Goal: Information Seeking & Learning: Learn about a topic

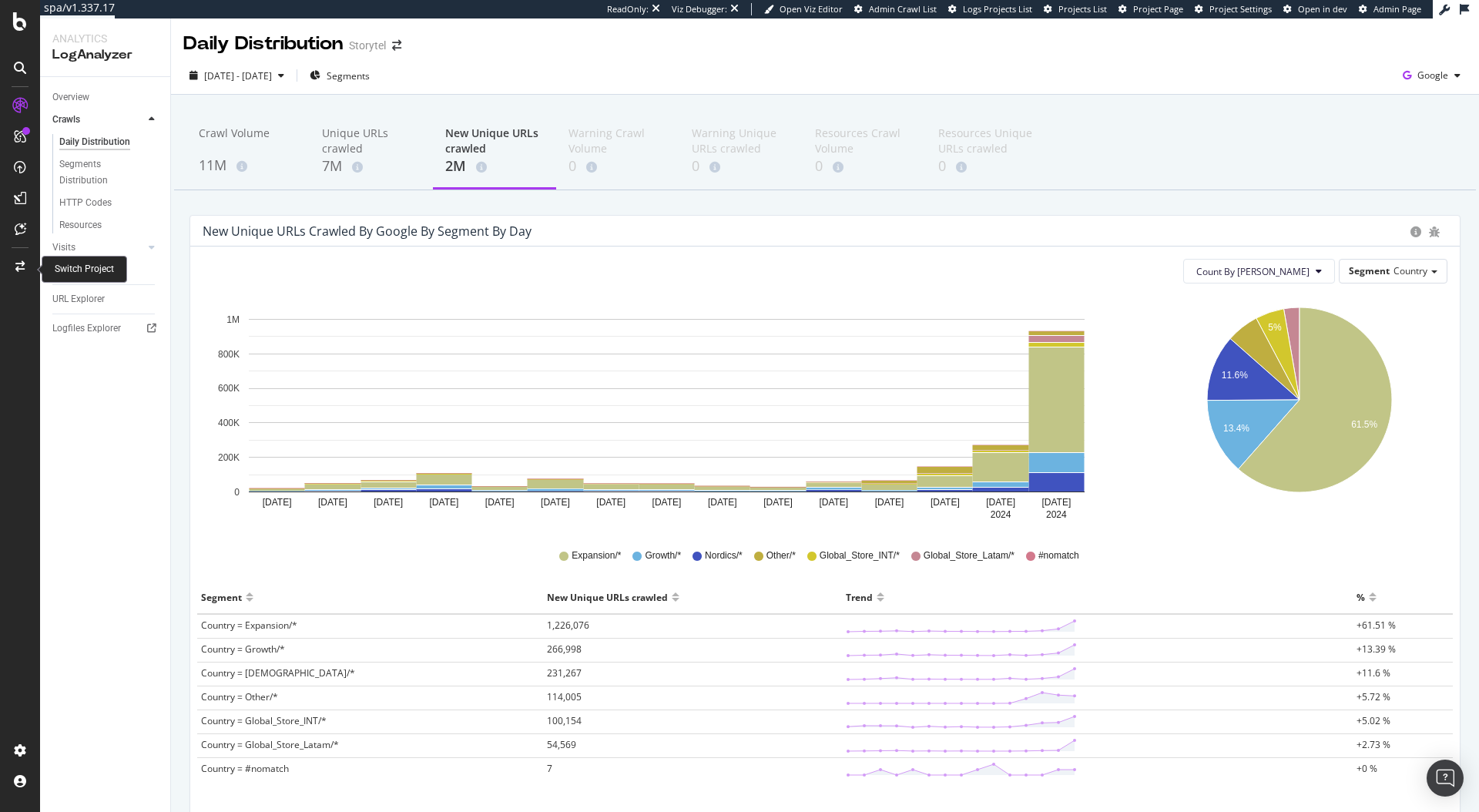
click at [23, 261] on icon at bounding box center [20, 266] width 9 height 11
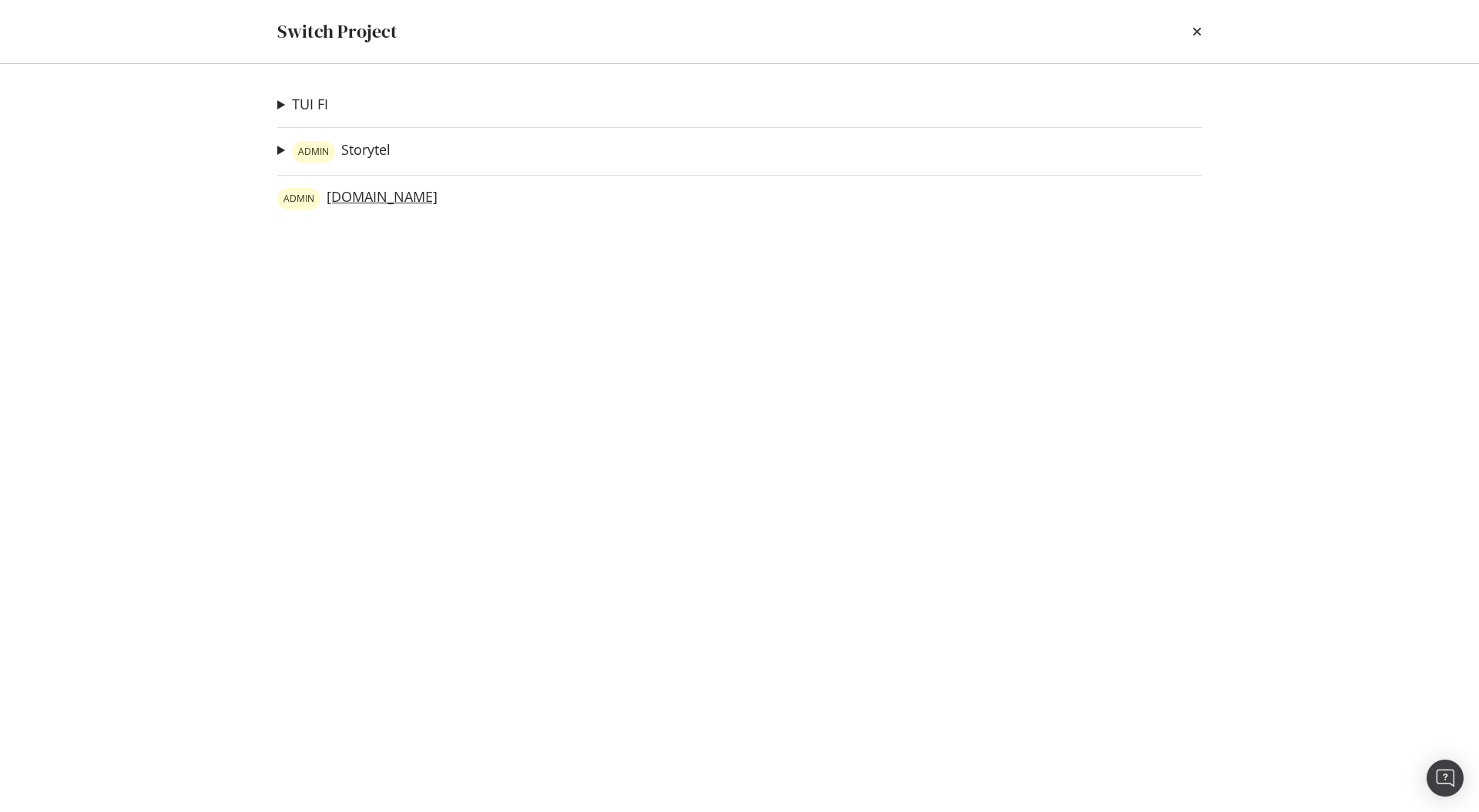
click at [361, 201] on link "ADMIN mofibo.com" at bounding box center [357, 199] width 160 height 22
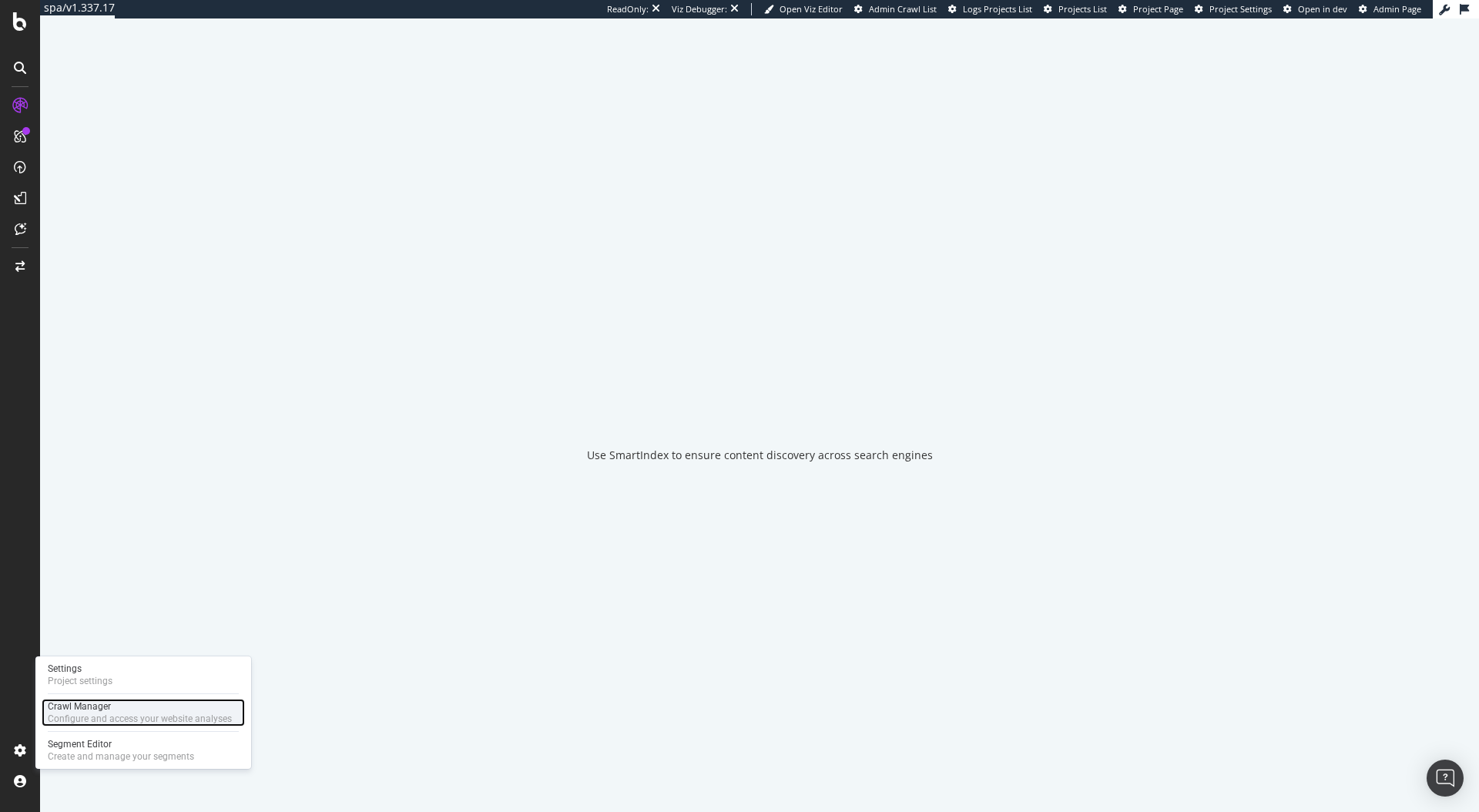
click at [116, 721] on div "Configure and access your website analyses" at bounding box center [140, 719] width 184 height 12
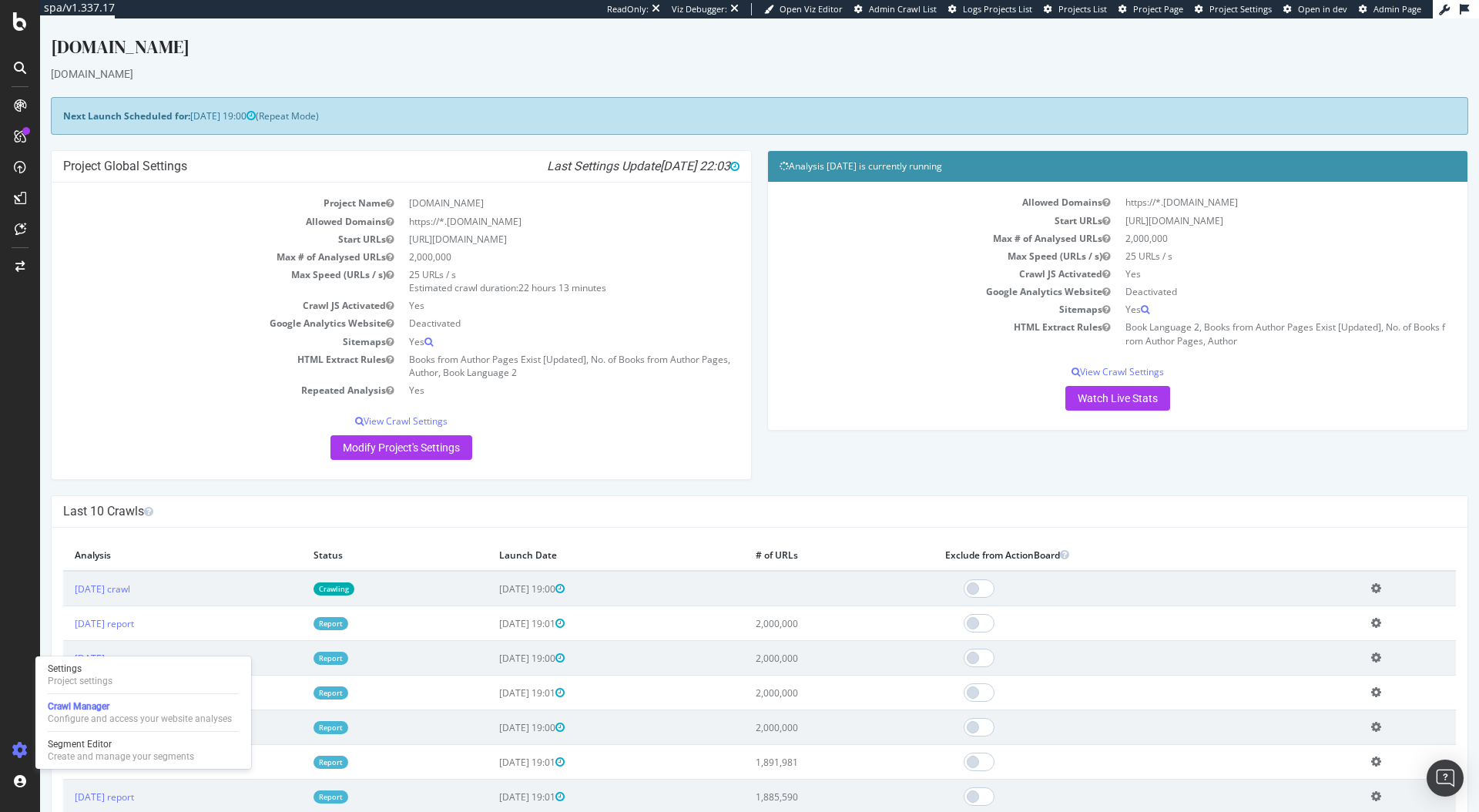
click at [180, 597] on td "2025 Jul. 31st crawl" at bounding box center [183, 588] width 239 height 35
click at [130, 592] on link "2025 Jul. 31st crawl" at bounding box center [102, 589] width 55 height 13
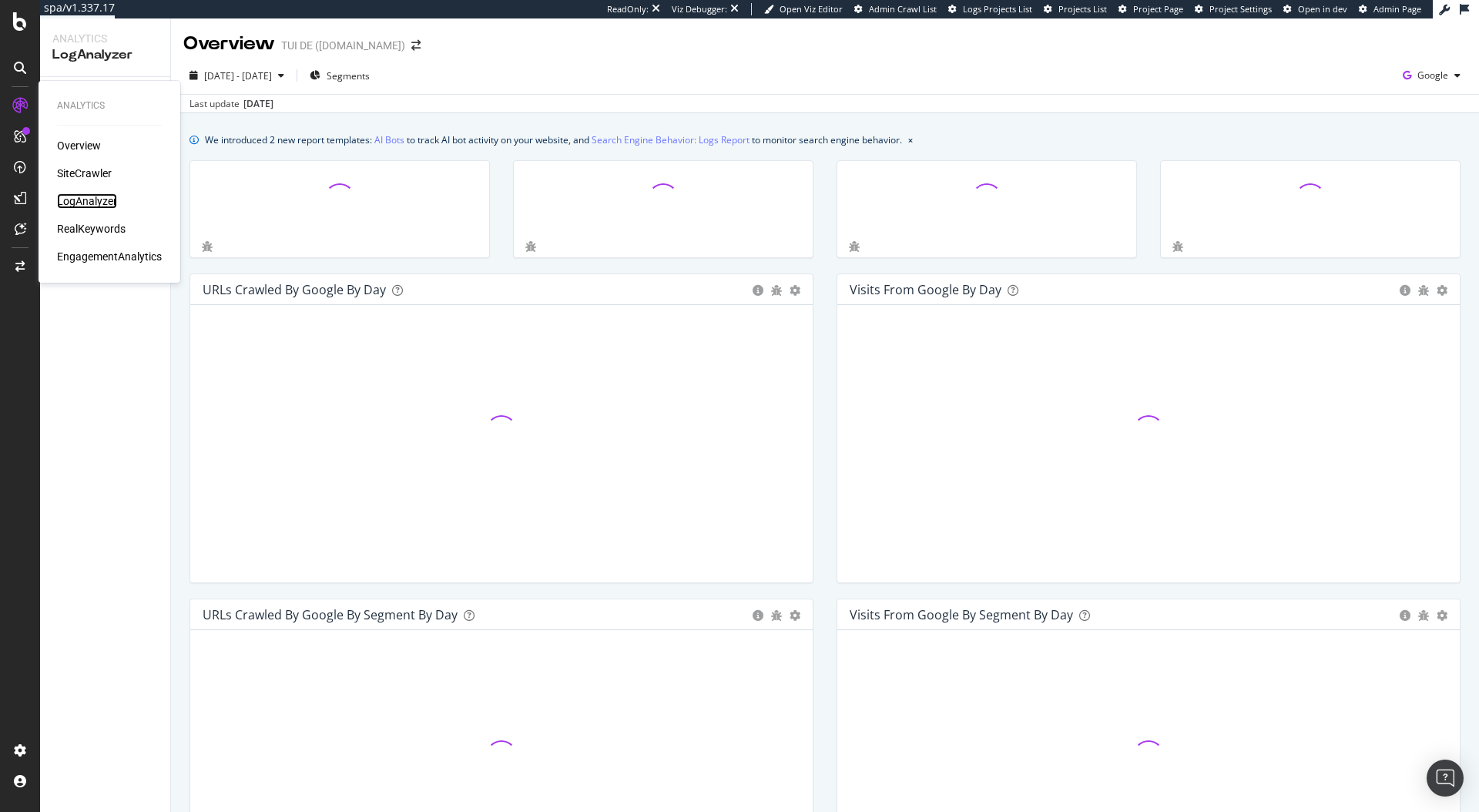
click at [98, 208] on div "LogAnalyzer" at bounding box center [87, 201] width 60 height 16
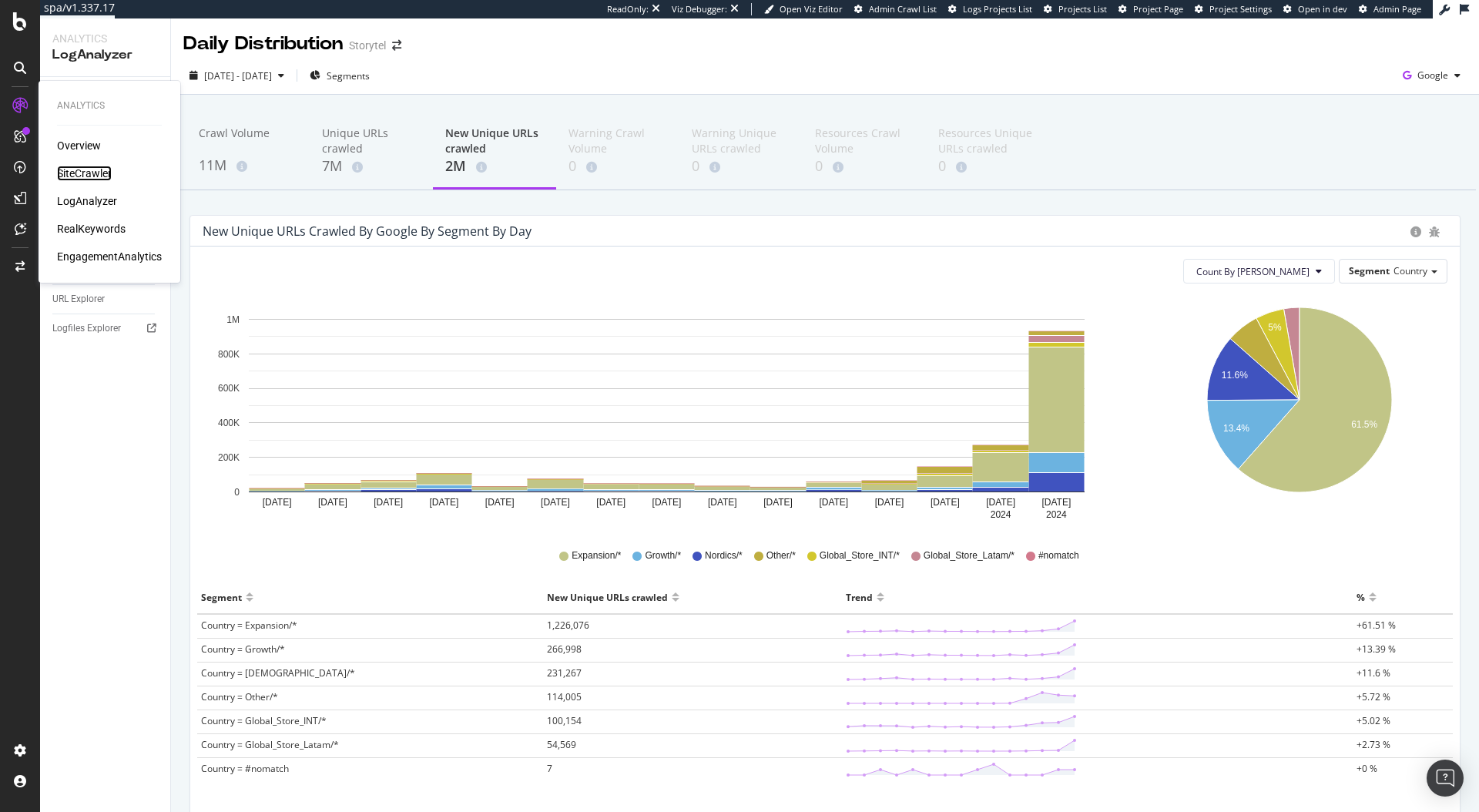
click at [80, 173] on div "SiteCrawler" at bounding box center [84, 173] width 55 height 16
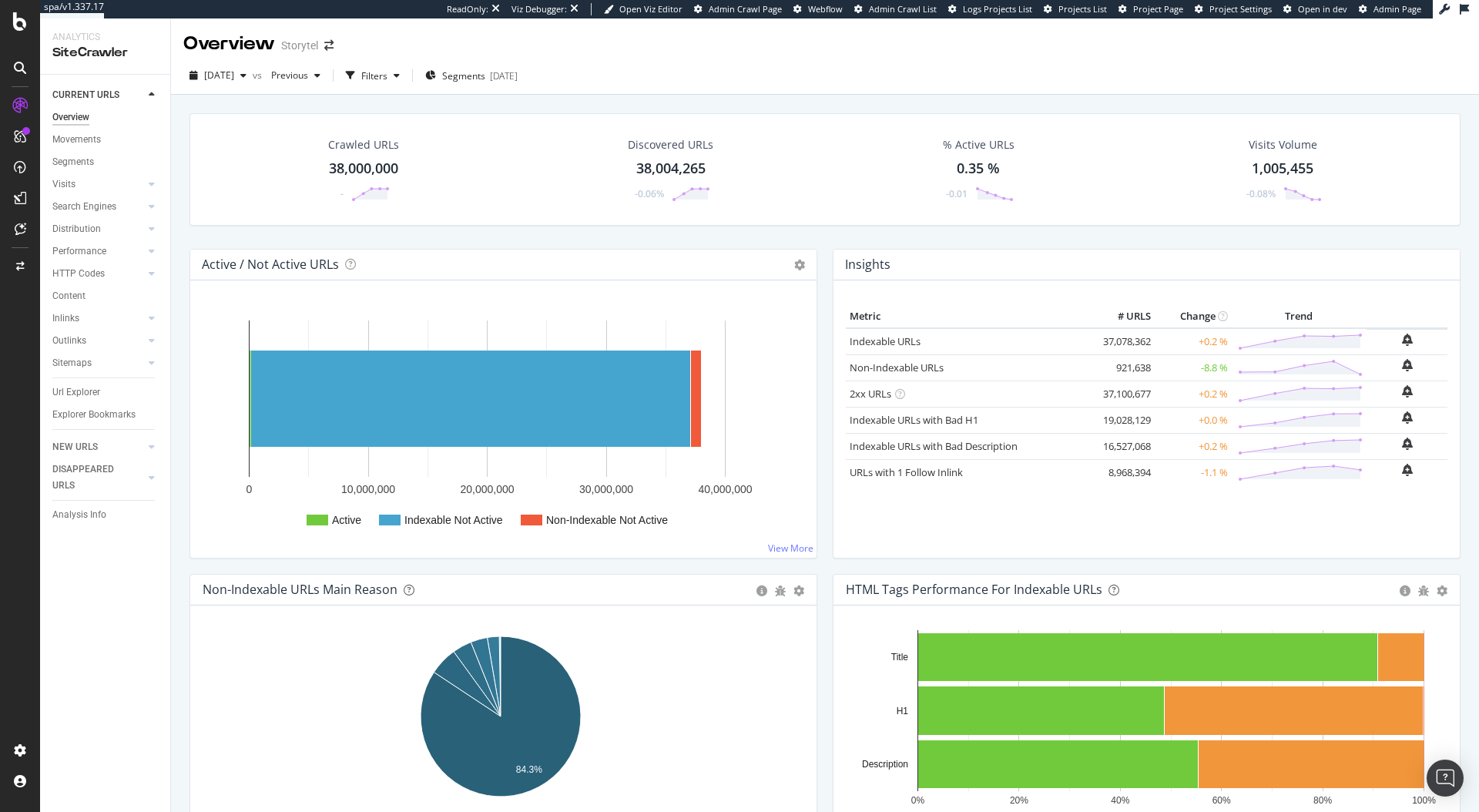
click at [107, 572] on div "CURRENT URLS Overview Movements Segments Visits Analysis Orphan URLs Search Eng…" at bounding box center [105, 443] width 130 height 737
click at [78, 247] on div "Performance" at bounding box center [79, 251] width 54 height 16
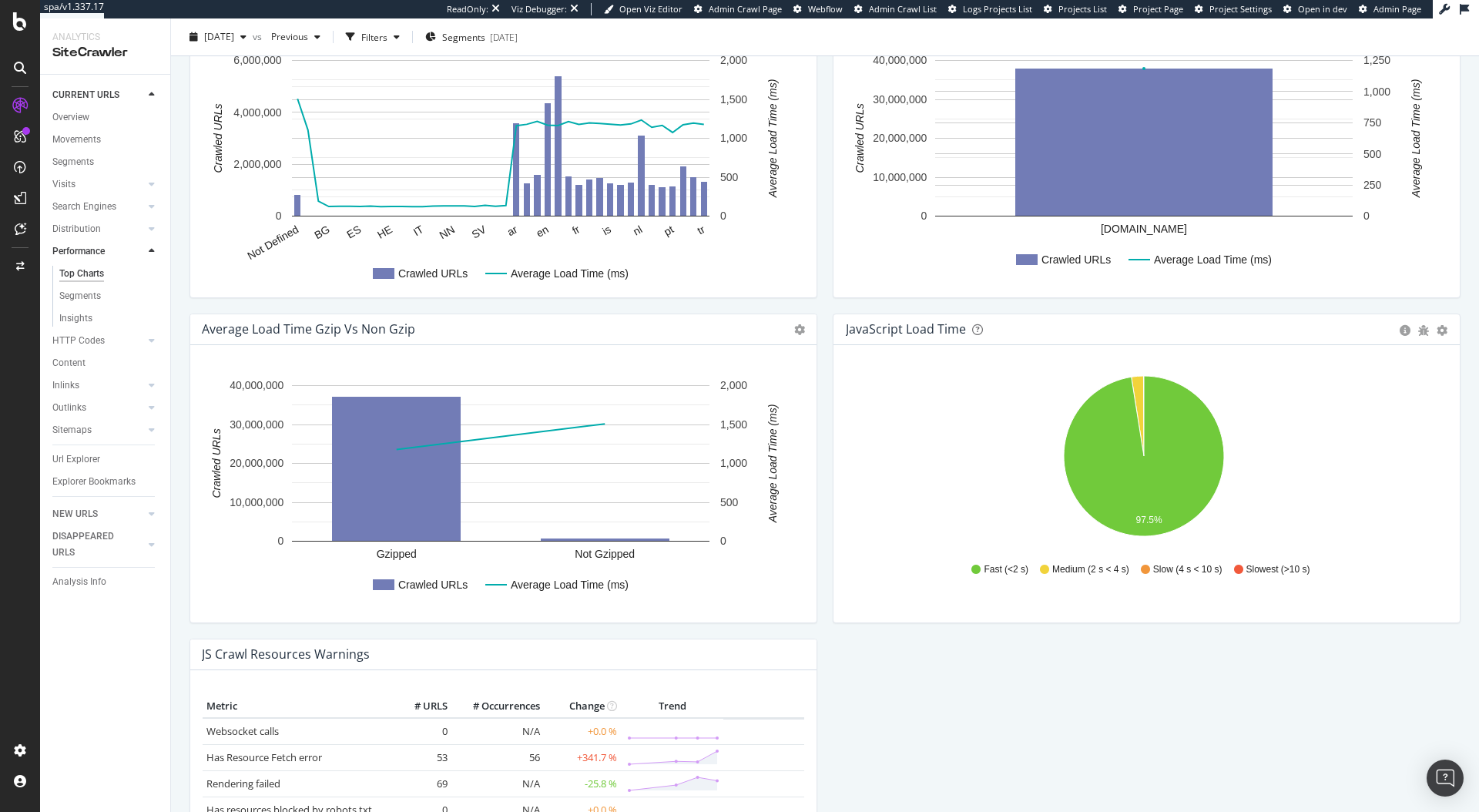
scroll to position [935, 0]
click at [78, 580] on div "Analysis Info" at bounding box center [79, 582] width 54 height 16
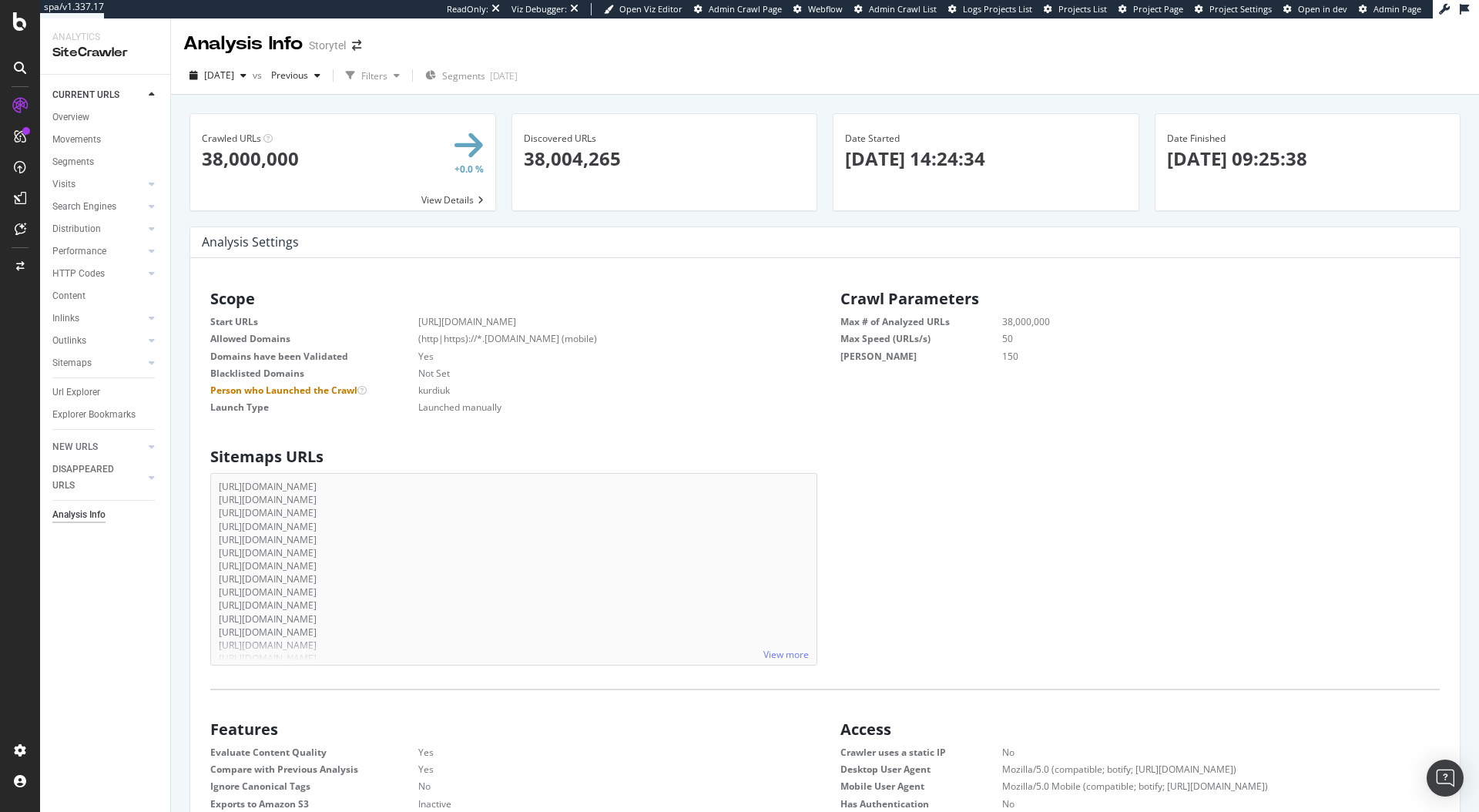
click at [782, 245] on div "Analysis Settings × Close Chart - API Requests List Area Type Request Response …" at bounding box center [825, 242] width 1270 height 30
click at [92, 257] on div "Performance" at bounding box center [79, 251] width 54 height 16
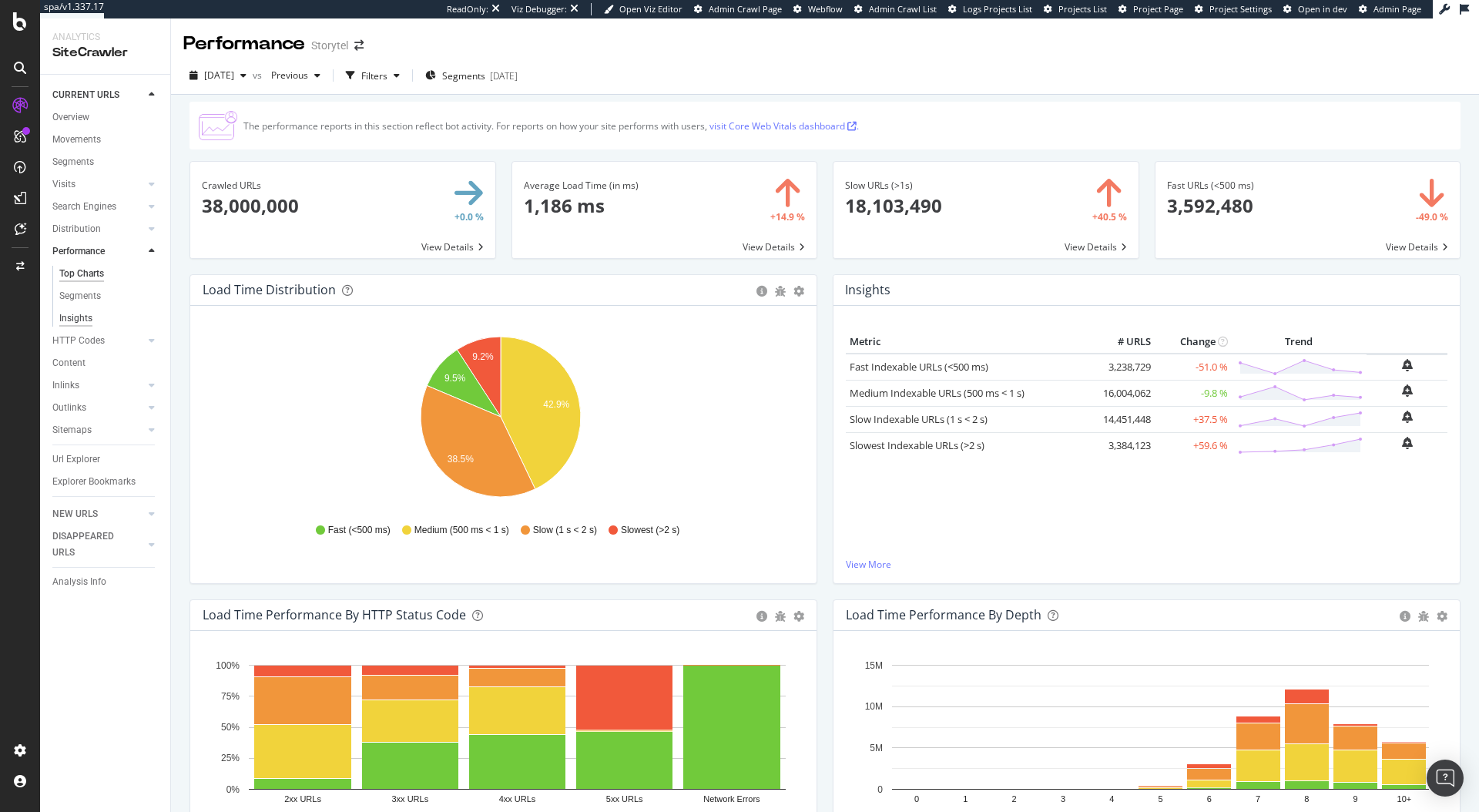
click at [69, 317] on div "Insights" at bounding box center [76, 319] width 33 height 16
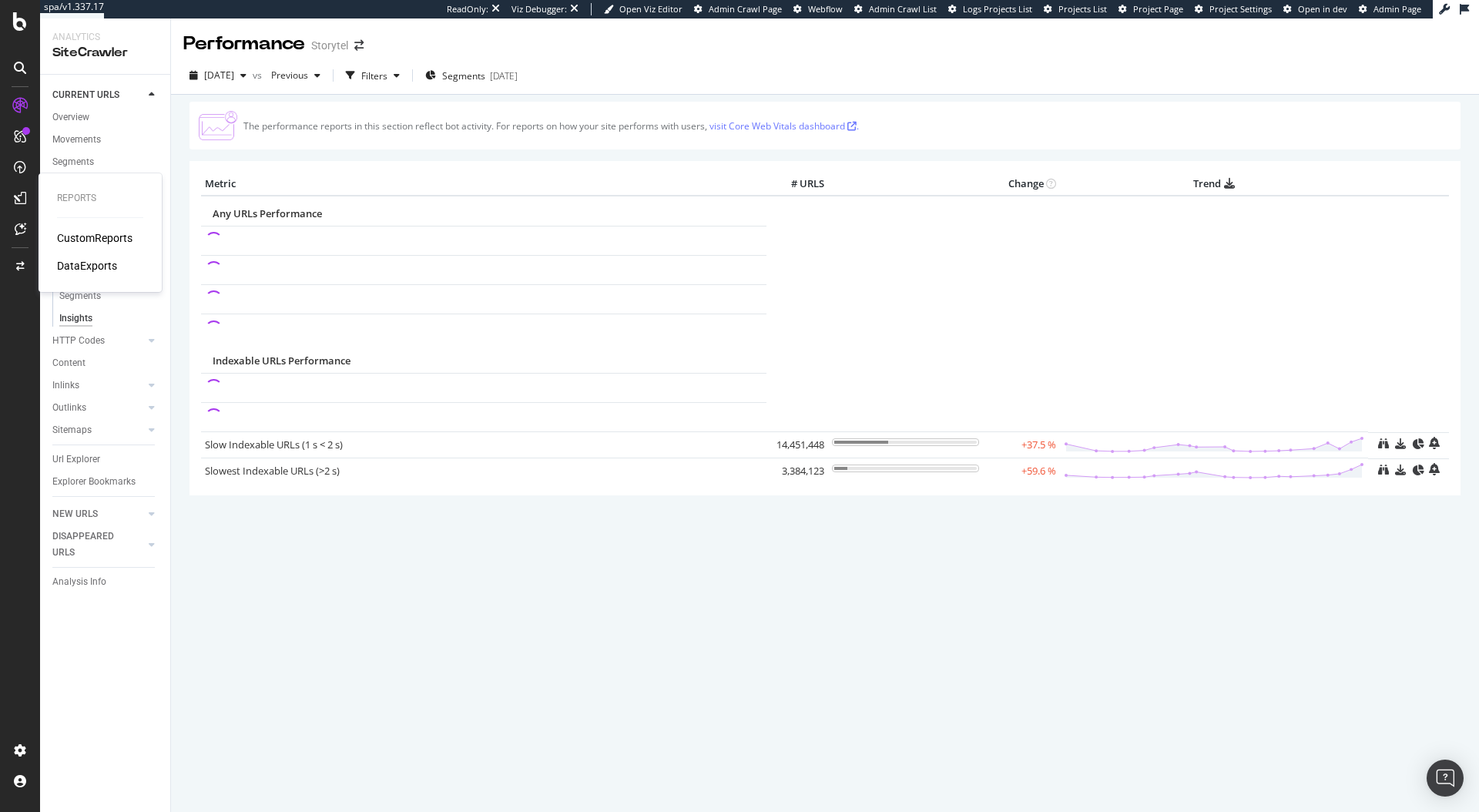
click at [99, 237] on div "CustomReports" at bounding box center [94, 238] width 76 height 16
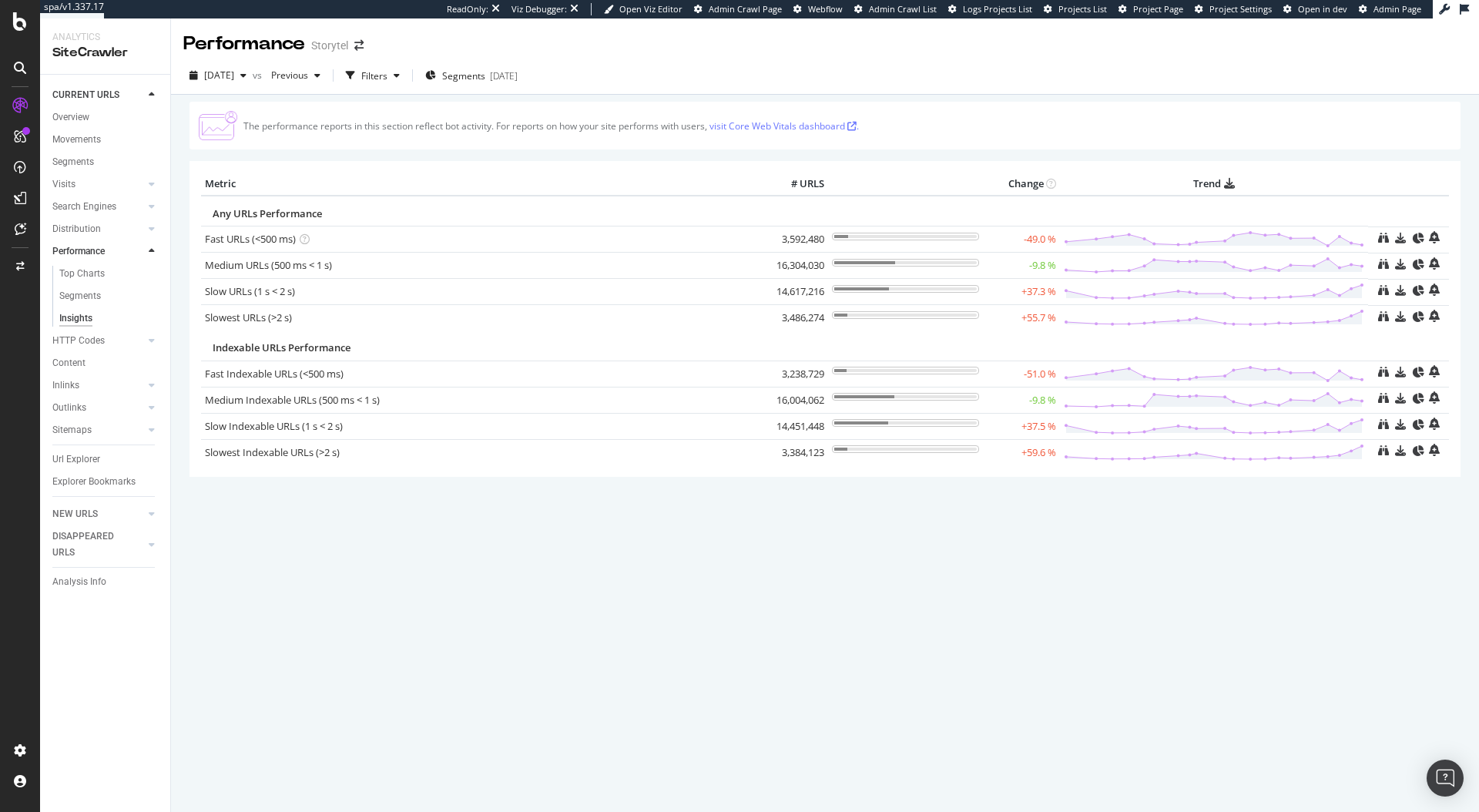
click at [151, 47] on div "SiteCrawler" at bounding box center [105, 52] width 105 height 18
click at [365, 162] on div "Metric # URLS Change Trend Any URLs Performance Fast URLs (<500 ms) × Close Cha…" at bounding box center [825, 319] width 1271 height 316
click at [94, 297] on div "Segments" at bounding box center [80, 296] width 41 height 16
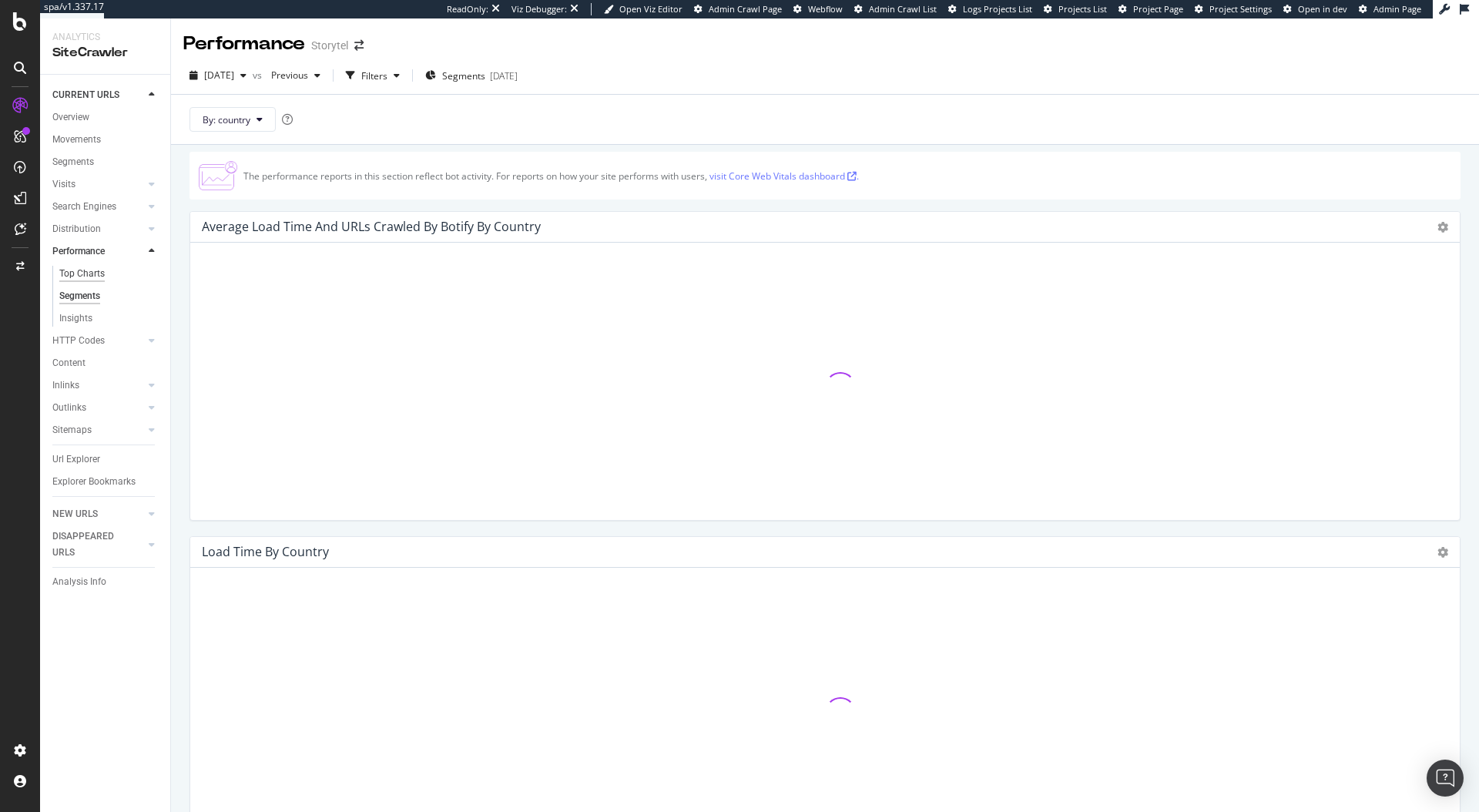
click at [89, 273] on div "Top Charts" at bounding box center [82, 273] width 45 height 16
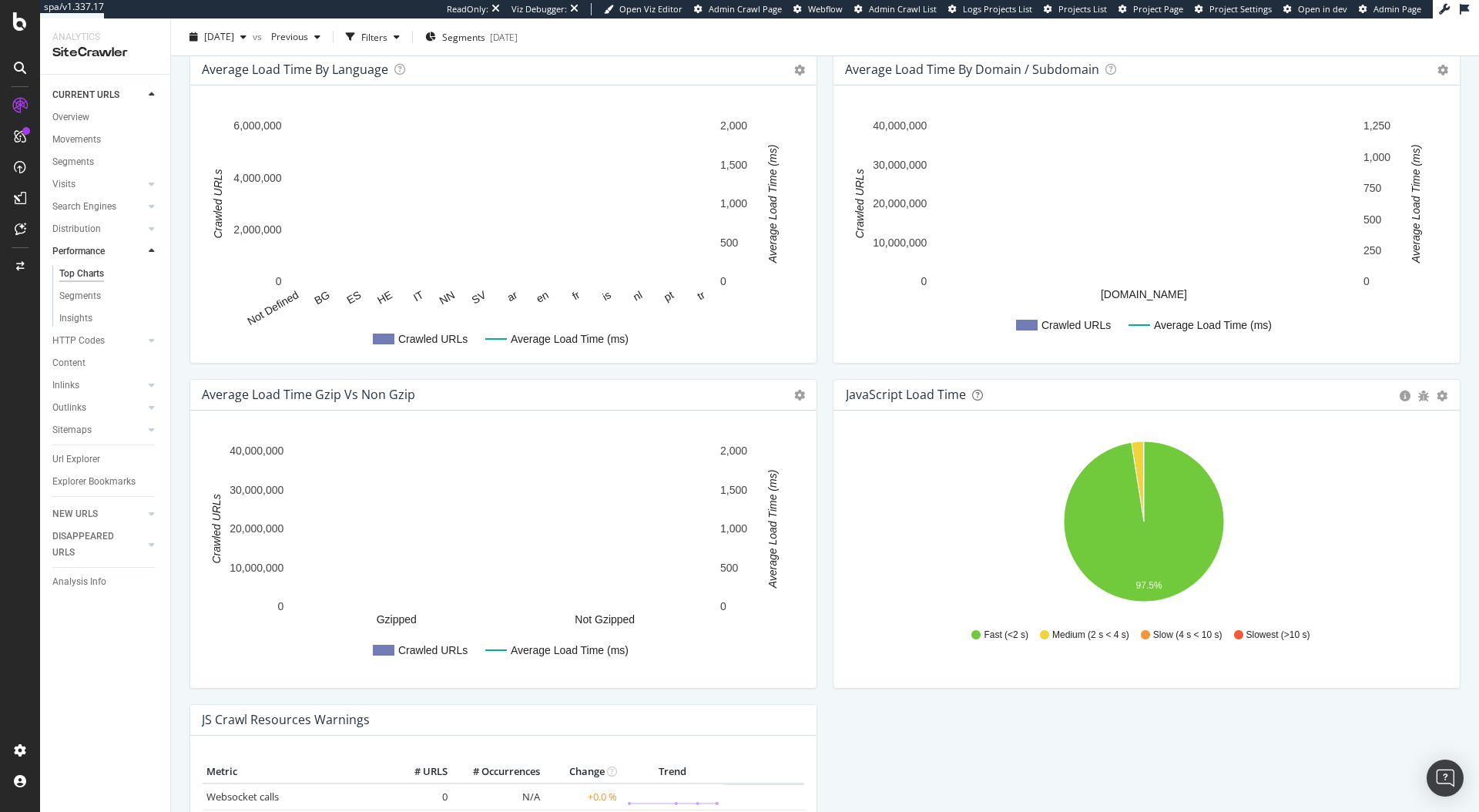
scroll to position [992, 0]
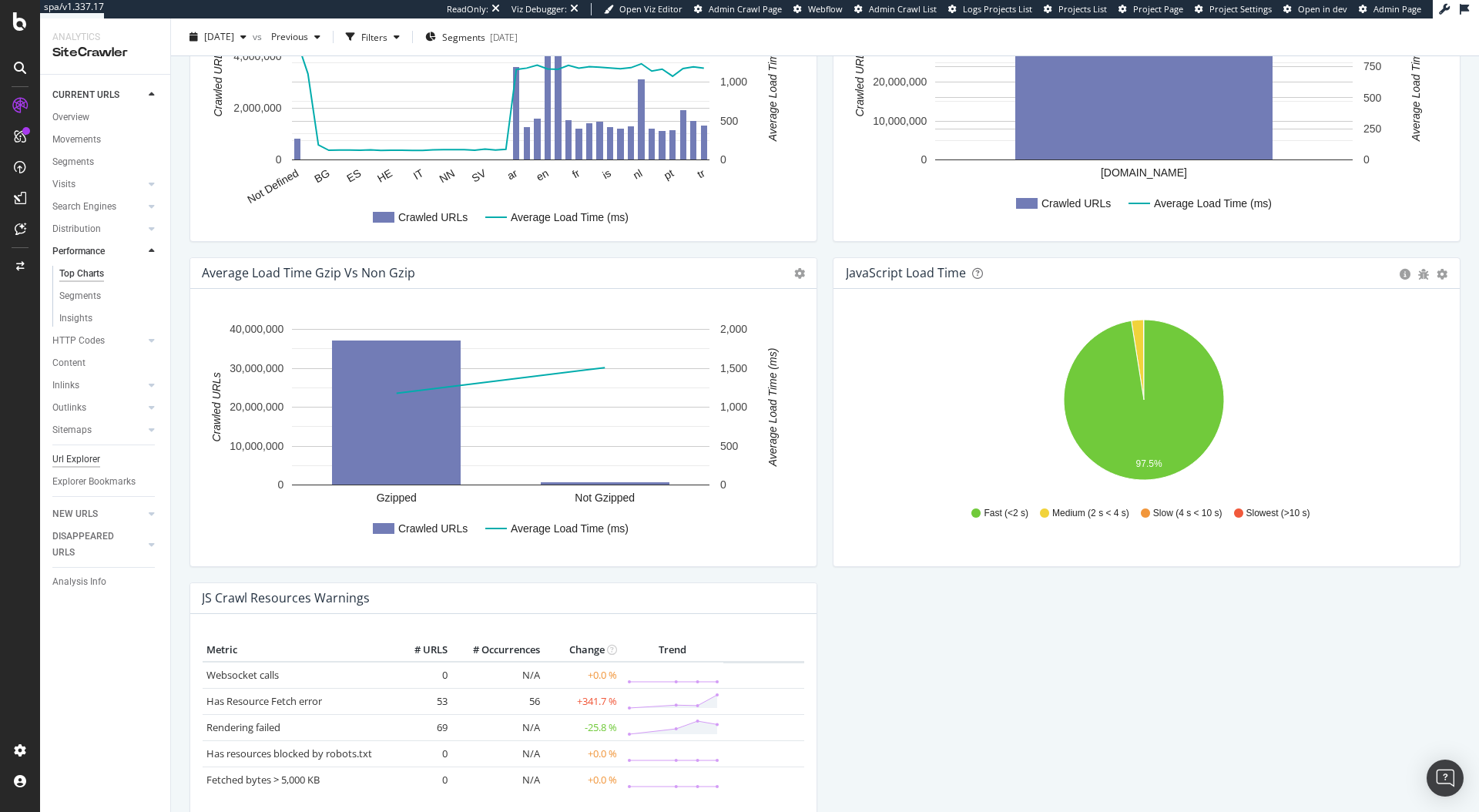
click at [74, 460] on div "Url Explorer" at bounding box center [76, 459] width 48 height 16
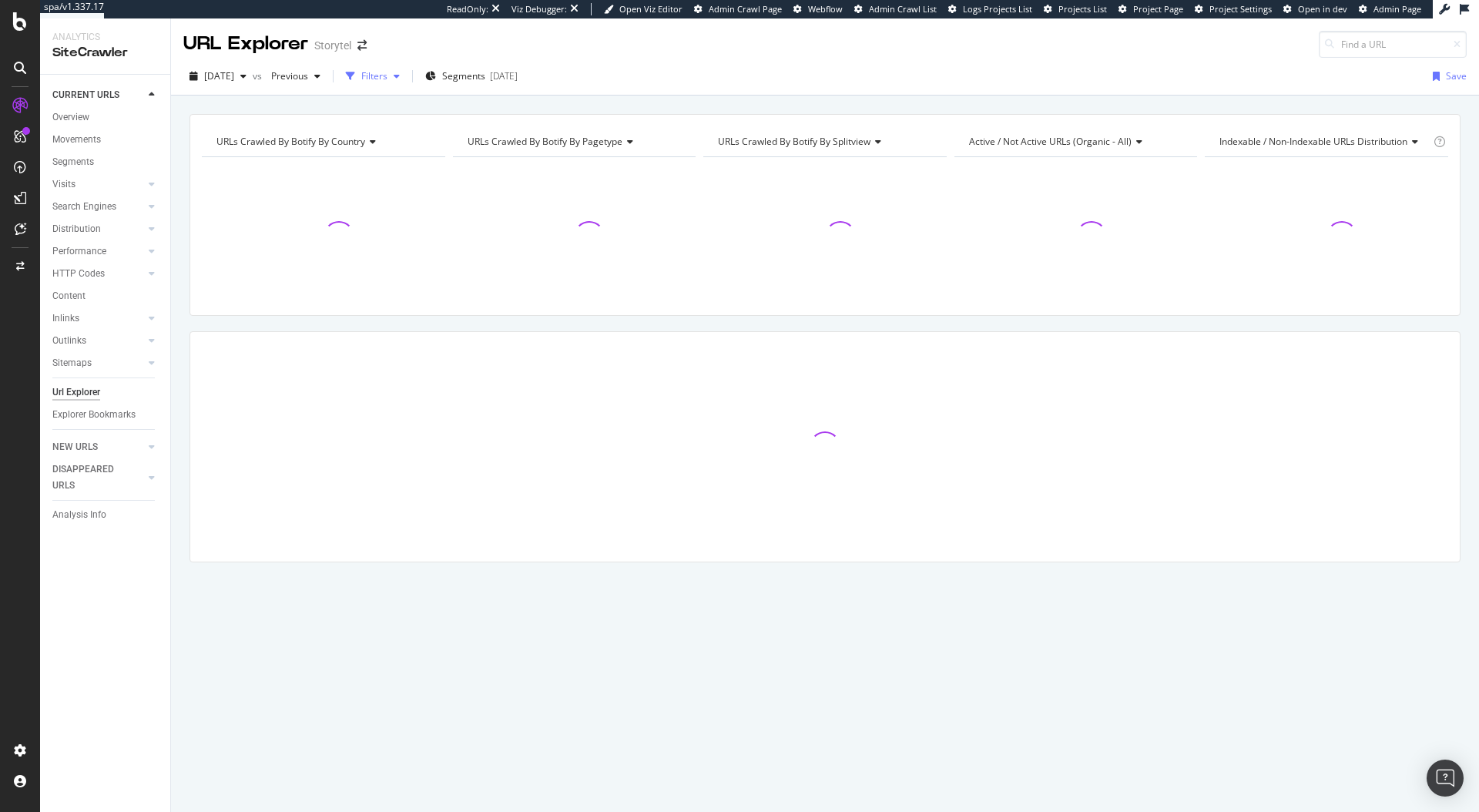
click at [387, 73] on div "Filters" at bounding box center [375, 76] width 27 height 13
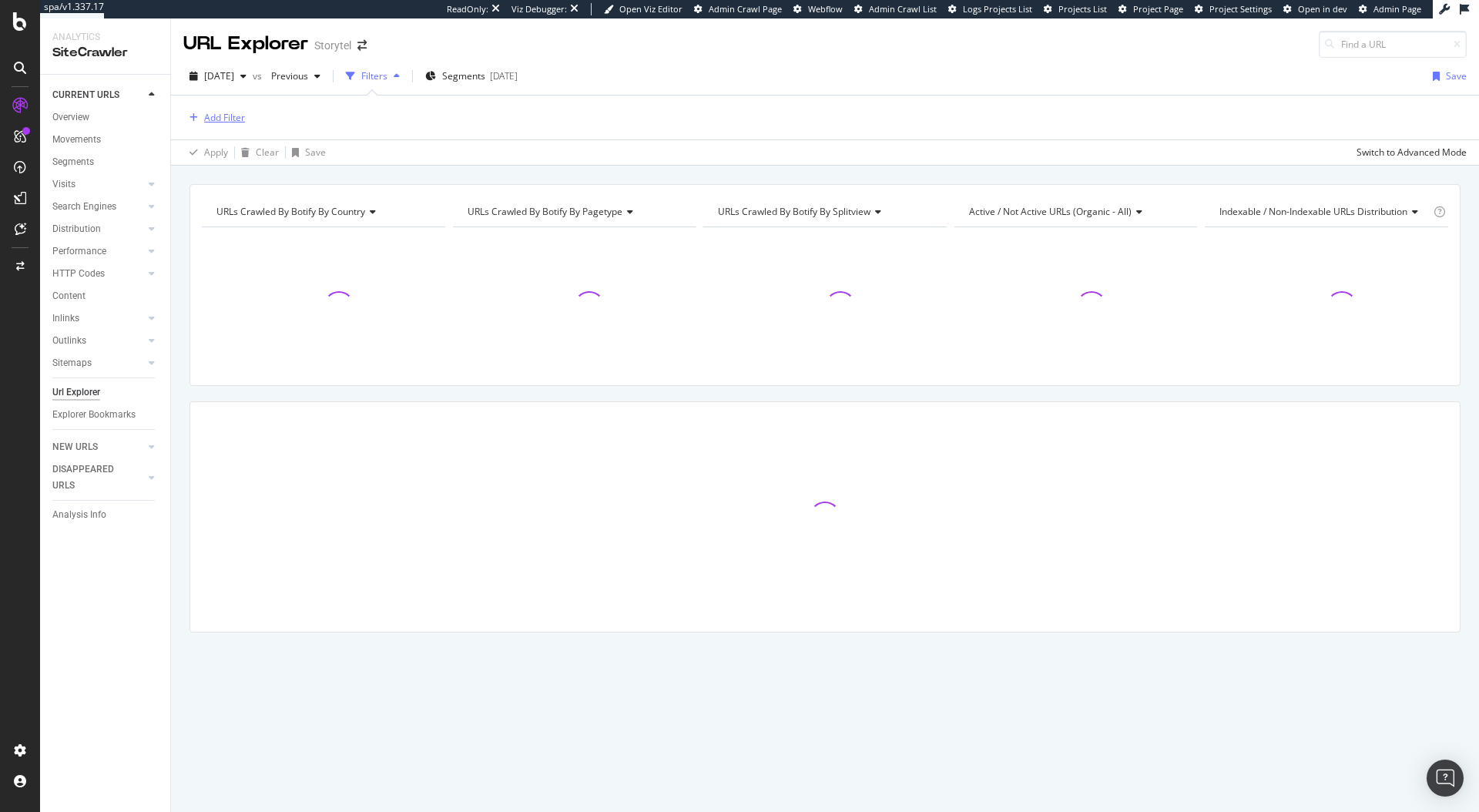
click at [224, 113] on div "Add Filter" at bounding box center [224, 117] width 41 height 13
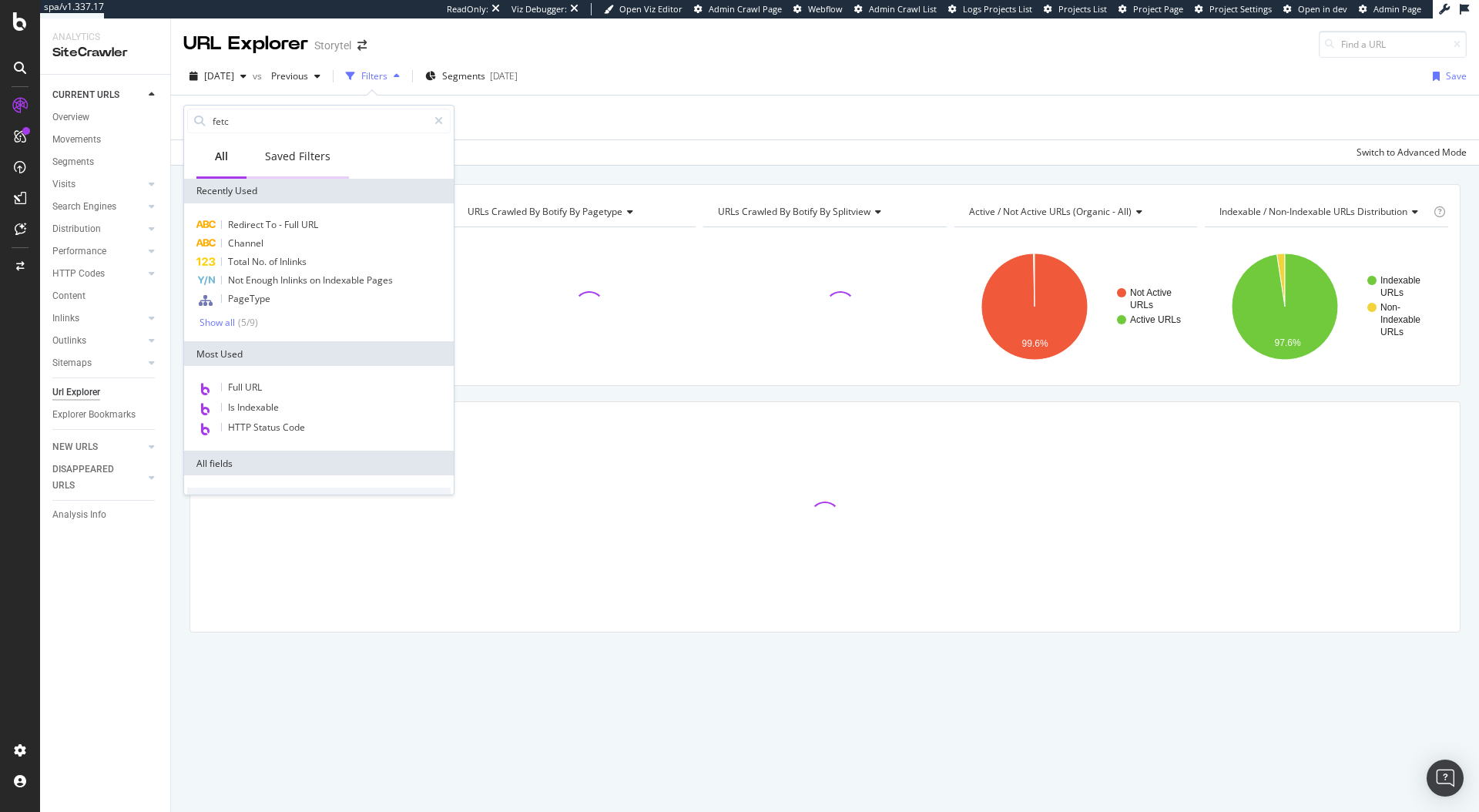
type input "fetch"
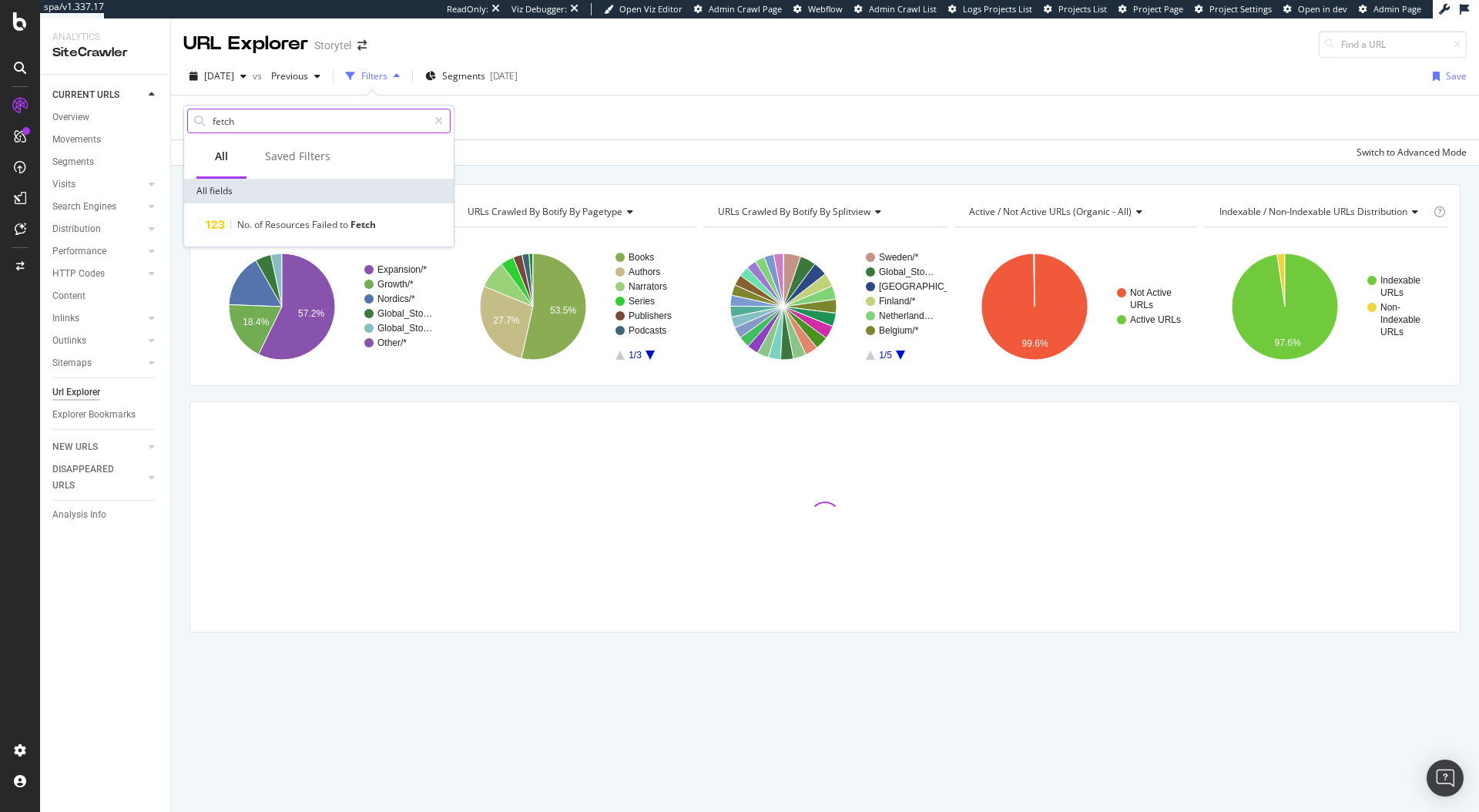
click at [258, 121] on input "fetch" at bounding box center [319, 121] width 216 height 23
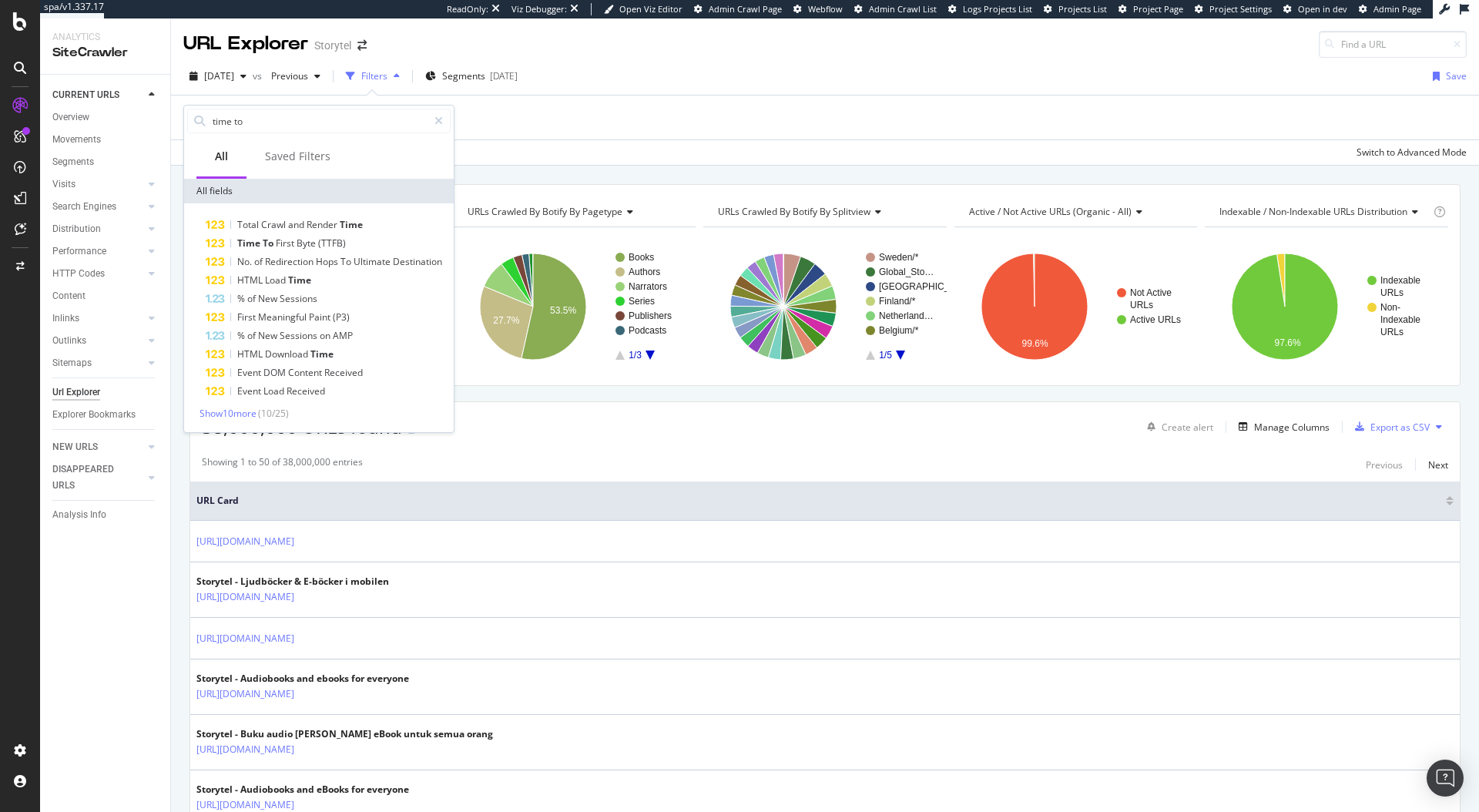
type input "time to"
click at [701, 158] on div "Apply Clear Save Switch to Advanced Mode" at bounding box center [825, 152] width 1308 height 26
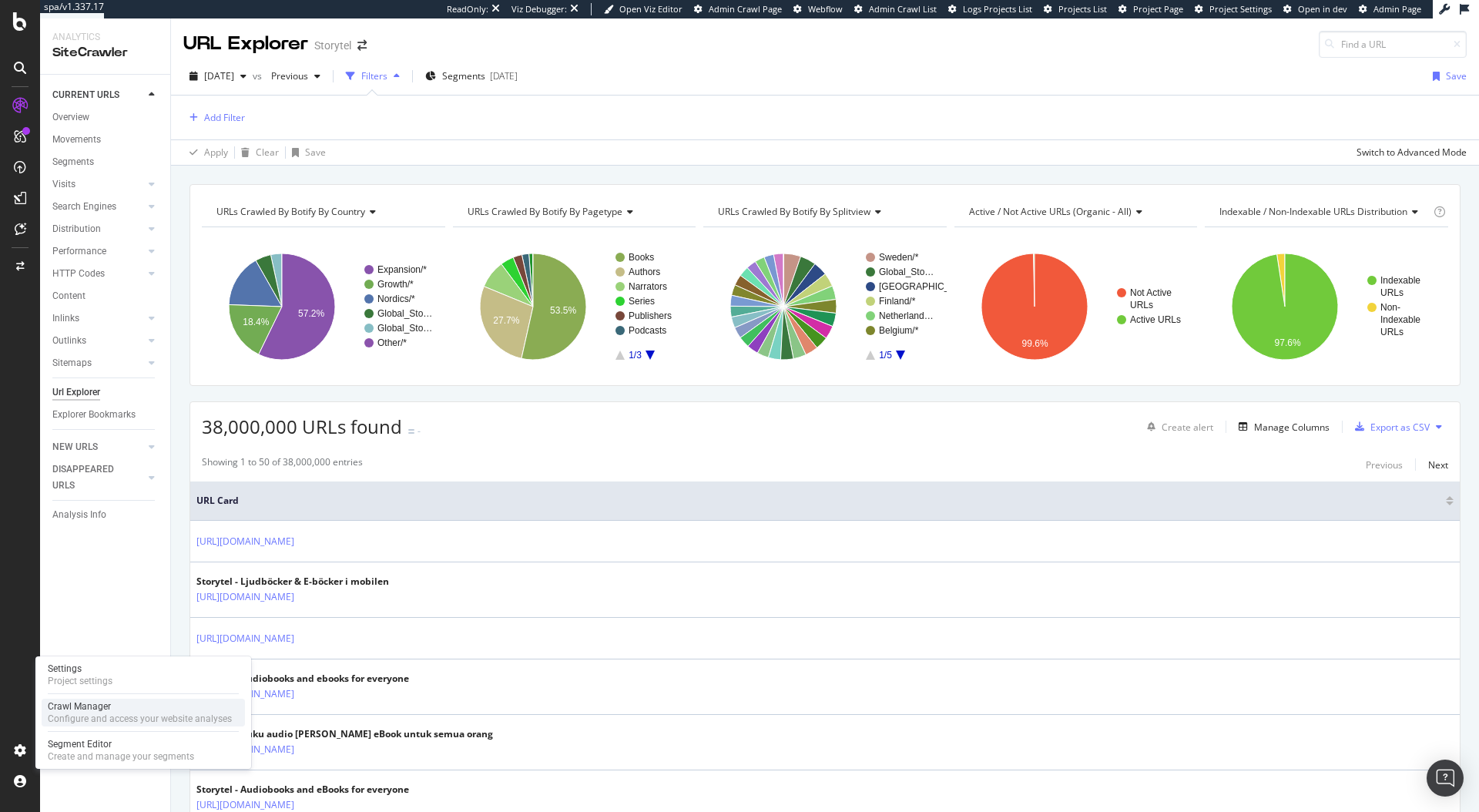
click at [94, 720] on div "Configure and access your website analyses" at bounding box center [140, 719] width 184 height 12
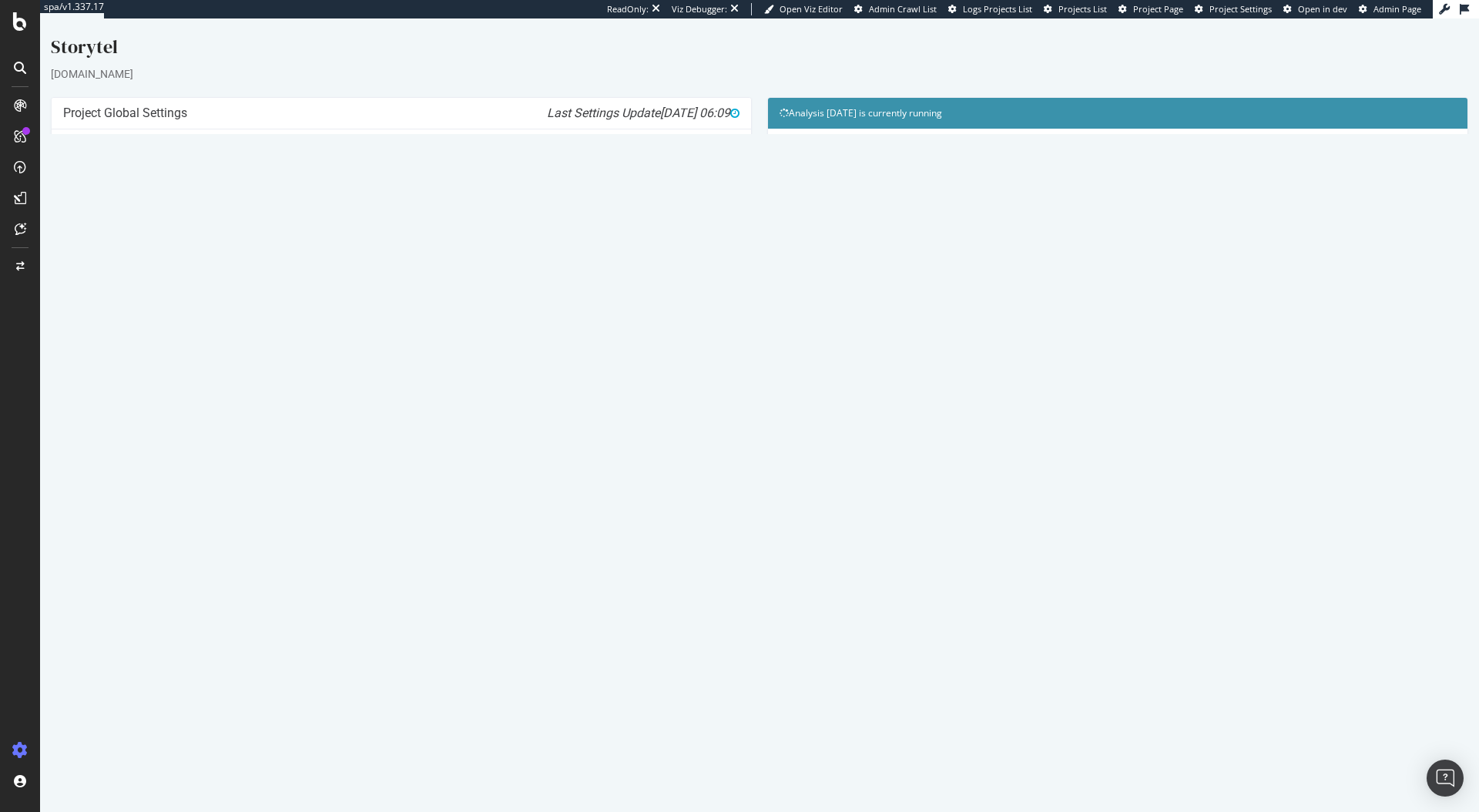
click at [130, 576] on link "2025 Aug. 22nd crawl" at bounding box center [102, 575] width 55 height 13
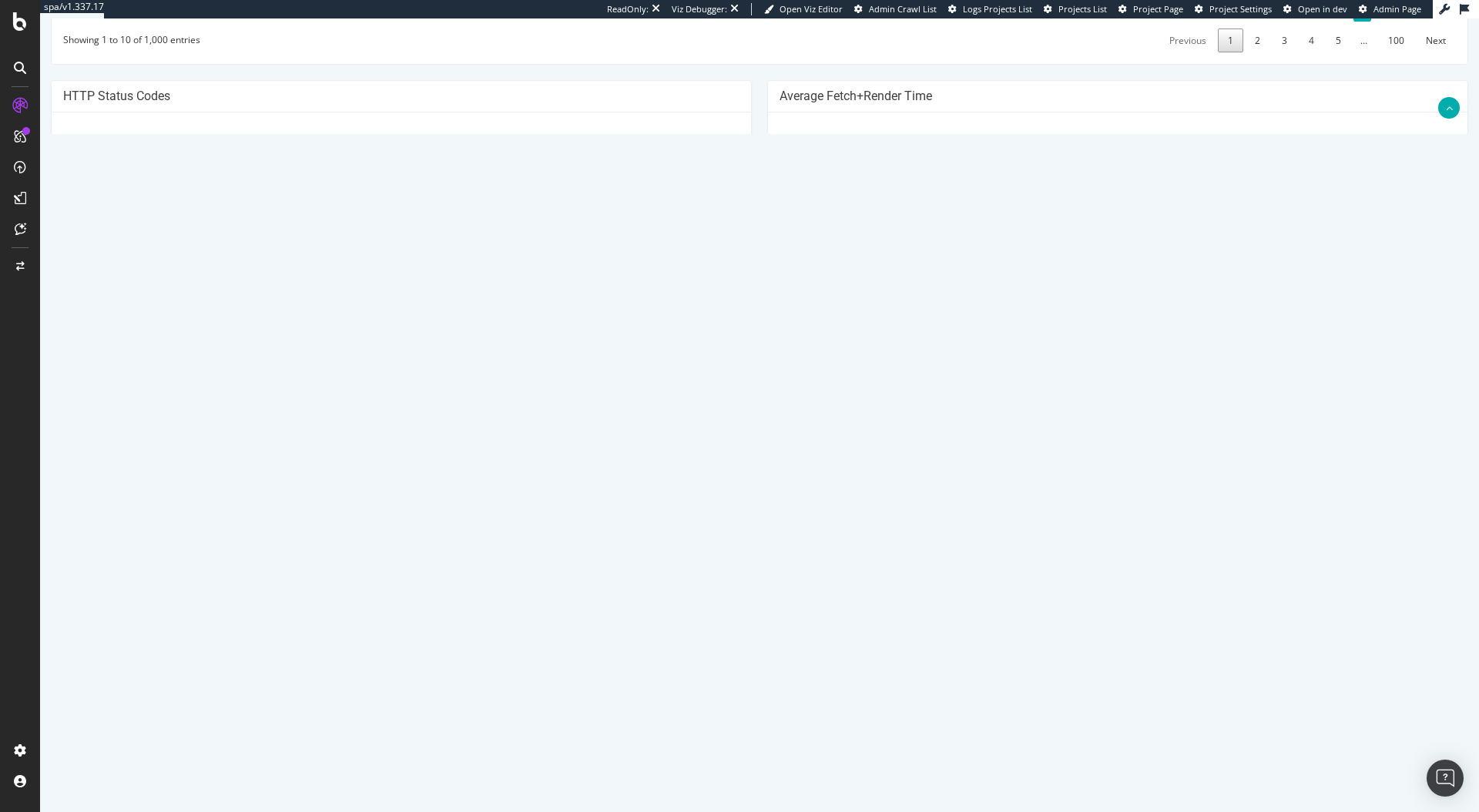
scroll to position [992, 0]
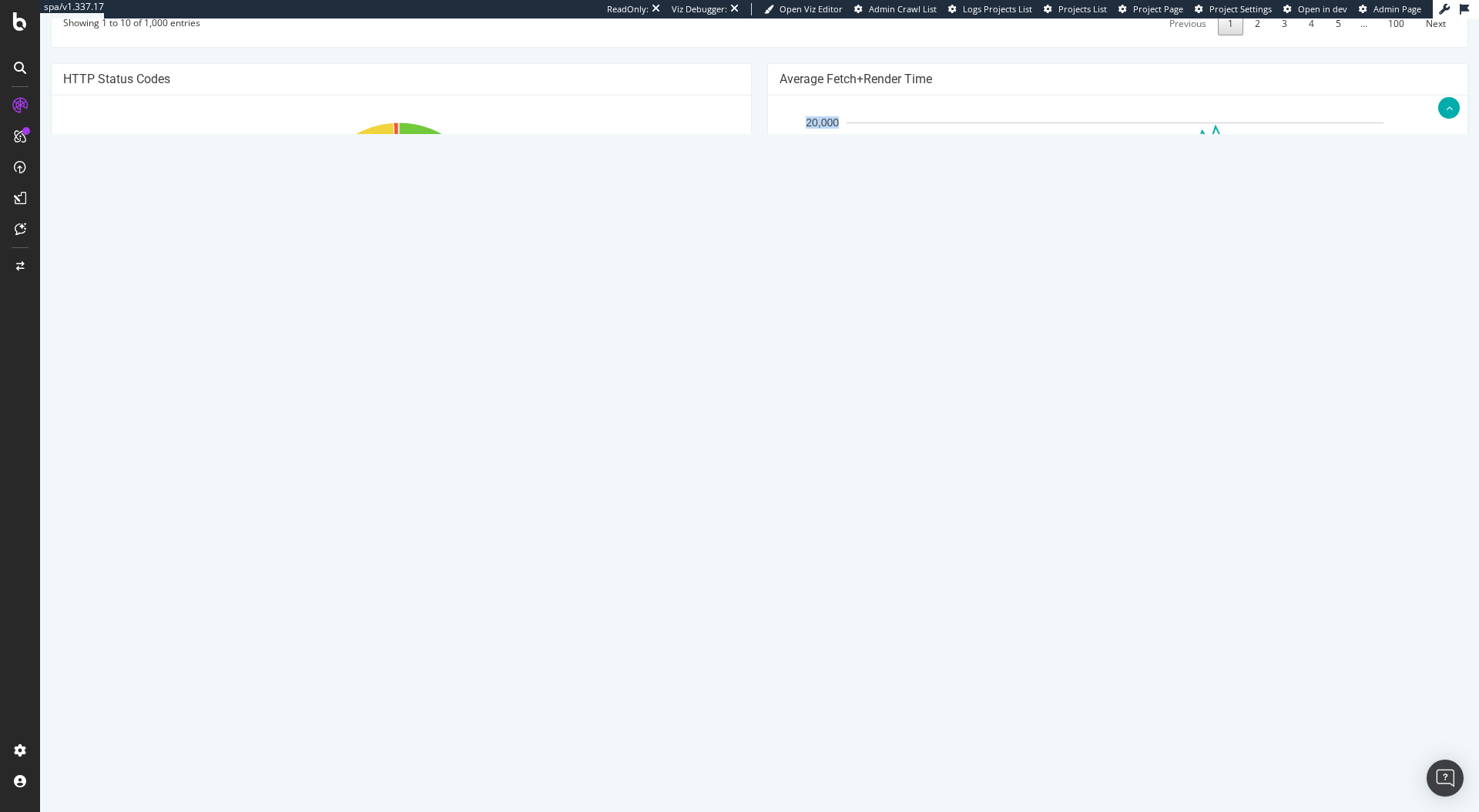
drag, startPoint x: 783, startPoint y: 350, endPoint x: 798, endPoint y: 194, distance: 156.7
click at [795, 259] on icon "Avg. Fetch+Render Time (ms) 13:51 13:57 14:03 14:09 14:15 14:21 14:27 14:33 14:…" at bounding box center [1114, 241] width 671 height 269
click at [789, 87] on h4 "Average Fetch+Render Time" at bounding box center [1117, 80] width 676 height 16
drag, startPoint x: 771, startPoint y: 147, endPoint x: 928, endPoint y: 144, distance: 157.0
click at [928, 95] on div "Average Fetch+Render Time" at bounding box center [1118, 80] width 700 height 31
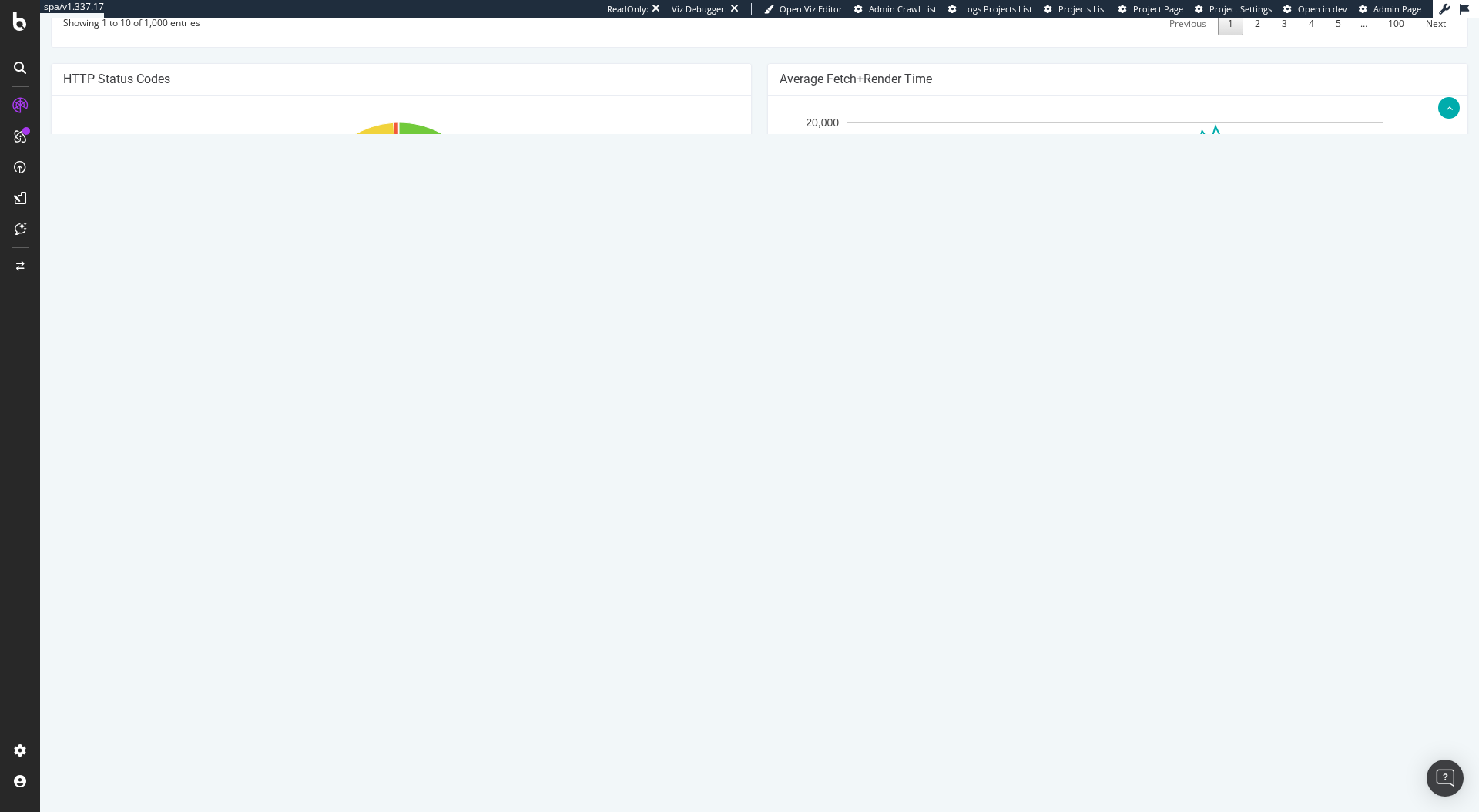
copy h4 "Average Fetch+Render Time"
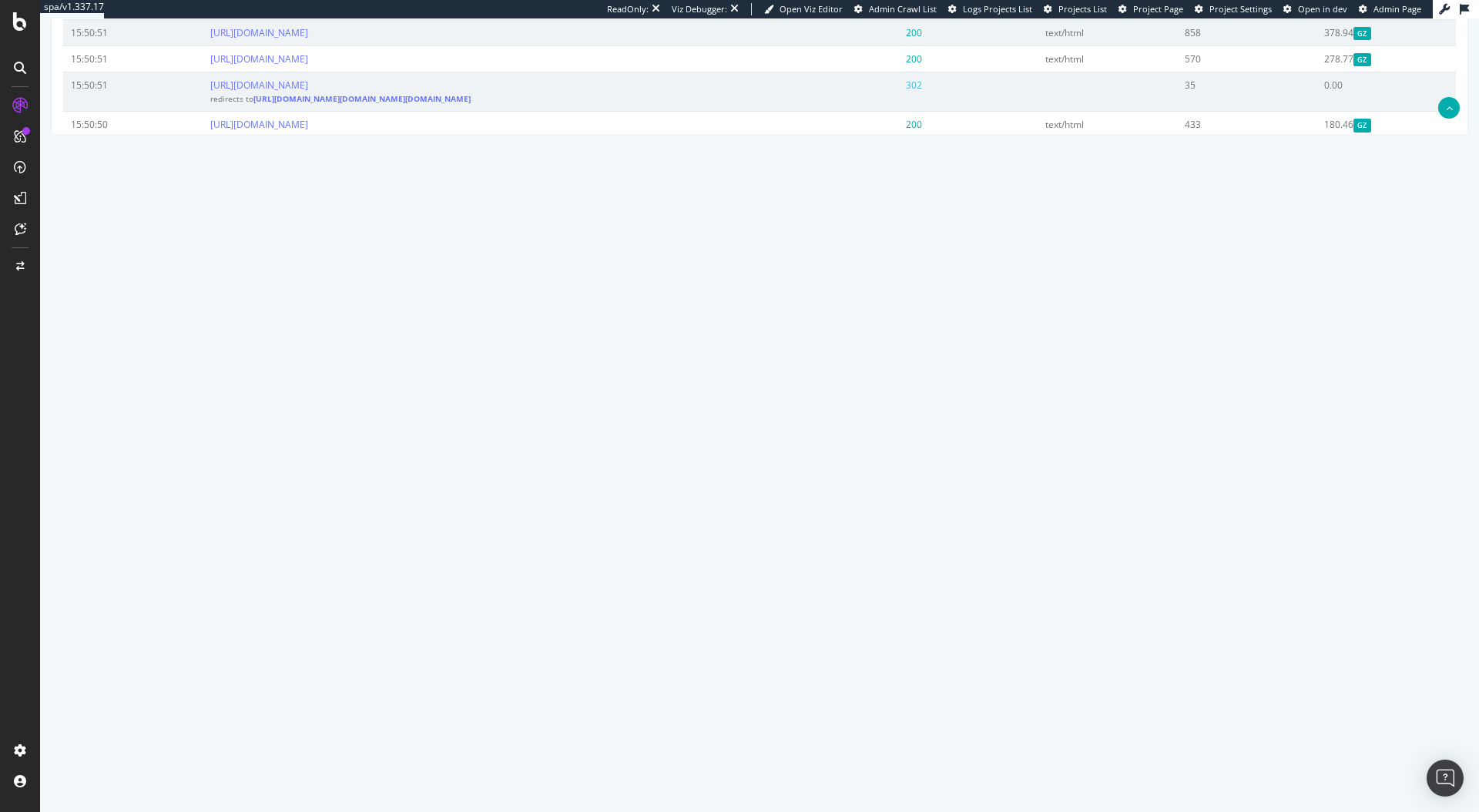
scroll to position [678, 0]
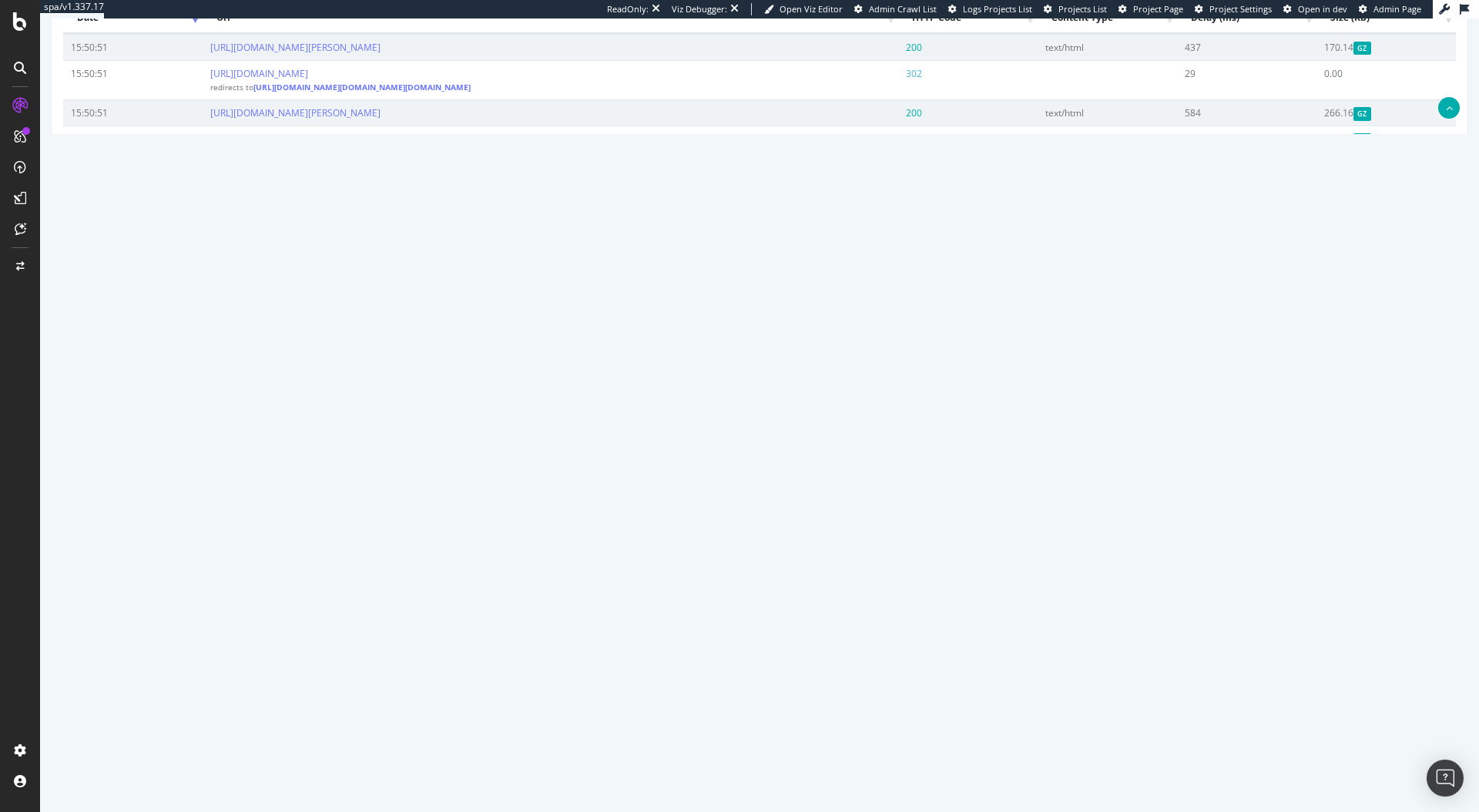
click at [852, 401] on h4 "Average Fetch+Render Time" at bounding box center [1117, 393] width 676 height 16
click at [883, 401] on h4 "Average Fetch+Render Time" at bounding box center [1117, 393] width 676 height 16
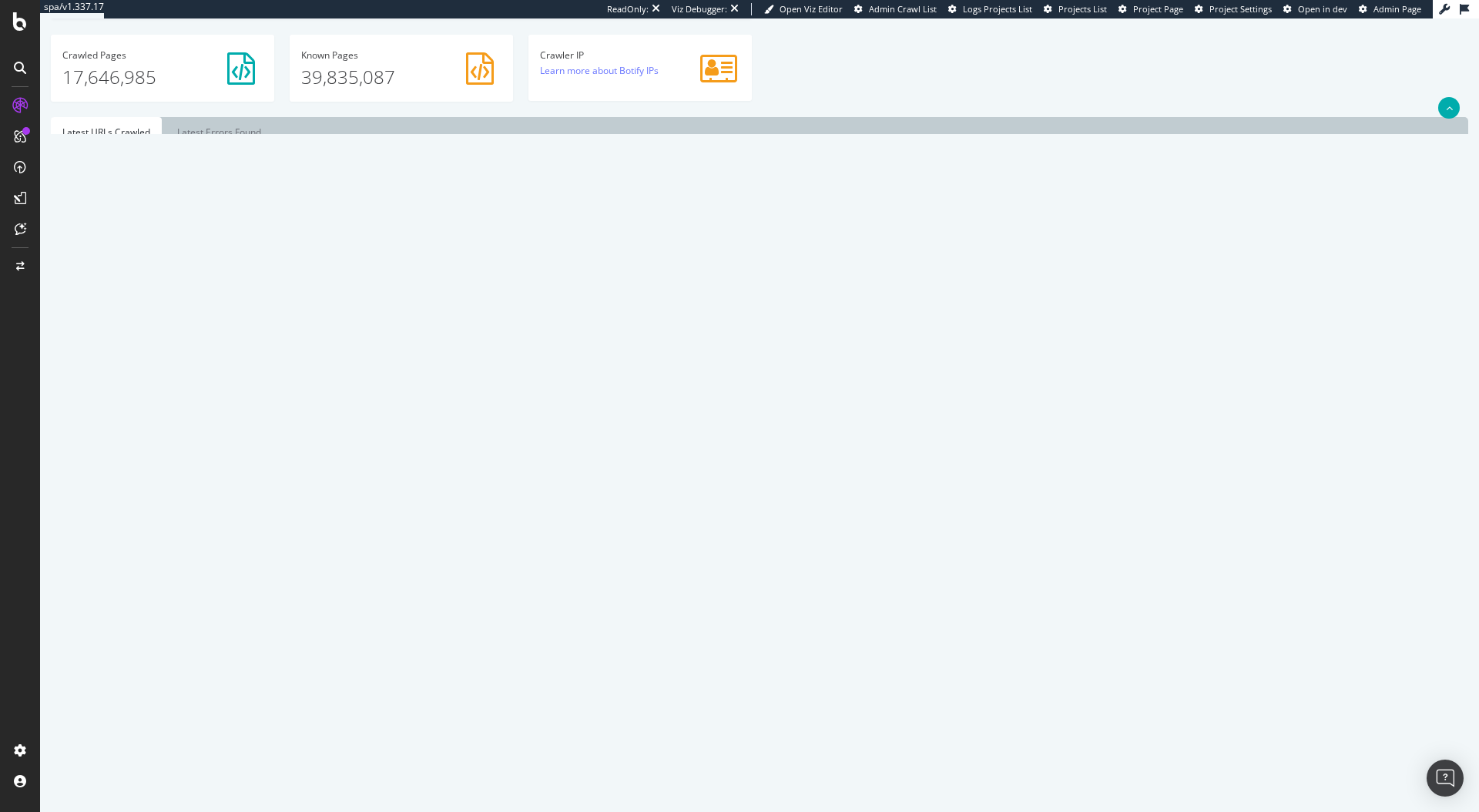
scroll to position [287, 0]
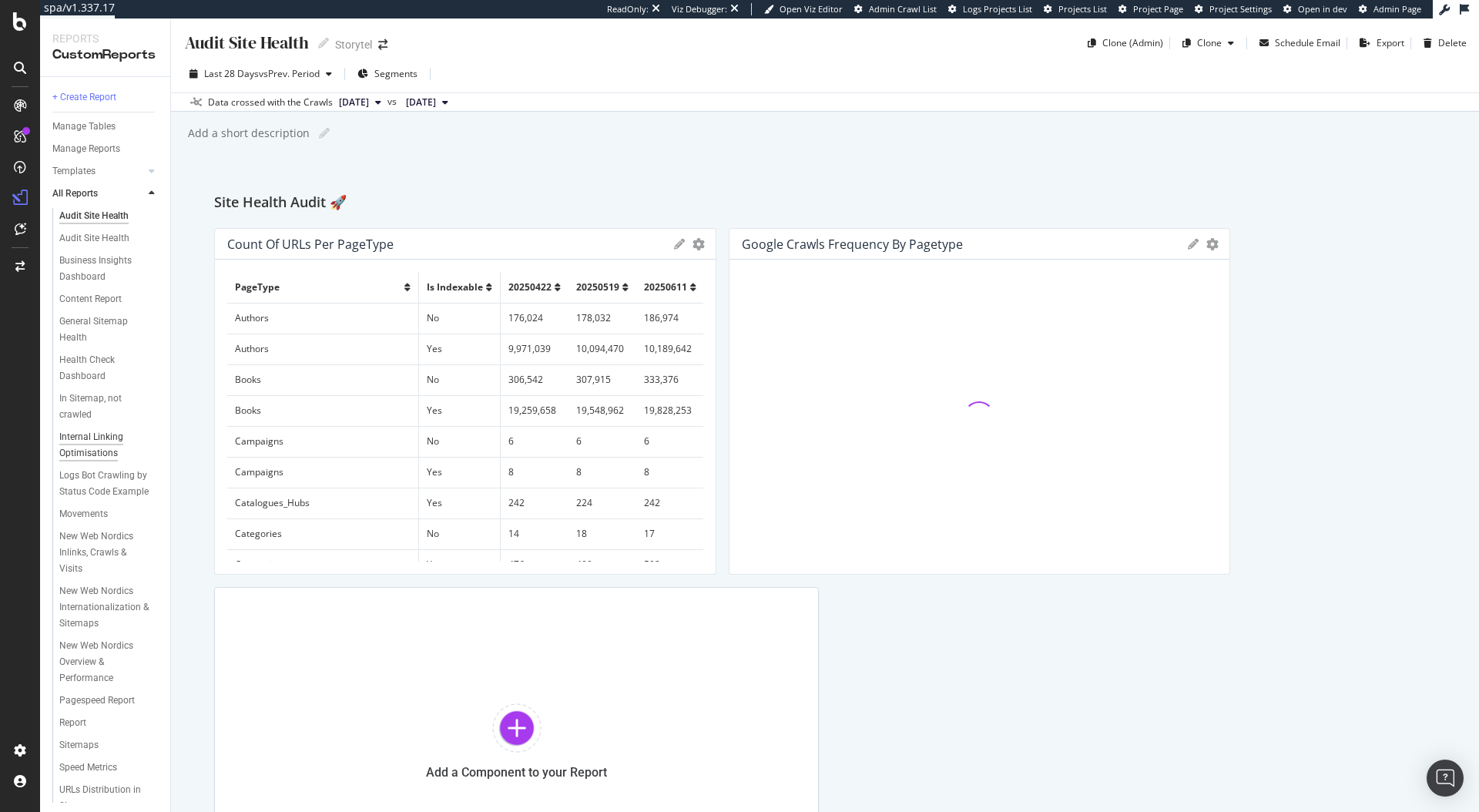
scroll to position [47, 0]
click at [80, 705] on div "Report" at bounding box center [73, 708] width 27 height 16
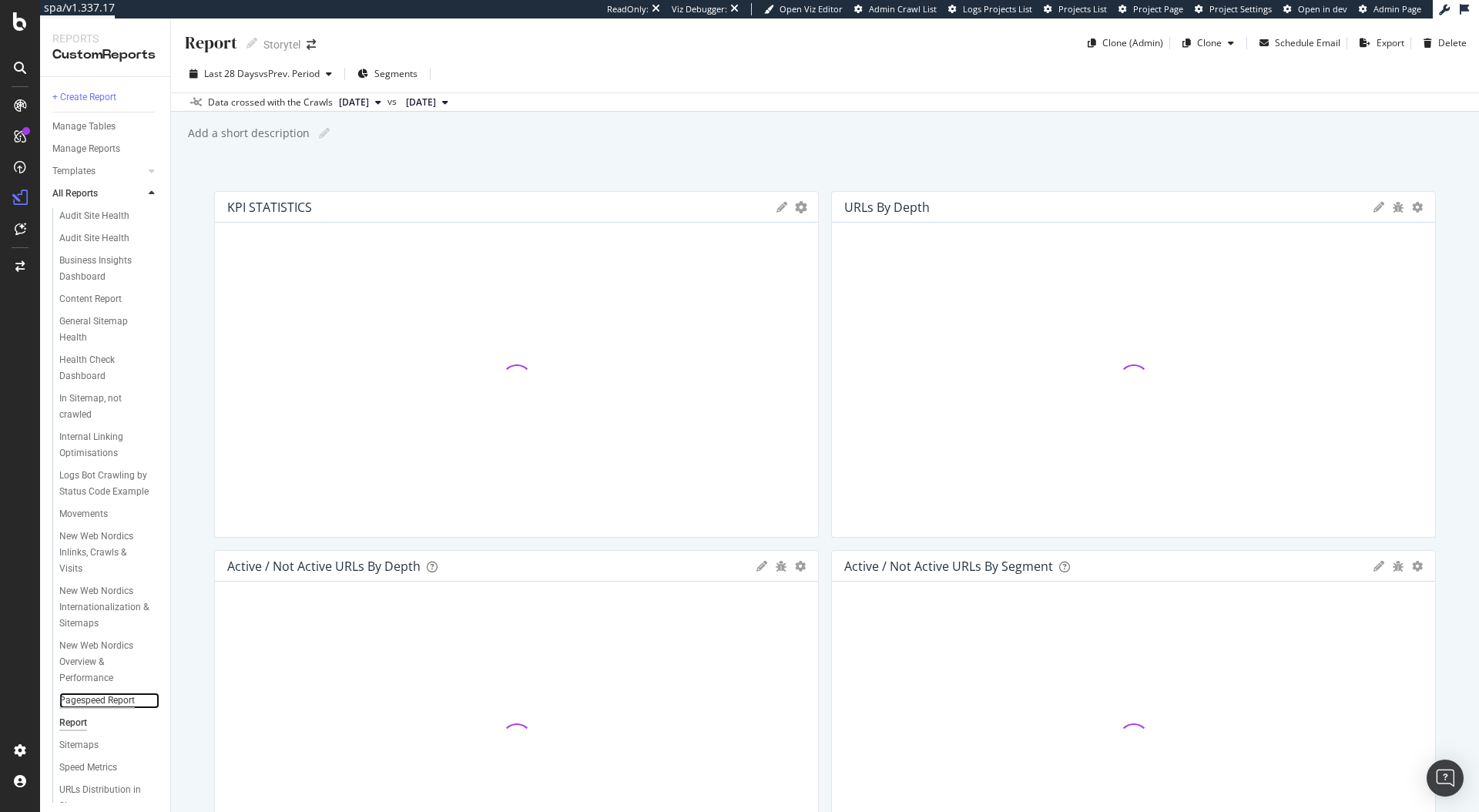
click at [79, 709] on div "Pagespeed Report" at bounding box center [97, 700] width 76 height 16
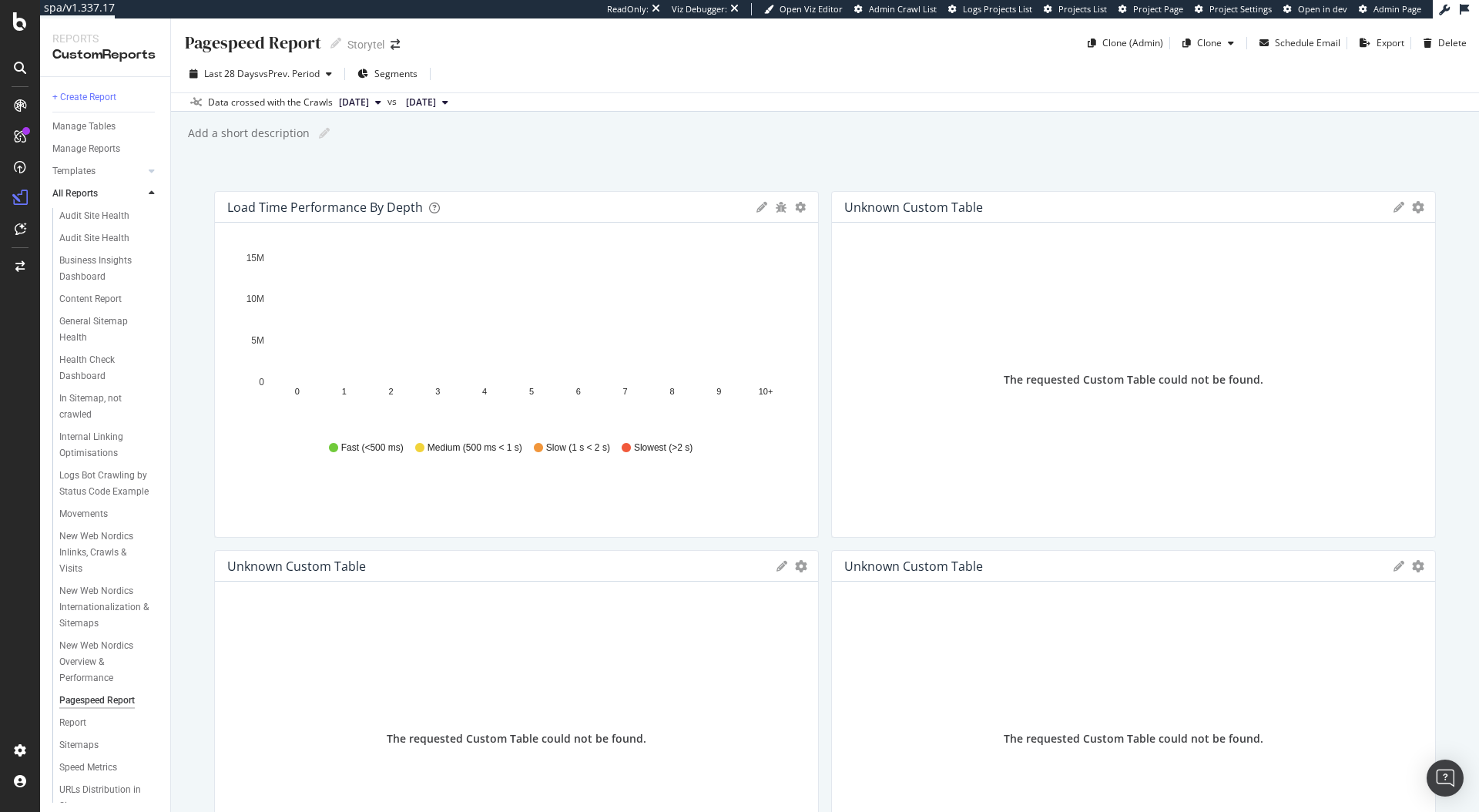
scroll to position [1579, 0]
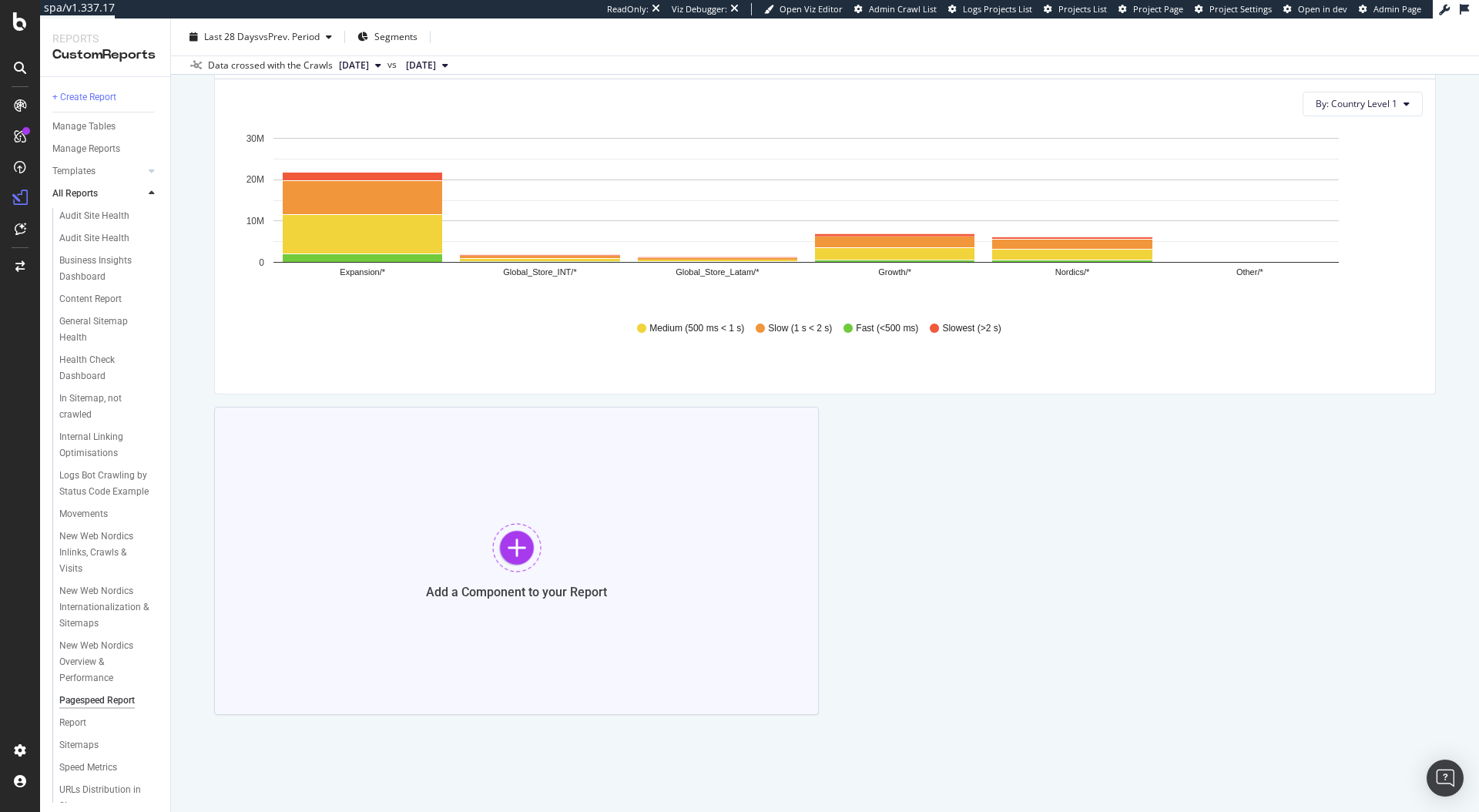
click at [522, 564] on div at bounding box center [516, 547] width 49 height 49
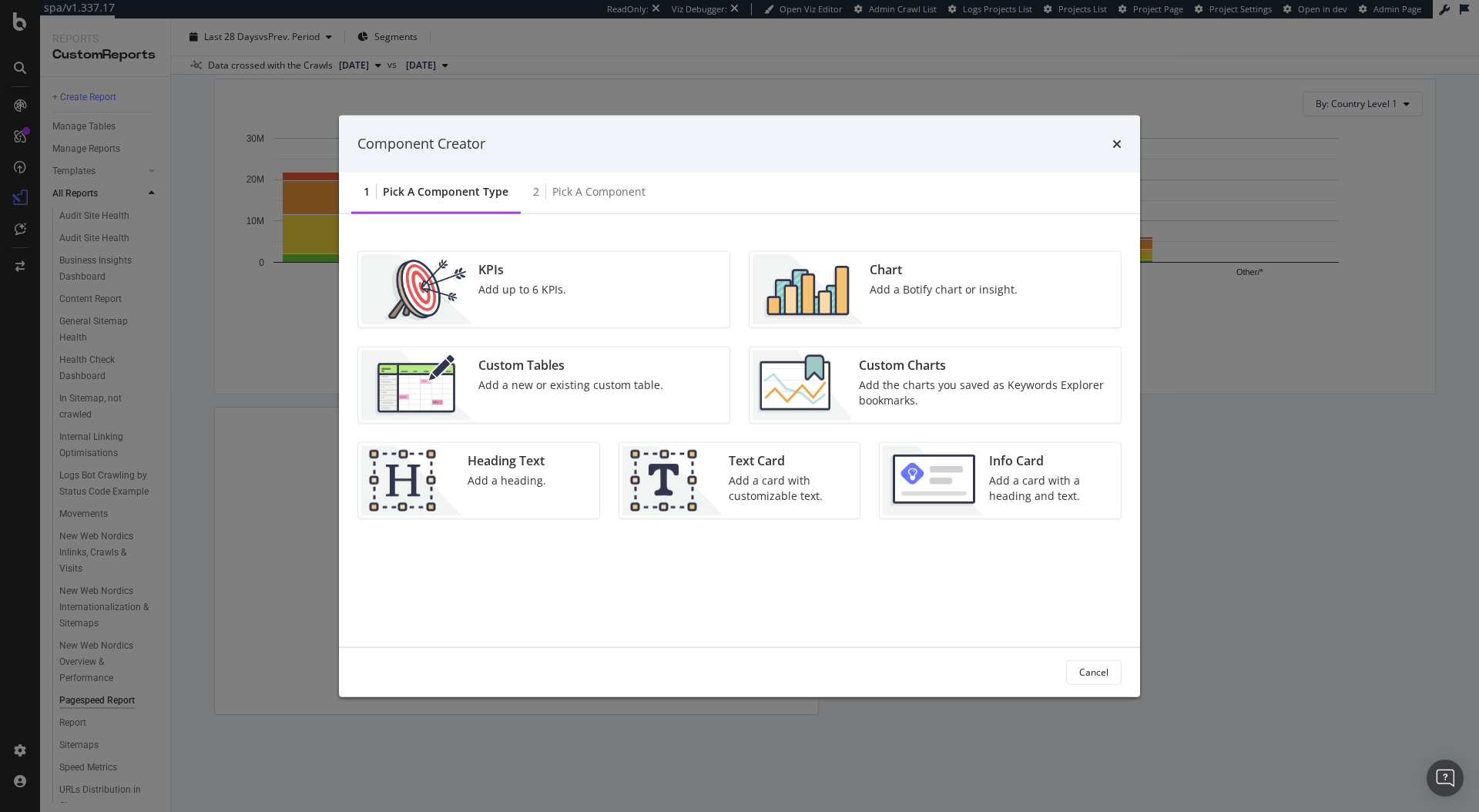
click at [541, 304] on div "KPIs Add up to 6 KPIs." at bounding box center [522, 289] width 100 height 69
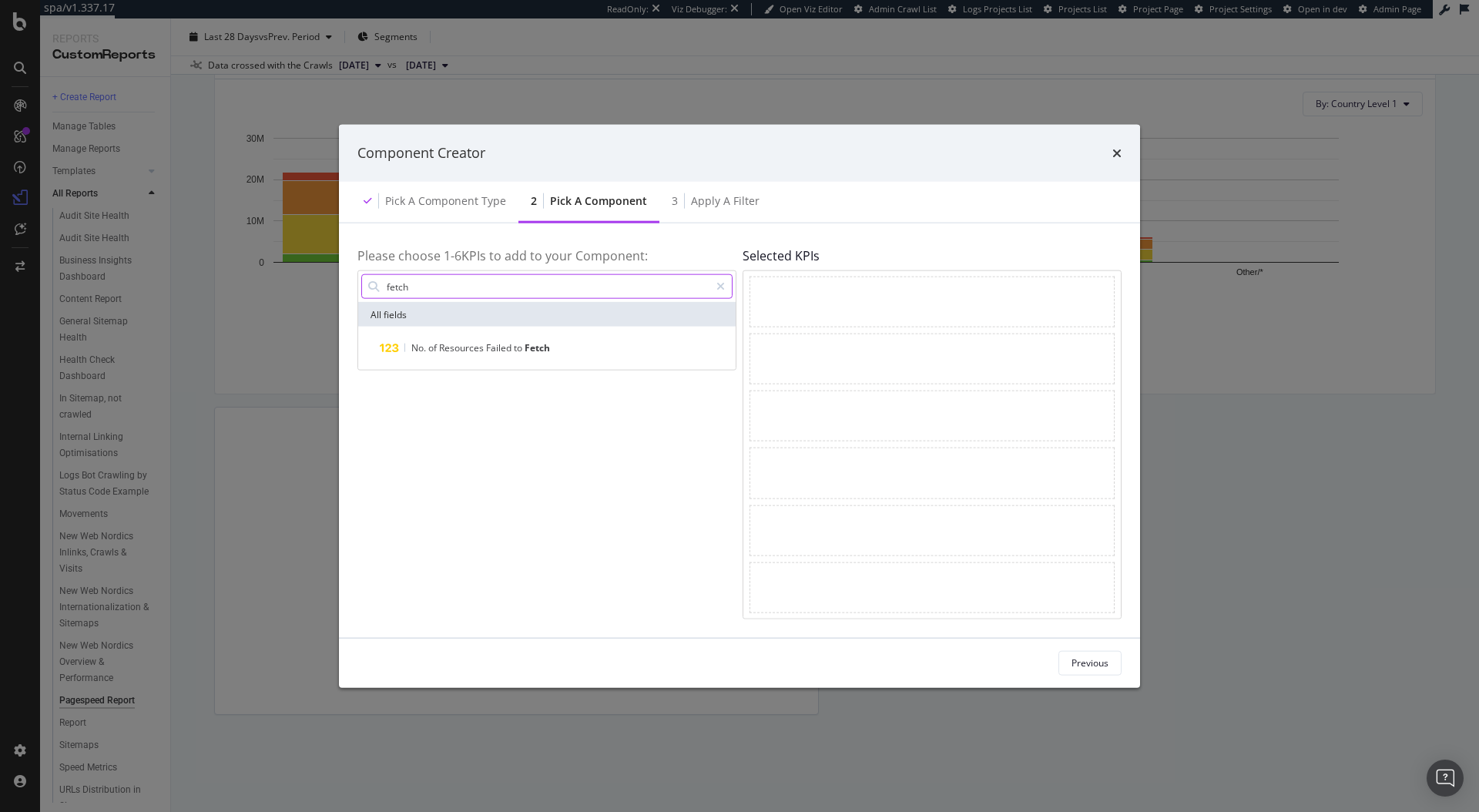
click at [479, 282] on input "fetch" at bounding box center [547, 287] width 324 height 23
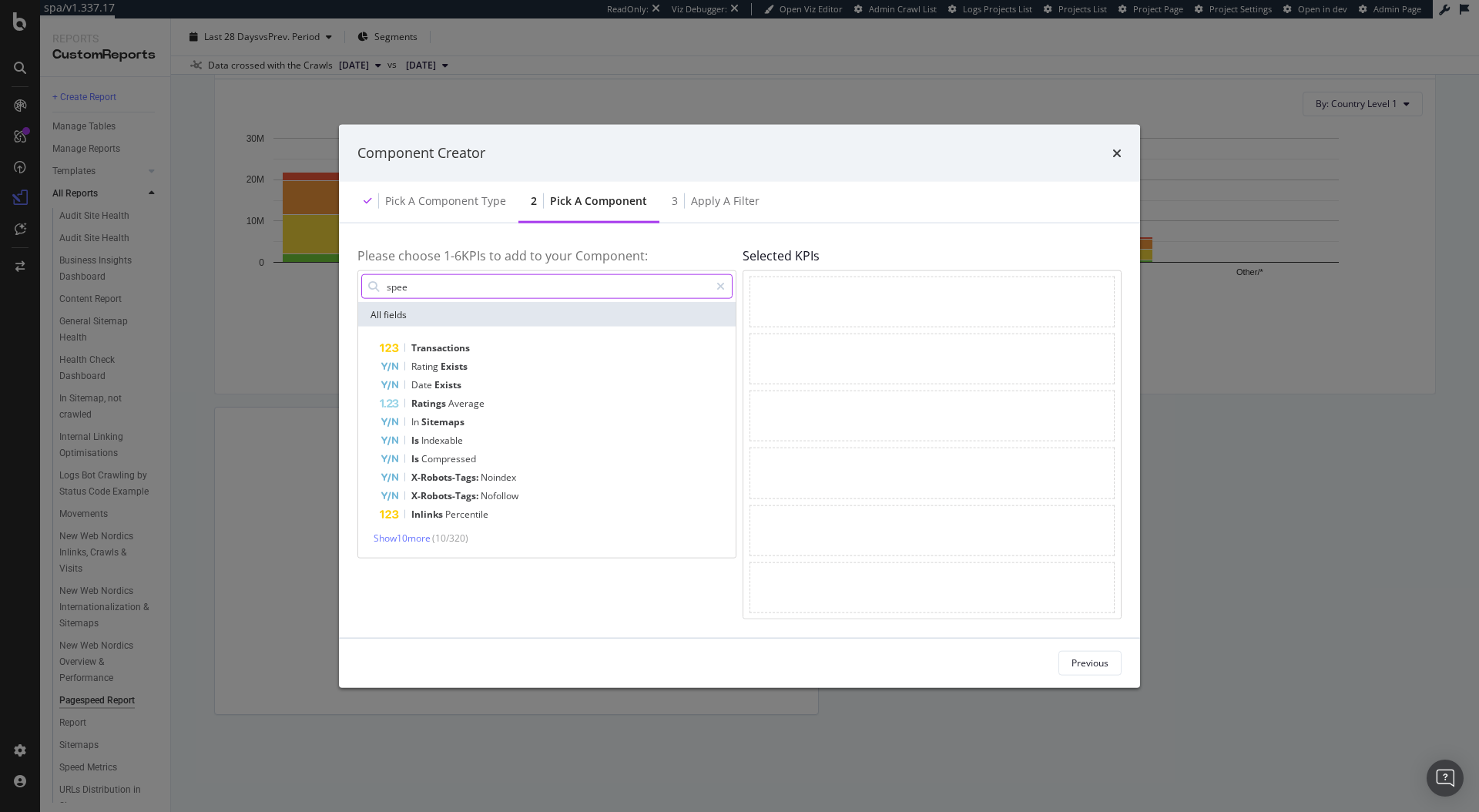
type input "speed"
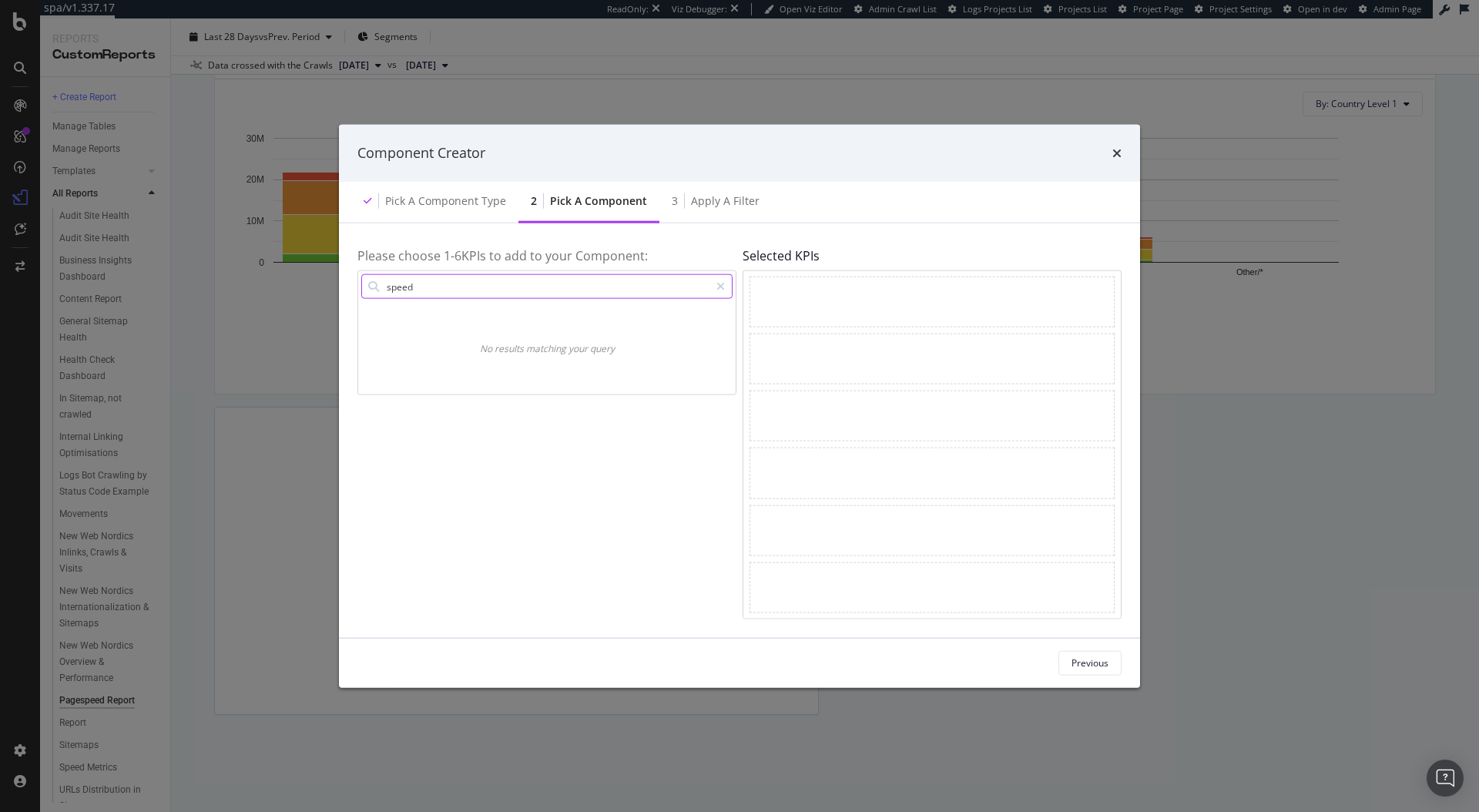
click at [479, 283] on input "speed" at bounding box center [547, 287] width 324 height 23
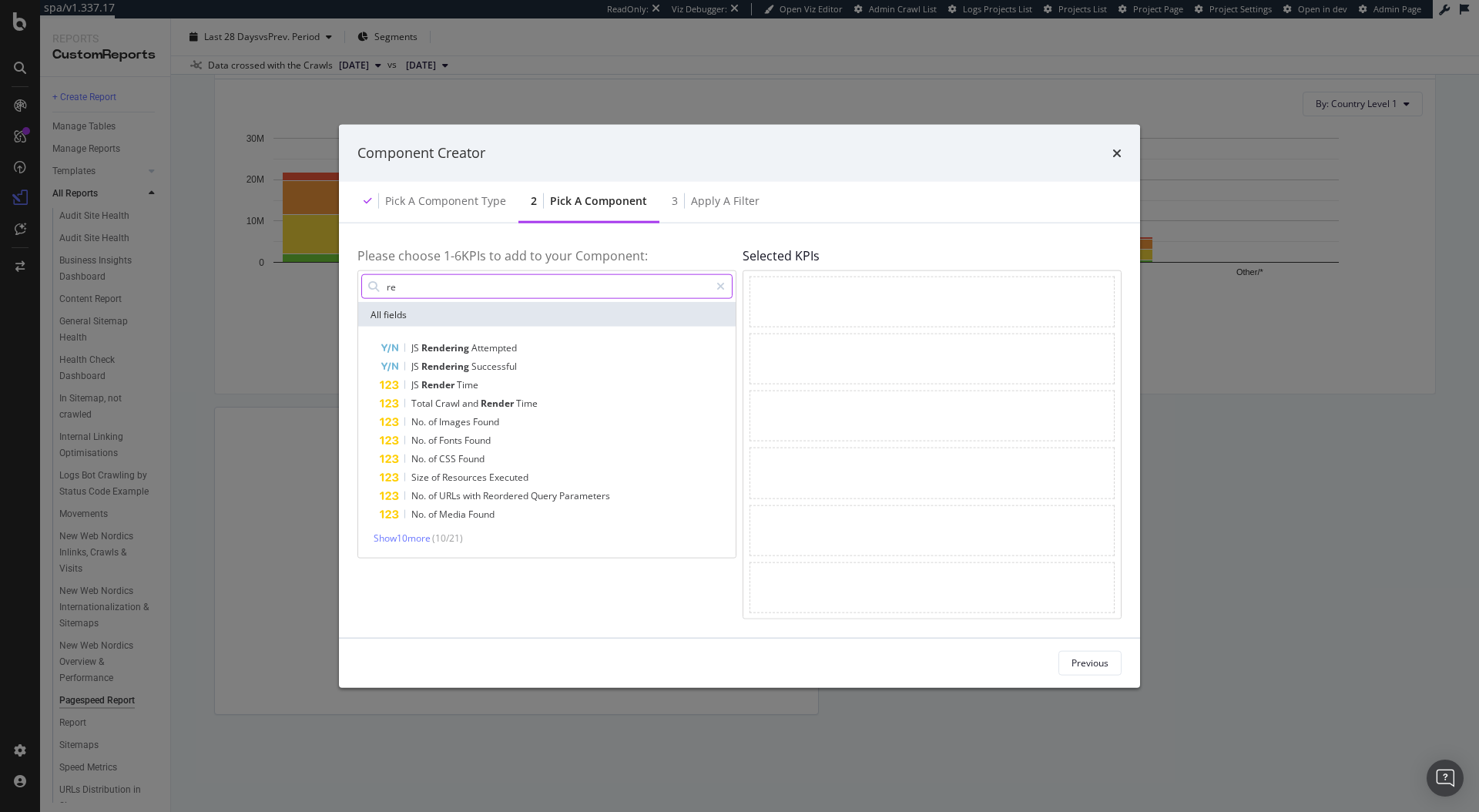
type input "r"
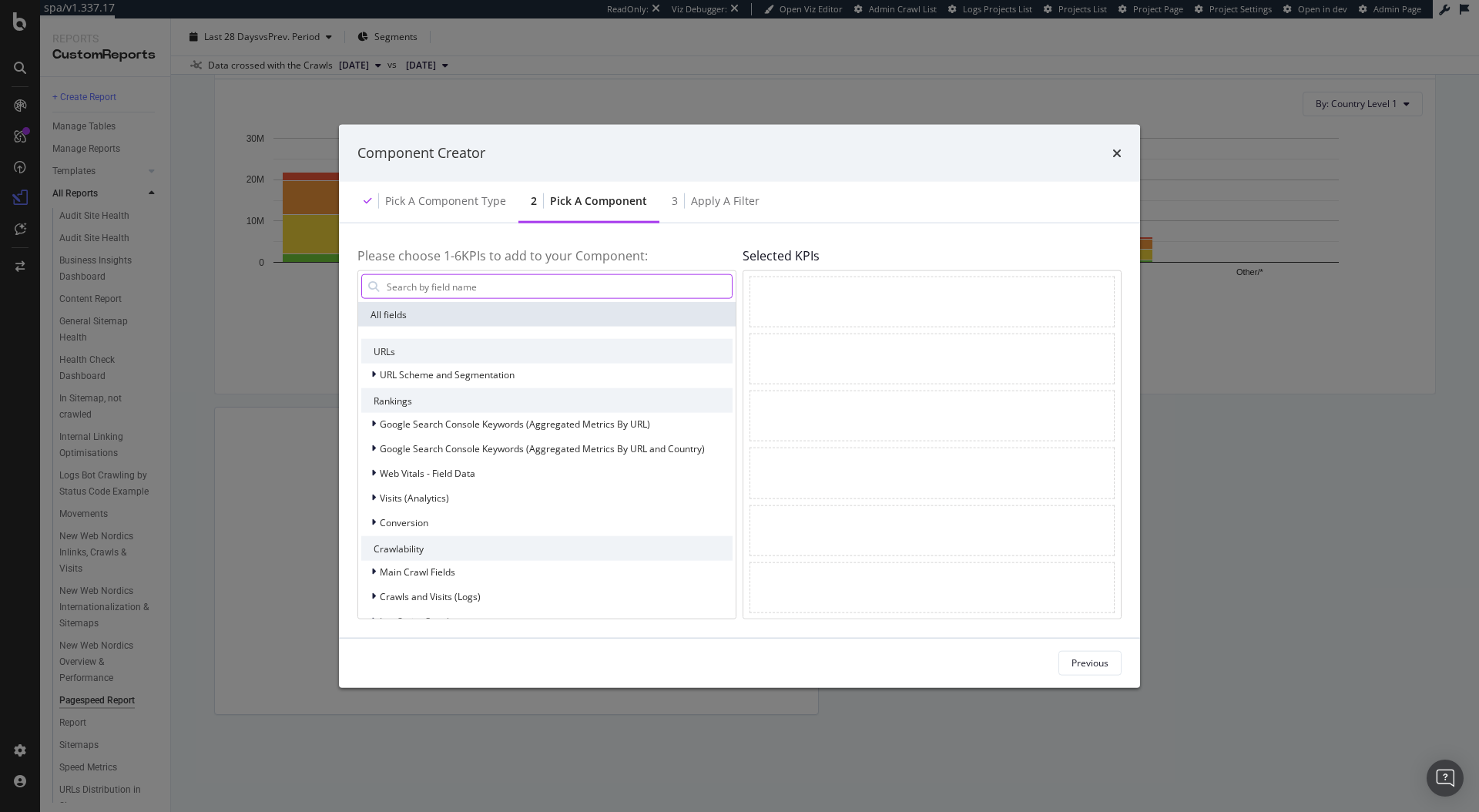
click at [528, 290] on input "modal" at bounding box center [558, 287] width 347 height 23
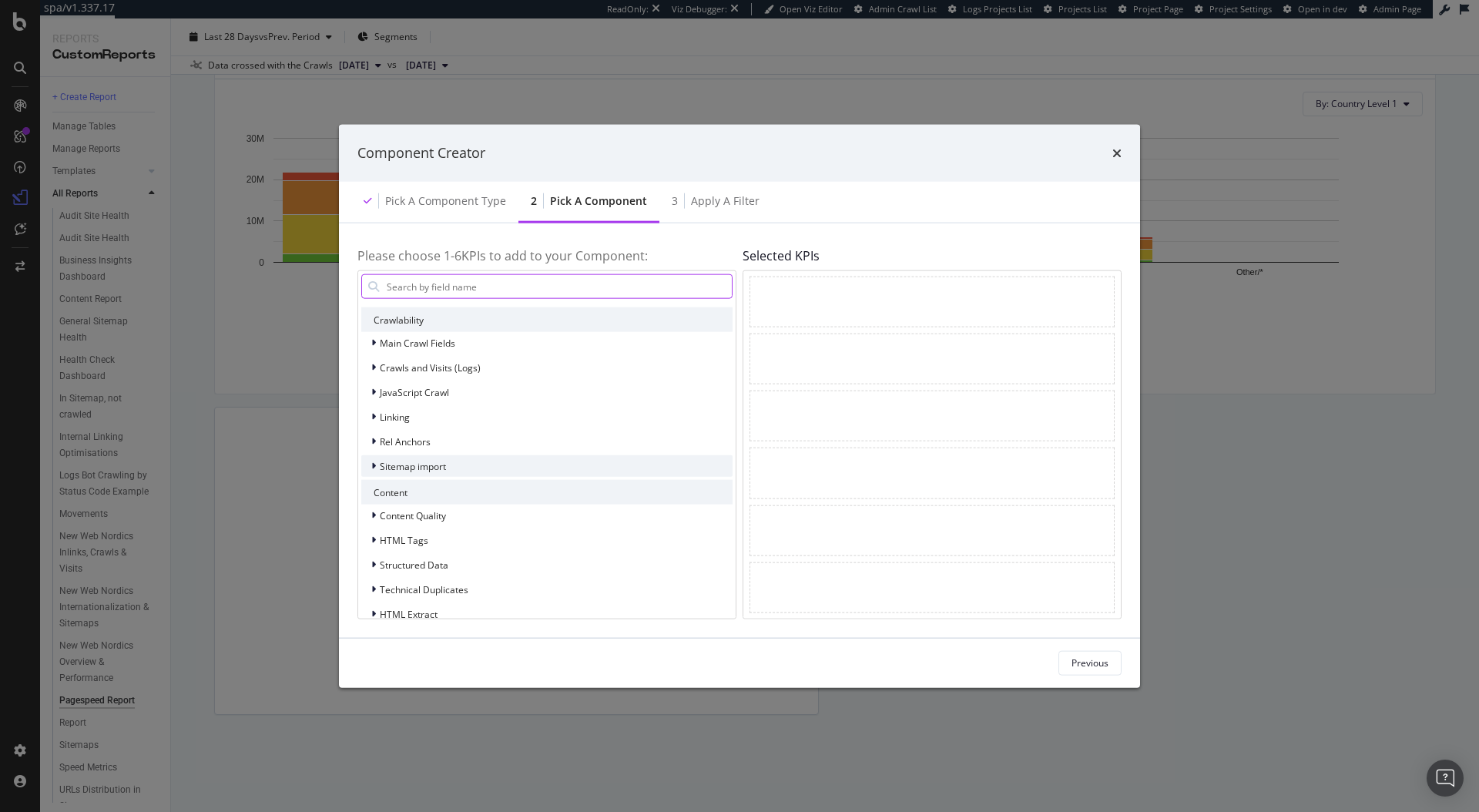
scroll to position [226, 0]
click at [365, 393] on div "JavaScript Crawl" at bounding box center [405, 395] width 87 height 16
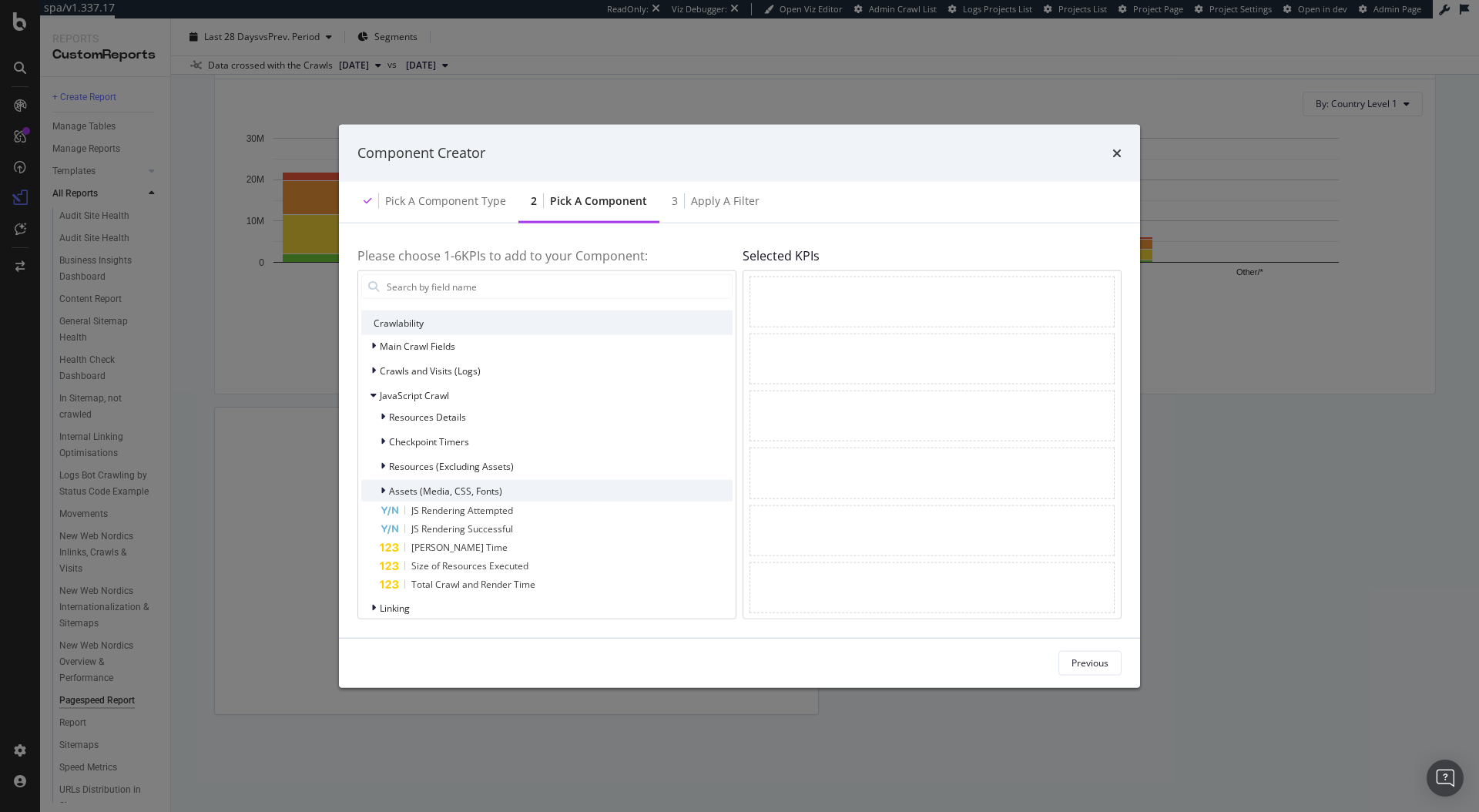
scroll to position [259, 0]
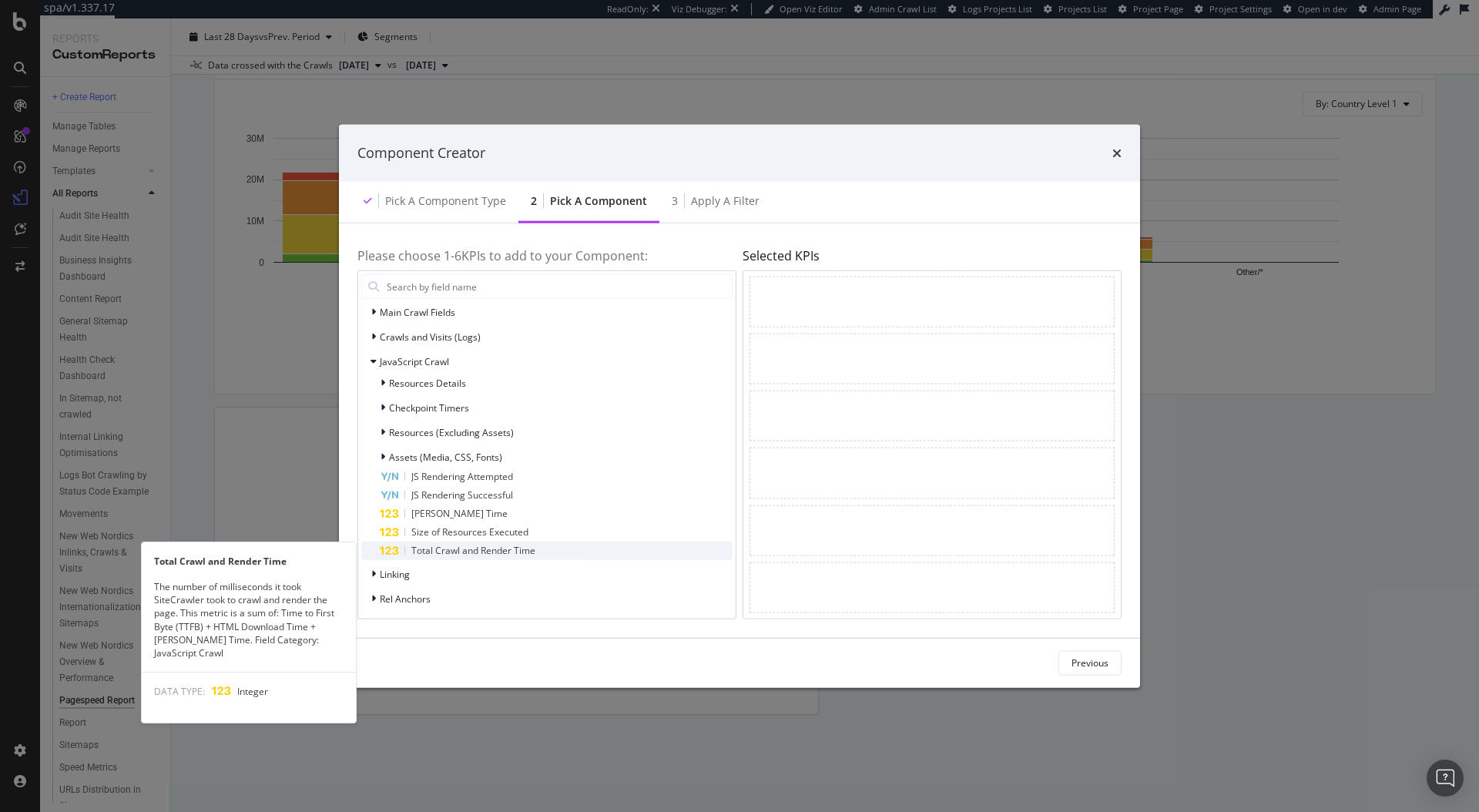
click at [463, 551] on span "Total Crawl and Render Time" at bounding box center [473, 550] width 124 height 13
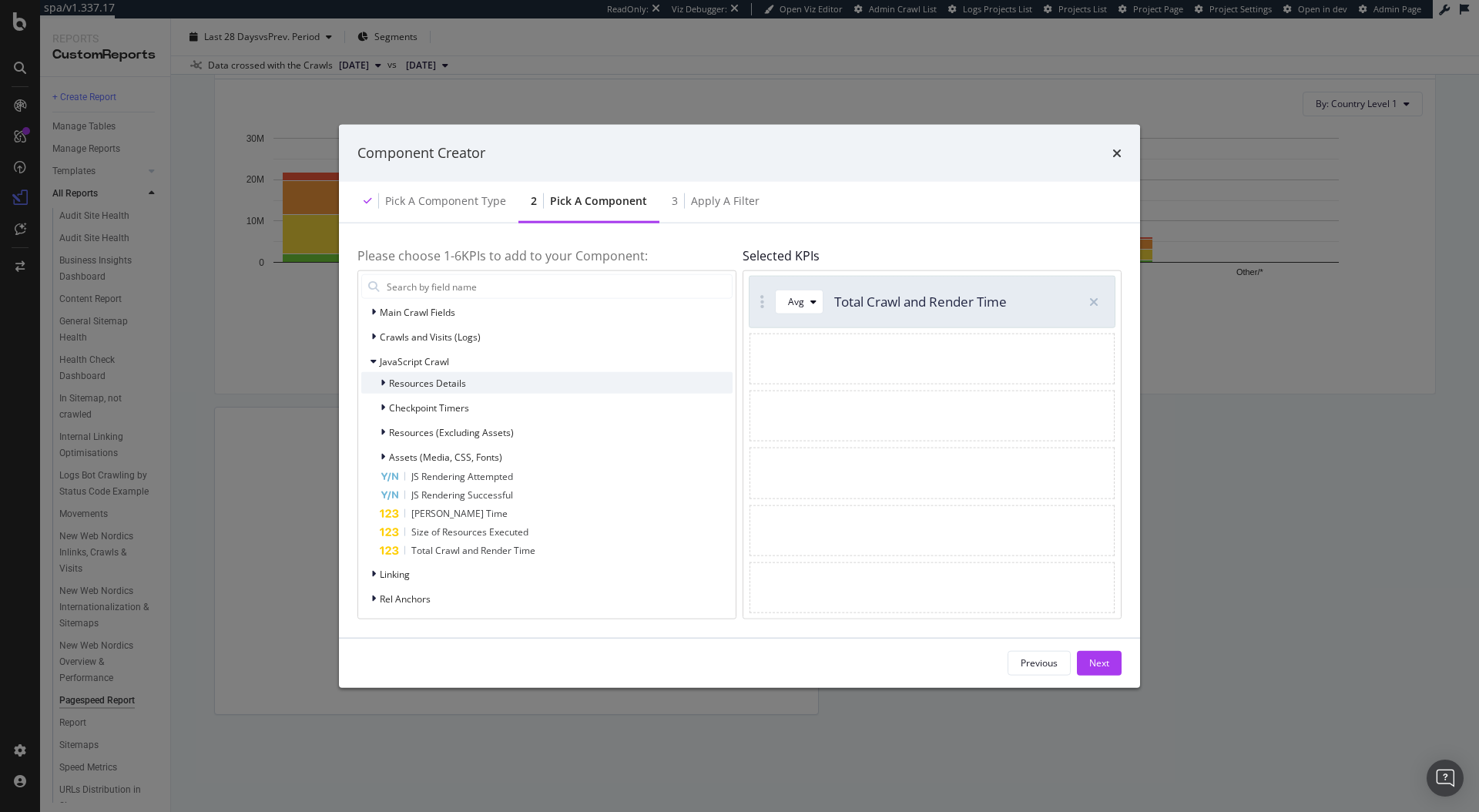
click at [383, 386] on icon "modal" at bounding box center [383, 383] width 5 height 9
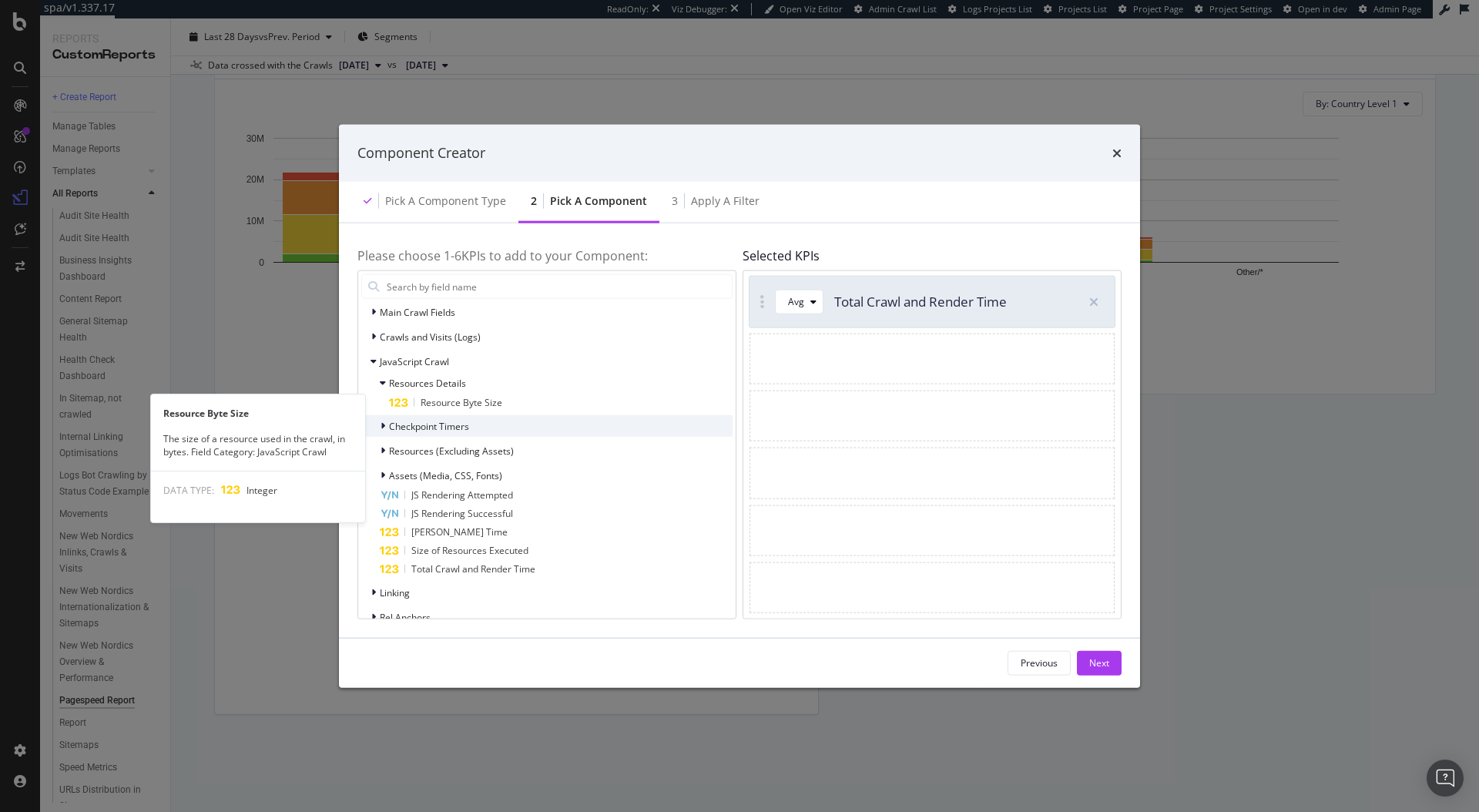
click at [381, 434] on div "Checkpoint Timers" at bounding box center [547, 426] width 372 height 22
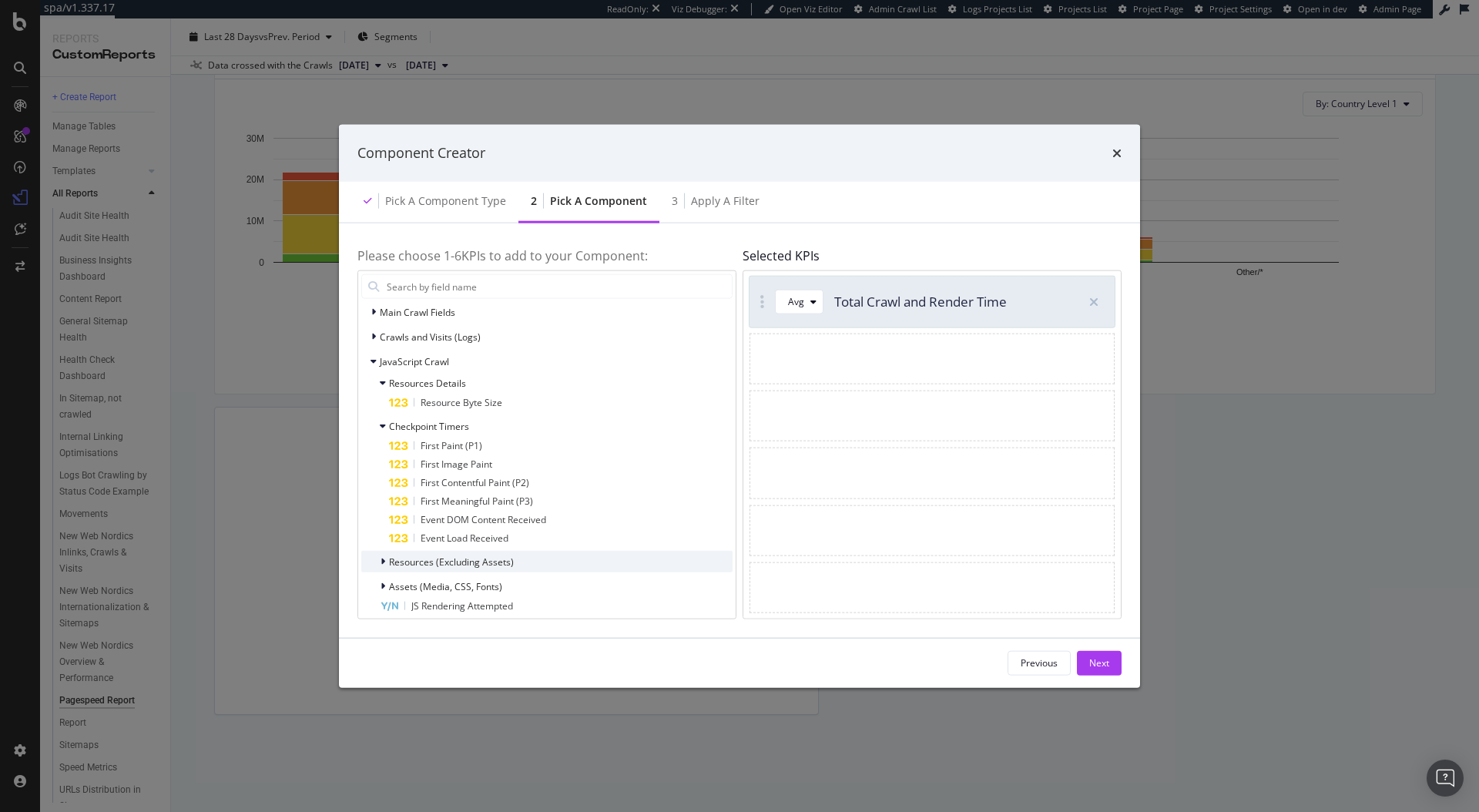
click at [410, 563] on span "Resources (Excluding Assets)" at bounding box center [451, 561] width 125 height 13
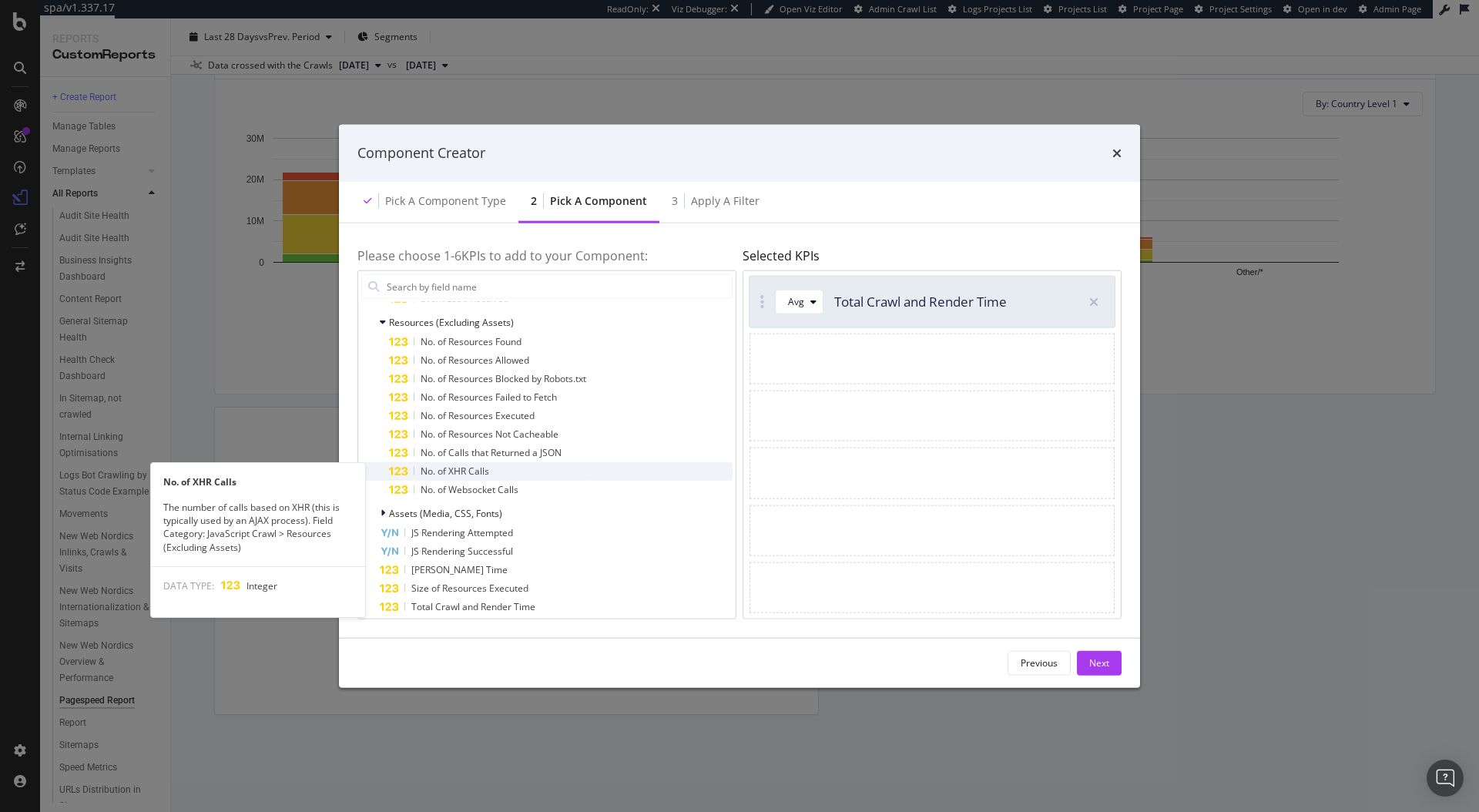
scroll to position [503, 0]
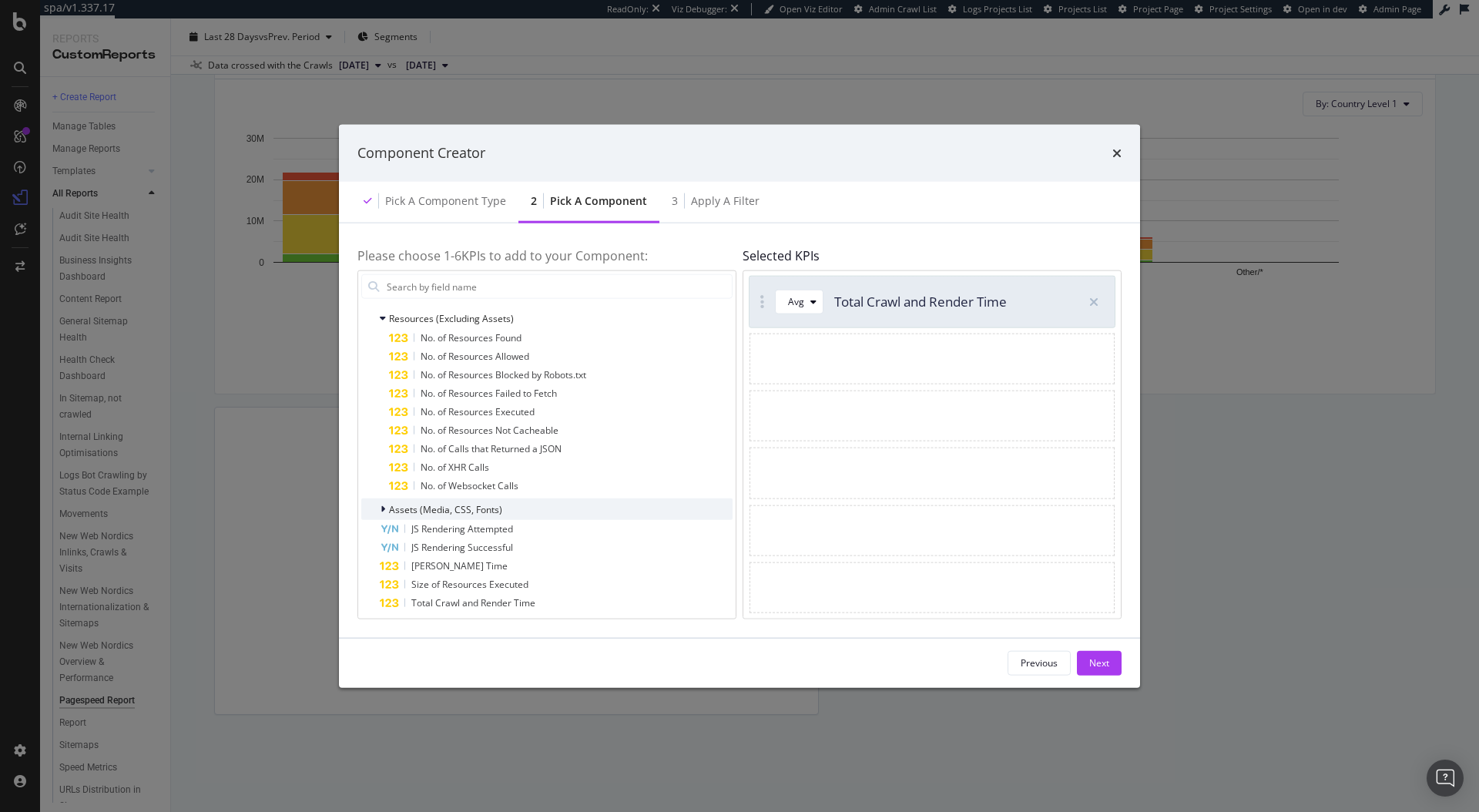
click at [444, 508] on span "Assets (Media, CSS, Fonts)" at bounding box center [445, 508] width 113 height 13
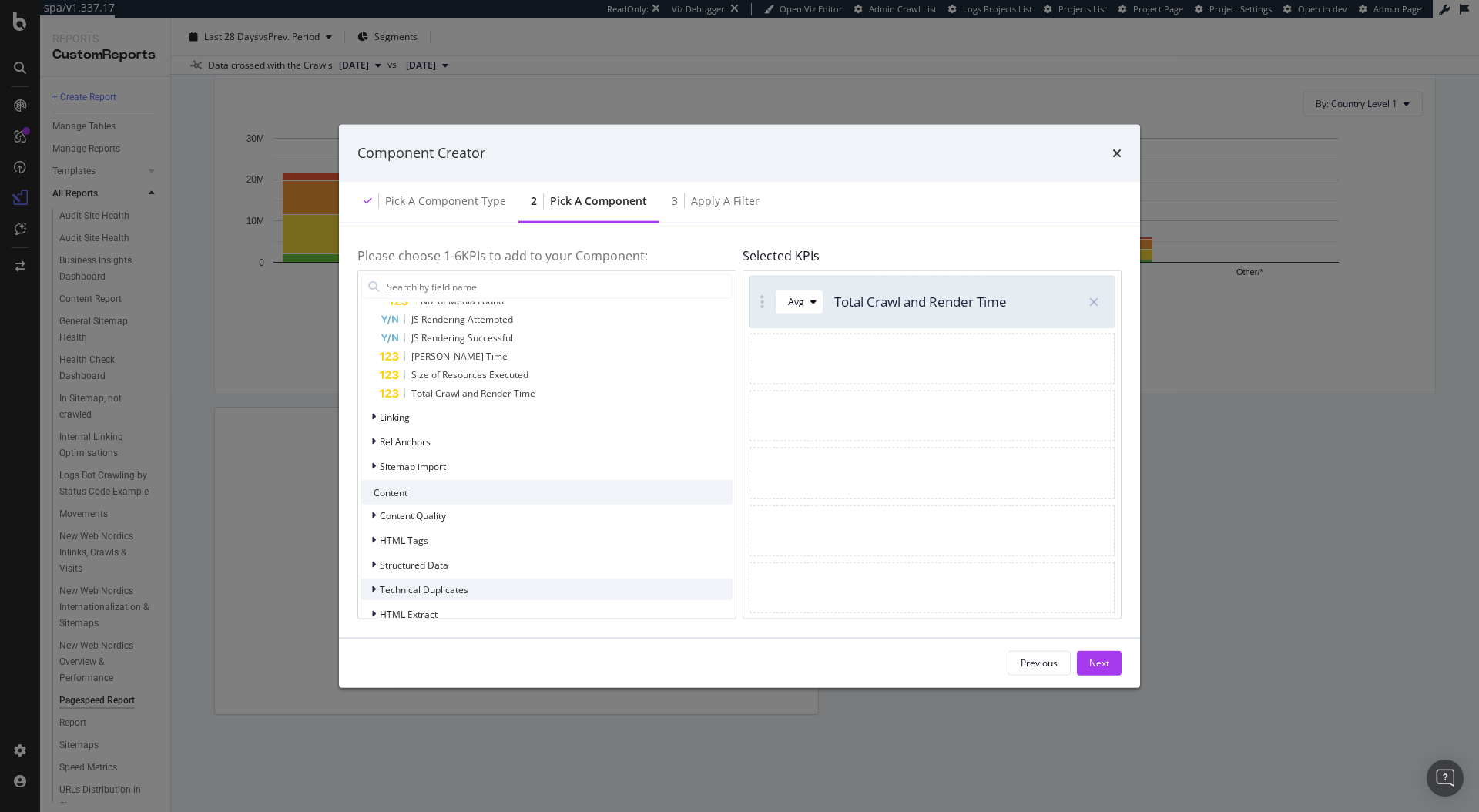
scroll to position [811, 0]
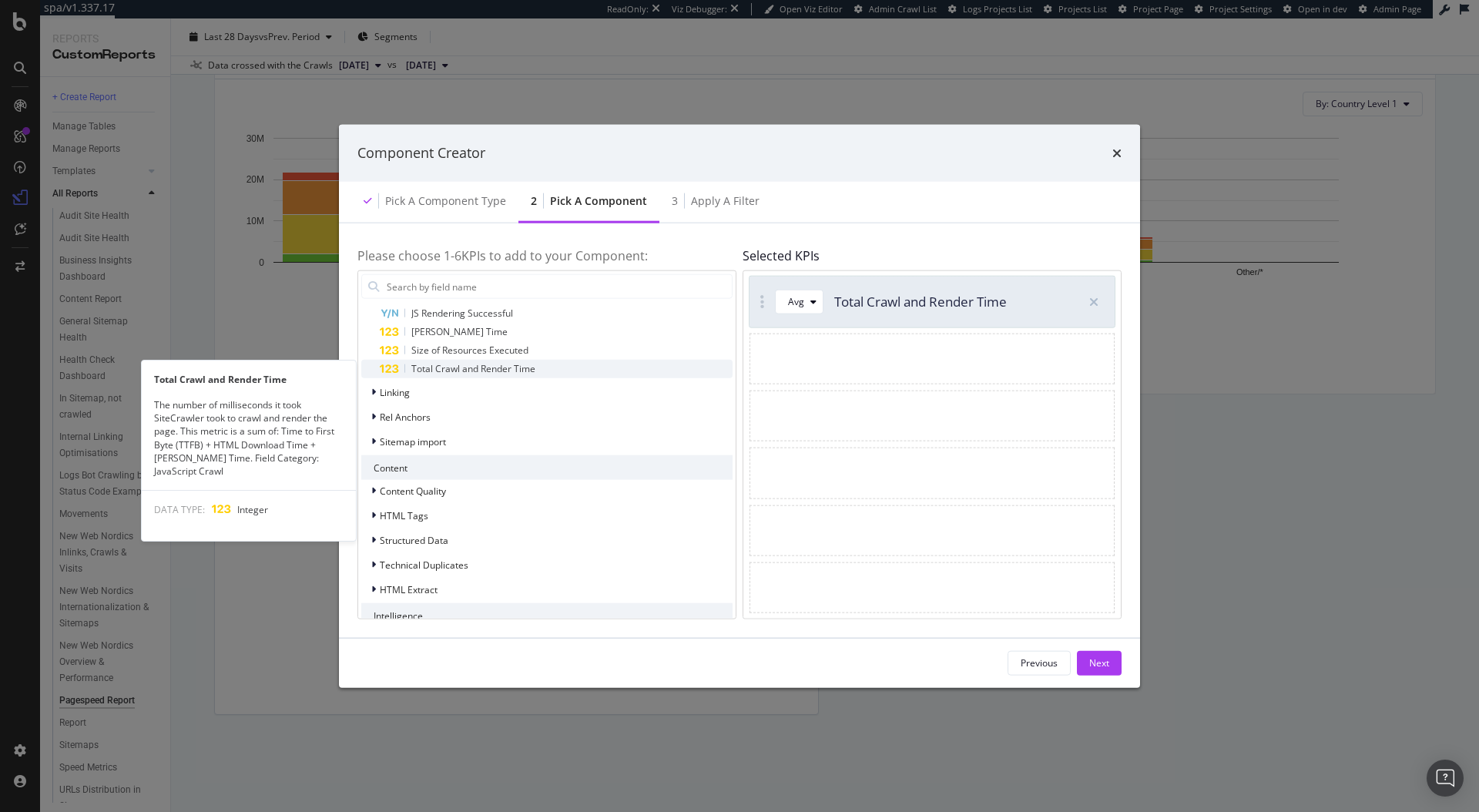
click at [457, 371] on span "Total Crawl and Render Time" at bounding box center [473, 369] width 124 height 13
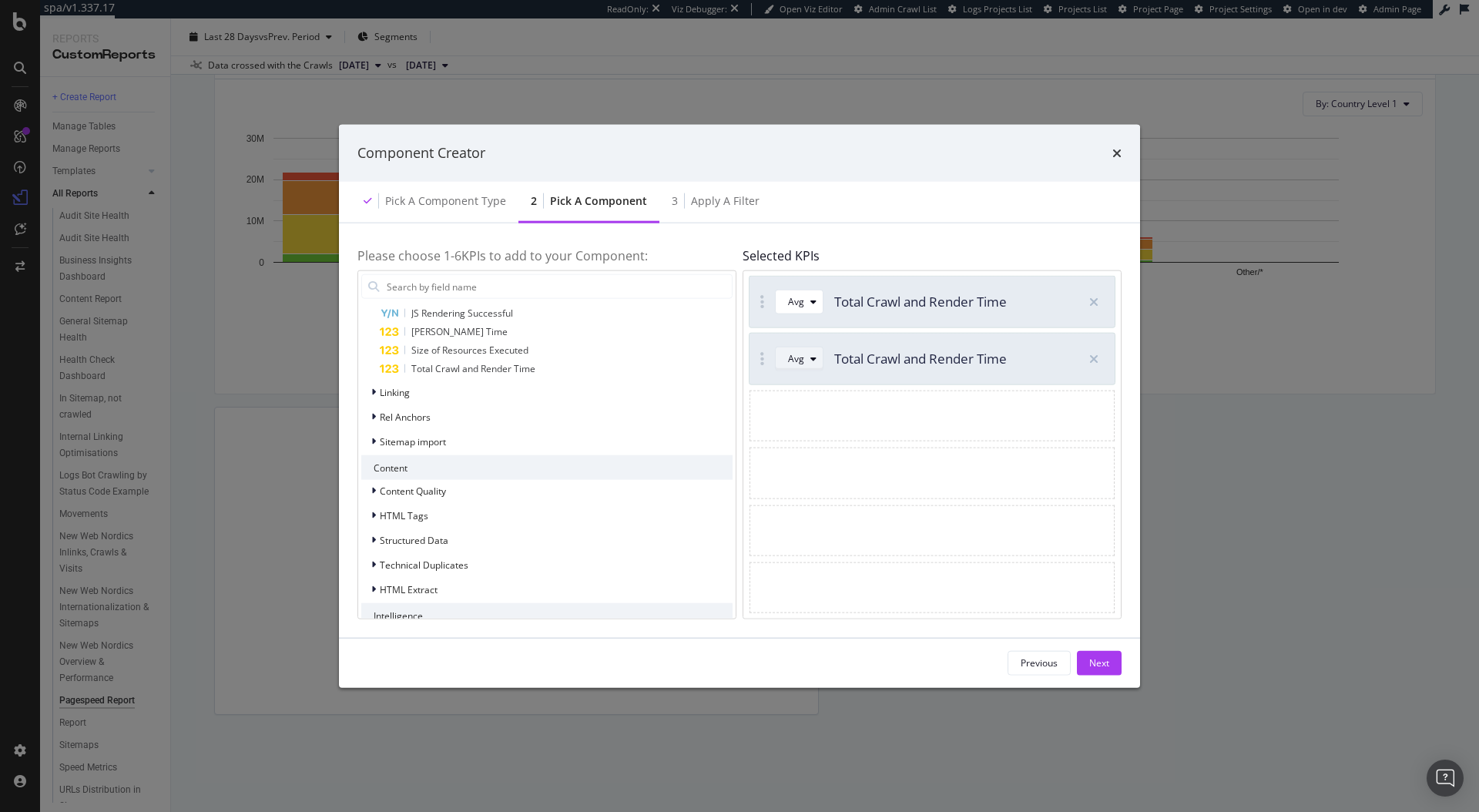
click at [811, 357] on icon "modal" at bounding box center [814, 359] width 6 height 9
click at [1103, 303] on div "modal" at bounding box center [1093, 301] width 27 height 27
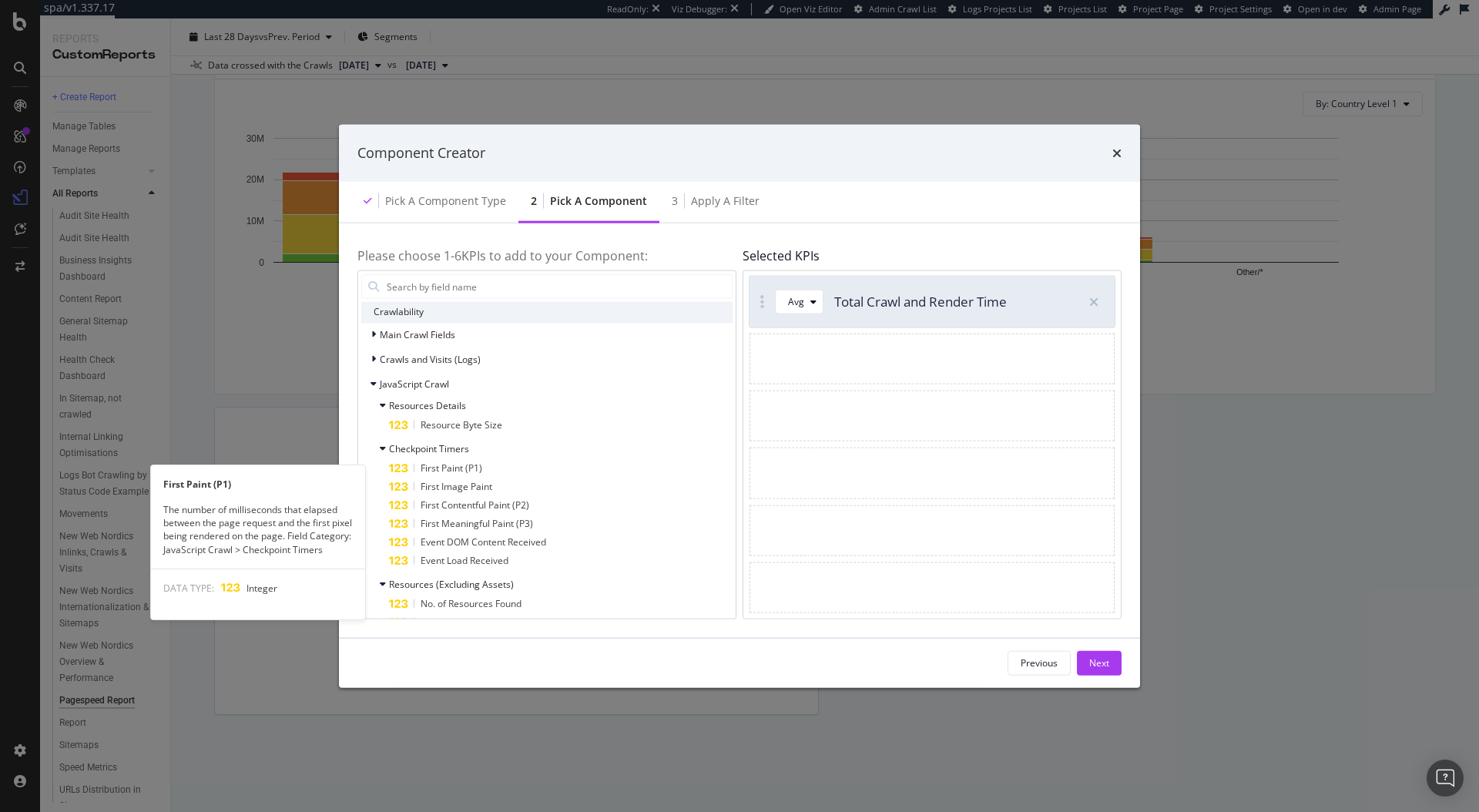
scroll to position [232, 0]
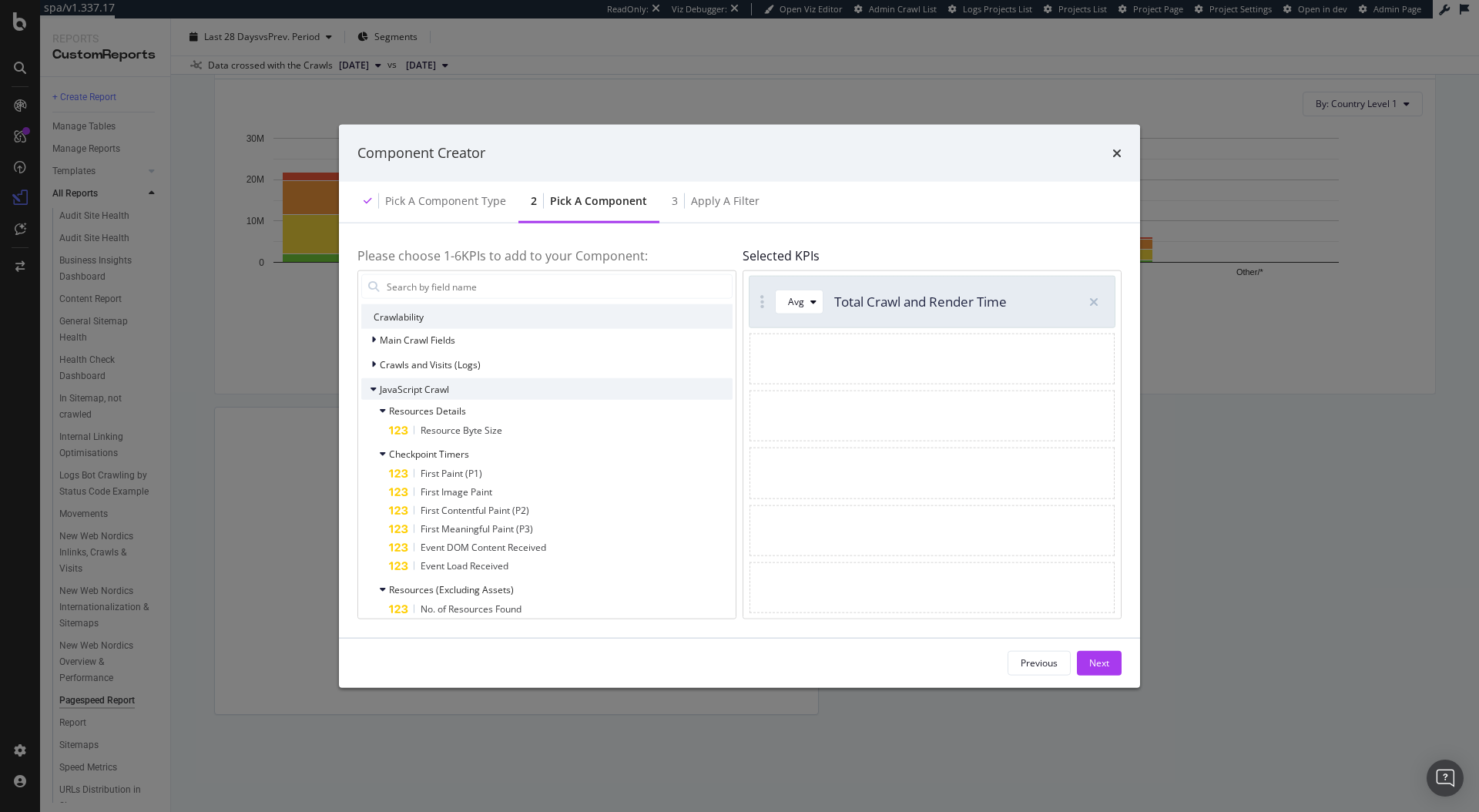
click at [374, 387] on icon "modal" at bounding box center [374, 389] width 6 height 9
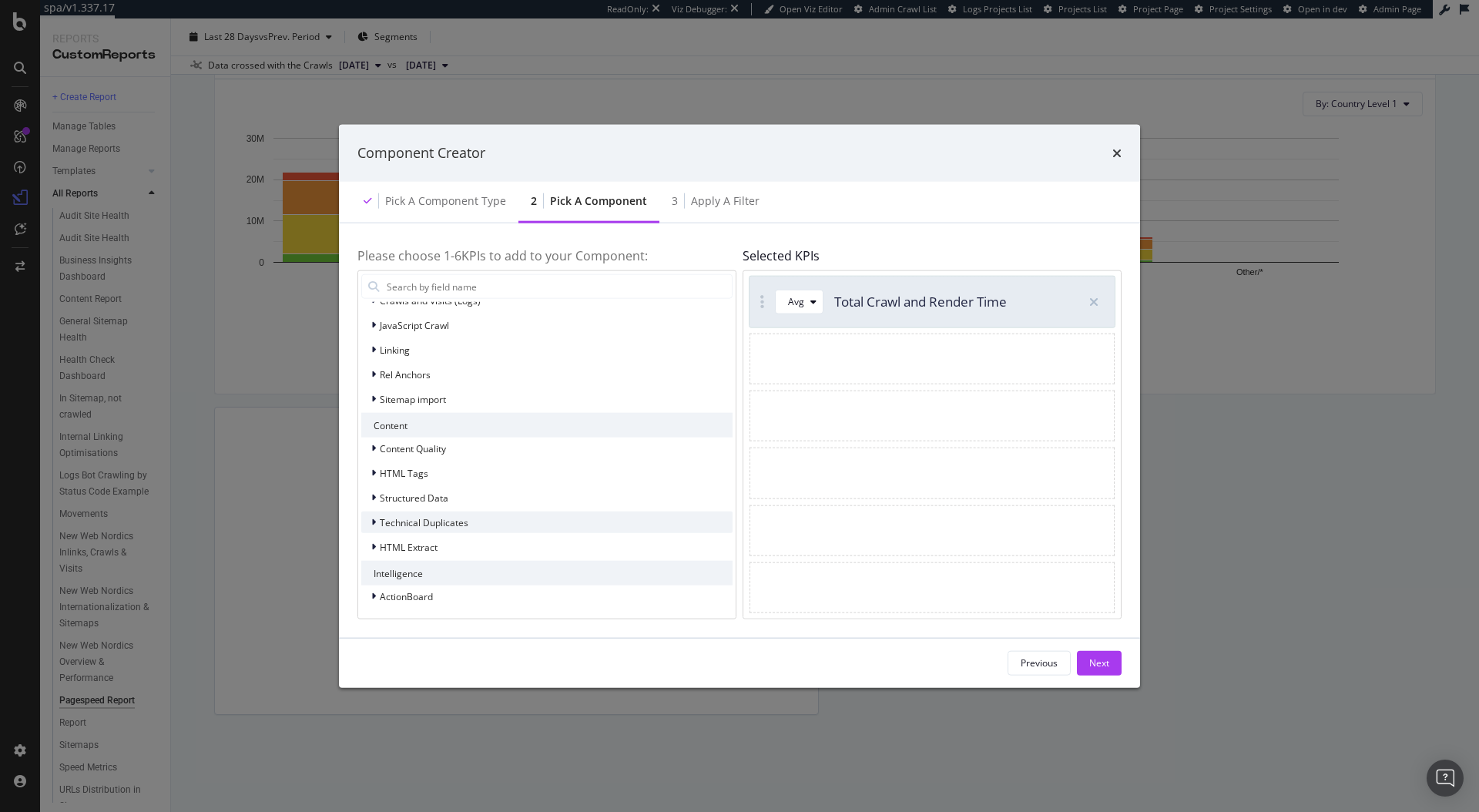
scroll to position [297, 0]
click at [369, 589] on div "ActionBoard" at bounding box center [397, 596] width 72 height 16
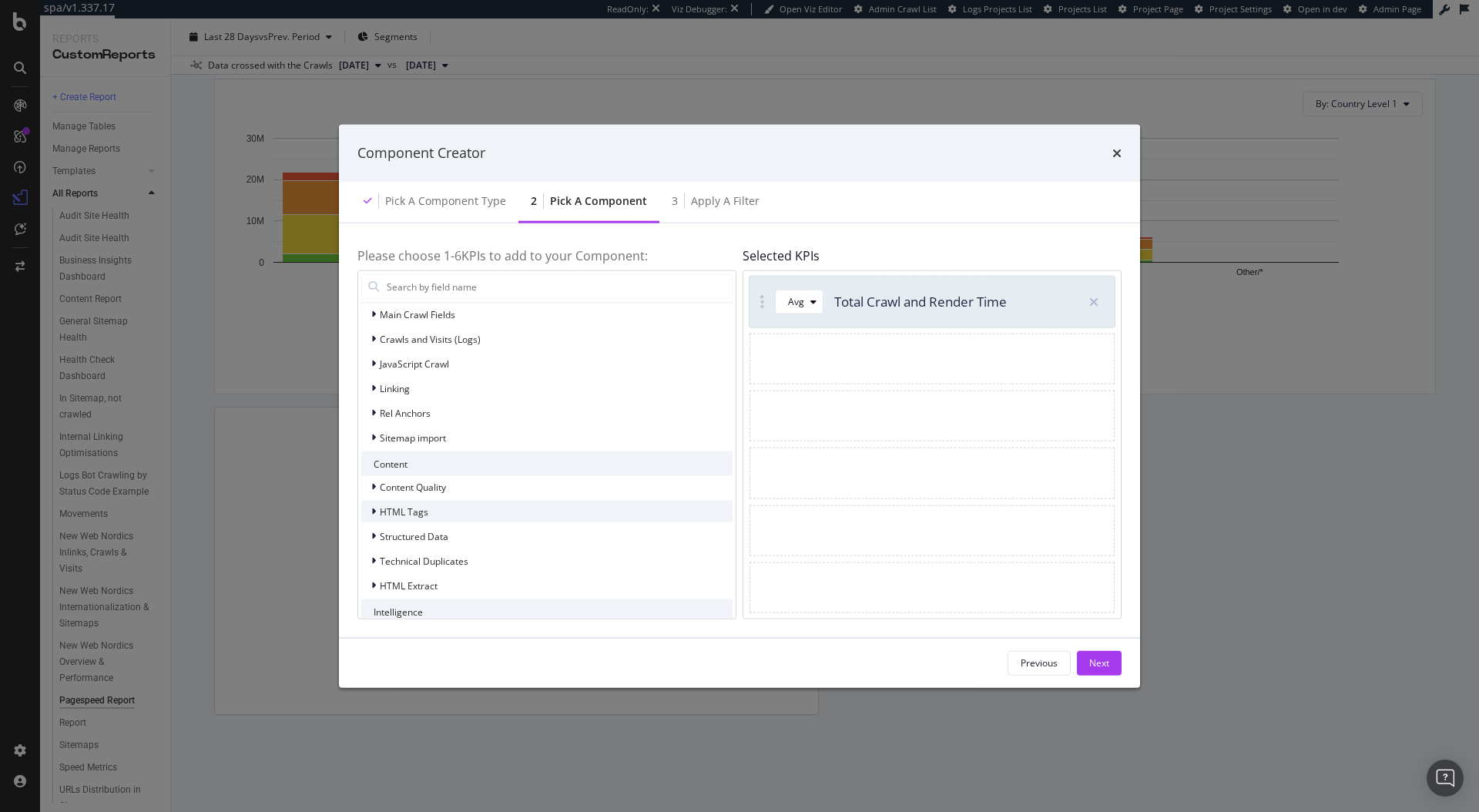
scroll to position [479, 0]
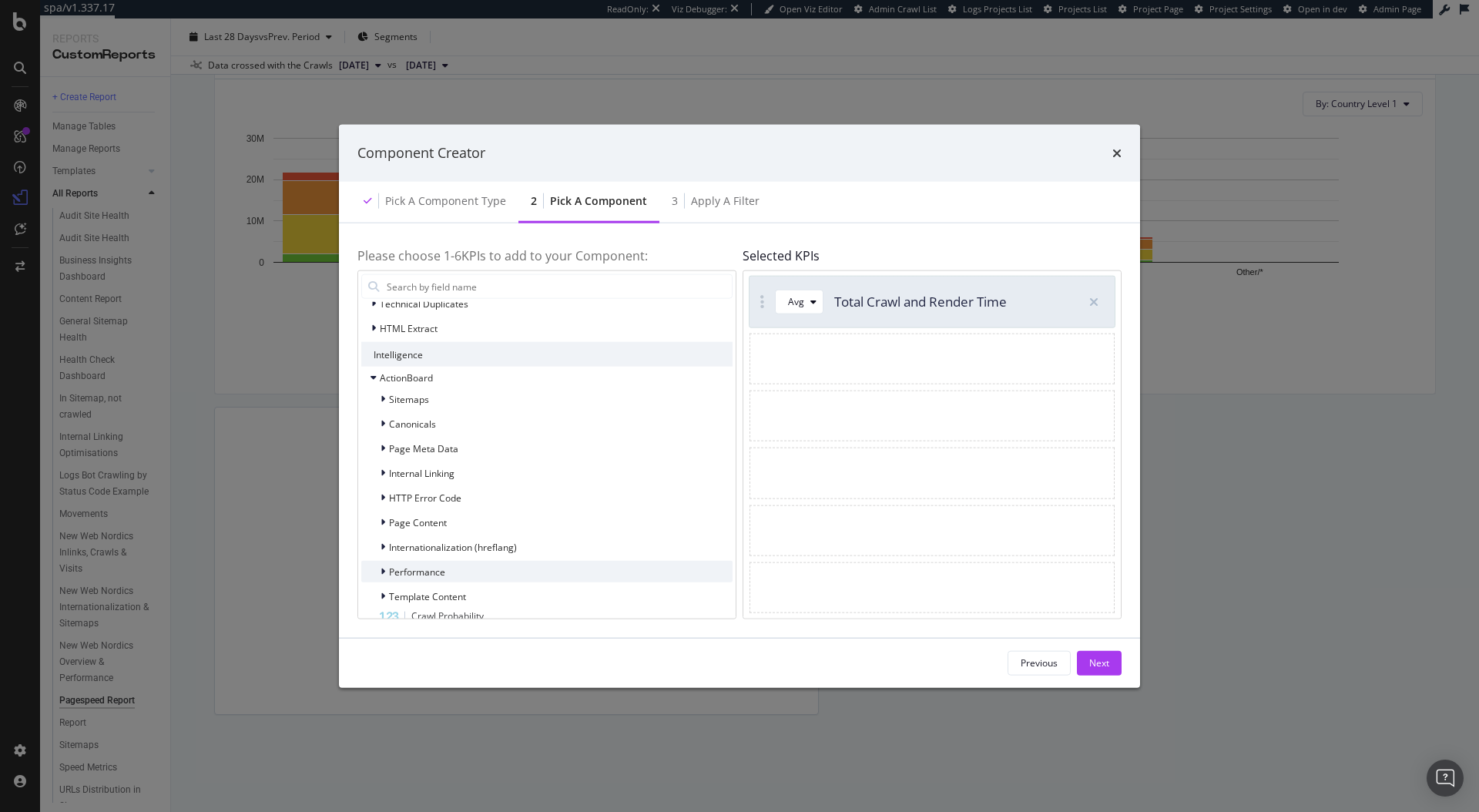
click at [380, 570] on icon "modal" at bounding box center [383, 572] width 5 height 9
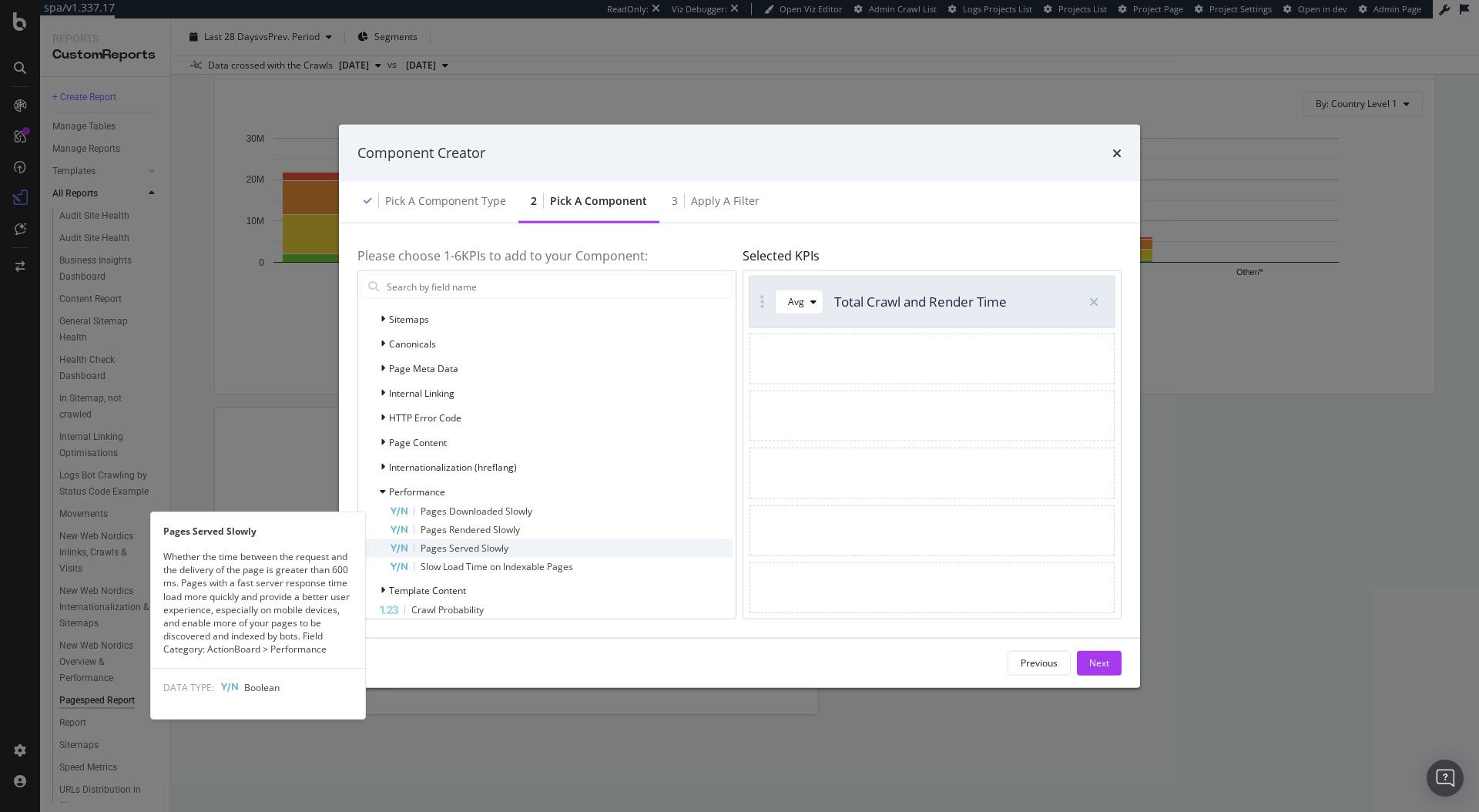
scroll to position [626, 0]
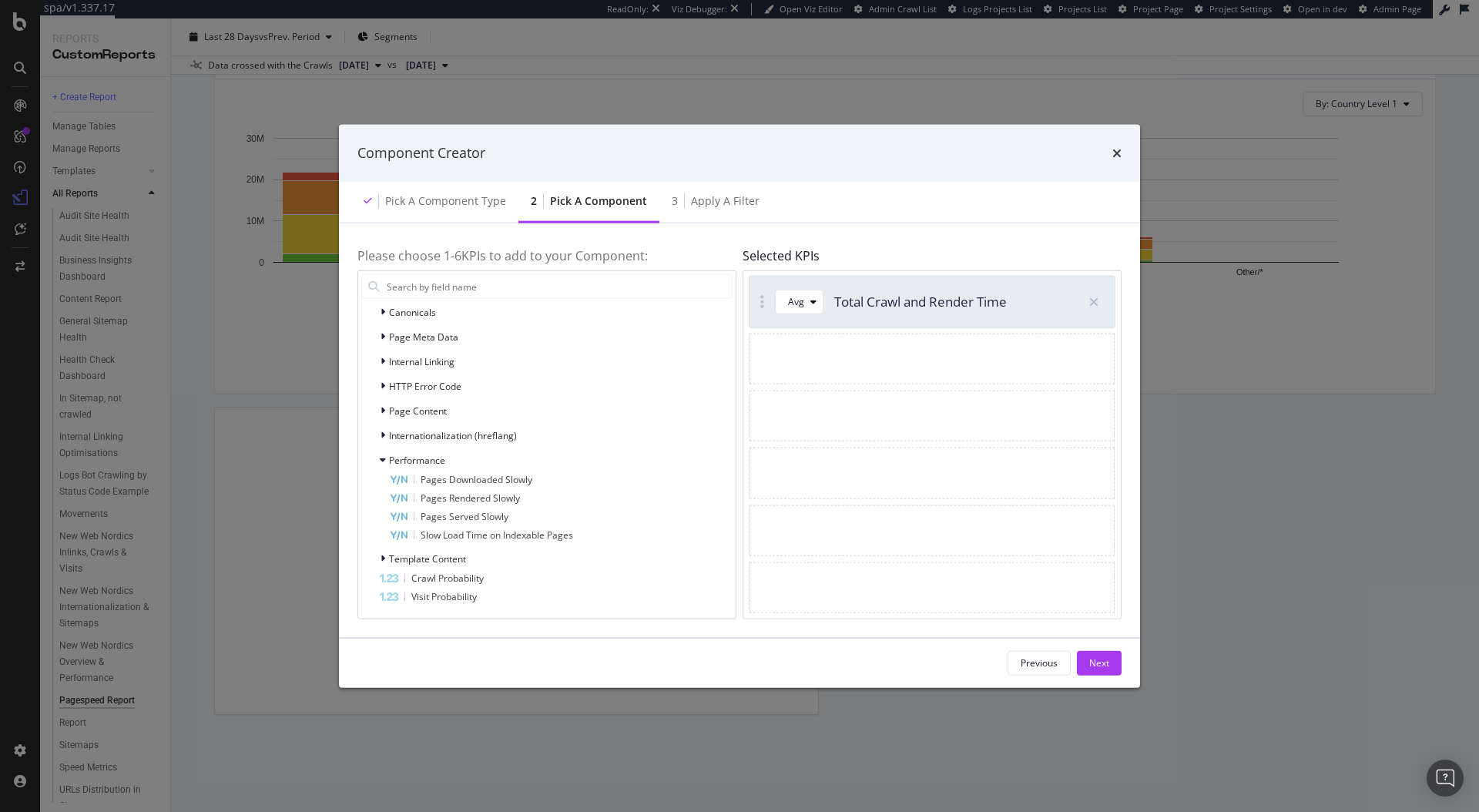
click at [868, 179] on div "Component Creator" at bounding box center [740, 153] width 801 height 57
click at [796, 308] on div "Avg" at bounding box center [805, 302] width 34 height 22
click at [808, 355] on div "Sum" at bounding box center [804, 353] width 20 height 13
click at [1105, 655] on div "Next" at bounding box center [1099, 663] width 20 height 23
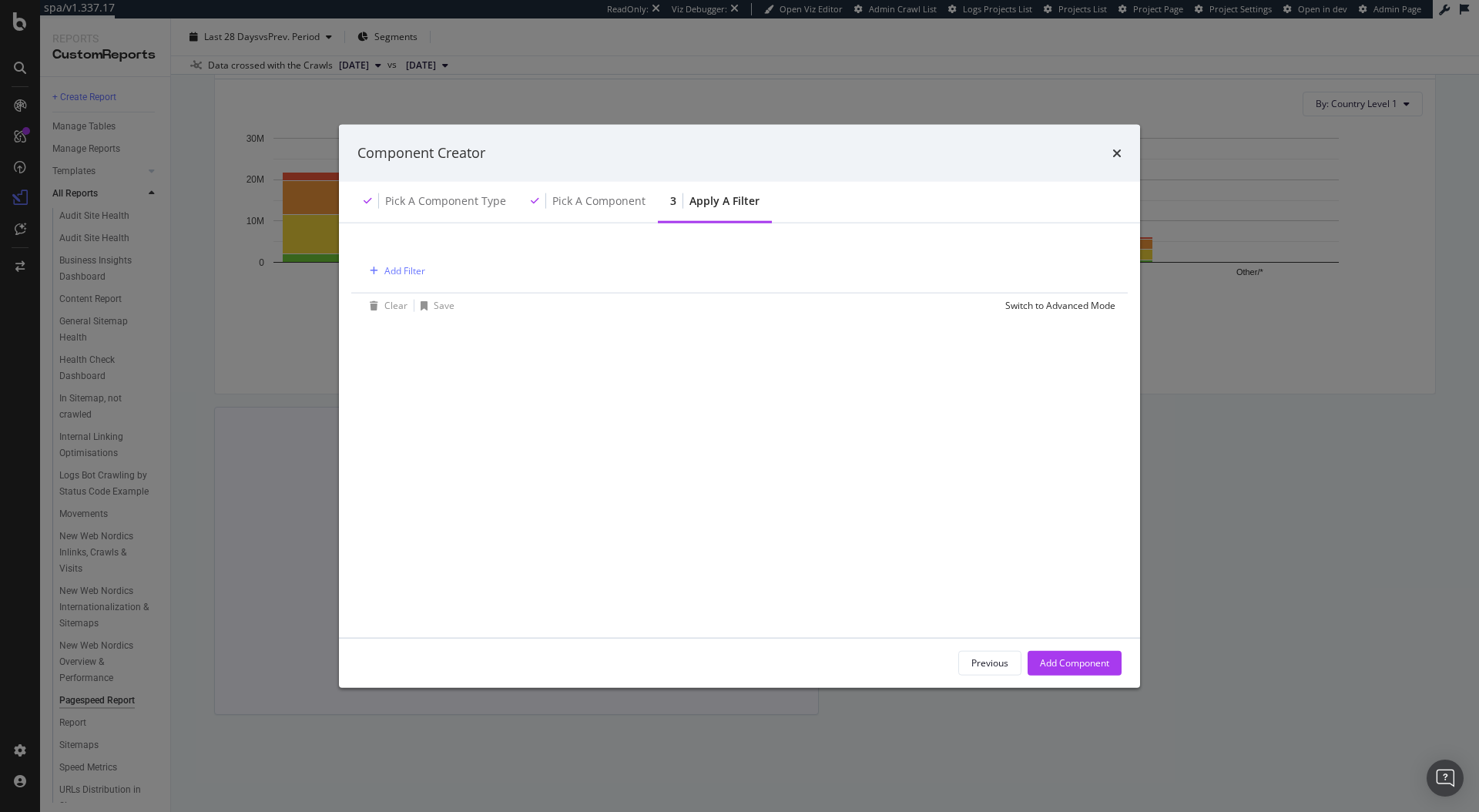
click at [1090, 664] on div "Add Component" at bounding box center [1075, 663] width 69 height 13
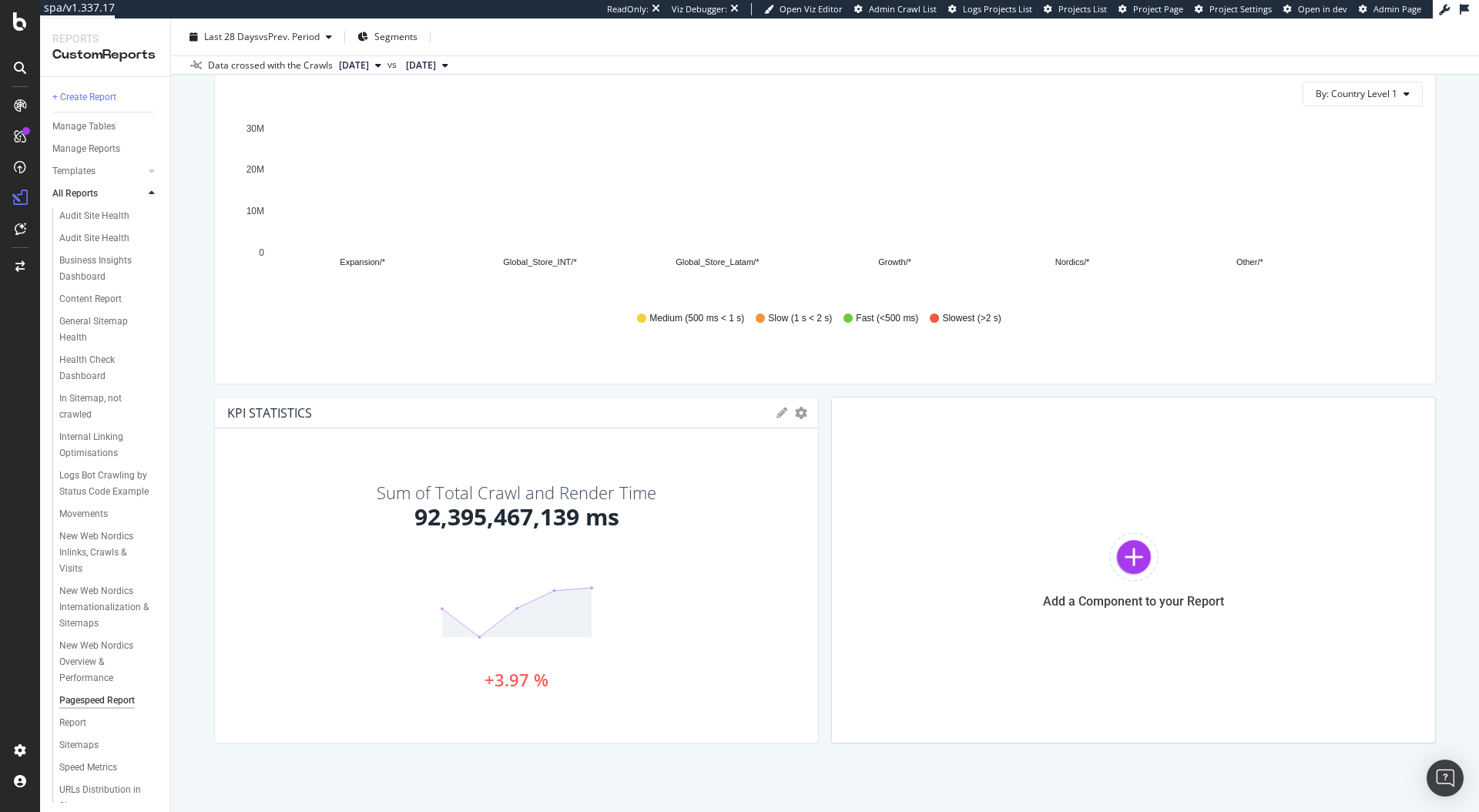
scroll to position [1618, 0]
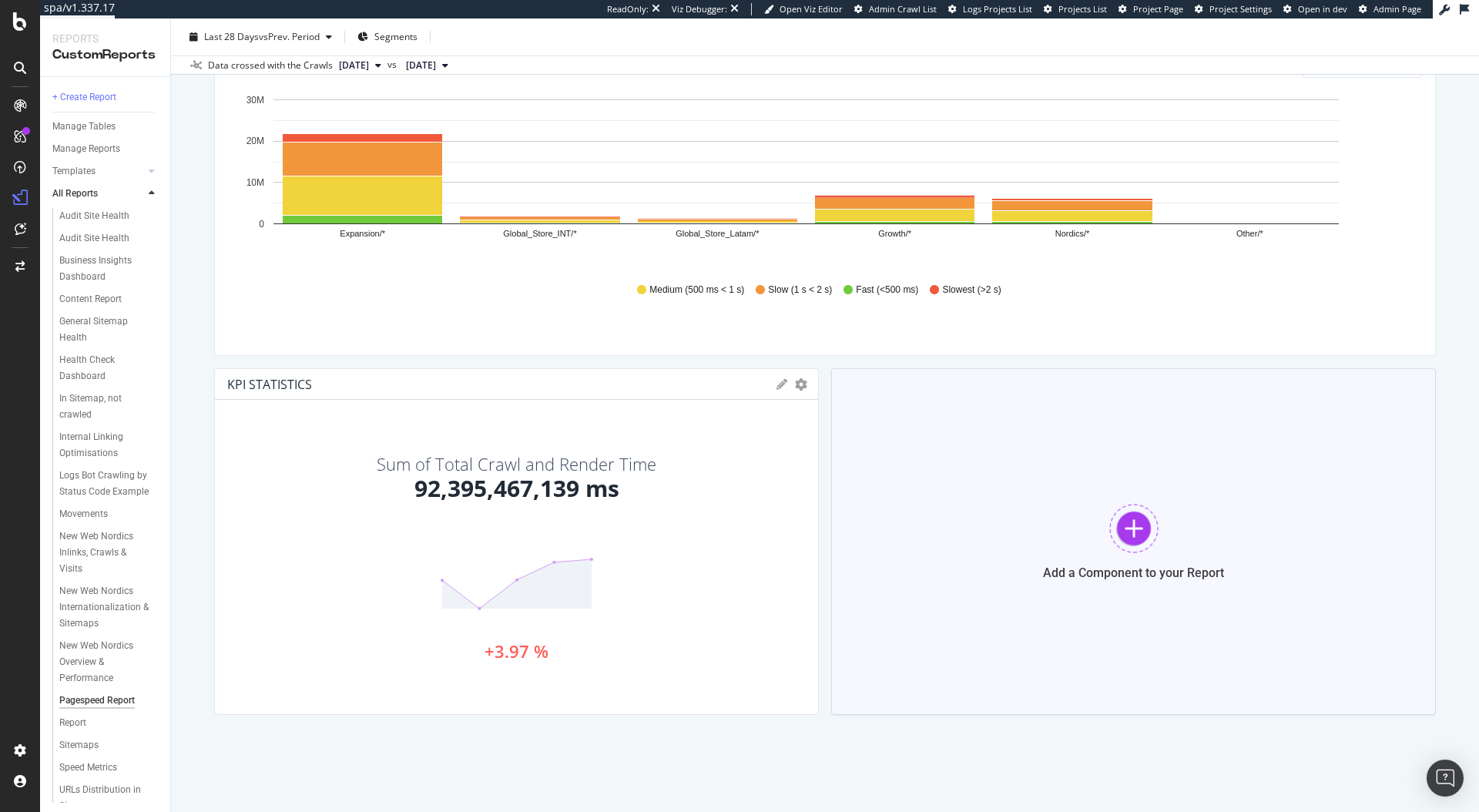
click at [1073, 531] on div "Add a Component to your Report" at bounding box center [1134, 542] width 605 height 347
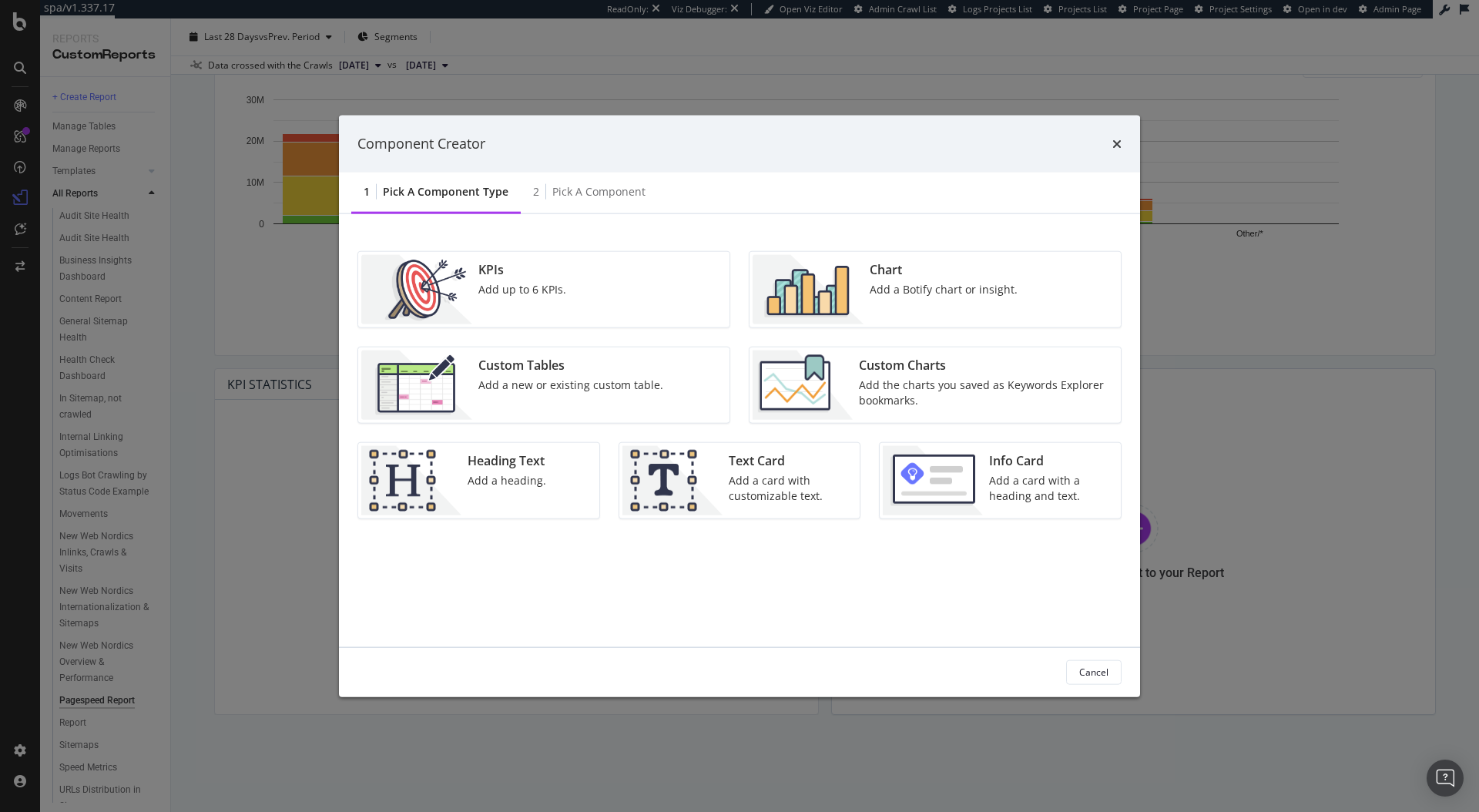
click at [1131, 144] on div "Component Creator" at bounding box center [740, 144] width 801 height 57
click at [1119, 145] on icon "times" at bounding box center [1117, 144] width 9 height 12
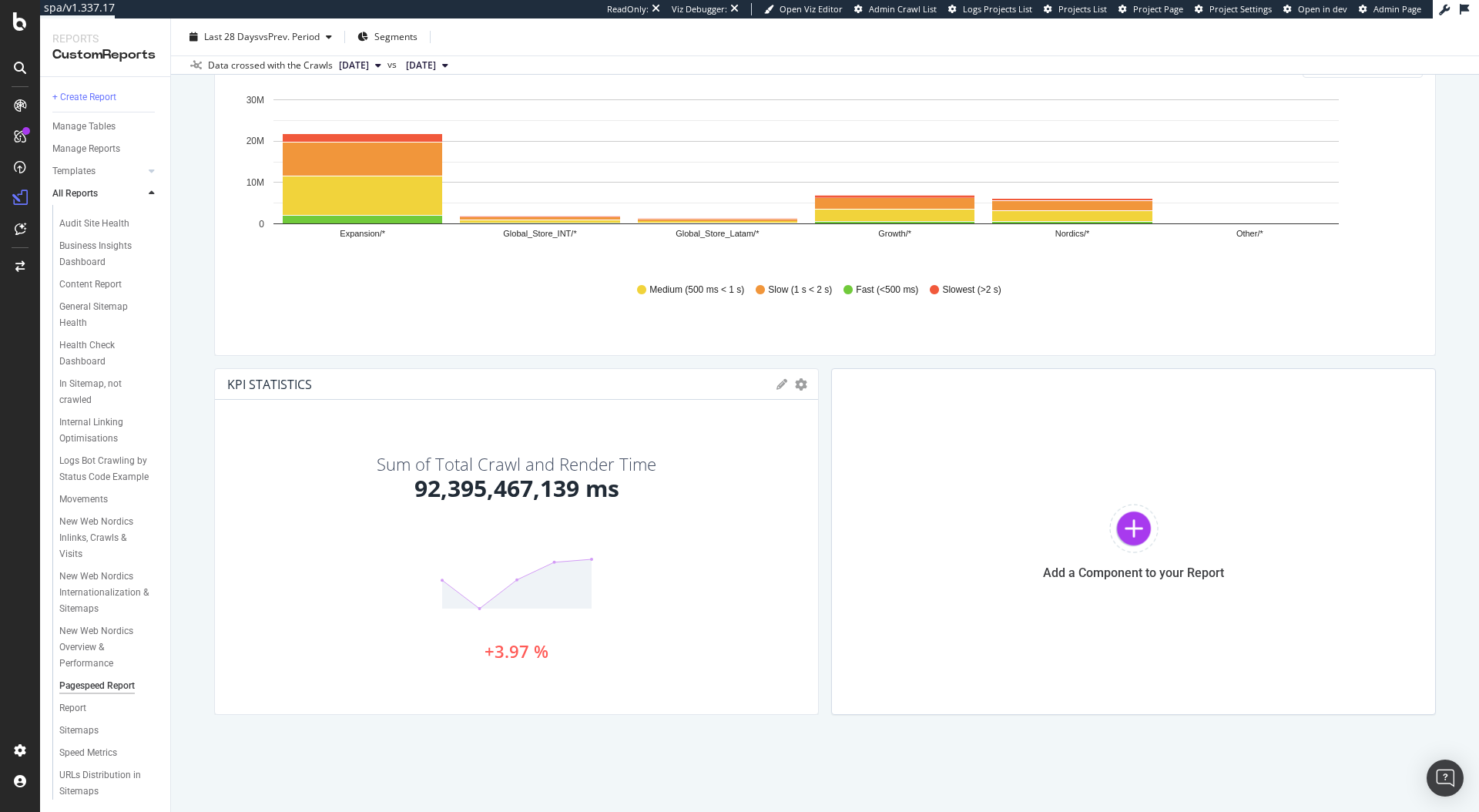
scroll to position [0, 0]
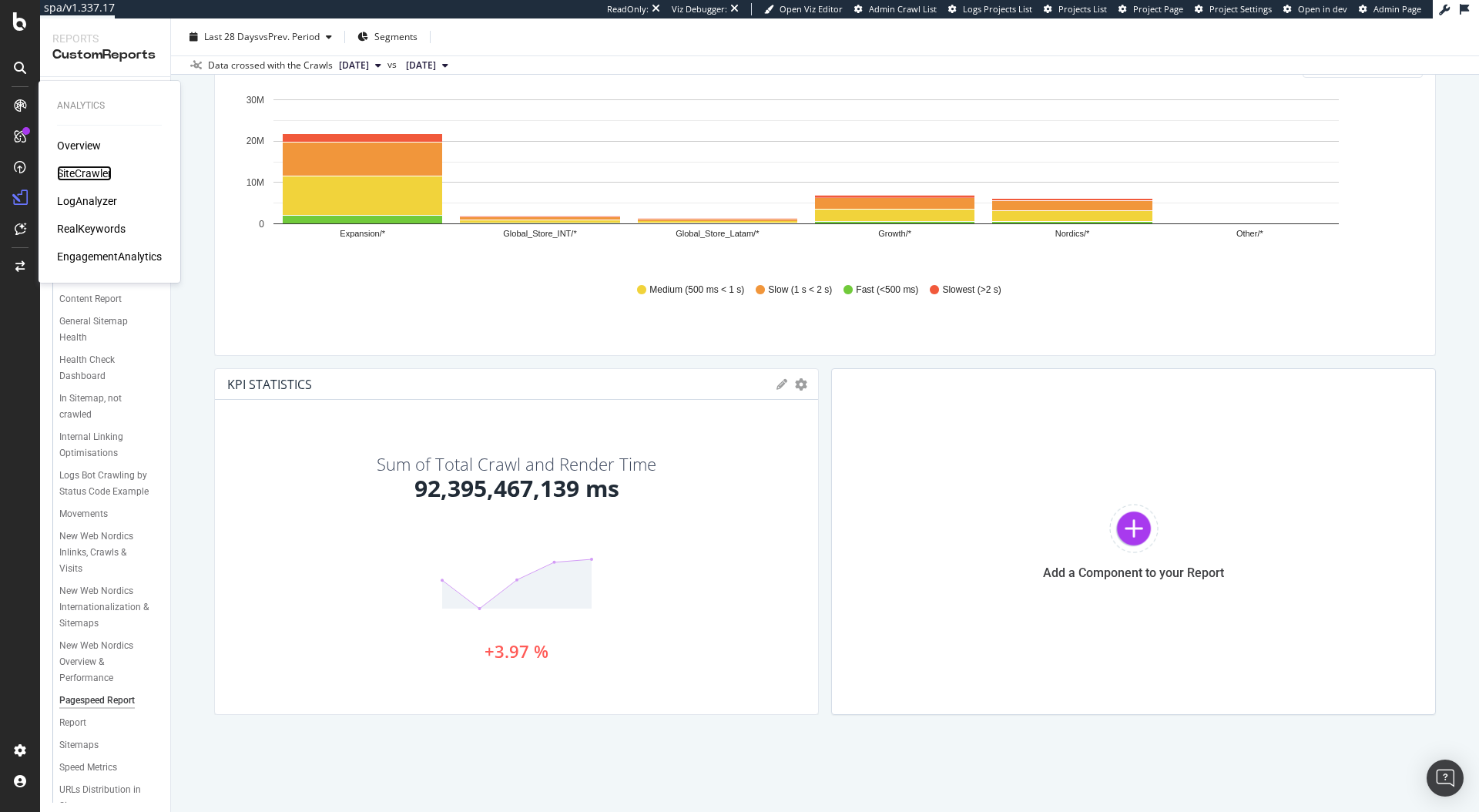
click at [83, 180] on div "SiteCrawler" at bounding box center [84, 173] width 55 height 16
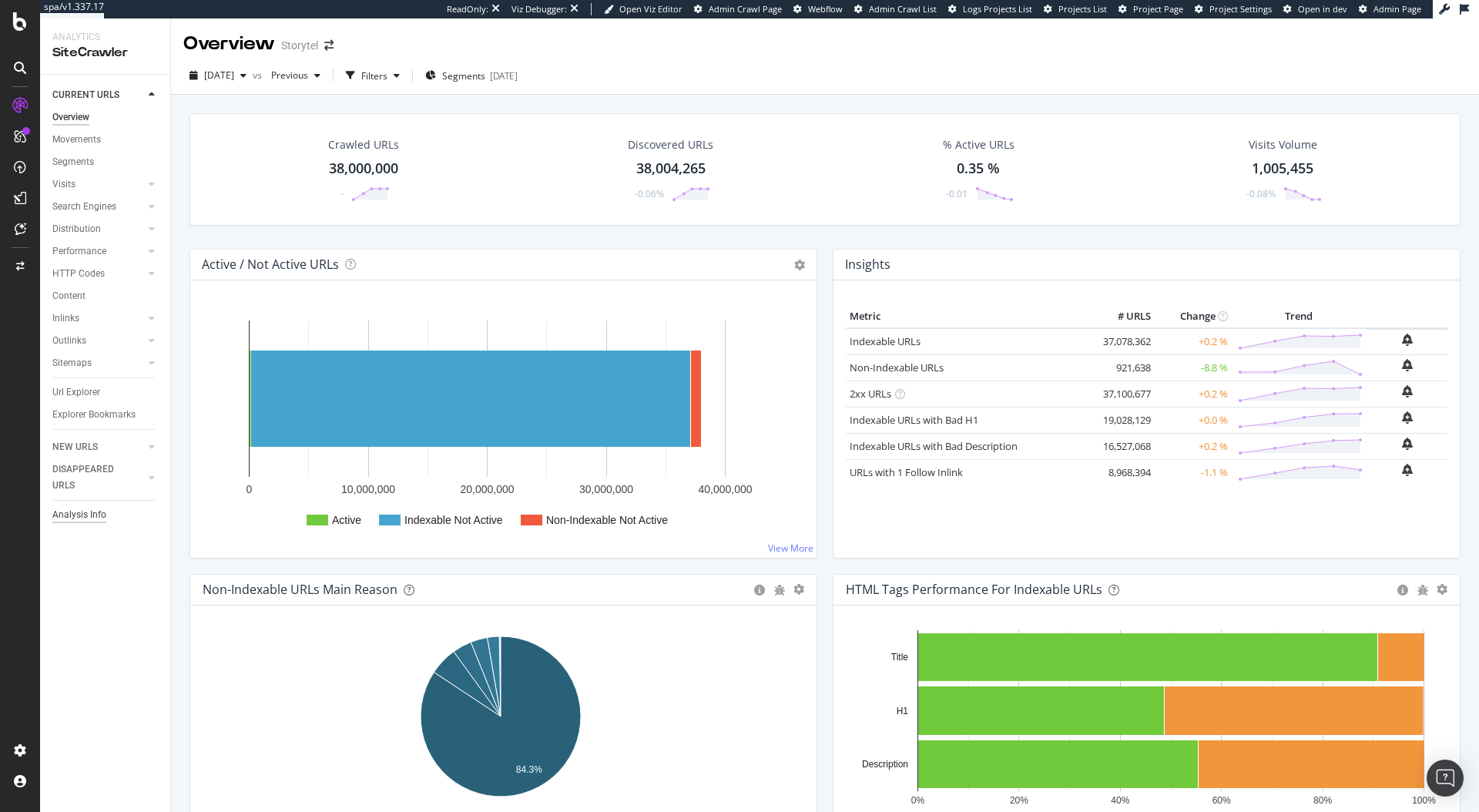
click at [91, 518] on div "Analysis Info" at bounding box center [79, 515] width 54 height 16
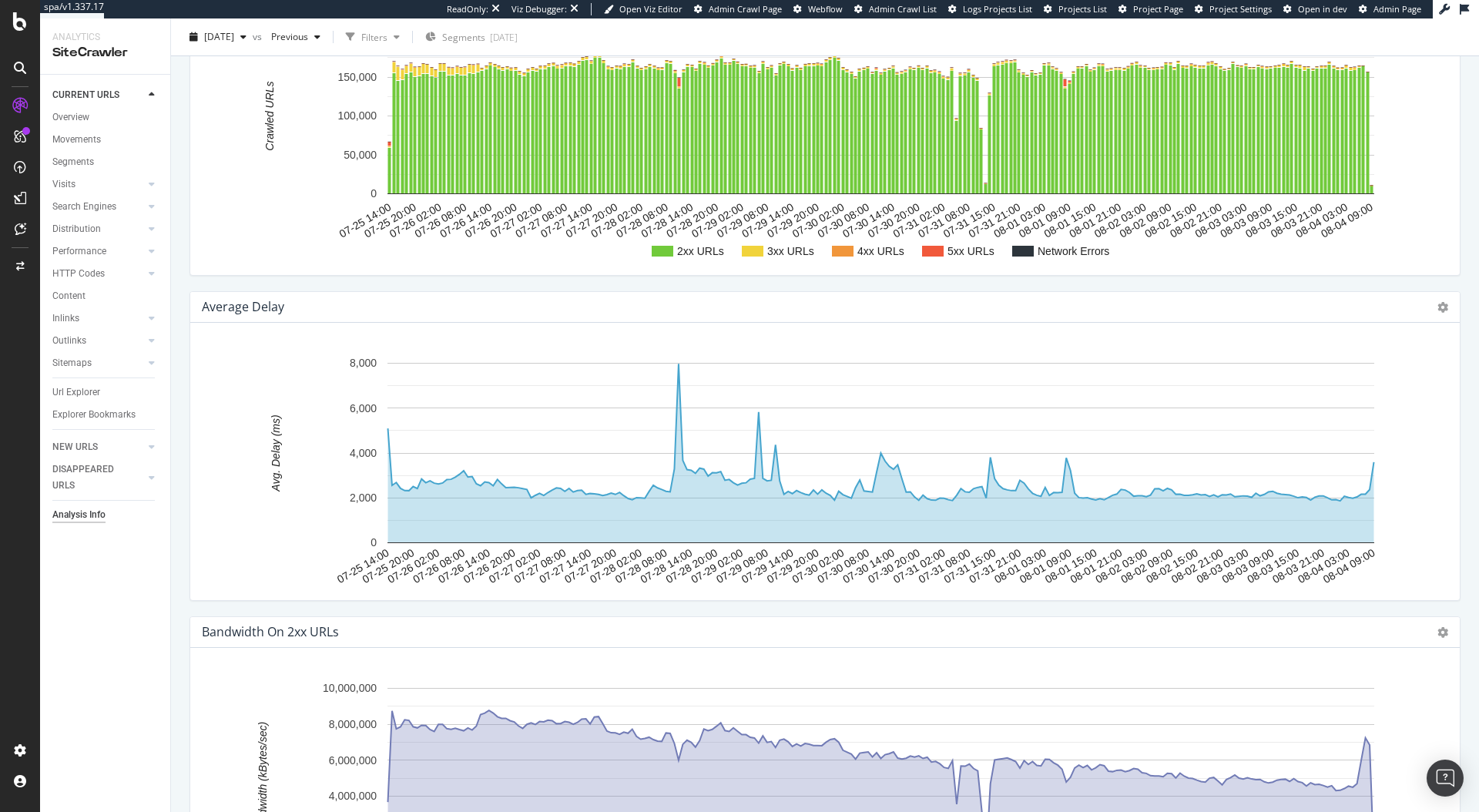
scroll to position [2030, 0]
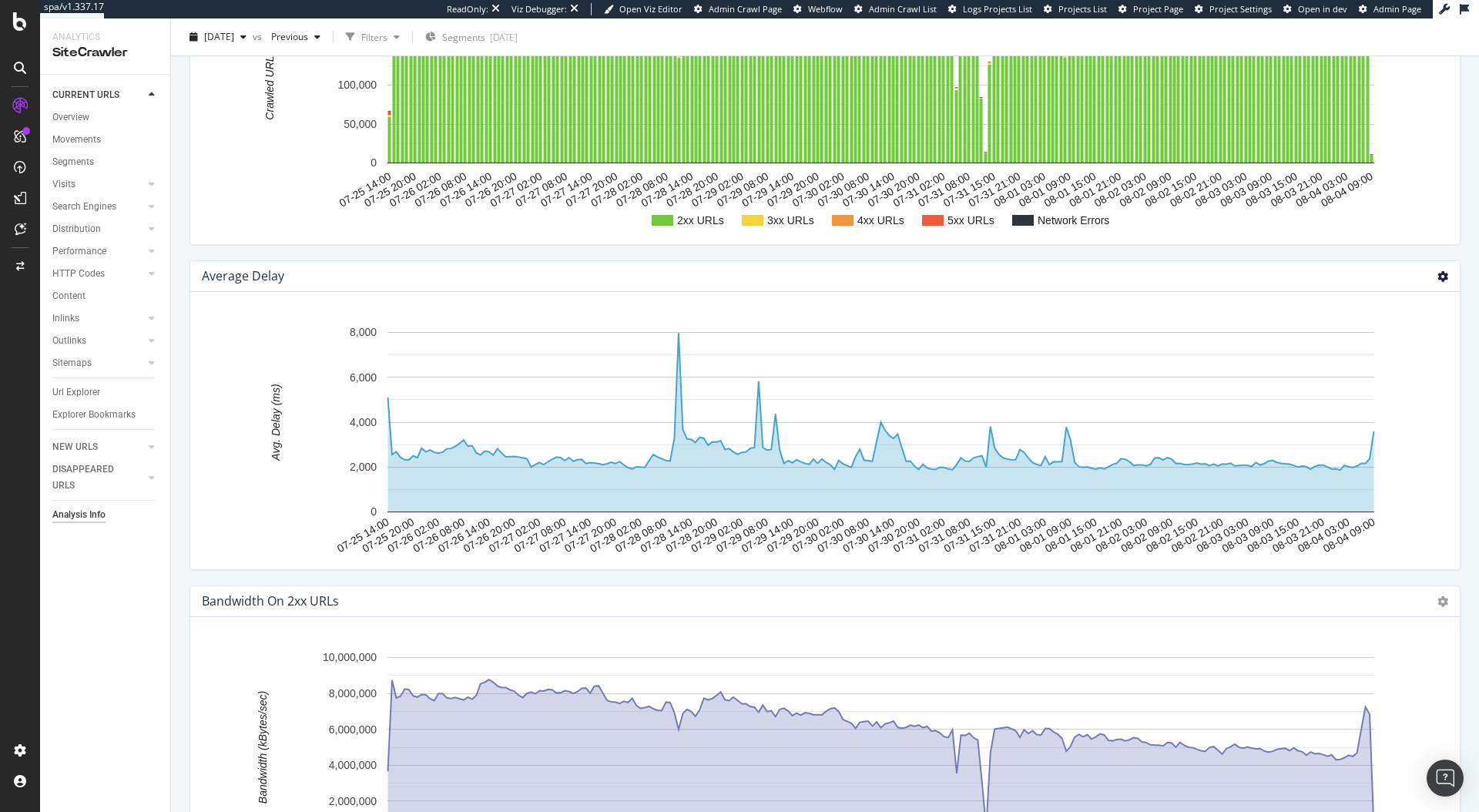
click at [1438, 275] on icon at bounding box center [1443, 276] width 11 height 11
click at [1334, 280] on div "Average Delay Chart (by Value) Table Expand Export as CSV Export as PNG × Close…" at bounding box center [825, 276] width 1270 height 30
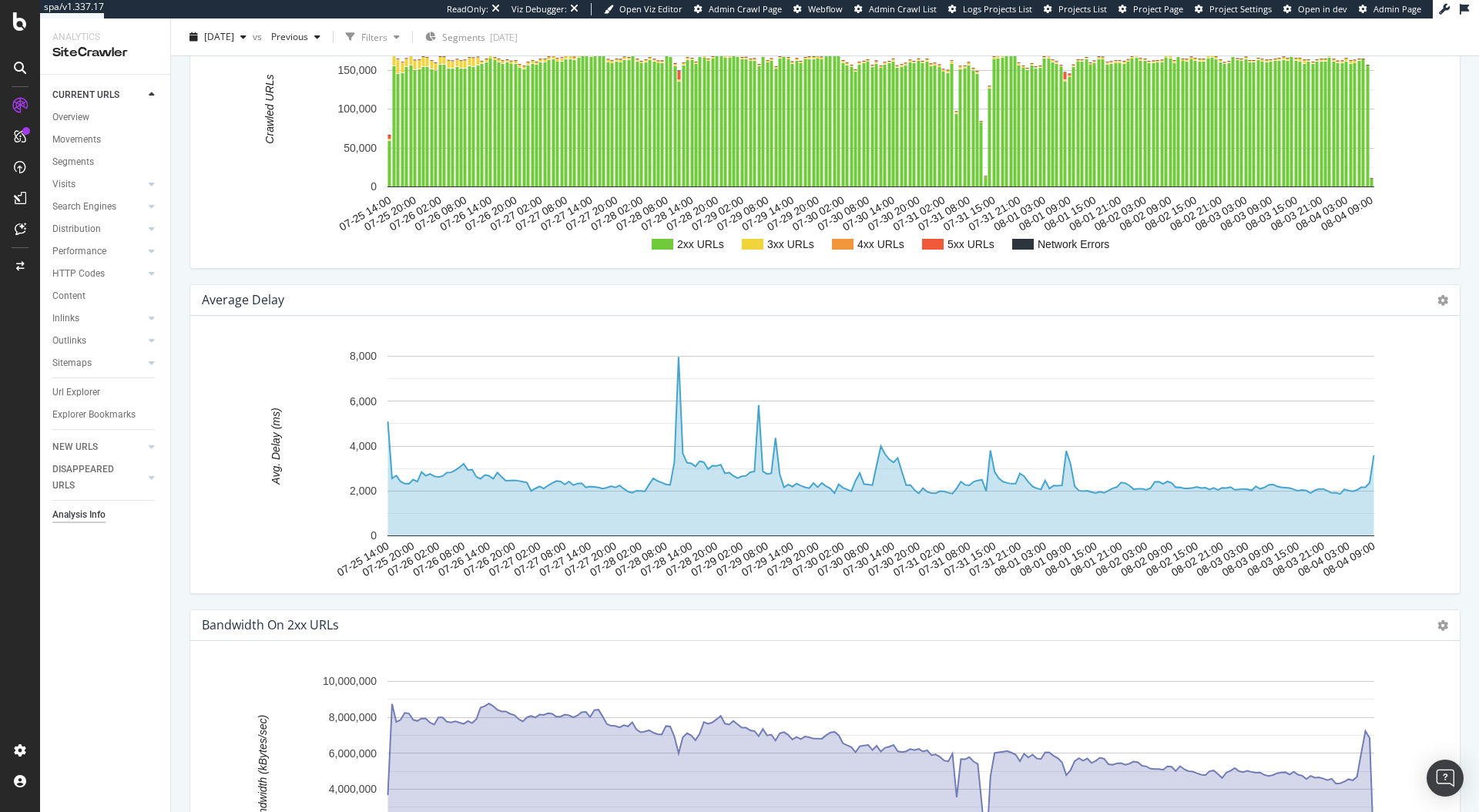
scroll to position [1835, 0]
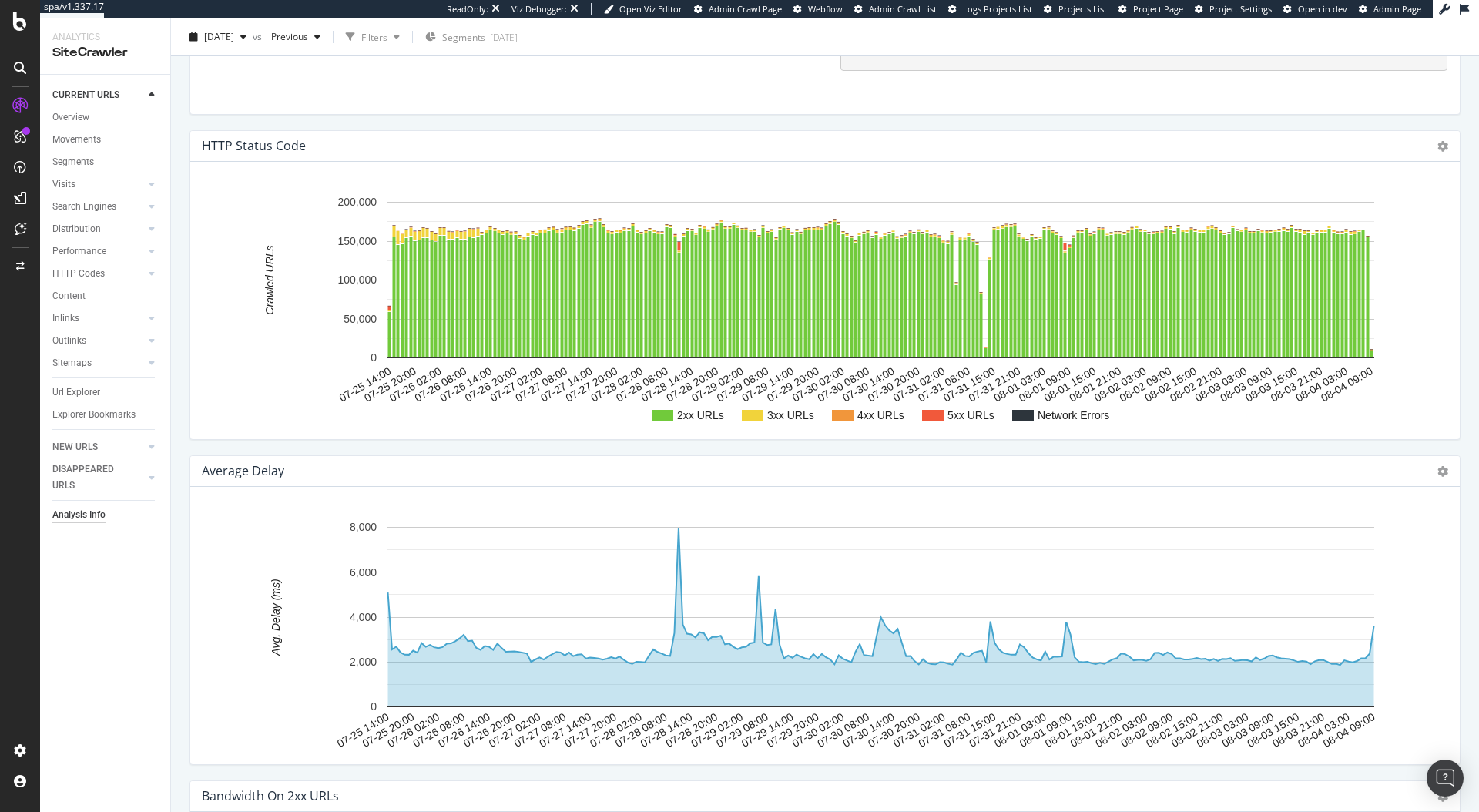
click at [1147, 483] on div "Average Delay Chart (by Value) Table Expand Export as CSV Export as PNG × Close…" at bounding box center [825, 471] width 1270 height 30
click at [234, 39] on span "2025 Jul. 25th" at bounding box center [219, 36] width 30 height 13
click at [249, 123] on div "2025 Jul. 4th" at bounding box center [258, 121] width 105 height 14
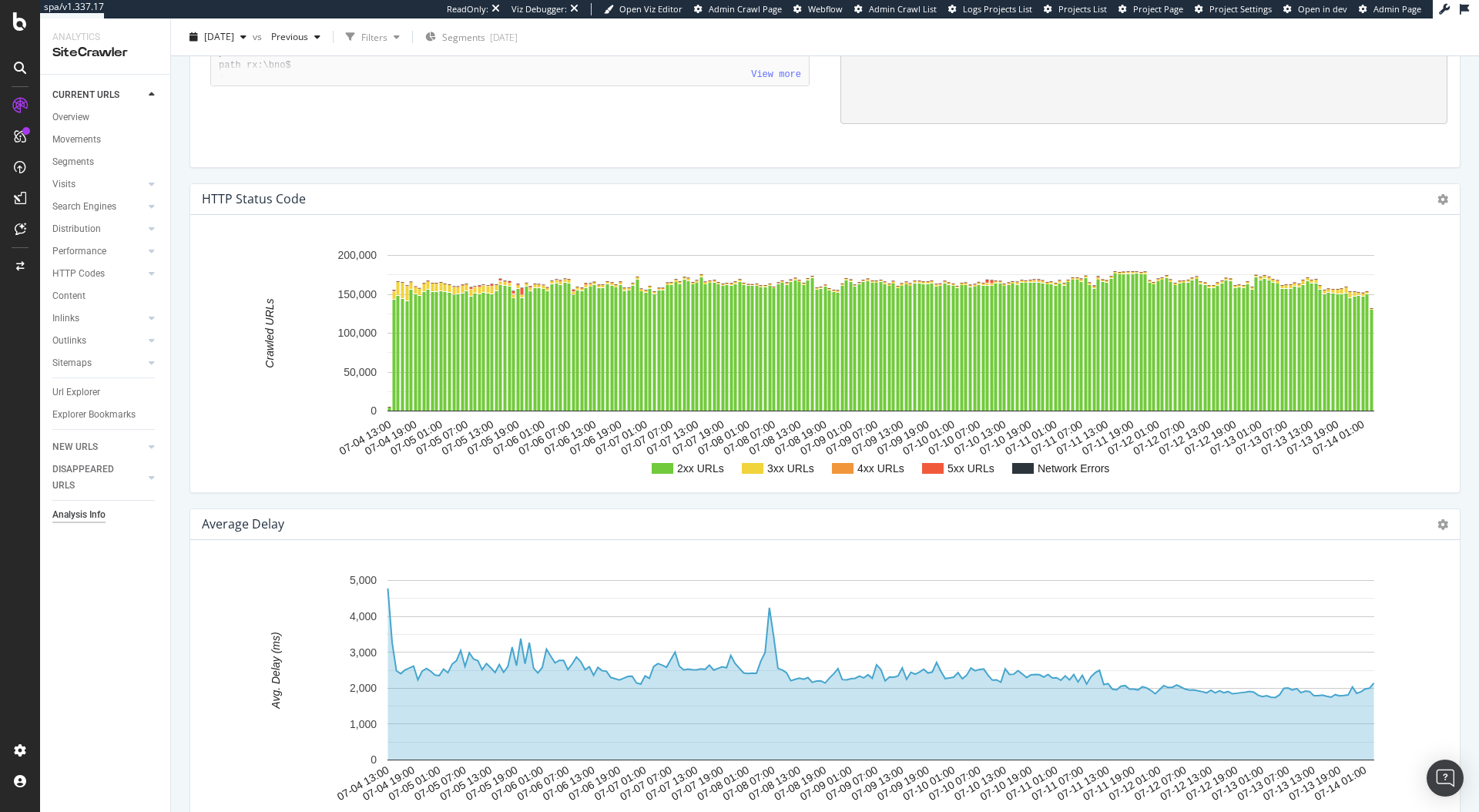
scroll to position [1634, 0]
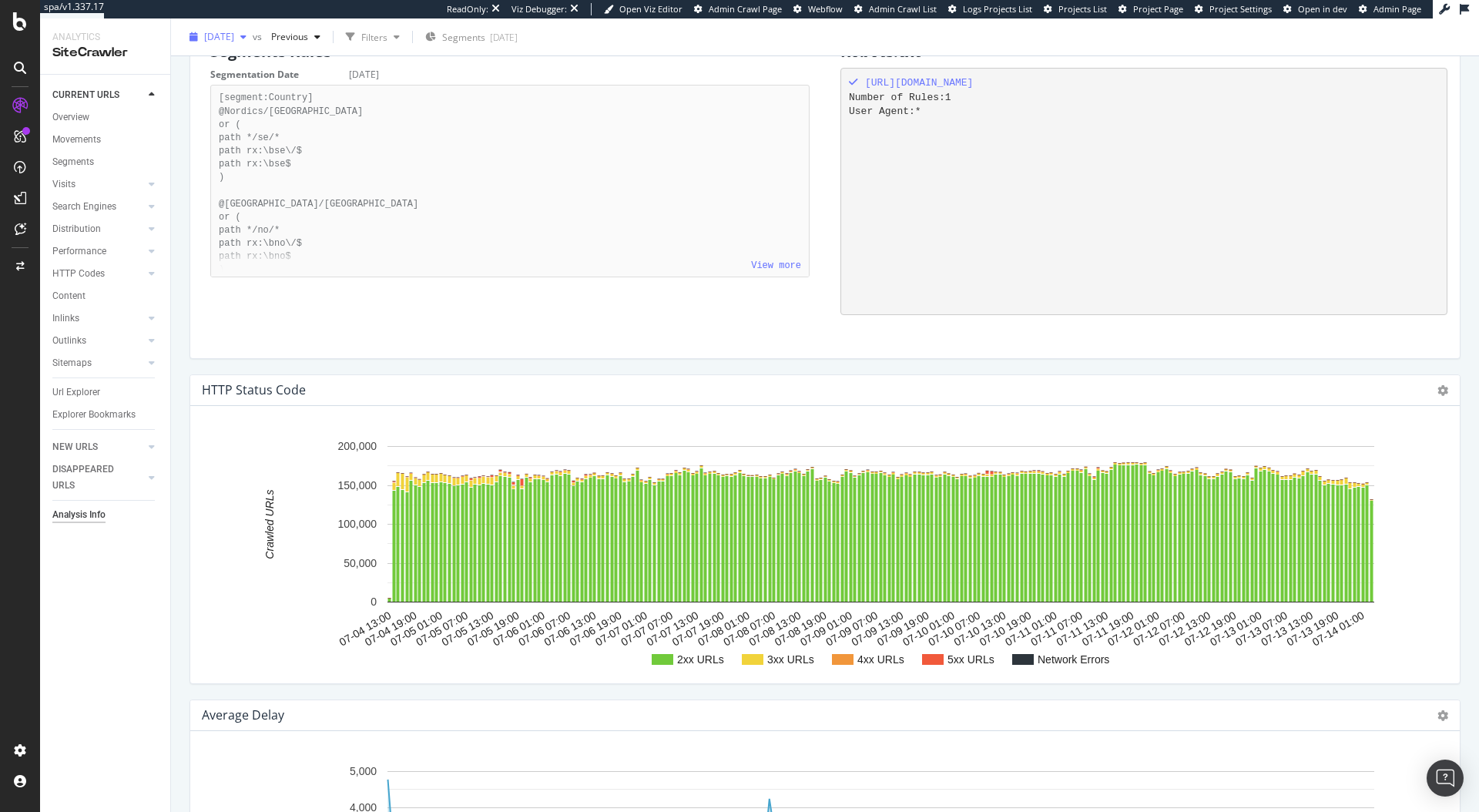
click at [233, 41] on span "2025 Jul. 4th" at bounding box center [219, 36] width 30 height 13
click at [305, 158] on div "2025 Jun. 11th 38.0M URLs" at bounding box center [299, 149] width 212 height 23
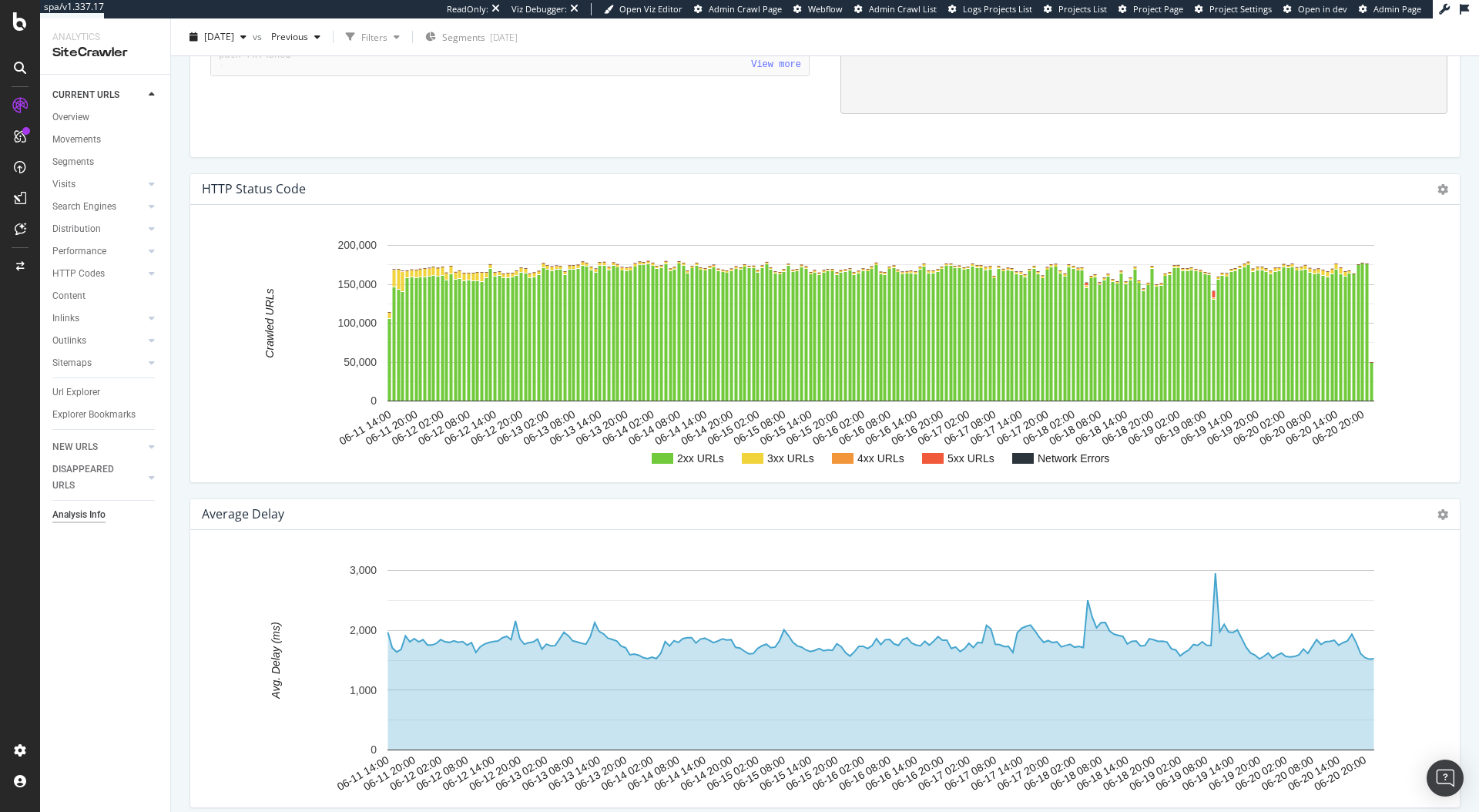
scroll to position [1968, 0]
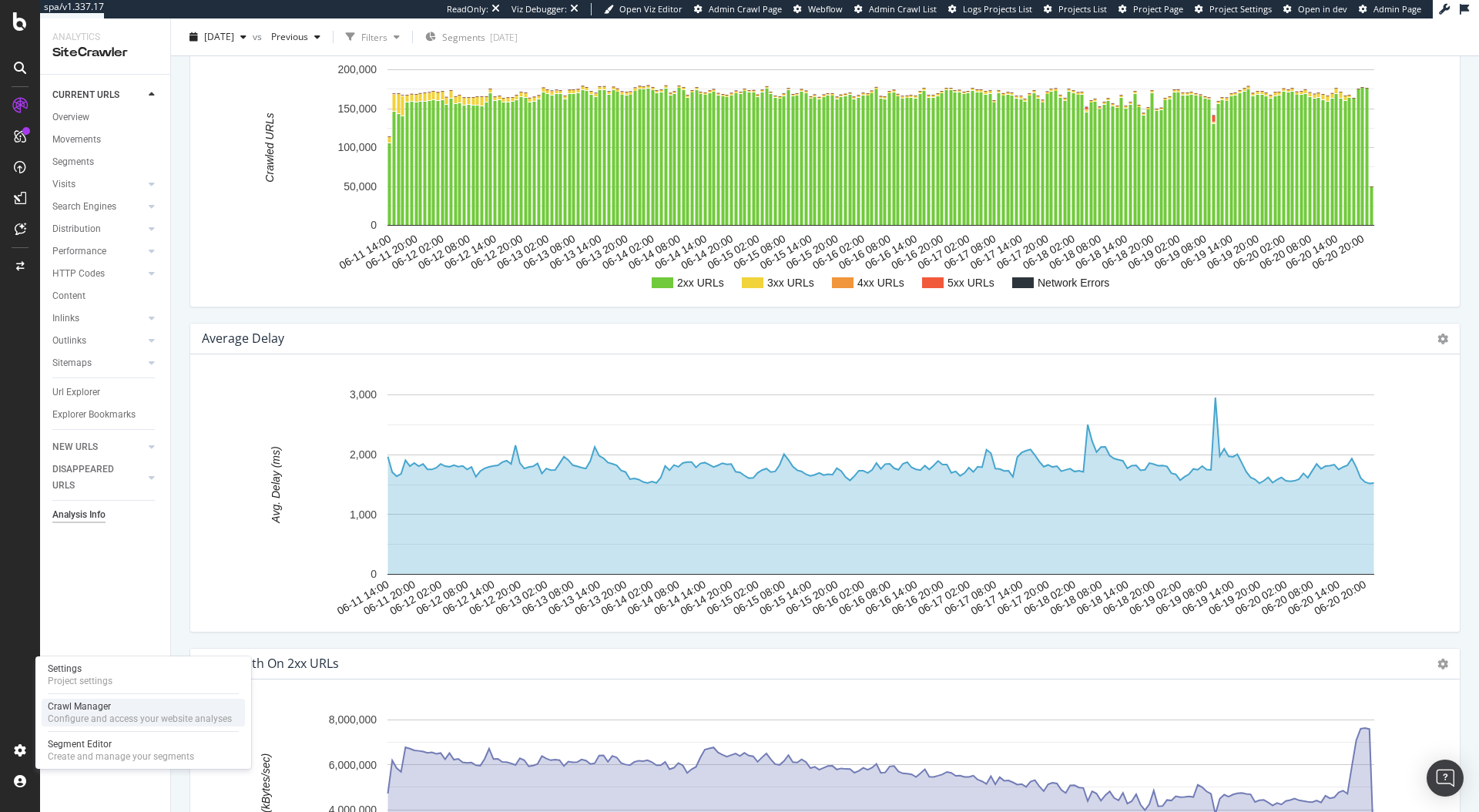
click at [114, 714] on div "Configure and access your website analyses" at bounding box center [140, 719] width 184 height 12
click at [119, 678] on div "Settings Project settings" at bounding box center [143, 675] width 203 height 28
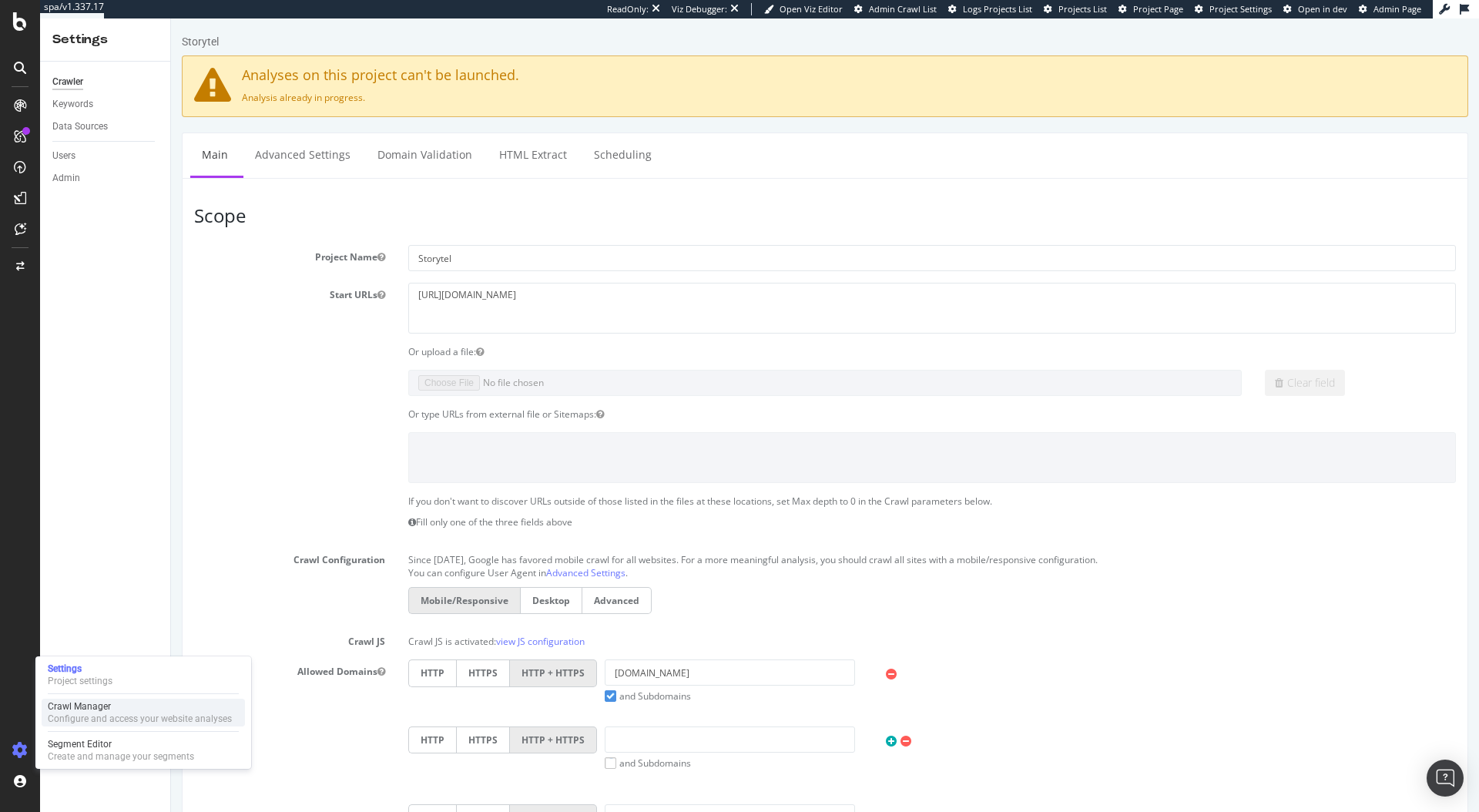
click at [109, 715] on div "Configure and access your website analyses" at bounding box center [140, 719] width 184 height 12
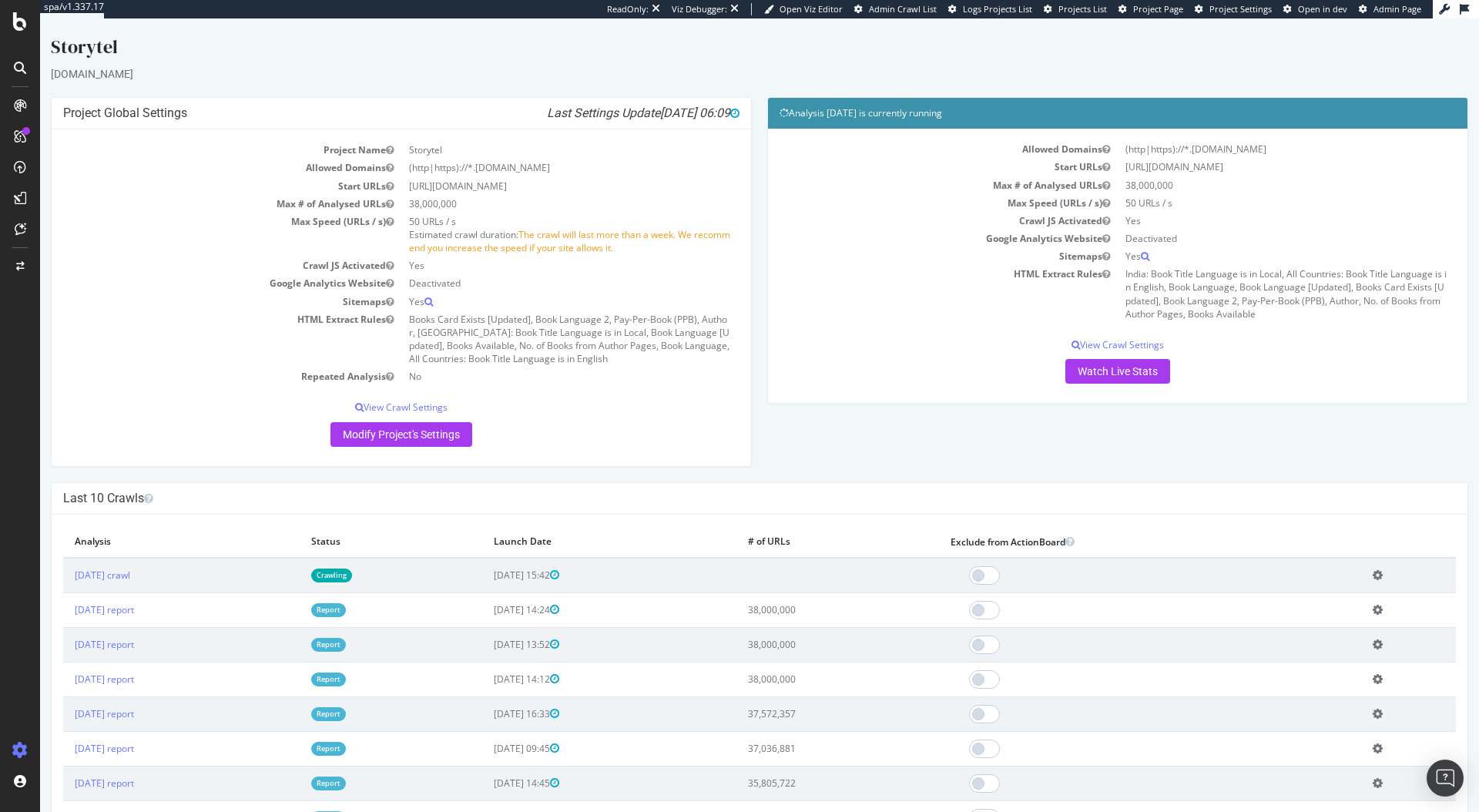
click at [248, 582] on td "2025 Aug. 22nd crawl" at bounding box center [181, 575] width 237 height 35
click at [130, 578] on link "2025 Aug. 22nd crawl" at bounding box center [102, 575] width 55 height 13
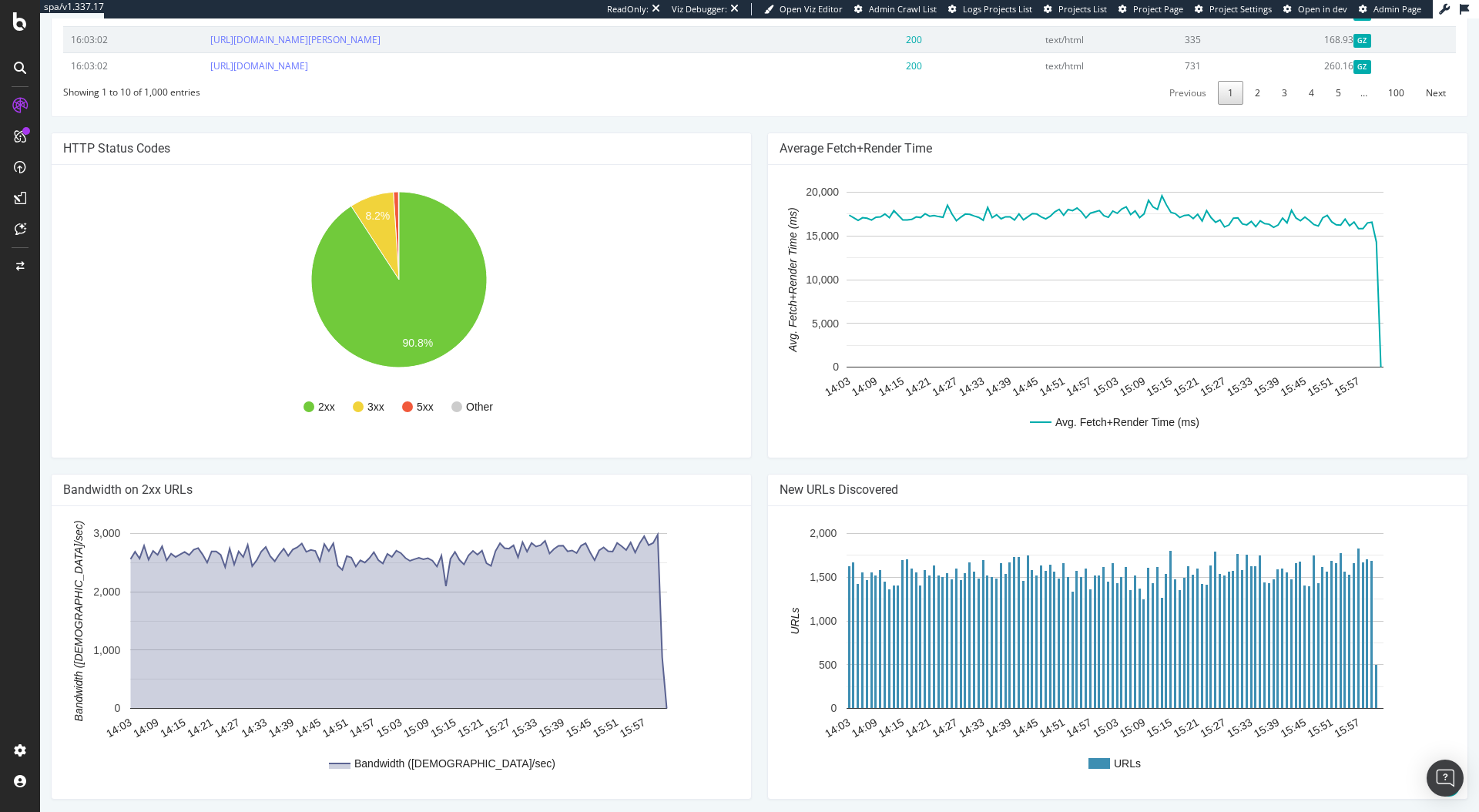
scroll to position [888, 0]
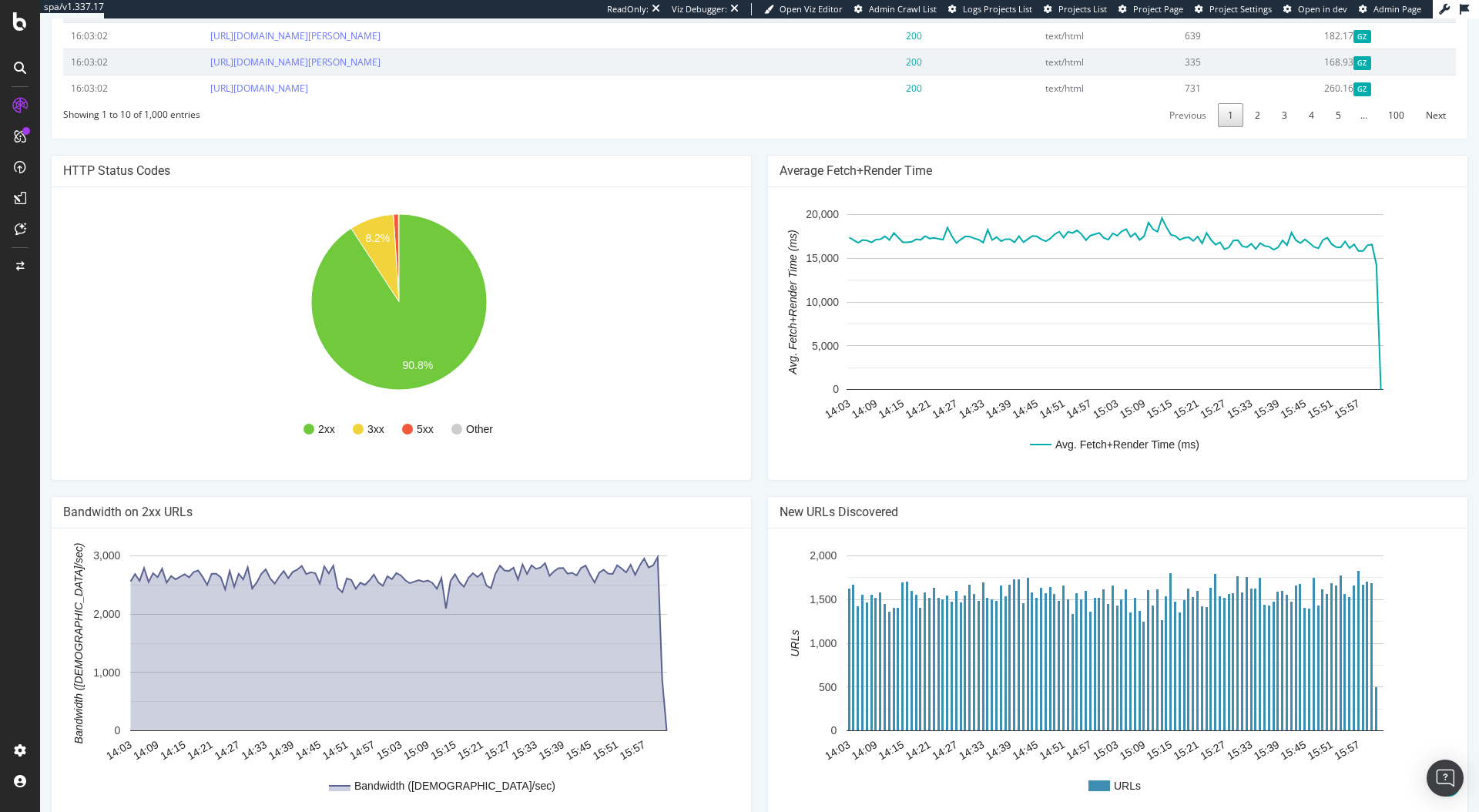
drag, startPoint x: 949, startPoint y: 212, endPoint x: 768, endPoint y: 206, distance: 181.1
click at [768, 187] on div "Average Fetch+Render Time" at bounding box center [1118, 171] width 700 height 31
copy h4 "Average Fetch+Render Time"
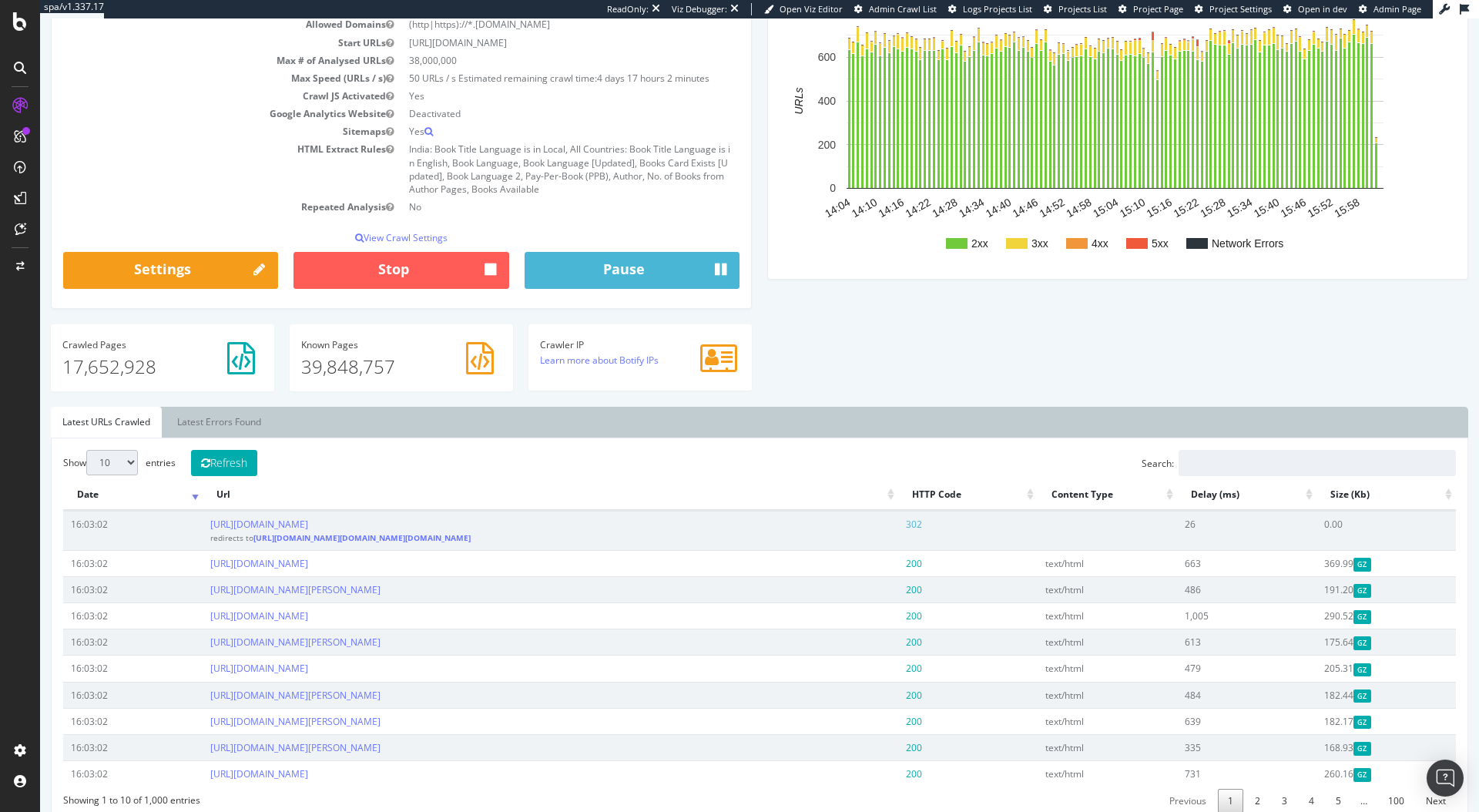
scroll to position [0, 0]
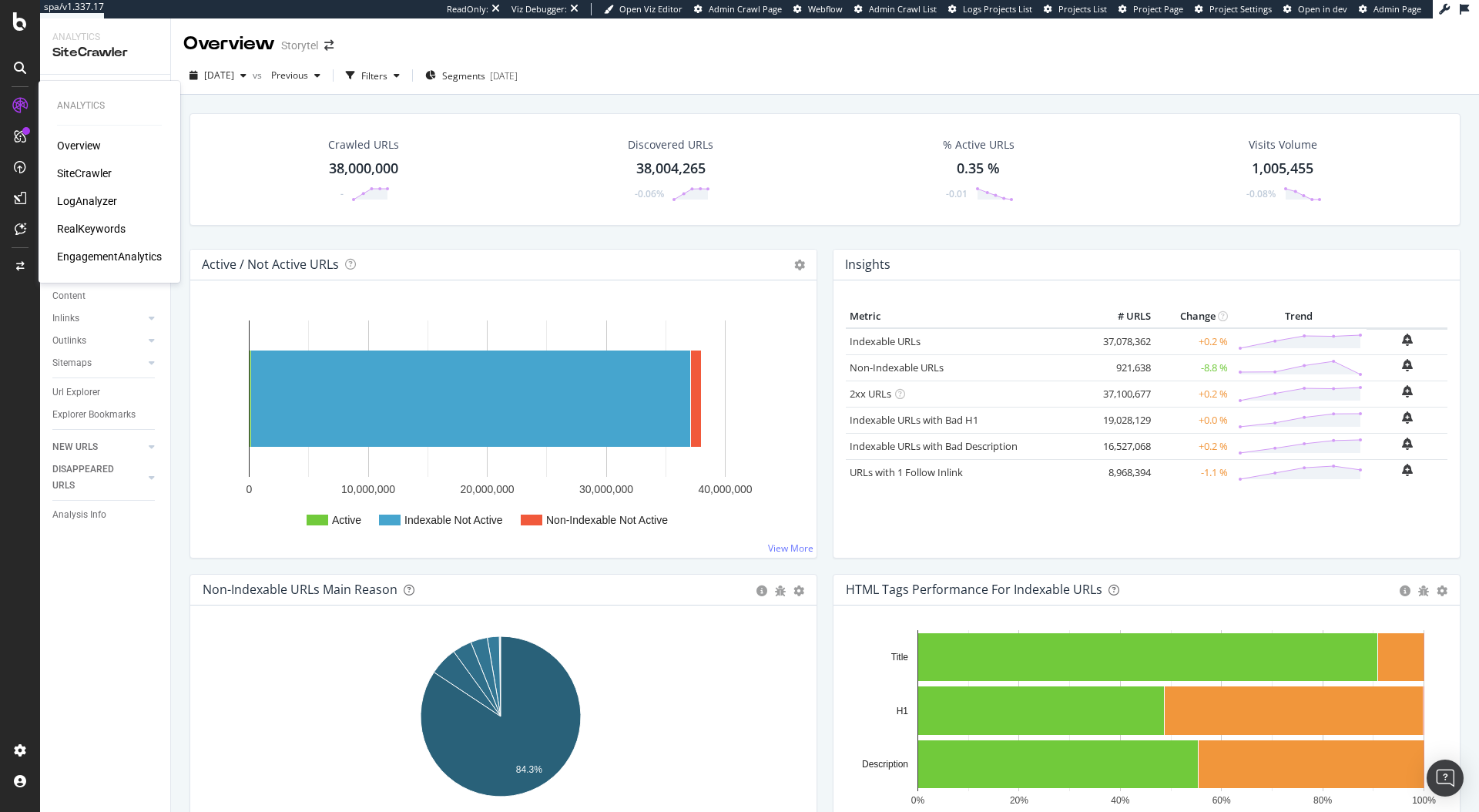
click at [107, 237] on div "Overview SiteCrawler LogAnalyzer RealKeywords EngagementAnalytics" at bounding box center [109, 201] width 105 height 126
click at [108, 230] on div "RealKeywords" at bounding box center [91, 229] width 69 height 16
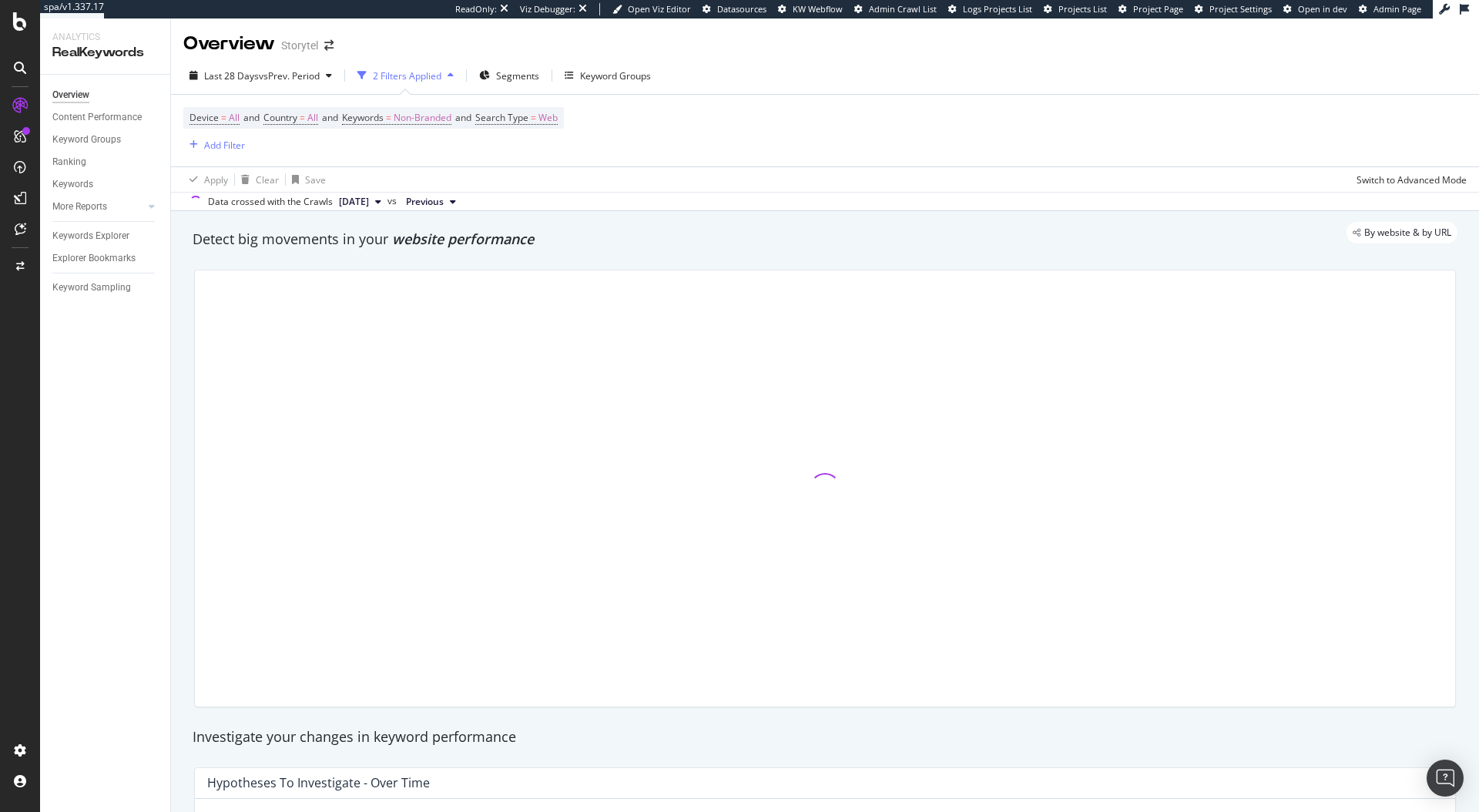
click at [89, 246] on div "Keywords Explorer" at bounding box center [111, 236] width 118 height 23
click at [93, 235] on div "Keywords Explorer" at bounding box center [91, 236] width 77 height 16
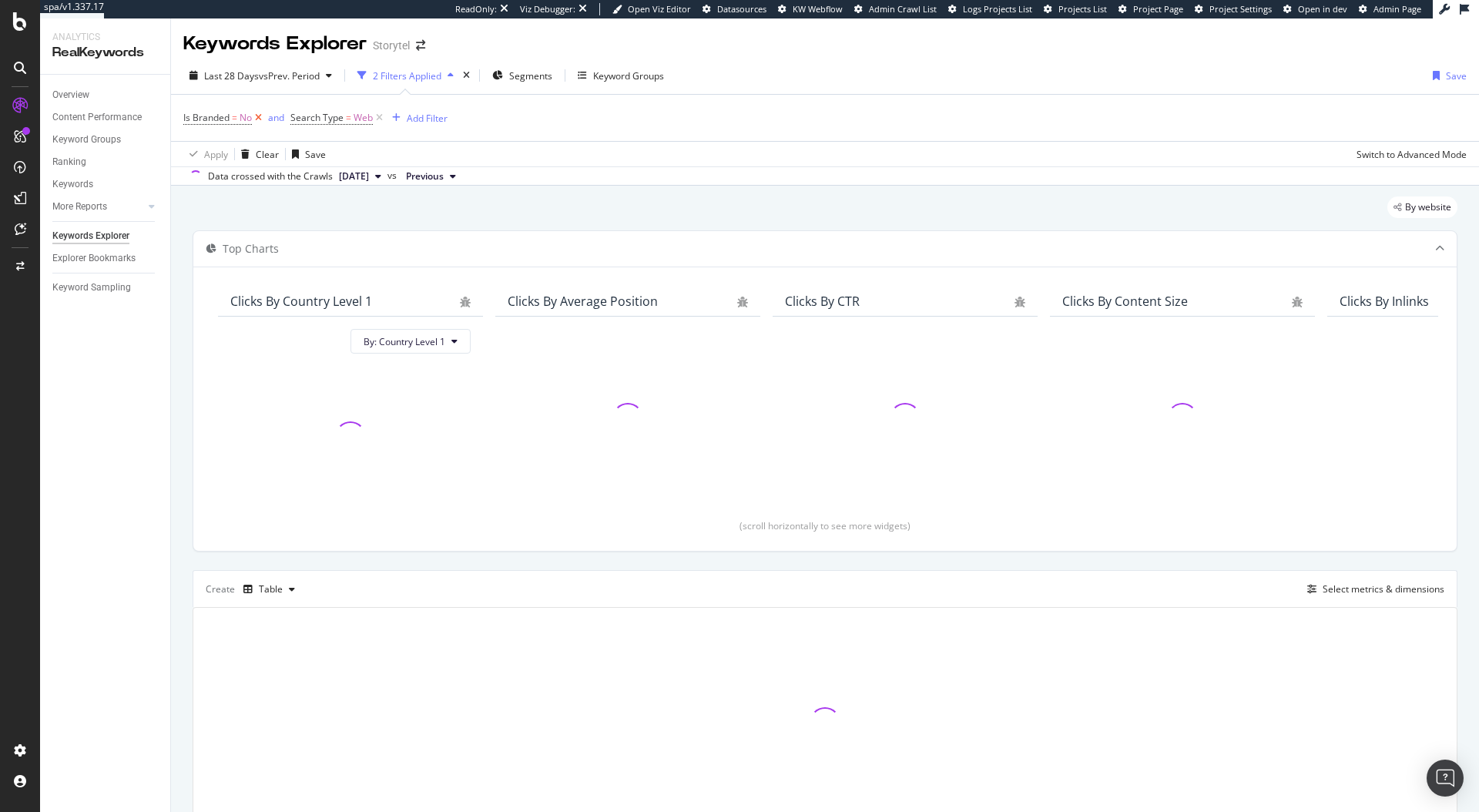
click at [264, 117] on icon at bounding box center [258, 118] width 13 height 16
click at [269, 117] on icon at bounding box center [272, 118] width 13 height 16
click at [216, 117] on div "Add Filter" at bounding box center [224, 117] width 41 height 13
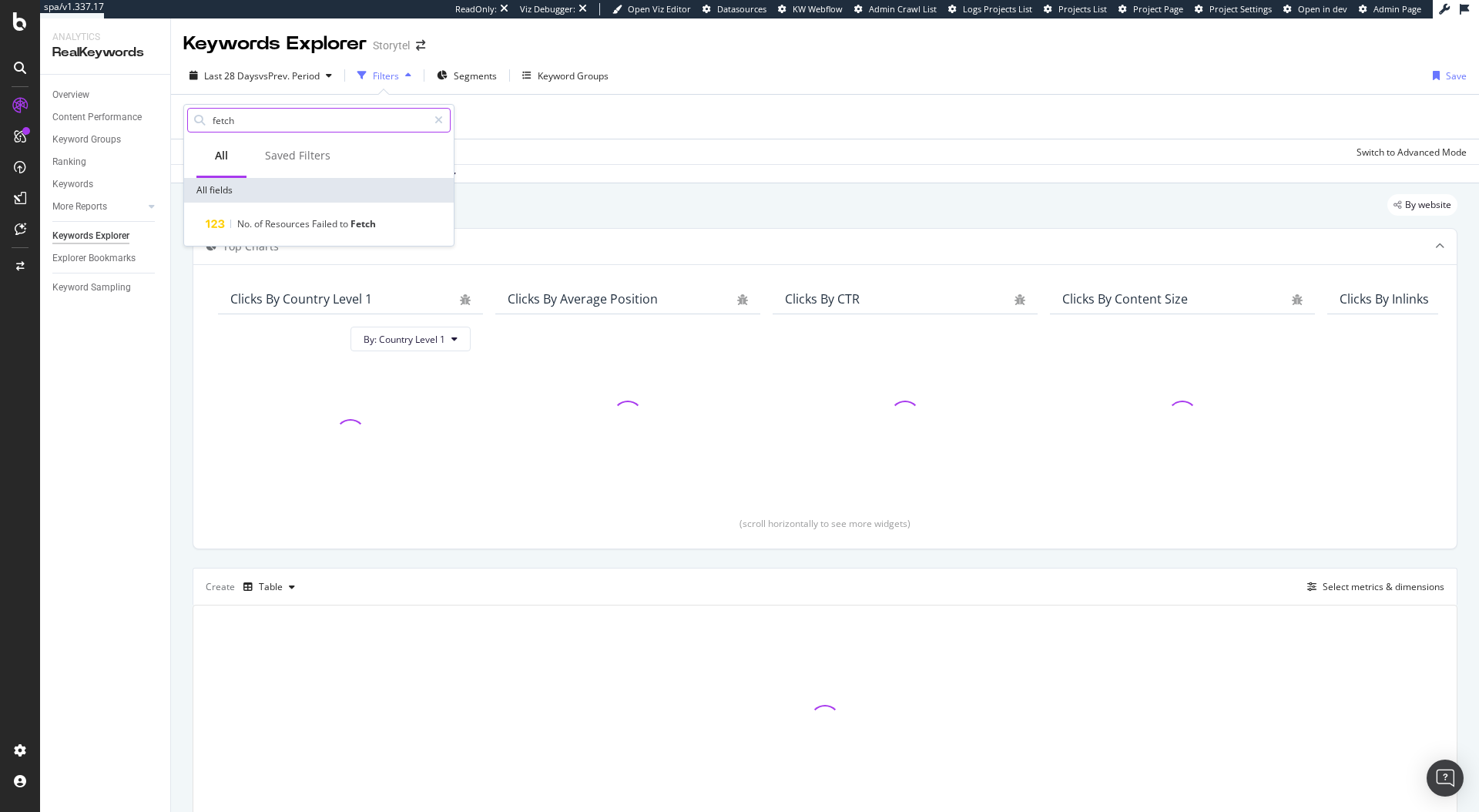
click at [300, 123] on input "fetch" at bounding box center [319, 120] width 216 height 23
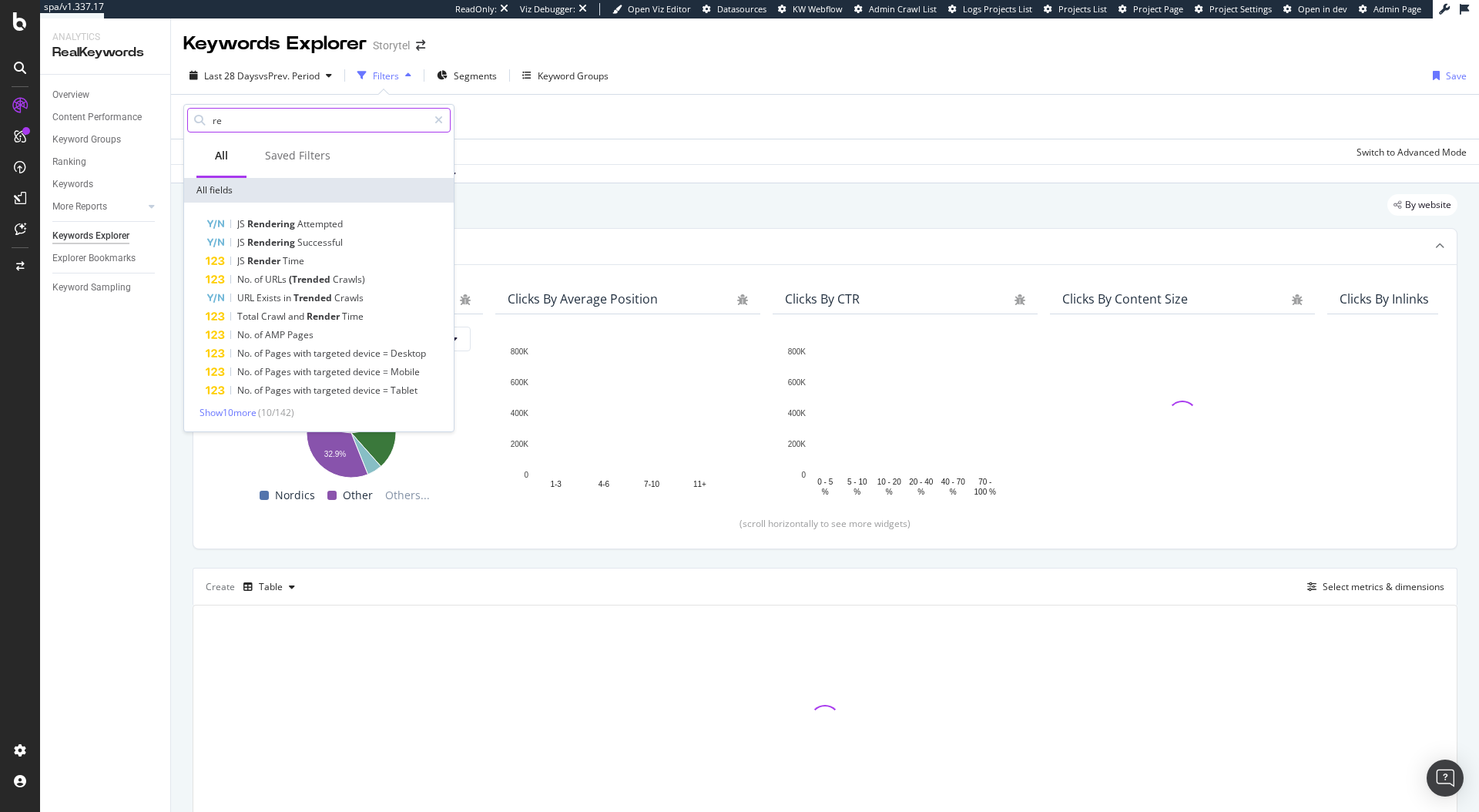
type input "r"
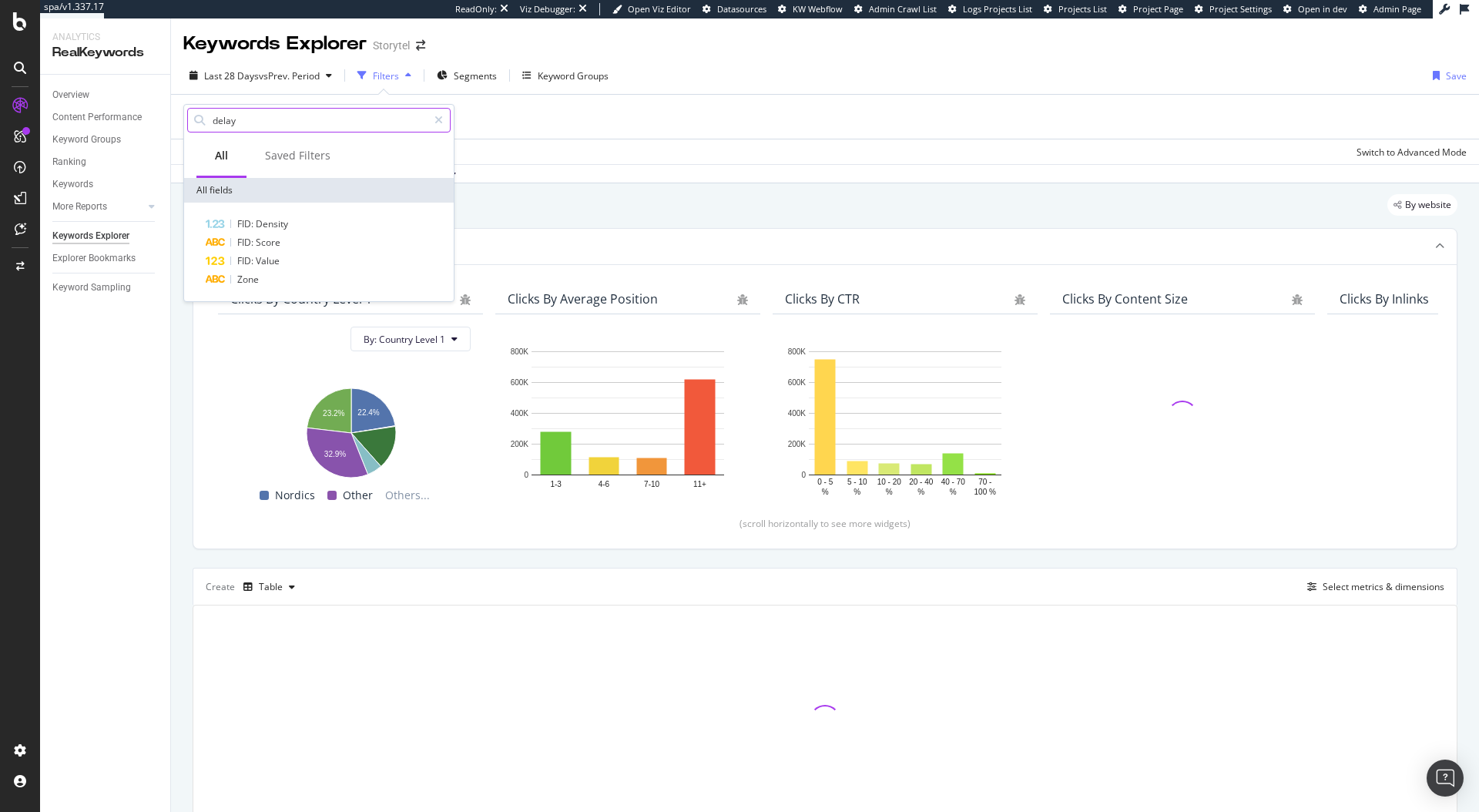
click at [268, 112] on input "delay" at bounding box center [319, 120] width 216 height 23
click at [268, 112] on input "delay" at bounding box center [319, 120] width 216 height 23
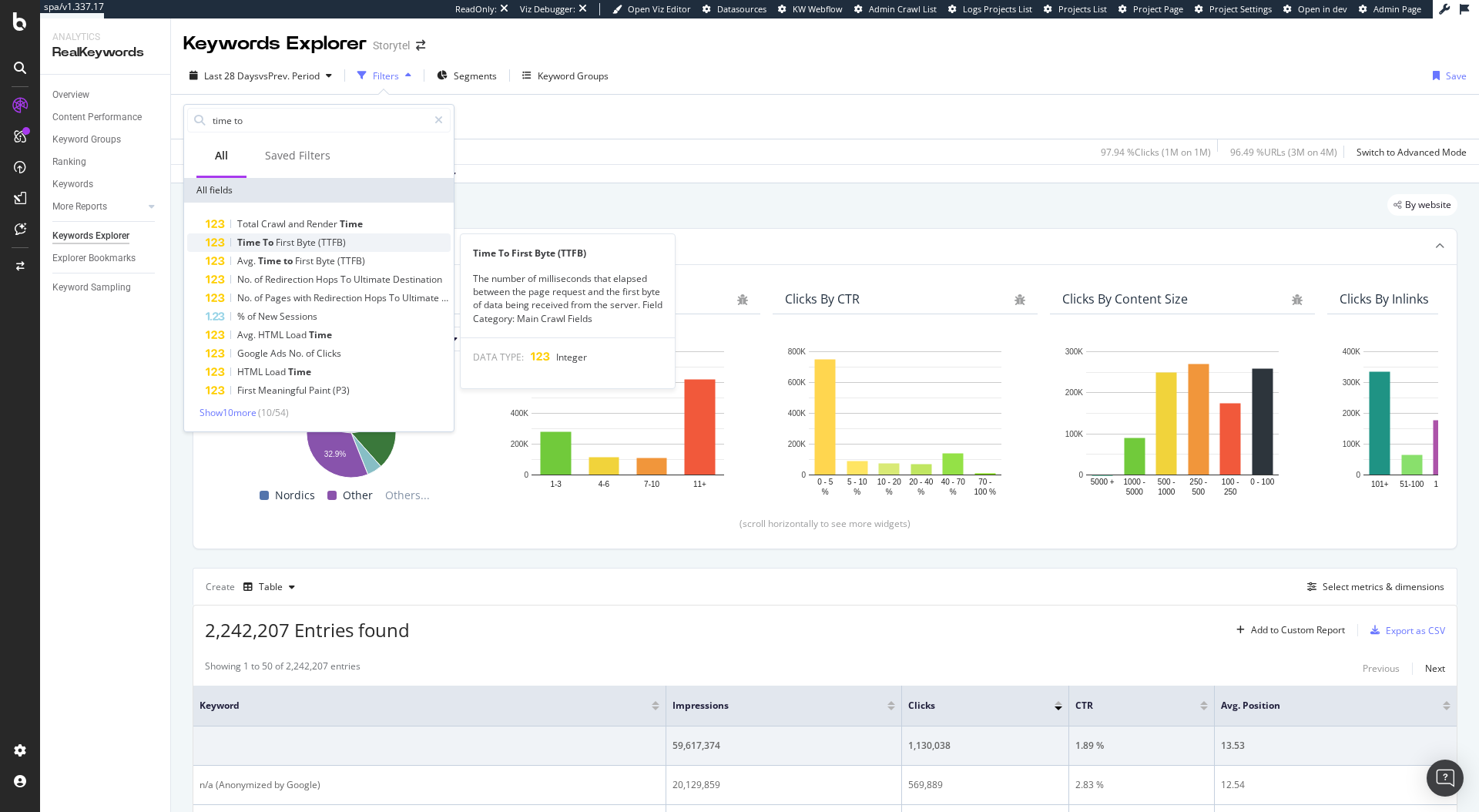
type input "time to"
click at [330, 239] on span "(TTFB)" at bounding box center [332, 242] width 28 height 13
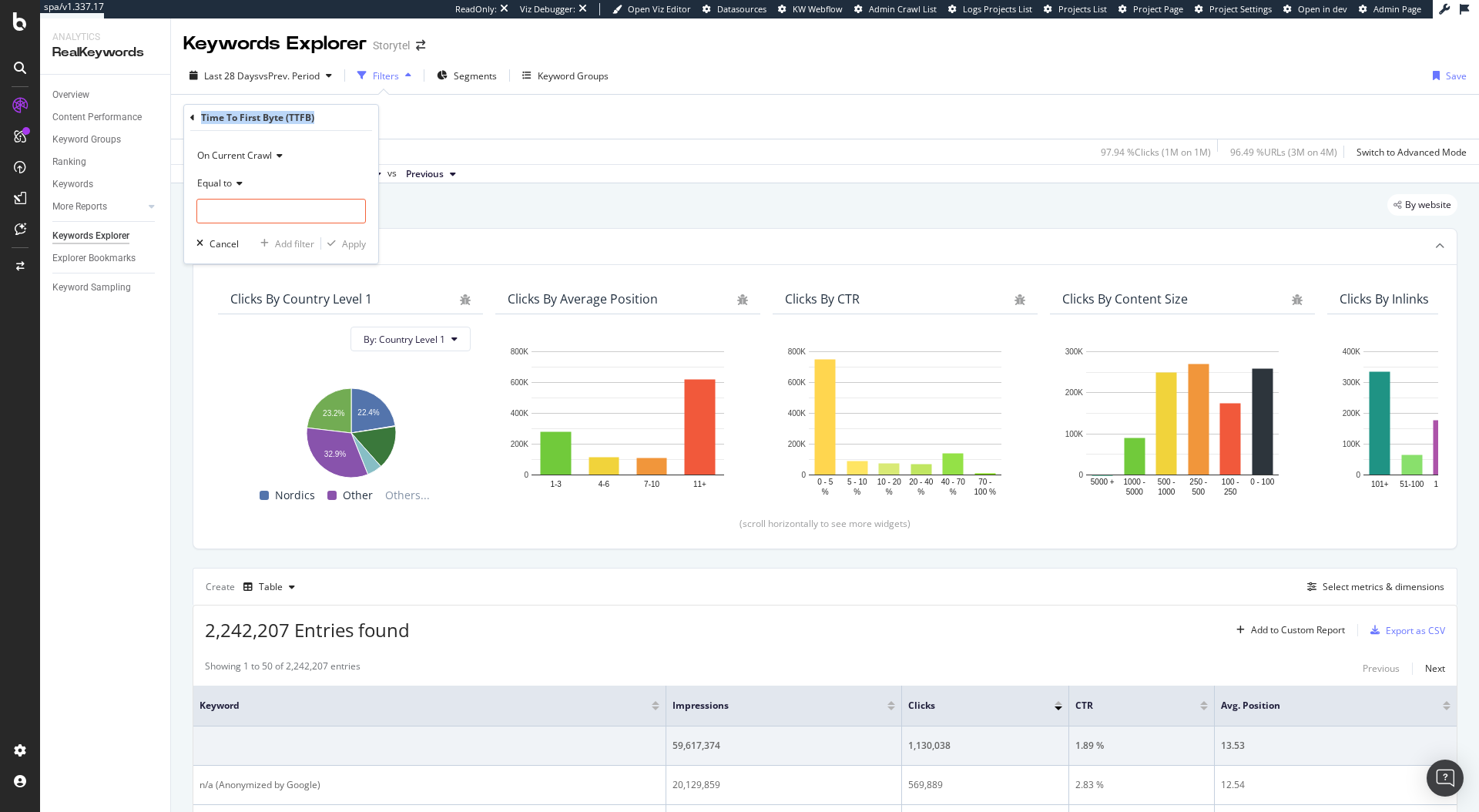
drag, startPoint x: 309, startPoint y: 117, endPoint x: 201, endPoint y: 117, distance: 108.0
click at [201, 117] on div "Time To First Byte (TTFB)" at bounding box center [281, 118] width 182 height 27
click at [242, 201] on input "number" at bounding box center [281, 212] width 169 height 25
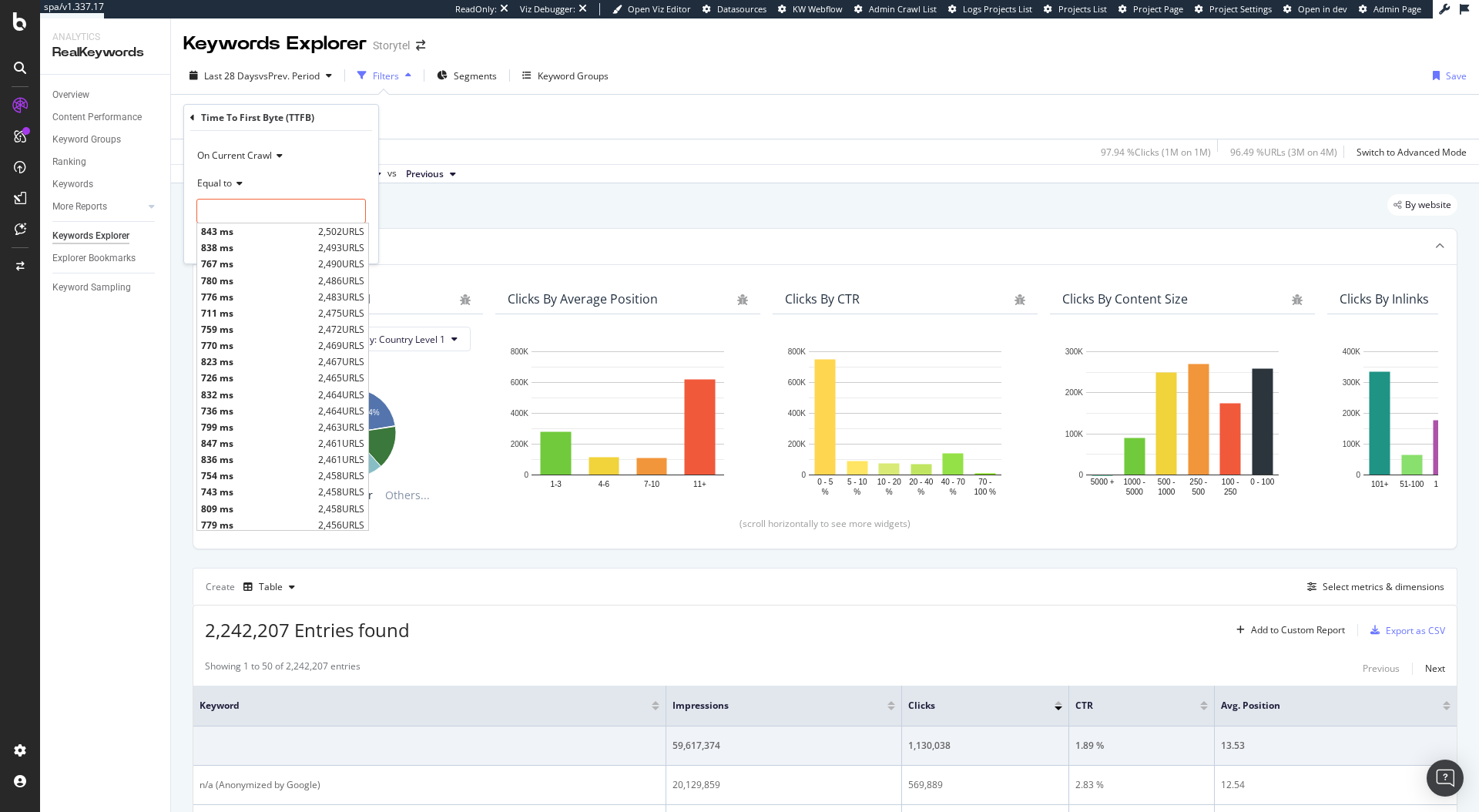
click at [344, 148] on div "On Current Crawl" at bounding box center [281, 156] width 169 height 25
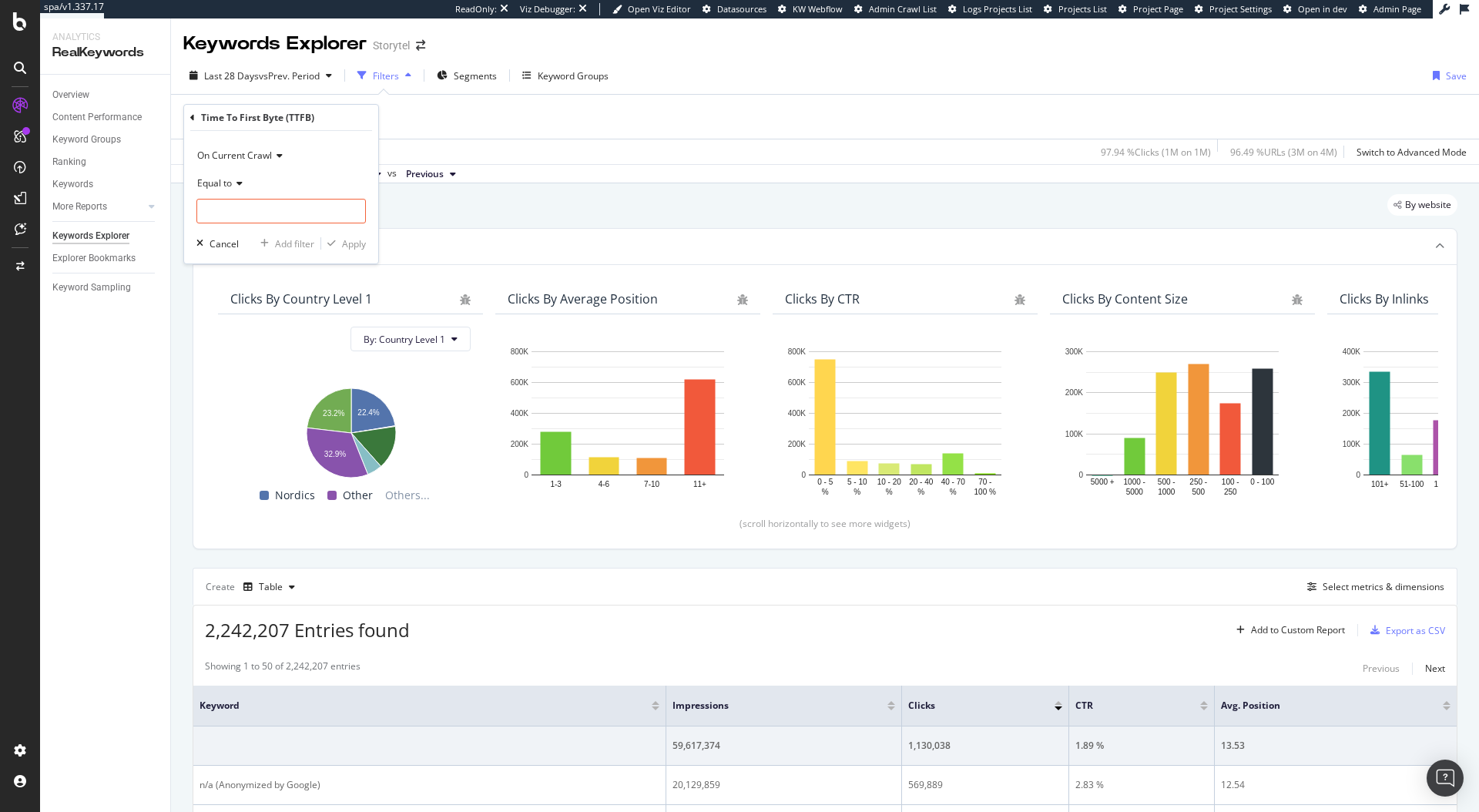
click at [358, 140] on div "On Current Crawl Equal to Cancel Add filter Apply" at bounding box center [281, 198] width 194 height 133
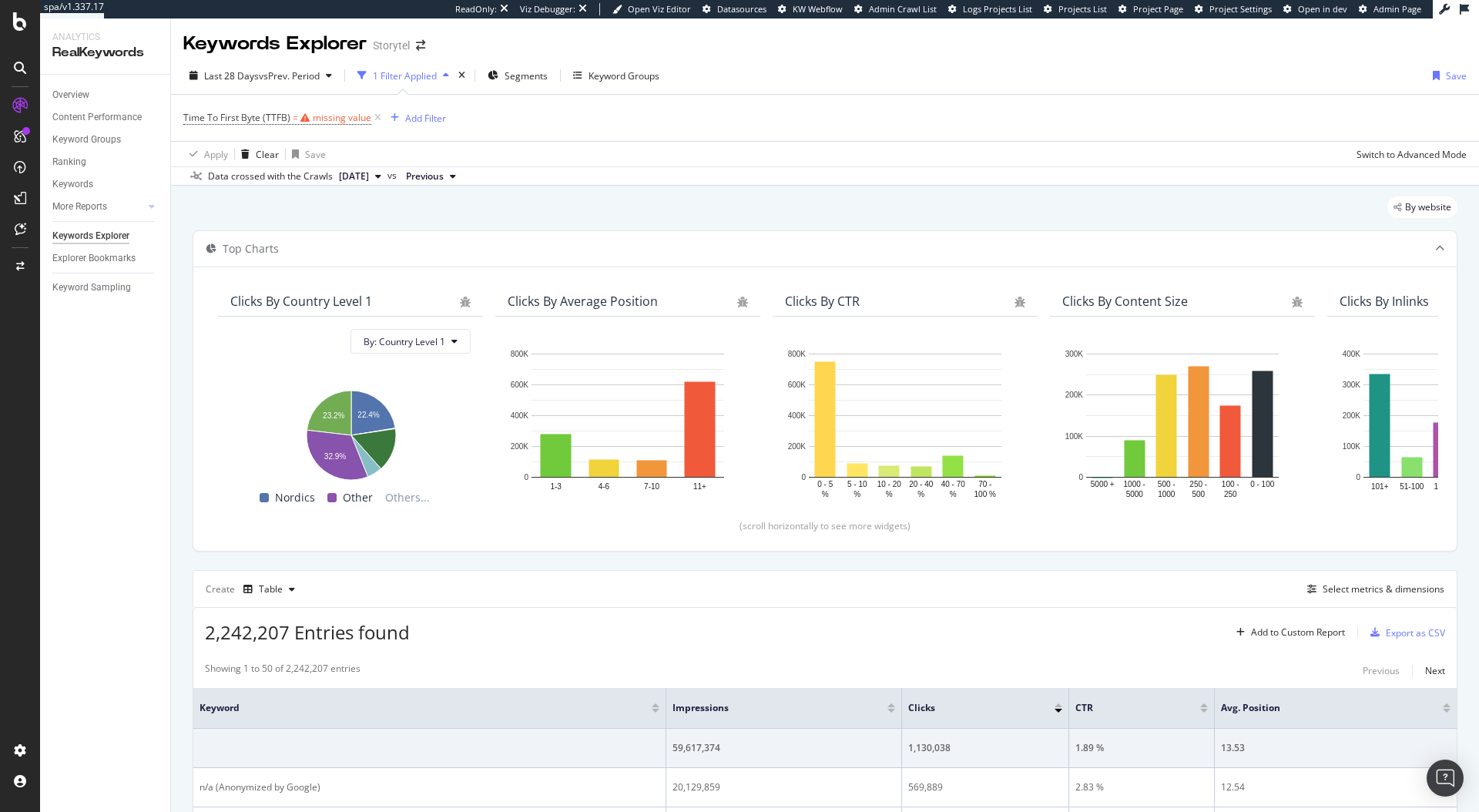
click at [536, 112] on div "Time To First Byte (TTFB) = missing value Add Filter" at bounding box center [825, 117] width 1284 height 46
click at [1377, 591] on div "Select metrics & dimensions" at bounding box center [1384, 589] width 122 height 13
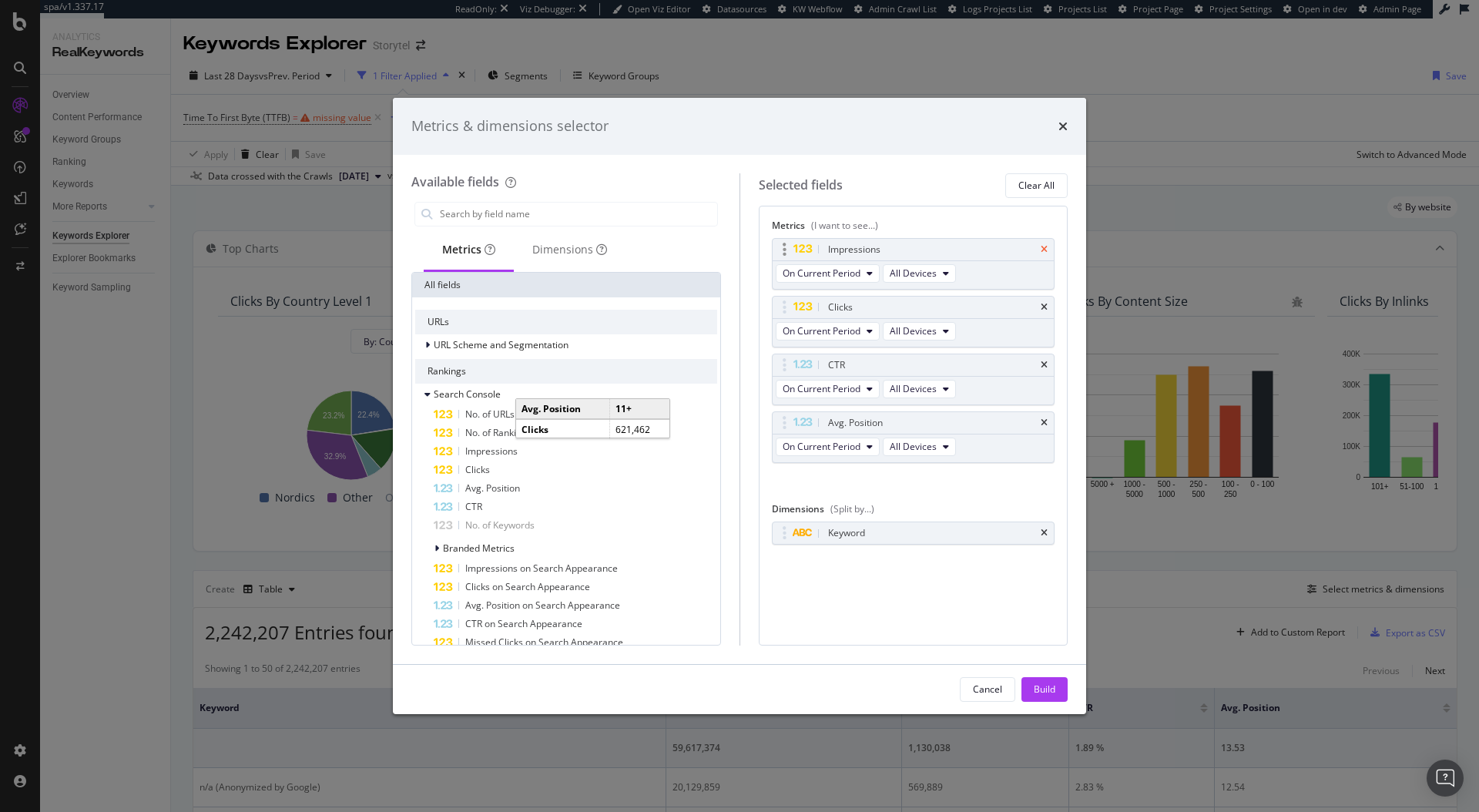
click at [1042, 247] on icon "times" at bounding box center [1044, 250] width 7 height 9
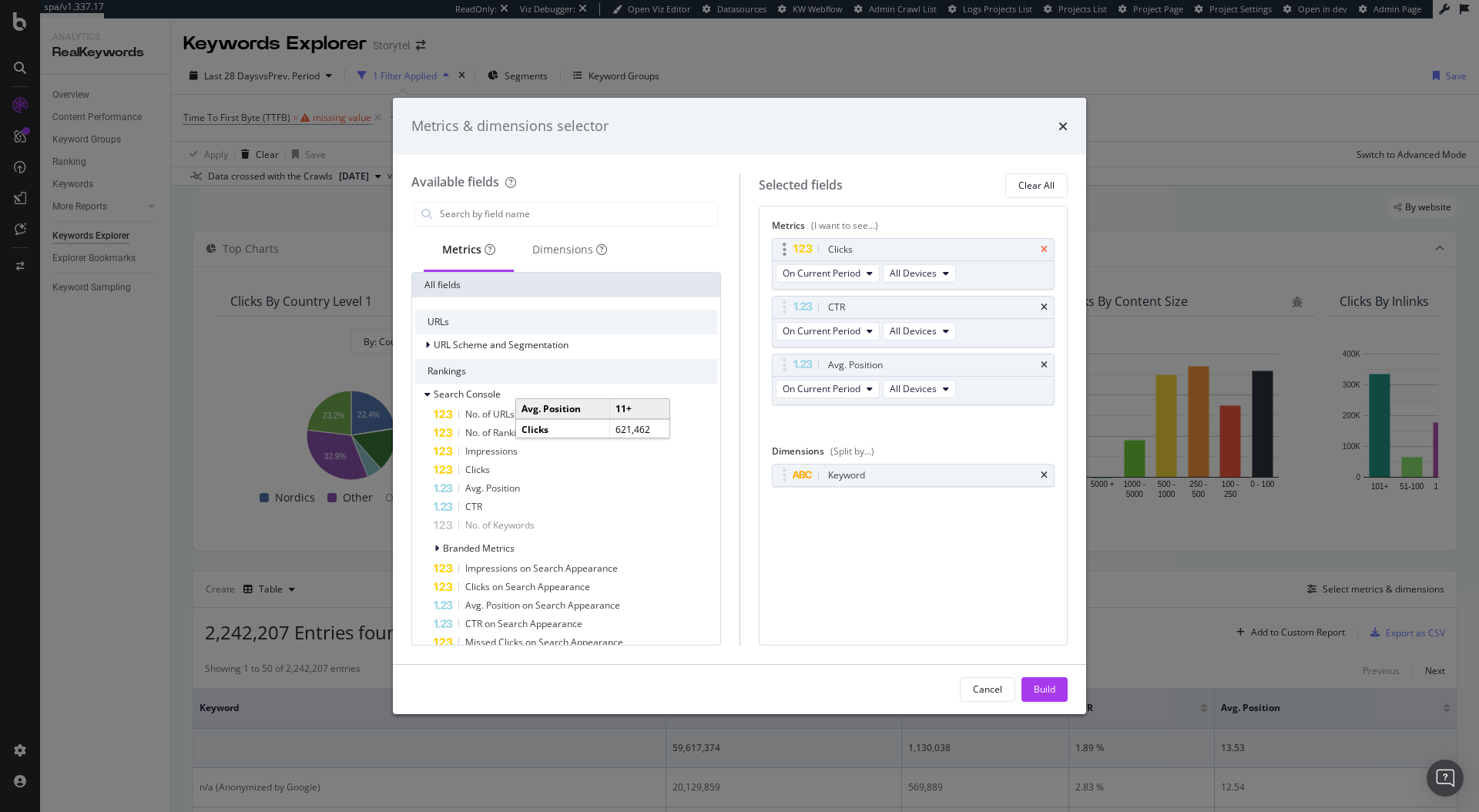
click at [1046, 247] on icon "times" at bounding box center [1044, 250] width 7 height 9
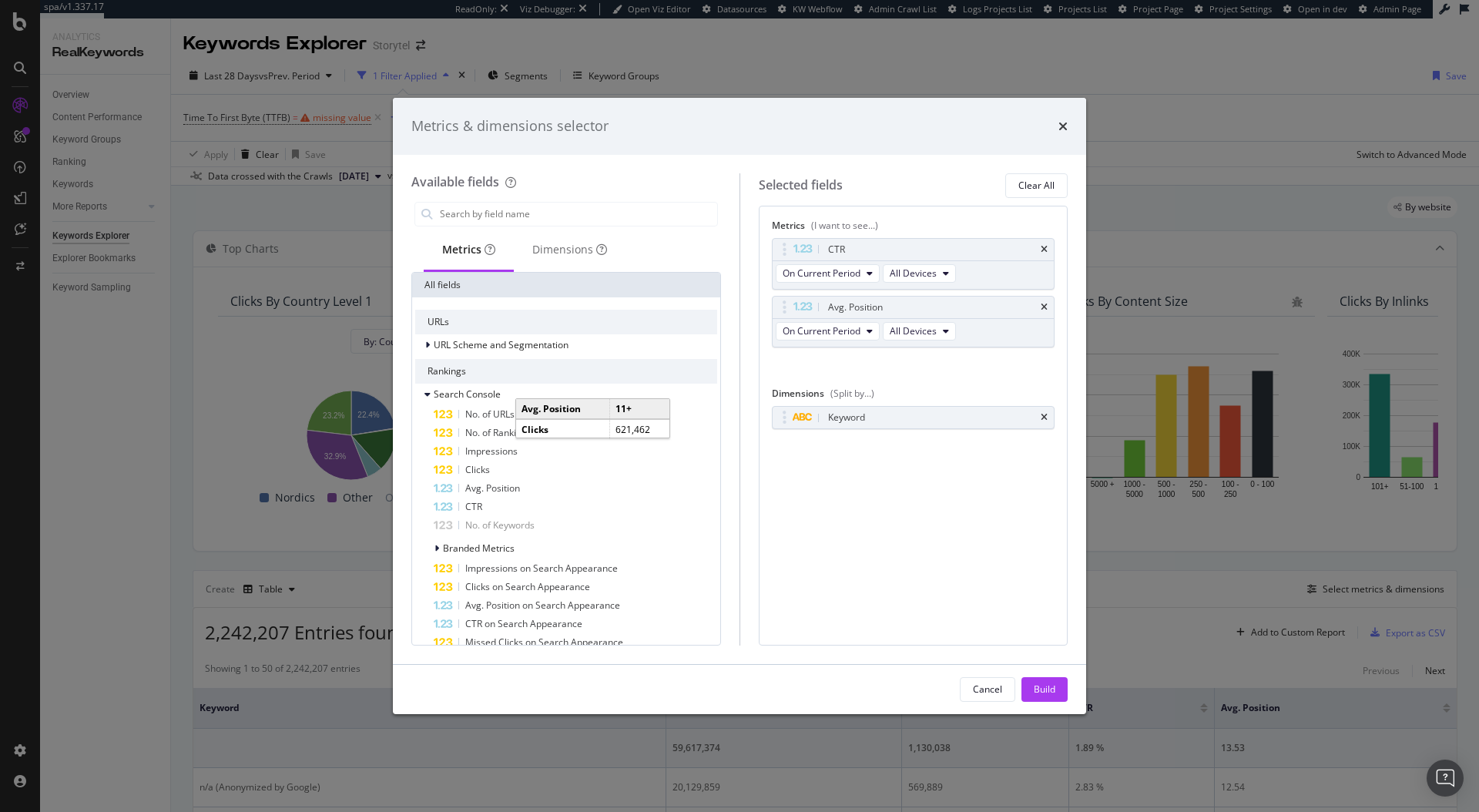
click at [1046, 247] on icon "times" at bounding box center [1044, 250] width 7 height 9
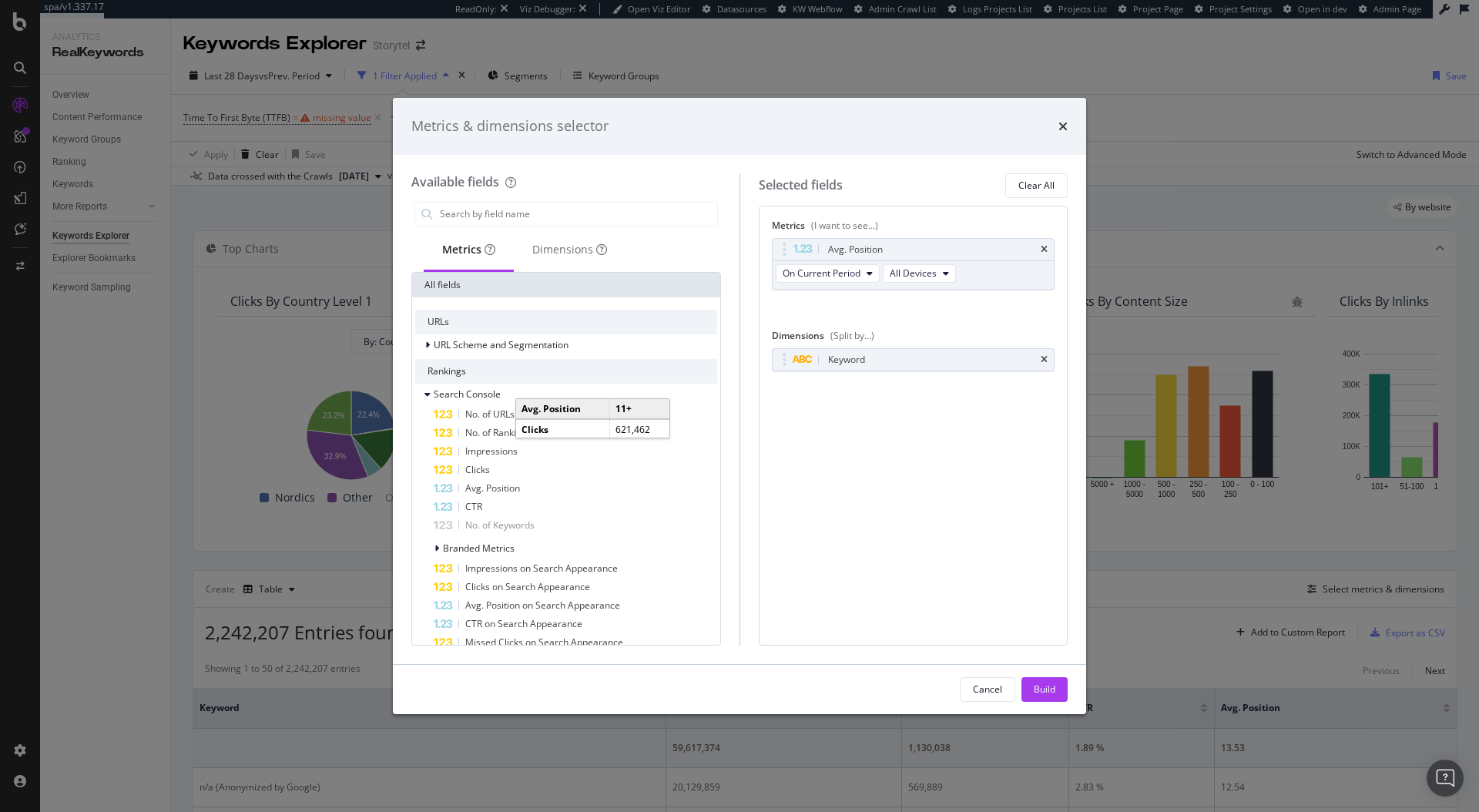
click at [1046, 247] on icon "times" at bounding box center [1044, 250] width 7 height 9
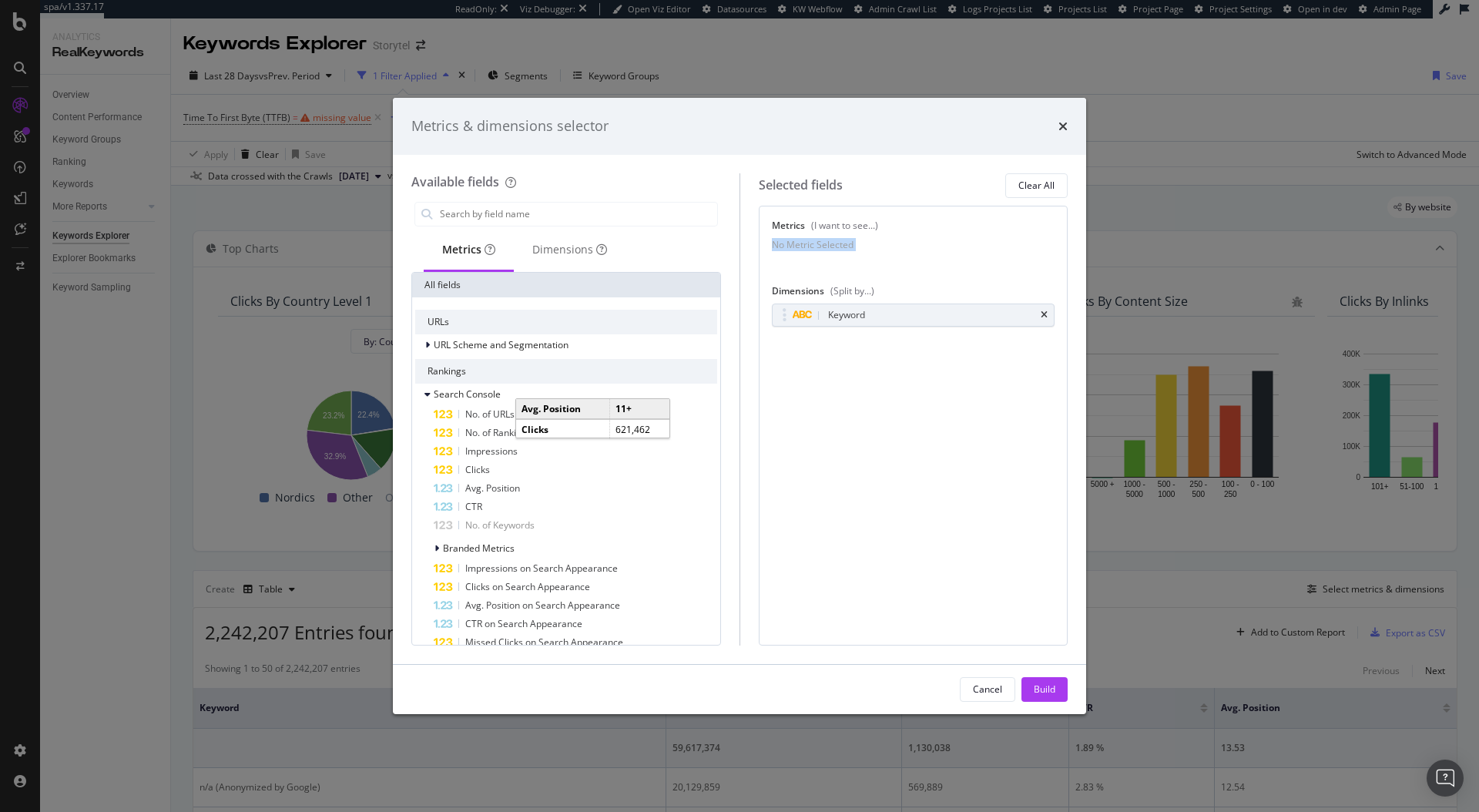
click at [1046, 247] on div "No Metric Selected" at bounding box center [914, 244] width 283 height 13
click at [1042, 319] on icon "times" at bounding box center [1044, 315] width 7 height 9
click at [485, 215] on input "modal" at bounding box center [577, 214] width 279 height 23
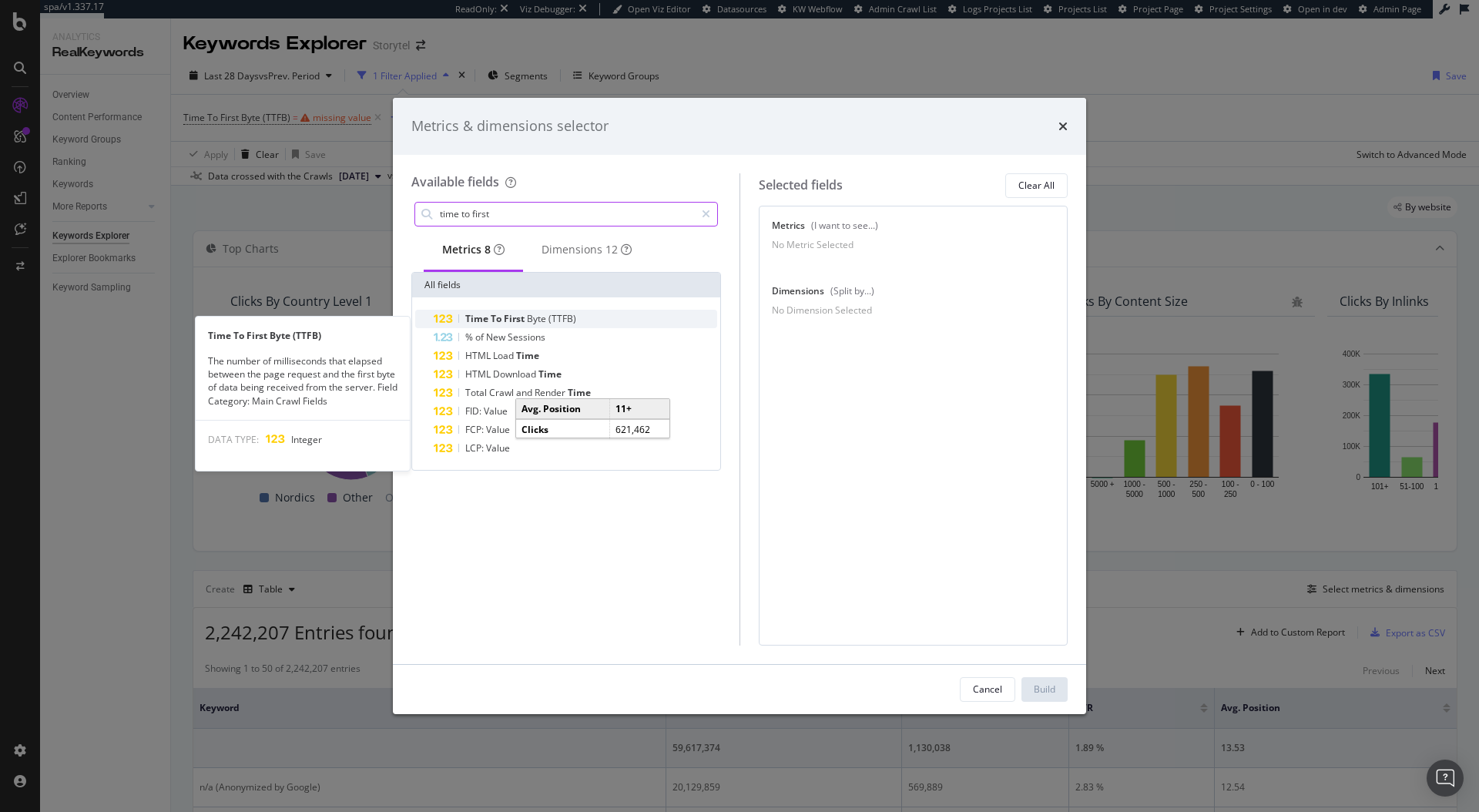
type input "time to first"
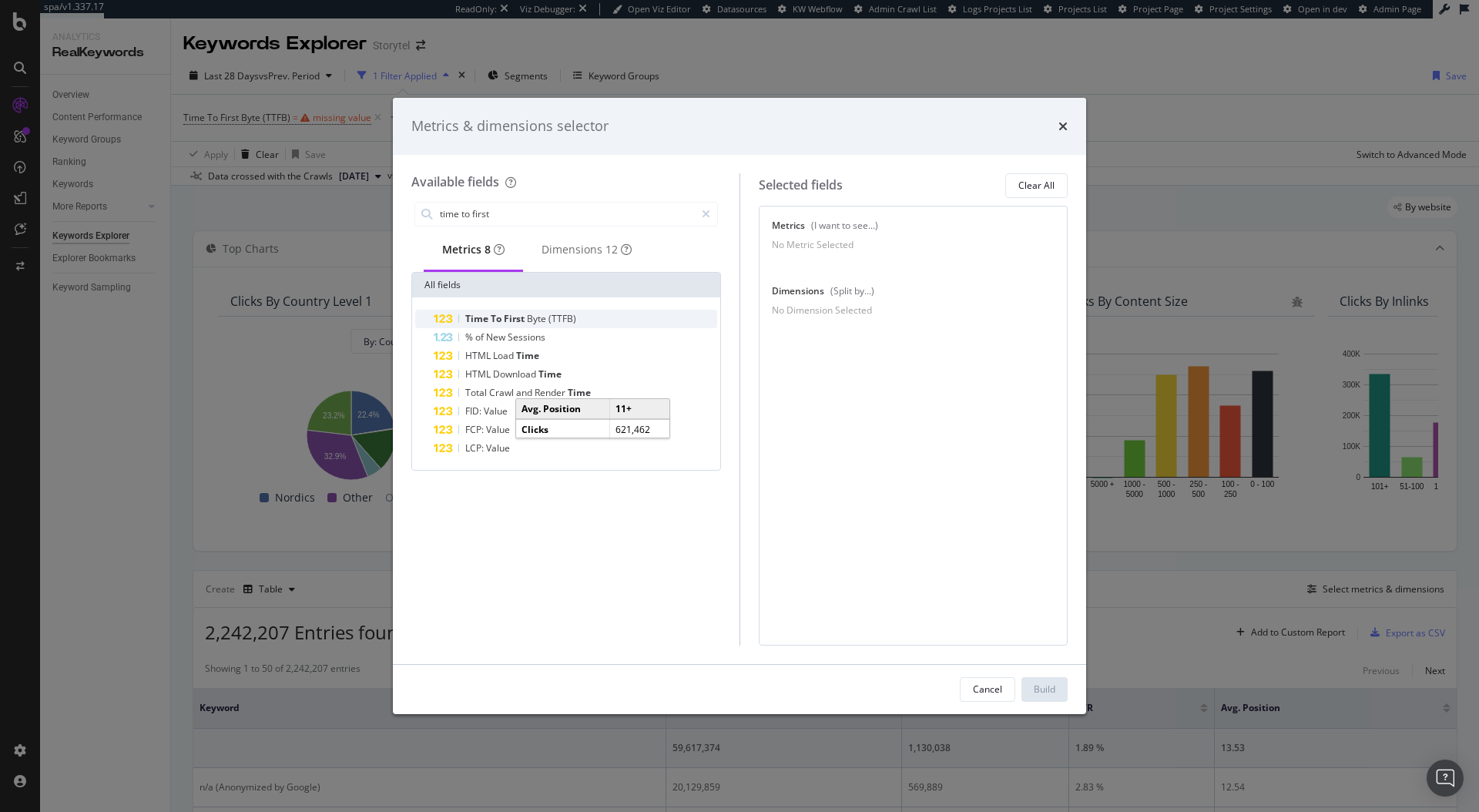
click at [510, 323] on span "First" at bounding box center [515, 319] width 23 height 13
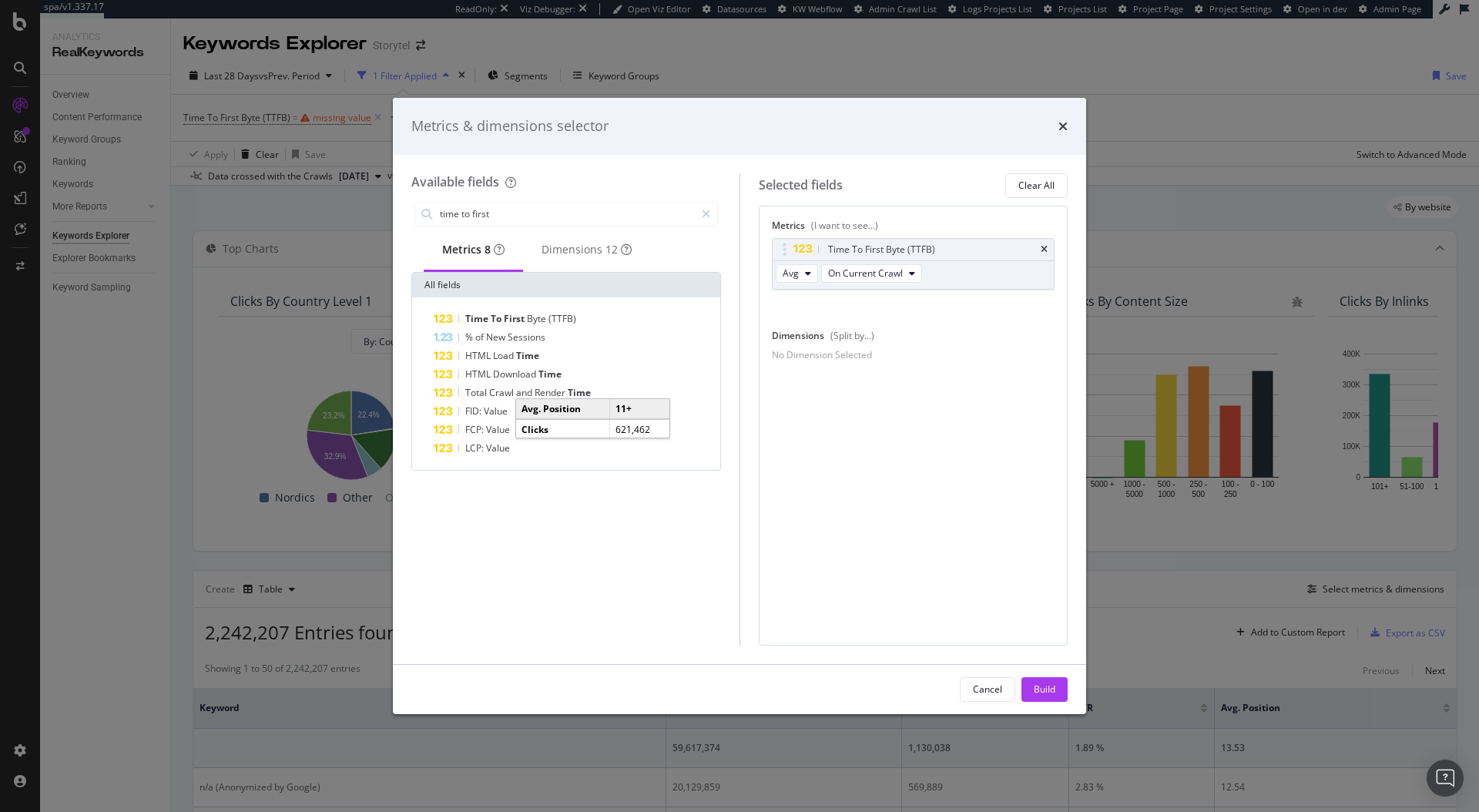
click at [630, 572] on div "time to first Metrics 8 Dimensions 12 All fields Time To First Byte (TTFB) % of…" at bounding box center [566, 422] width 310 height 447
click at [702, 212] on icon "modal" at bounding box center [706, 214] width 9 height 11
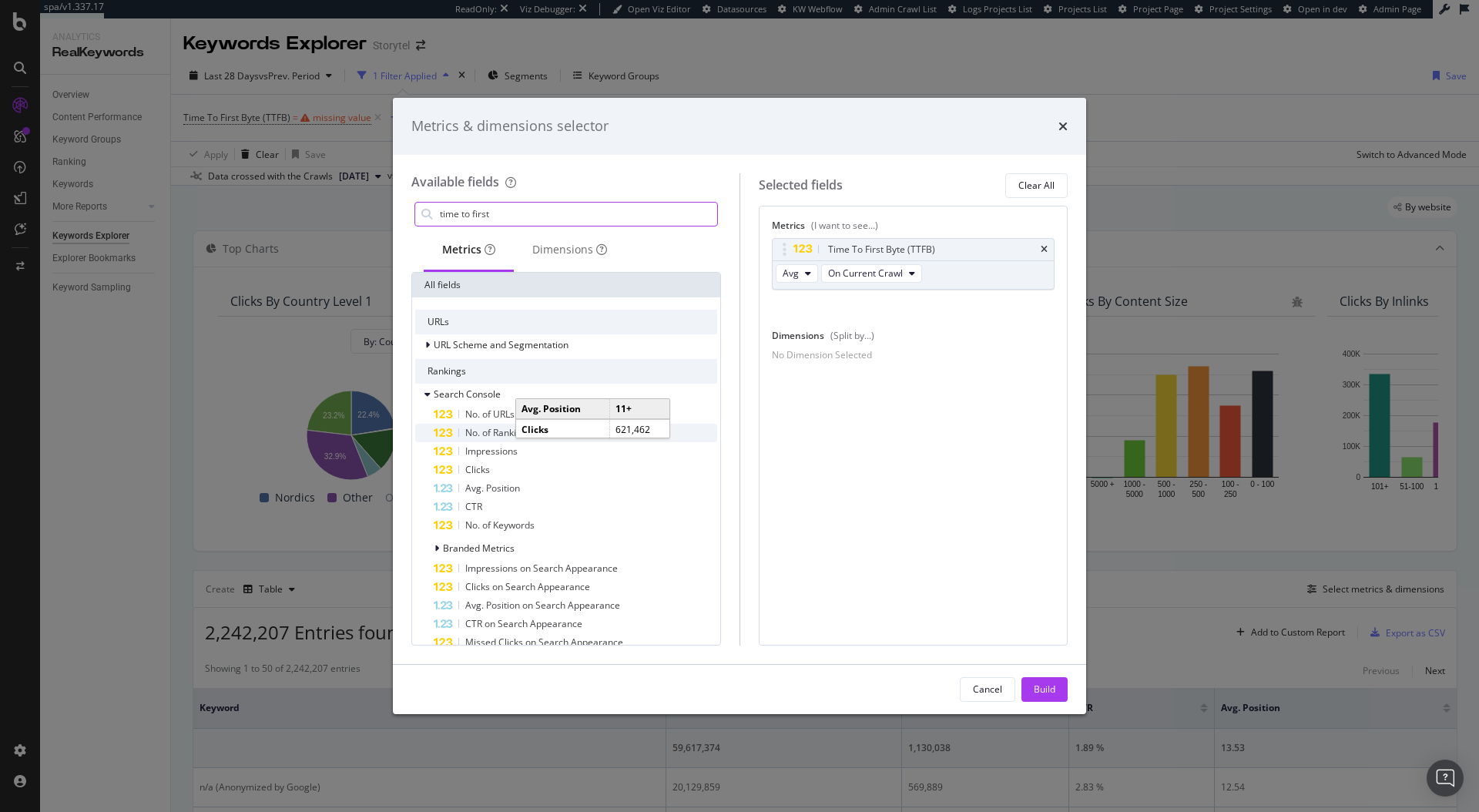
click at [476, 431] on span "No. of Rankings" at bounding box center [498, 433] width 66 height 13
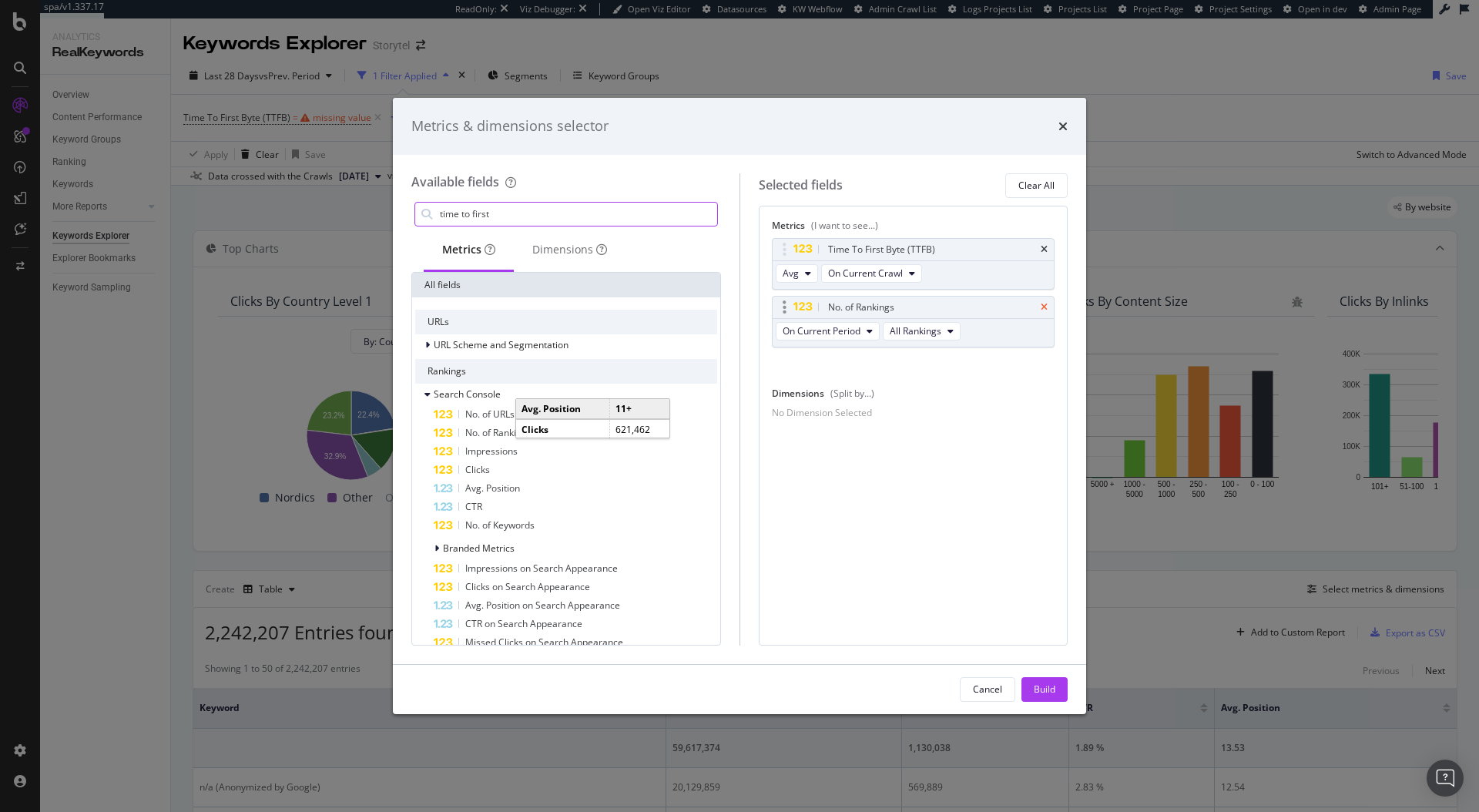
click at [1046, 306] on icon "times" at bounding box center [1044, 308] width 7 height 9
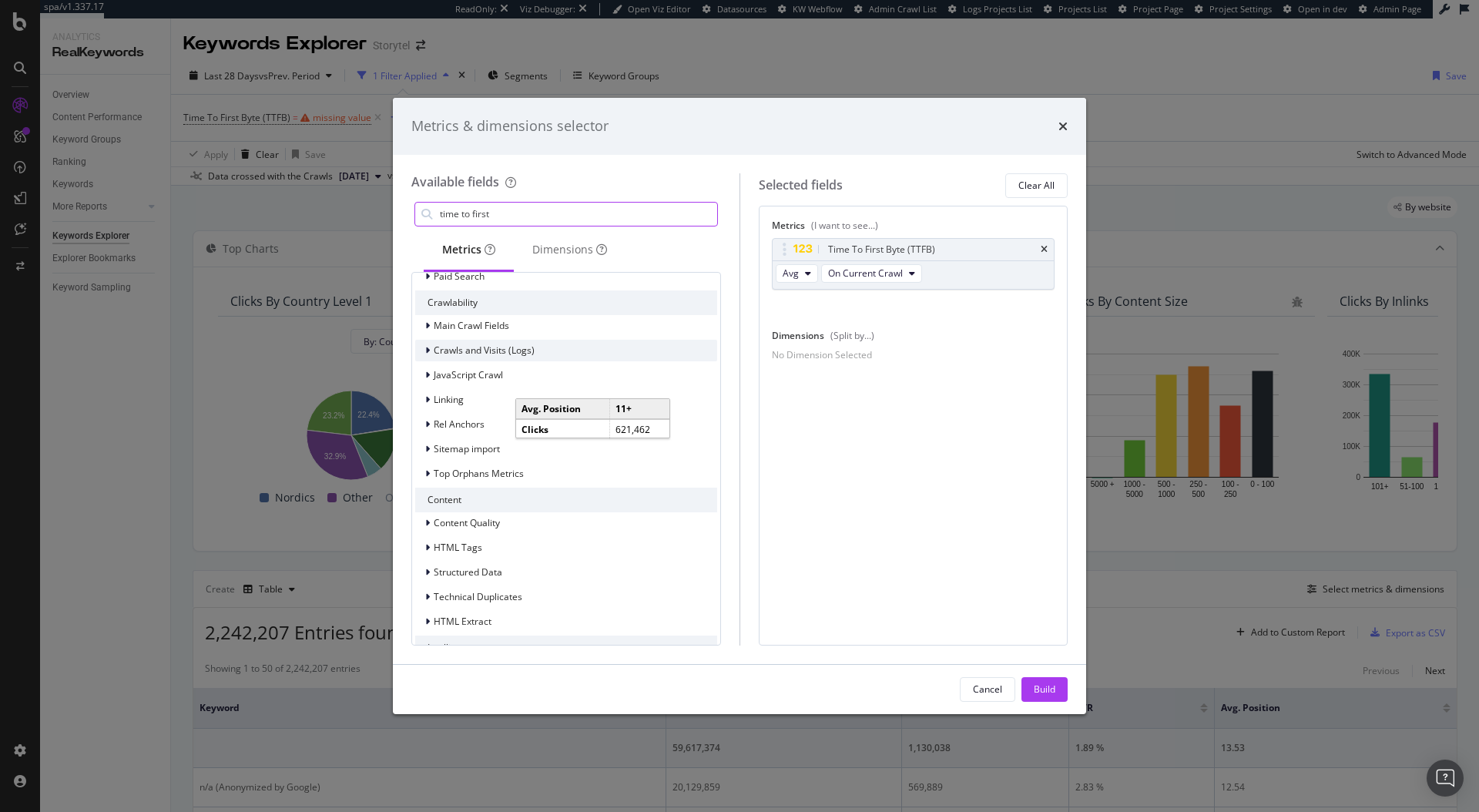
scroll to position [867, 0]
click at [433, 373] on span "JavaScript Crawl" at bounding box center [468, 376] width 69 height 13
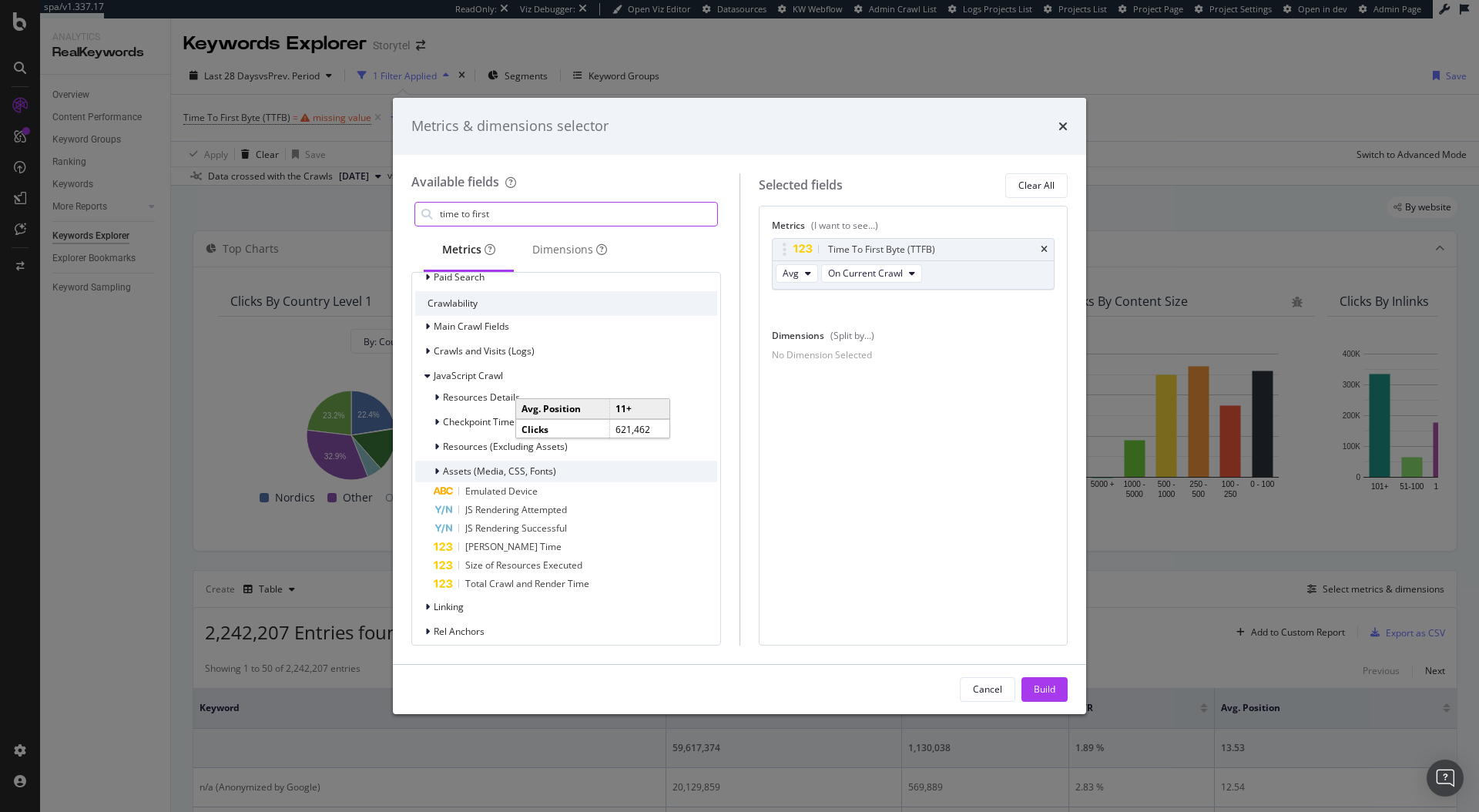
click at [437, 472] on icon "modal" at bounding box center [437, 472] width 5 height 9
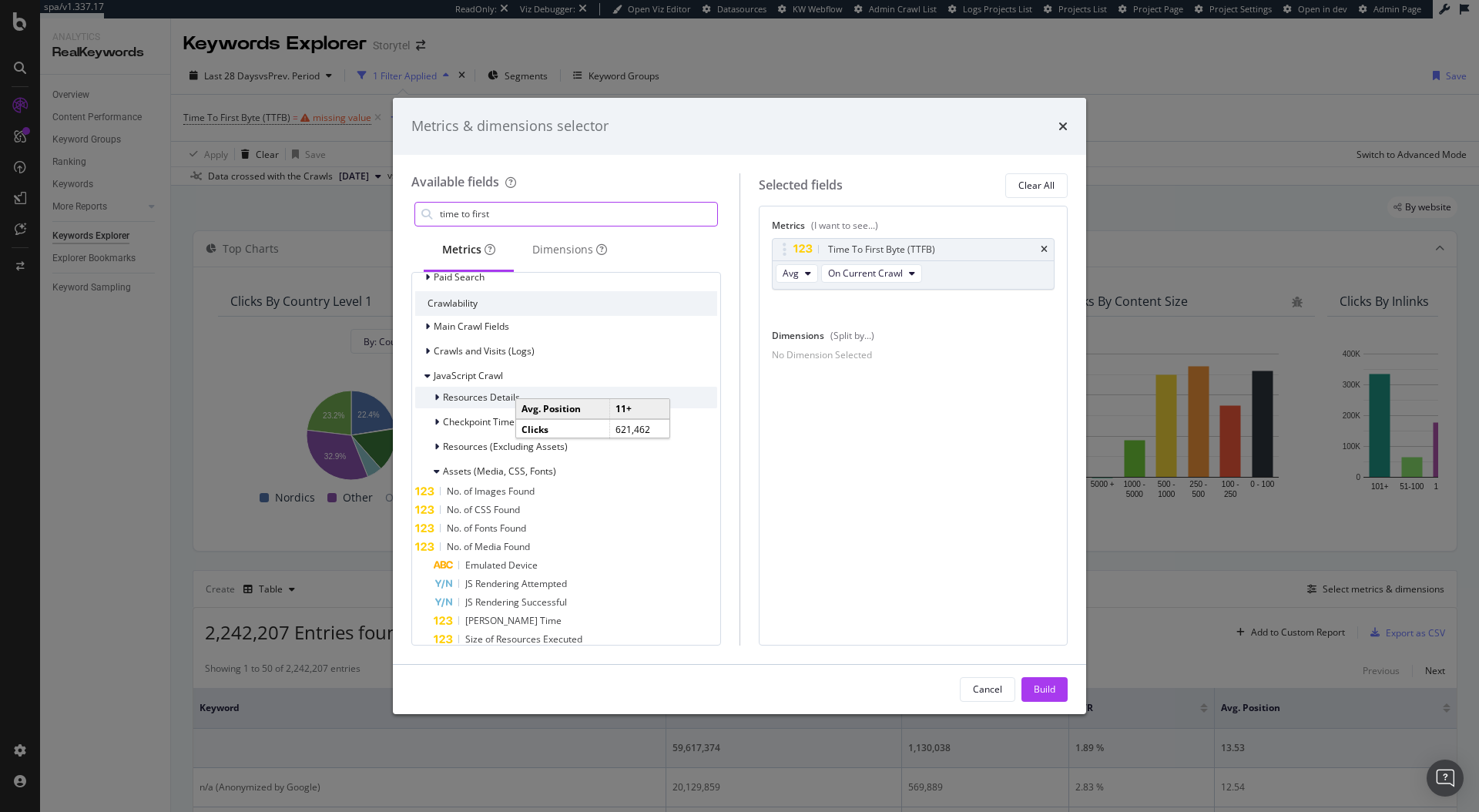
click at [432, 397] on div "Resources Details" at bounding box center [468, 397] width 105 height 16
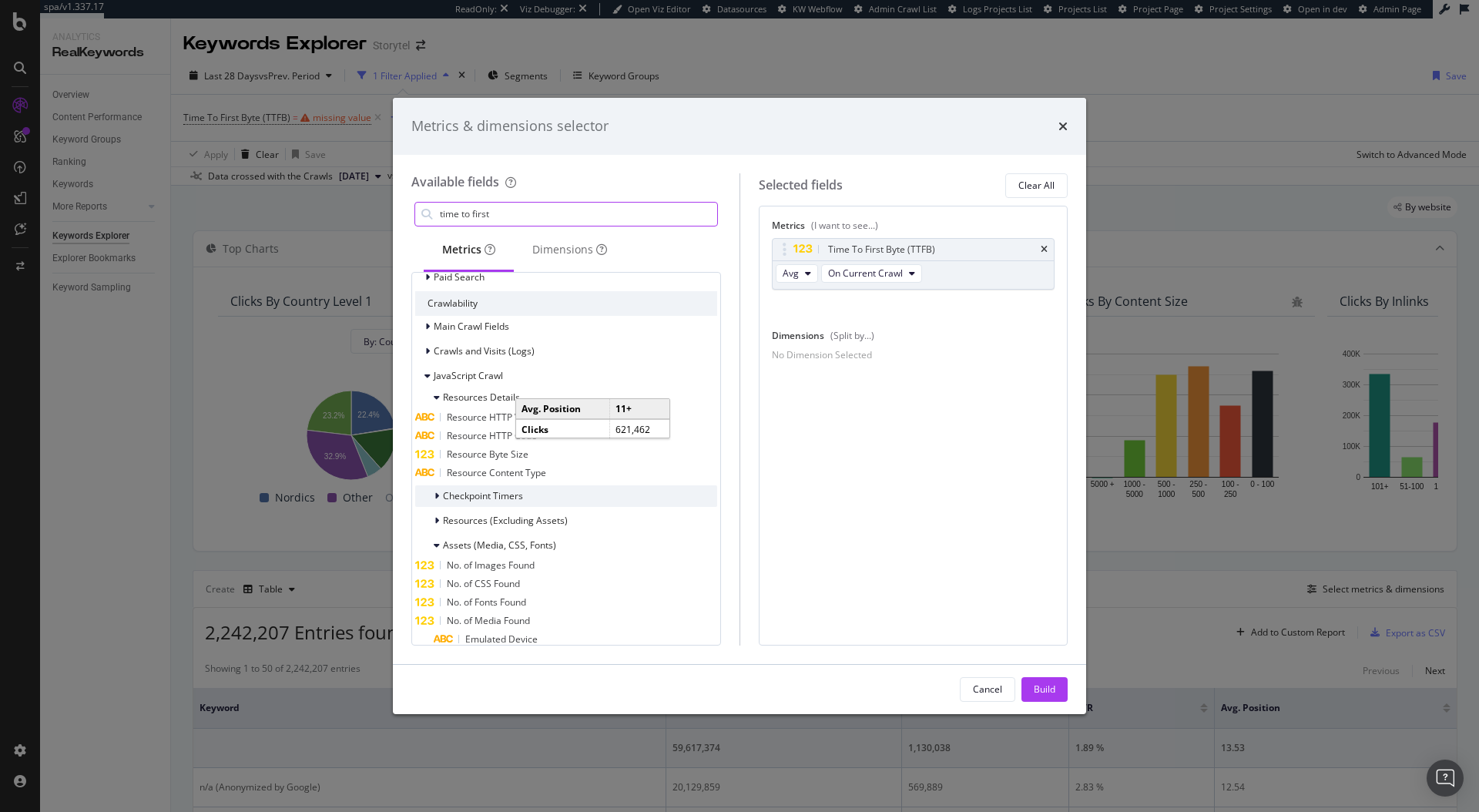
click at [437, 493] on icon "modal" at bounding box center [437, 496] width 5 height 9
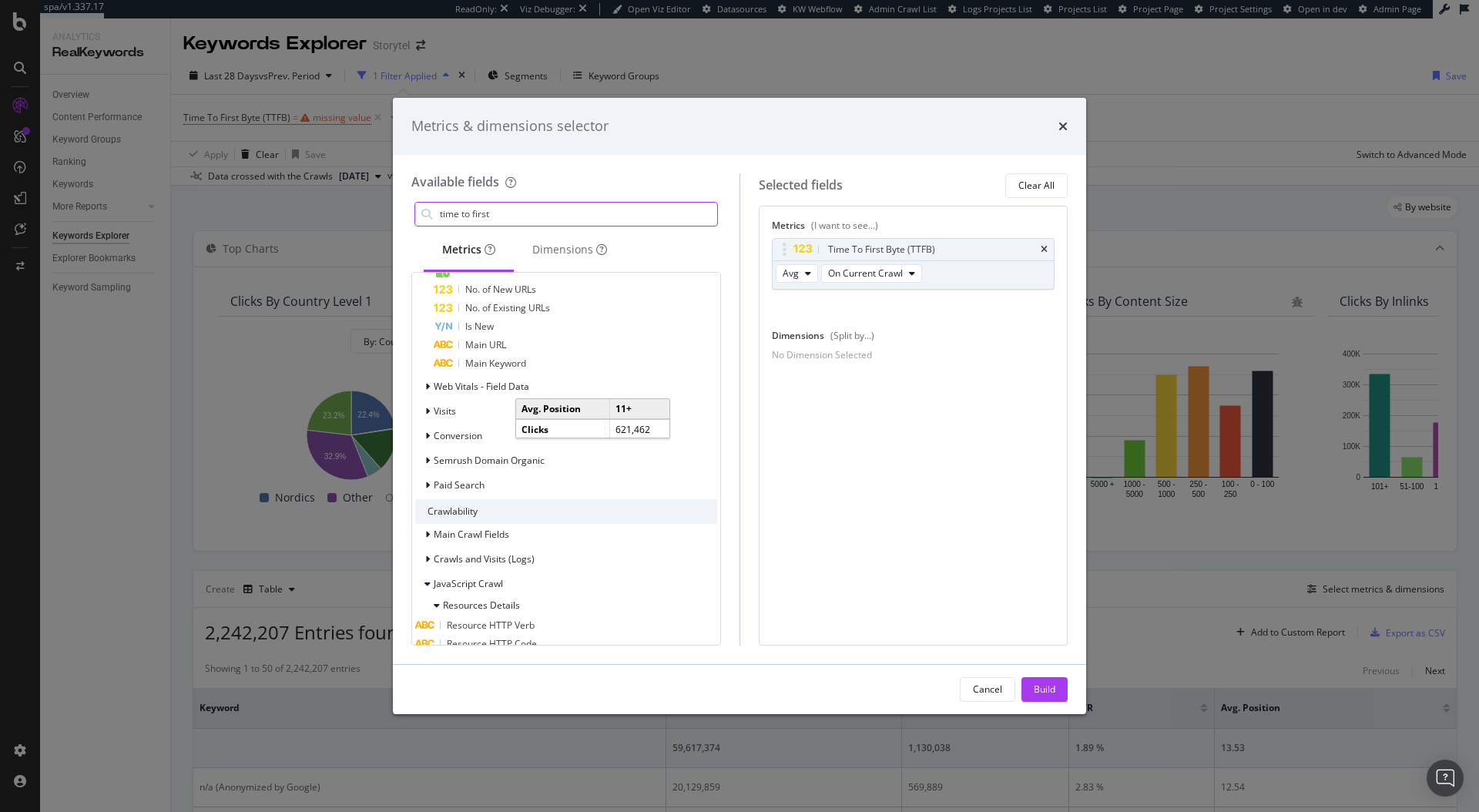
scroll to position [893, 0]
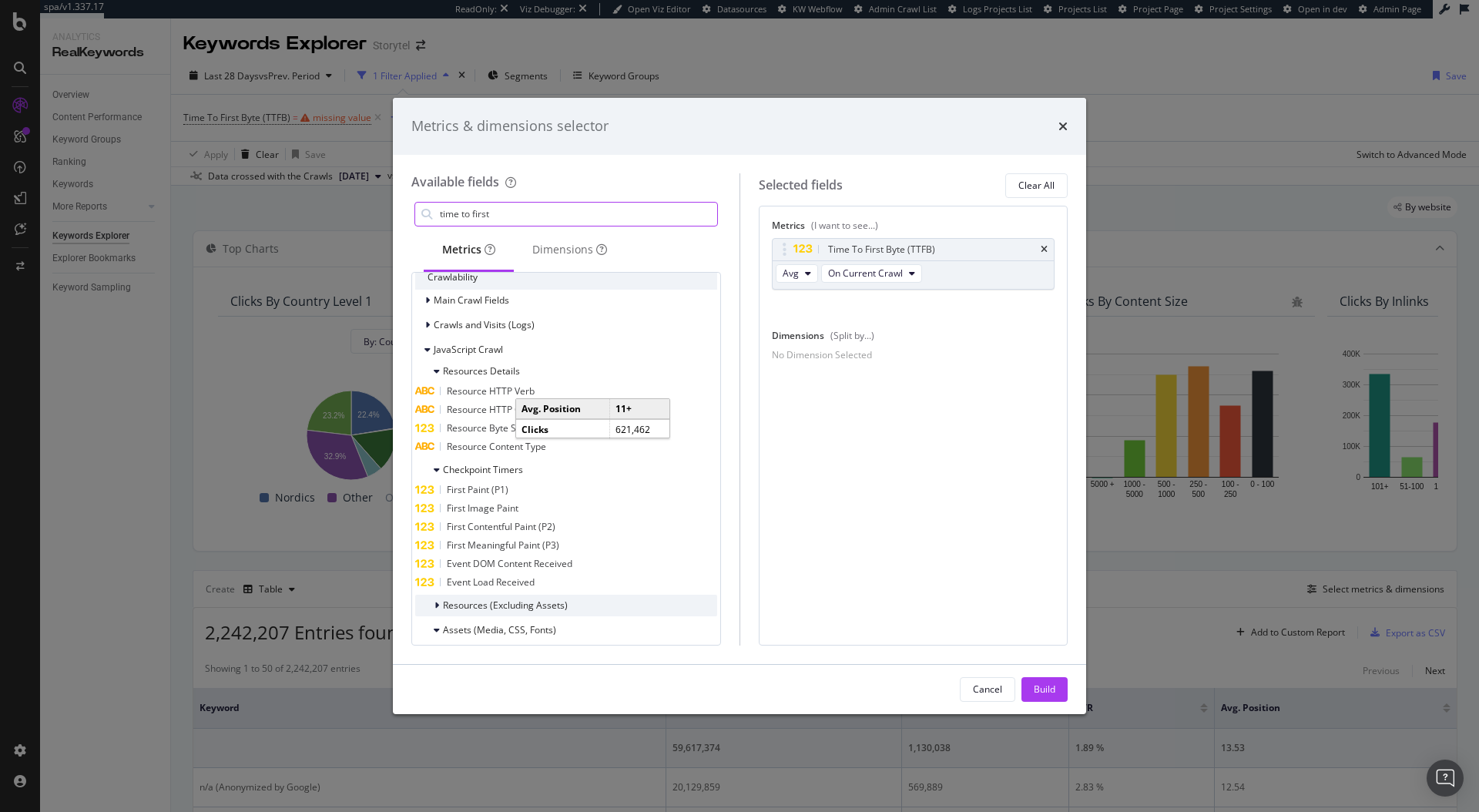
click at [437, 602] on icon "modal" at bounding box center [437, 606] width 5 height 9
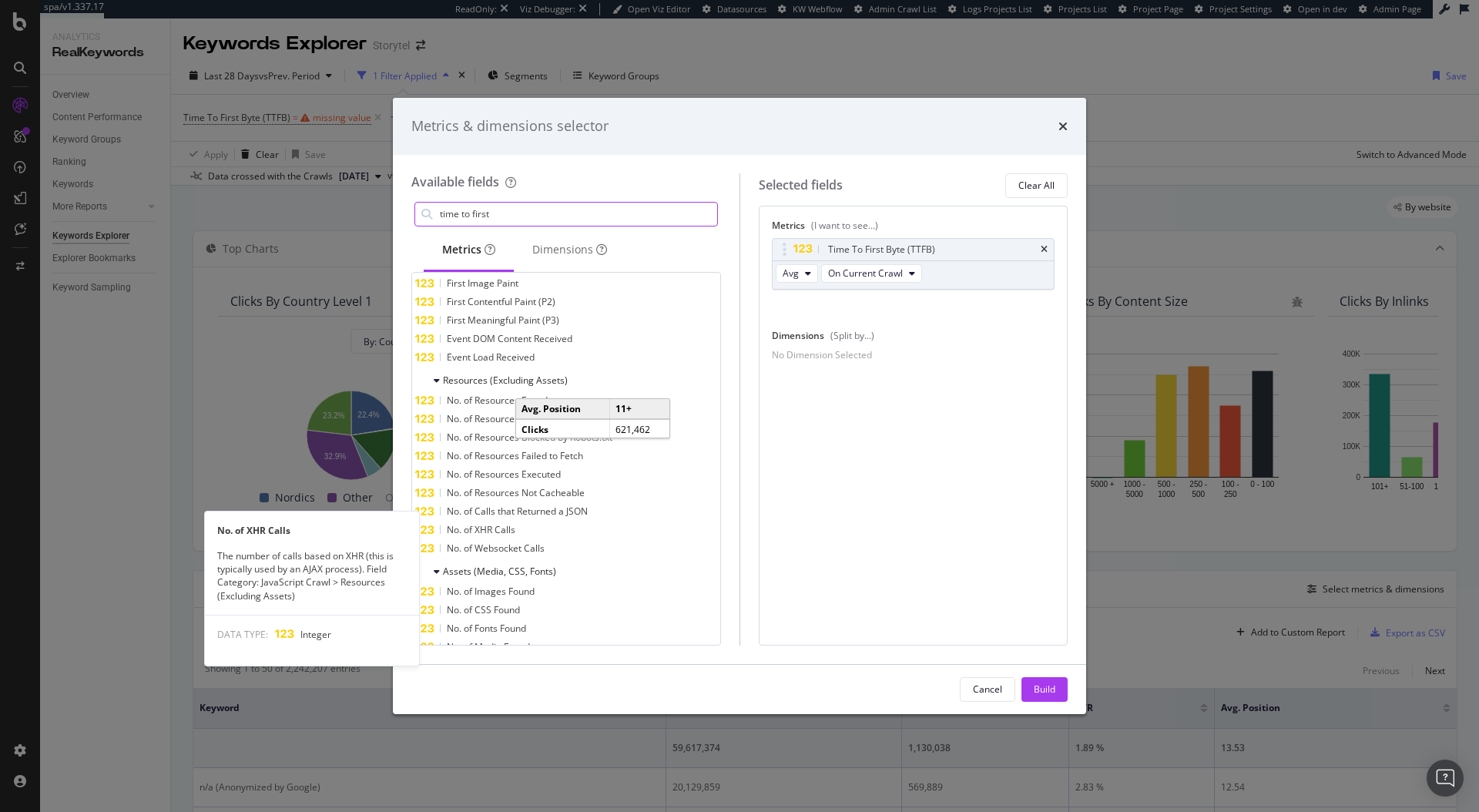
scroll to position [1135, 0]
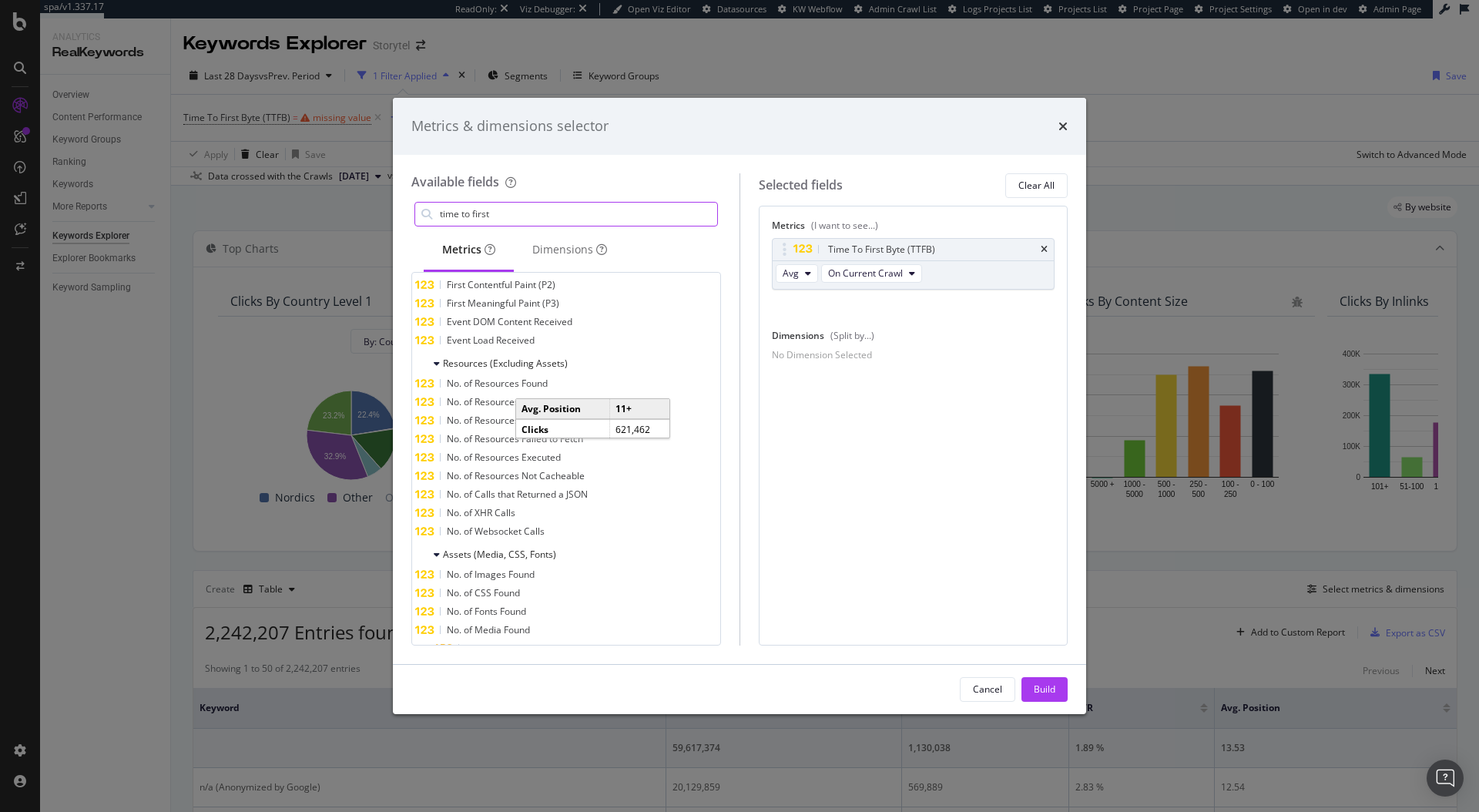
click at [554, 212] on input "time to first" at bounding box center [577, 214] width 279 height 23
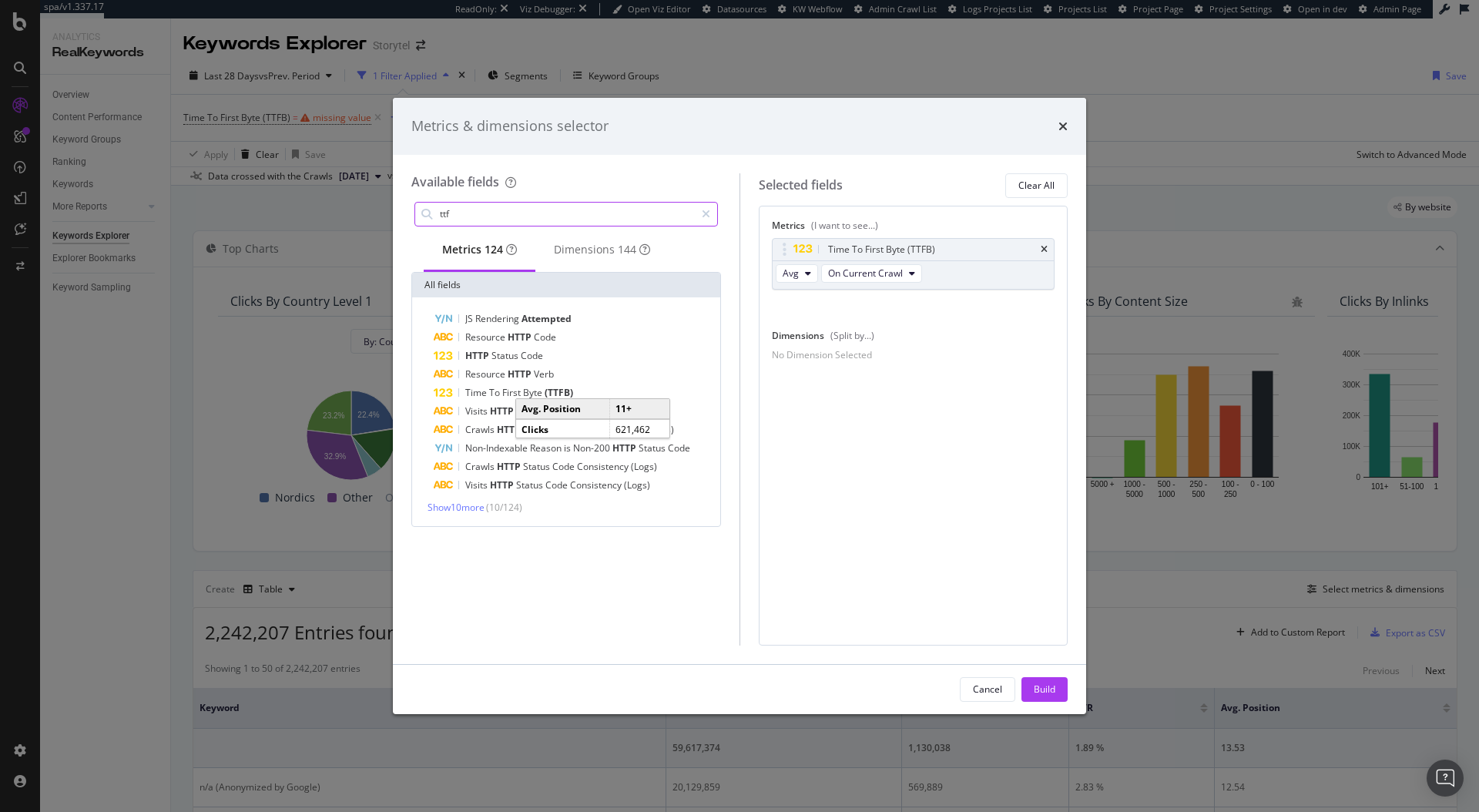
scroll to position [0, 0]
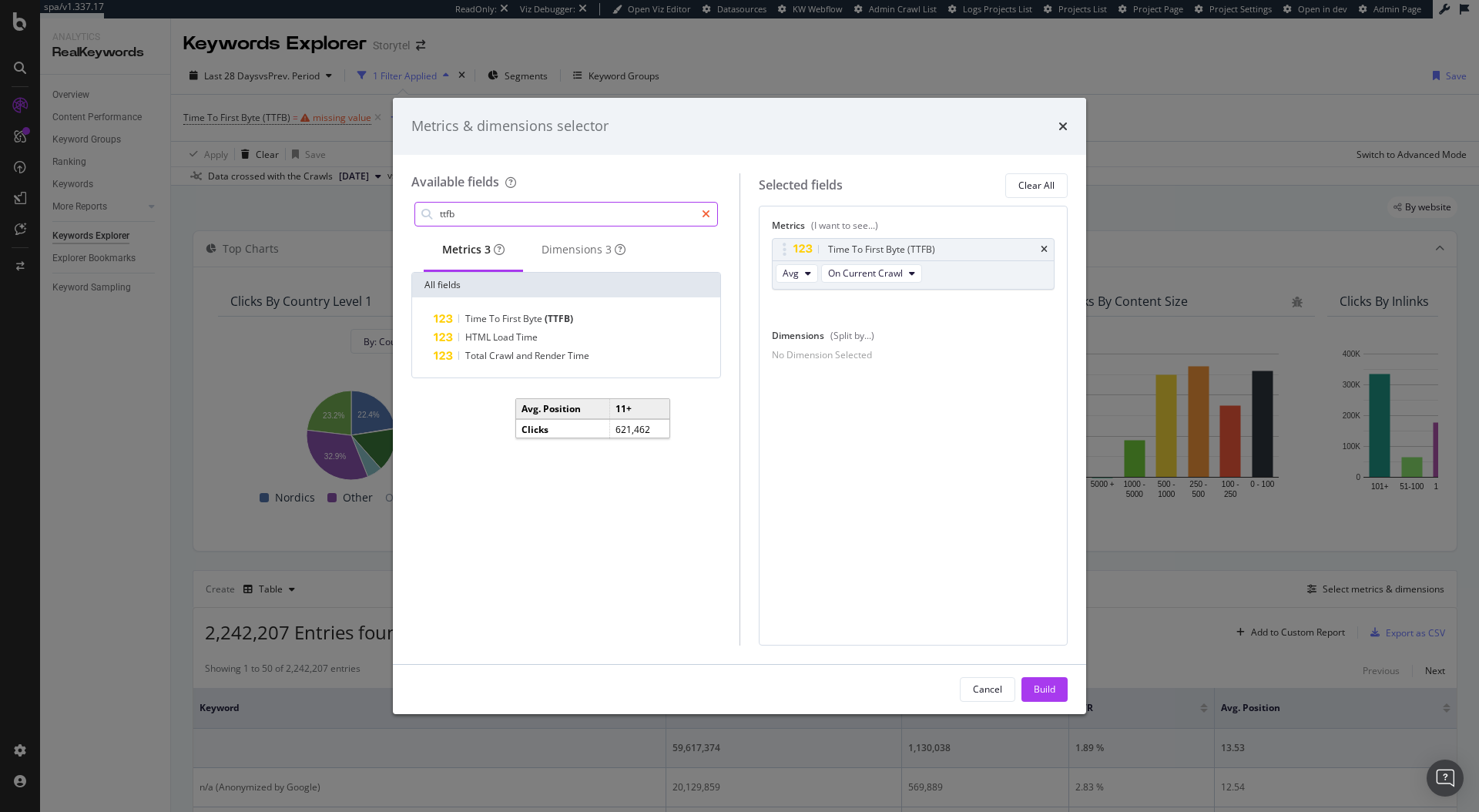
type input "ttfb"
click at [709, 215] on icon "modal" at bounding box center [706, 214] width 9 height 11
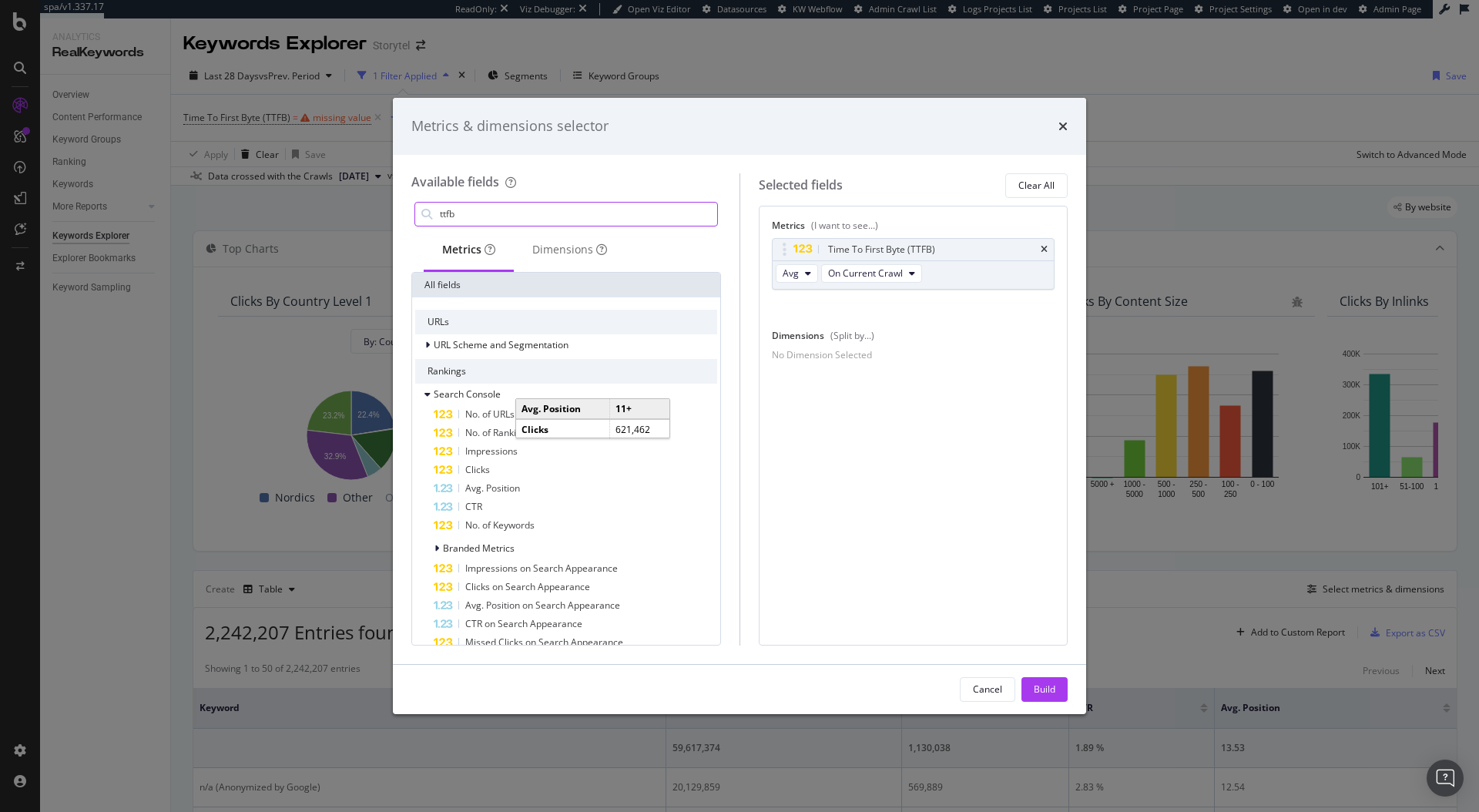
click at [573, 216] on input "ttfb" at bounding box center [577, 214] width 279 height 23
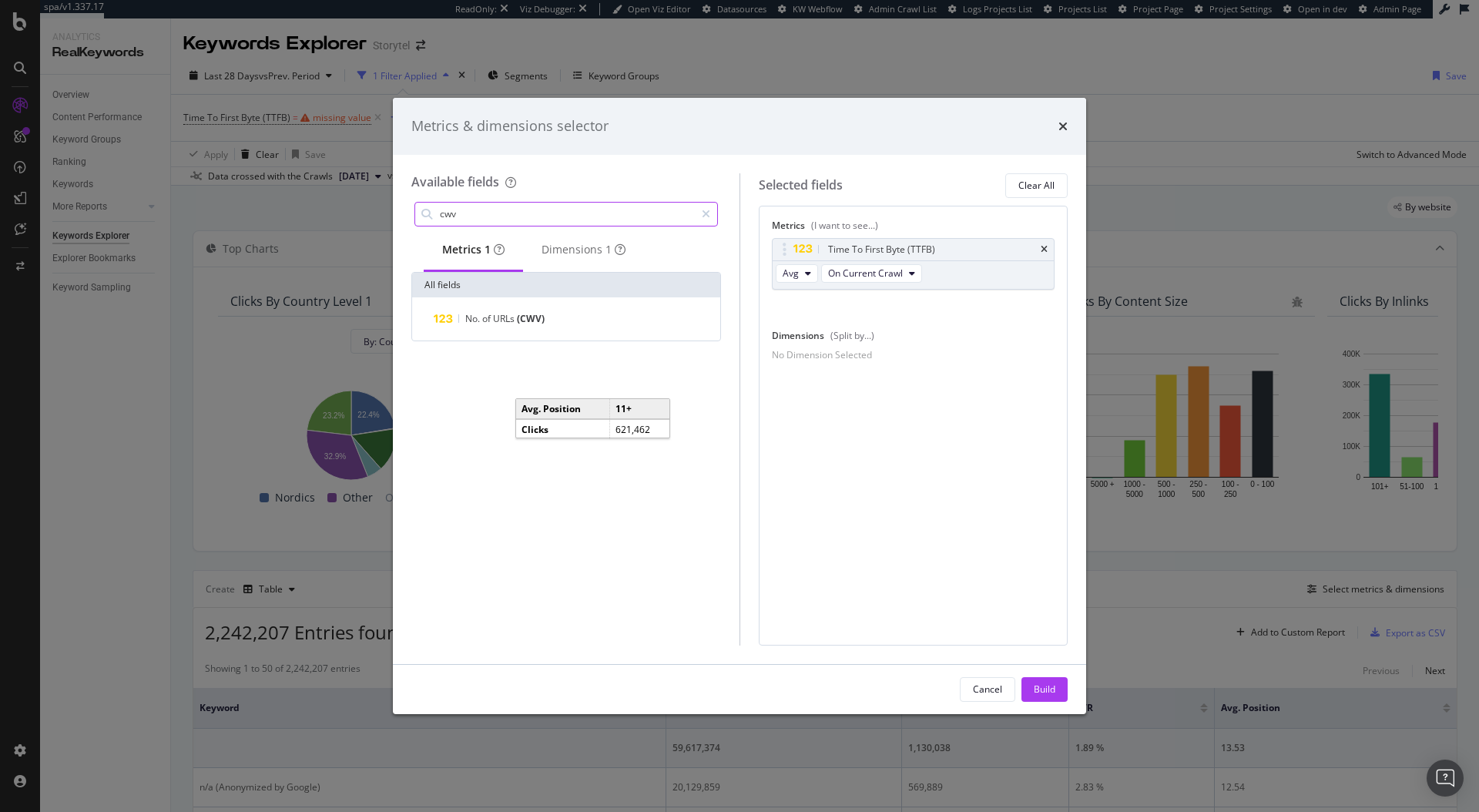
click at [579, 214] on input "cwv" at bounding box center [566, 214] width 257 height 23
click at [579, 214] on input "cwv" at bounding box center [566, 214] width 257 height 23
click at [585, 205] on input "core web" at bounding box center [566, 214] width 257 height 23
type input "core web"
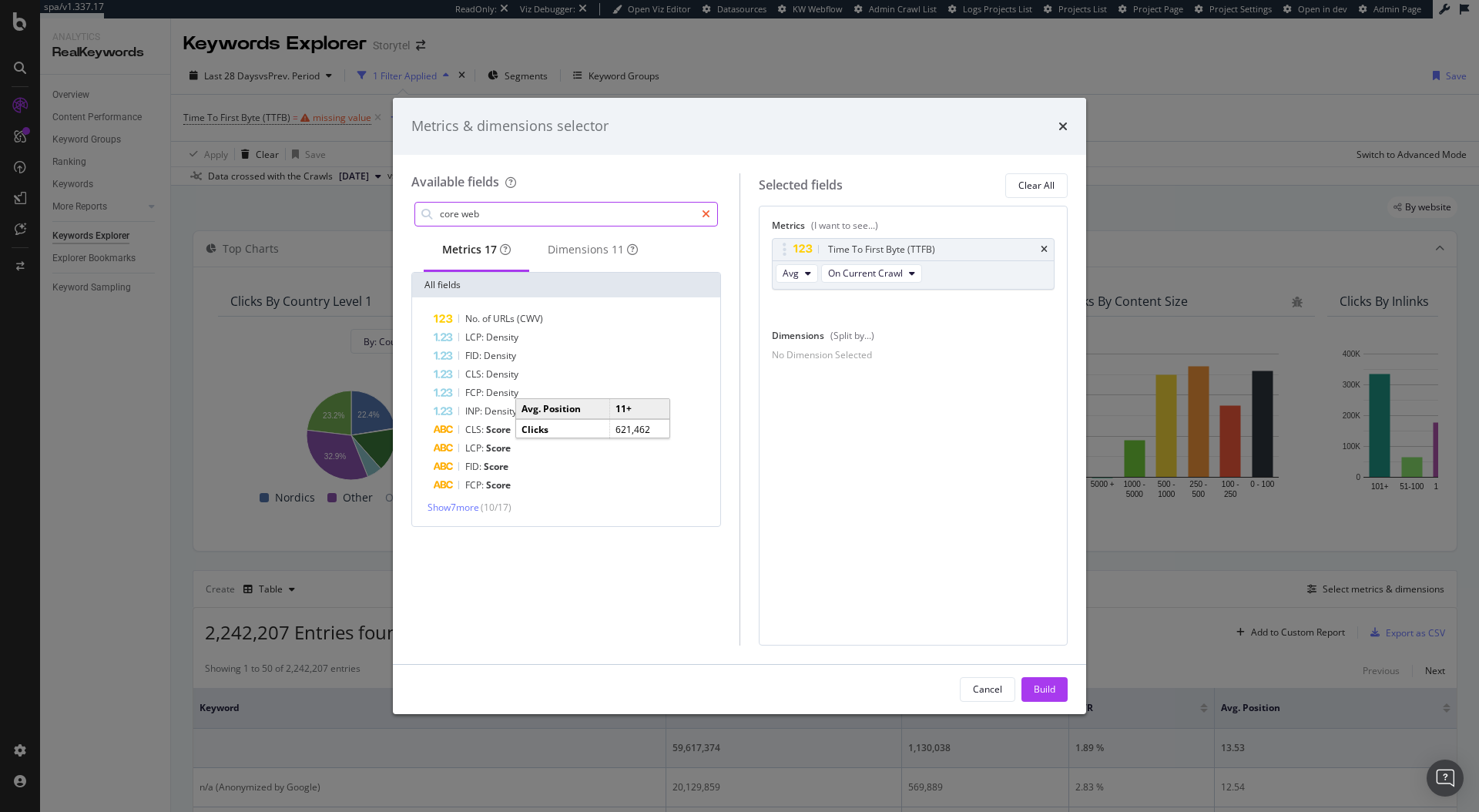
click at [702, 214] on icon "modal" at bounding box center [706, 214] width 9 height 11
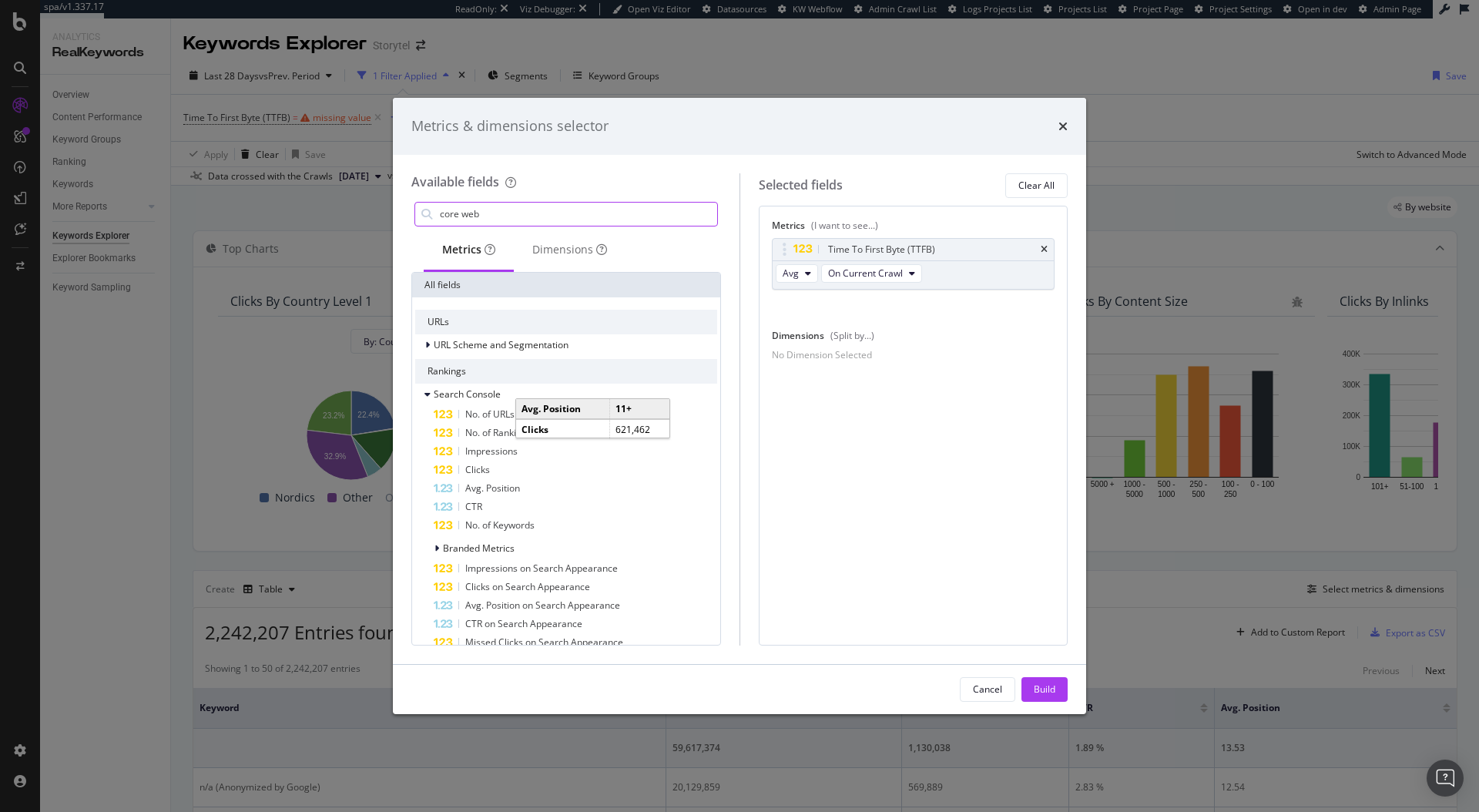
click at [519, 211] on input "core web" at bounding box center [577, 214] width 279 height 23
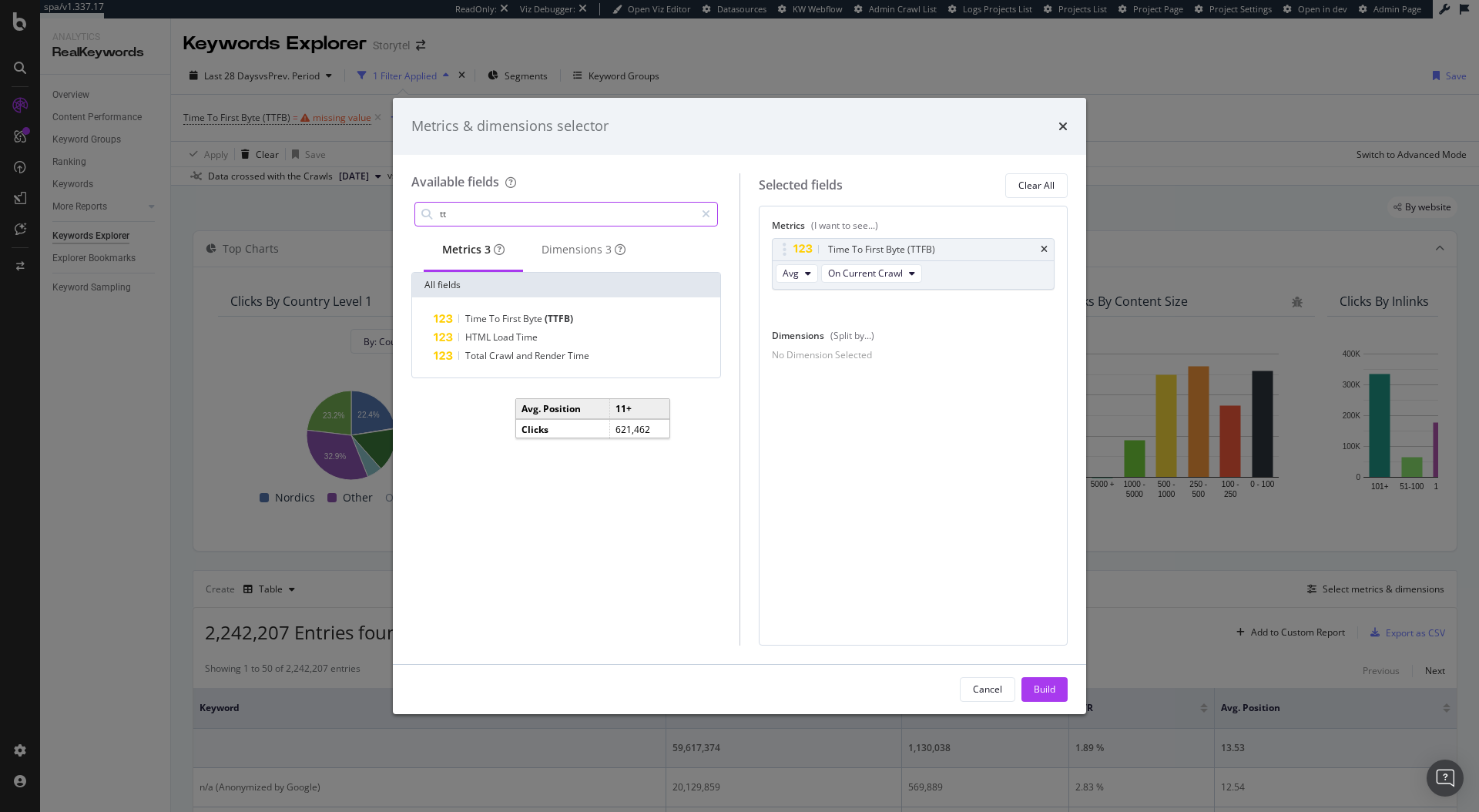
type input "t"
type input "performance"
click at [608, 249] on div "Dimensions 5" at bounding box center [584, 250] width 84 height 16
click at [455, 236] on div "Metrics 5" at bounding box center [473, 251] width 98 height 42
click at [718, 133] on div "Metrics & dimensions selector" at bounding box center [740, 126] width 657 height 20
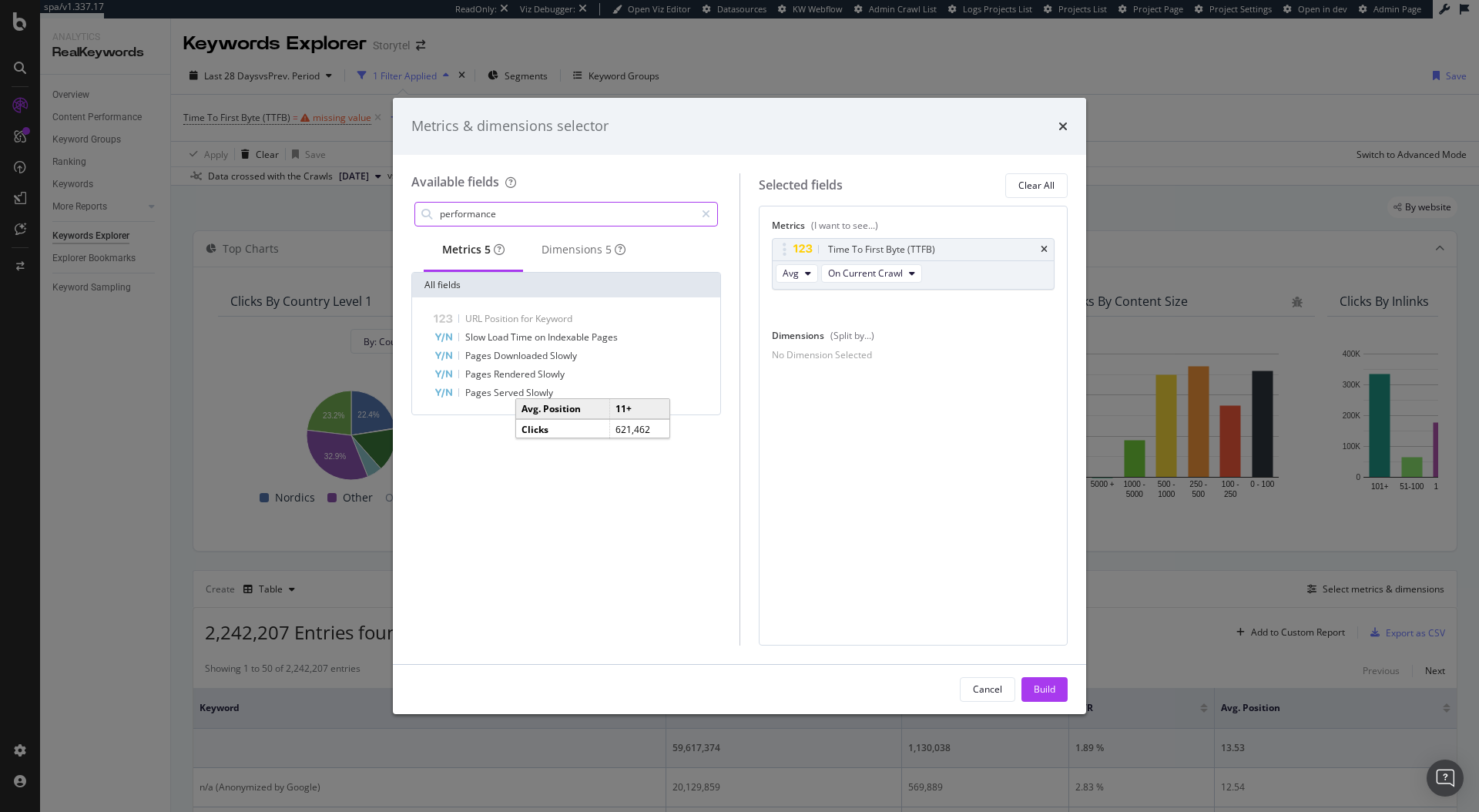
click at [624, 204] on input "performance" at bounding box center [566, 214] width 257 height 23
click at [557, 246] on div "Dimensions 5" at bounding box center [584, 250] width 84 height 16
click at [704, 213] on icon "modal" at bounding box center [706, 214] width 9 height 11
click at [542, 212] on input "performance" at bounding box center [577, 214] width 279 height 23
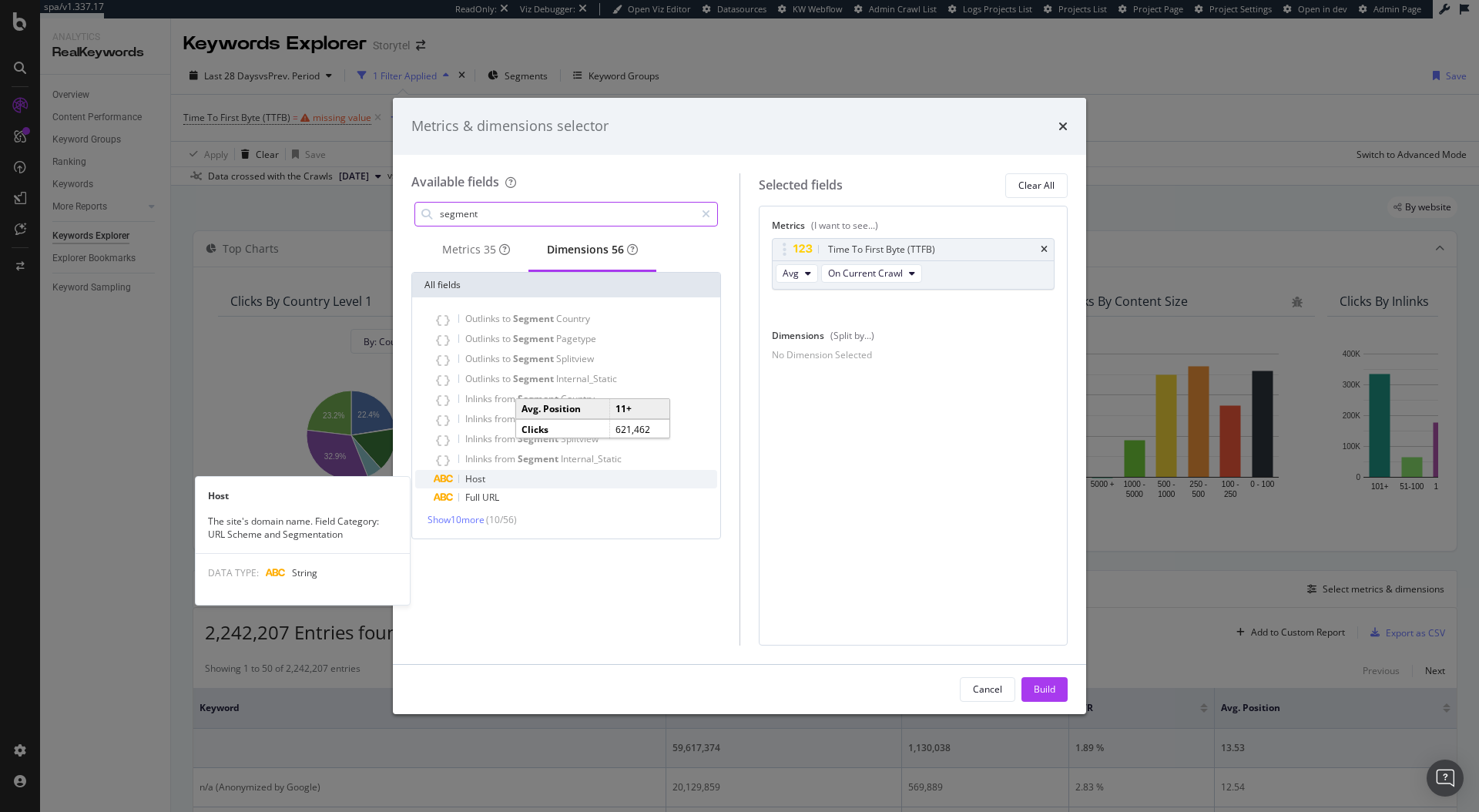
type input "segment"
click at [484, 483] on span "Host" at bounding box center [476, 479] width 20 height 13
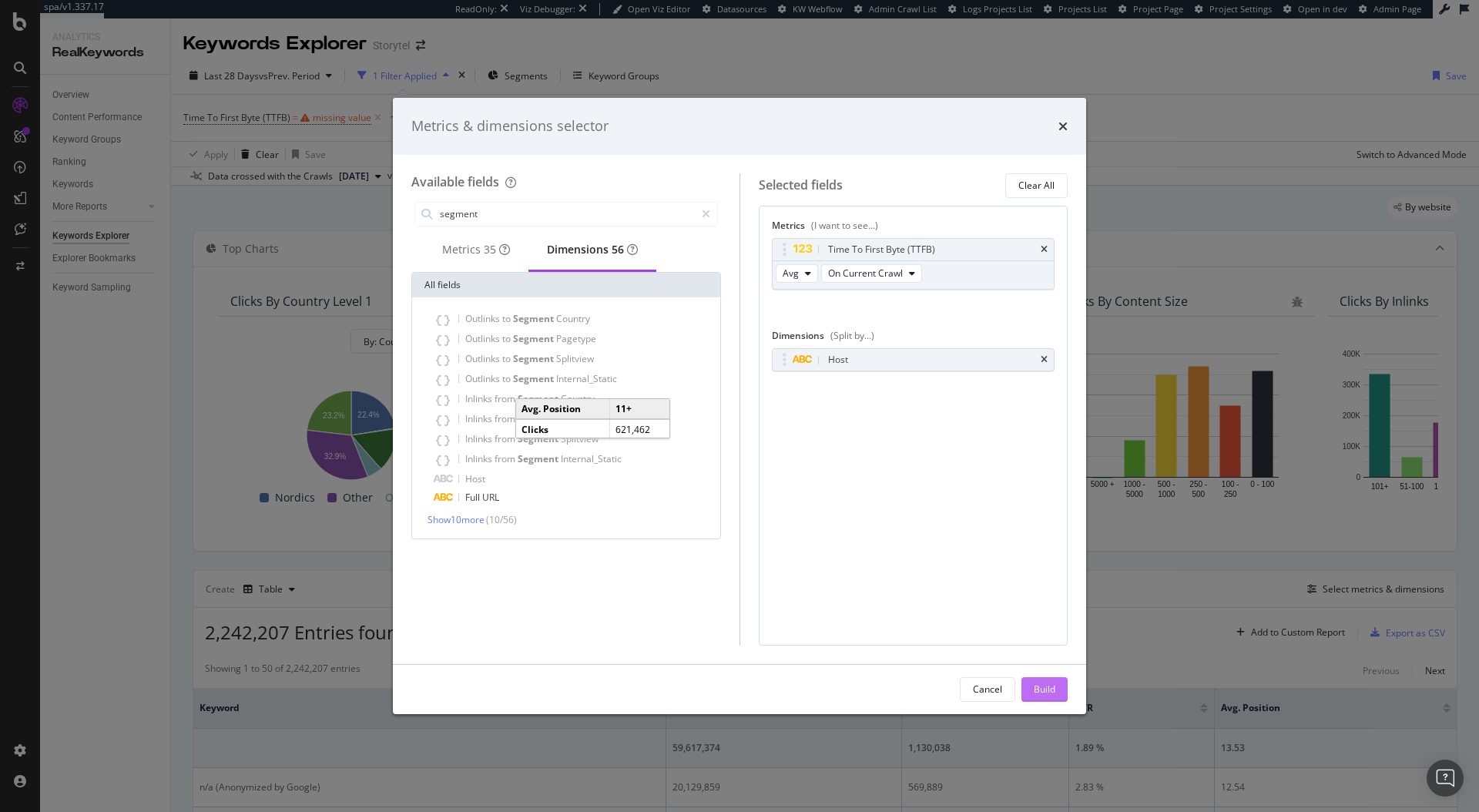
click at [1040, 690] on div "Build" at bounding box center [1045, 689] width 22 height 13
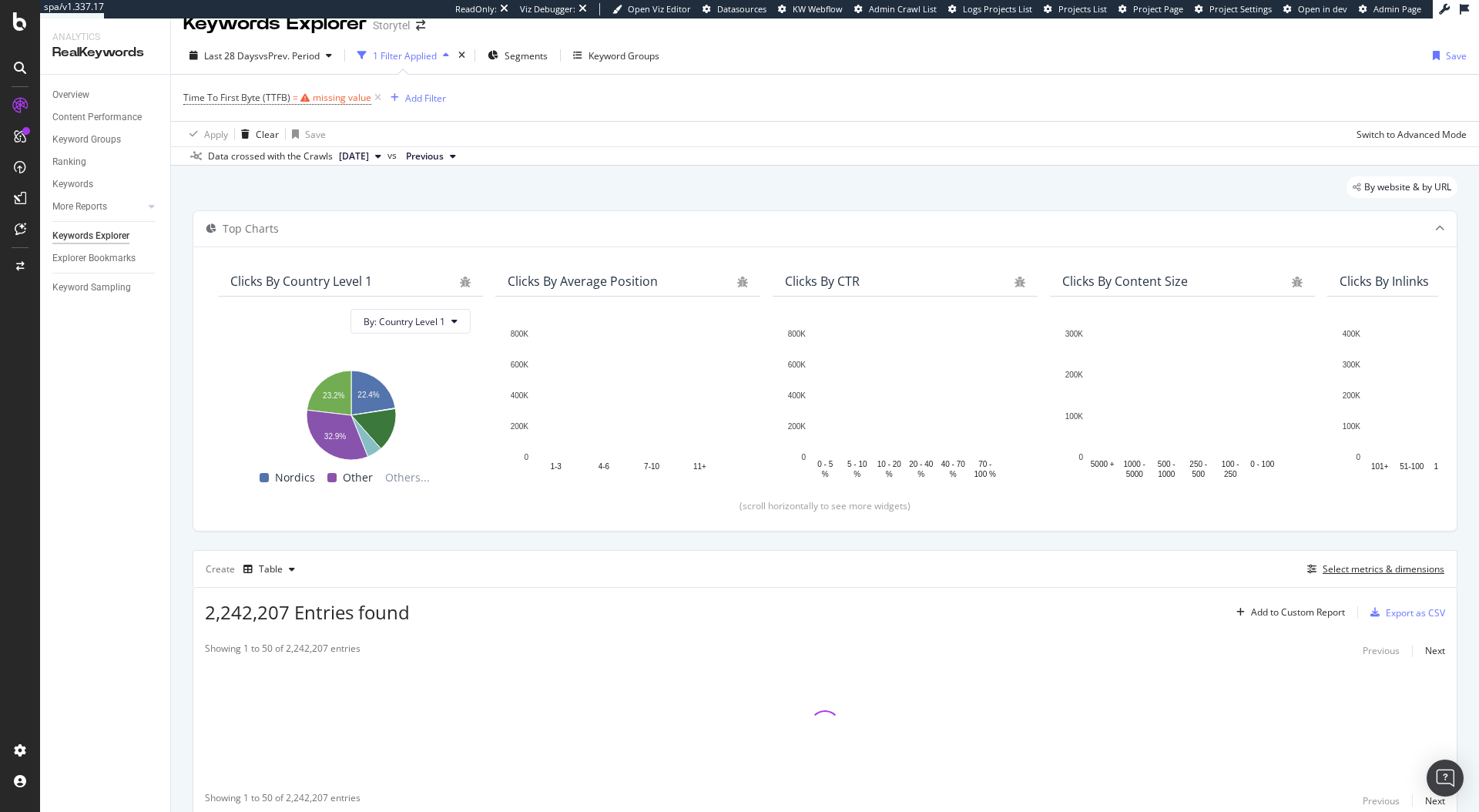
scroll to position [80, 0]
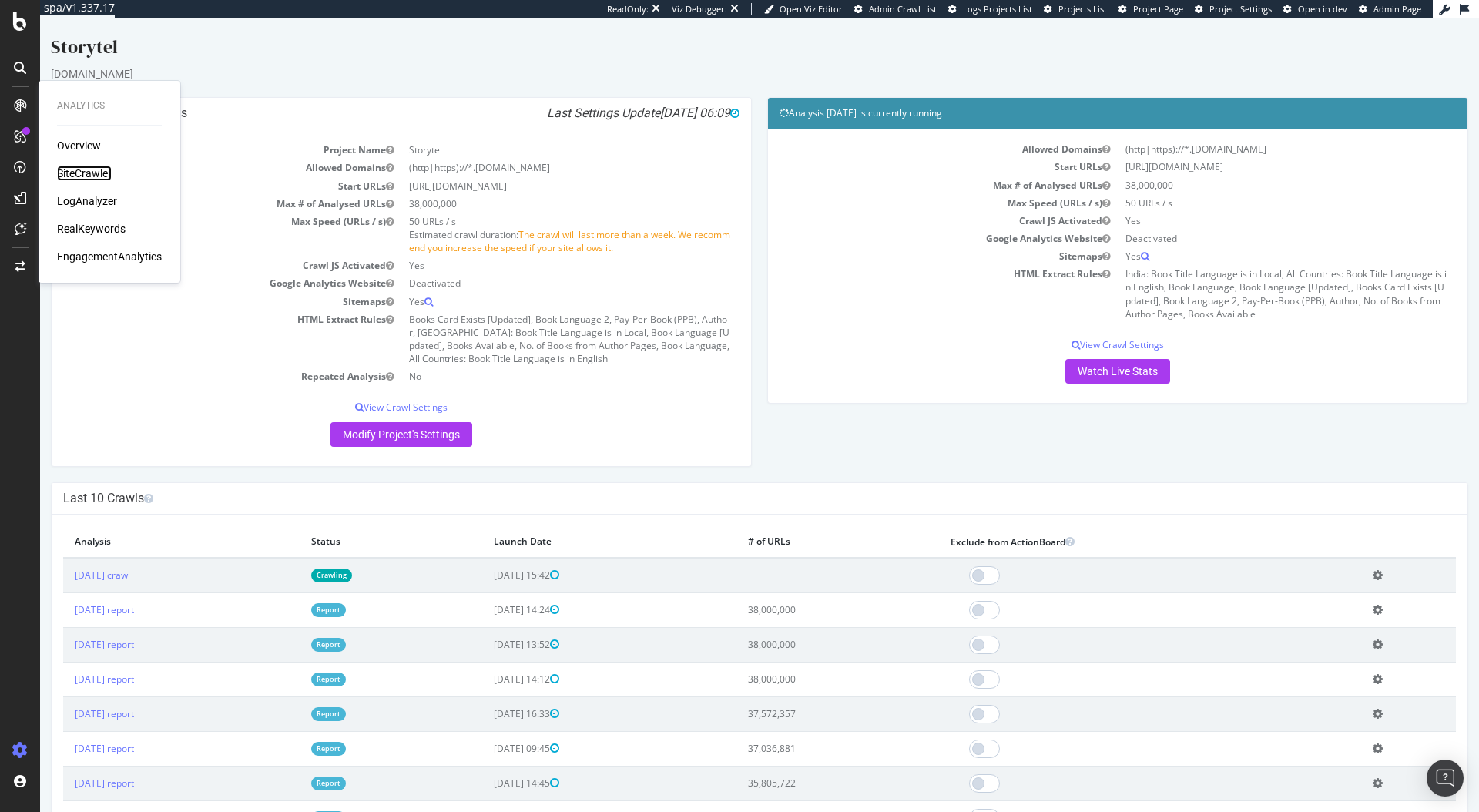
click at [75, 176] on div "SiteCrawler" at bounding box center [84, 173] width 55 height 16
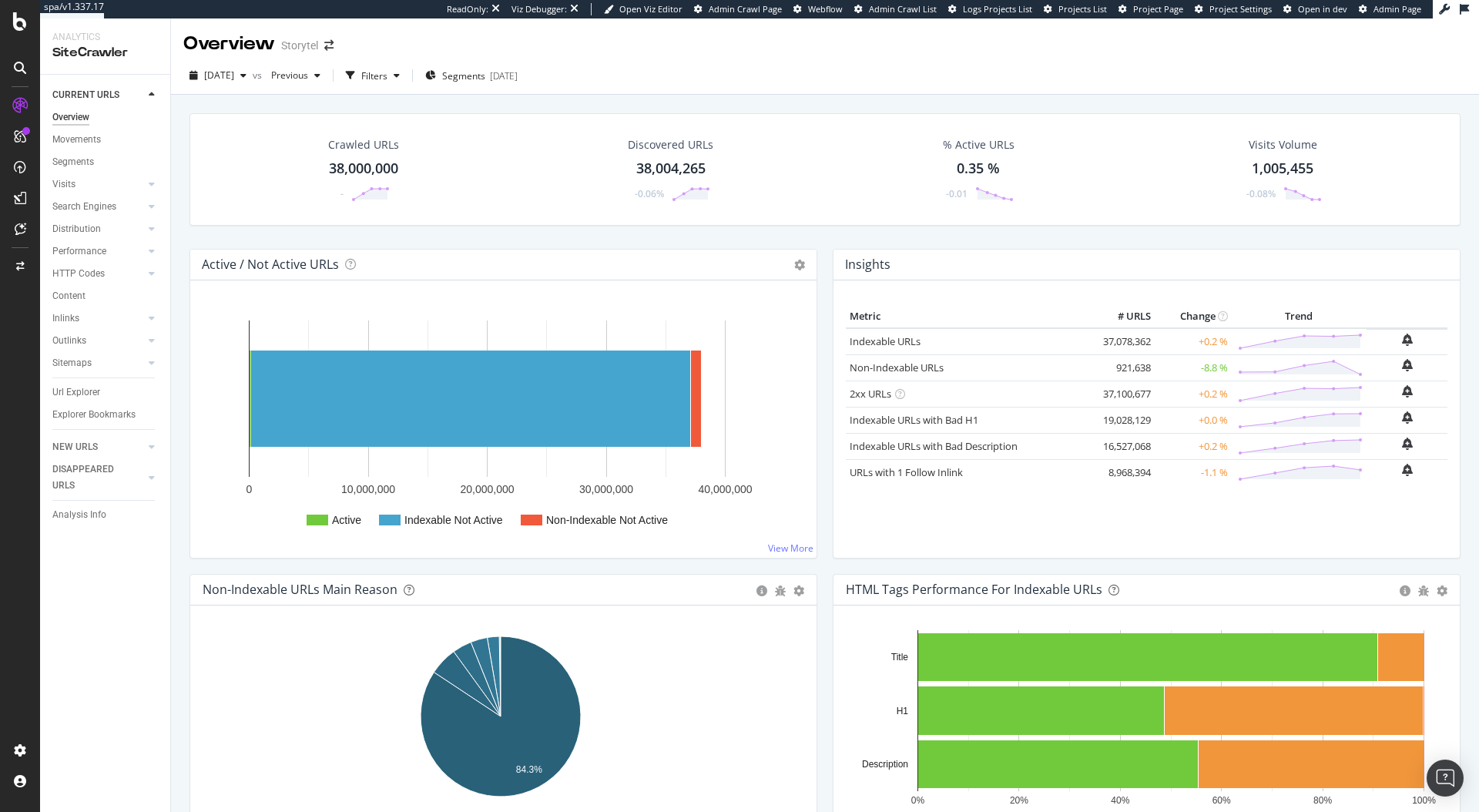
drag, startPoint x: 74, startPoint y: 519, endPoint x: 669, endPoint y: 350, distance: 618.5
click at [74, 519] on div "Analysis Info" at bounding box center [79, 515] width 54 height 16
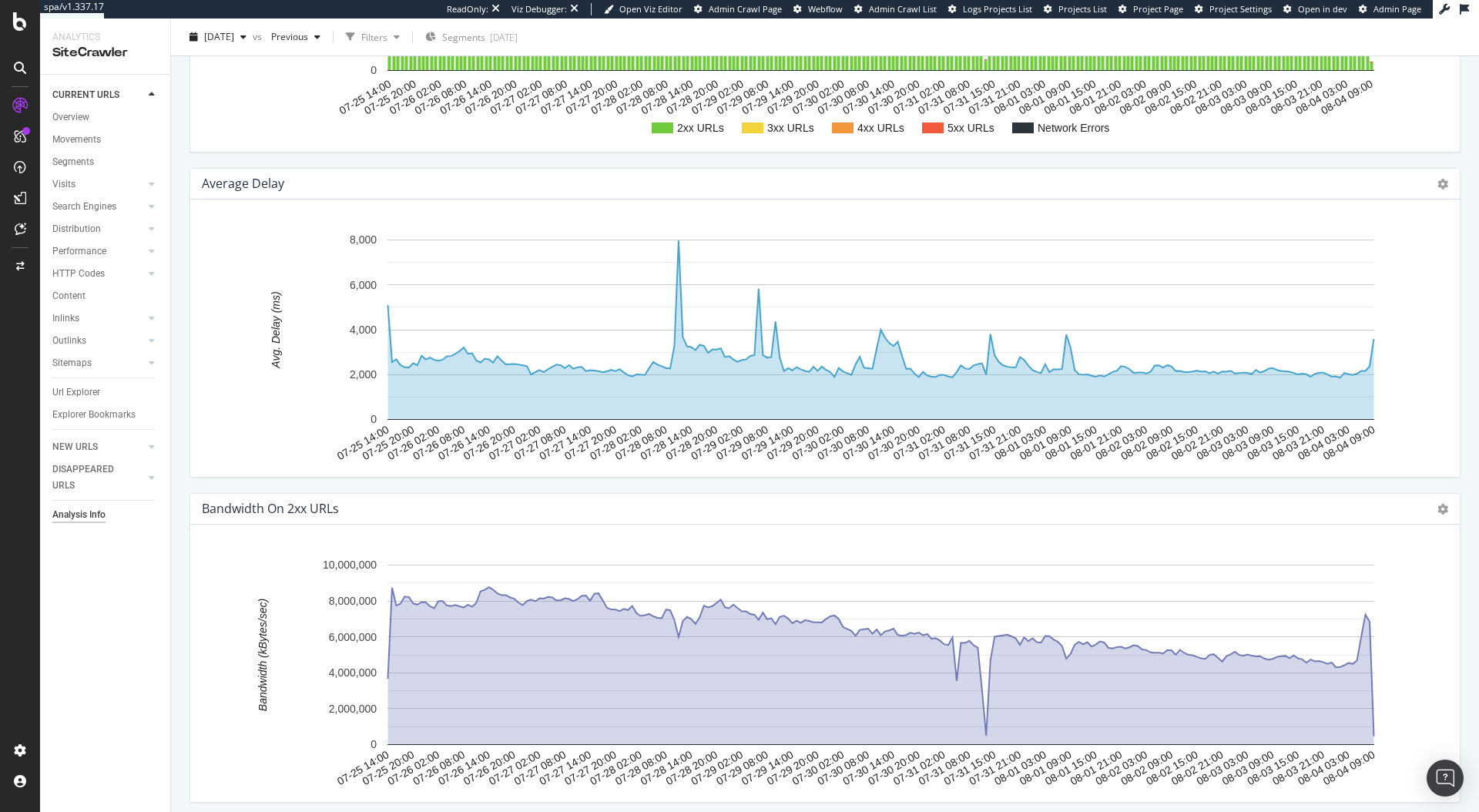
scroll to position [2247, 0]
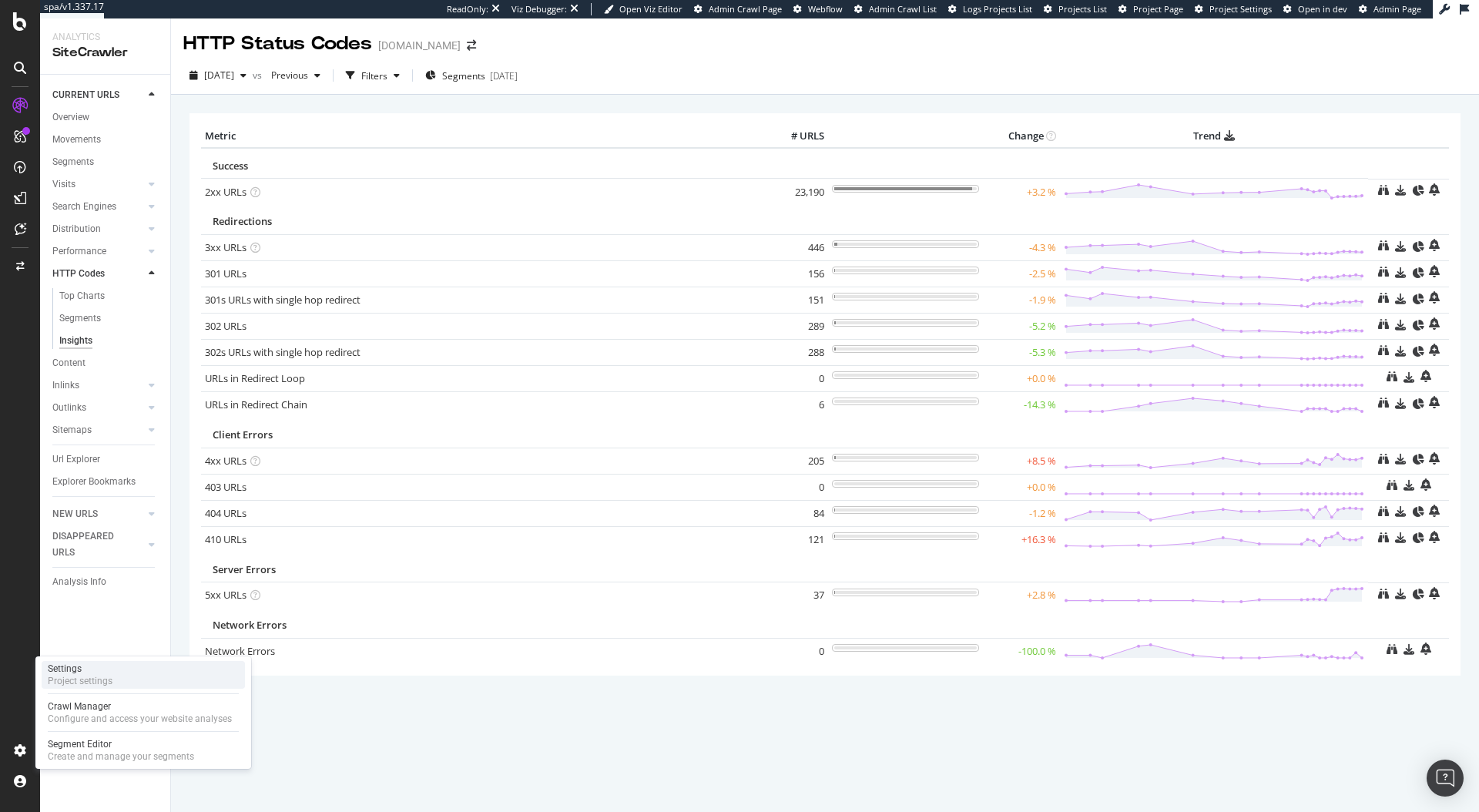
click at [105, 676] on div "Project settings" at bounding box center [80, 681] width 65 height 12
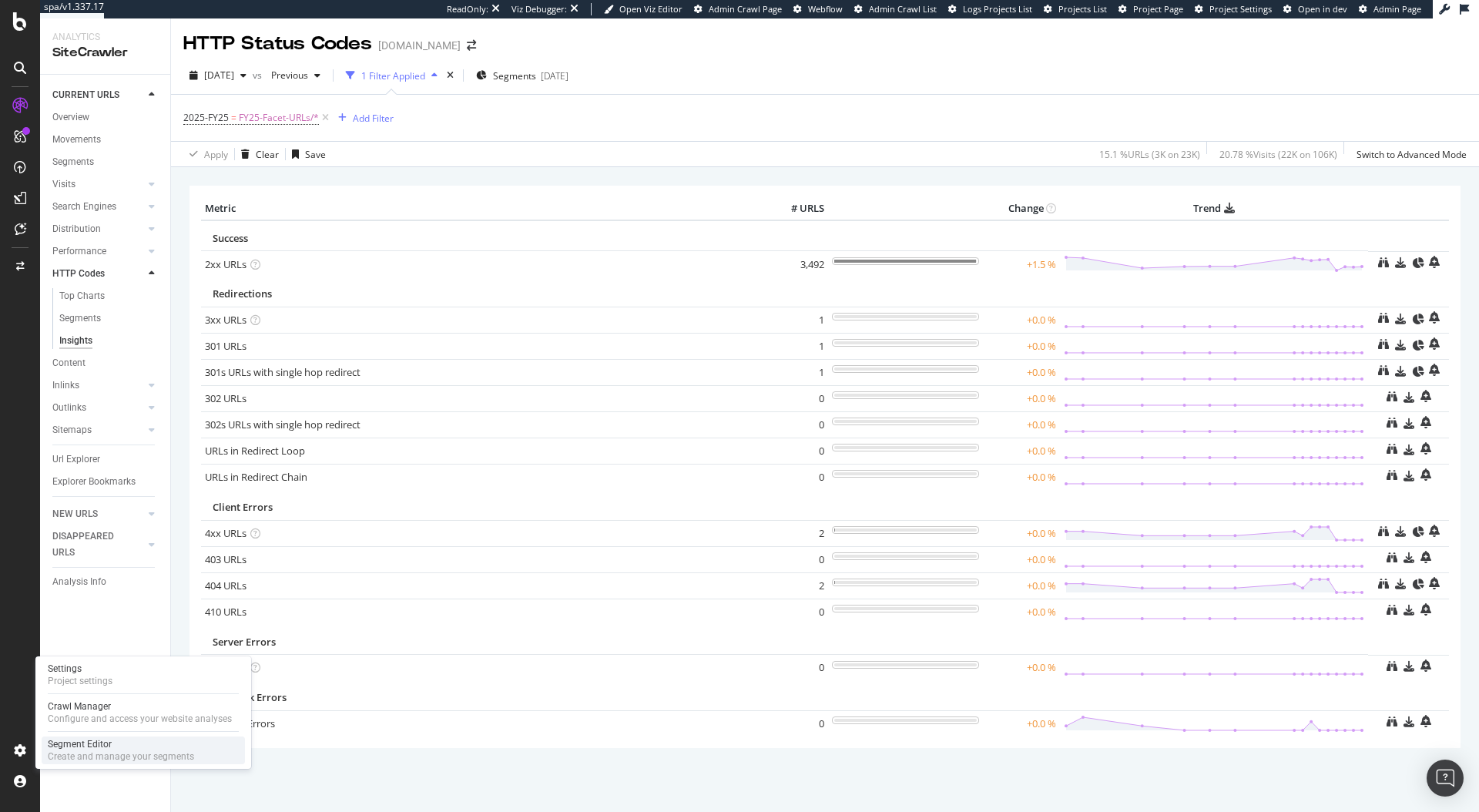
click at [111, 750] on div "Create and manage your segments" at bounding box center [120, 757] width 146 height 12
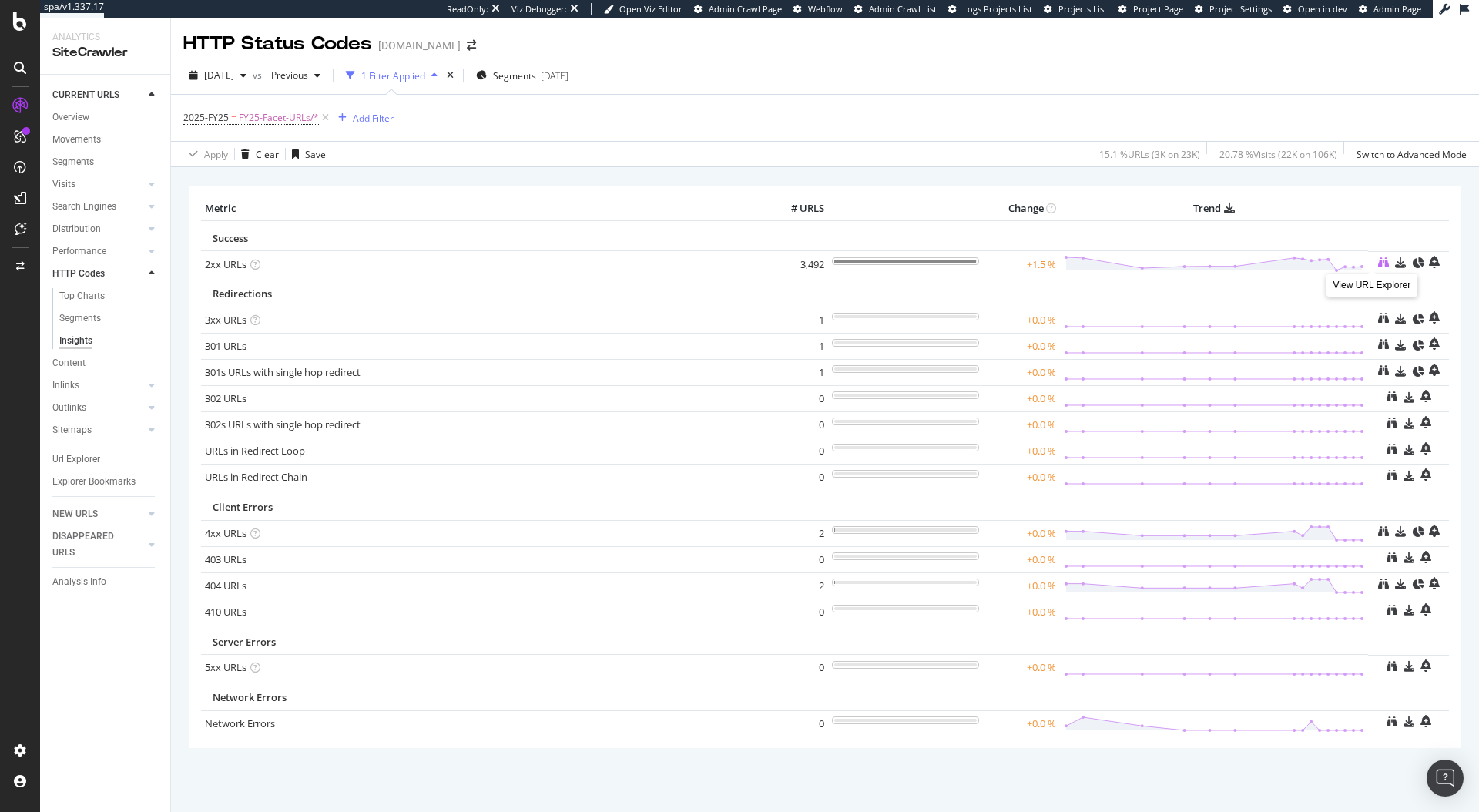
click at [1378, 265] on icon at bounding box center [1384, 263] width 11 height 11
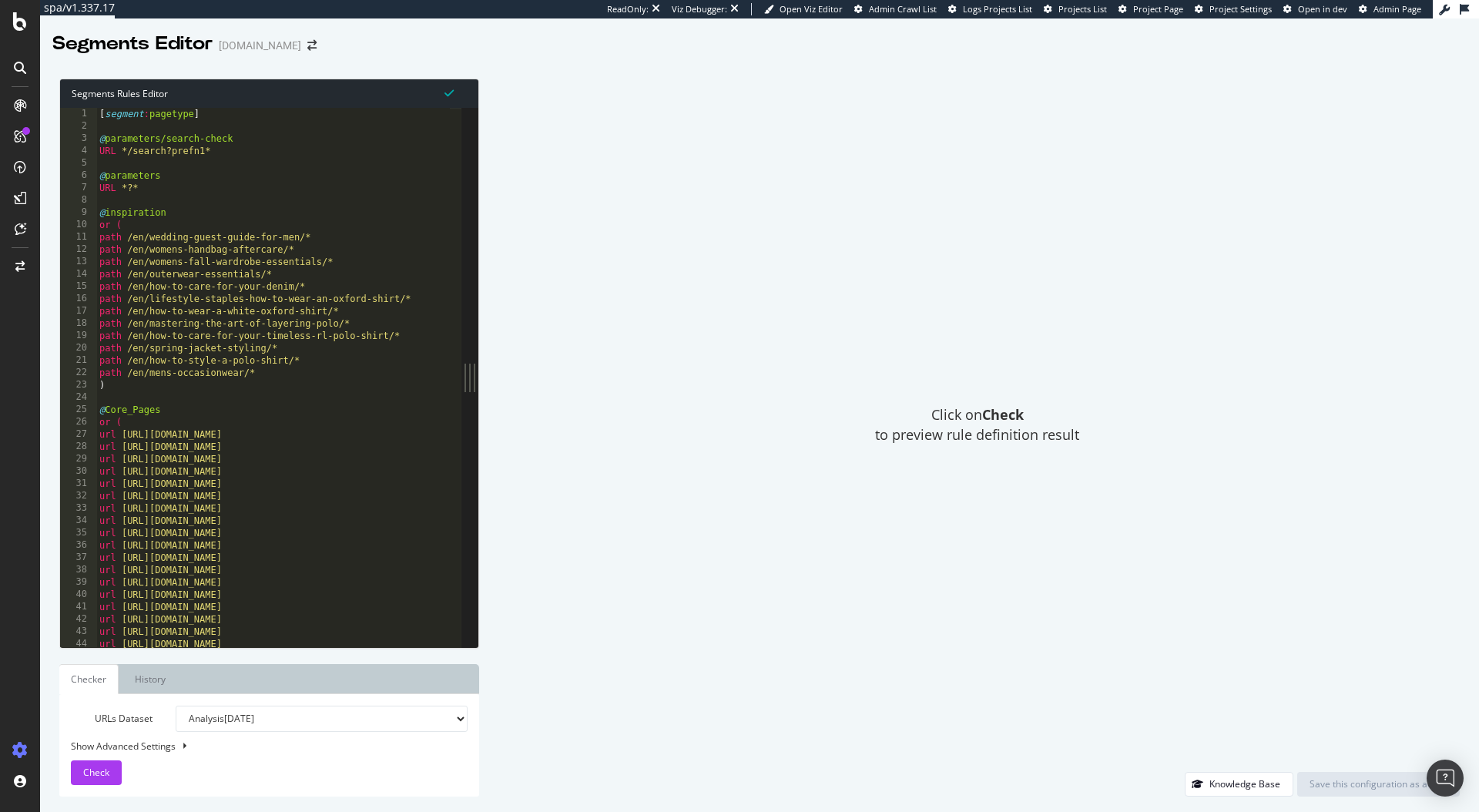
type textarea "path /en/womens-fall-wardrobe-essentials/*"
click at [333, 258] on div "[ segment : pagetype ] @ parameters/search-check URL */search?prefn1* @ paramet…" at bounding box center [398, 383] width 605 height 552
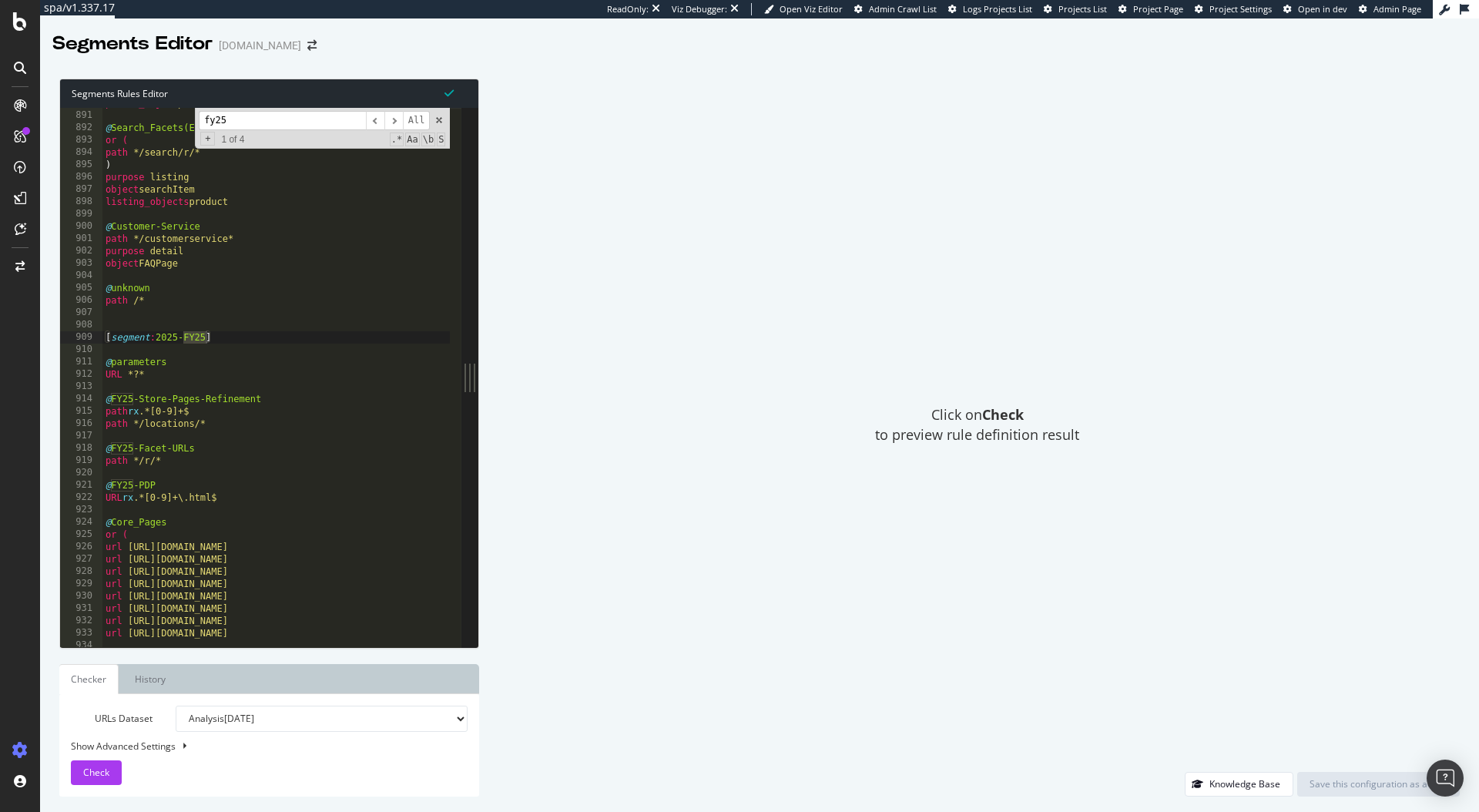
scroll to position [10978, 0]
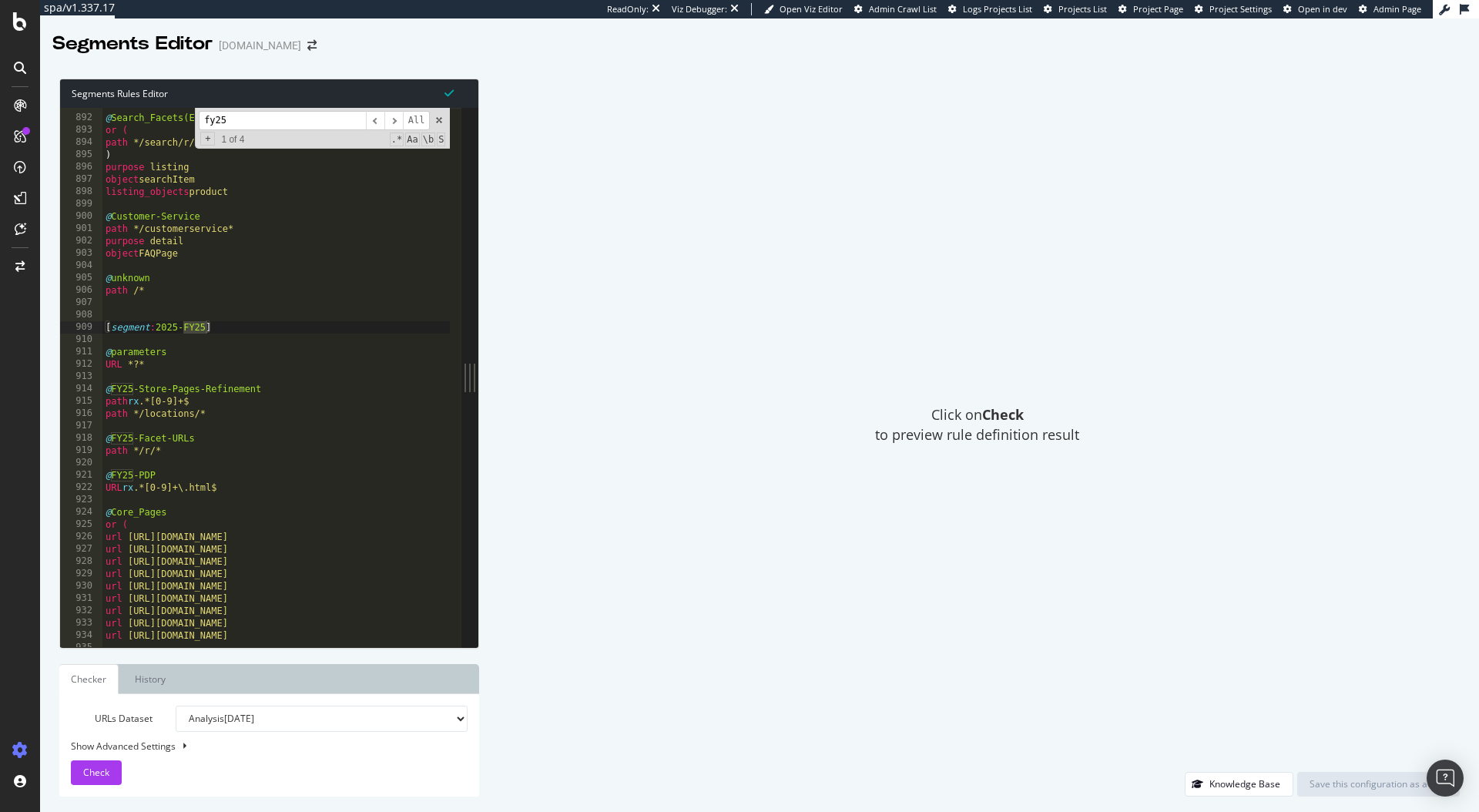
type input "fy25"
drag, startPoint x: 202, startPoint y: 455, endPoint x: 97, endPoint y: 439, distance: 106.2
click at [97, 439] on div "path */r/* 891 892 893 894 895 896 897 898 899 900 901 902 903 904 905 906 907 …" at bounding box center [261, 377] width 401 height 540
type textarea "@FY25-Facet-URLs path */r/*"
drag, startPoint x: 273, startPoint y: 119, endPoint x: 222, endPoint y: 123, distance: 51.2
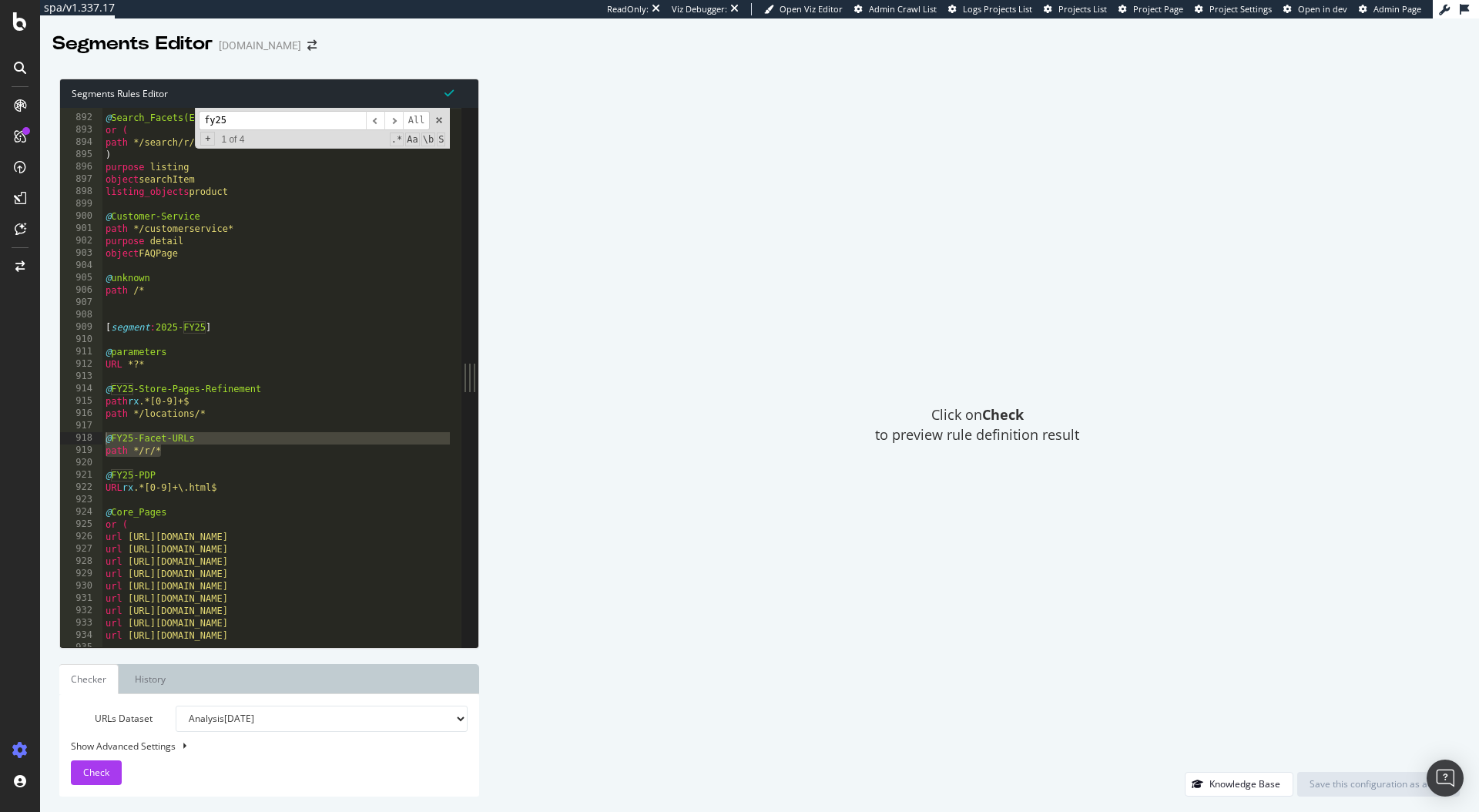
click at [222, 123] on input "fy25" at bounding box center [283, 120] width 167 height 20
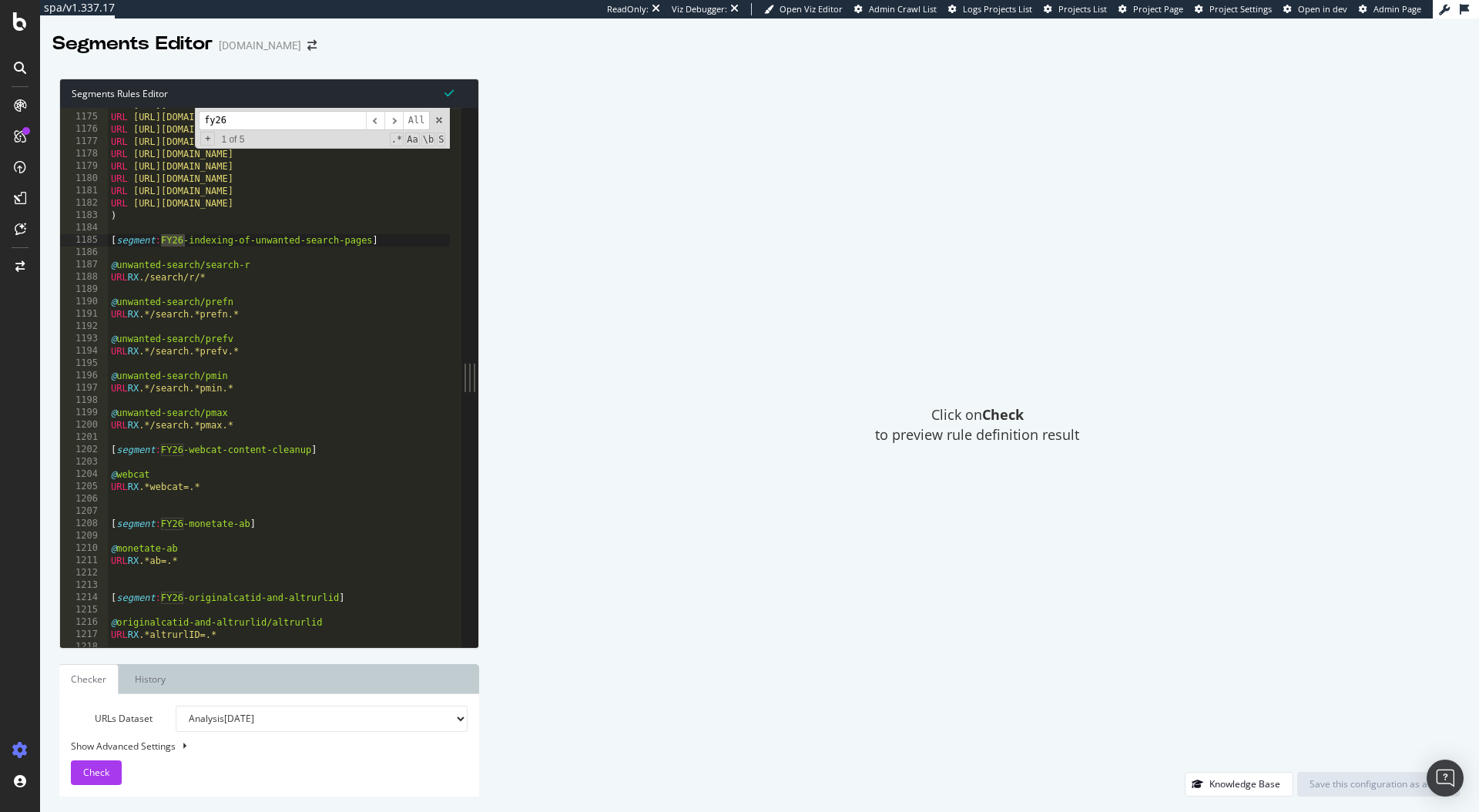
scroll to position [14486, 0]
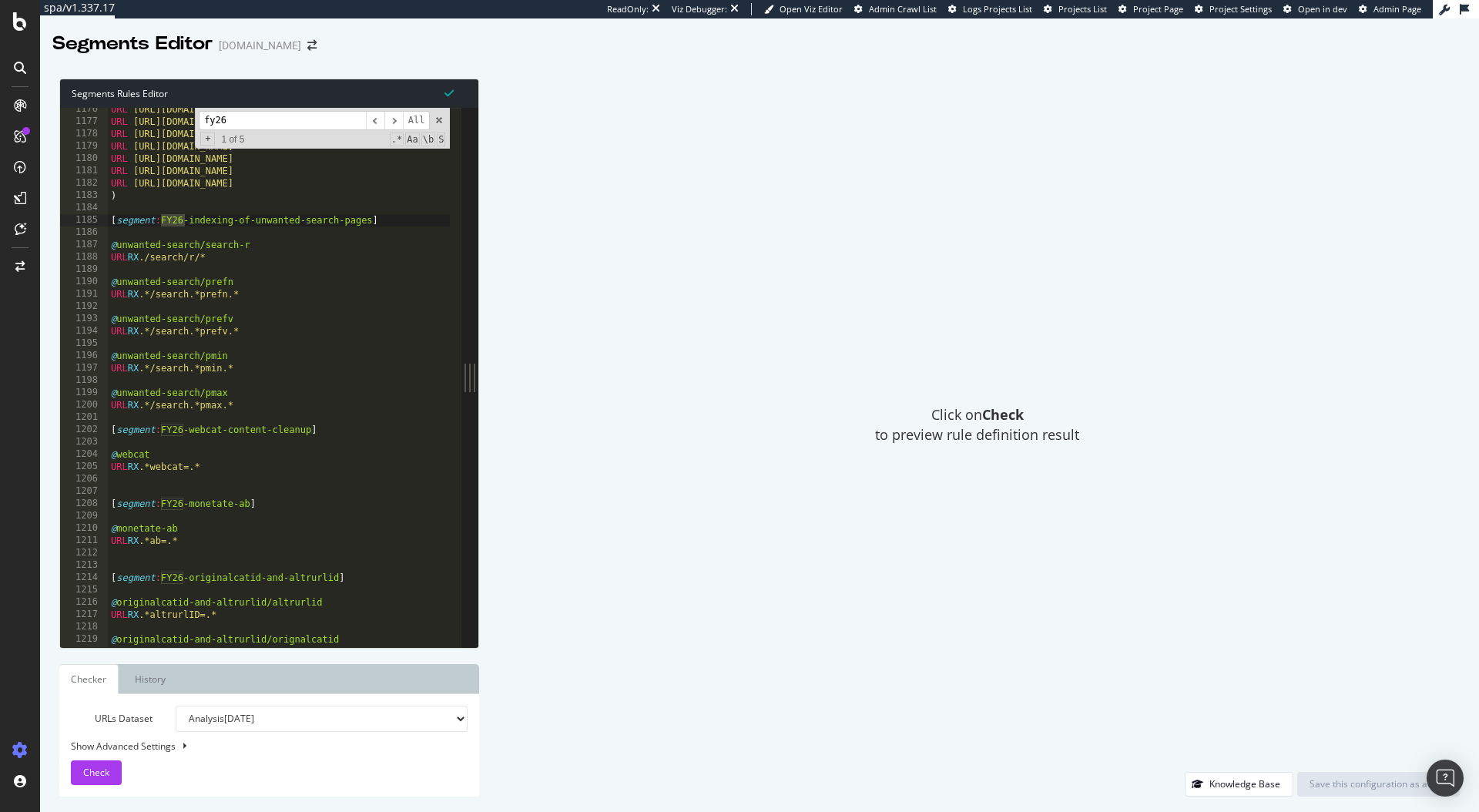
type input "fy26"
click at [170, 561] on div "URL [URL][DOMAIN_NAME] URL [URL][DOMAIN_NAME] URL [URL][DOMAIN_NAME] URL [URL][…" at bounding box center [410, 379] width 605 height 552
click at [144, 553] on div "URL [URL][DOMAIN_NAME] URL [URL][DOMAIN_NAME] URL [URL][DOMAIN_NAME] URL [URL][…" at bounding box center [410, 379] width 605 height 552
click at [145, 515] on div "URL [URL][DOMAIN_NAME] URL [URL][DOMAIN_NAME] URL [URL][DOMAIN_NAME] URL [URL][…" at bounding box center [410, 379] width 605 height 552
click at [145, 551] on div "URL [URL][DOMAIN_NAME] URL [URL][DOMAIN_NAME] URL [URL][DOMAIN_NAME] URL [URL][…" at bounding box center [410, 379] width 605 height 552
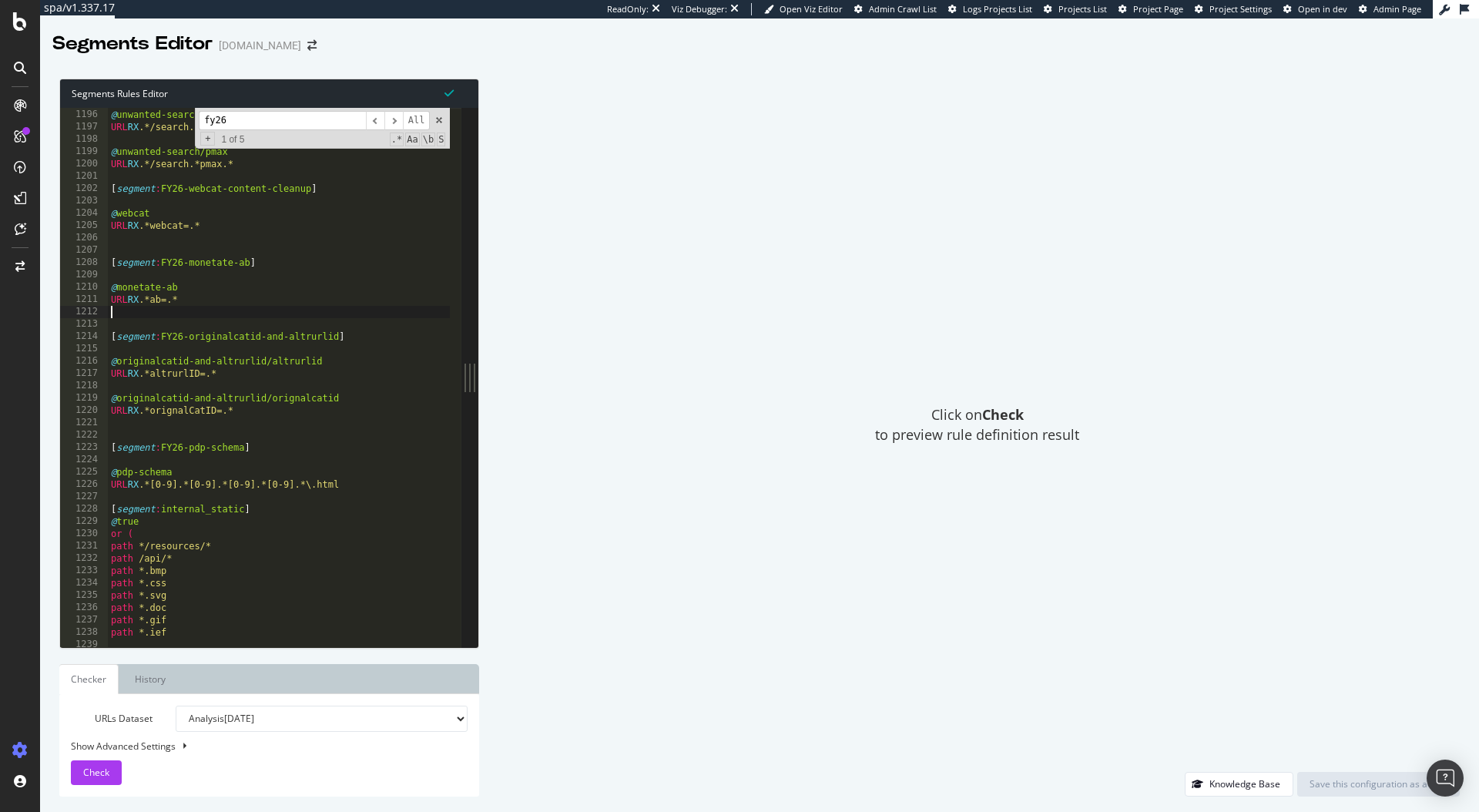
scroll to position [14728, 0]
click at [380, 488] on div "@ unwanted-search/pmin URL RX .*/search.*pmin.* @ unwanted-search/pmax URL RX .…" at bounding box center [410, 372] width 605 height 552
type textarea "URL RX .*[0-9].*[0-9].*[0-9].*[0-9].*\.html"
paste textarea "path */r/*"
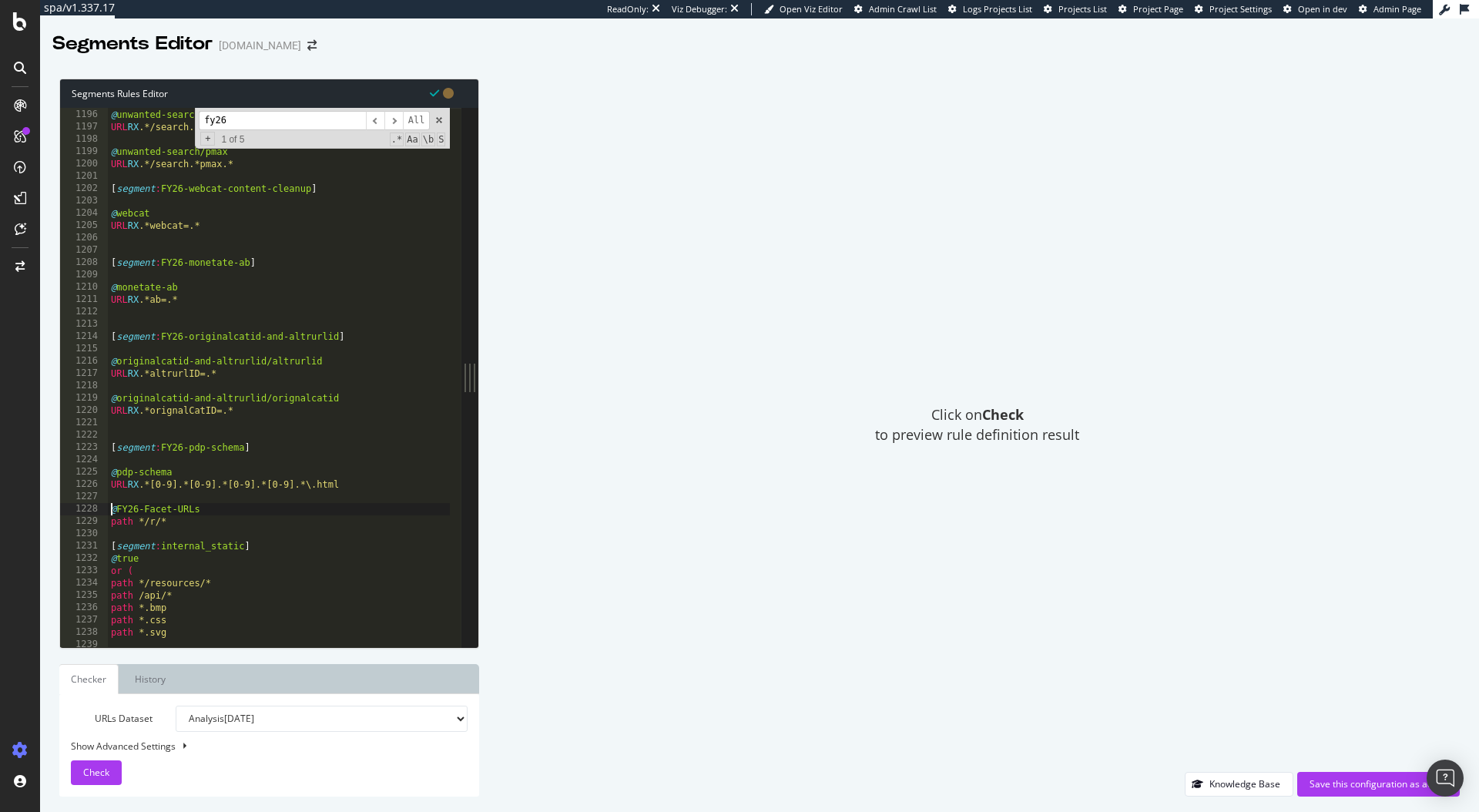
type textarea "@FY26-Facet-URLs"
drag, startPoint x: 272, startPoint y: 437, endPoint x: 225, endPoint y: 442, distance: 47.3
click at [225, 442] on div "@ unwanted-search/pmin URL RX .*/search.*pmin.* @ unwanted-search/pmax URL RX .…" at bounding box center [410, 372] width 605 height 552
drag, startPoint x: 262, startPoint y: 449, endPoint x: 107, endPoint y: 446, distance: 155.0
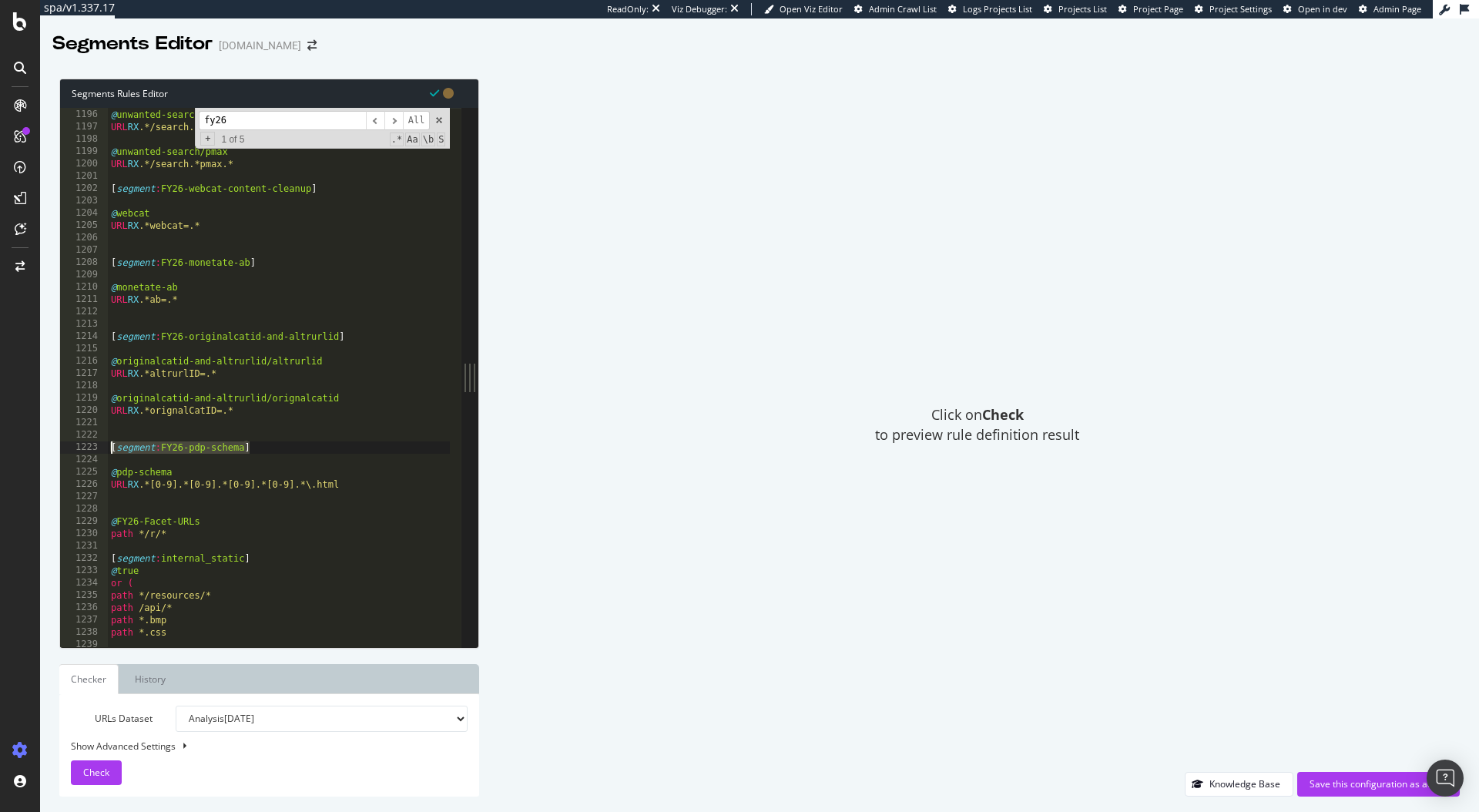
click at [107, 446] on div "[segment:FY26-pdp-schema] 1195 1196 1197 1198 1199 1200 1201 1202 1203 1204 120…" at bounding box center [261, 377] width 401 height 540
type textarea "[segment:FY26-pdp-schema]"
click at [154, 502] on div "@ unwanted-search/pmin URL RX .*/search.*pmin.* @ unwanted-search/pmax URL RX .…" at bounding box center [410, 372] width 605 height 552
click at [149, 511] on div "@ unwanted-search/pmin URL RX .*/search.*pmin.* @ unwanted-search/pmax URL RX .…" at bounding box center [410, 372] width 605 height 552
paste textarea "[segment:FY26-pdp-schema]"
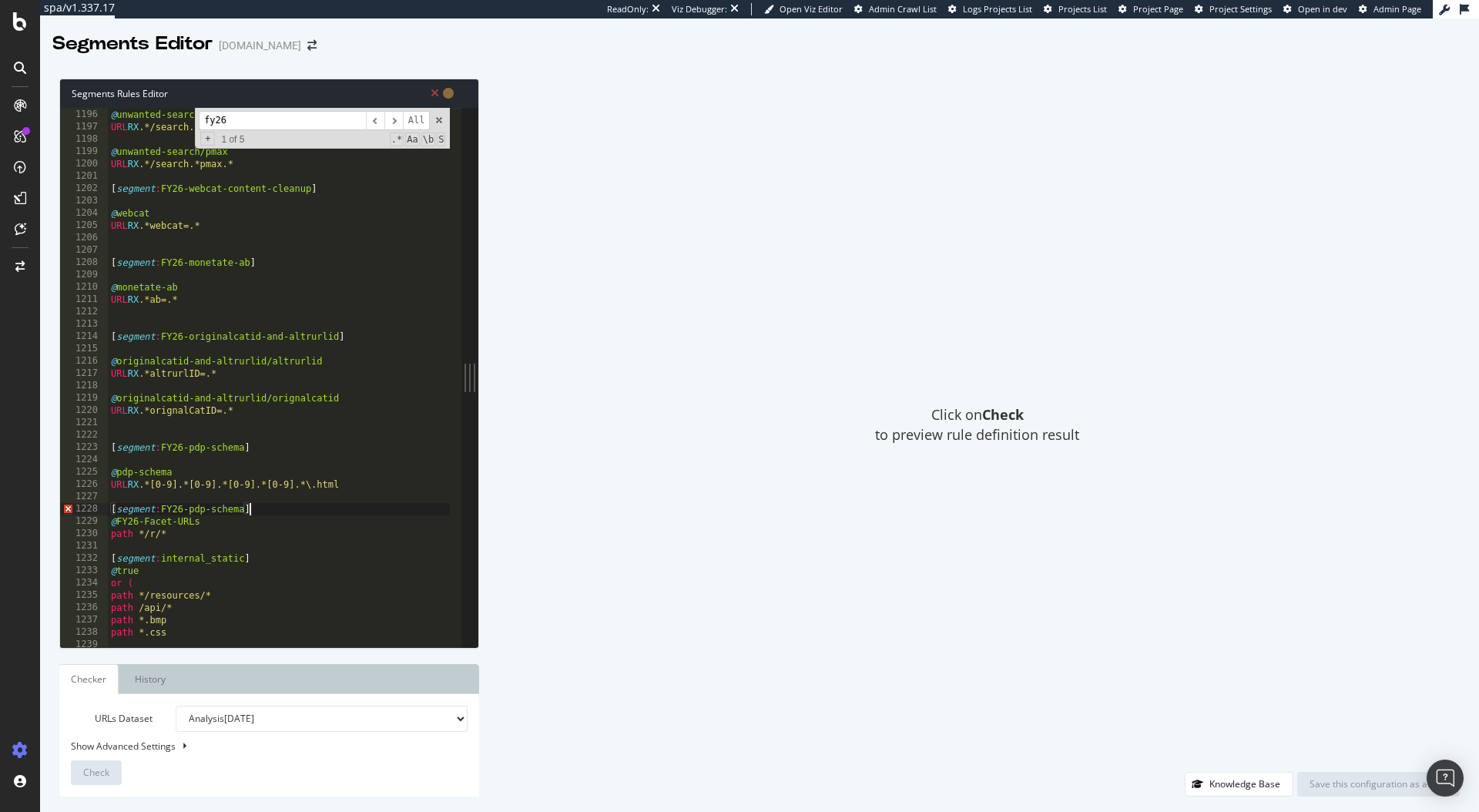
click at [180, 509] on div "@ unwanted-search/pmin URL RX .*/search.*pmin.* @ unwanted-search/pmax URL RX .…" at bounding box center [410, 372] width 605 height 552
click at [213, 525] on div "@ unwanted-search/pmin URL RX .*/search.*pmin.* @ unwanted-search/pmax URL RX .…" at bounding box center [410, 372] width 605 height 552
click at [112, 522] on div "@ unwanted-search/pmin URL RX .*/search.*pmin.* @ unwanted-search/pmax URL RX .…" at bounding box center [410, 372] width 605 height 552
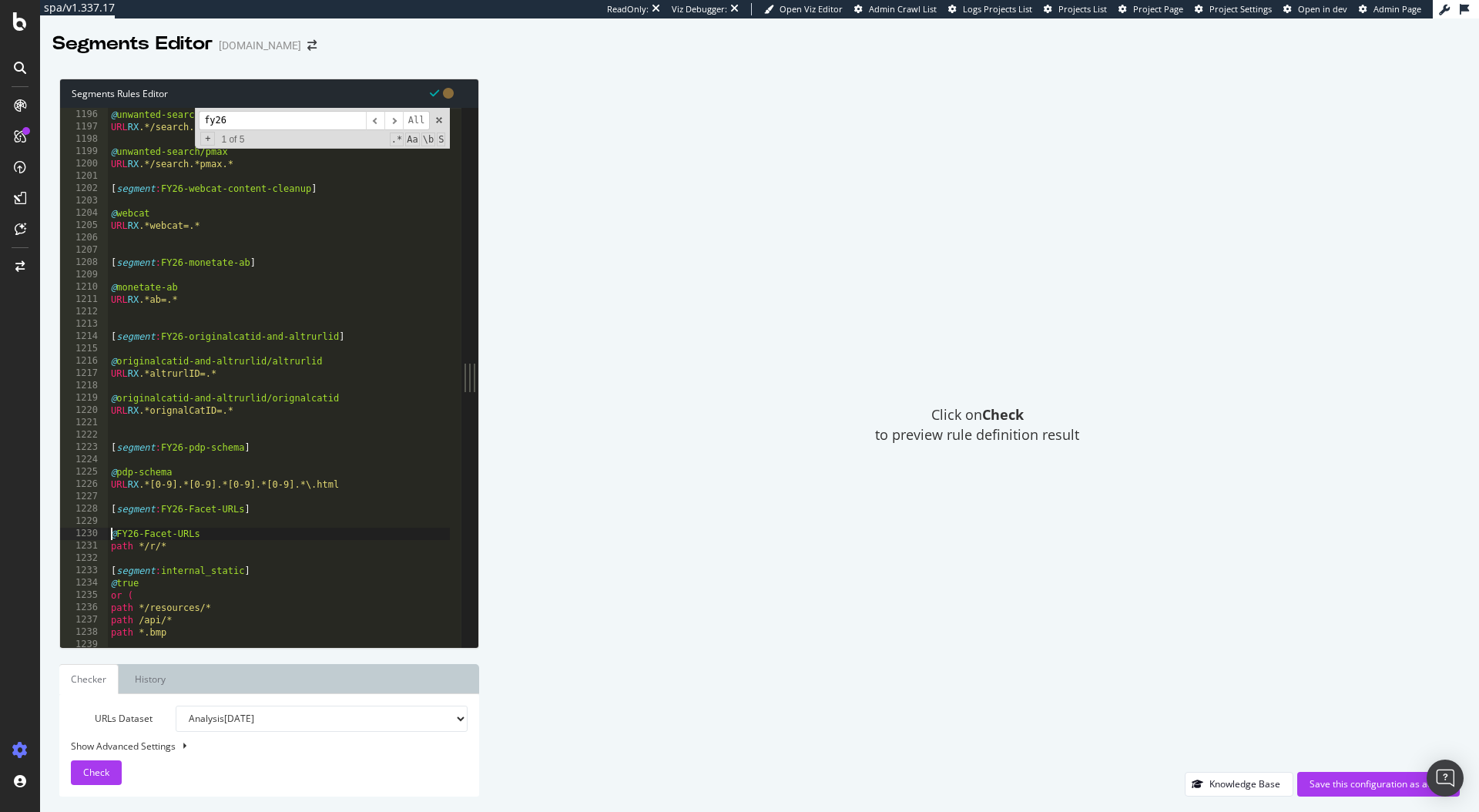
scroll to position [0, 1]
click at [184, 547] on div "@ unwanted-search/pmin URL RX .*/search.*pmin.* @ unwanted-search/pmax URL RX .…" at bounding box center [410, 372] width 605 height 552
type textarea "path */r/*"
paste textarea "/r/*_*"
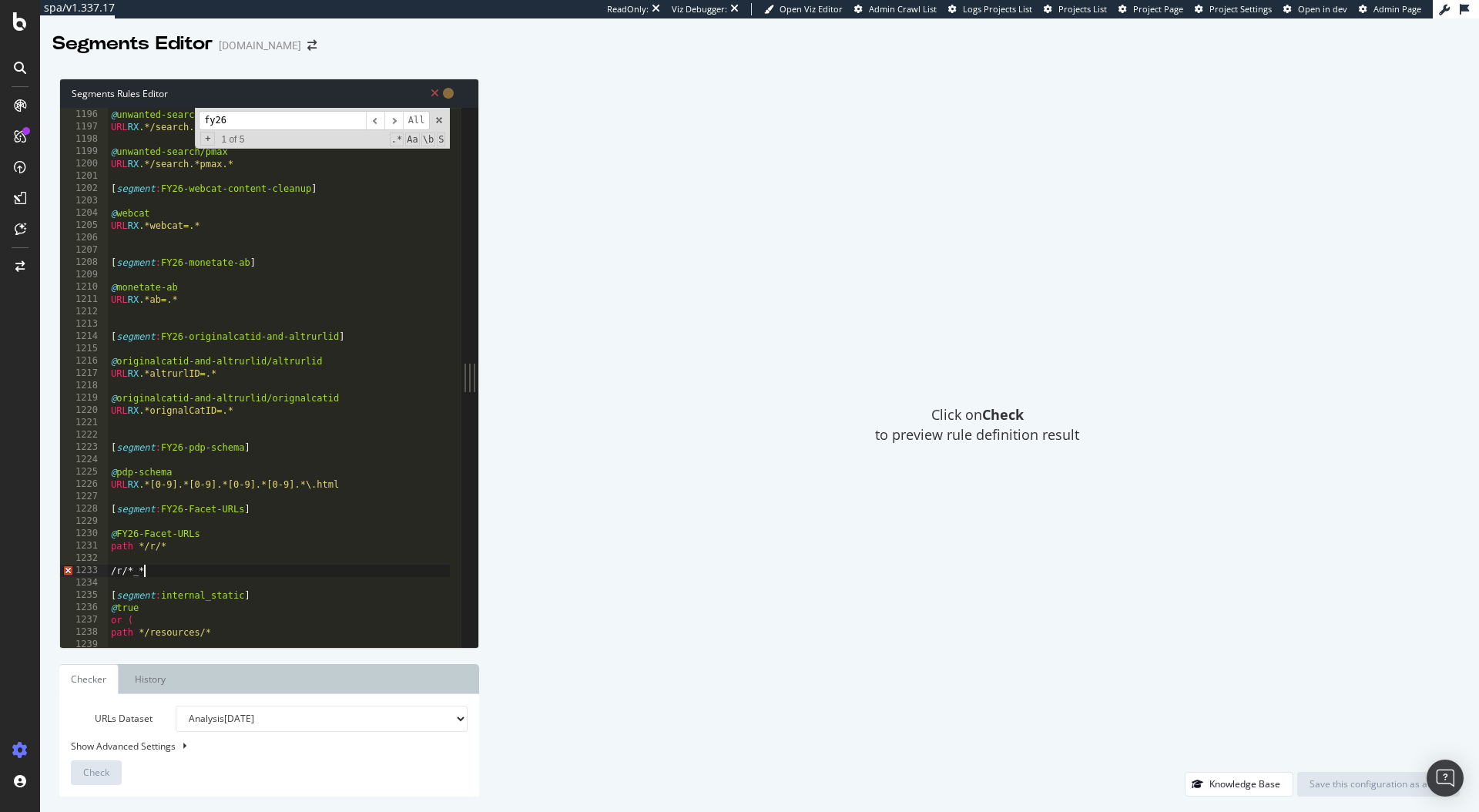
click at [290, 568] on div "@ unwanted-search/pmin URL RX .*/search.*pmin.* @ unwanted-search/pmax URL RX .…" at bounding box center [410, 372] width 605 height 552
click at [114, 569] on div "@ unwanted-search/pmin URL RX .*/search.*pmin.* @ unwanted-search/pmax URL RX .…" at bounding box center [410, 372] width 605 height 552
type textarea "rx /r/*_*"
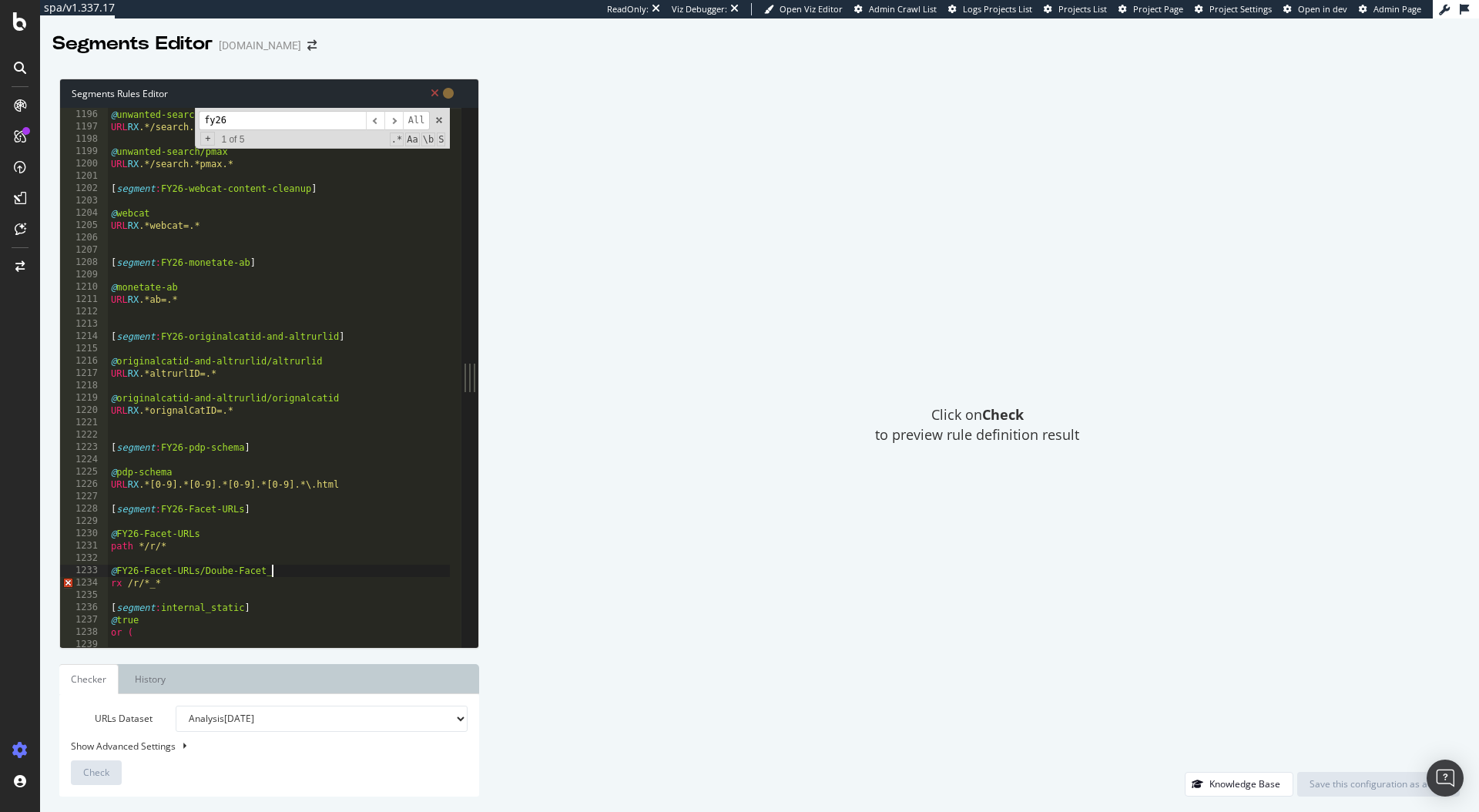
type textarea "rx /r/*_*"
type textarea "@FY26-Facet-URLs/Doubel-Facet-Slash"
paste textarea "/"
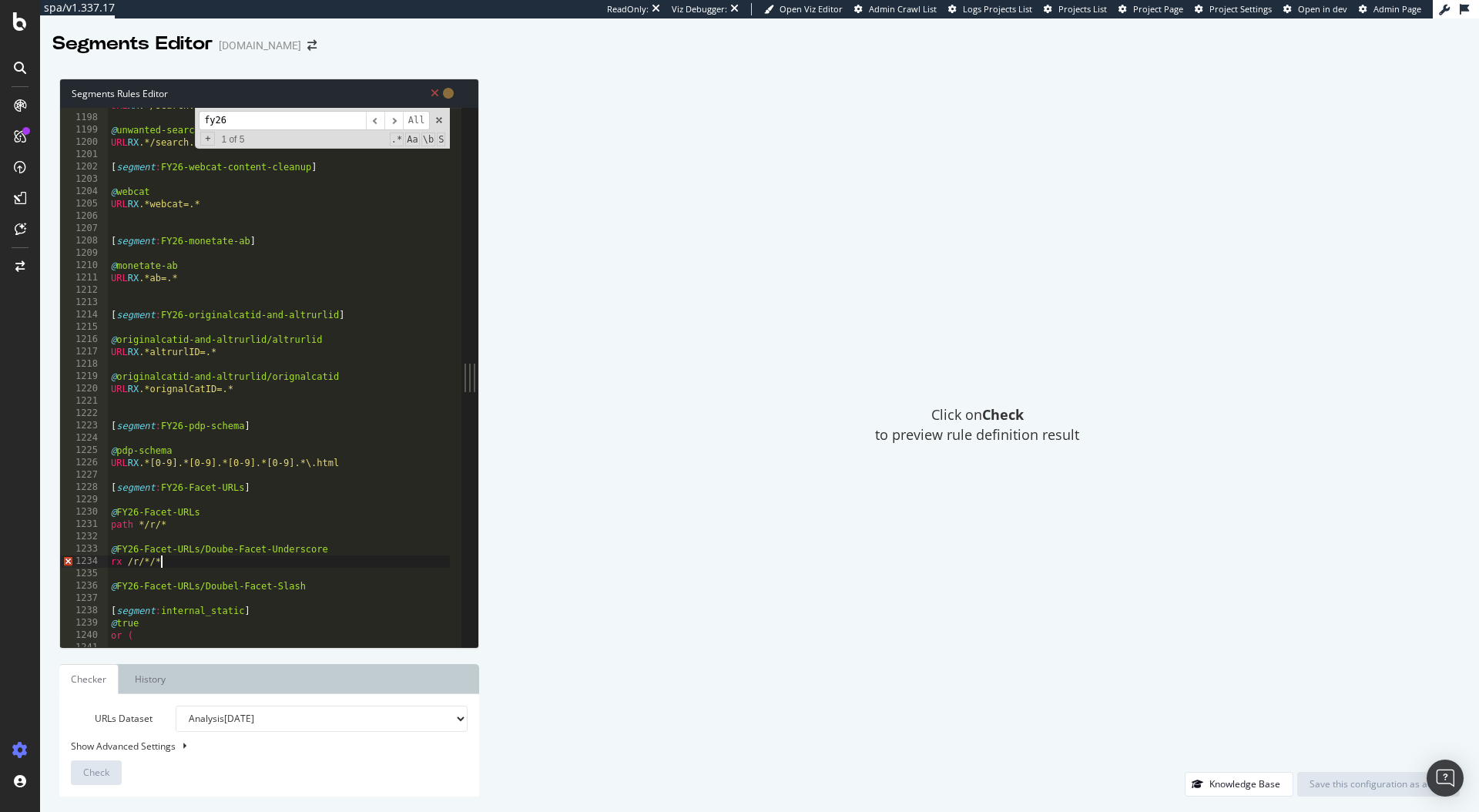
type textarea "rx /r/*_*"
click at [186, 594] on div "URL RX .*/search.*pmin.* @ unwanted-search/pmax URL RX .*/search.*pmax.* [ segm…" at bounding box center [410, 375] width 605 height 552
paste textarea "/r/*/*"
click at [112, 558] on div "URL RX .*/search.*pmin.* @ unwanted-search/pmax URL RX .*/search.*pmax.* [ segm…" at bounding box center [410, 375] width 605 height 552
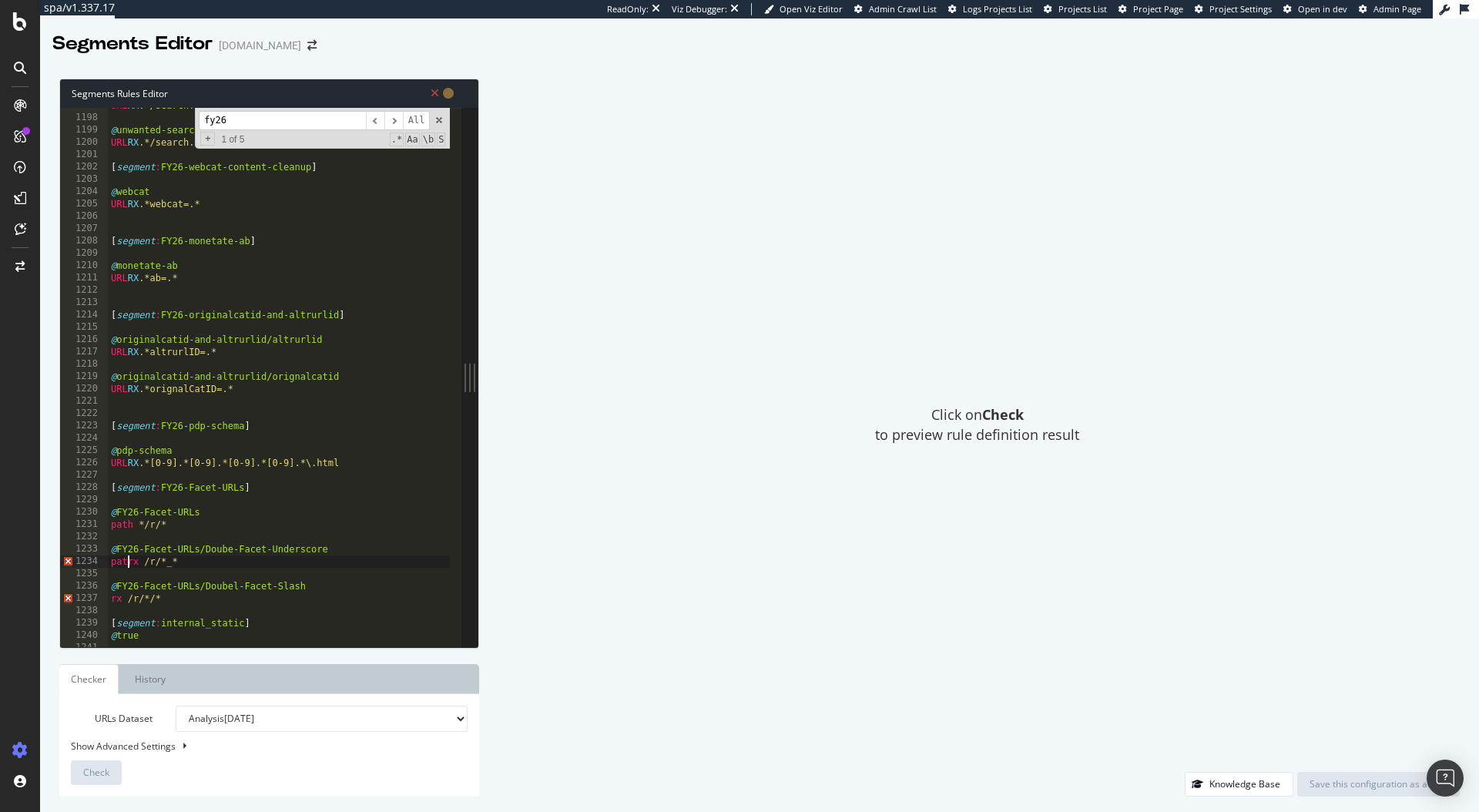
type textarea "path rx /r/*_*"
click at [236, 561] on div "URL RX .*/search.*pmin.* @ unwanted-search/pmax URL RX .*/search.*pmax.* [ segm…" at bounding box center [410, 375] width 605 height 552
click at [233, 595] on div "URL RX .*/search.*pmin.* @ unwanted-search/pmax URL RX .*/search.*pmax.* [ segm…" at bounding box center [410, 375] width 605 height 552
click at [261, 560] on div "URL RX .*/search.*pmin.* @ unwanted-search/pmax URL RX .*/search.*pmax.* [ segm…" at bounding box center [410, 375] width 605 height 552
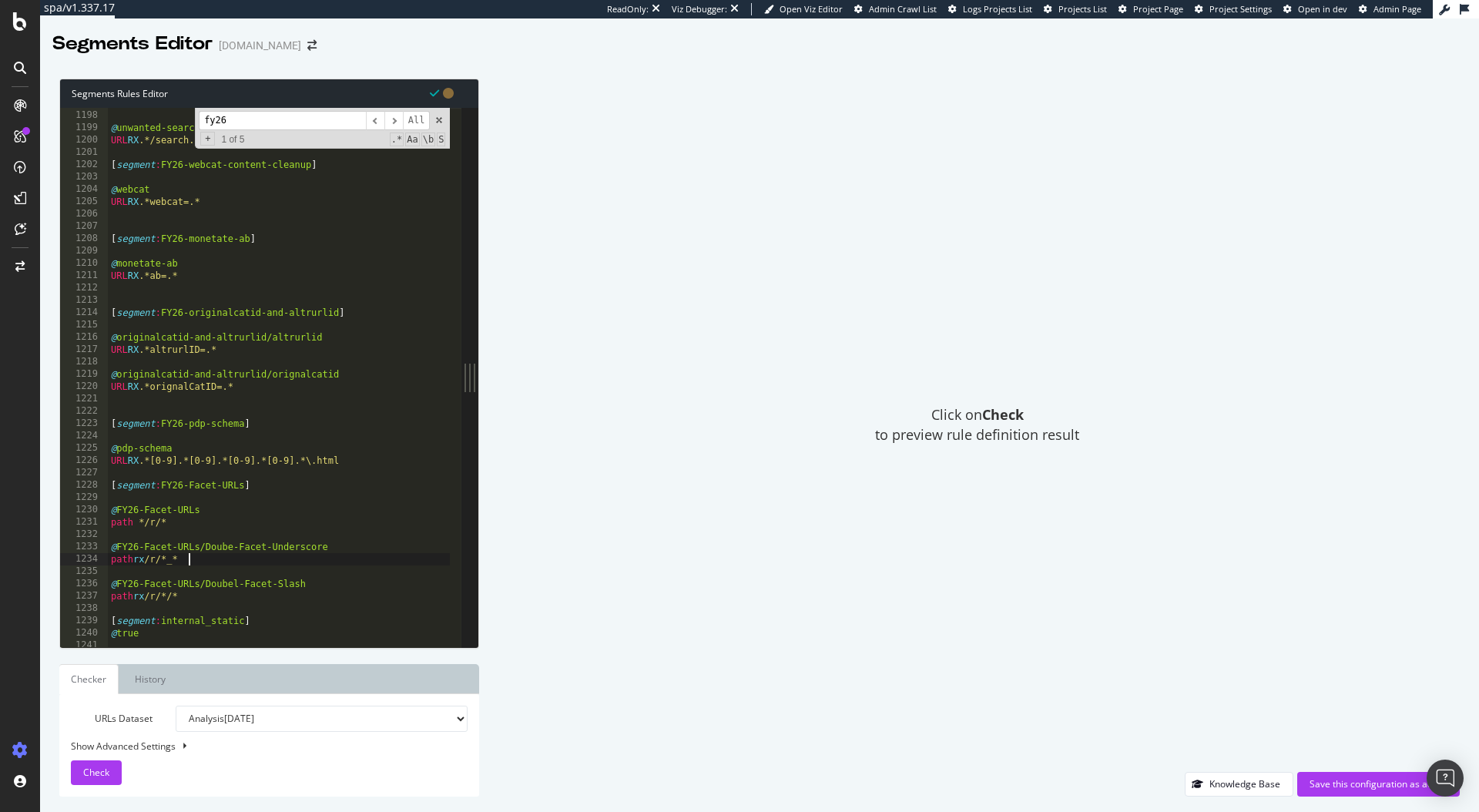
scroll to position [14752, 0]
drag, startPoint x: 251, startPoint y: 559, endPoint x: 107, endPoint y: 549, distance: 144.3
click at [107, 549] on div "path rx /r/*_* 1197 1198 1199 1200 1201 1202 1203 1204 1205 1206 1207 1208 1209…" at bounding box center [261, 377] width 401 height 540
type textarea "@FY26-Facet-URLs/Doube-Facet-Underscore path rx /r/*_*"
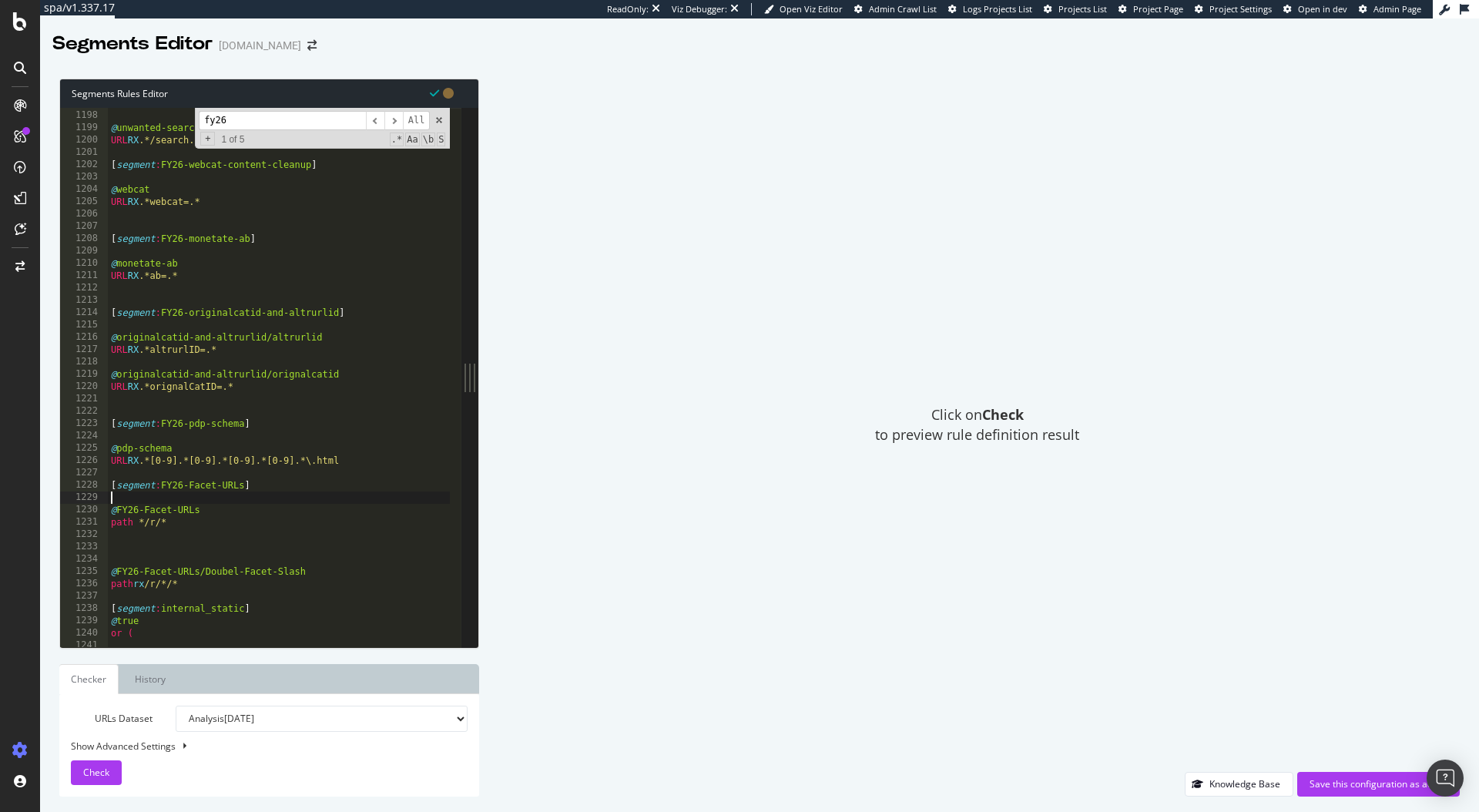
click at [153, 499] on div "URL RX .*/search.*pmin.* @ unwanted-search/pmax URL RX .*/search.*pmax.* [ segm…" at bounding box center [410, 372] width 605 height 552
paste textarea "path rx /r/*_*"
type textarea "path rx /r/*_*"
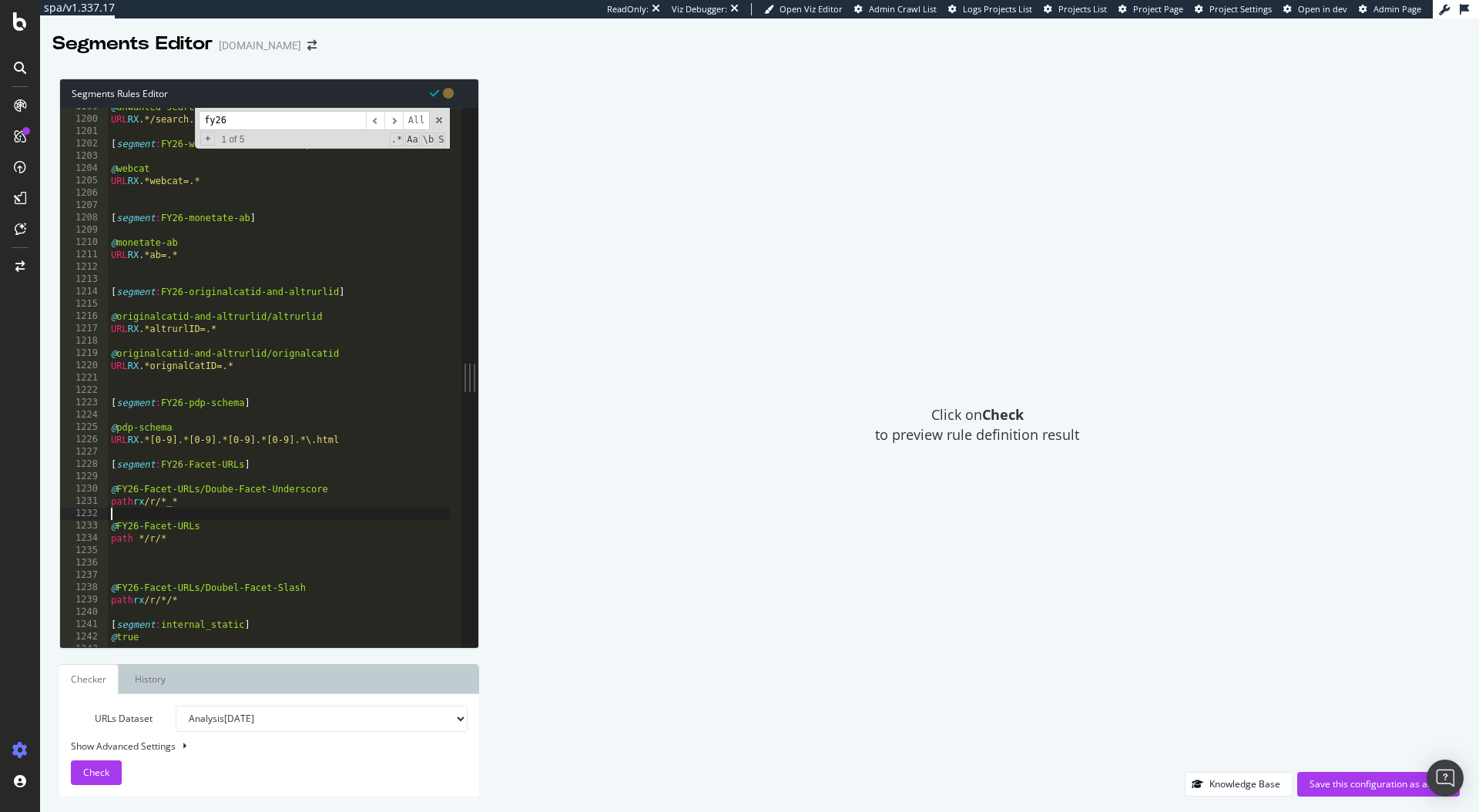
scroll to position [14773, 0]
drag, startPoint x: 200, startPoint y: 597, endPoint x: 106, endPoint y: 582, distance: 95.2
click at [106, 582] on div "1199 1200 1201 1202 1203 1204 1205 1206 1207 1208 1209 1210 1211 1212 1213 1214…" at bounding box center [261, 377] width 401 height 540
click at [113, 586] on div "@ unwanted-search/pmax URL RX .*/search.*pmax.* [ segment : FY26-webcat-content…" at bounding box center [410, 376] width 605 height 552
drag, startPoint x: 214, startPoint y: 598, endPoint x: 102, endPoint y: 589, distance: 112.4
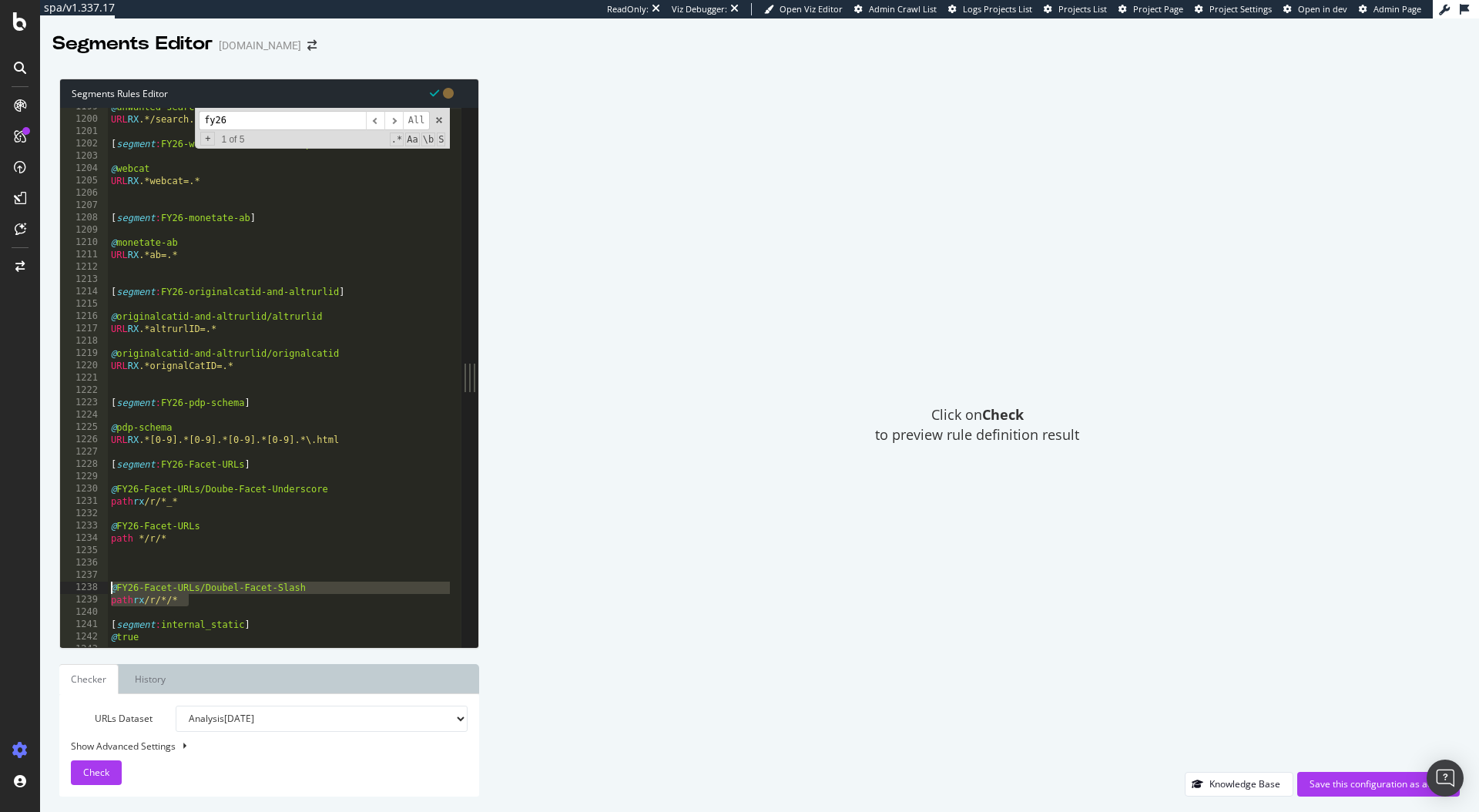
click at [102, 589] on div "@FY26-Facet-URLs/Doubel-Facet-Slash 1199 1200 1201 1202 1203 1204 1205 1206 120…" at bounding box center [261, 377] width 401 height 540
type textarea "@FY26-Facet-URLs/Doubel-Facet-Slash path rx /r/*/*"
click at [116, 510] on div "@ unwanted-search/pmax URL RX .*/search.*pmax.* [ segment : FY26-webcat-content…" at bounding box center [410, 376] width 605 height 552
paste textarea "path rx /r/*/*"
type textarea "path rx /r/*/*"
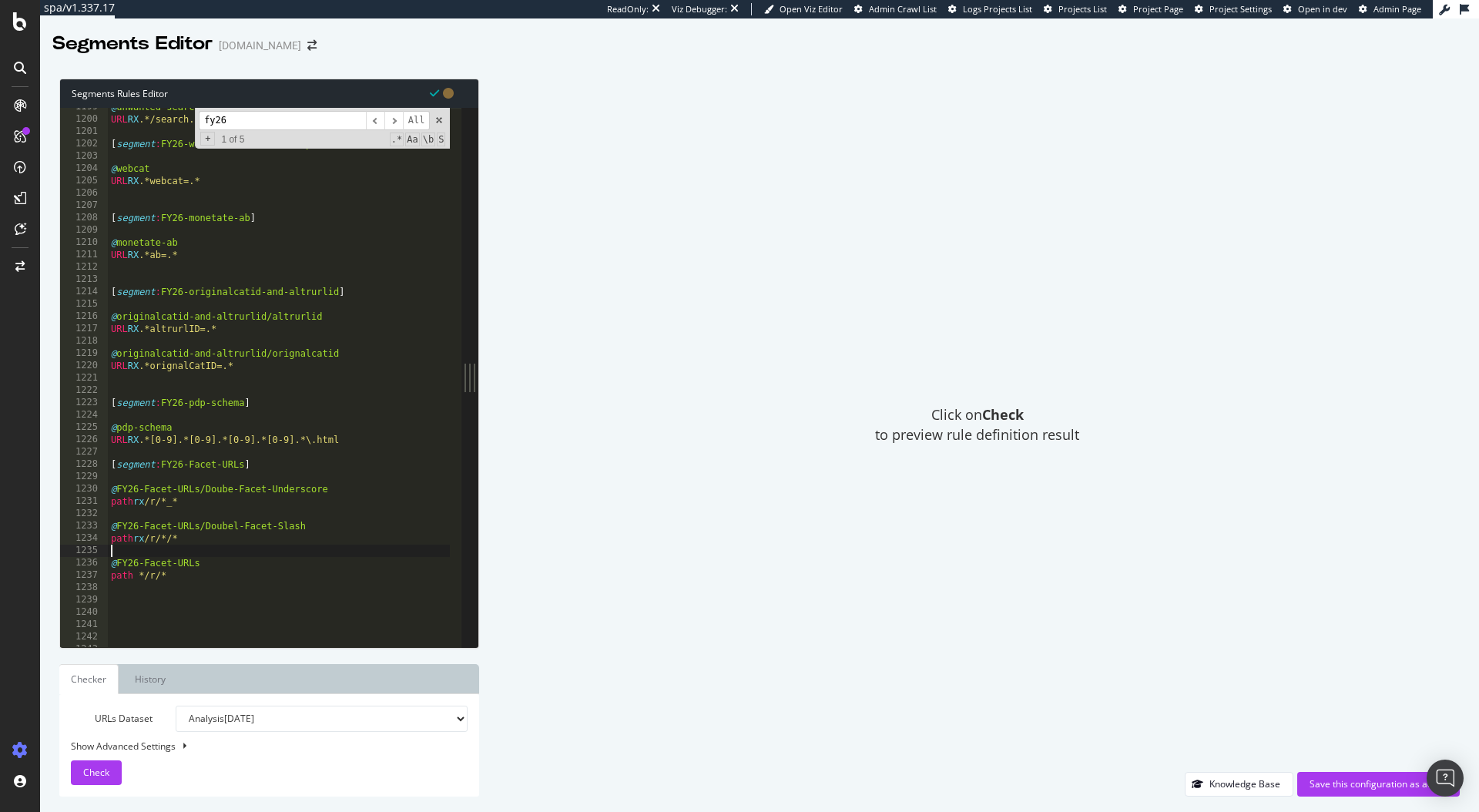
type textarea "path */r/*"
type textarea "[segment:internal_static]"
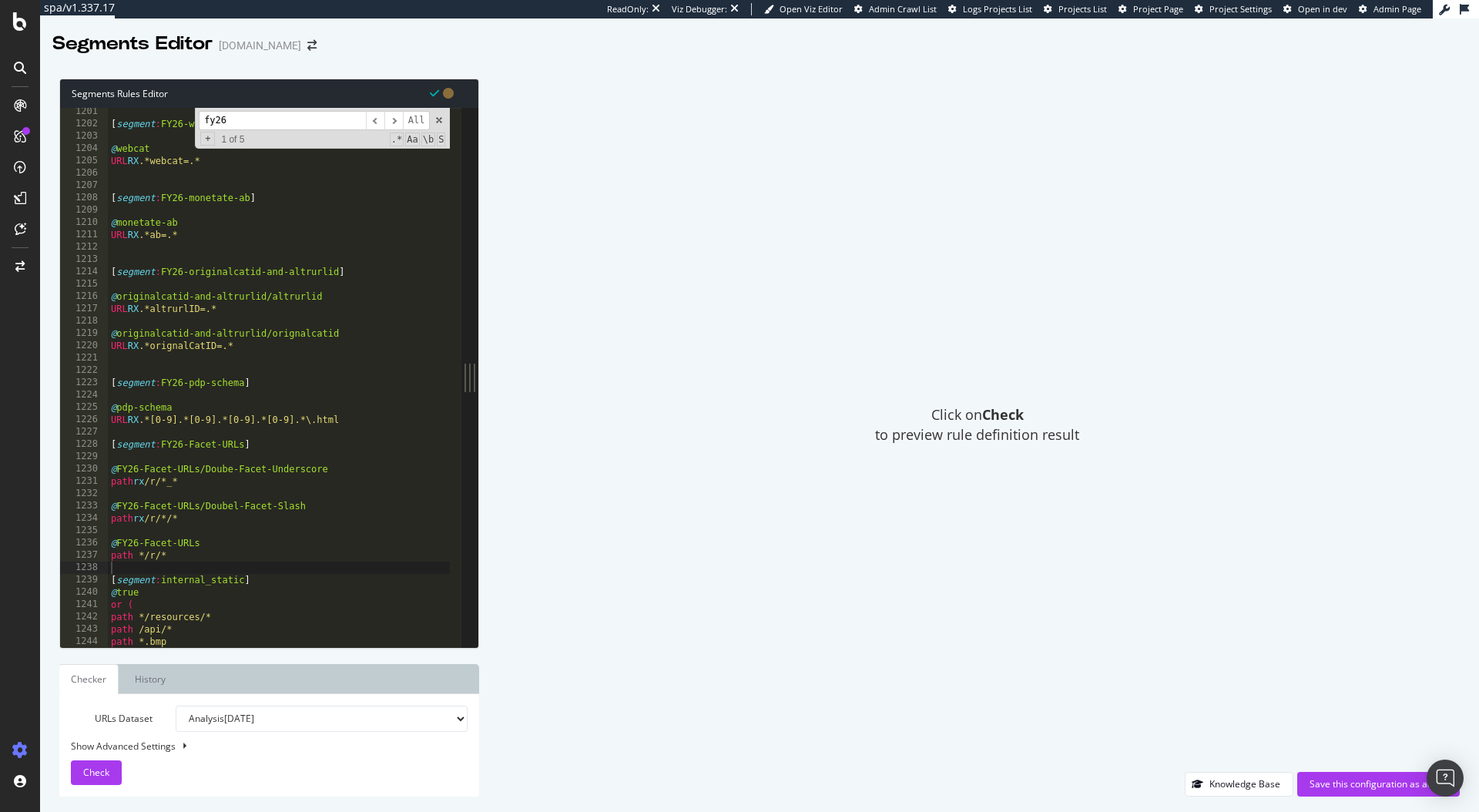
click at [156, 748] on div "Show Advanced Settings" at bounding box center [258, 746] width 397 height 13
select select "5000"
select select "100"
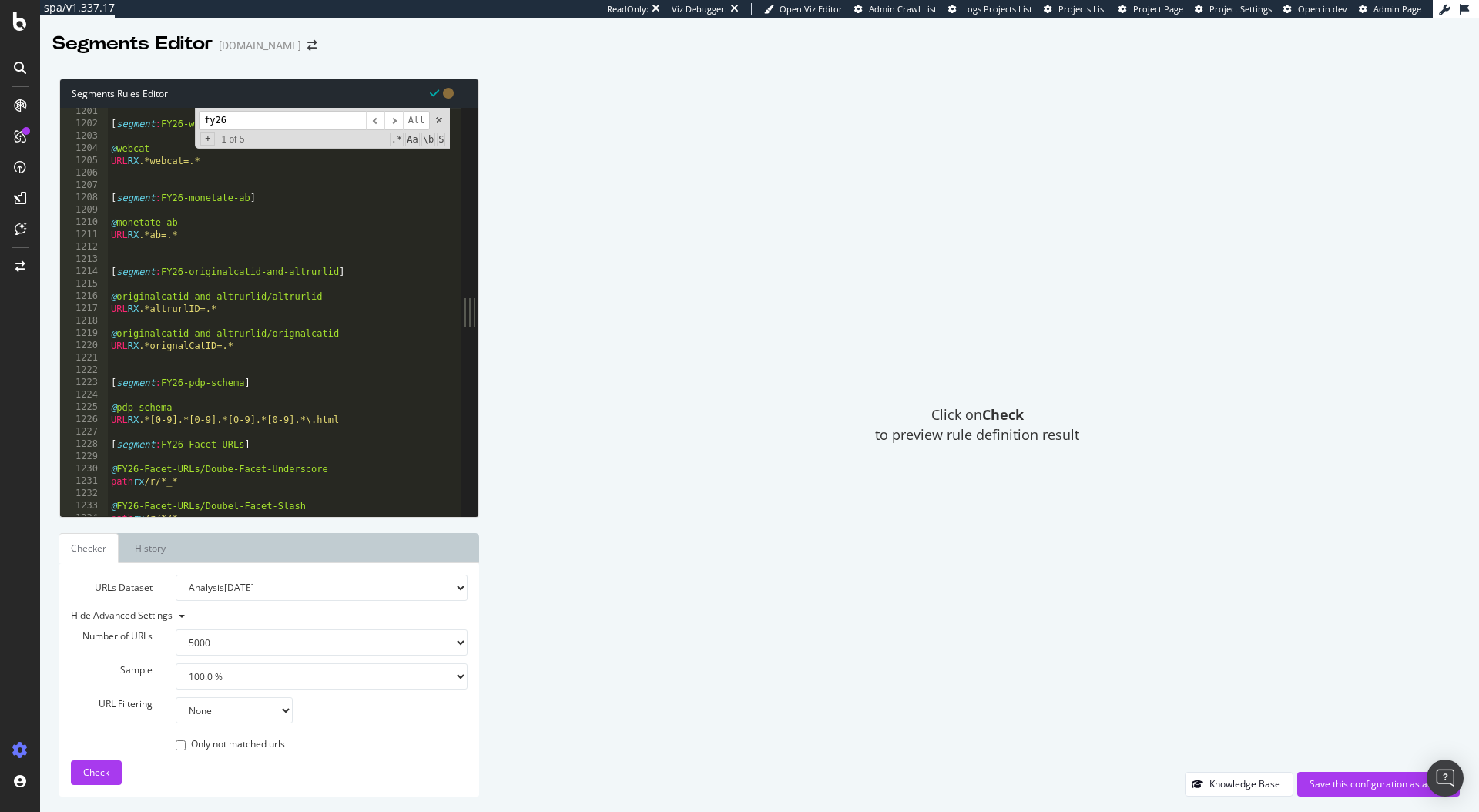
click at [248, 642] on select "100 500 1000 5000" at bounding box center [322, 643] width 292 height 27
click at [369, 585] on select "Analysis [DATE] Analysis [DATE] Analysis [DATE] Analysis [DATE] Analysis [DATE]…" at bounding box center [322, 588] width 292 height 27
select select "urlList"
click at [176, 575] on select "Analysis 2025 Sep. 7th Analysis 2025 Aug. 31st Analysis 2025 Aug. 24th Analysis…" at bounding box center [322, 588] width 292 height 27
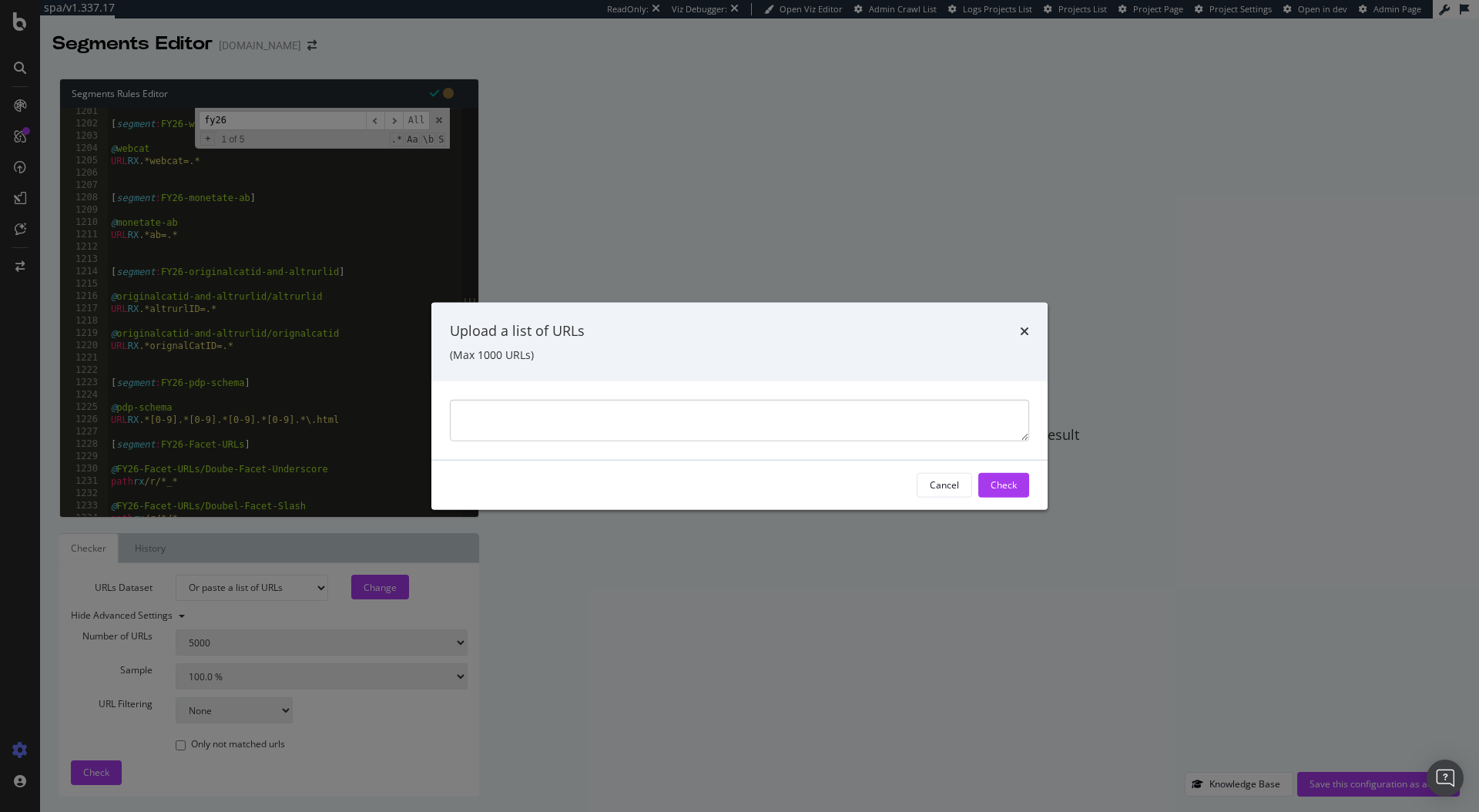
click at [658, 432] on textarea "modal" at bounding box center [740, 419] width 579 height 41
paste textarea "https://www.ralphlauren.co.uk/en/men/clothing/jackets-coats/10205/r/black_blue"
paste textarea "https://www.ralphlauren.co.uk/en/men/clothing/jackets-coats/10205/r/down/black"
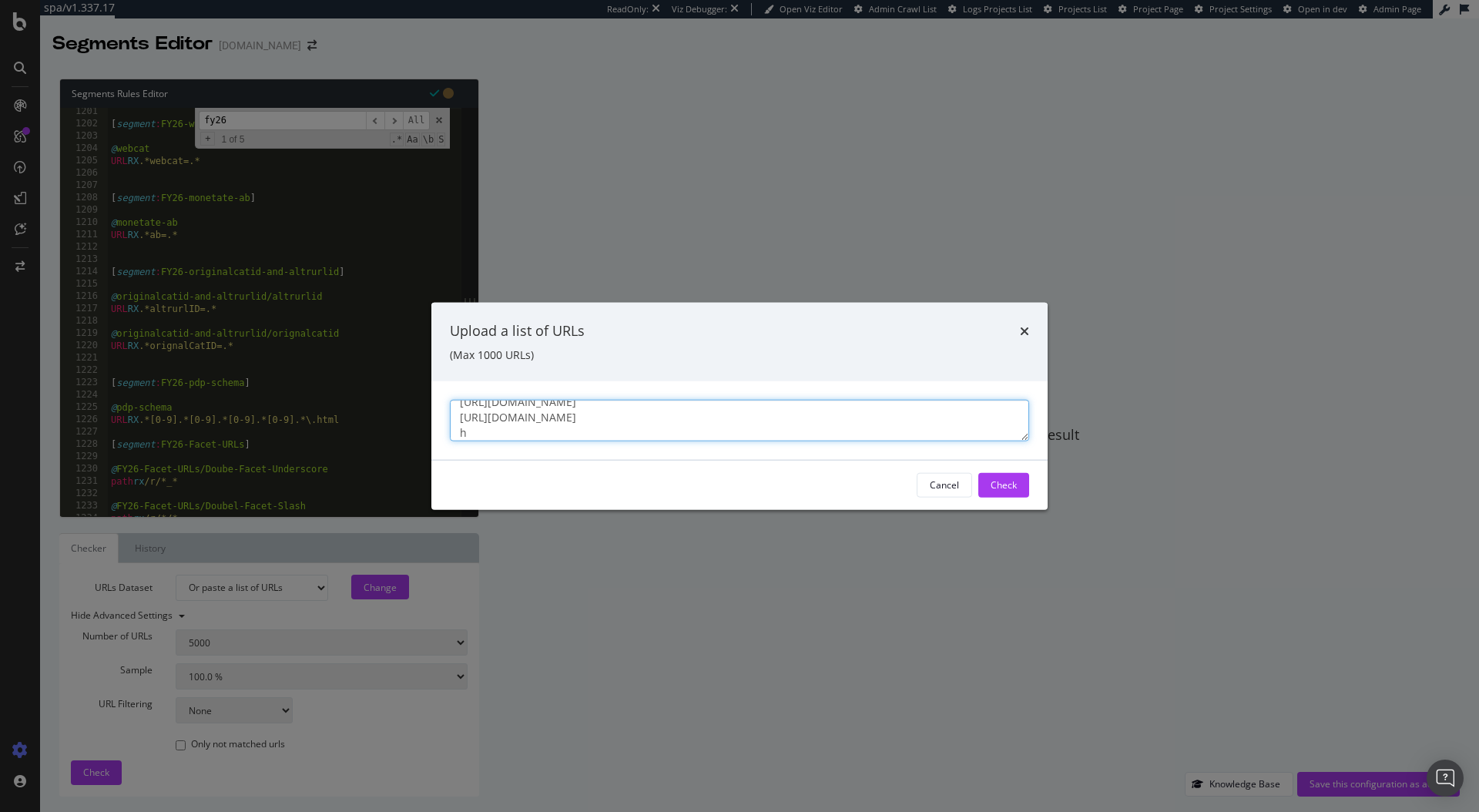
drag, startPoint x: 705, startPoint y: 418, endPoint x: 452, endPoint y: 422, distance: 253.0
click at [452, 422] on textarea "https://www.ralphlauren.co.uk/en/women/clothing/jackets-coats/jackets/202023/r/…" at bounding box center [740, 419] width 579 height 41
drag, startPoint x: 515, startPoint y: 437, endPoint x: 451, endPoint y: 436, distance: 64.0
click at [451, 436] on textarea "https://www.ralphlauren.co.uk/en/women/clothing/jackets-coats/jackets/202023/r/…" at bounding box center [740, 419] width 579 height 41
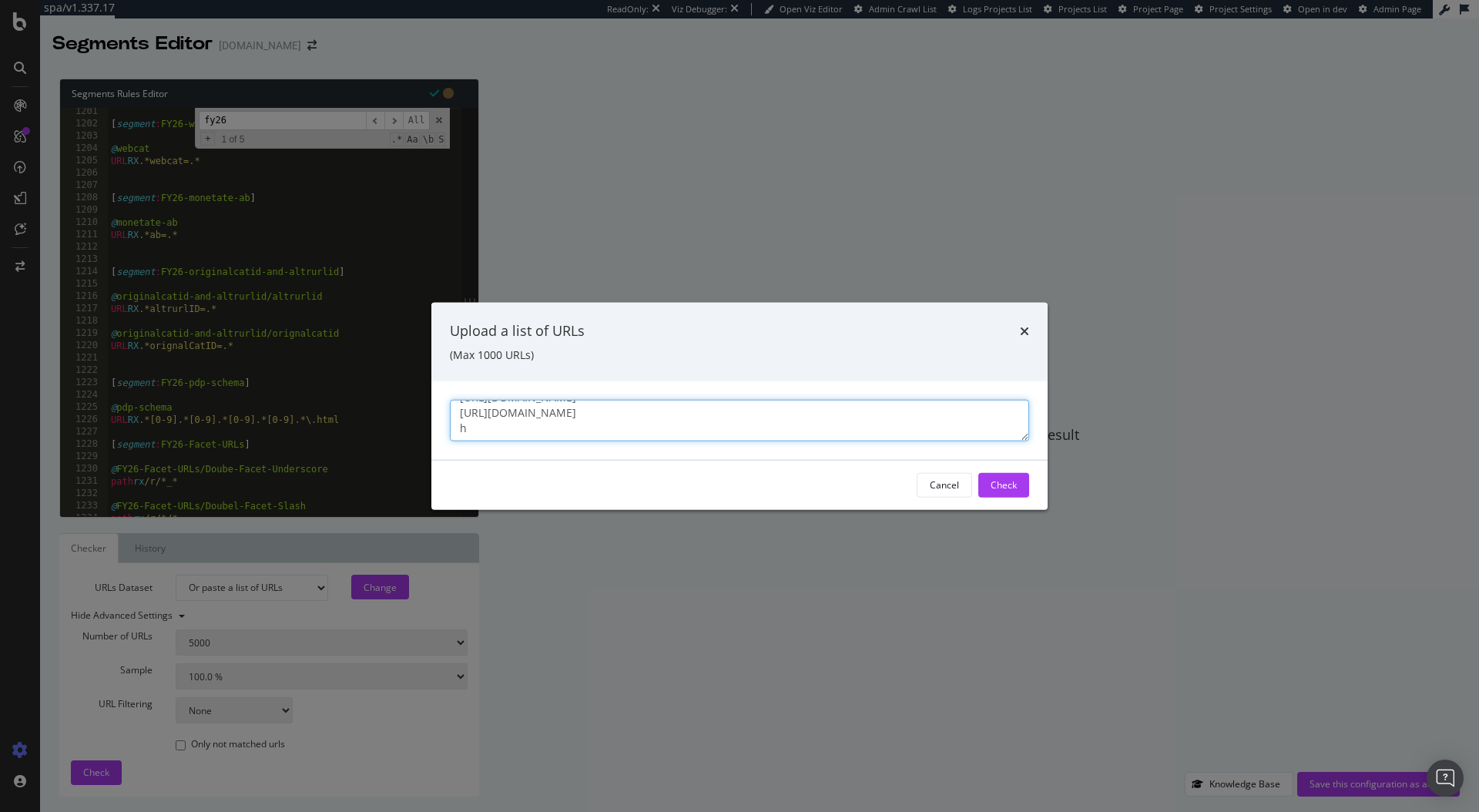
paste textarea "https://www.ralphlauren.co.uk/en/men/clothing/"
drag, startPoint x: 736, startPoint y: 432, endPoint x: 665, endPoint y: 433, distance: 71.0
click at [665, 433] on textarea "https://www.ralphlauren.co.uk/en/women/clothing/jackets-coats/jackets/202023/r/…" at bounding box center [740, 419] width 579 height 41
paste textarea "https://www.ralphlauren.co.uk/en/men/clothing/"
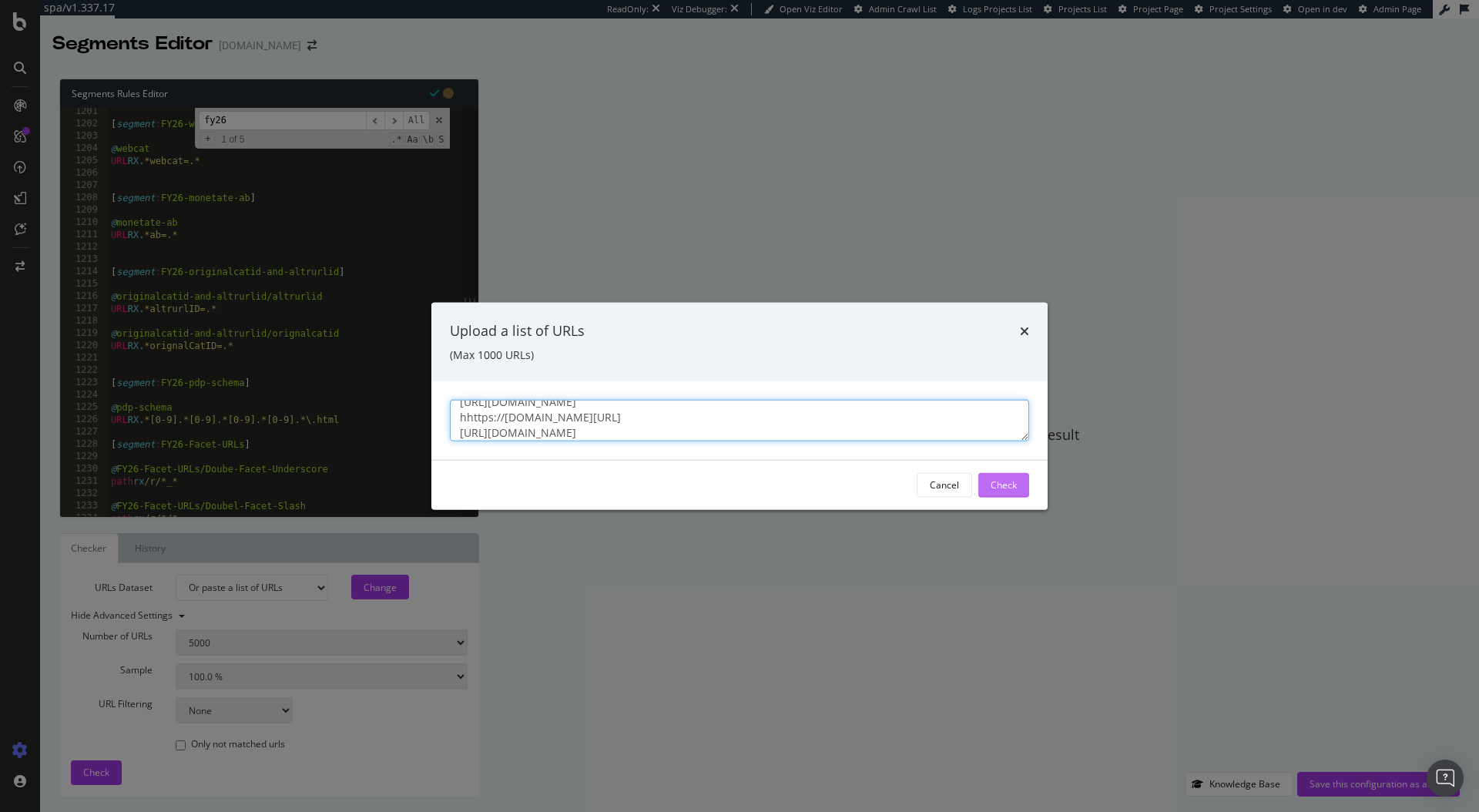
type textarea "https://www.ralphlauren.co.uk/en/women/clothing/jackets-coats/jackets/202023/r/…"
click at [999, 484] on div "Check" at bounding box center [1004, 485] width 27 height 13
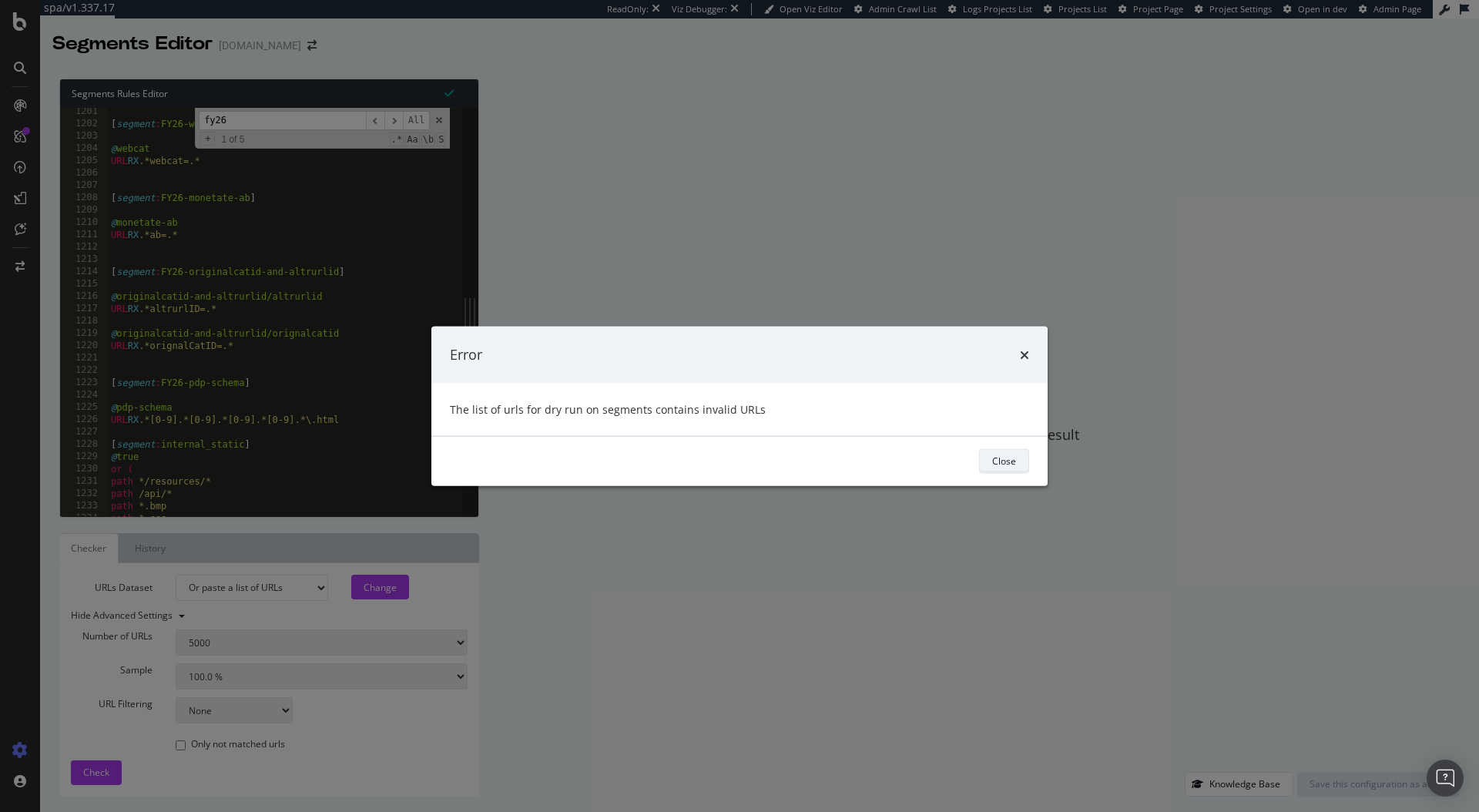
click at [1010, 459] on div "Close" at bounding box center [1004, 461] width 24 height 13
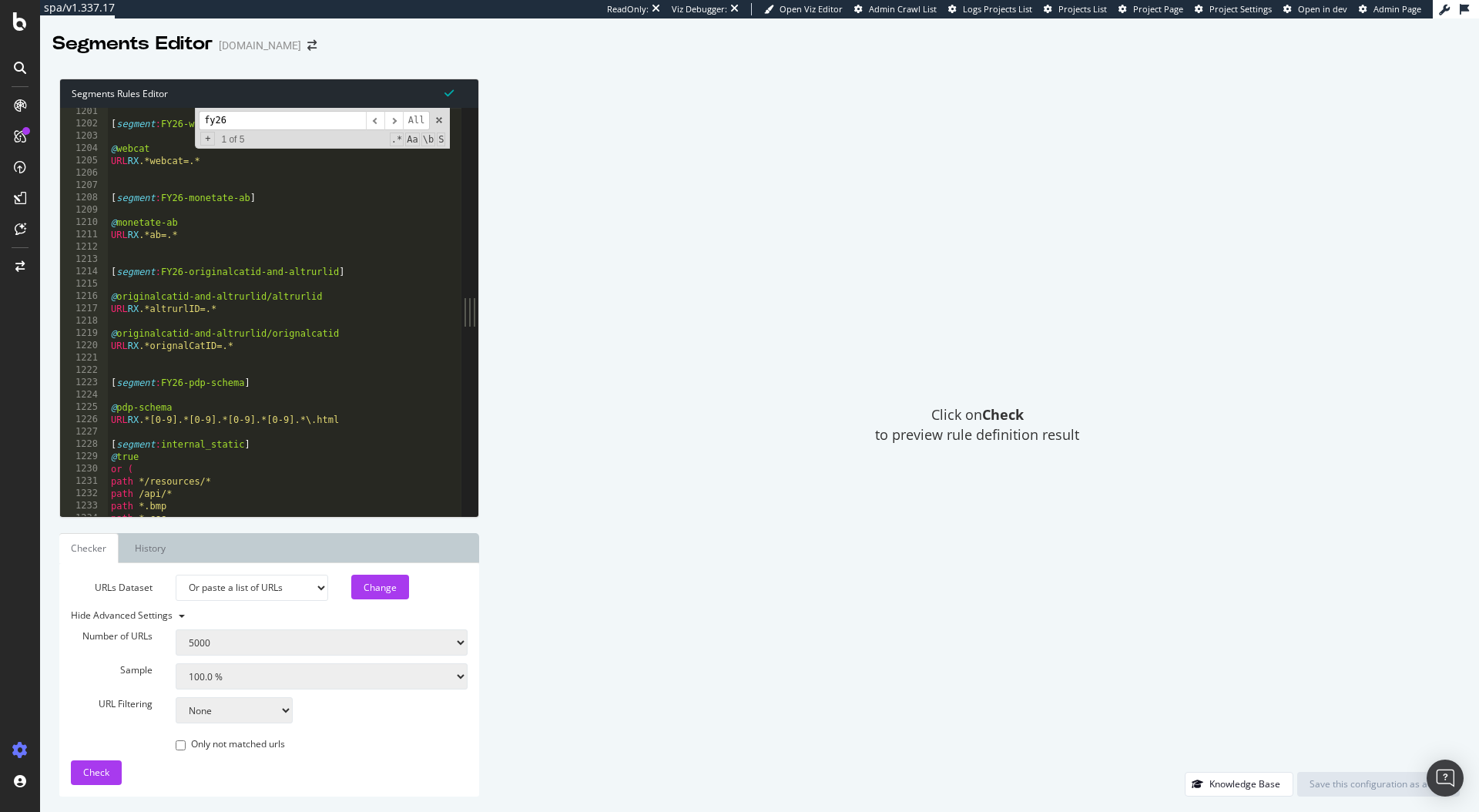
click at [314, 593] on select "Analysis 2025 Sep. 7th Analysis 2025 Aug. 31st Analysis 2025 Aug. 24th Analysis…" at bounding box center [251, 588] width 151 height 27
click at [176, 575] on select "Analysis 2025 Sep. 7th Analysis 2025 Aug. 31st Analysis 2025 Aug. 24th Analysis…" at bounding box center [251, 588] width 151 height 27
click at [374, 591] on div "Change" at bounding box center [380, 587] width 33 height 13
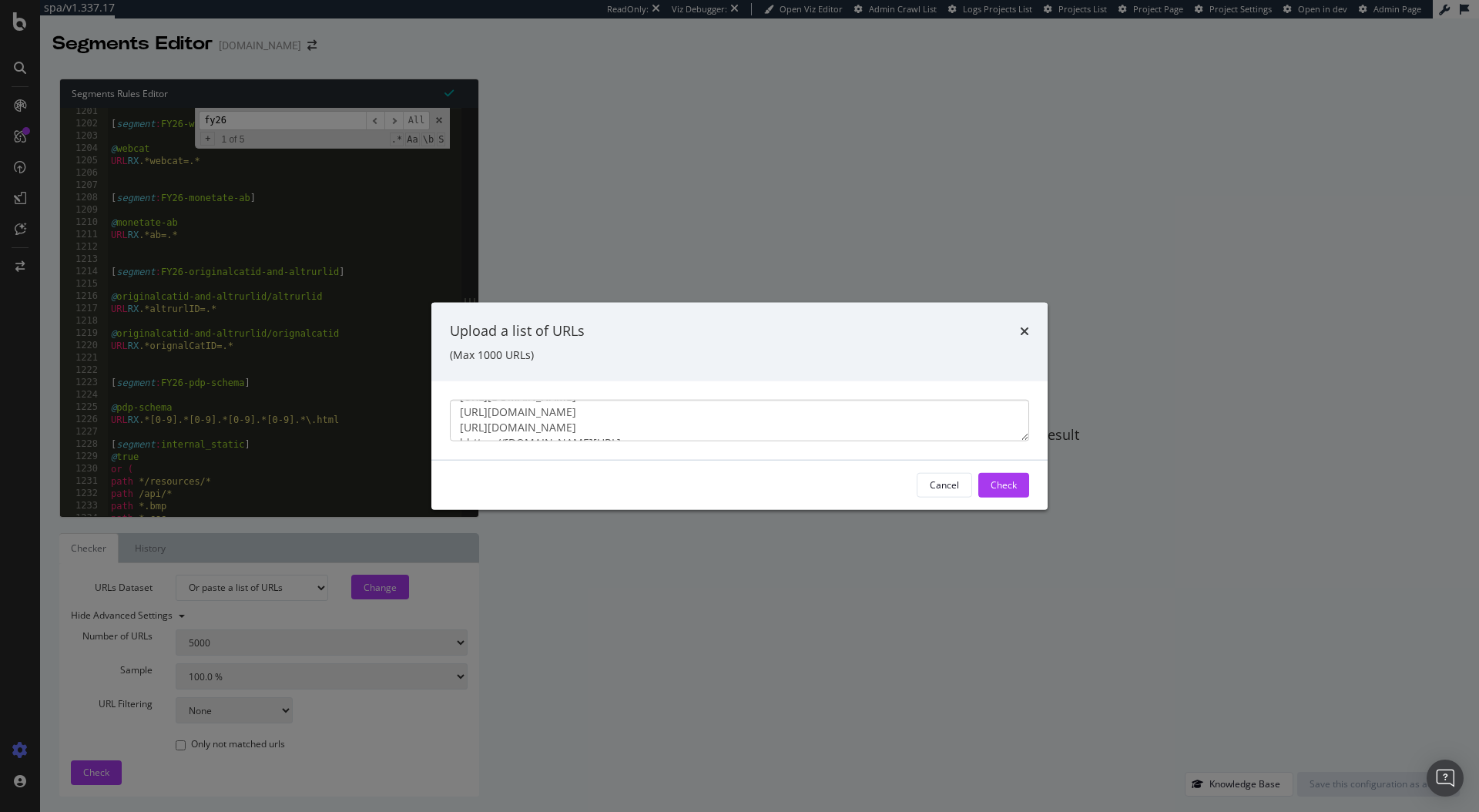
scroll to position [0, 0]
click at [715, 421] on textarea "https://www.ralphlauren.co.uk/en/women/clothing/jackets-coats/jackets/202023/r/…" at bounding box center [740, 419] width 579 height 41
drag, startPoint x: 902, startPoint y: 409, endPoint x: 436, endPoint y: 412, distance: 466.0
click at [432, 411] on div "https://www.ralphlauren.co.uk/en/women/clothing/jackets-coats/jackets/202023/r/…" at bounding box center [740, 419] width 616 height 79
drag, startPoint x: 505, startPoint y: 412, endPoint x: 502, endPoint y: 422, distance: 10.4
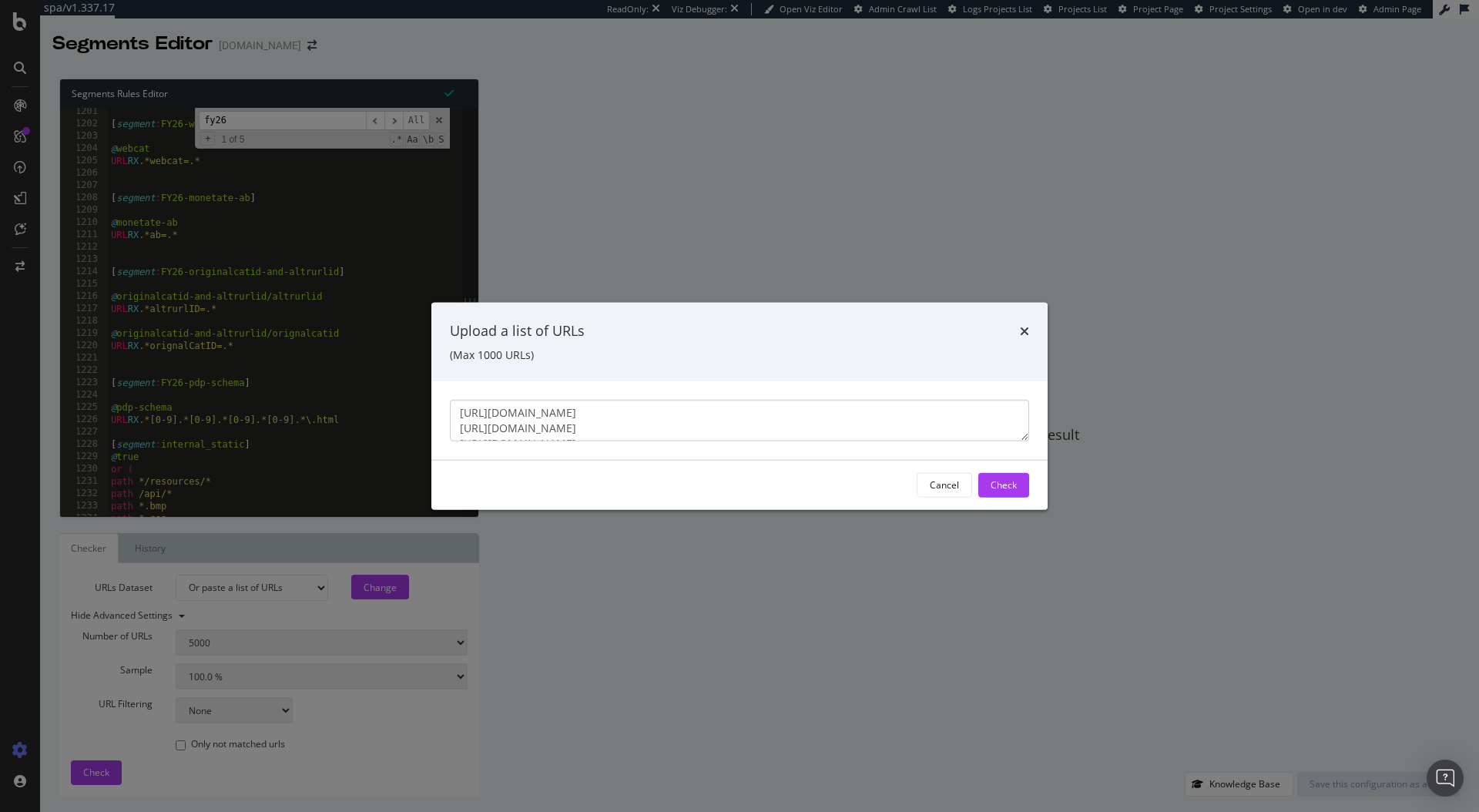
click at [505, 412] on textarea "https://www.ralphlauren.co.uk/en/women/clothing/jackets-coats/jackets/202023/r/…" at bounding box center [740, 419] width 579 height 41
click at [506, 426] on textarea "https://www.ralphlauren.co.uk/en/women/clothing/jackets-coats/jackets/202023/r/…" at bounding box center [740, 419] width 579 height 41
drag, startPoint x: 533, startPoint y: 418, endPoint x: 532, endPoint y: 426, distance: 8.1
click at [532, 418] on textarea "https://www.ralphlauren.co.uk/en/women/clothing/jackets-coats/jackets/202023/r/…" at bounding box center [740, 419] width 579 height 41
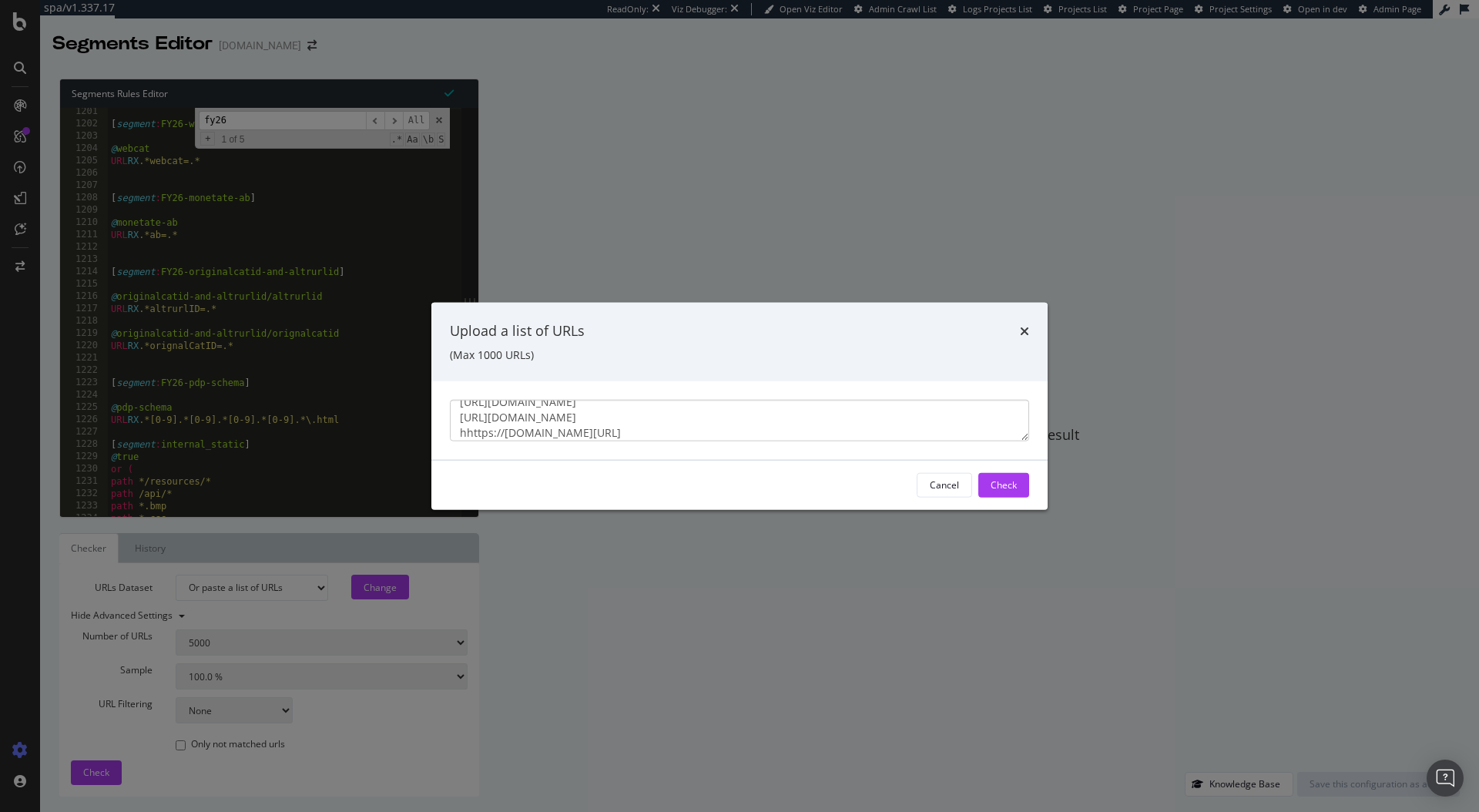
click at [533, 430] on textarea "https://www.ralphlauren.co.uk/en/women/clothing/jackets-coats/jackets/202023/r/…" at bounding box center [740, 419] width 579 height 41
click at [1014, 487] on div "Check" at bounding box center [1004, 485] width 27 height 13
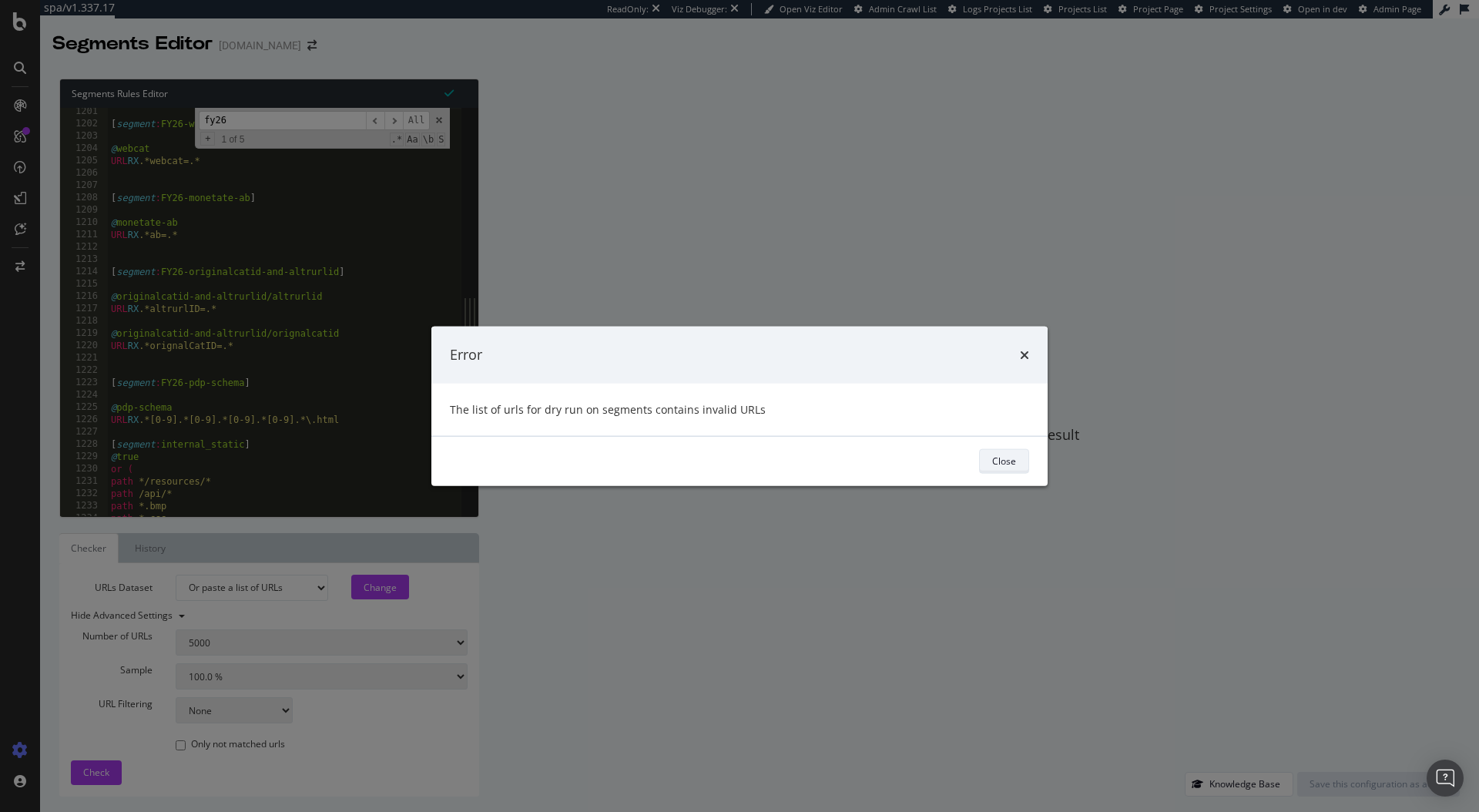
click at [1012, 461] on div "Close" at bounding box center [1004, 461] width 24 height 13
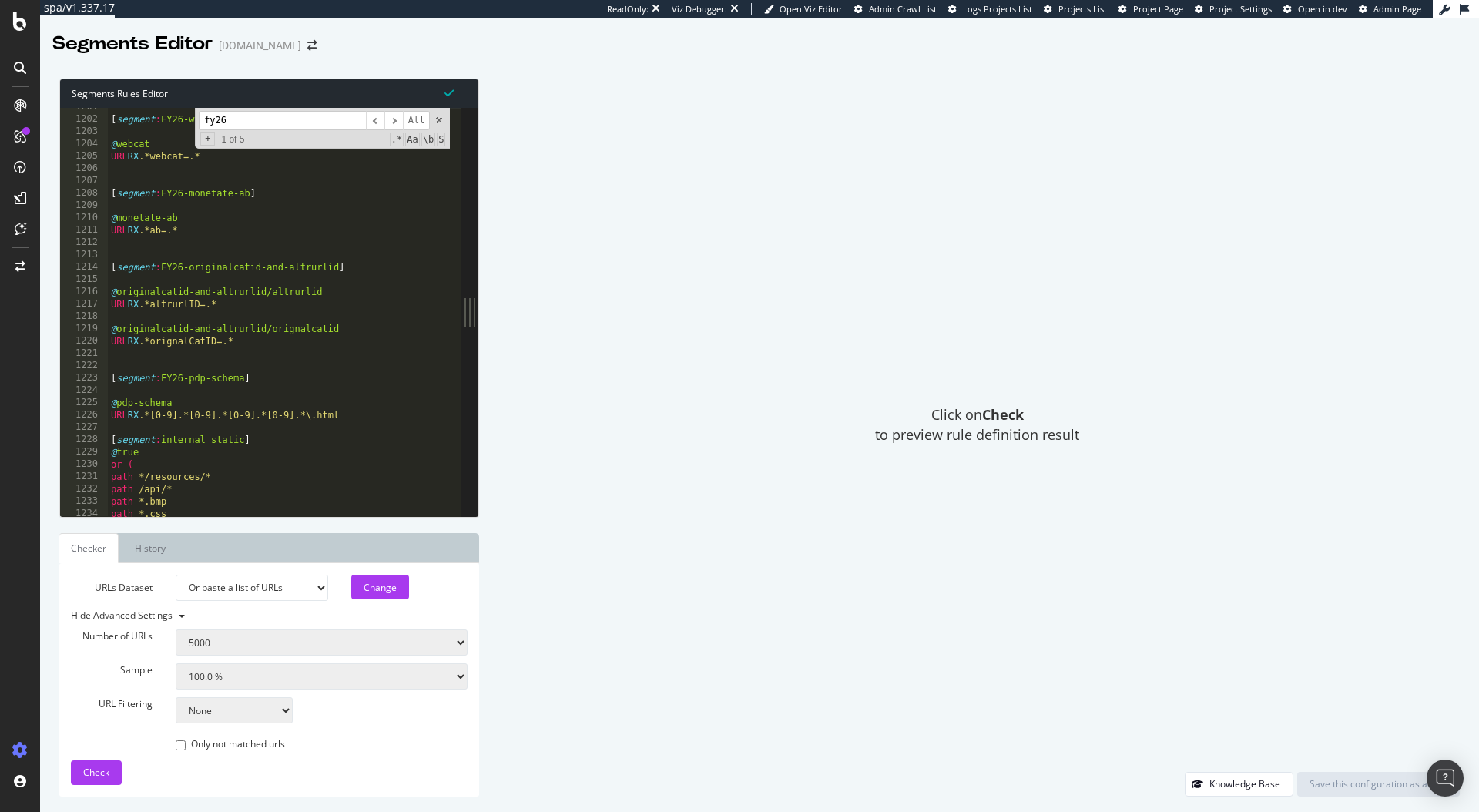
scroll to position [14774, 0]
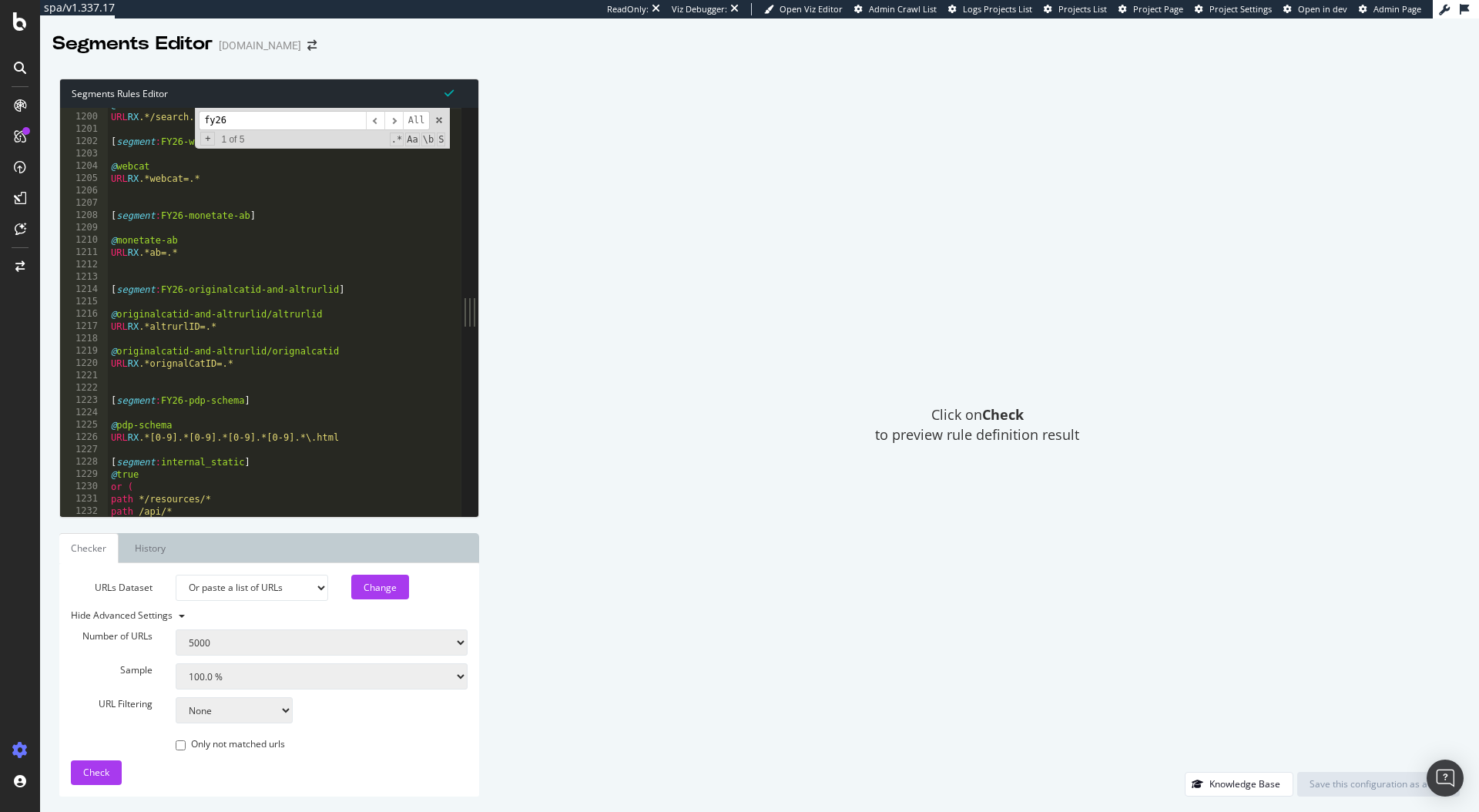
click at [302, 341] on div "@ unwanted-search/pmax URL RX .*/search.*pmax.* [ segment : FY26-webcat-content…" at bounding box center [410, 309] width 605 height 422
type input "fy26"
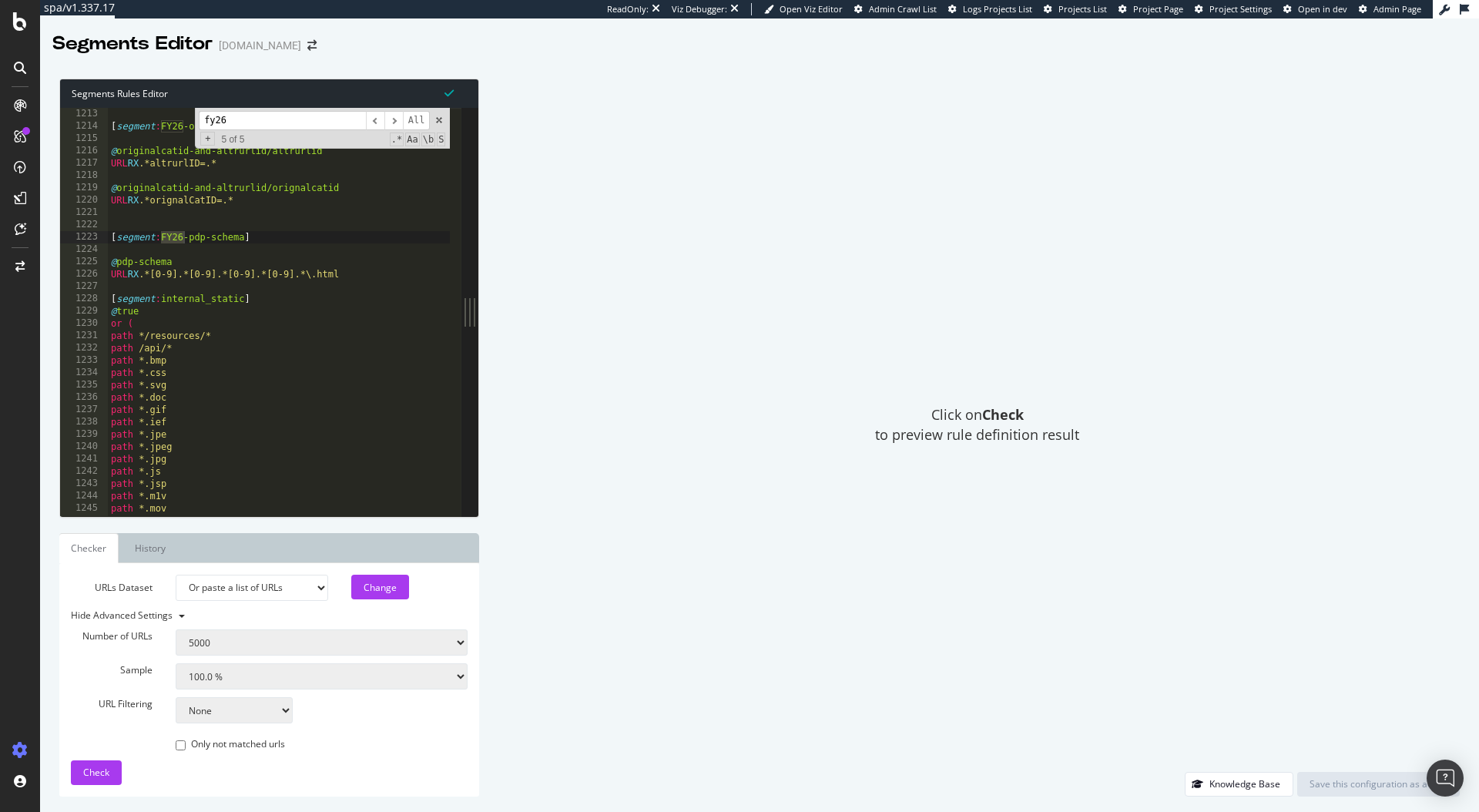
scroll to position [14938, 0]
click at [400, 123] on span "​" at bounding box center [394, 120] width 19 height 20
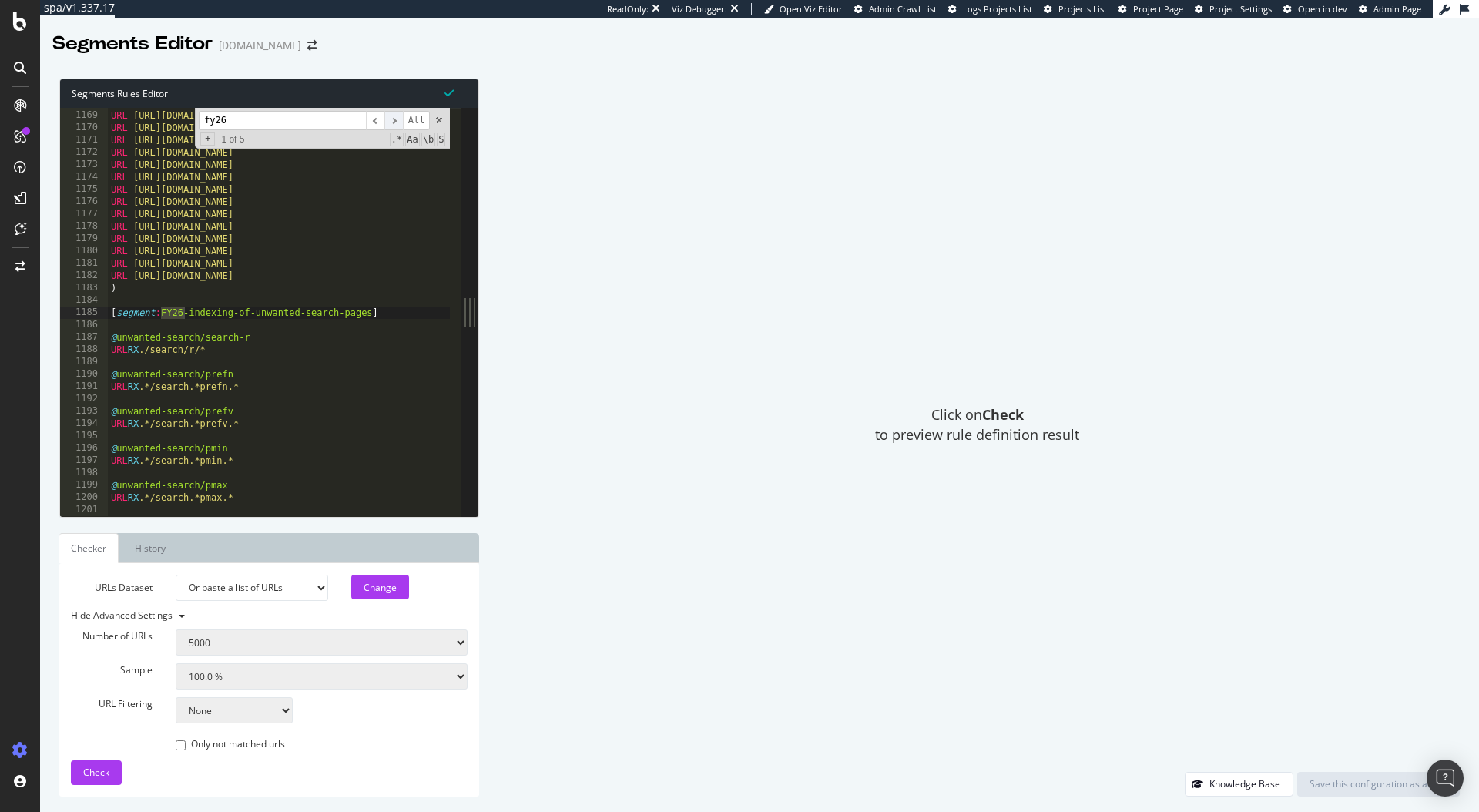
scroll to position [14395, 0]
click at [400, 123] on span "​" at bounding box center [394, 120] width 19 height 20
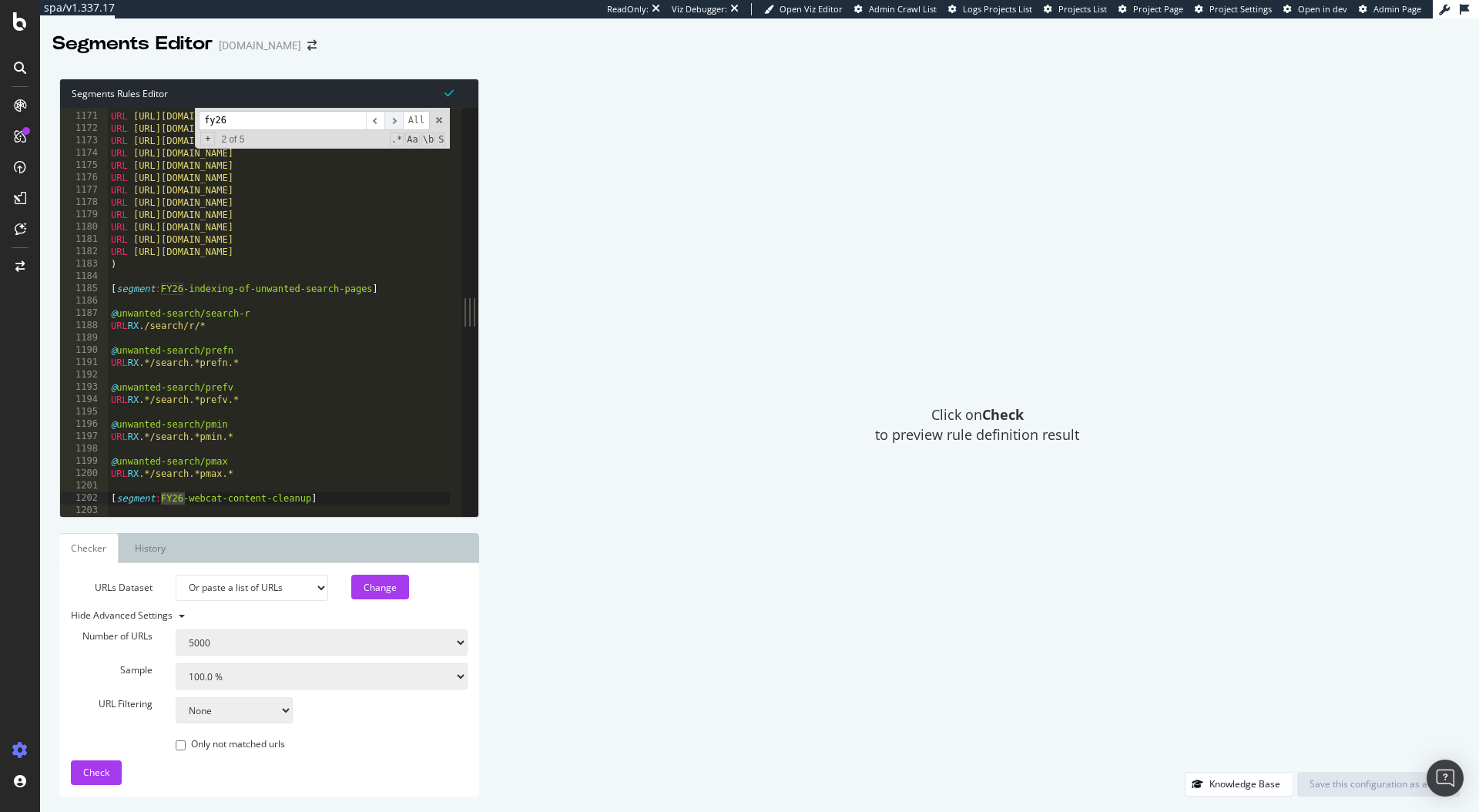
click at [399, 123] on span "​" at bounding box center [394, 120] width 19 height 20
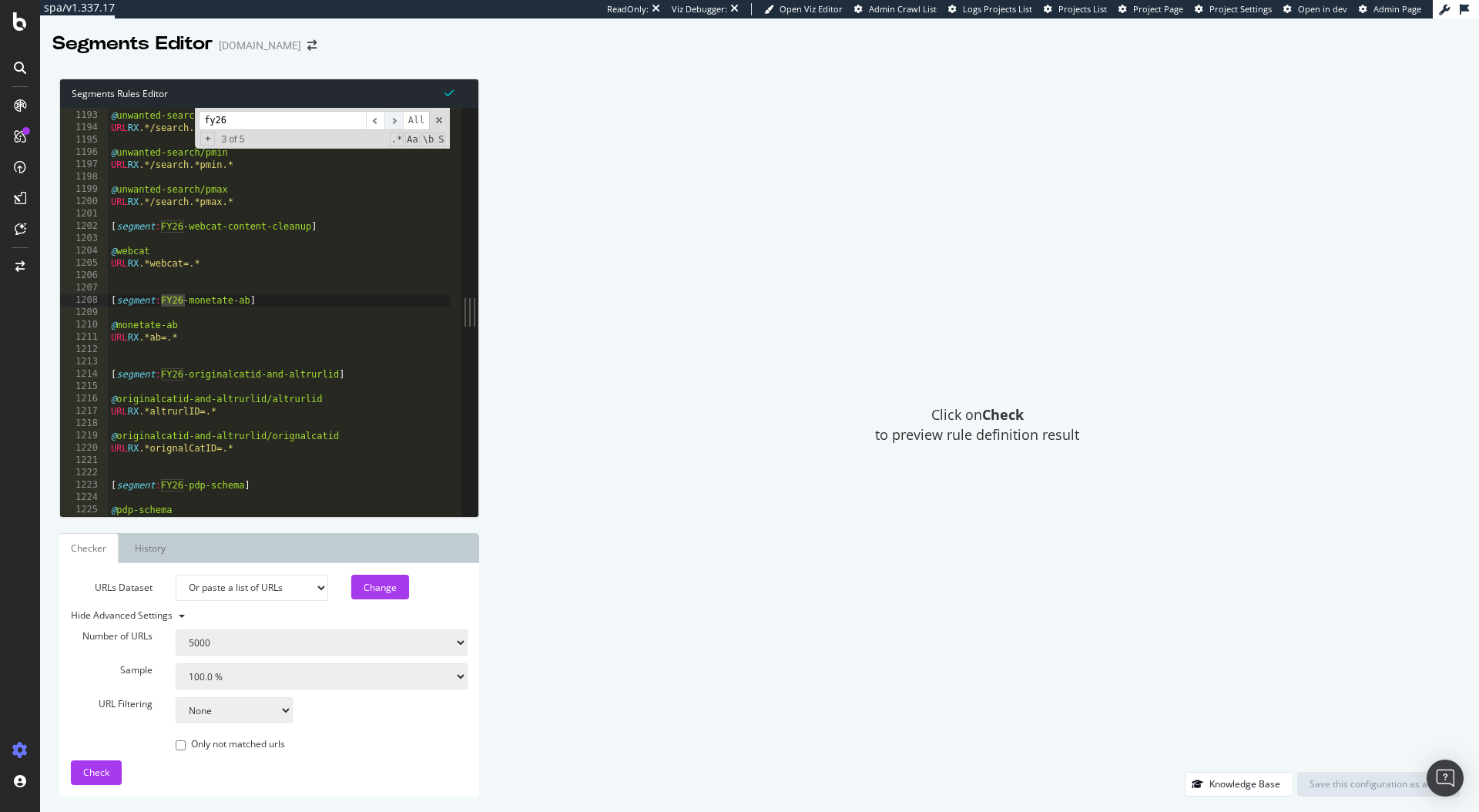
click at [399, 123] on span "​" at bounding box center [394, 120] width 19 height 20
click at [398, 123] on span "​" at bounding box center [394, 120] width 19 height 20
click at [397, 123] on span "​" at bounding box center [394, 120] width 19 height 20
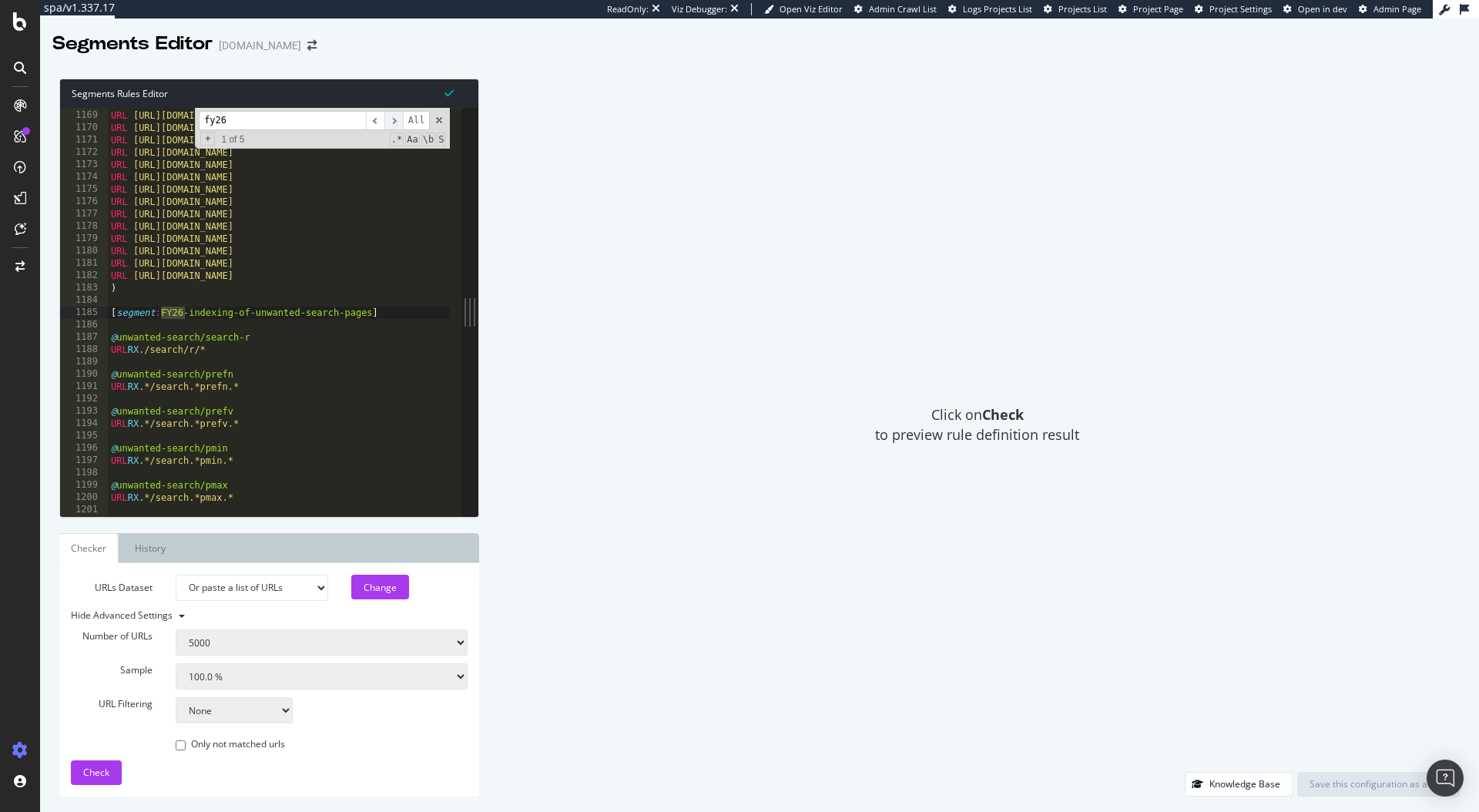
click at [396, 123] on span "​" at bounding box center [394, 120] width 19 height 20
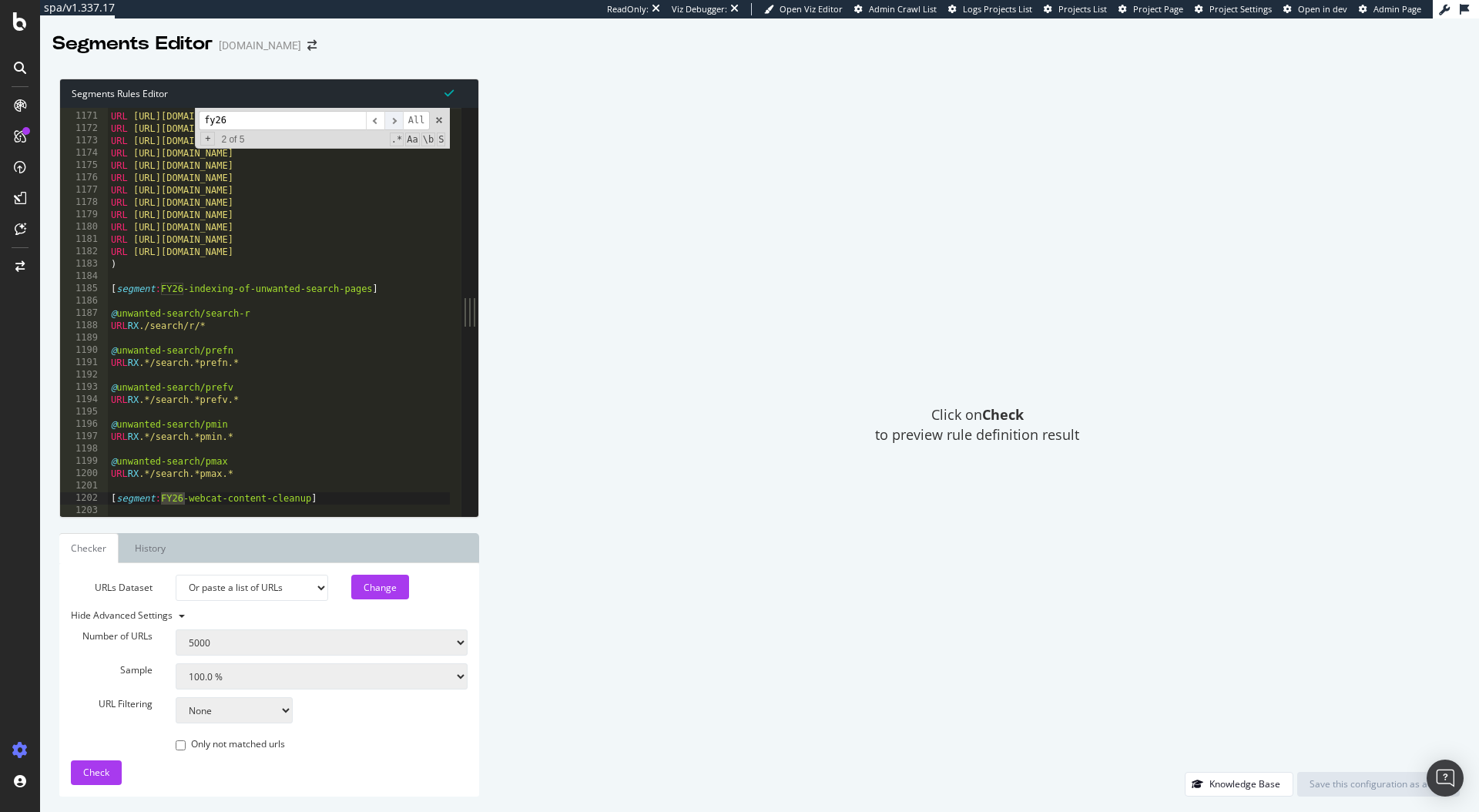
click at [394, 123] on span "​" at bounding box center [394, 120] width 19 height 20
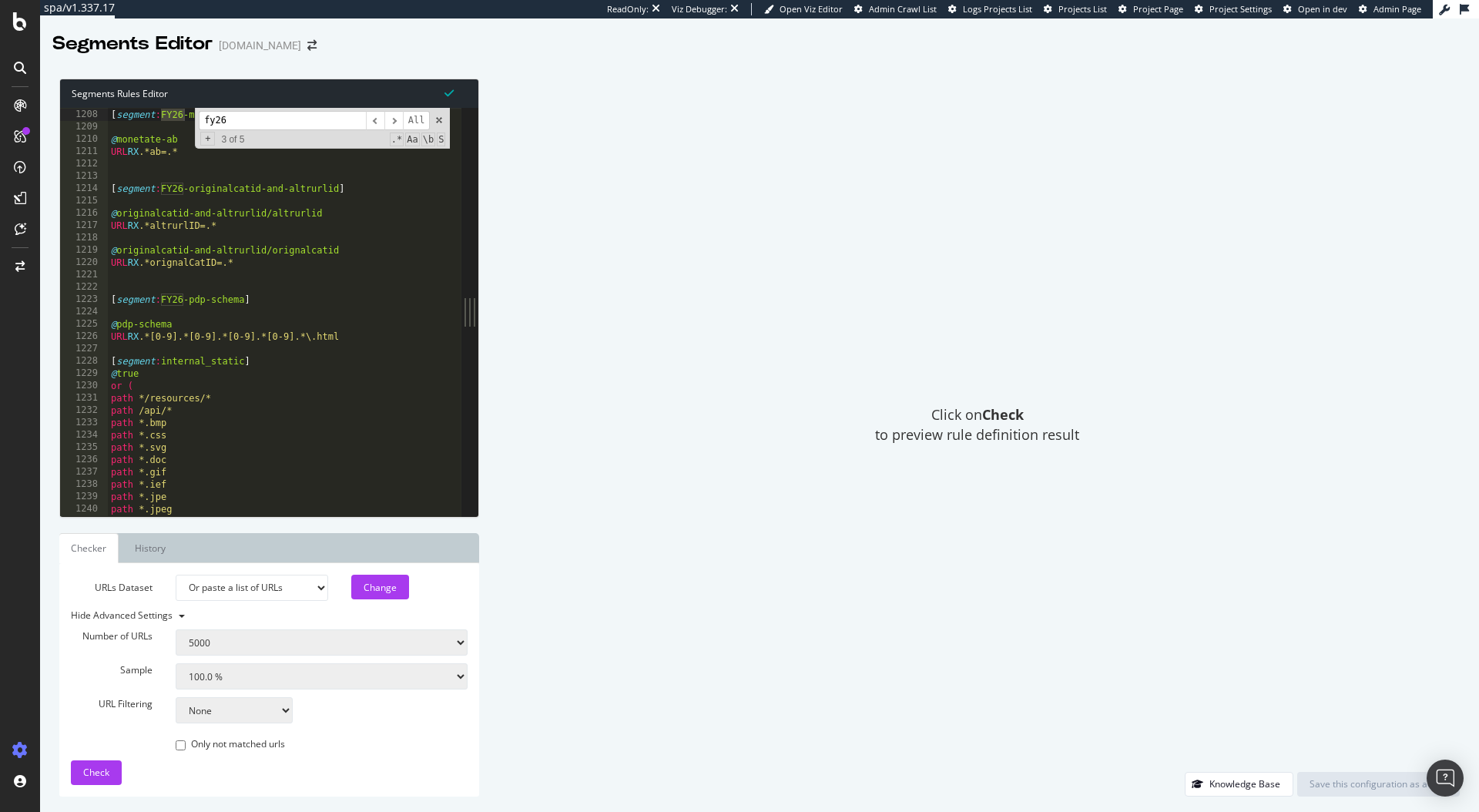
scroll to position [14856, 0]
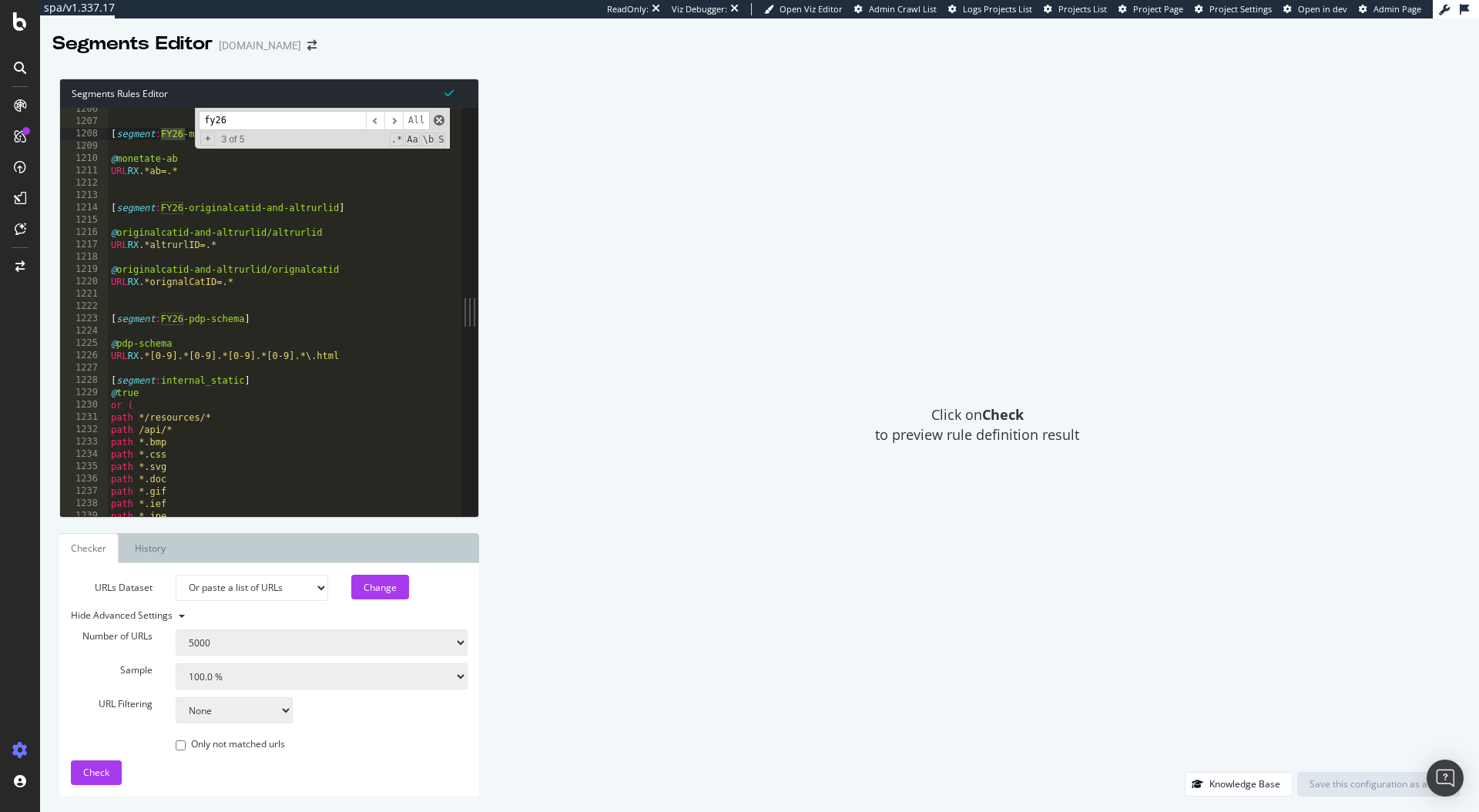
click at [437, 120] on span at bounding box center [439, 120] width 11 height 11
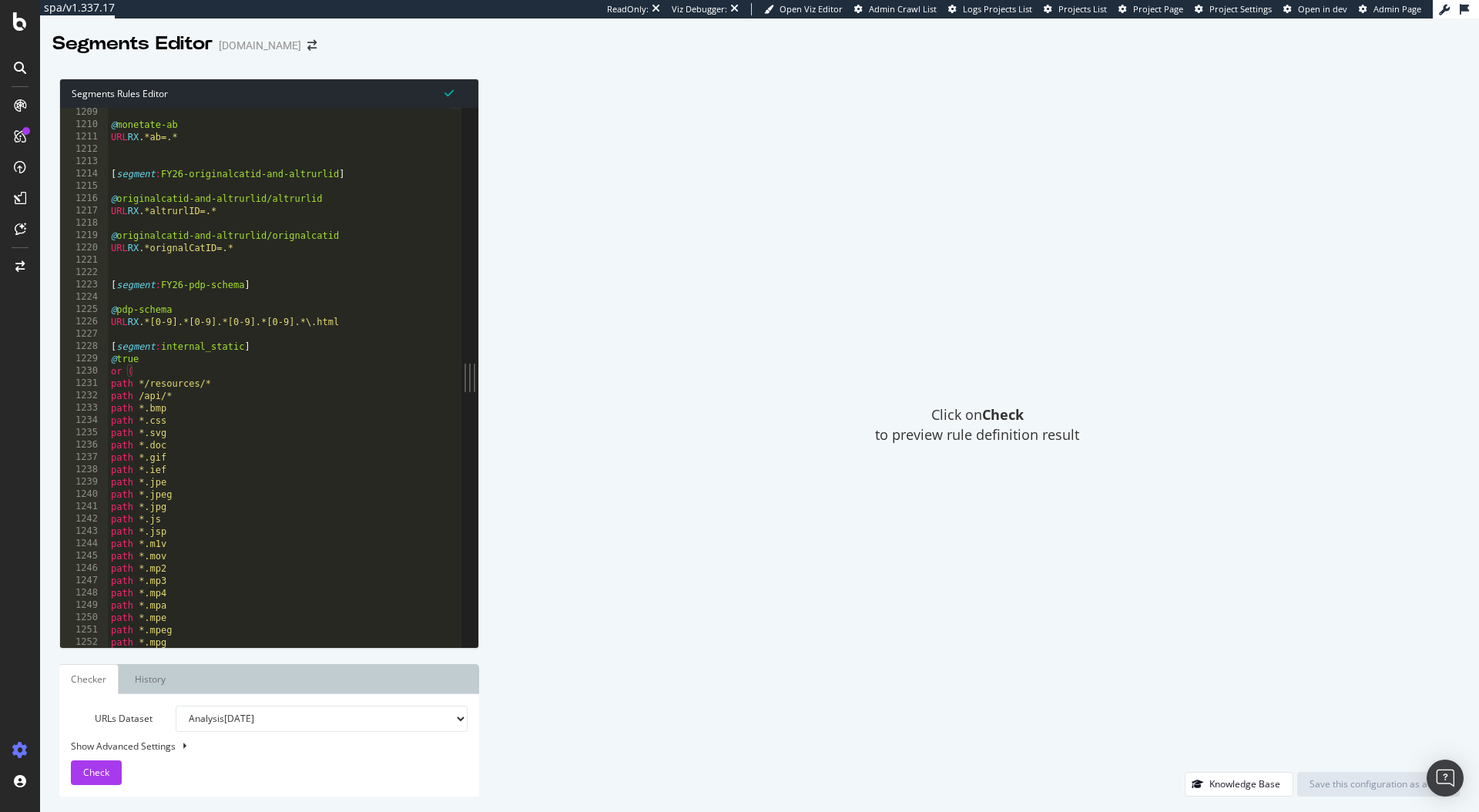
scroll to position [14821, 0]
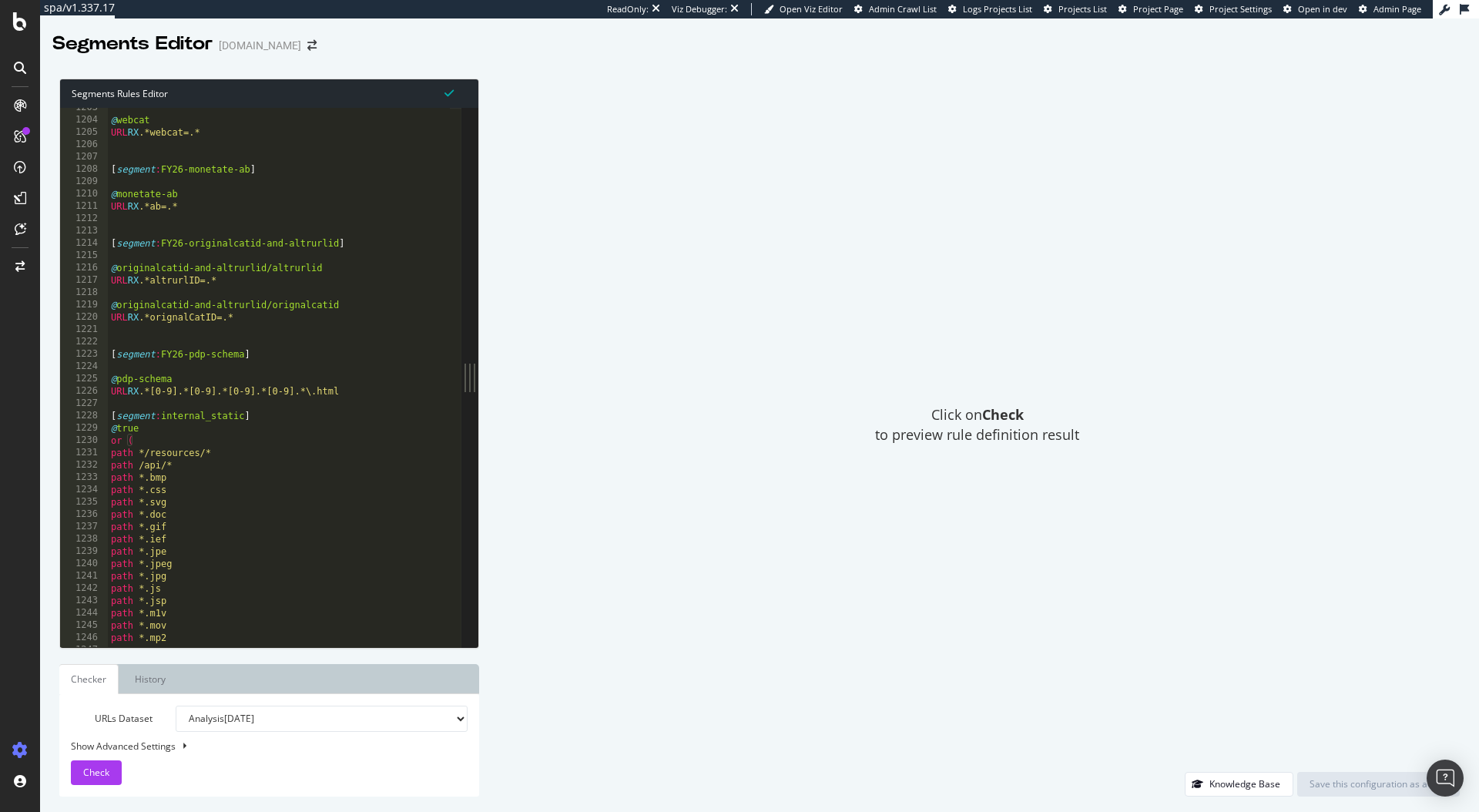
type textarea "URL RX .*[0-9].*[0-9].*[0-9].*[0-9].*\.html"
click at [355, 390] on div "@ webcat URL RX .*webcat=.* [ segment : FY26-monetate-ab ] @ monetate-ab URL RX…" at bounding box center [410, 377] width 605 height 552
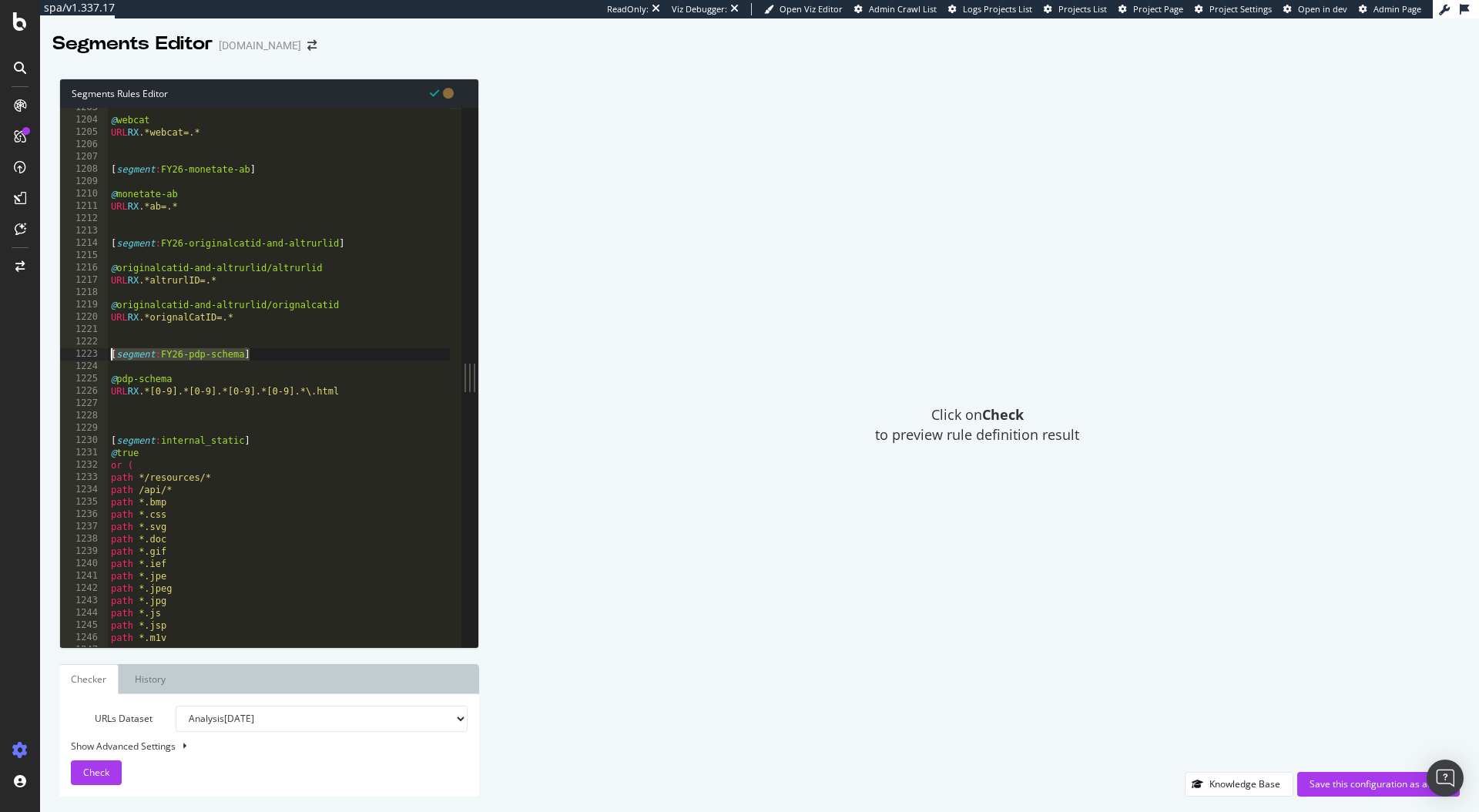
drag, startPoint x: 271, startPoint y: 354, endPoint x: 94, endPoint y: 353, distance: 177.0
click at [94, 353] on div "1203 1204 1205 1206 1207 1208 1209 1210 1211 1212 1213 1214 1215 1216 1217 1218…" at bounding box center [261, 377] width 401 height 540
type textarea "[segment:FY26-pdp-schema]"
click at [146, 414] on div "@ webcat URL RX .*webcat=.* [ segment : FY26-monetate-ab ] @ monetate-ab URL RX…" at bounding box center [410, 377] width 605 height 552
paste textarea "[segment:FY26-pdp-schema]"
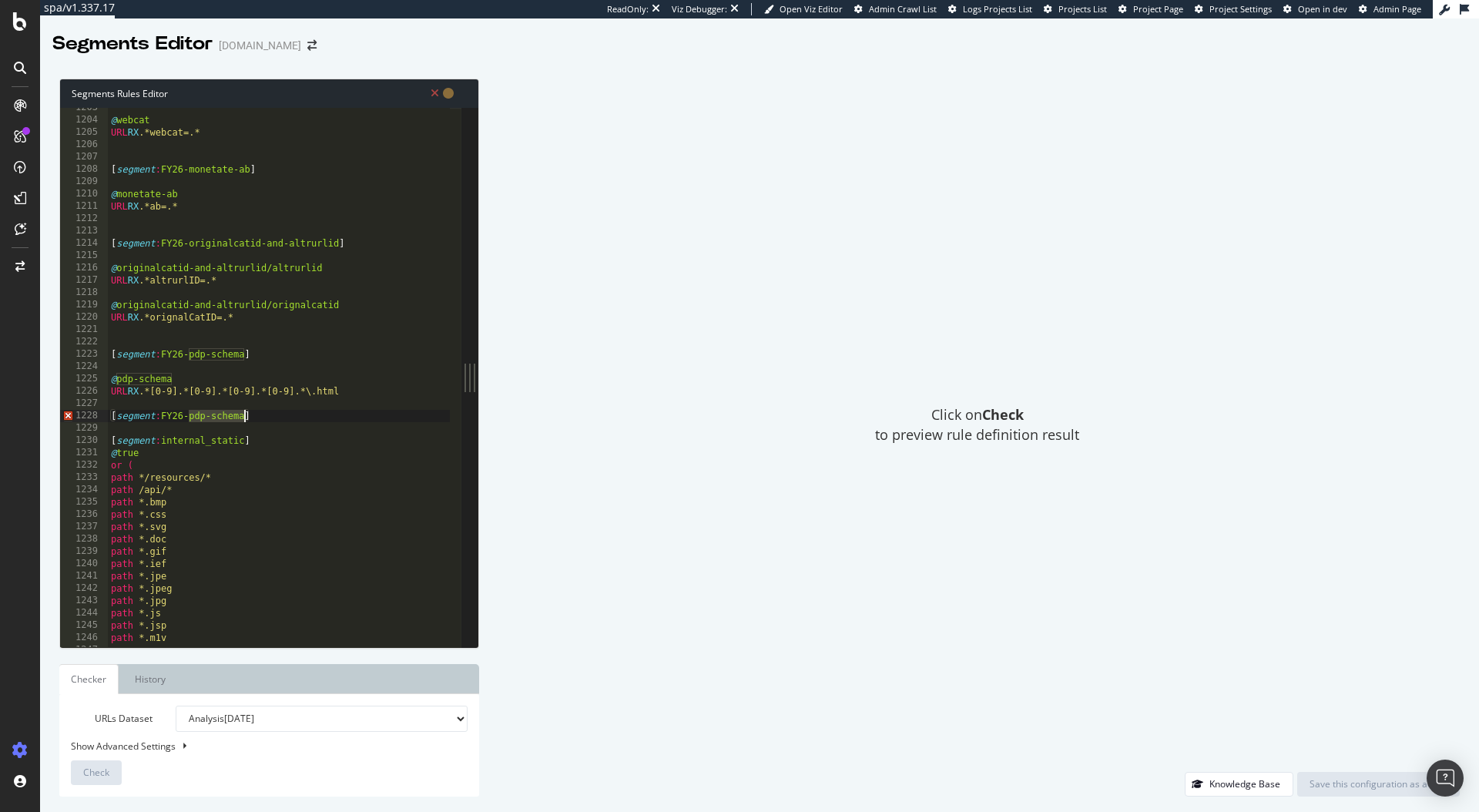
drag, startPoint x: 189, startPoint y: 414, endPoint x: 245, endPoint y: 415, distance: 56.0
click at [245, 415] on div "@ webcat URL RX .*webcat=.* [ segment : FY26-monetate-ab ] @ monetate-ab URL RX…" at bounding box center [410, 377] width 605 height 552
type textarea "[segment:FY26-Indexing-Control-Facets]"
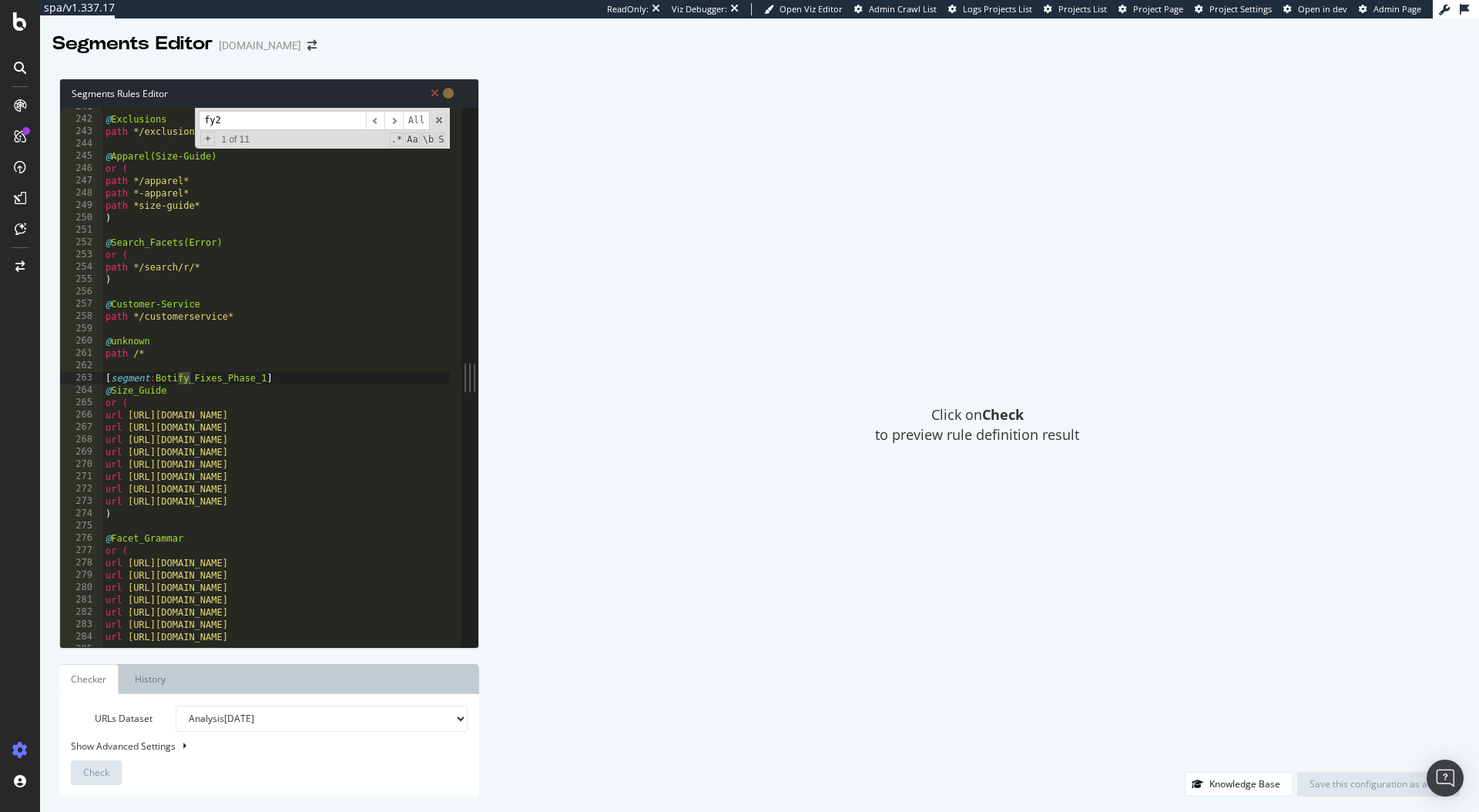
scroll to position [10940, 0]
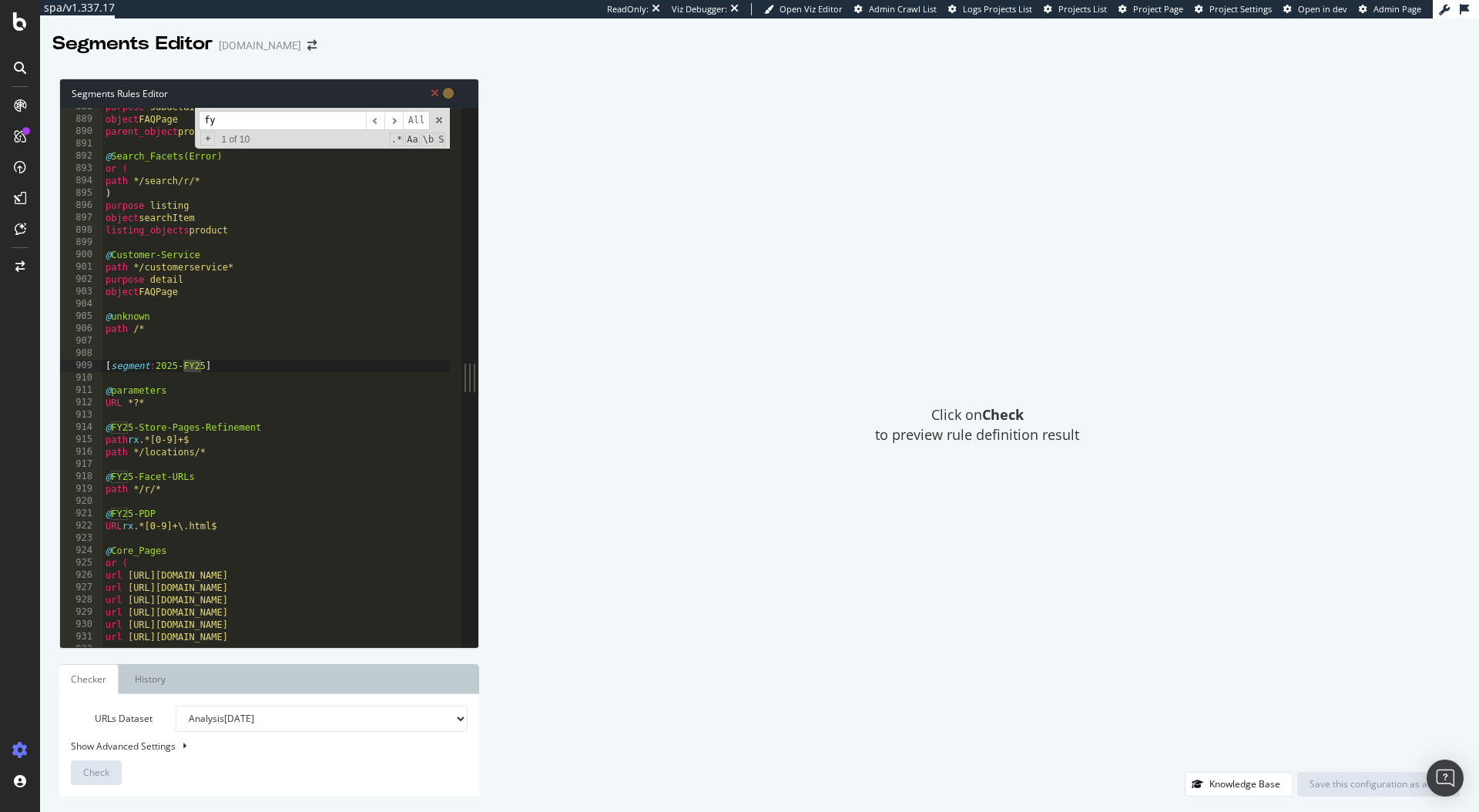
type input "f"
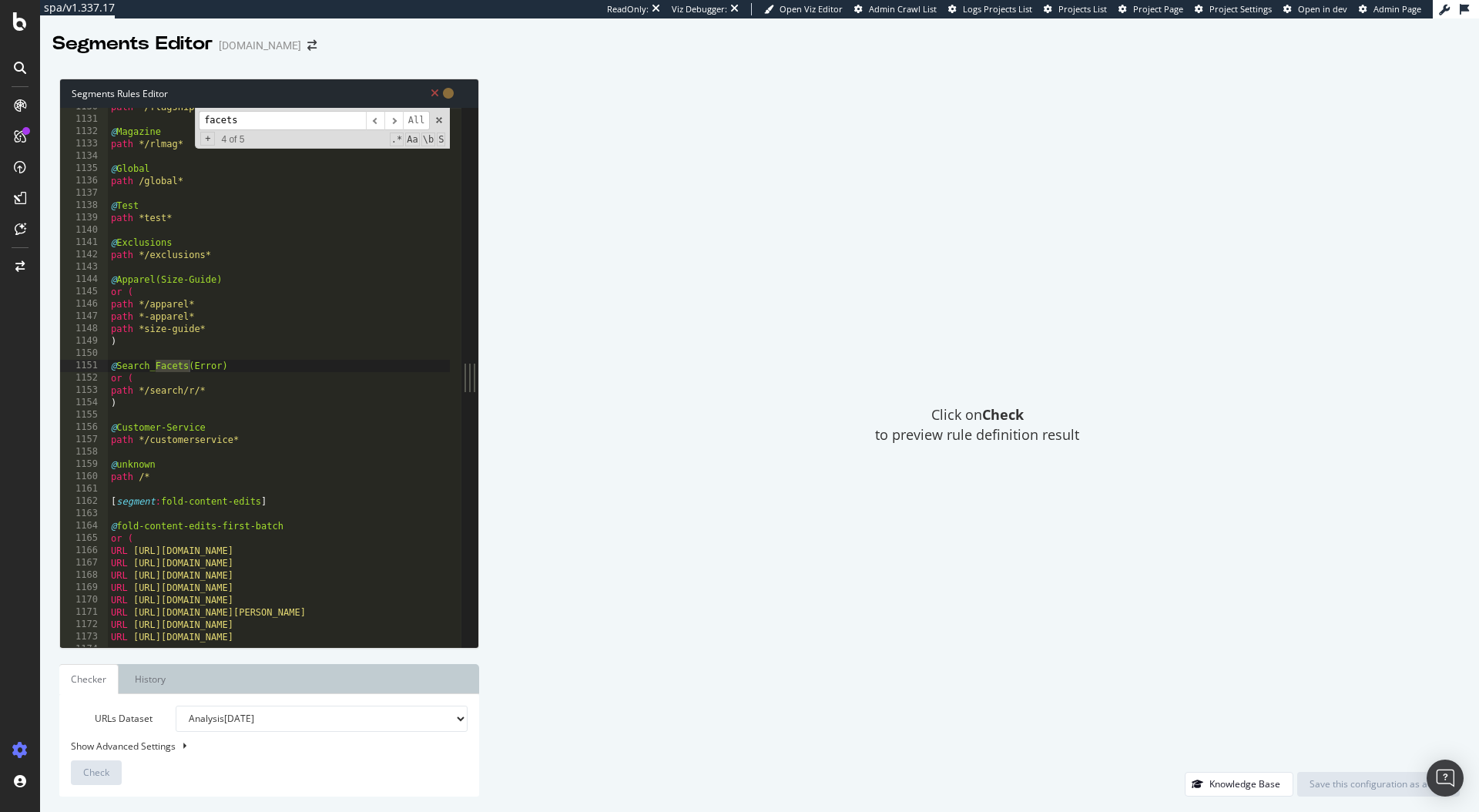
scroll to position [13923, 0]
click at [396, 121] on span "​" at bounding box center [394, 120] width 19 height 20
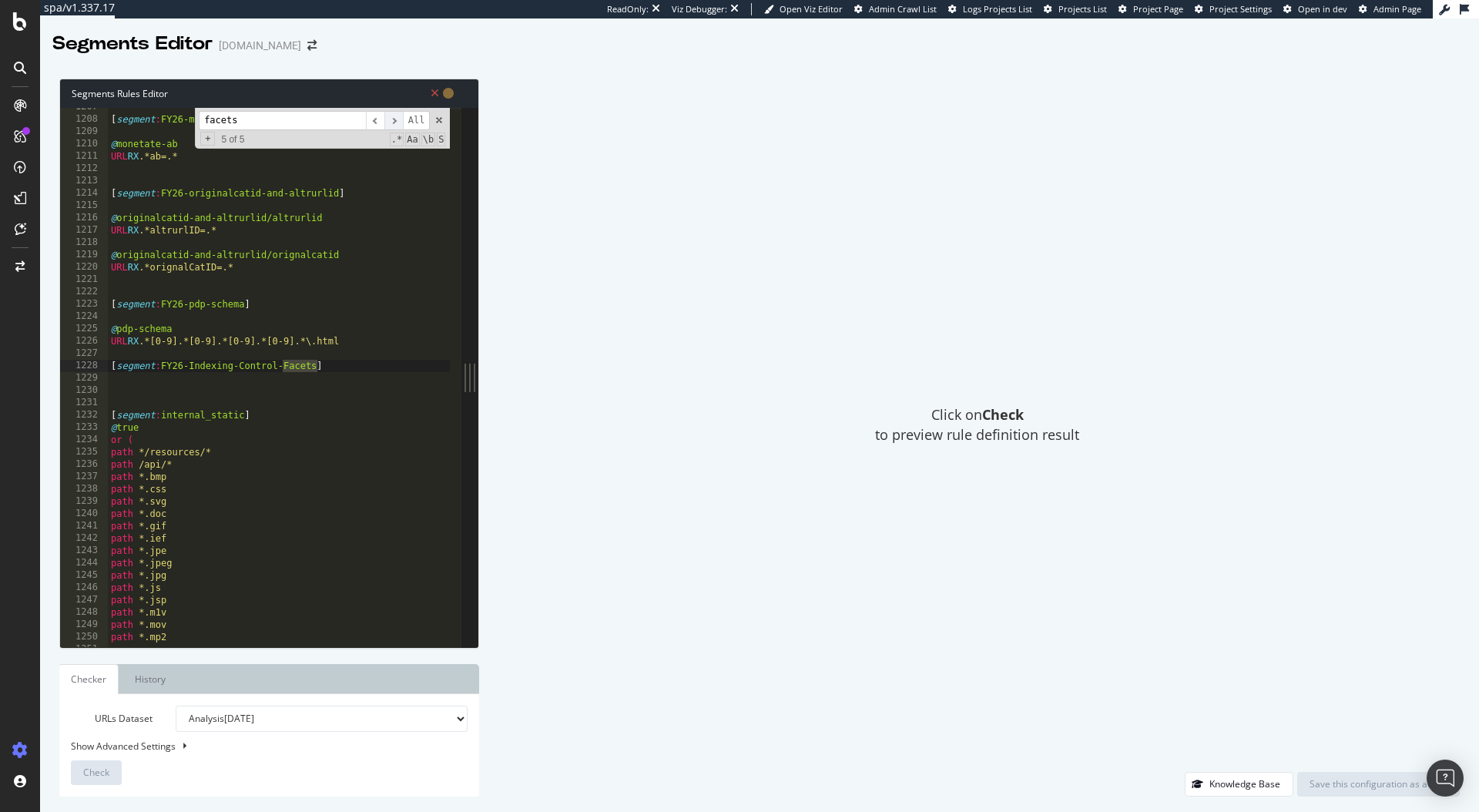
scroll to position [14872, 0]
click at [394, 114] on span "​" at bounding box center [394, 120] width 19 height 20
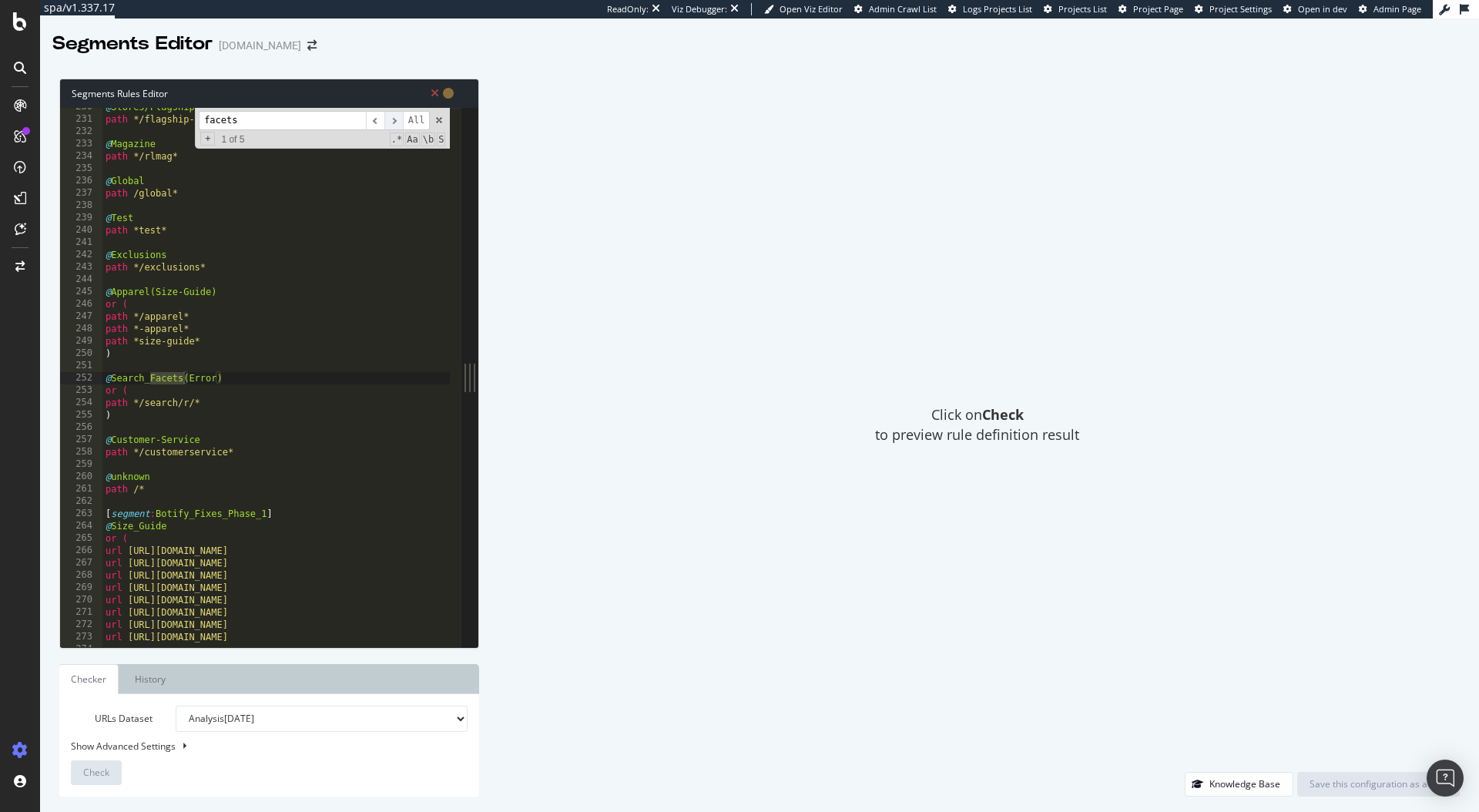
click at [394, 114] on span "​" at bounding box center [394, 120] width 19 height 20
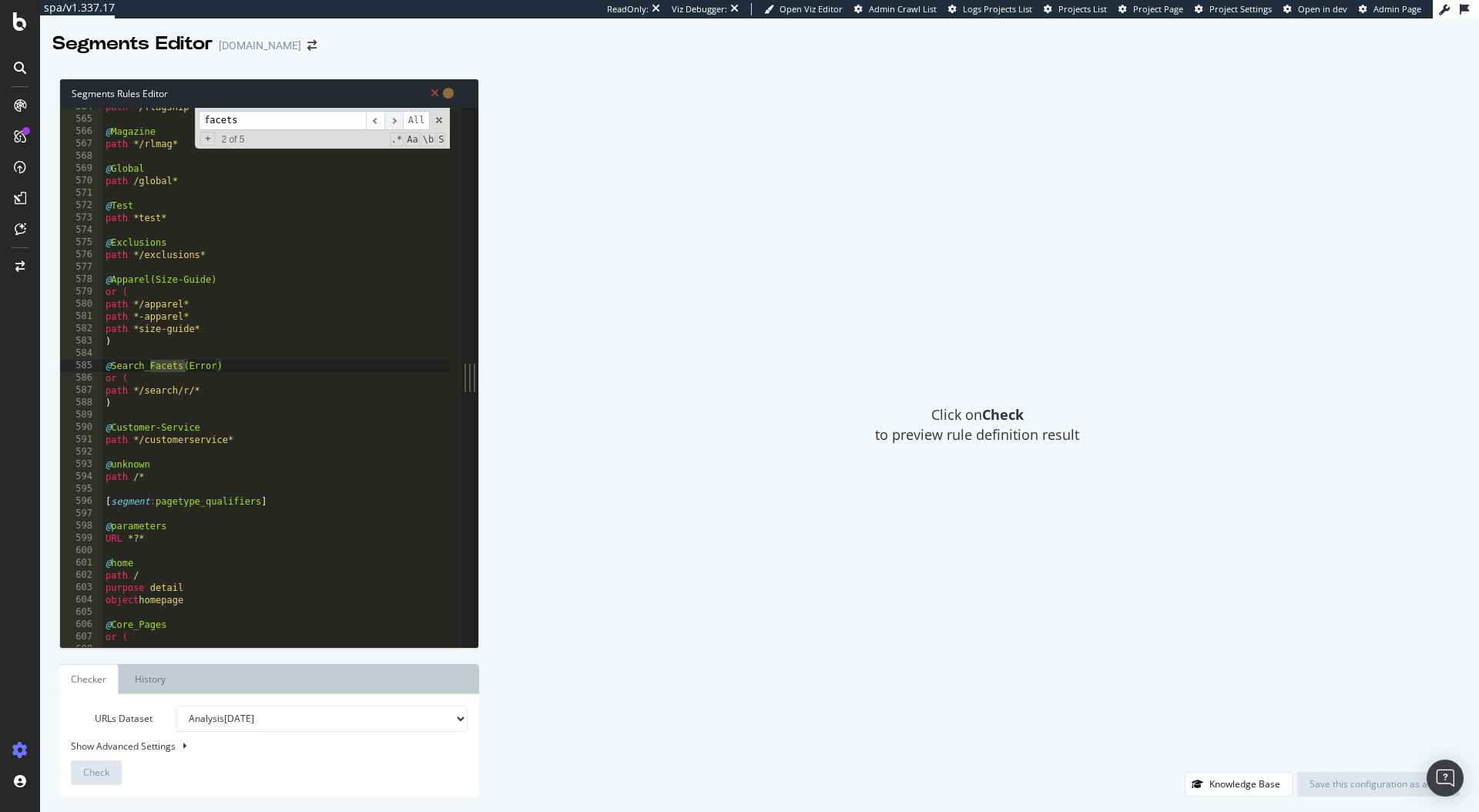
click at [394, 114] on span "​" at bounding box center [394, 120] width 19 height 20
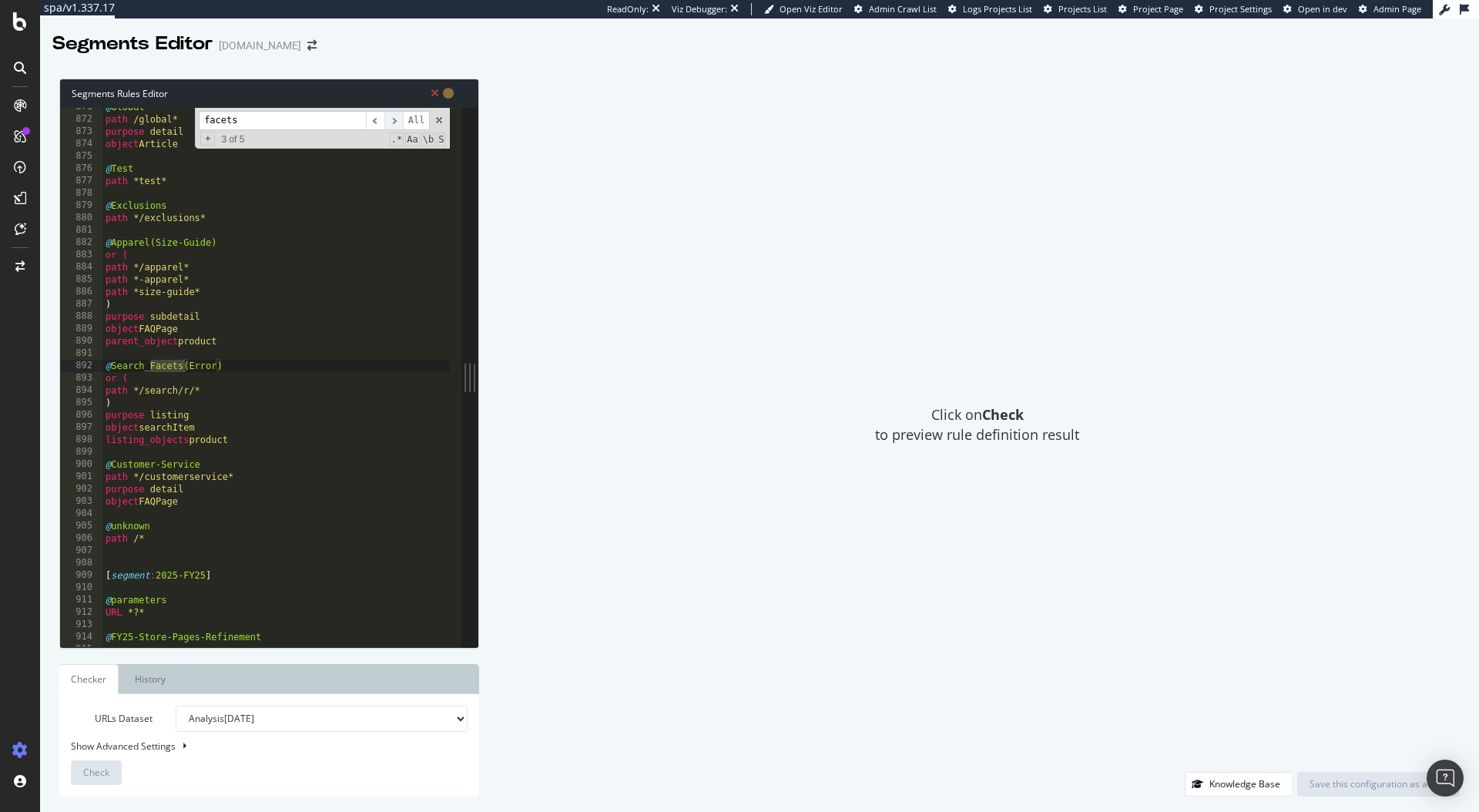
click at [394, 114] on span "​" at bounding box center [394, 120] width 19 height 20
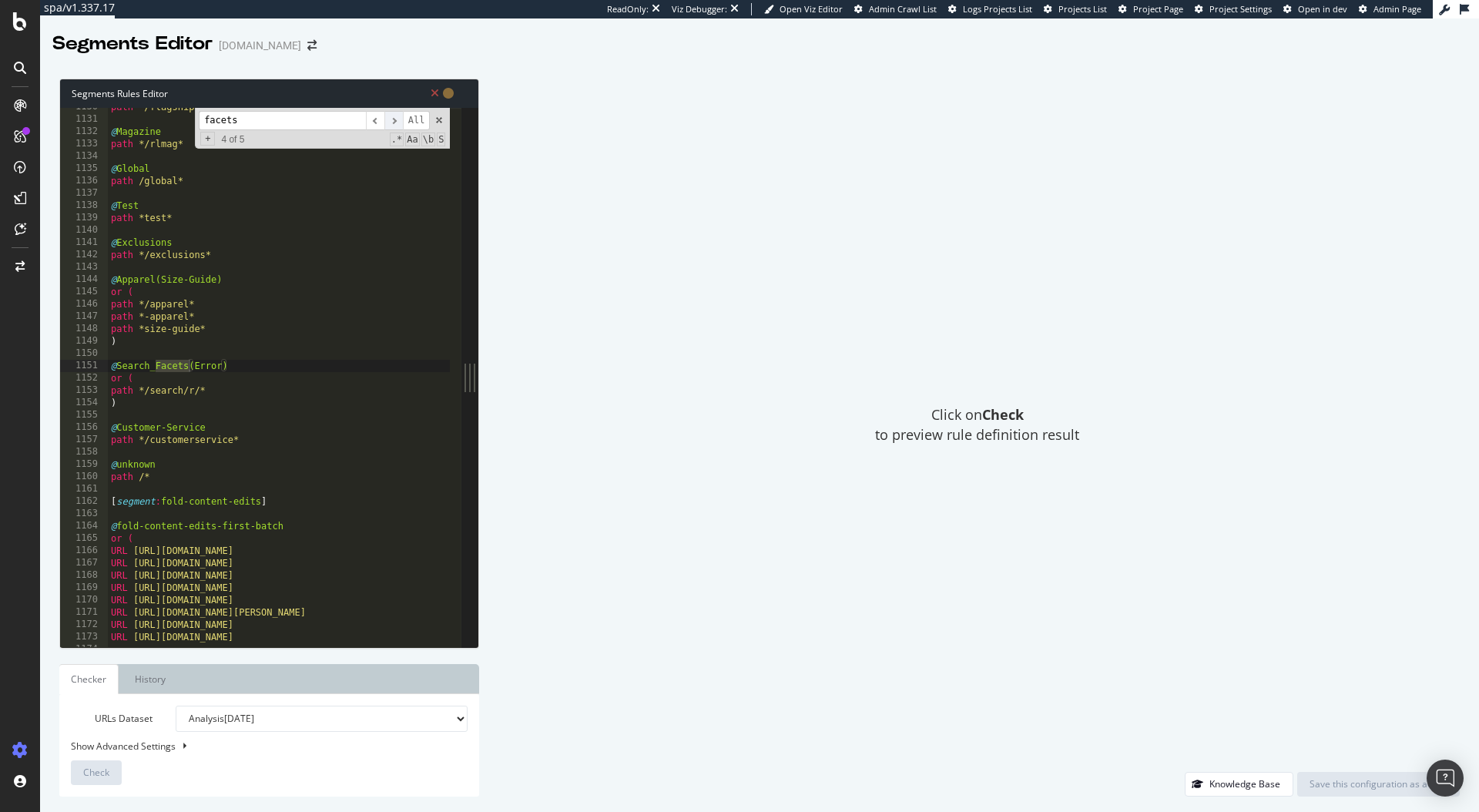
click at [394, 114] on span "​" at bounding box center [394, 120] width 19 height 20
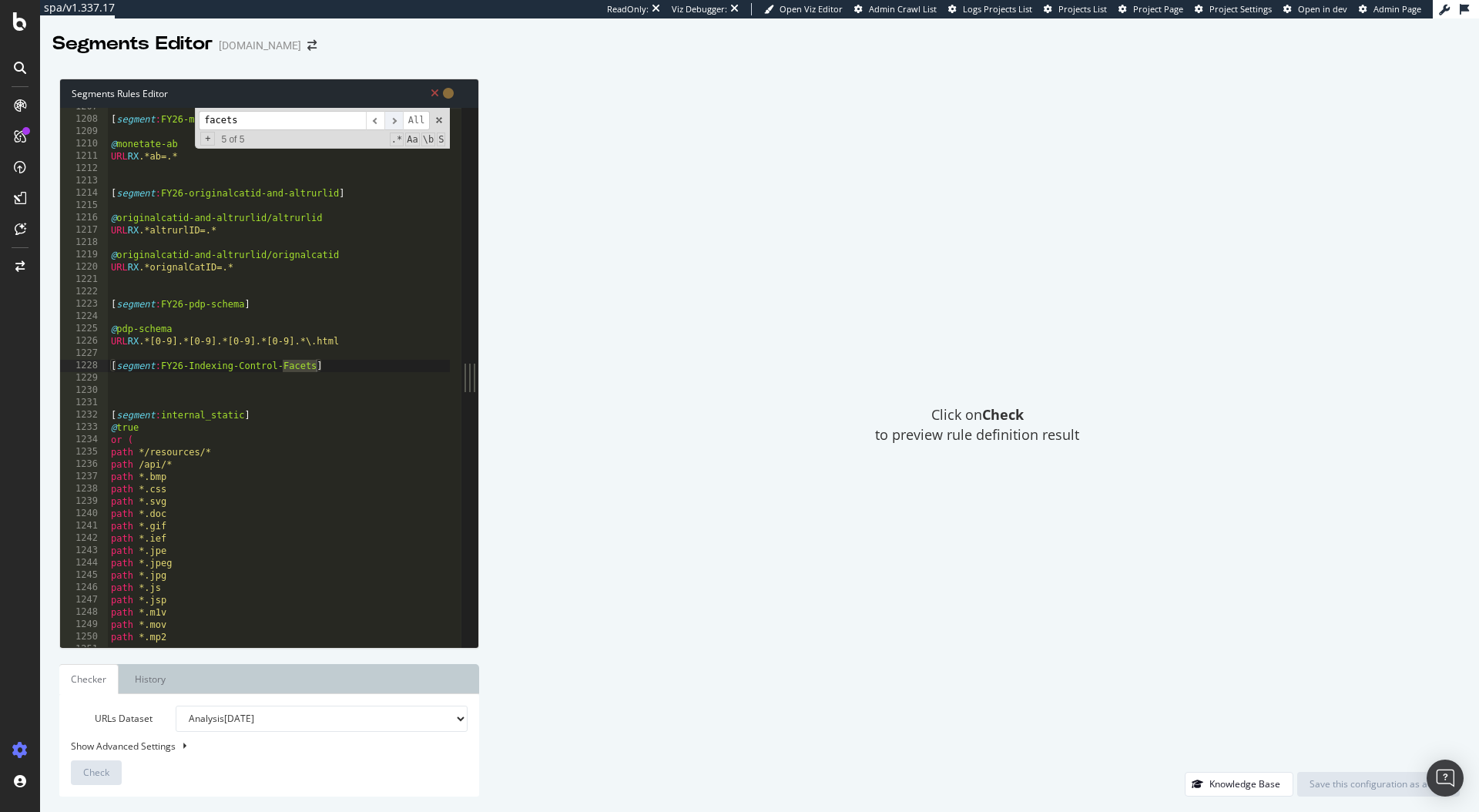
click at [394, 114] on span "​" at bounding box center [394, 120] width 19 height 20
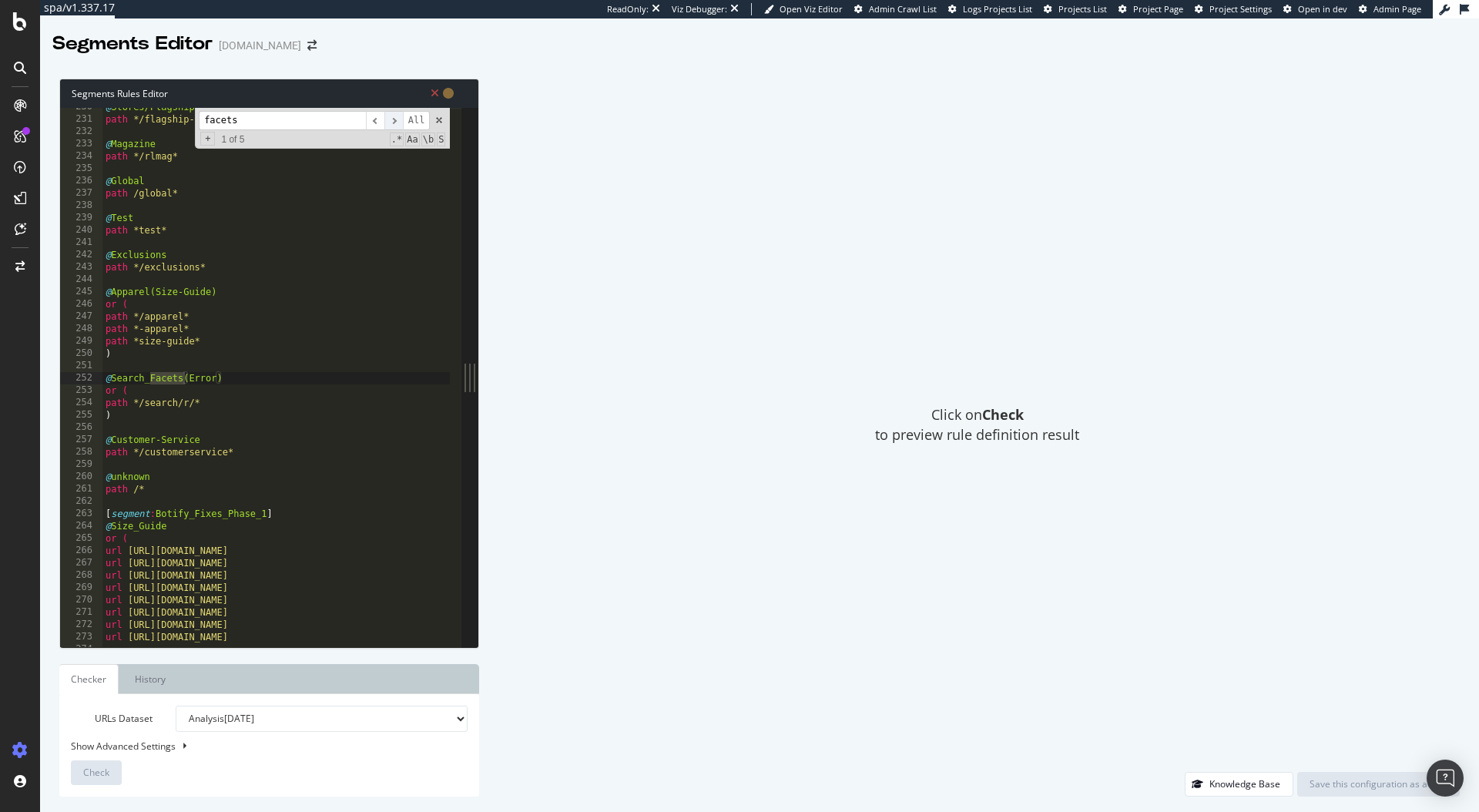
scroll to position [2830, 0]
click at [342, 119] on input "facets" at bounding box center [283, 120] width 167 height 20
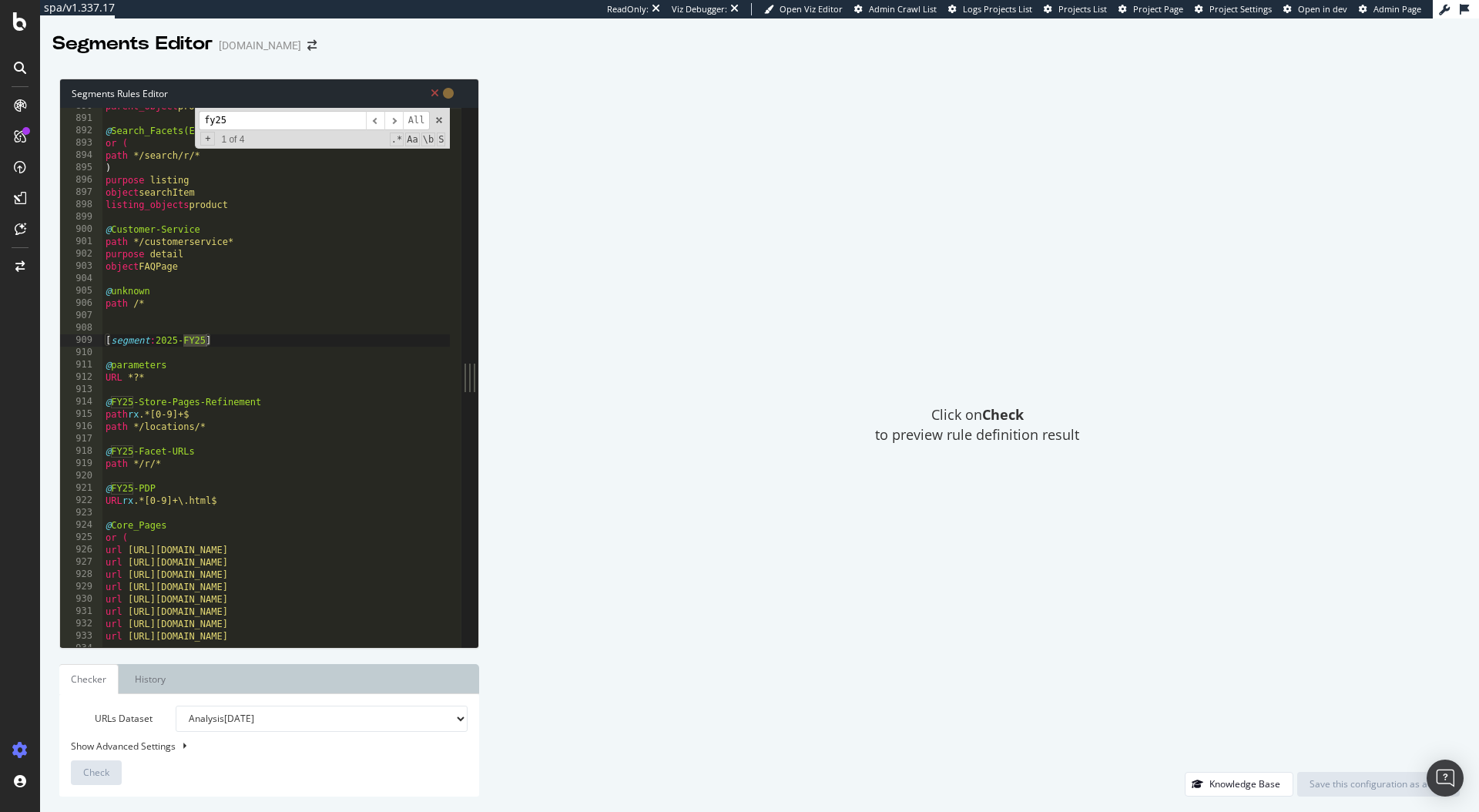
scroll to position [10965, 0]
type input "fy25"
drag, startPoint x: 179, startPoint y: 465, endPoint x: 87, endPoint y: 448, distance: 93.6
click at [87, 448] on div "path */r/* 890 891 892 893 894 895 896 897 898 899 900 901 902 903 904 905 906 …" at bounding box center [261, 377] width 401 height 540
click at [391, 123] on span "​" at bounding box center [394, 120] width 19 height 20
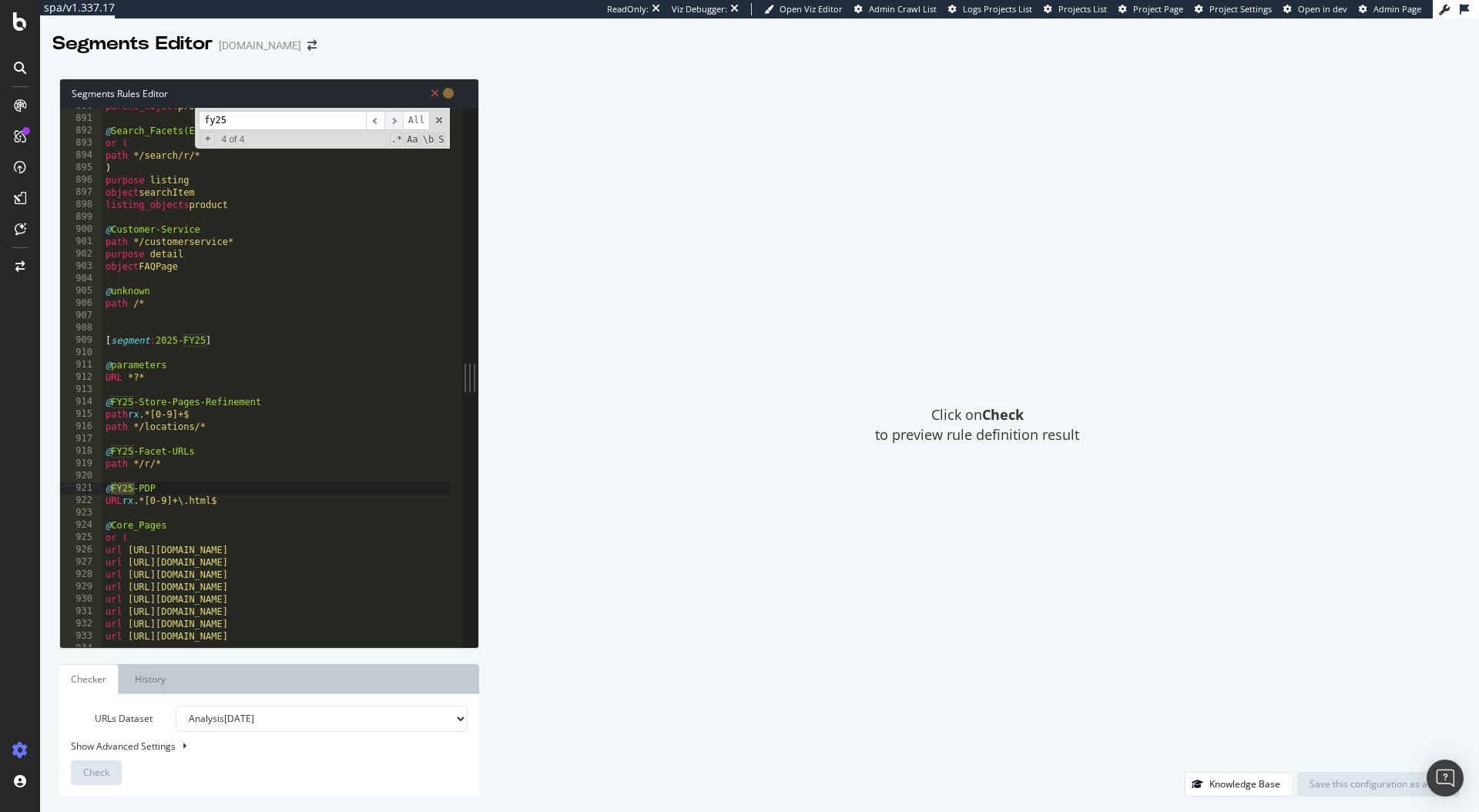
click at [391, 123] on span "​" at bounding box center [394, 120] width 19 height 20
type textarea "@FY25-Store-Pages-Refinement"
click at [266, 123] on input "fy25" at bounding box center [283, 120] width 167 height 20
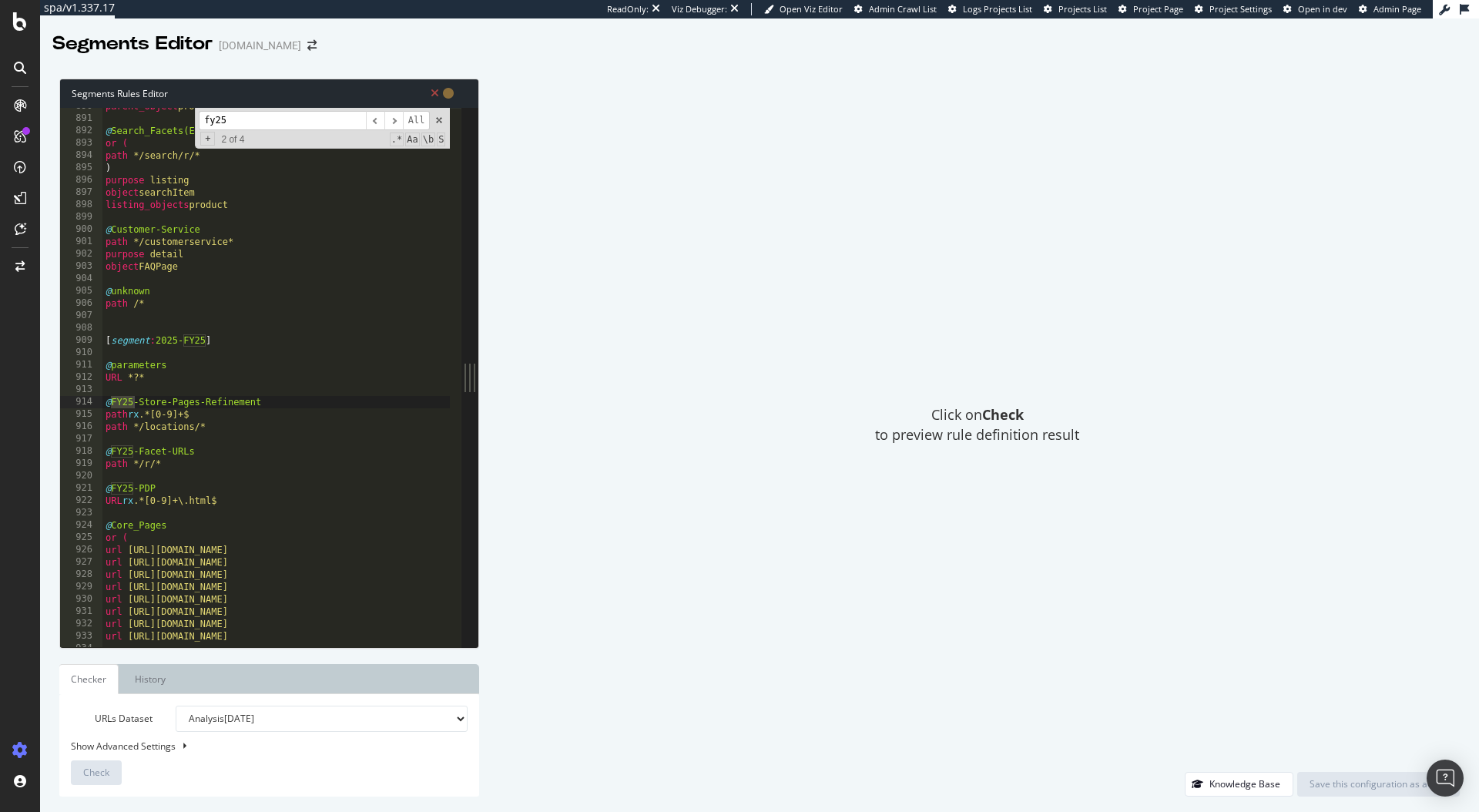
click at [266, 123] on input "fy25" at bounding box center [283, 120] width 167 height 20
type input "ind"
type textarea "[segment:FY26-indexing-of-unwanted-search-pages]"
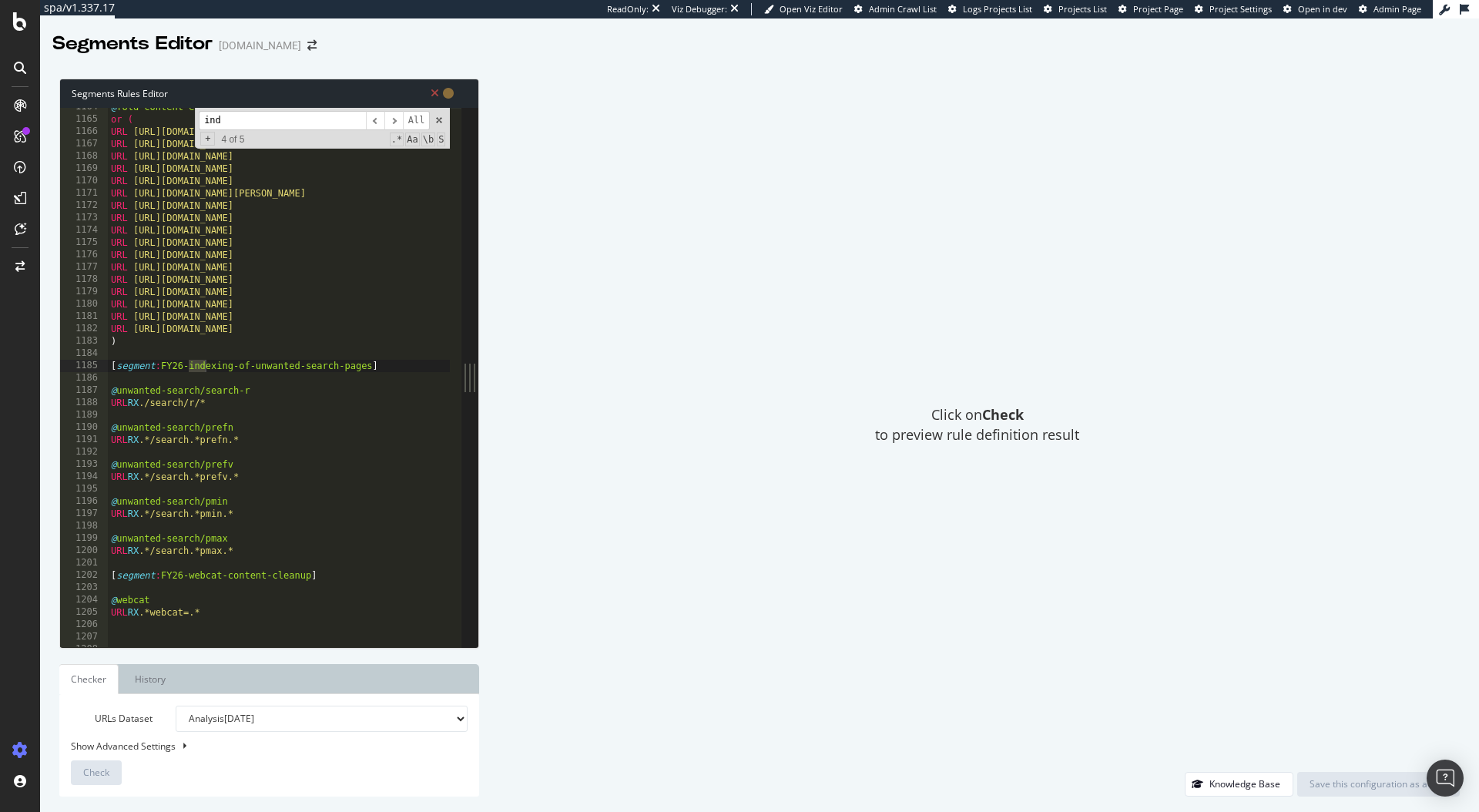
scroll to position [14342, 0]
type input "indexing"
click at [391, 127] on span "​" at bounding box center [394, 120] width 19 height 20
type textarea "[segment:FY26-Indexing-Control-Facets]"
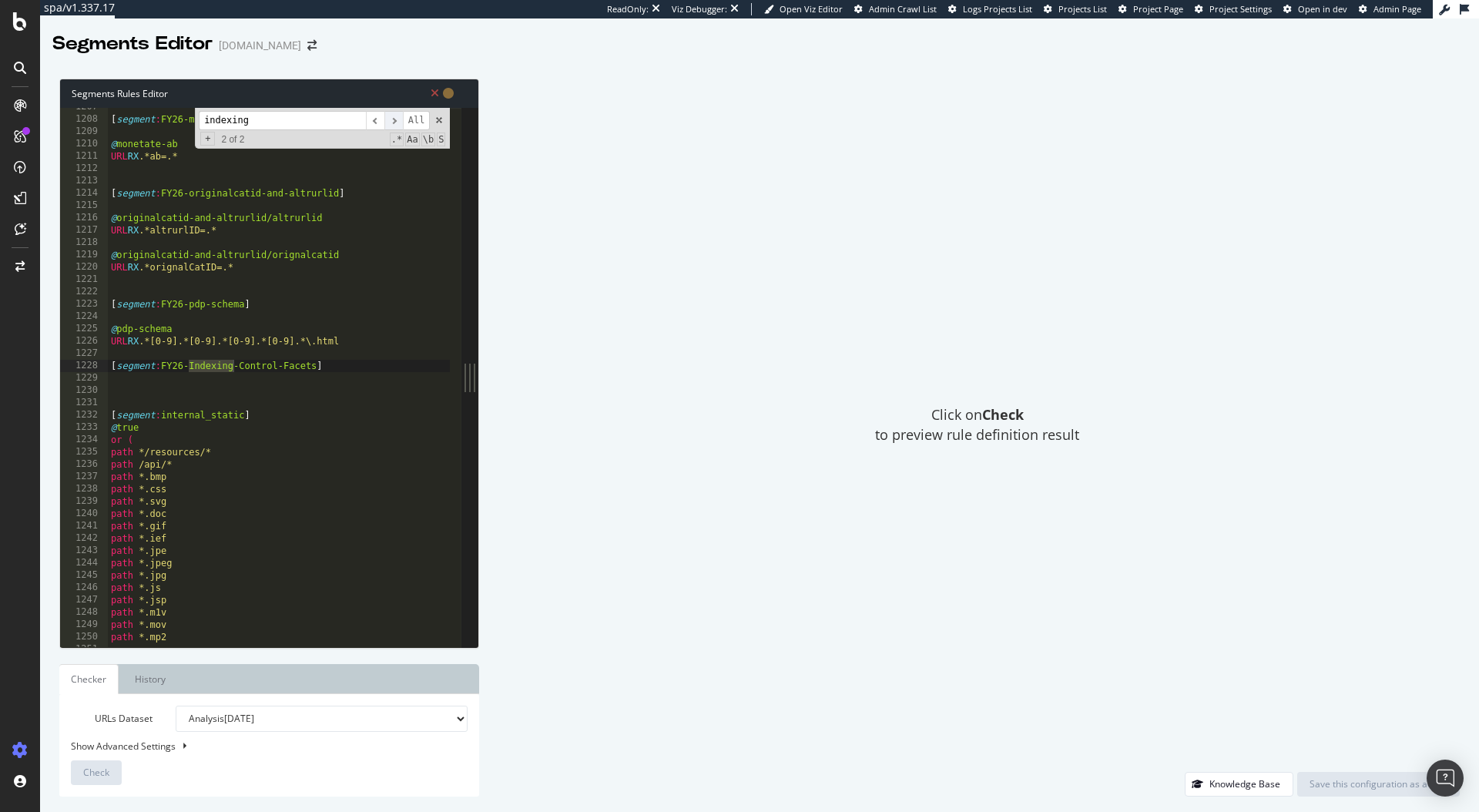
scroll to position [14872, 0]
click at [226, 382] on div "[ segment : FY26-monetate-ab ] @ monetate-ab URL RX .*ab=.* [ segment : FY26-or…" at bounding box center [410, 376] width 605 height 552
paste textarea "path */r/*"
click at [109, 378] on div "[ segment : FY26-monetate-ab ] @ monetate-ab URL RX .*ab=.* [ segment : FY26-or…" at bounding box center [410, 376] width 605 height 552
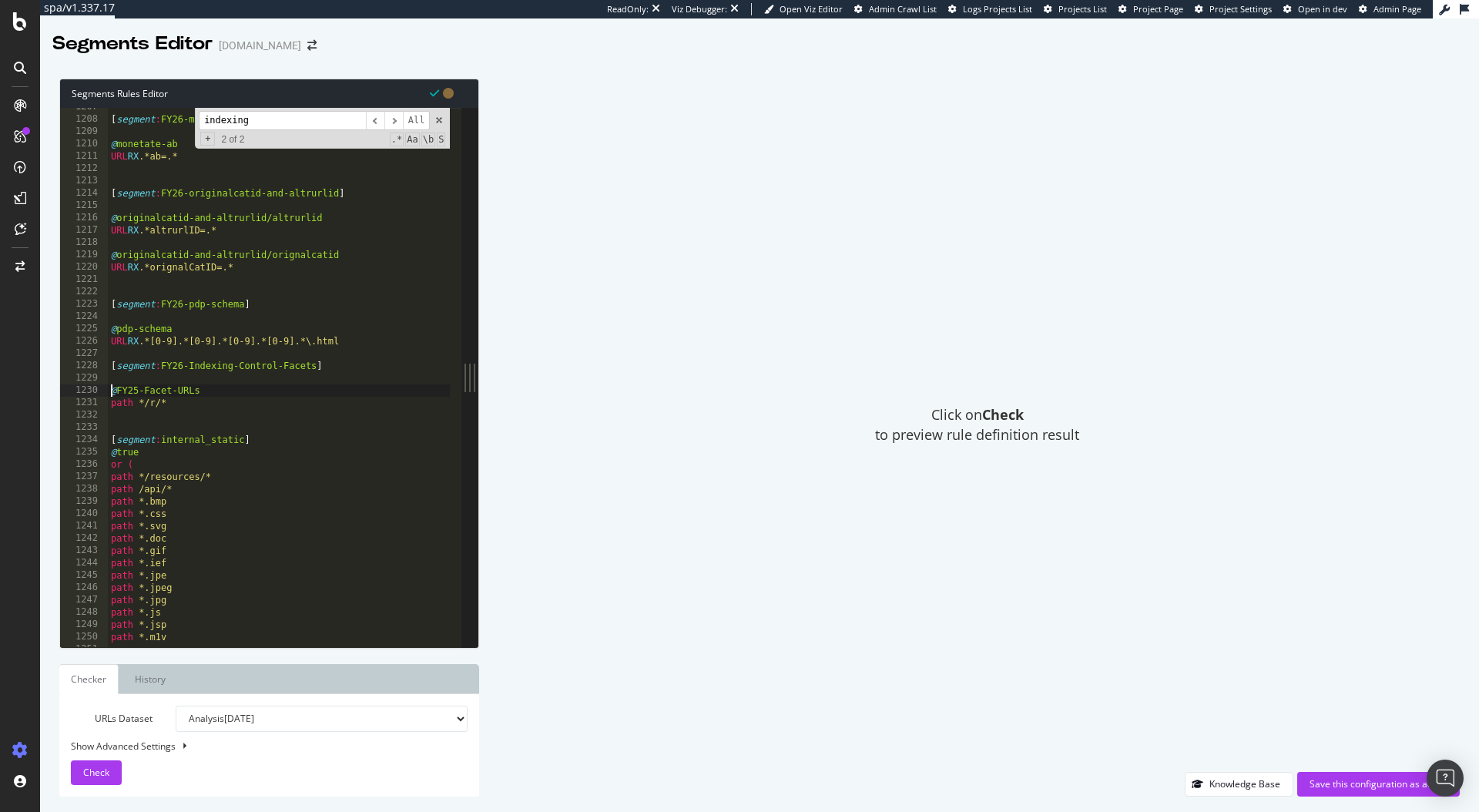
type textarea "path */r/*"
drag, startPoint x: 127, startPoint y: 390, endPoint x: 137, endPoint y: 390, distance: 10.0
click at [137, 390] on div "[ segment : FY26-monetate-ab ] @ monetate-ab URL RX .*ab=.* [ segment : FY26-or…" at bounding box center [410, 376] width 605 height 552
drag, startPoint x: 320, startPoint y: 365, endPoint x: 262, endPoint y: 365, distance: 58.0
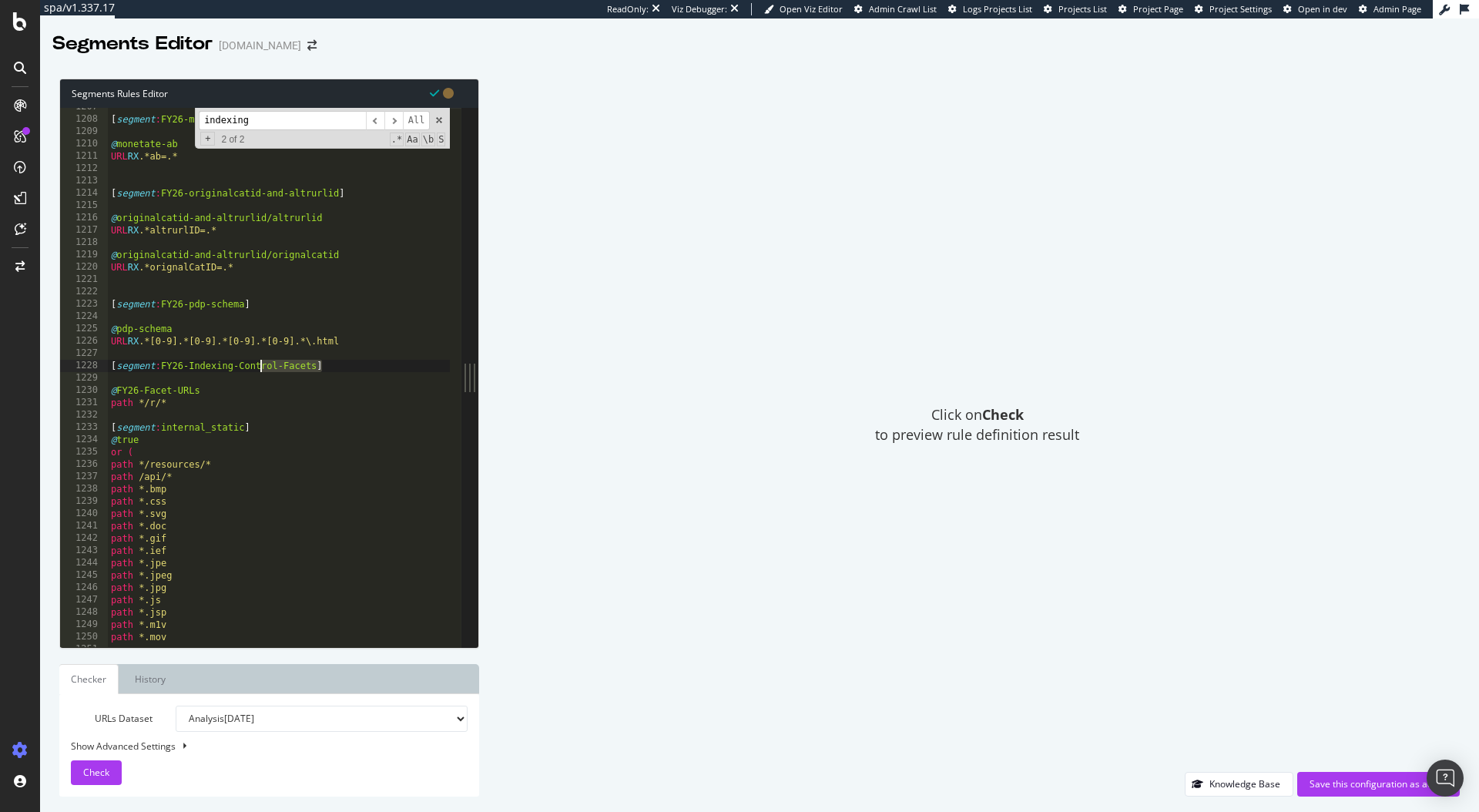
click at [262, 365] on div "[ segment : FY26-monetate-ab ] @ monetate-ab URL RX .*ab=.* [ segment : FY26-or…" at bounding box center [410, 376] width 605 height 552
drag, startPoint x: 162, startPoint y: 365, endPoint x: 315, endPoint y: 371, distance: 153.1
click at [315, 371] on div "[ segment : FY26-monetate-ab ] @ monetate-ab URL RX .*ab=.* [ segment : FY26-or…" at bounding box center [410, 376] width 605 height 552
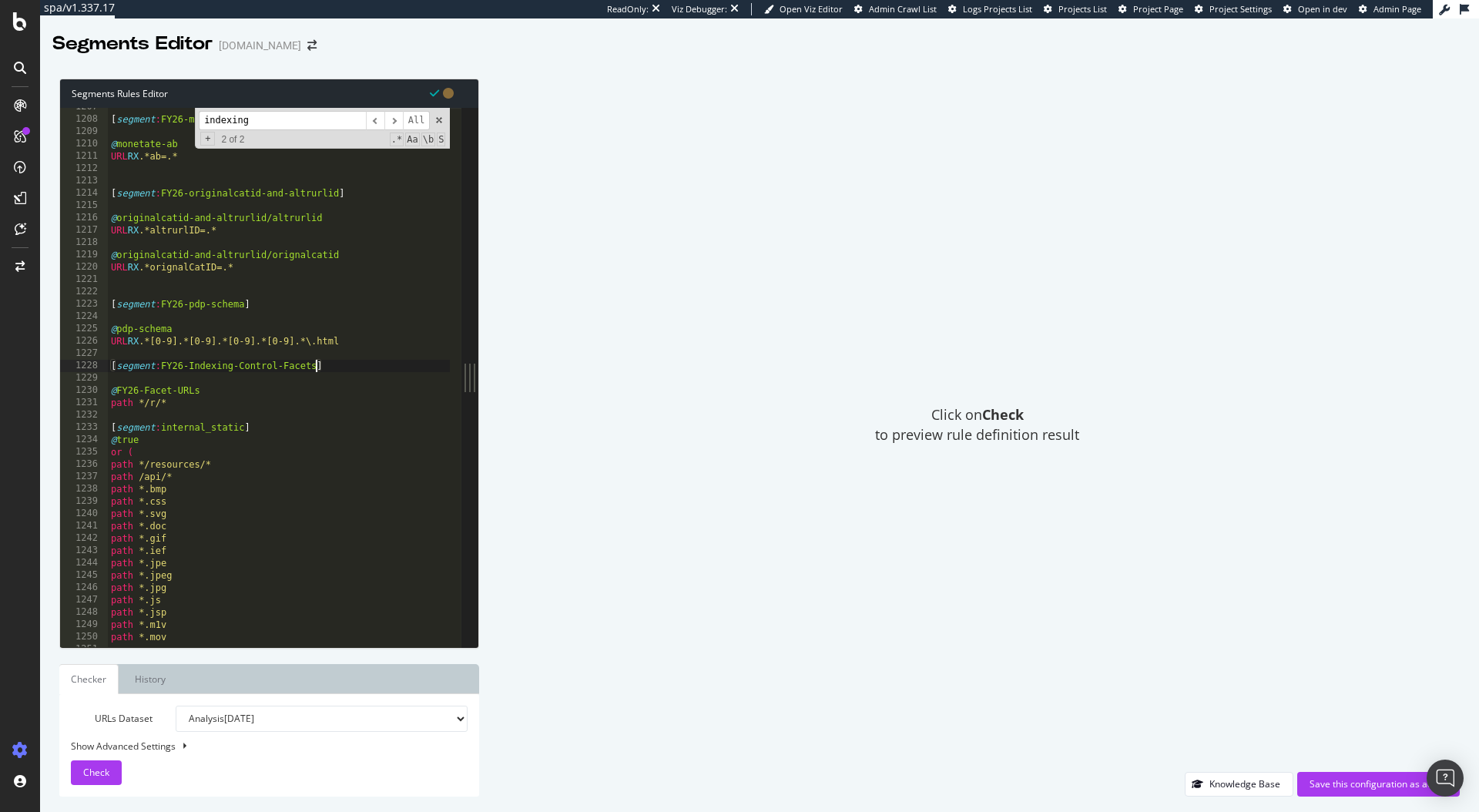
click at [189, 369] on div "[ segment : FY26-monetate-ab ] @ monetate-ab URL RX .*ab=.* [ segment : FY26-or…" at bounding box center [410, 376] width 605 height 552
drag, startPoint x: 192, startPoint y: 367, endPoint x: 267, endPoint y: 369, distance: 75.0
click at [267, 369] on div "[ segment : FY26-monetate-ab ] @ monetate-ab URL RX .*ab=.* [ segment : FY26-or…" at bounding box center [410, 376] width 605 height 552
click at [259, 369] on div "[ segment : FY26-monetate-ab ] @ monetate-ab URL RX .*ab=.* [ segment : FY26-or…" at bounding box center [410, 376] width 605 height 552
drag, startPoint x: 191, startPoint y: 368, endPoint x: 316, endPoint y: 368, distance: 125.0
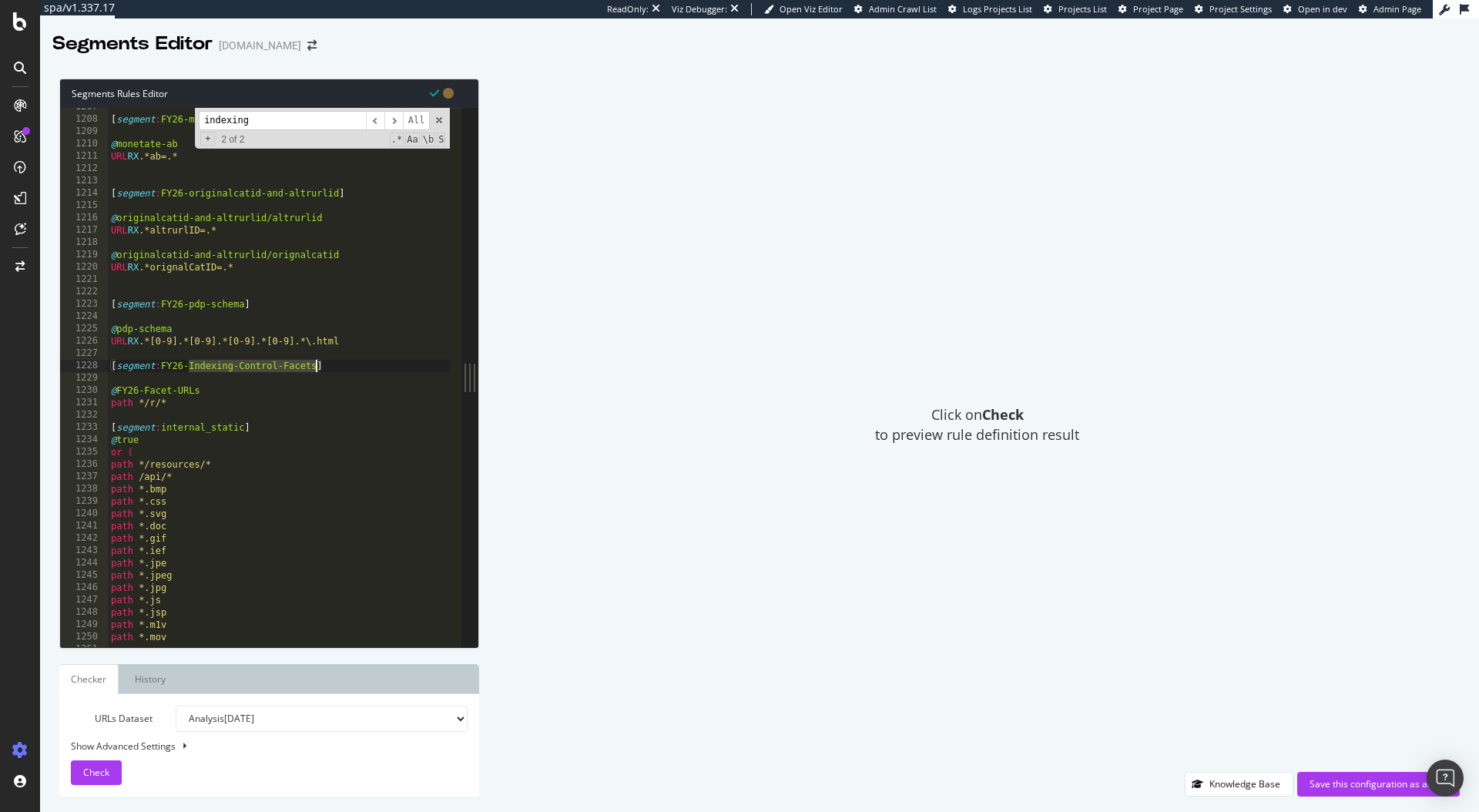
click at [316, 368] on div "[ segment : FY26-monetate-ab ] @ monetate-ab URL RX .*ab=.* [ segment : FY26-or…" at bounding box center [410, 376] width 605 height 552
click at [179, 404] on div "[ segment : FY26-monetate-ab ] @ monetate-ab URL RX .*ab=.* [ segment : FY26-or…" at bounding box center [410, 376] width 605 height 552
drag, startPoint x: 204, startPoint y: 388, endPoint x: 119, endPoint y: 387, distance: 85.0
click at [119, 387] on div "[ segment : FY26-monetate-ab ] @ monetate-ab URL RX .*ab=.* [ segment : FY26-or…" at bounding box center [410, 376] width 605 height 552
paste textarea "Indexing-Control-Facet"
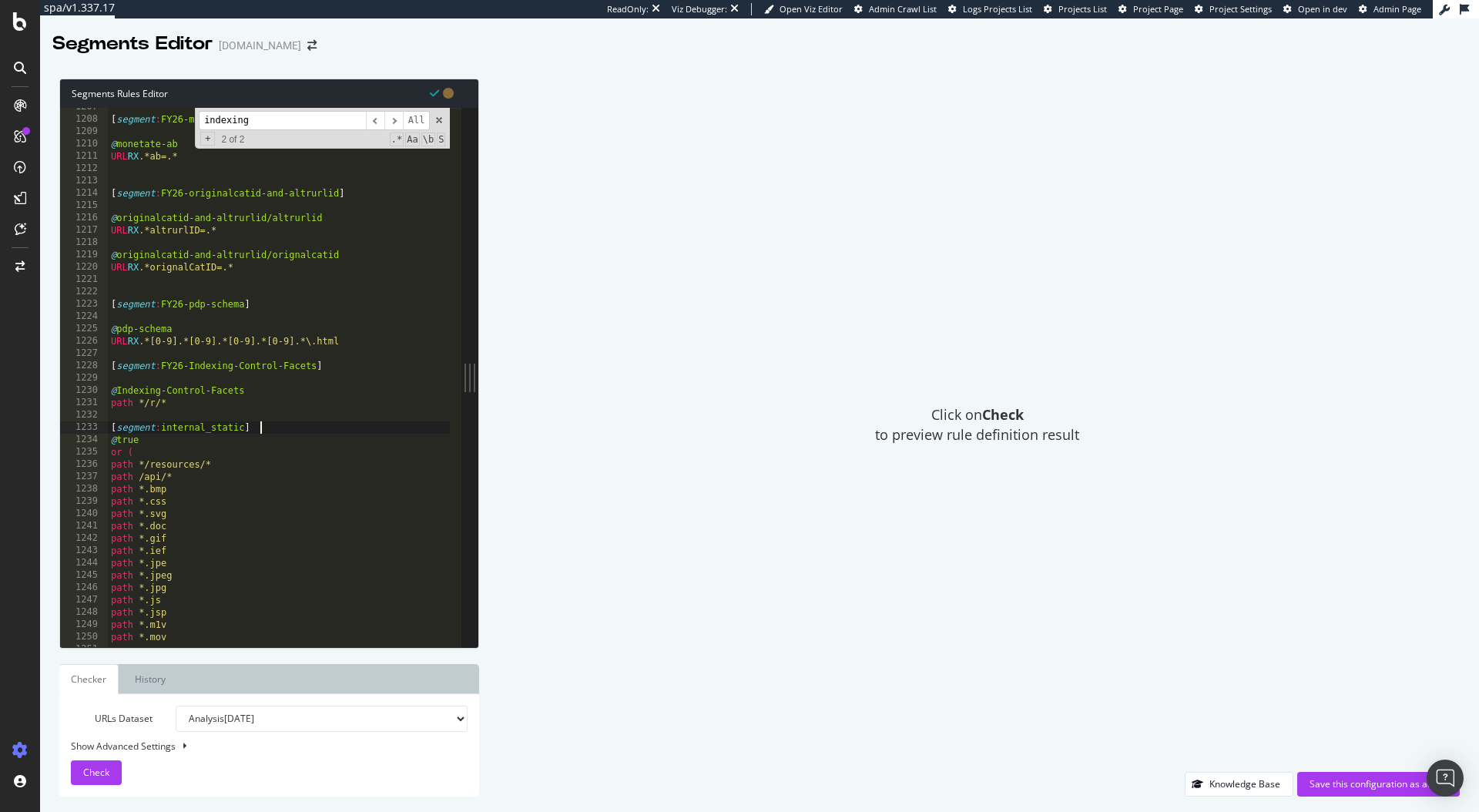
click at [347, 427] on div "[ segment : FY26-monetate-ab ] @ monetate-ab URL RX .*ab=.* [ segment : FY26-or…" at bounding box center [410, 376] width 605 height 552
click at [107, 775] on span "Check" at bounding box center [97, 772] width 27 height 13
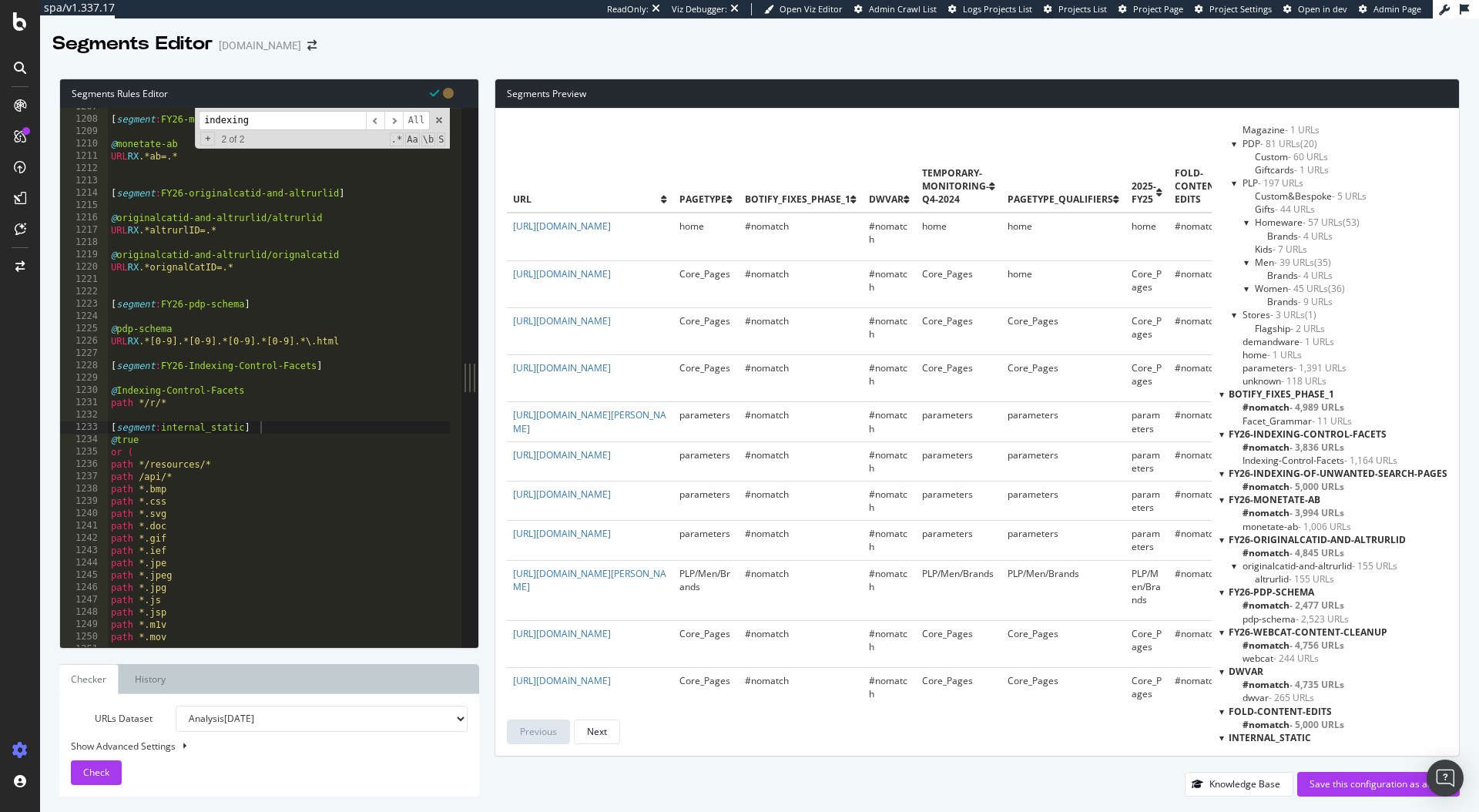
scroll to position [96, 0]
click at [1274, 449] on span "#nomatch - 3,836 URLs" at bounding box center [1293, 446] width 102 height 13
click at [1279, 459] on span "Indexing-Control-Facets - 1,164 URLs" at bounding box center [1320, 459] width 155 height 13
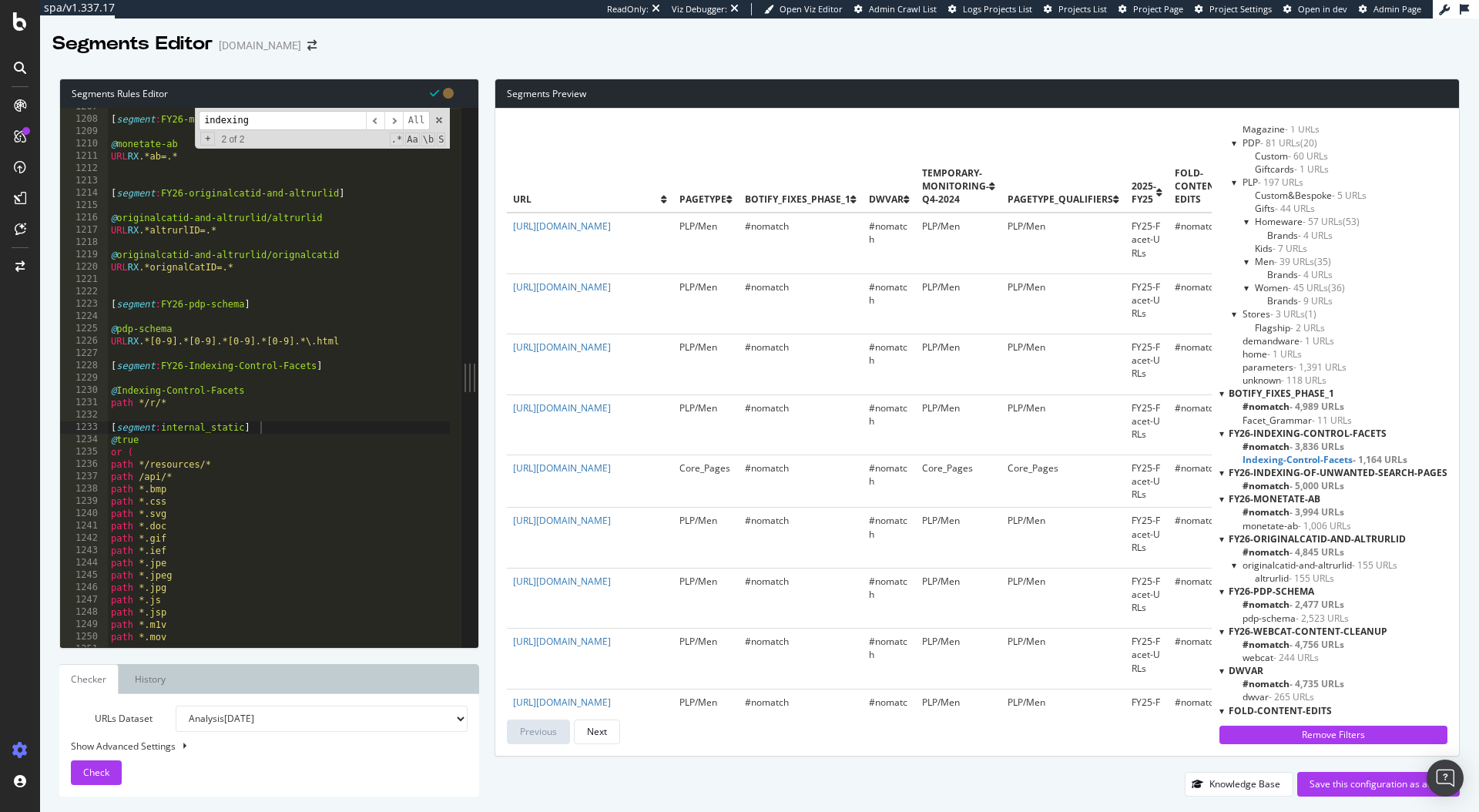
type textarea "path */r/*"
click at [246, 404] on div "[ segment : FY26-monetate-ab ] @ monetate-ab URL RX .*ab=.* [ segment : FY26-or…" at bounding box center [410, 376] width 605 height 552
paste textarea "/r/*_*"
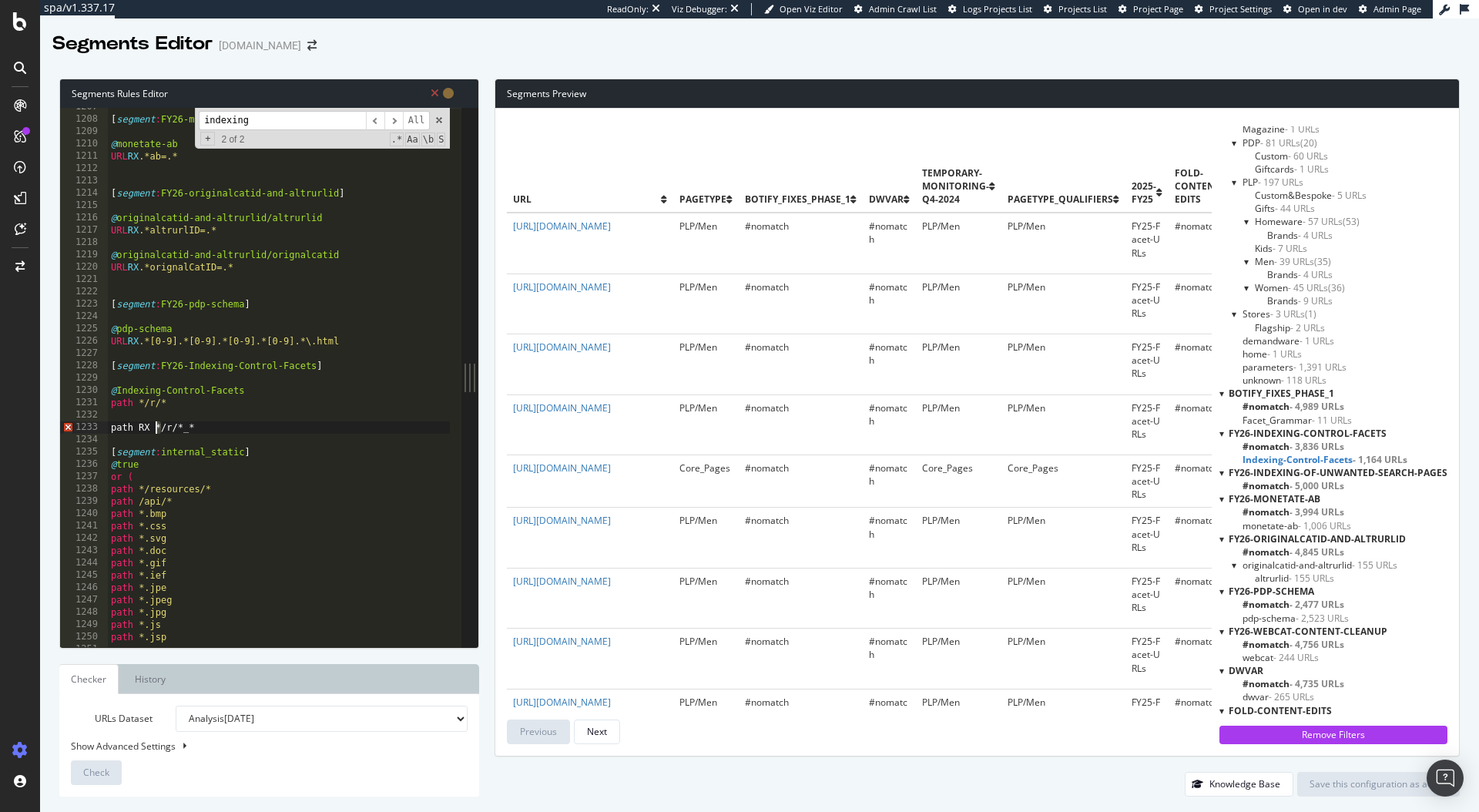
type textarea "path RX /r/*_*"
click at [141, 418] on div "[ segment : FY26-monetate-ab ] @ monetate-ab URL RX .*ab=.* [ segment : FY26-or…" at bounding box center [410, 376] width 605 height 552
drag, startPoint x: 114, startPoint y: 387, endPoint x: 233, endPoint y: 386, distance: 119.0
click at [233, 386] on div "[ segment : FY26-monetate-ab ] @ monetate-ab URL RX .*ab=.* [ segment : FY26-or…" at bounding box center [410, 376] width 605 height 552
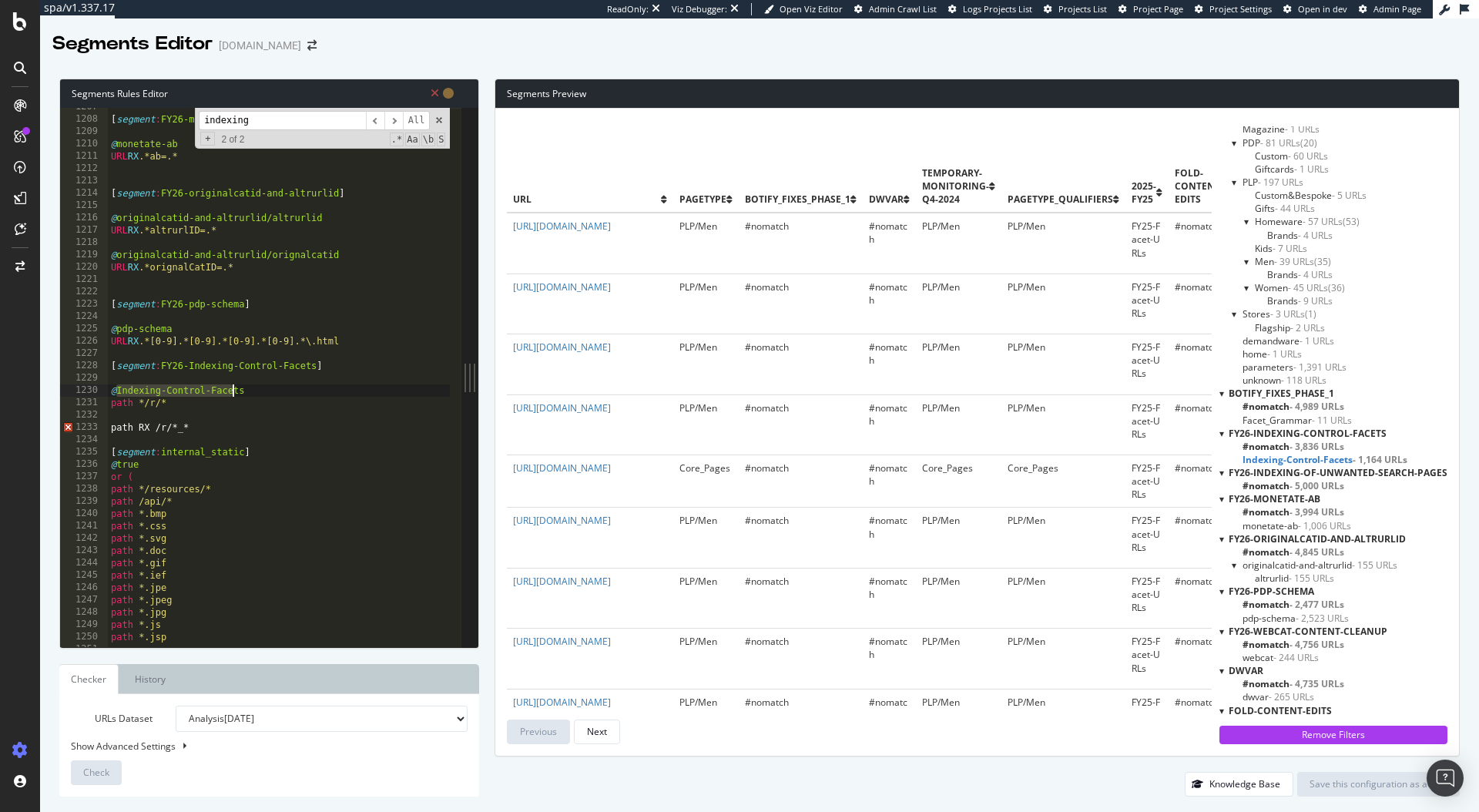
type textarea "@Indexing-Control-Facets"
drag, startPoint x: 271, startPoint y: 394, endPoint x: 111, endPoint y: 386, distance: 160.2
click at [111, 386] on div "[ segment : FY26-monetate-ab ] @ monetate-ab URL RX .*ab=.* [ segment : FY26-or…" at bounding box center [410, 376] width 605 height 552
click at [148, 418] on div "[ segment : FY26-monetate-ab ] @ monetate-ab URL RX .*ab=.* [ segment : FY26-or…" at bounding box center [410, 376] width 605 height 552
paste textarea "@Indexing-Control-Facets"
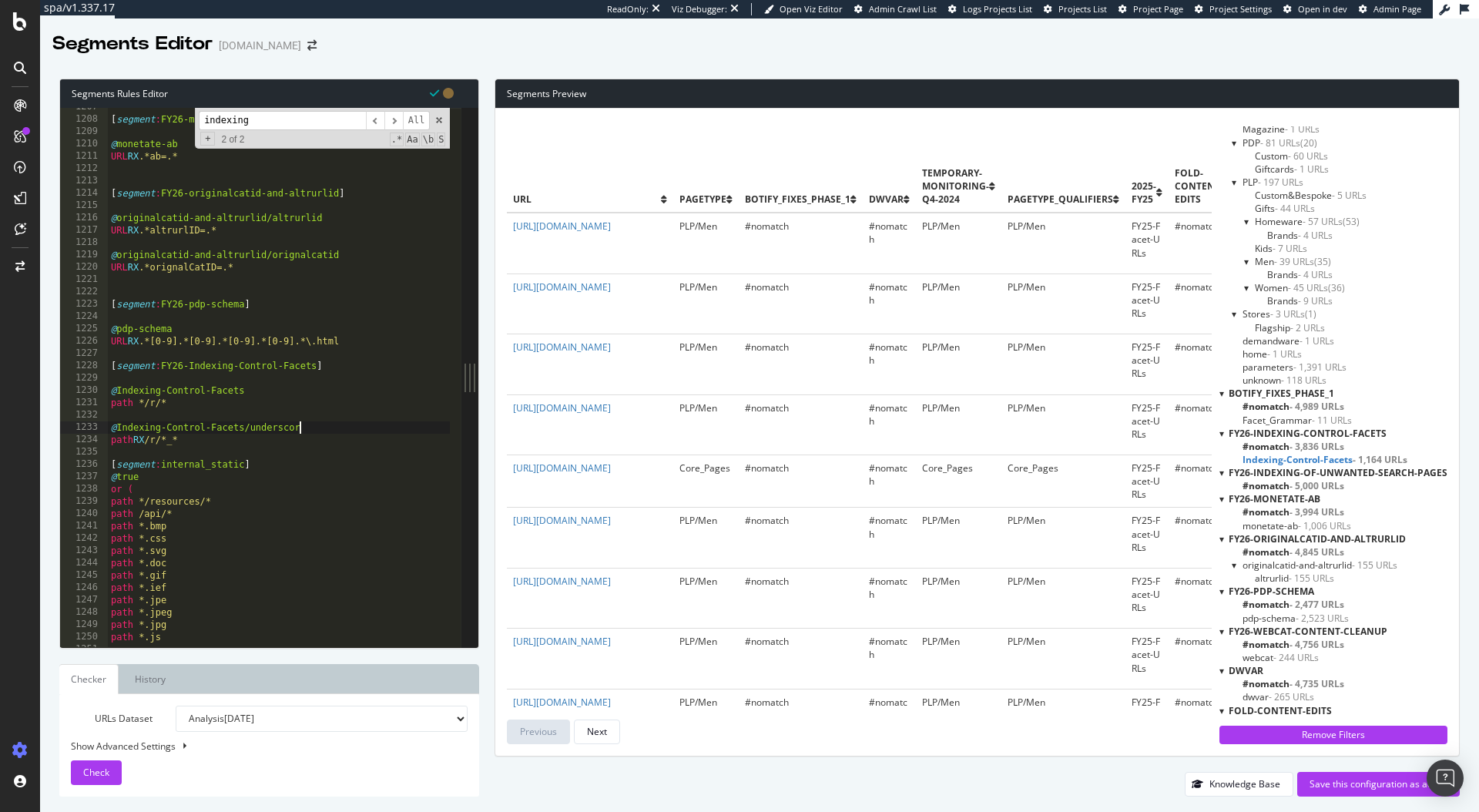
scroll to position [0, 16]
click at [108, 775] on span "Check" at bounding box center [97, 772] width 27 height 13
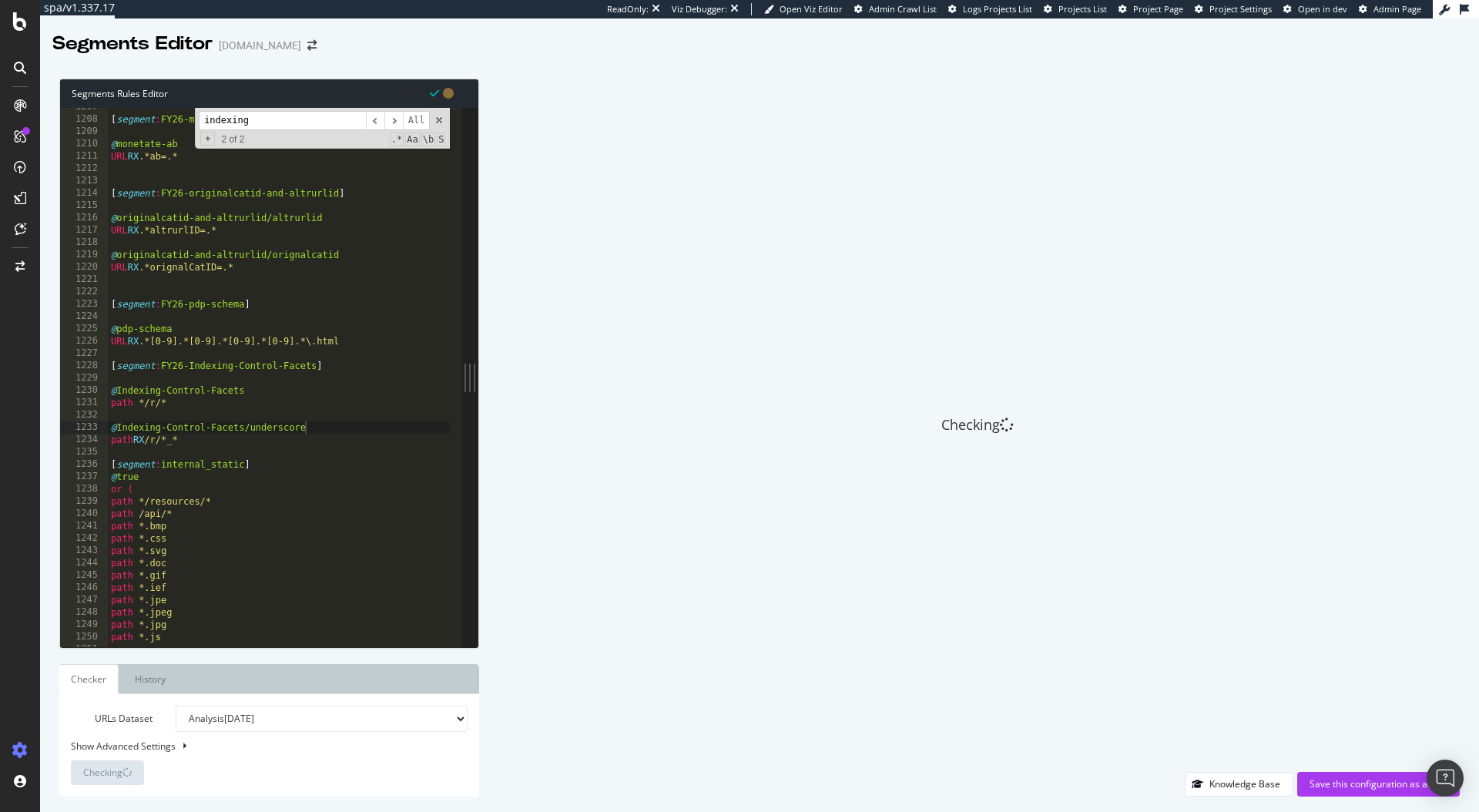
click at [250, 429] on div "[ segment : FY26-monetate-ab ] @ monetate-ab URL RX .*ab=.* [ segment : FY26-or…" at bounding box center [410, 376] width 605 height 552
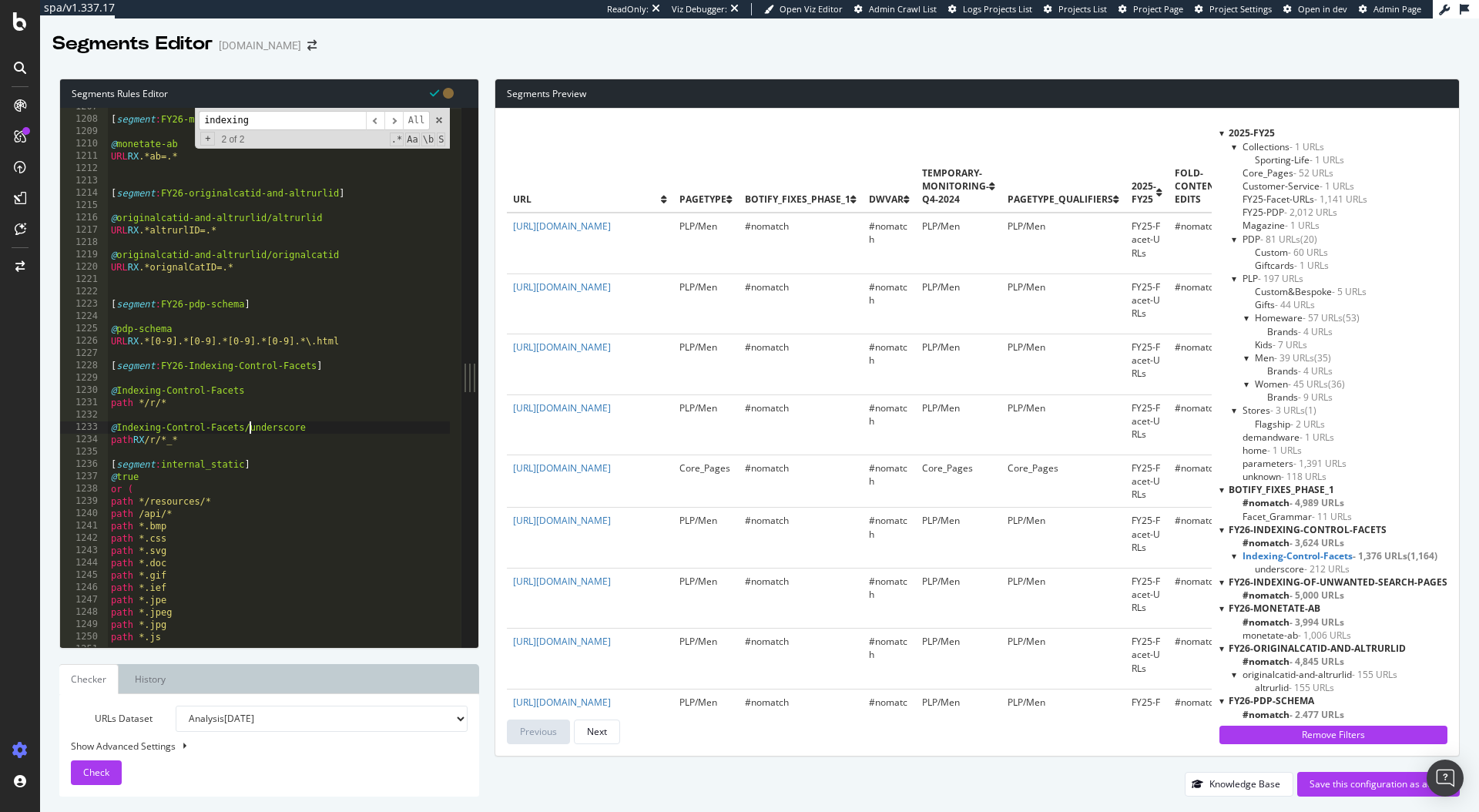
click at [1324, 566] on span "- 212 URLs" at bounding box center [1327, 568] width 45 height 13
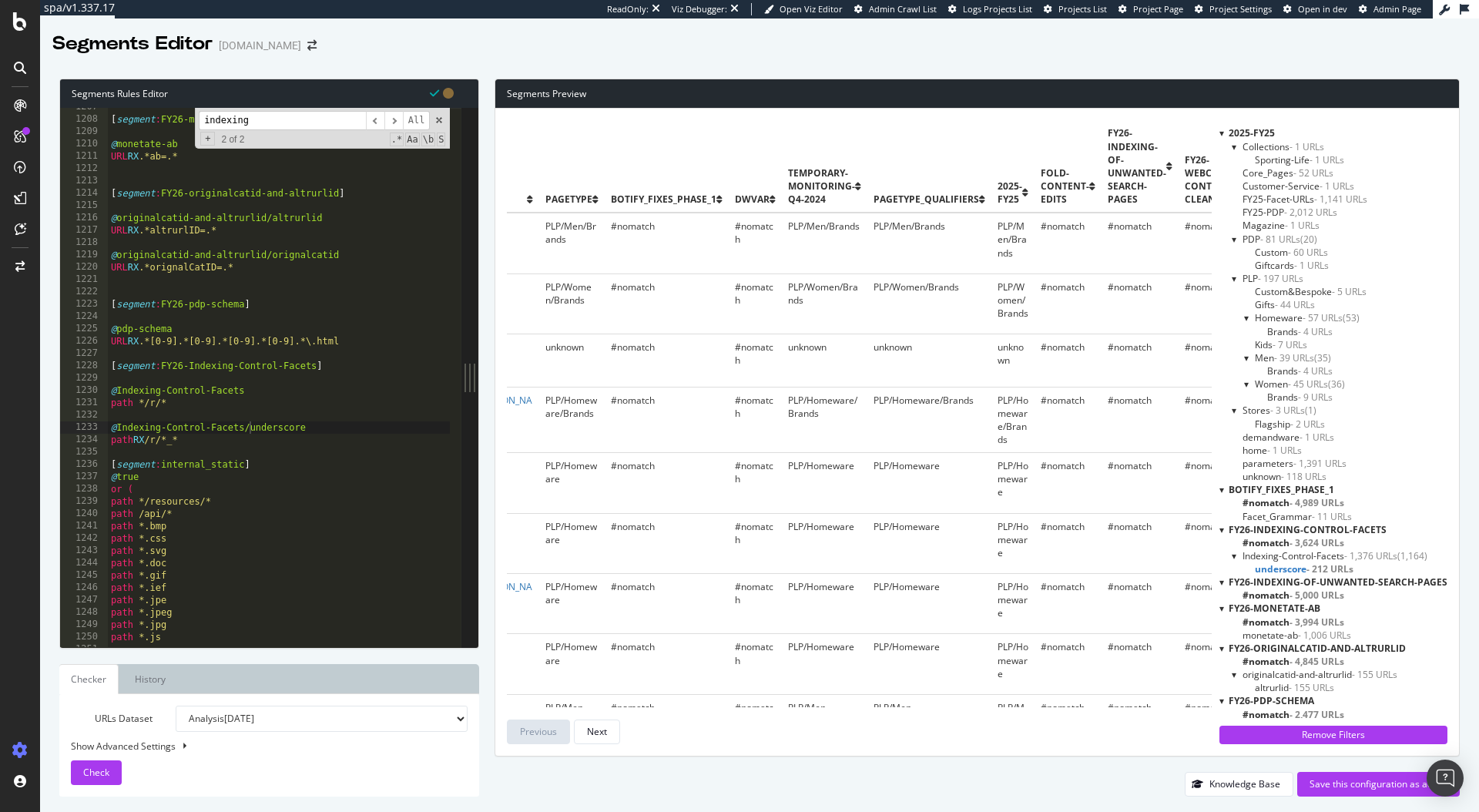
scroll to position [0, 0]
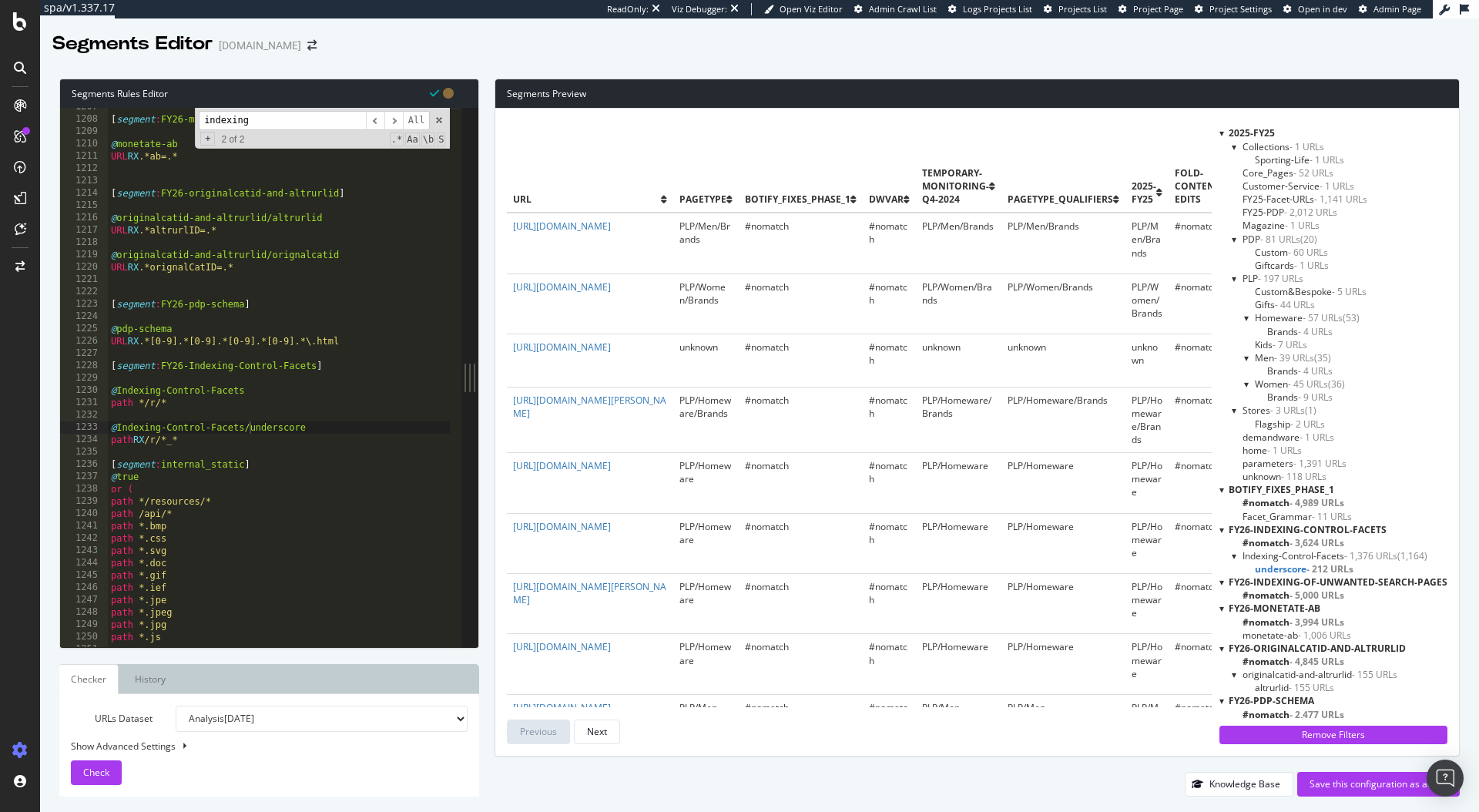
click at [173, 442] on div "[ segment : FY26-monetate-ab ] @ monetate-ab URL RX .*ab=.* [ segment : FY26-or…" at bounding box center [410, 376] width 605 height 552
drag, startPoint x: 155, startPoint y: 439, endPoint x: 173, endPoint y: 440, distance: 18.0
click at [155, 439] on div "[ segment : FY26-monetate-ab ] @ monetate-ab URL RX .*ab=.* [ segment : FY26-or…" at bounding box center [410, 376] width 605 height 552
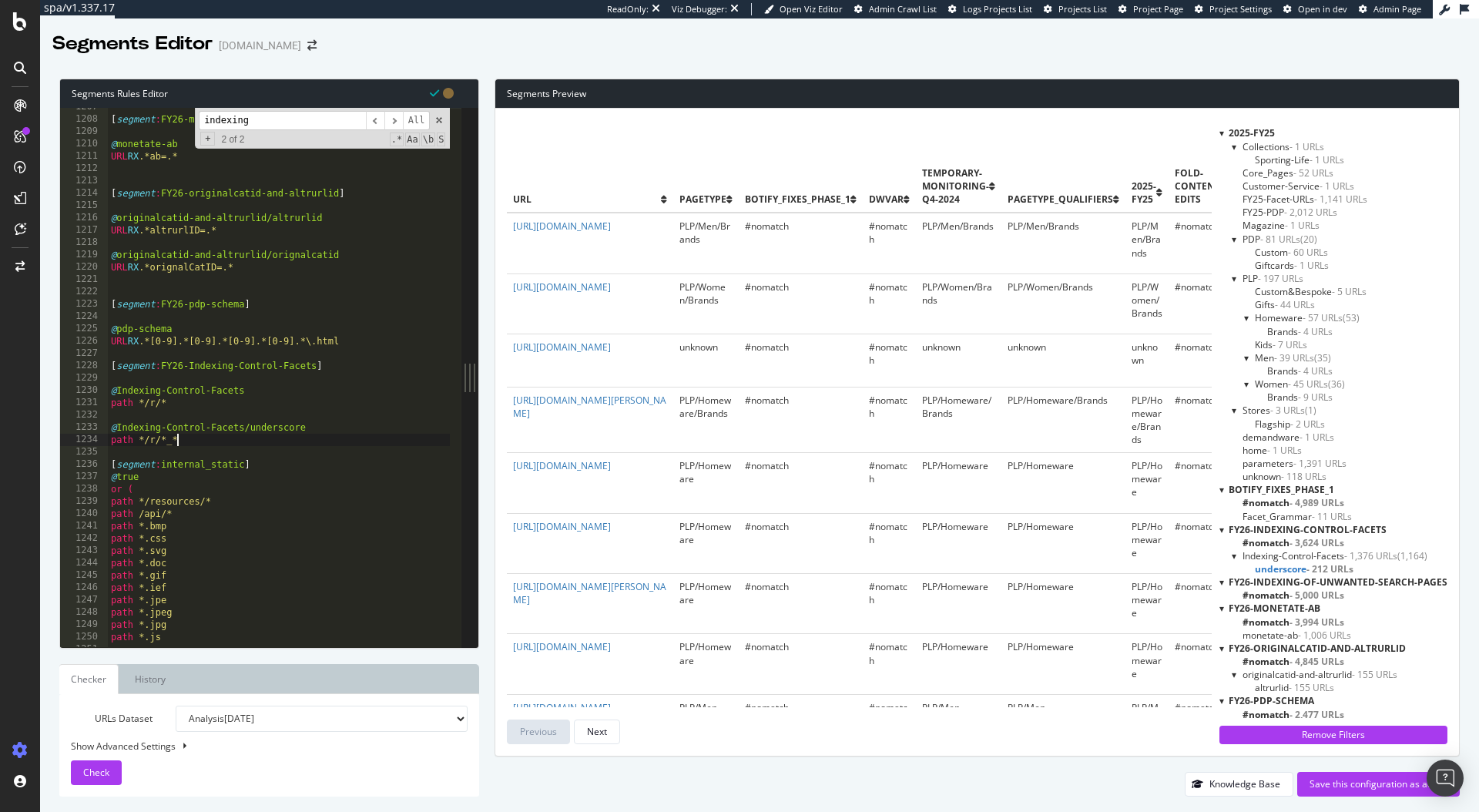
click at [207, 440] on div "[ segment : FY26-monetate-ab ] @ monetate-ab URL RX .*ab=.* [ segment : FY26-or…" at bounding box center [410, 376] width 605 height 552
click at [106, 766] on span "Check" at bounding box center [97, 772] width 27 height 13
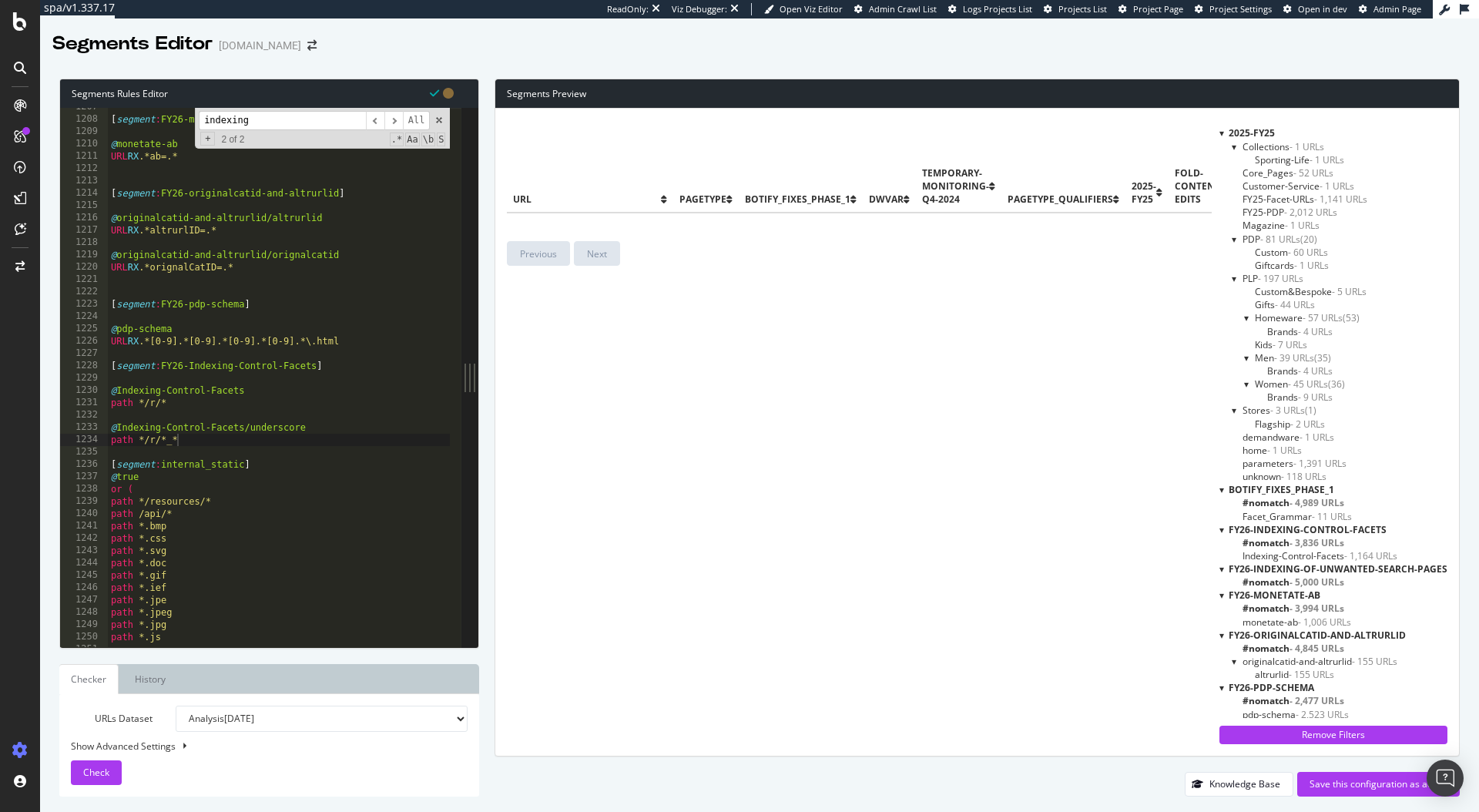
scroll to position [3, 0]
click at [1301, 539] on span "- 3,836 URLs" at bounding box center [1317, 540] width 55 height 13
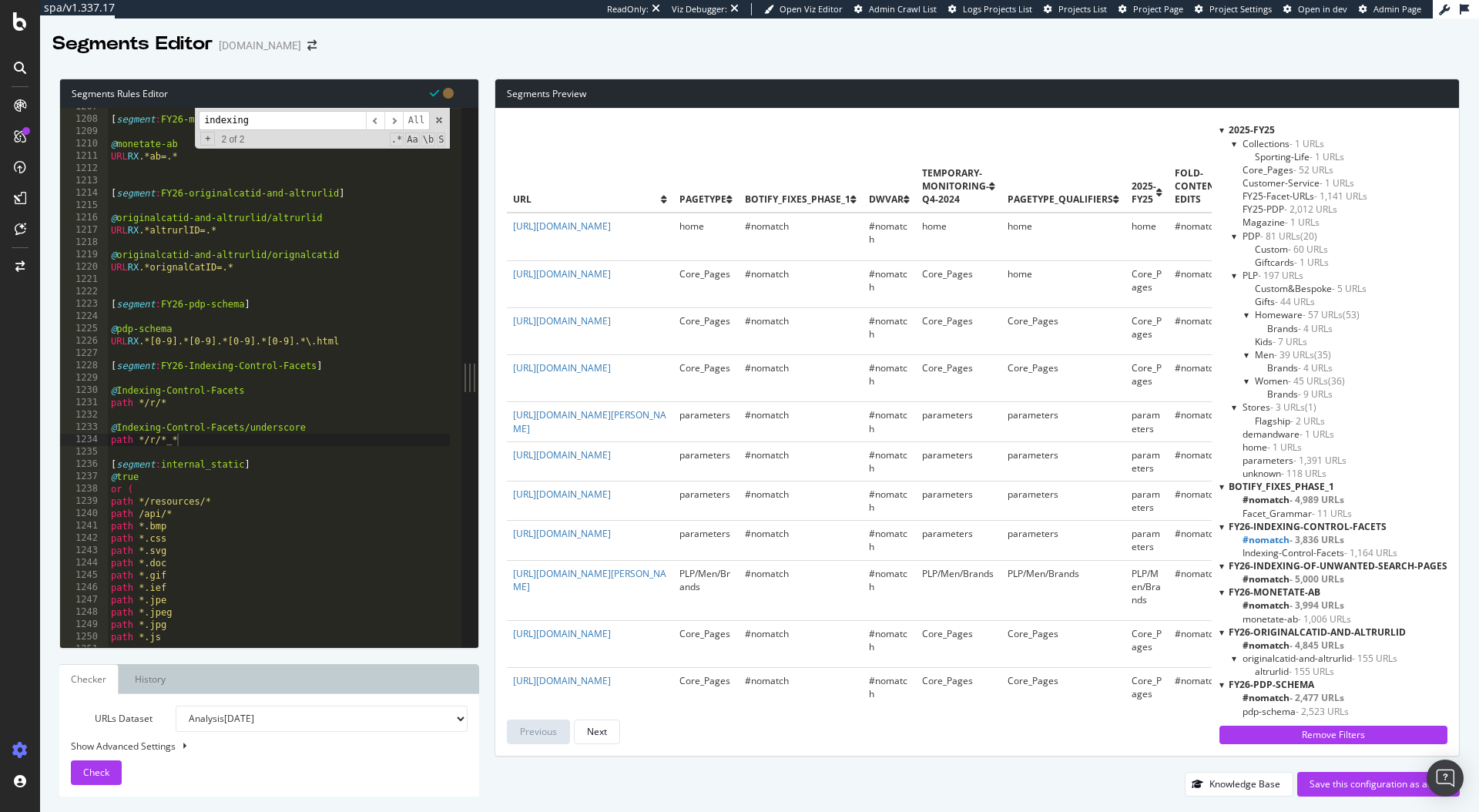
click at [1309, 551] on span "Indexing-Control-Facets - 1,164 URLs" at bounding box center [1320, 553] width 155 height 13
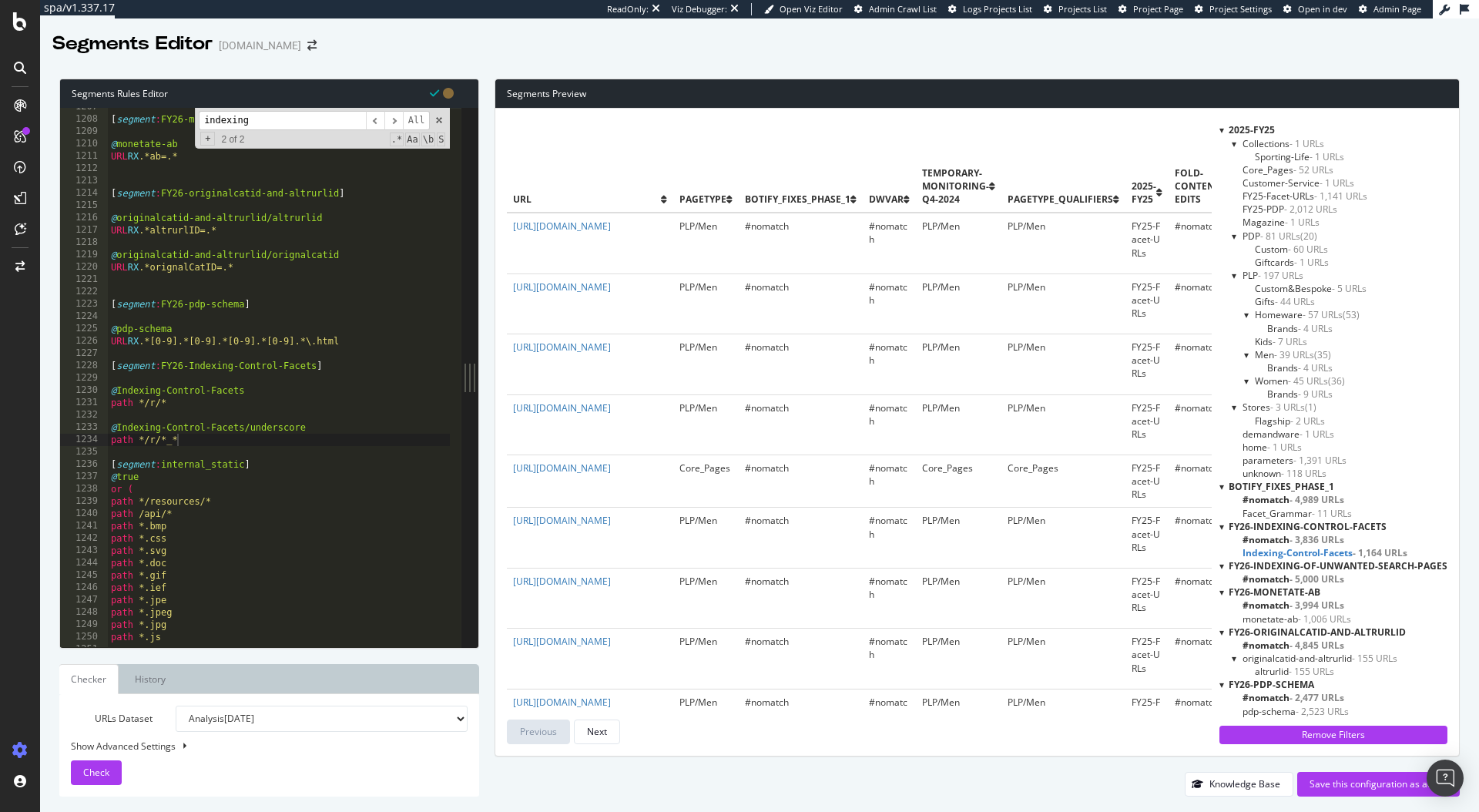
click at [250, 425] on div "[ segment : FY26-monetate-ab ] @ monetate-ab URL RX .*ab=.* [ segment : FY26-or…" at bounding box center [410, 376] width 605 height 552
drag, startPoint x: 274, startPoint y: 435, endPoint x: 100, endPoint y: 428, distance: 174.1
click at [100, 428] on div "@Indexing-Control-Facets/double-facet-underscore 1207 1208 1209 1210 1211 1212 …" at bounding box center [261, 377] width 401 height 540
click at [224, 438] on div "[ segment : FY26-monetate-ab ] @ monetate-ab URL RX .*ab=.* [ segment : FY26-or…" at bounding box center [410, 376] width 605 height 552
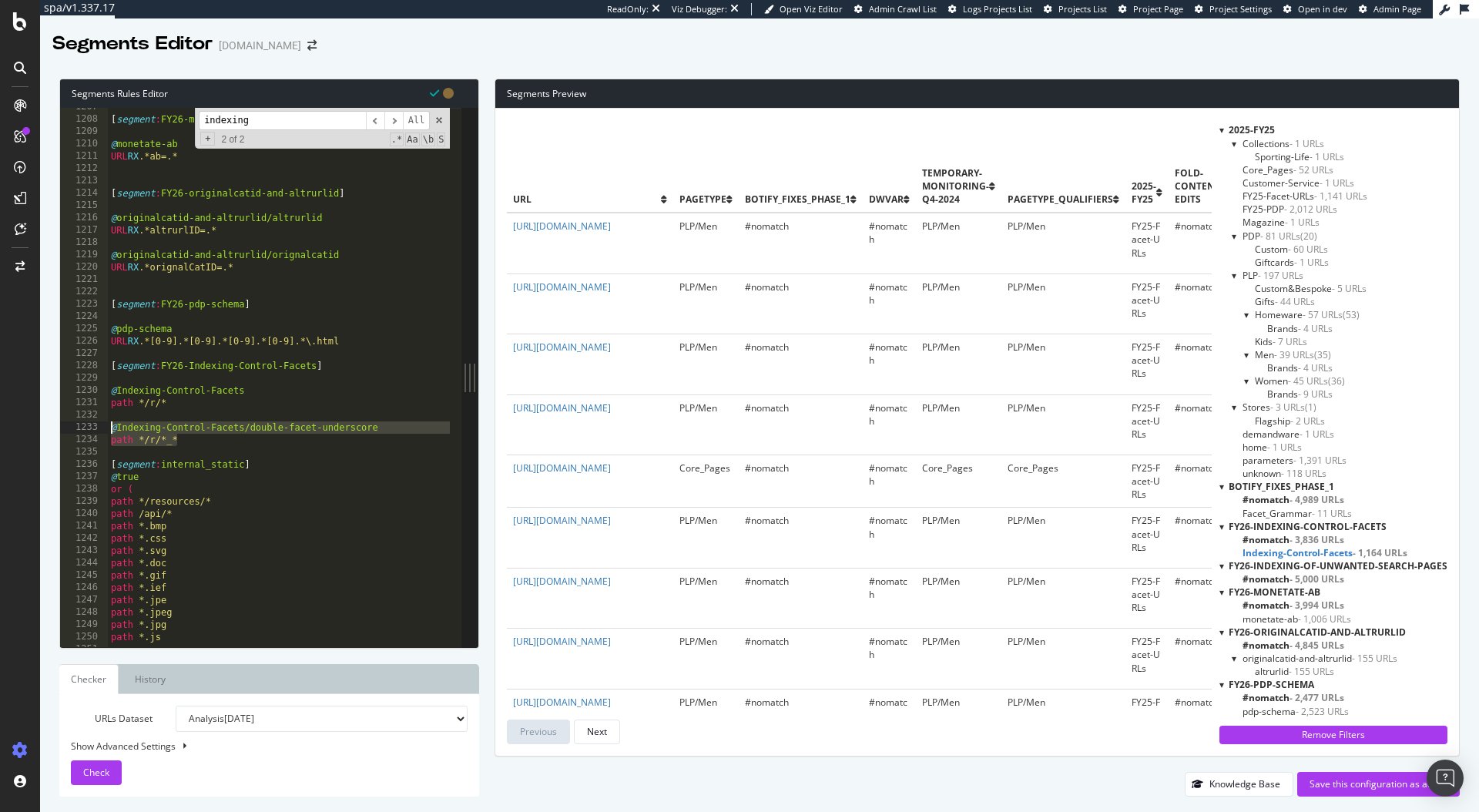
type textarea "path */r/*_*"
paste textarea "path */r/*_*"
drag, startPoint x: 324, startPoint y: 461, endPoint x: 381, endPoint y: 460, distance: 57.0
click at [381, 460] on div "[ segment : FY26-monetate-ab ] @ monetate-ab URL RX .*ab=.* [ segment : FY26-or…" at bounding box center [410, 376] width 605 height 552
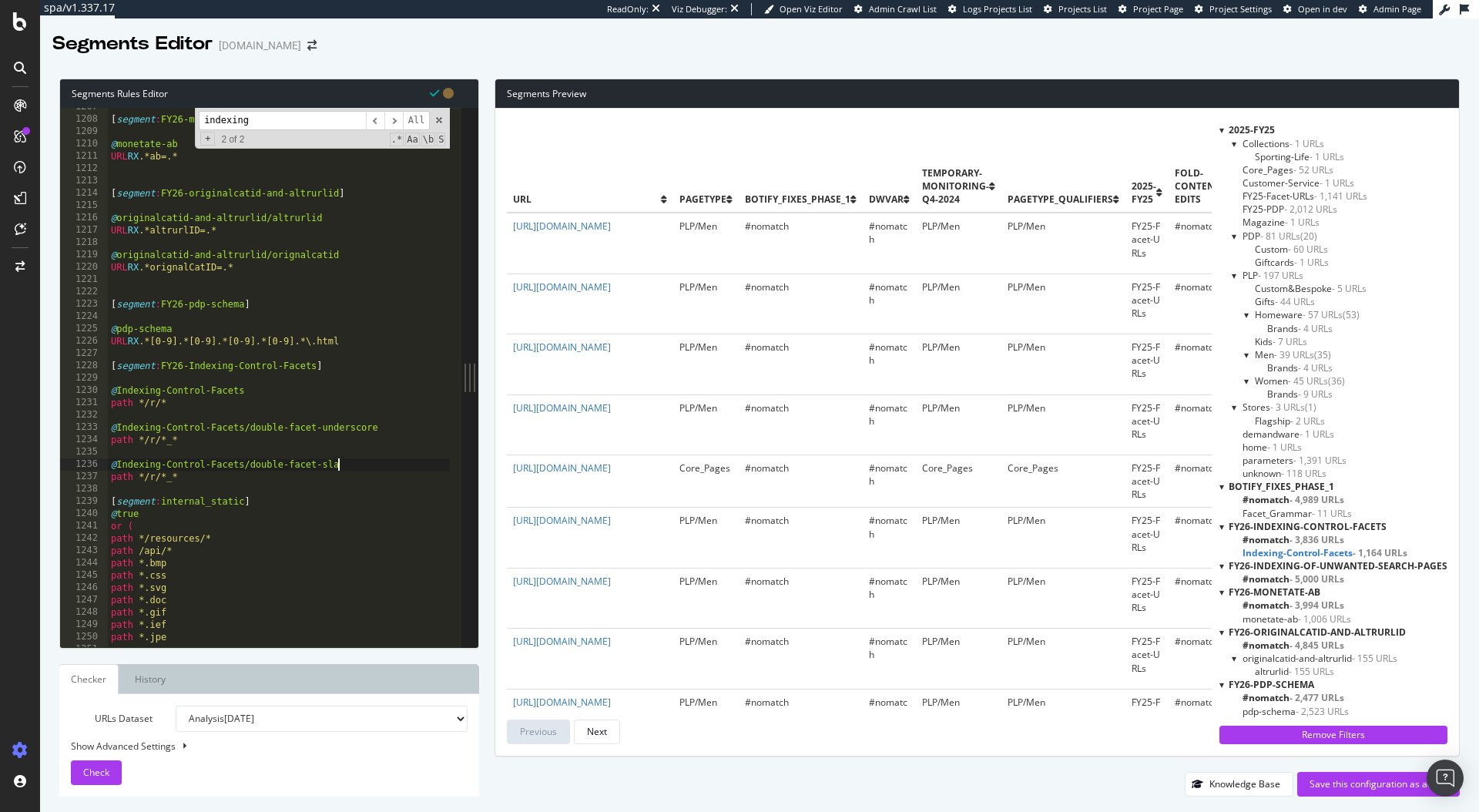
scroll to position [0, 19]
type textarea "@Indexing-Control-Facets/double-facet-slash"
click at [258, 470] on div "[ segment : FY26-monetate-ab ] @ monetate-ab URL RX .*ab=.* [ segment : FY26-or…" at bounding box center [410, 376] width 605 height 552
click at [233, 486] on div "[ segment : FY26-monetate-ab ] @ monetate-ab URL RX .*ab=.* [ segment : FY26-or…" at bounding box center [410, 376] width 605 height 552
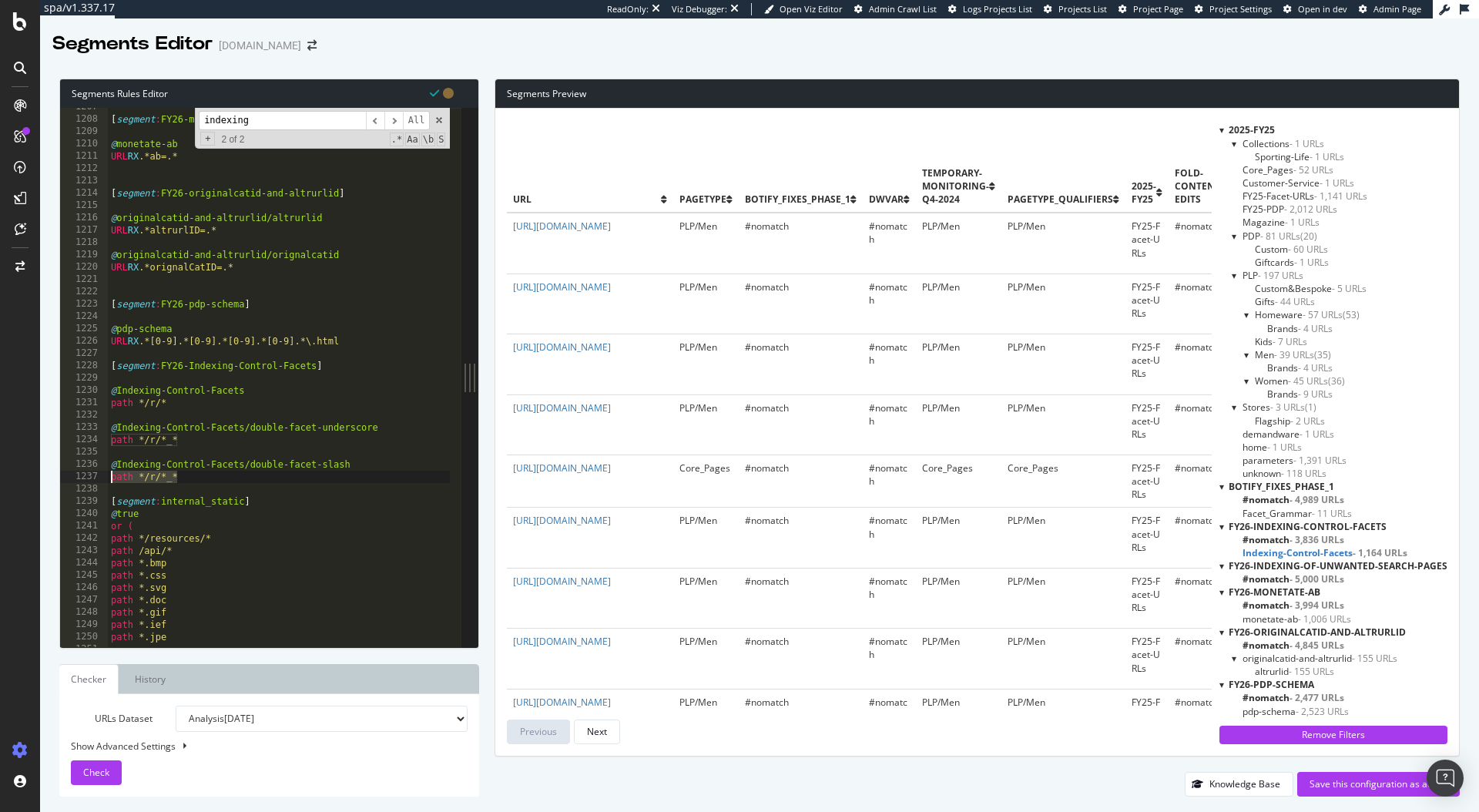
drag, startPoint x: 203, startPoint y: 478, endPoint x: 104, endPoint y: 481, distance: 99.0
click at [104, 481] on div "1207 1208 1209 1210 1211 1212 1213 1214 1215 1216 1217 1218 1219 1220 1221 1222…" at bounding box center [261, 377] width 401 height 540
drag, startPoint x: 208, startPoint y: 476, endPoint x: 141, endPoint y: 477, distance: 67.0
click at [141, 477] on div "[ segment : FY26-monetate-ab ] @ monetate-ab URL RX .*ab=.* [ segment : FY26-or…" at bounding box center [410, 376] width 605 height 552
paste textarea "/r/*/"
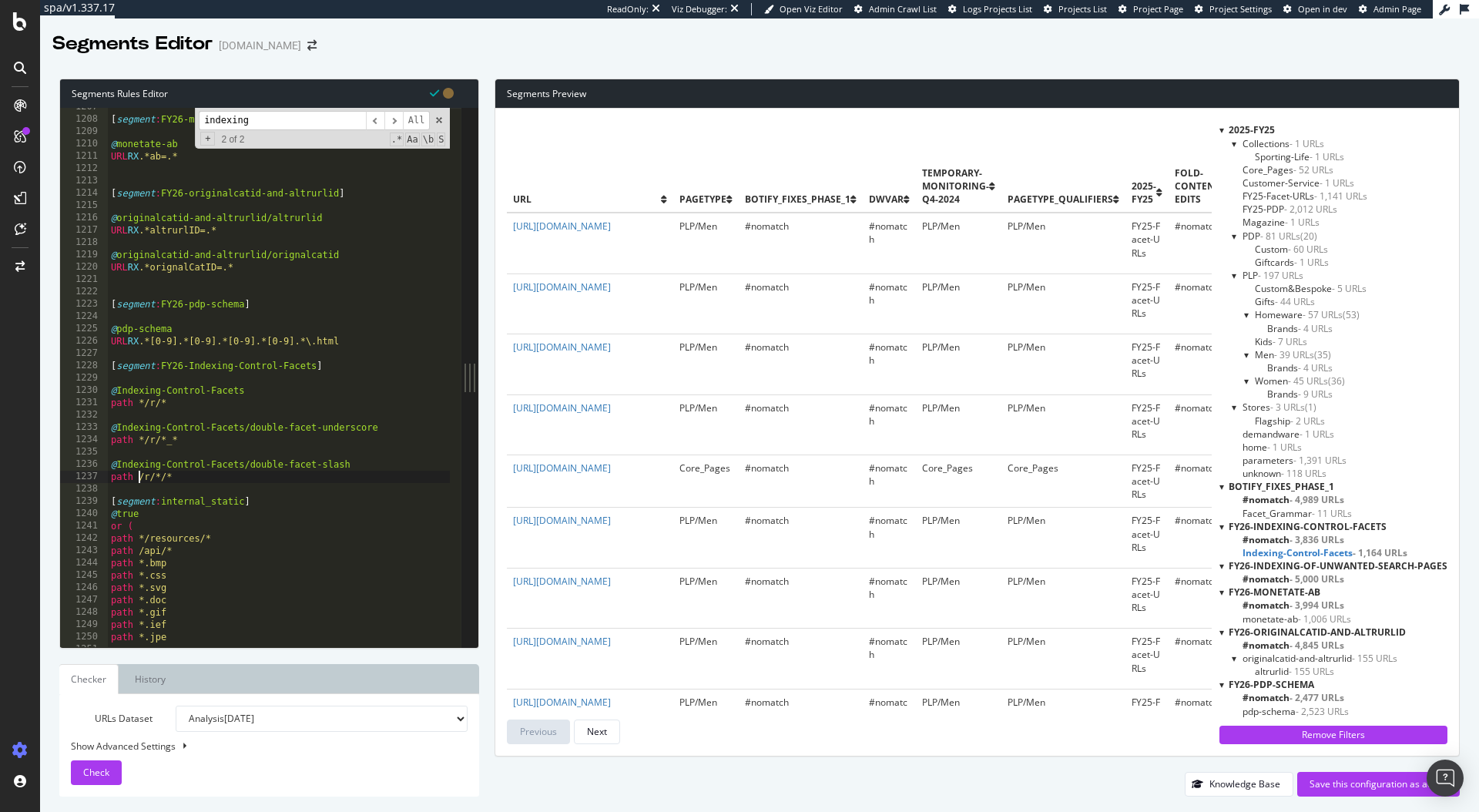
click at [139, 475] on div "[ segment : FY26-monetate-ab ] @ monetate-ab URL RX .*ab=.* [ segment : FY26-or…" at bounding box center [410, 376] width 605 height 552
click at [110, 775] on button "Check" at bounding box center [96, 773] width 51 height 25
drag, startPoint x: 205, startPoint y: 443, endPoint x: 119, endPoint y: 434, distance: 86.5
click at [119, 434] on div "[ segment : FY26-monetate-ab ] @ monetate-ab URL RX .*ab=.* [ segment : FY26-or…" at bounding box center [410, 376] width 605 height 552
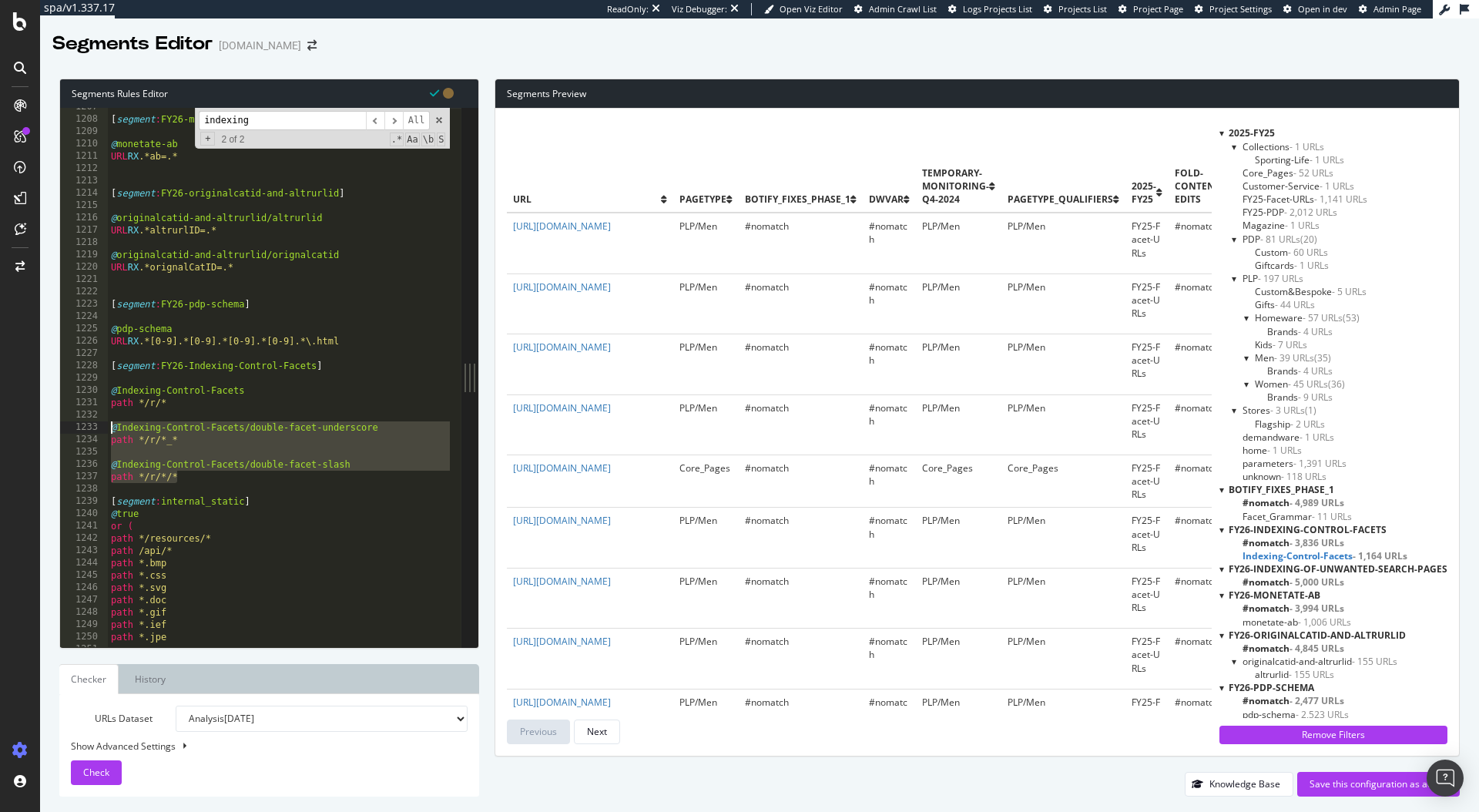
drag, startPoint x: 201, startPoint y: 476, endPoint x: 102, endPoint y: 426, distance: 110.9
click at [102, 426] on div "path */r/*_* 1207 1208 1209 1210 1211 1212 1213 1214 1215 1216 1217 1218 1219 1…" at bounding box center [261, 377] width 401 height 540
type textarea "@Indexing-Control-Facets/double-facet-underscore path */r/*_*"
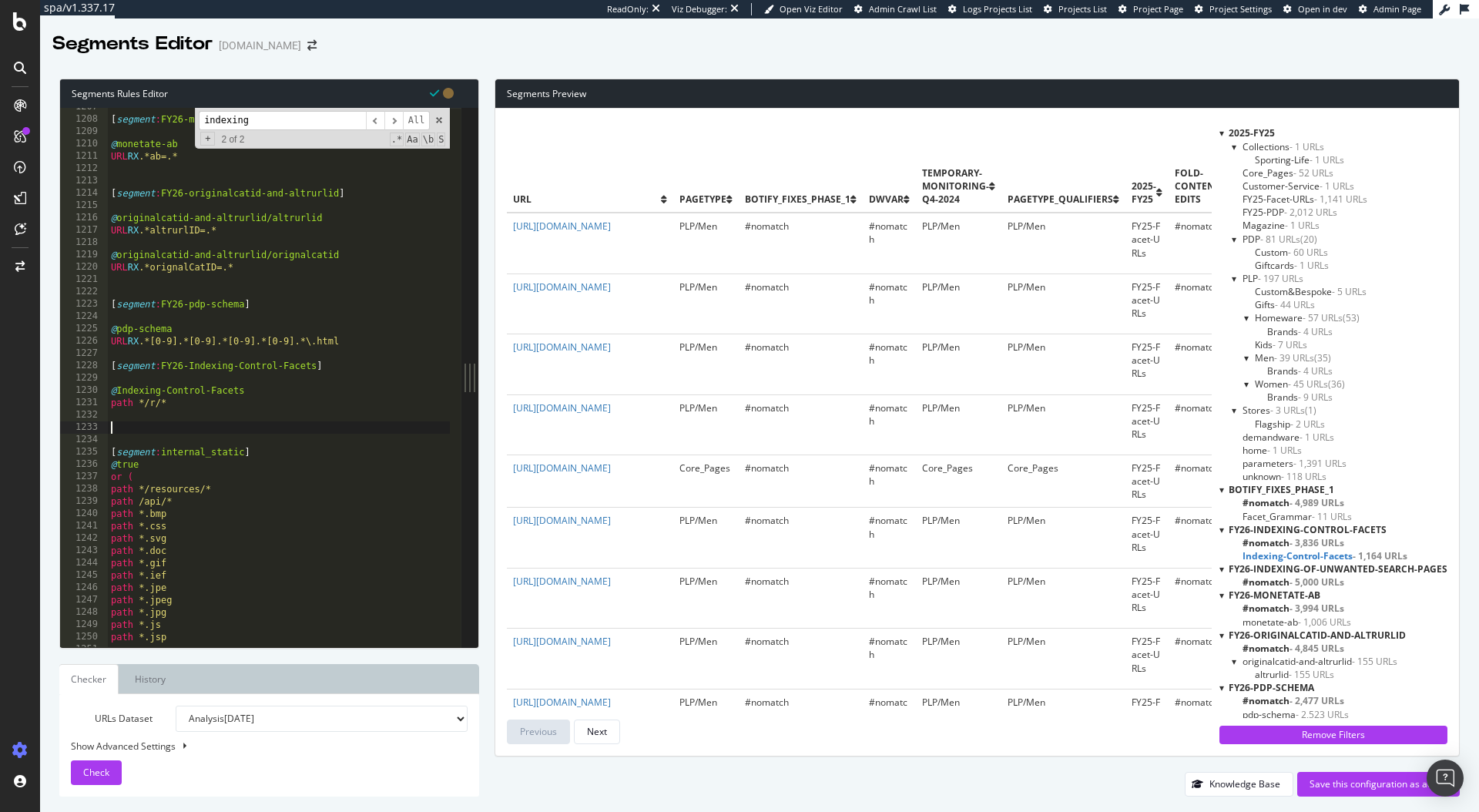
scroll to position [0, 0]
type textarea "@Indexing-Control-Facets"
paste textarea "path */r/*/*"
type textarea "path */r/*/*"
click at [84, 771] on span "Check" at bounding box center [97, 772] width 27 height 13
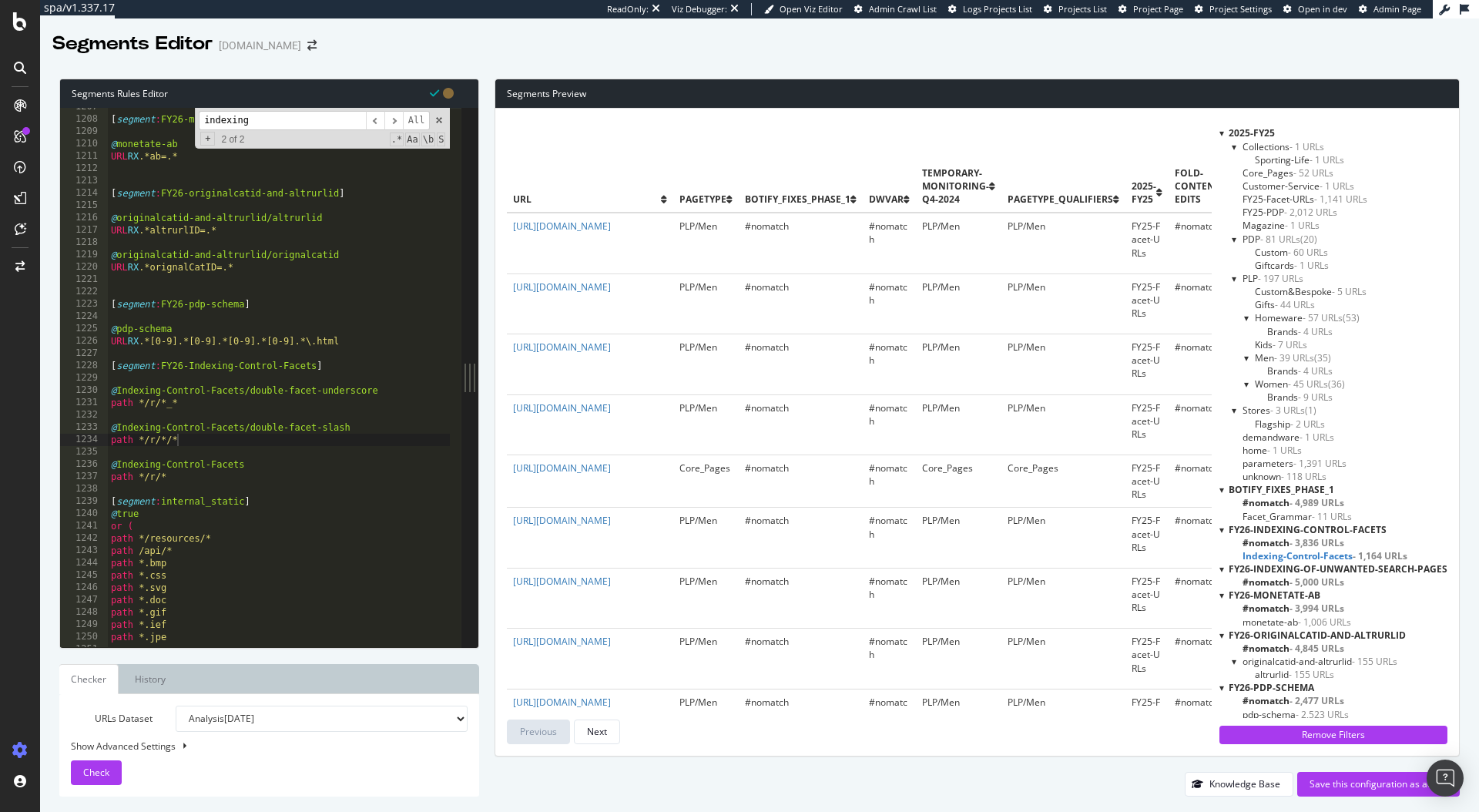
click at [178, 747] on button at bounding box center [184, 746] width 12 height 17
select select "5000"
select select "100"
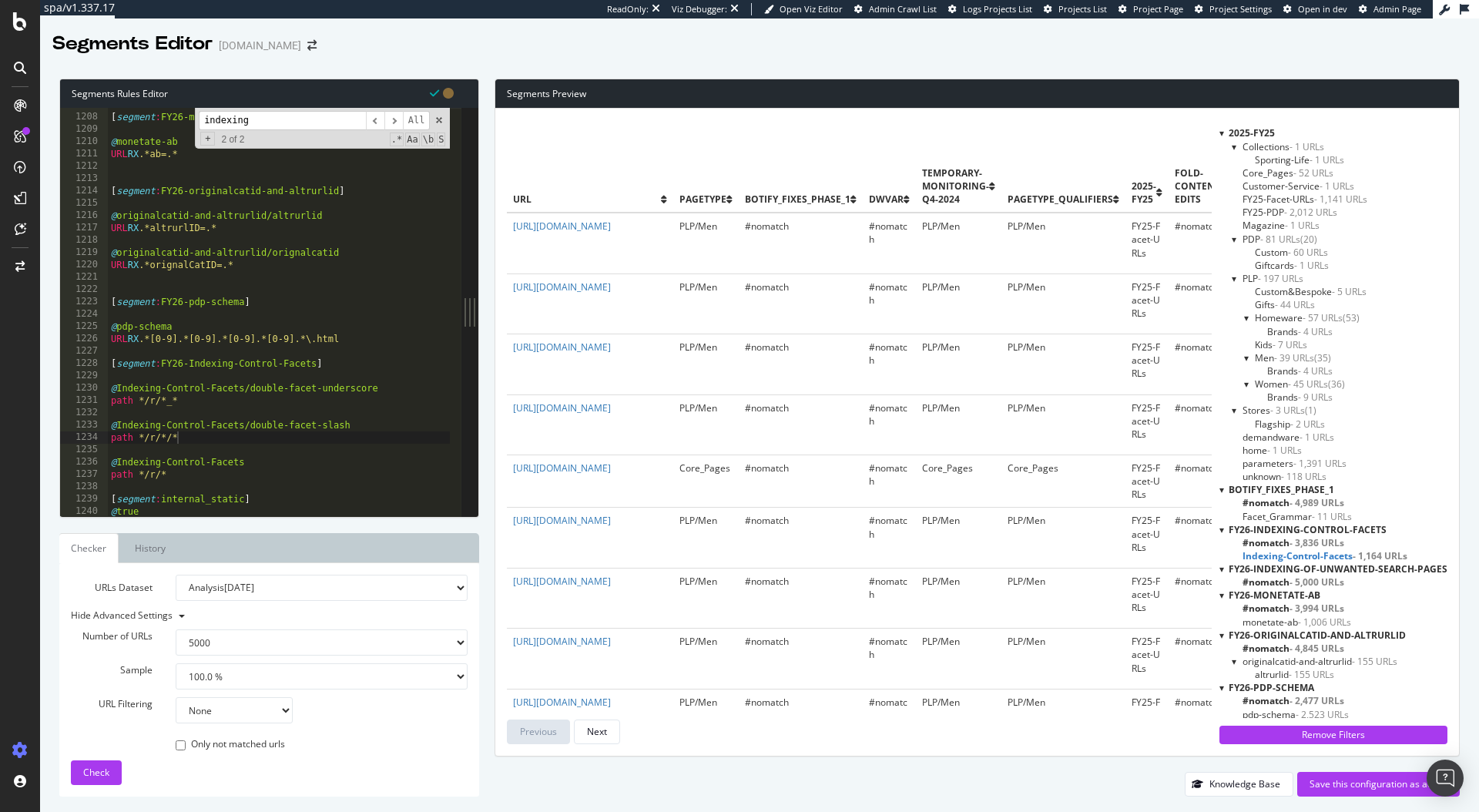
scroll to position [14903, 0]
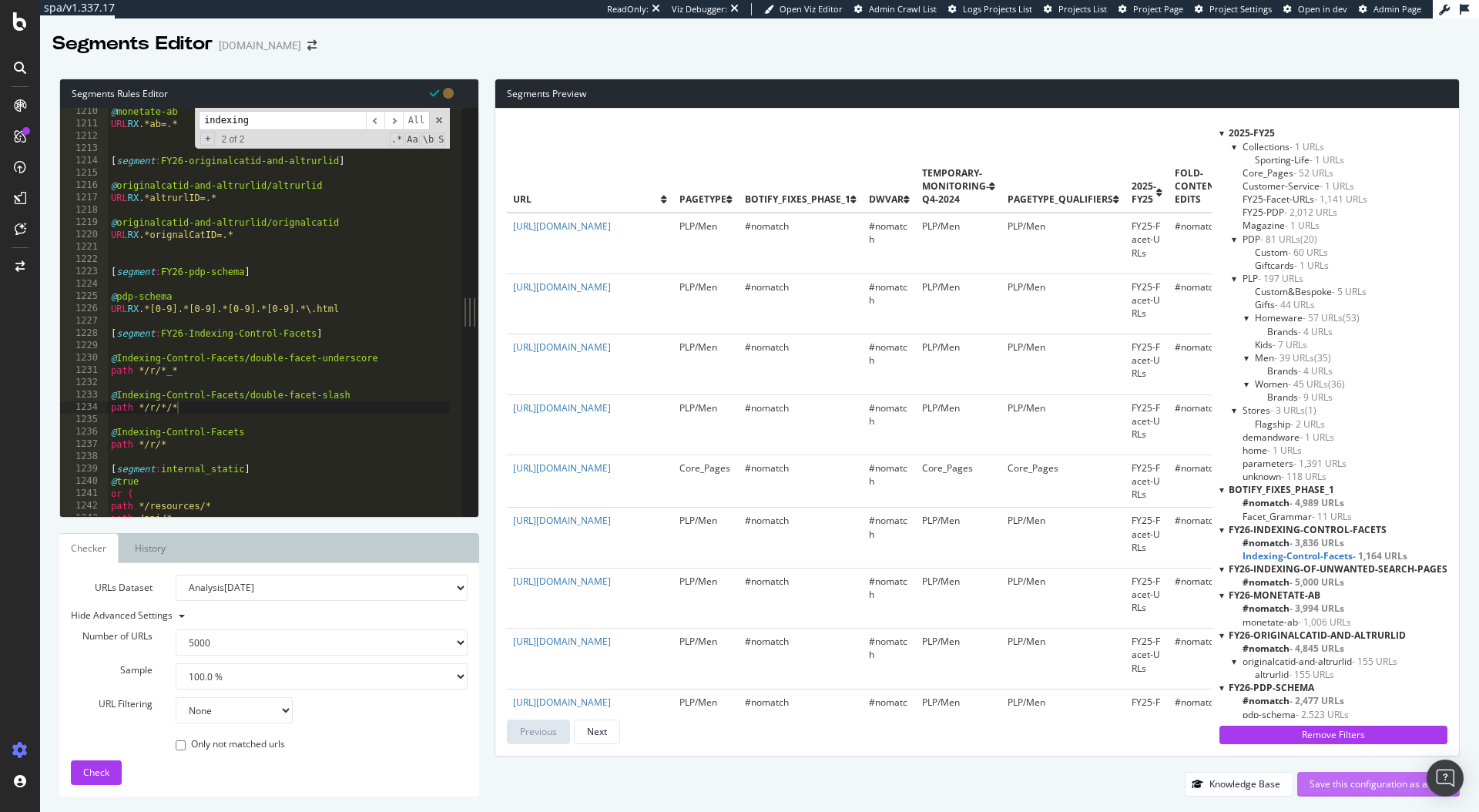
click at [1338, 779] on div "Save this configuration as active" at bounding box center [1378, 784] width 138 height 13
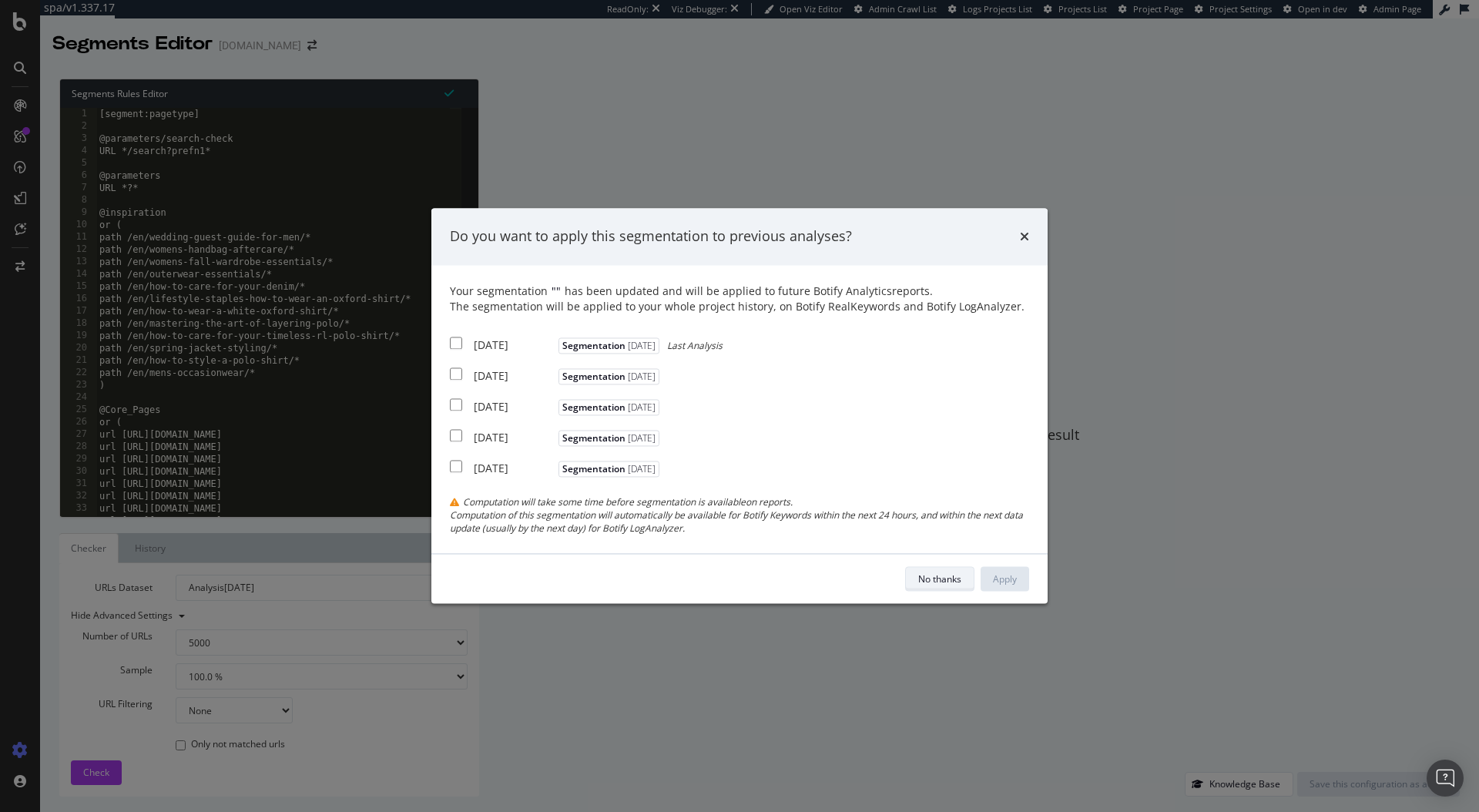
click at [953, 588] on div "No thanks" at bounding box center [939, 579] width 43 height 22
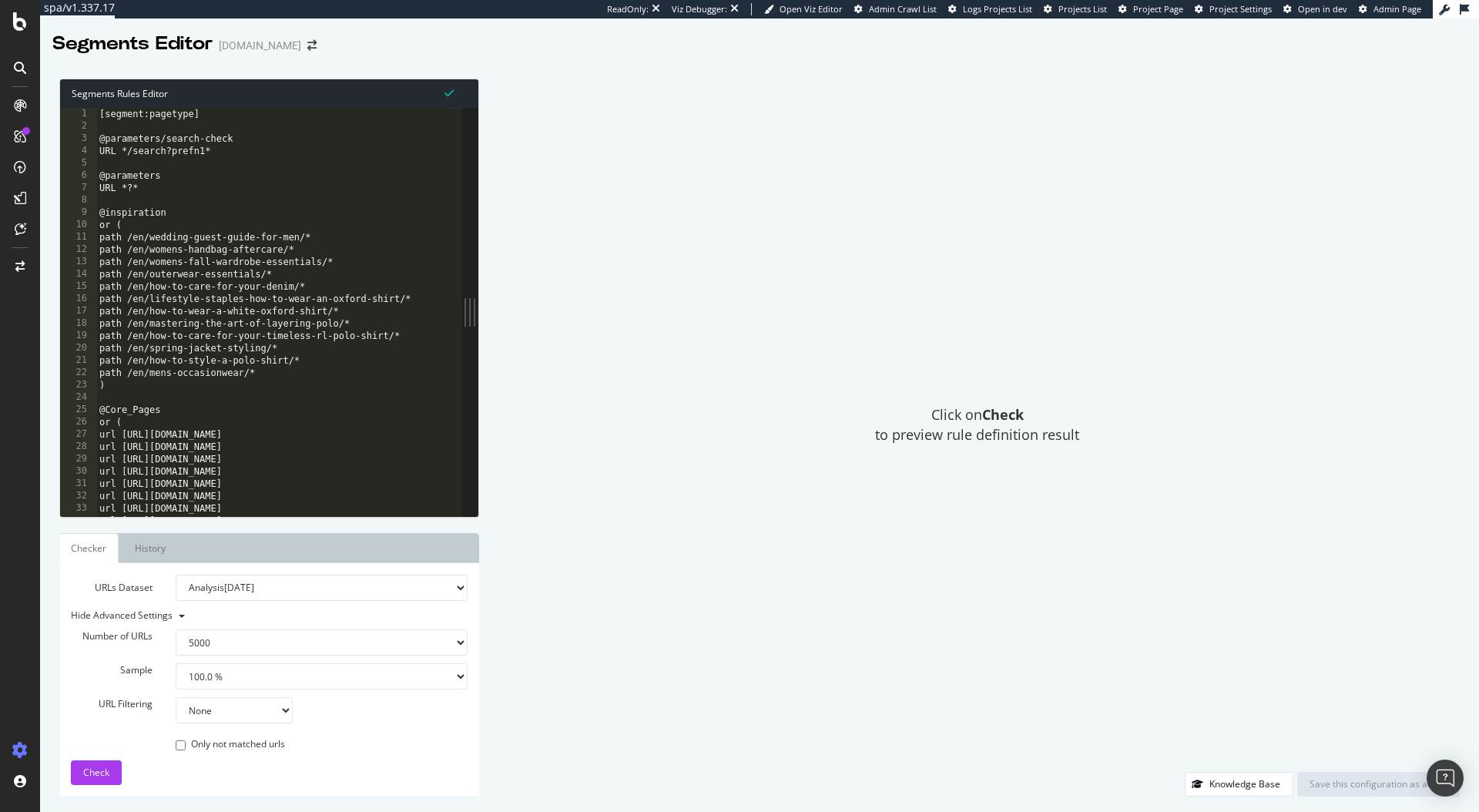
click at [273, 593] on select "Analysis 2025 Sep. 7th Analysis 2025 Aug. 31st Analysis 2025 Aug. 24th Analysis…" at bounding box center [322, 588] width 292 height 27
select select "urlList"
click at [176, 575] on select "Analysis 2025 Sep. 7th Analysis 2025 Aug. 31st Analysis 2025 Aug. 24th Analysis…" at bounding box center [322, 588] width 292 height 27
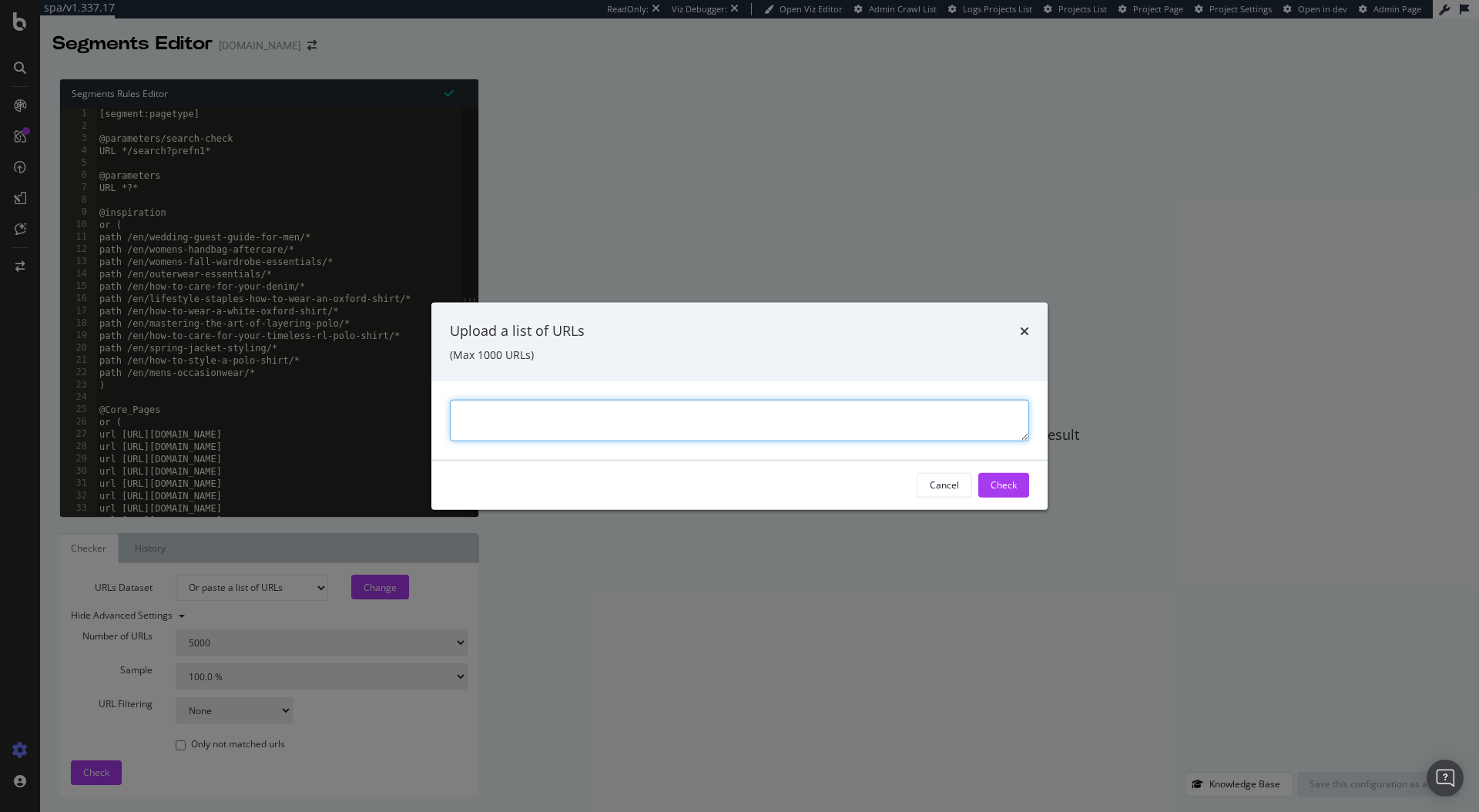
paste textarea "https://www.ralphlauren.co.uk/en/men/clothing/jackets-coats/10205/r/black_blue"
type textarea "https://www.ralphlauren.co.uk/en/men/clothing/jackets-coats/10205/r/black_blue"
click at [1007, 486] on div "Check" at bounding box center [1004, 485] width 27 height 13
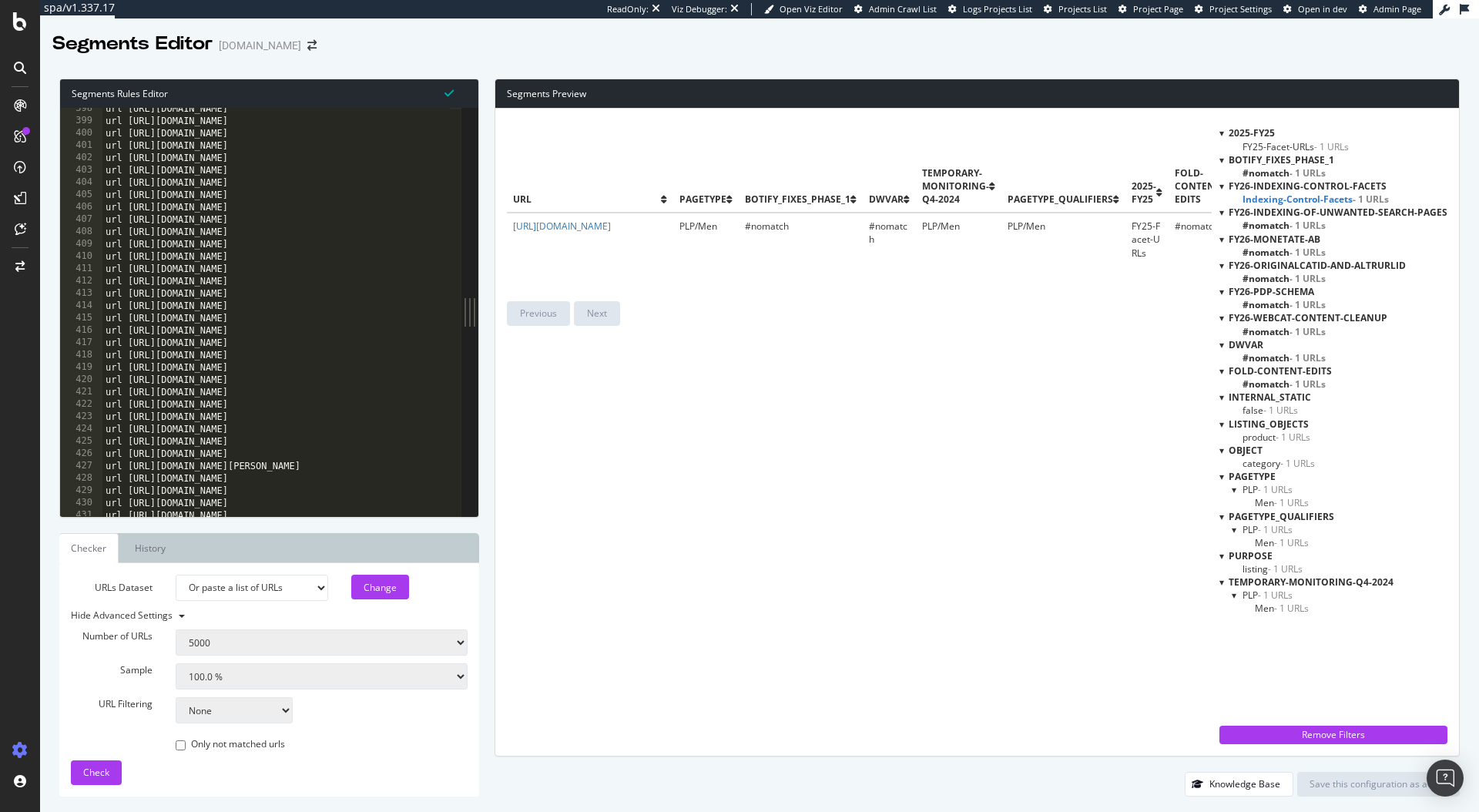
scroll to position [5483, 0]
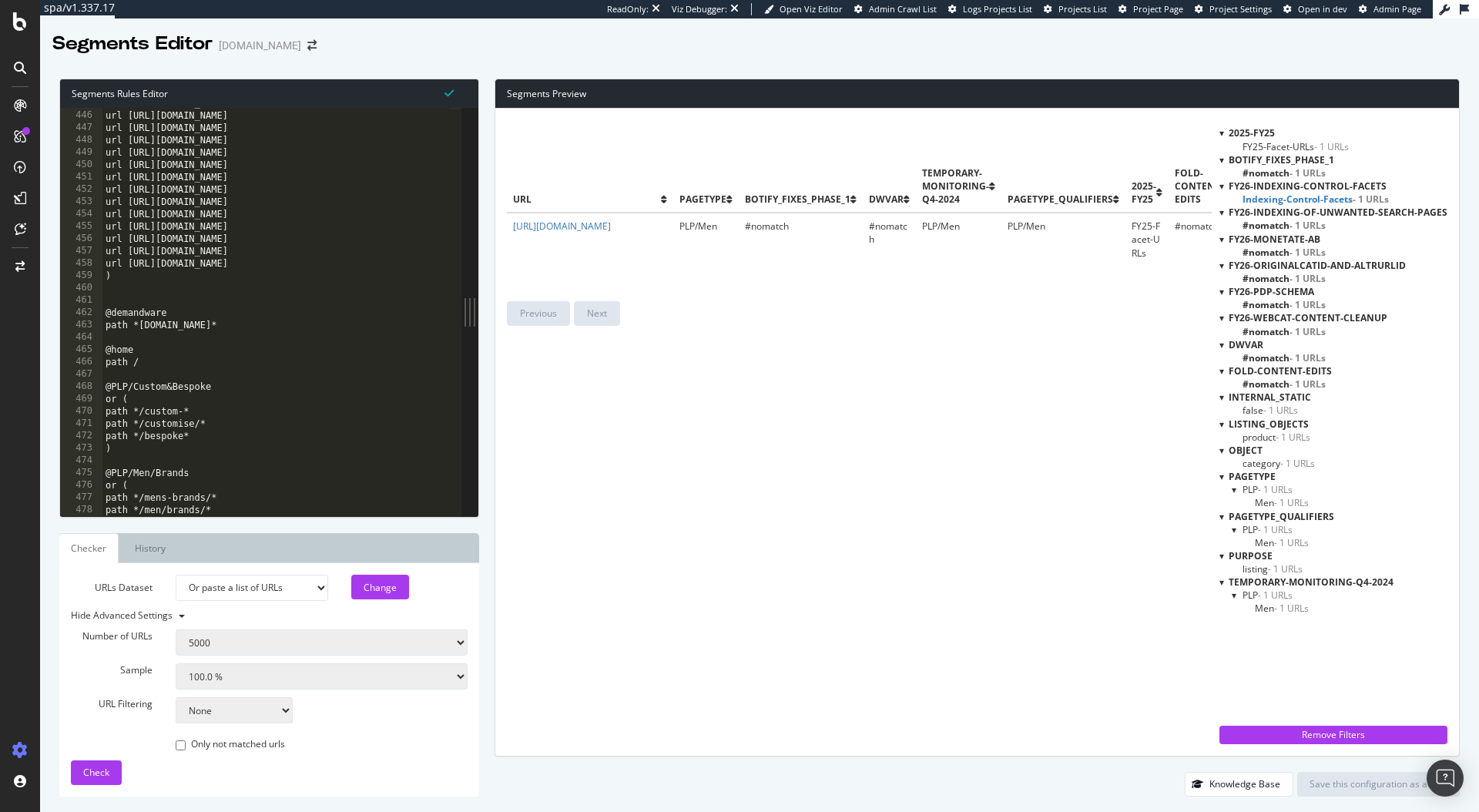
click at [1291, 201] on span "Indexing-Control-Facets - 1 URLs" at bounding box center [1315, 199] width 146 height 13
click at [1286, 196] on span "Indexing-Control-Facets - 1 URLs" at bounding box center [1310, 199] width 137 height 13
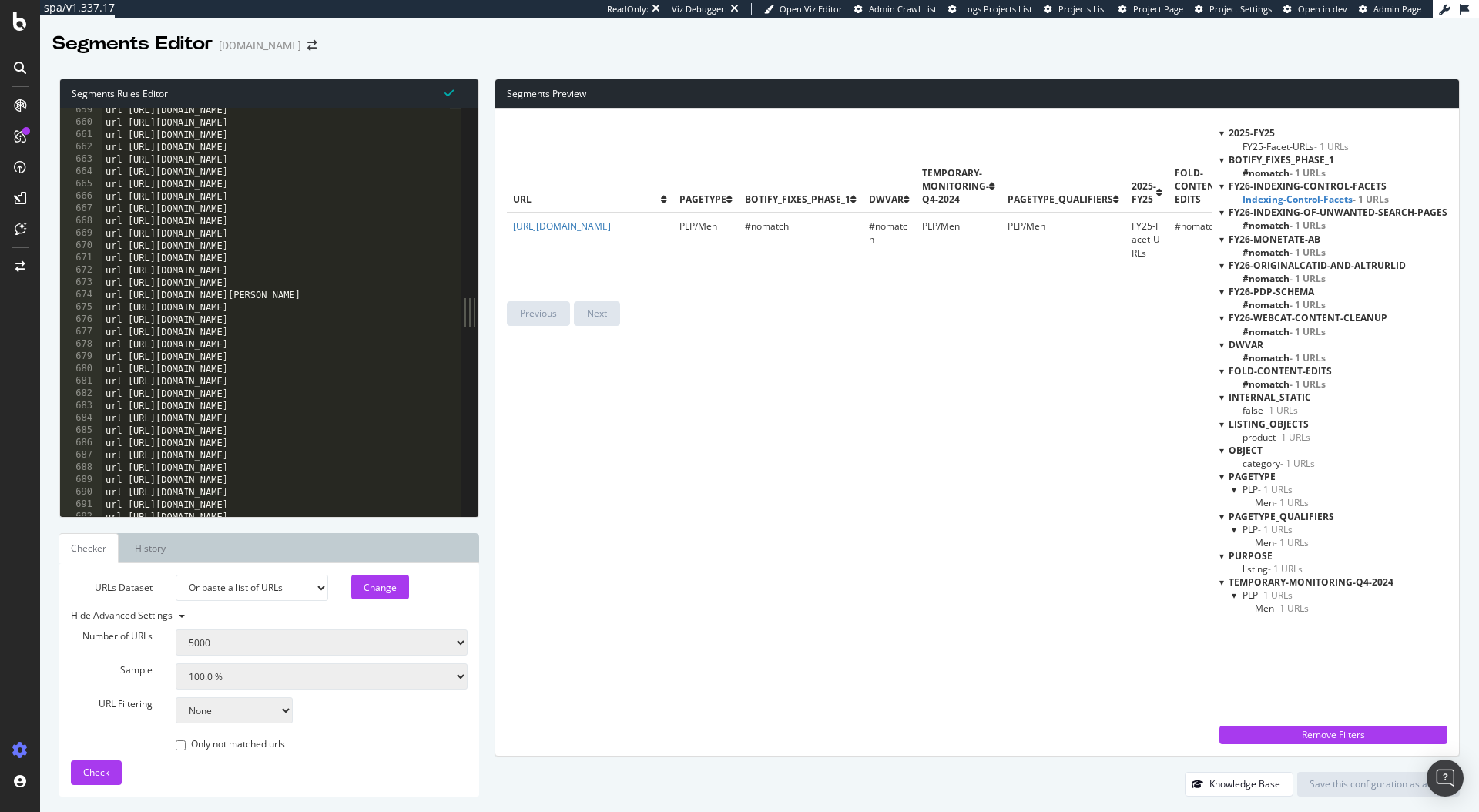
scroll to position [10131, 0]
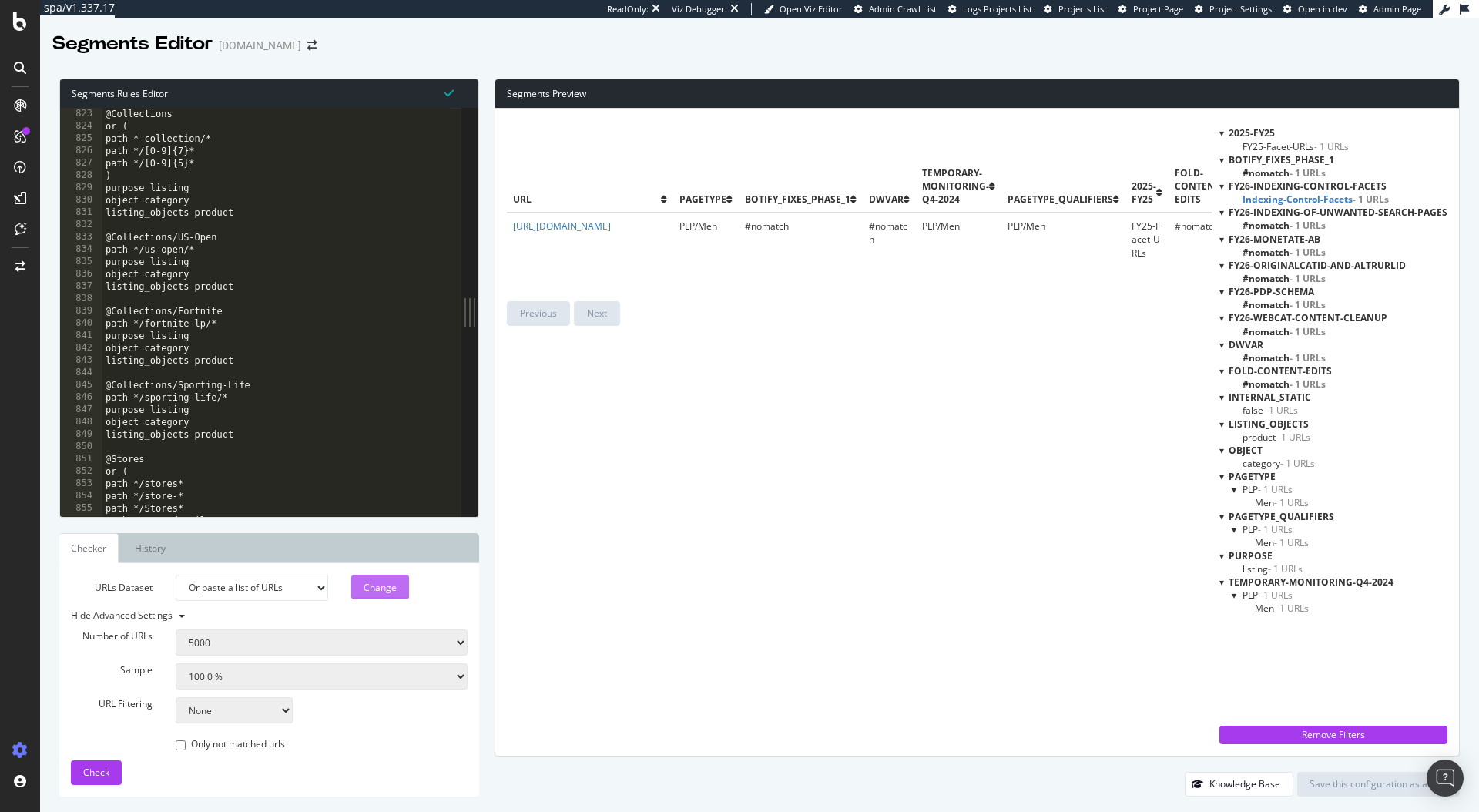
click at [375, 588] on div "Change" at bounding box center [380, 587] width 33 height 13
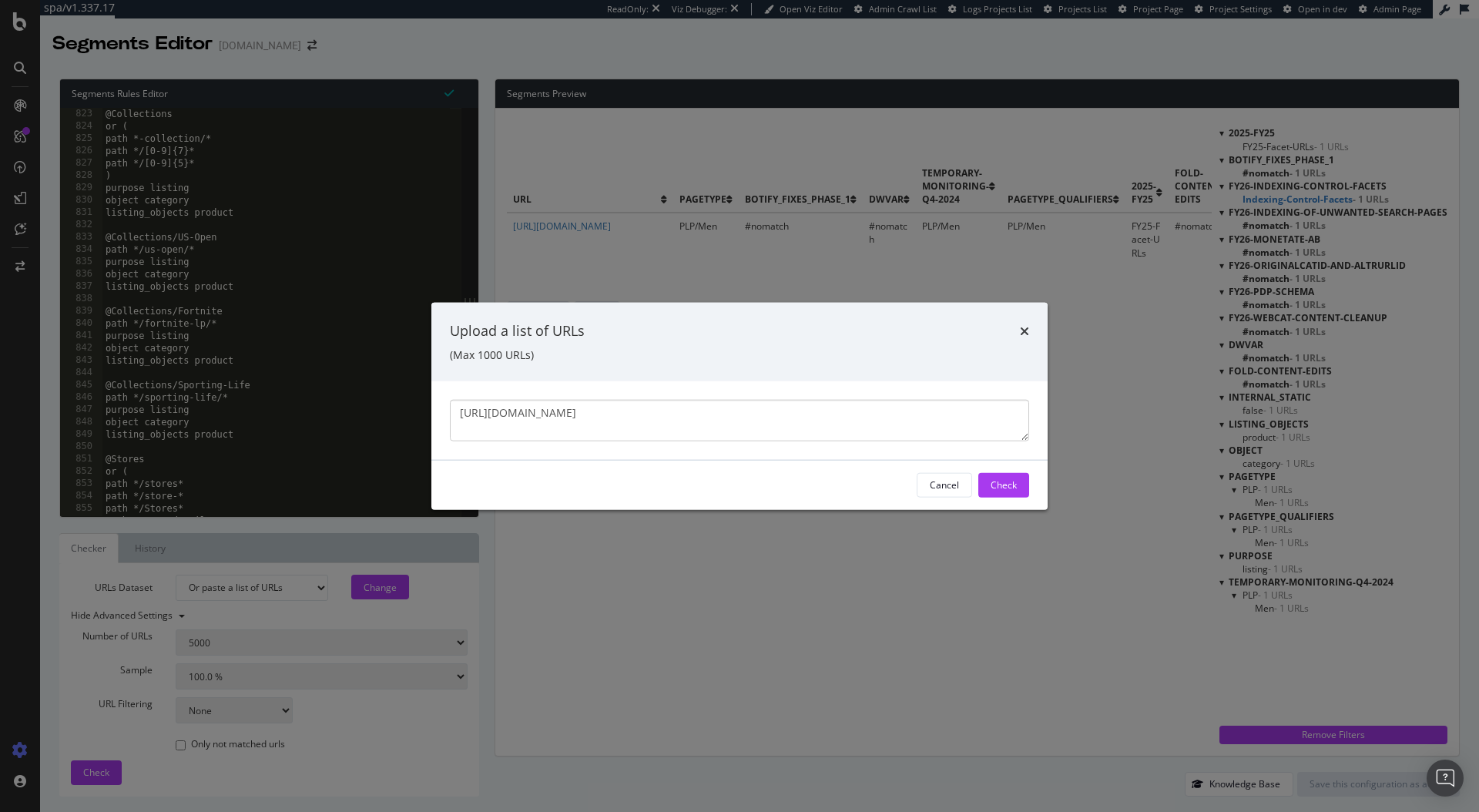
click at [940, 415] on textarea "https://www.ralphlauren.co.uk/en/men/clothing/jackets-coats/10205/r/black_blue" at bounding box center [740, 419] width 579 height 41
paste textarea "https://www.ralphlauren.co.uk/en/men/clothing/polo-shirts/10201/r/black"
type textarea "https://www.ralphlauren.co.uk/en/men/clothing/jackets-coats/10205/r/black_blue …"
click at [999, 488] on div "Check" at bounding box center [1004, 485] width 27 height 13
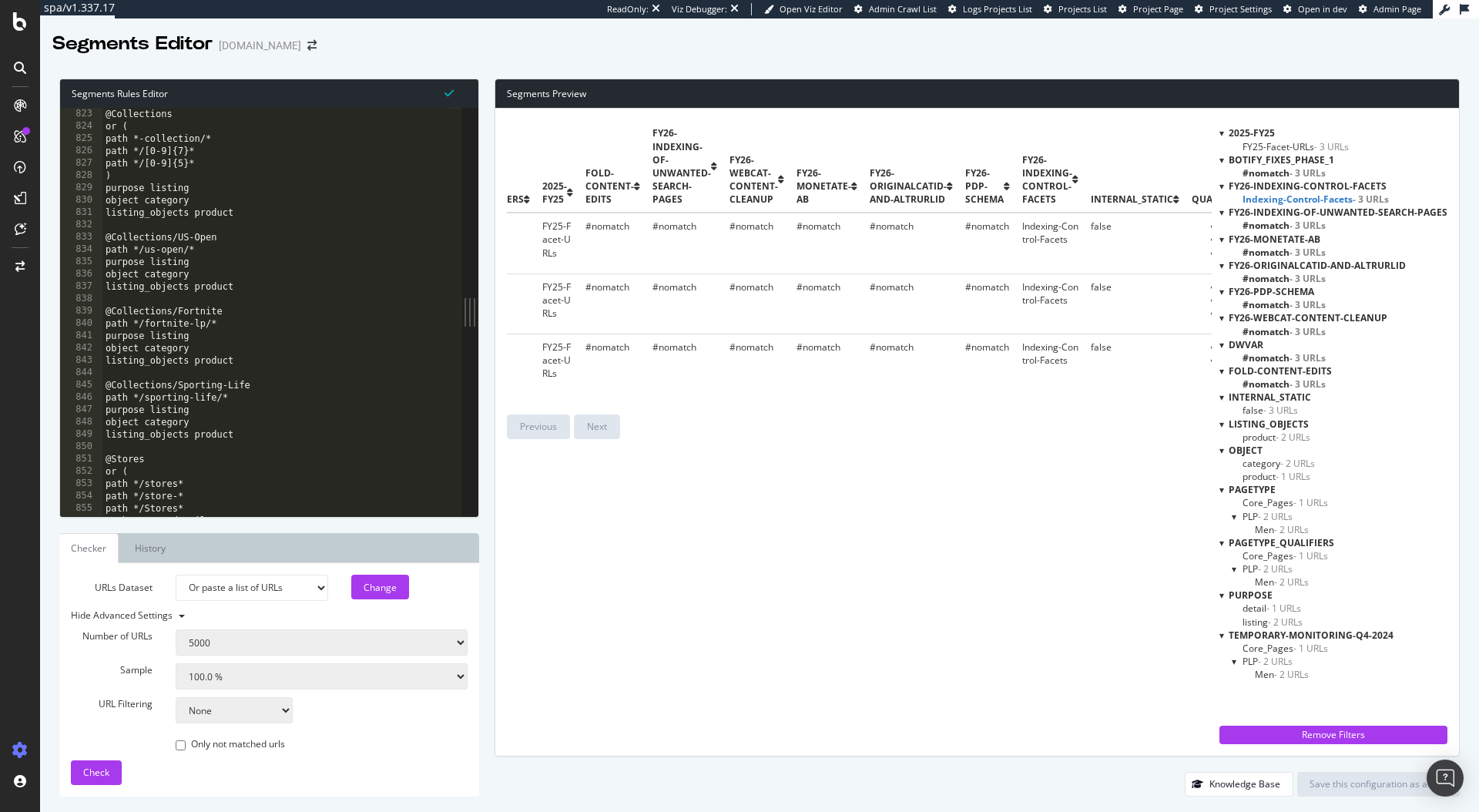
scroll to position [0, 591]
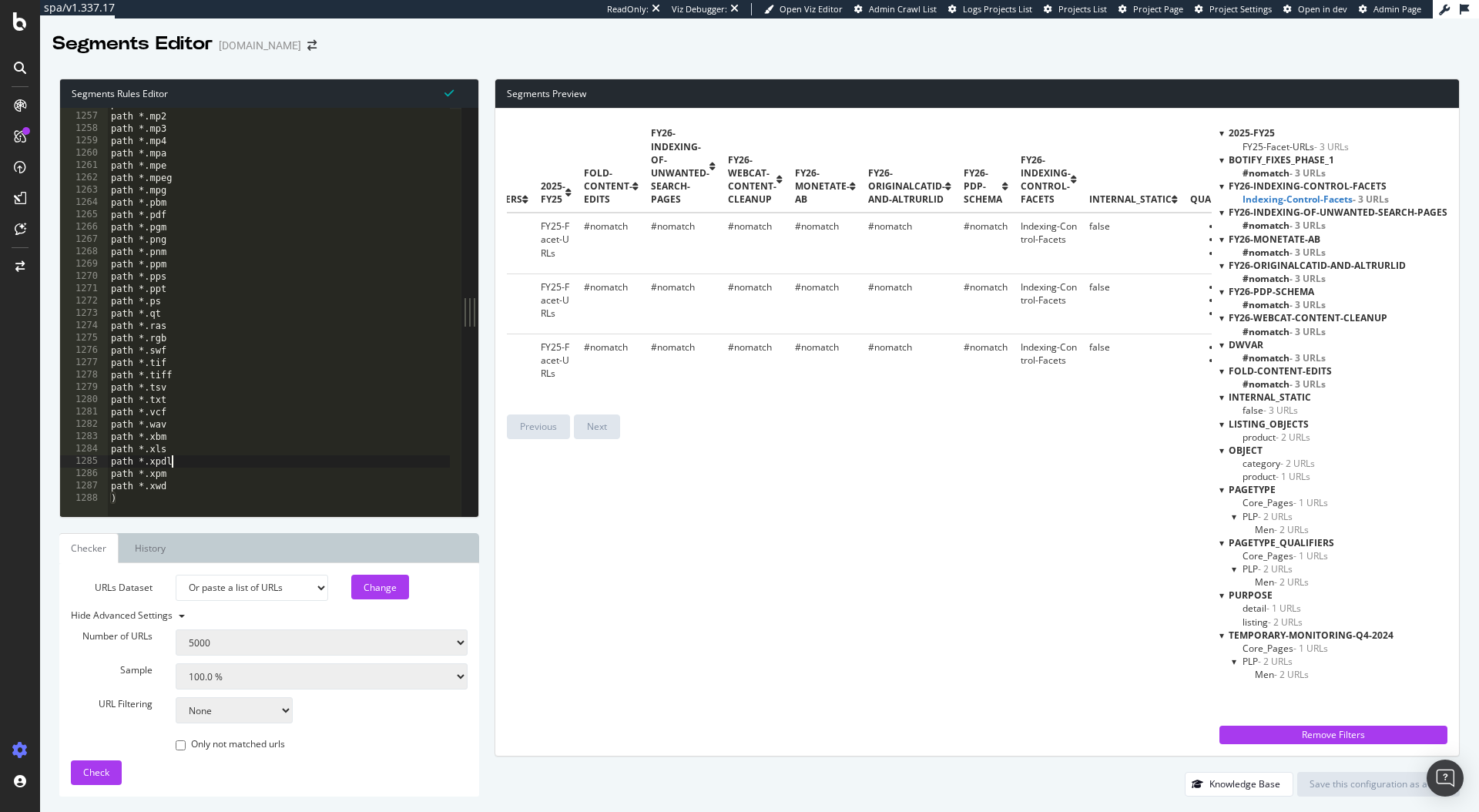
click at [266, 465] on div "path *.mov path *.mp2 path *.mp3 path *.mp4 path *.mpa path *.mpe path *.mpeg p…" at bounding box center [410, 308] width 605 height 422
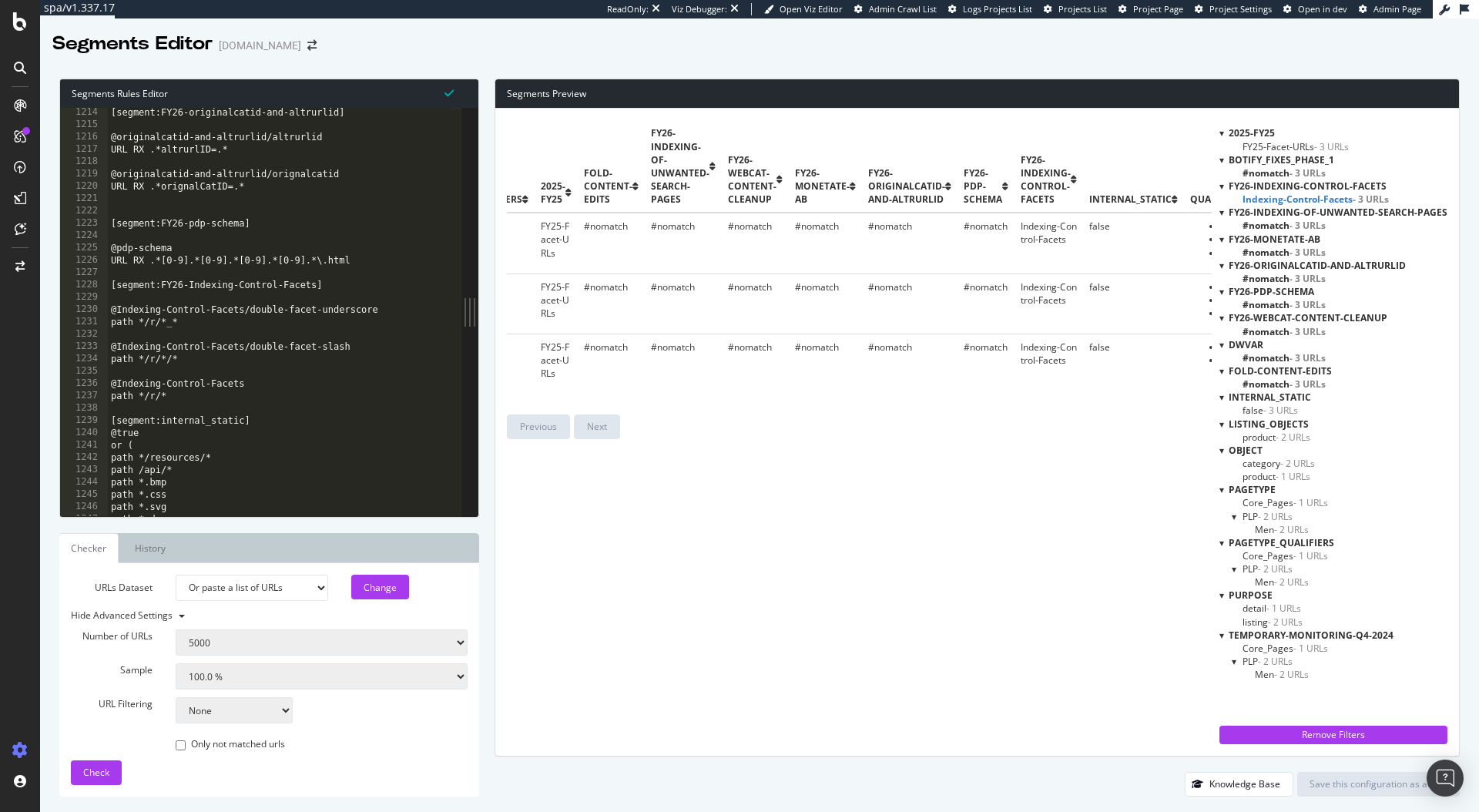
scroll to position [14952, 0]
click at [138, 383] on div "[segment:FY26-originalcatid-and-altrurlid] @originalcatid-and-altrurlid/altrurl…" at bounding box center [410, 317] width 605 height 422
click at [155, 356] on div "[segment:FY26-originalcatid-and-altrurlid] @originalcatid-and-altrurlid/altrurl…" at bounding box center [410, 317] width 605 height 422
click at [135, 357] on div "[segment:FY26-originalcatid-and-altrurlid] @originalcatid-and-altrurlid/altrurl…" at bounding box center [410, 317] width 605 height 422
type textarea "path rx /r/*/*"
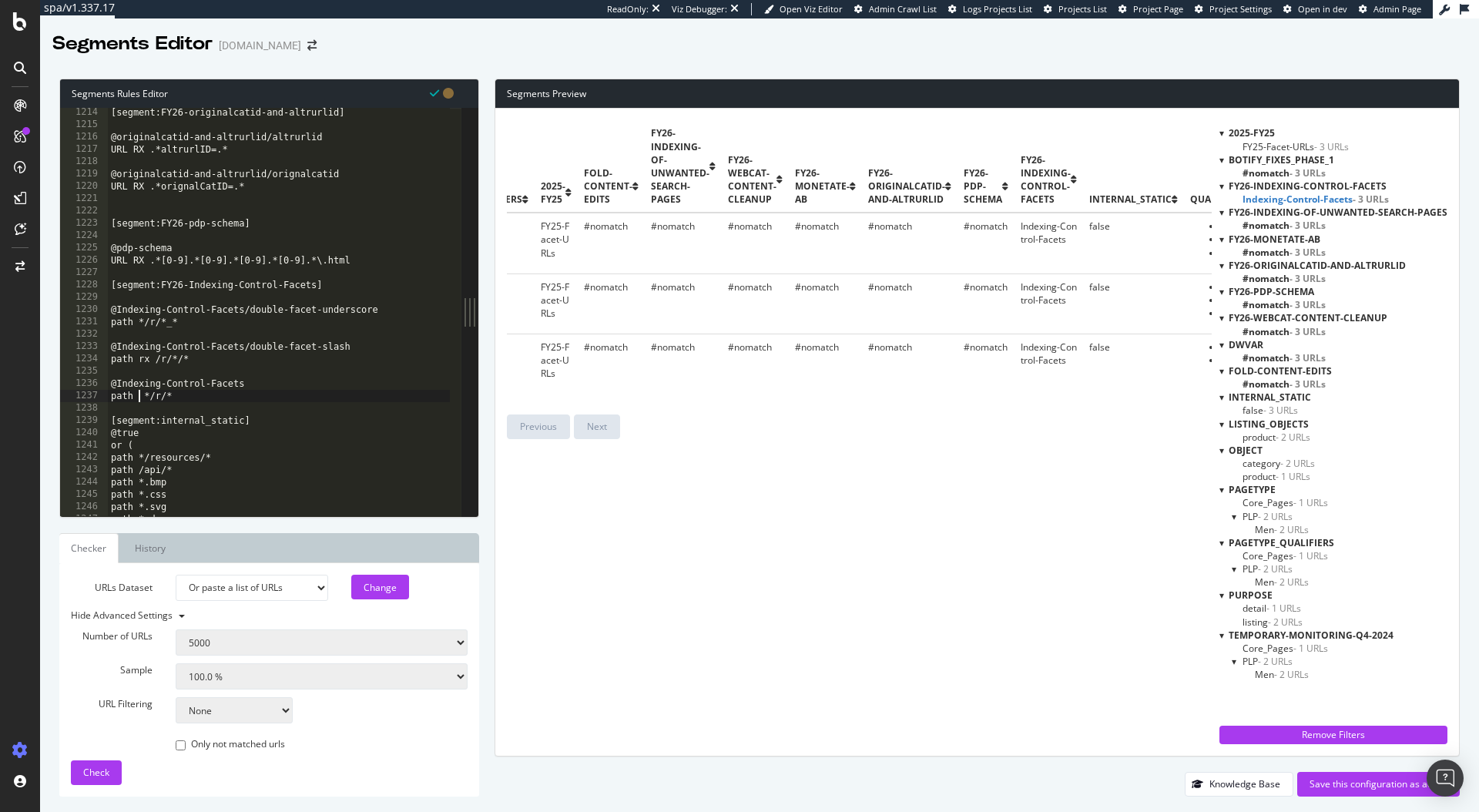
scroll to position [0, 2]
type textarea "@Indexing-Control-Facets"
type textarea "@Indexing-Control-Facets/double-facet-slash"
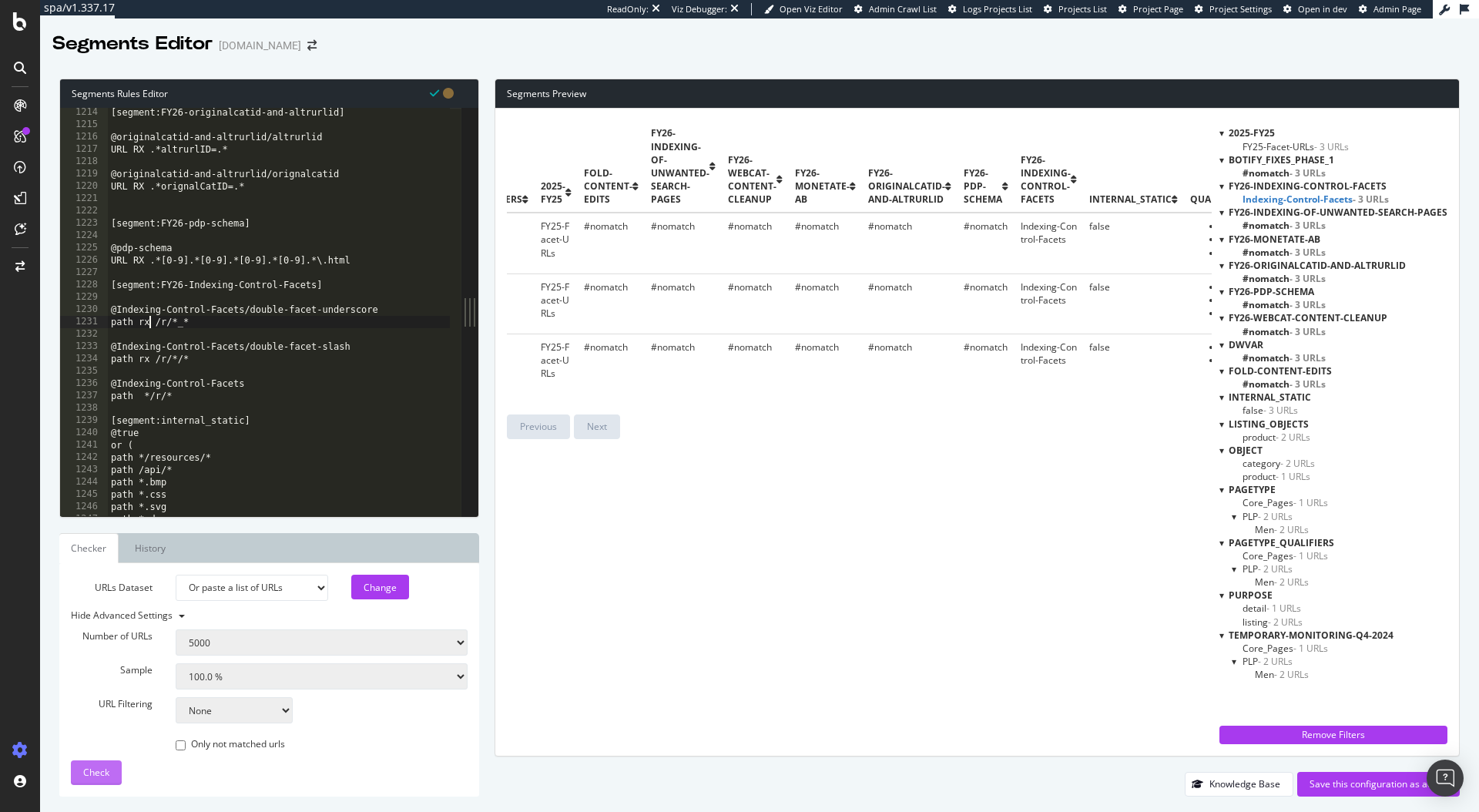
click at [91, 767] on span "Check" at bounding box center [97, 772] width 27 height 13
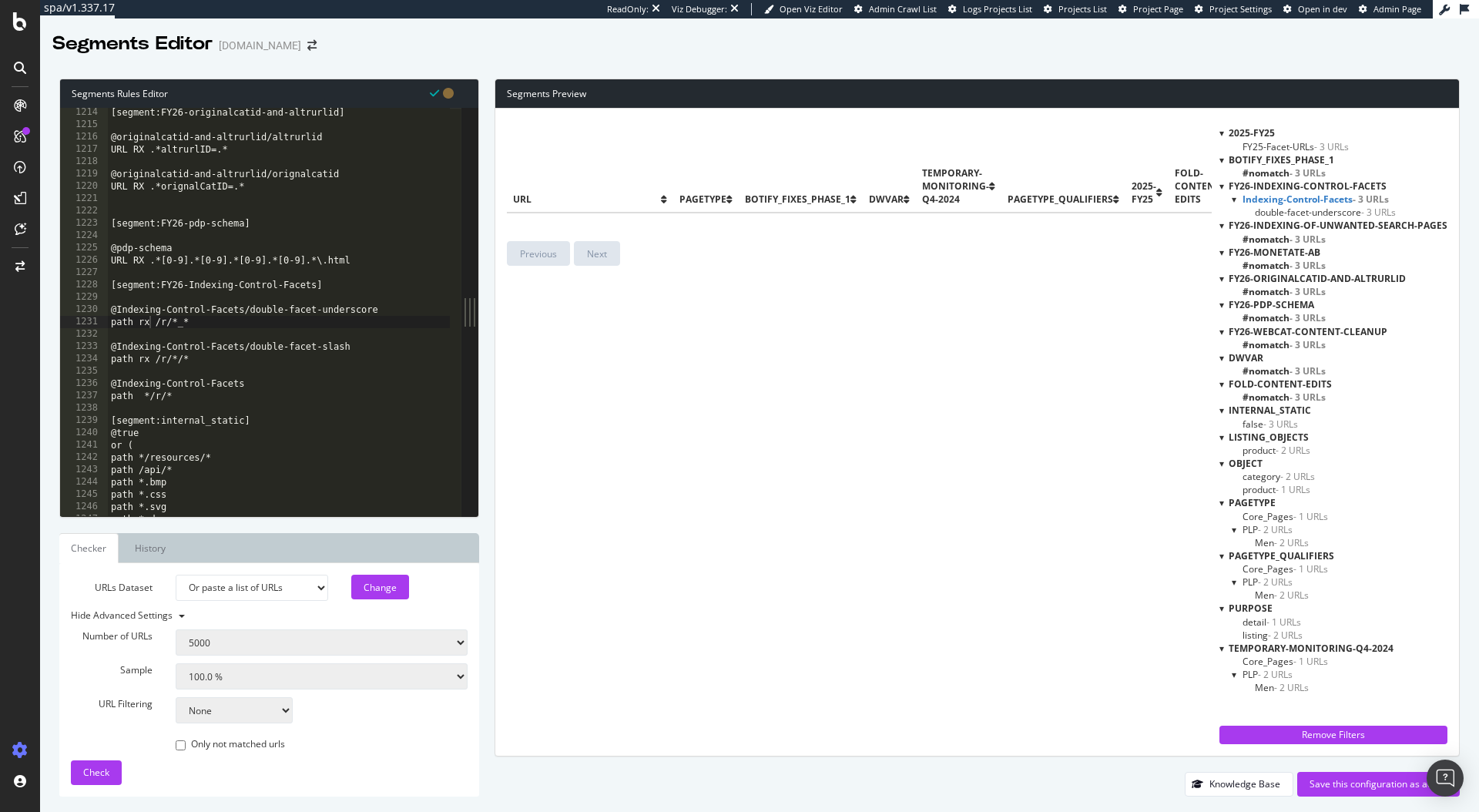
click at [1313, 215] on span "double-facet-underscore - 3 URLs" at bounding box center [1325, 212] width 141 height 13
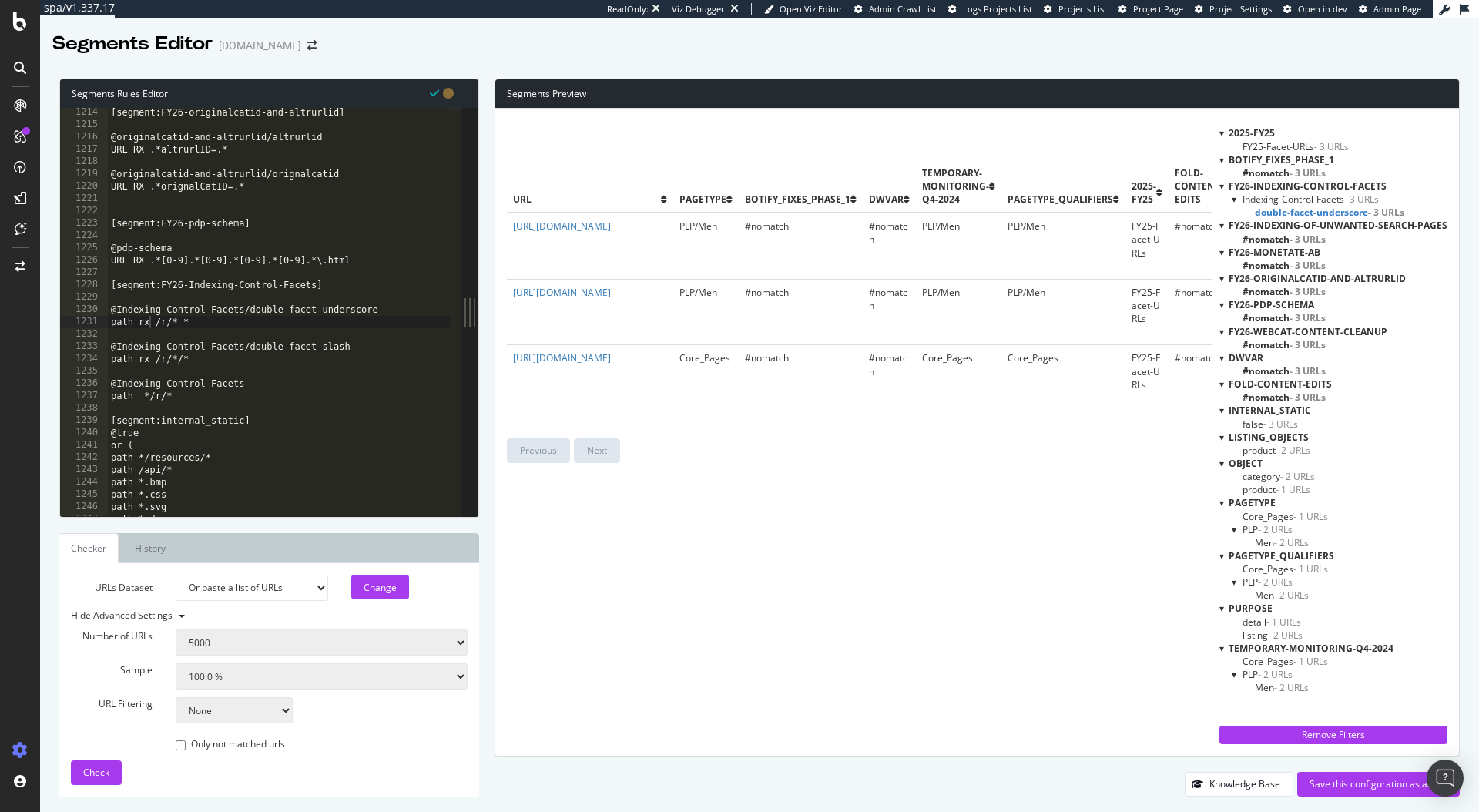
type textarea "@Indexing-Control-Facets"
click at [305, 387] on div "[segment:FY26-originalcatid-and-altrurlid] @originalcatid-and-altrurlid/altrurl…" at bounding box center [410, 317] width 605 height 422
click at [144, 412] on div "[segment:FY26-originalcatid-and-altrurlid] @originalcatid-and-altrurlid/altrurl…" at bounding box center [410, 317] width 605 height 422
drag, startPoint x: 109, startPoint y: 282, endPoint x: 202, endPoint y: 309, distance: 96.8
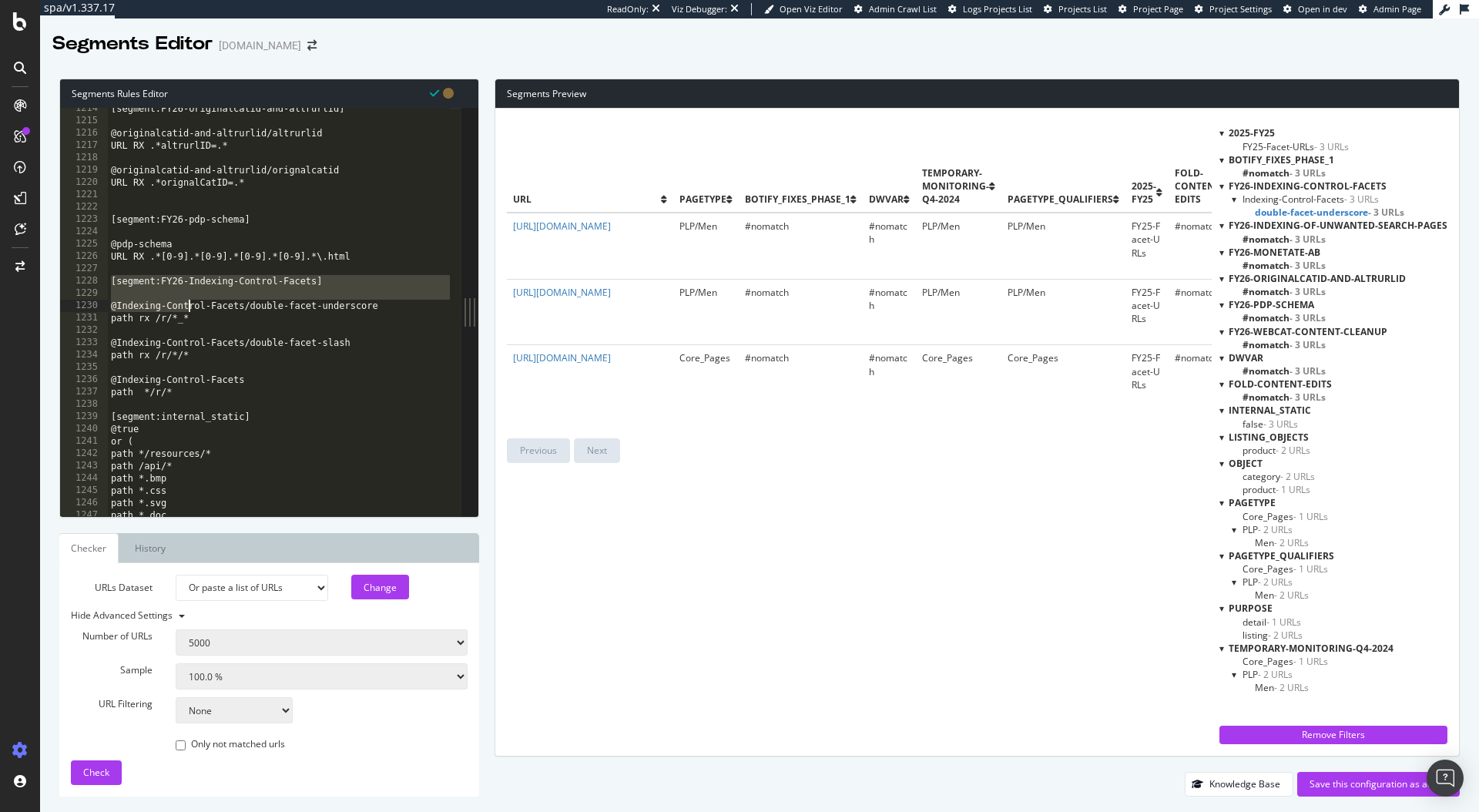
click at [202, 309] on div "[segment:FY26-originalcatid-and-altrurlid] @originalcatid-and-altrurlid/altrurl…" at bounding box center [410, 313] width 605 height 422
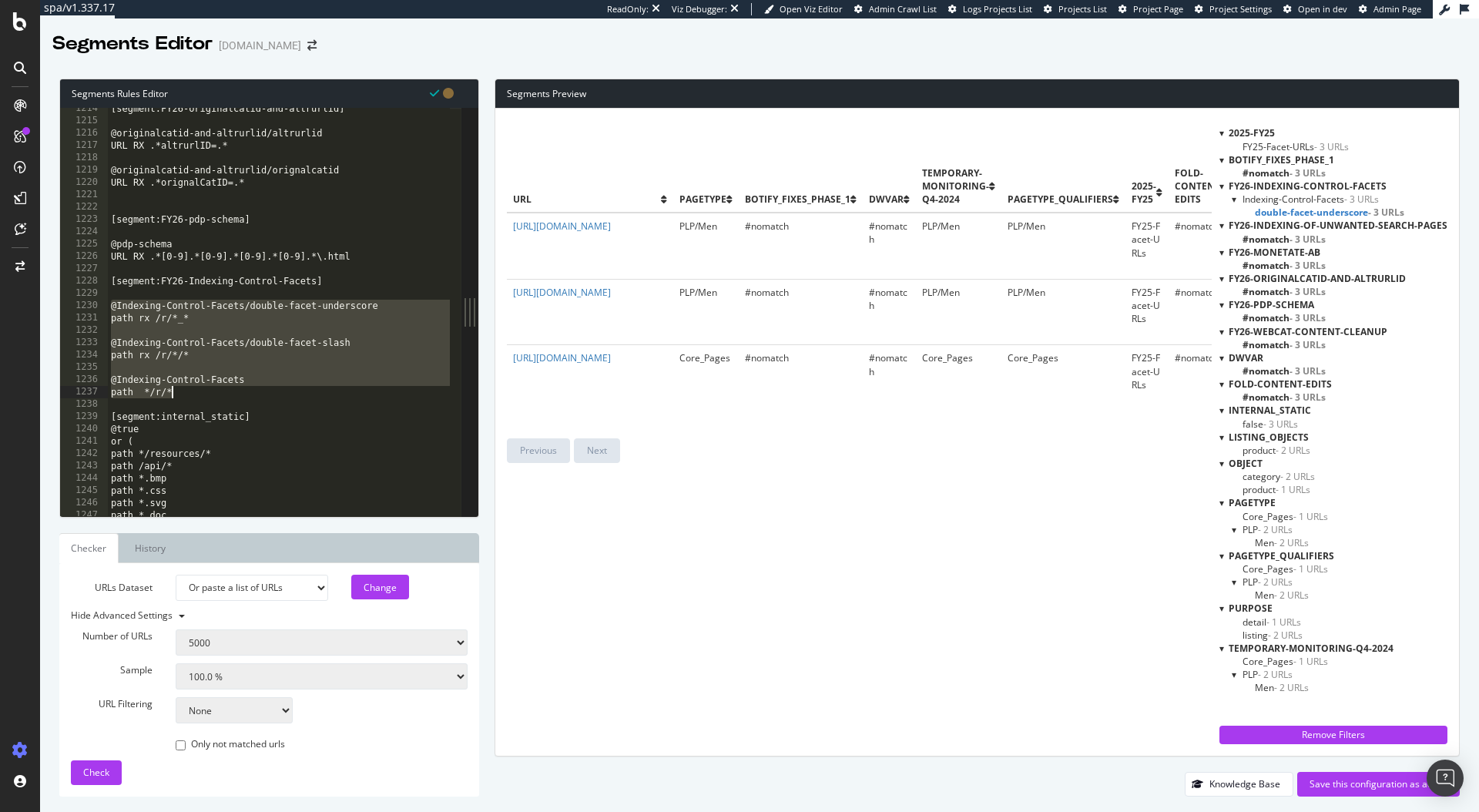
drag, startPoint x: 109, startPoint y: 306, endPoint x: 269, endPoint y: 396, distance: 183.6
click at [269, 396] on div "[segment:FY26-originalcatid-and-altrurlid] @originalcatid-and-altrurlid/altrurl…" at bounding box center [410, 313] width 605 height 422
type textarea "@Indexing-Control-Facets path */r/*"
click at [318, 597] on select "Analysis 2025 Sep. 7th Analysis 2025 Aug. 31st Analysis 2025 Aug. 24th Analysis…" at bounding box center [251, 588] width 151 height 27
click at [392, 587] on div "Change" at bounding box center [380, 587] width 33 height 13
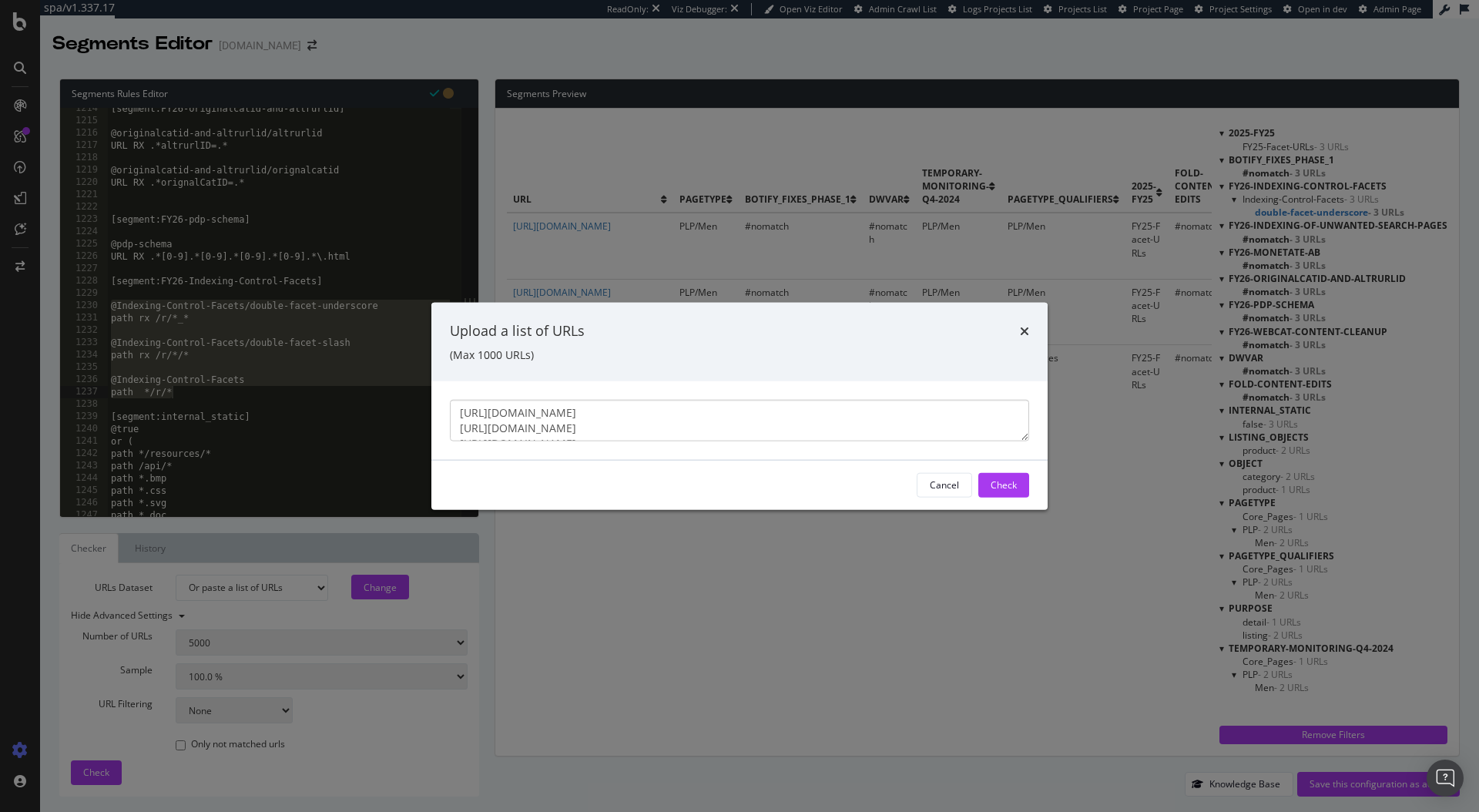
scroll to position [16, 0]
drag, startPoint x: 459, startPoint y: 412, endPoint x: 1004, endPoint y: 443, distance: 545.9
click at [1006, 443] on div "https://www.ralphlauren.co.uk/en/men/clothing/jackets-coats/10205/r/black_blue …" at bounding box center [740, 419] width 616 height 79
click at [937, 488] on div "Cancel" at bounding box center [944, 485] width 29 height 13
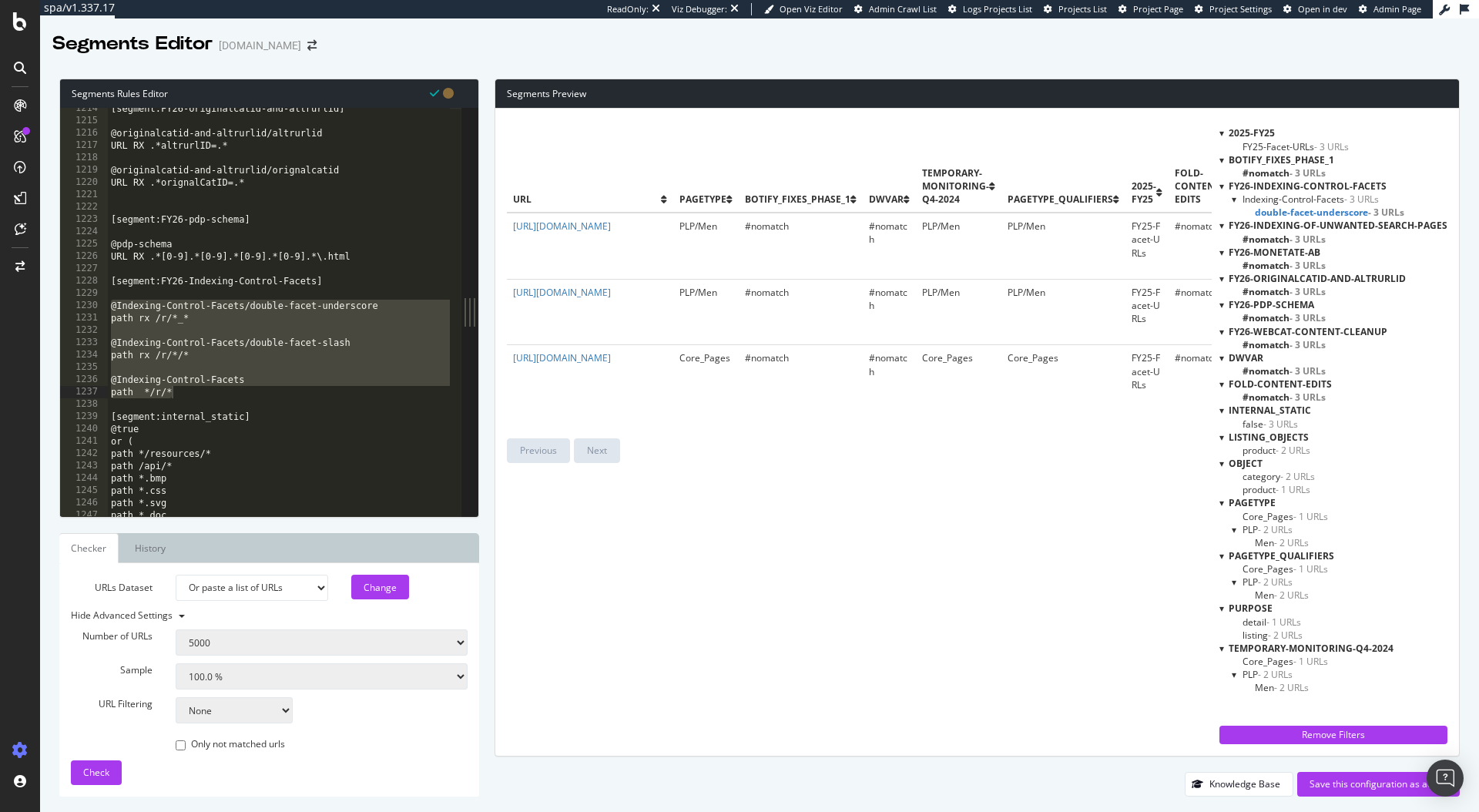
click at [1285, 201] on span "Indexing-Control-Facets - 3 URLs" at bounding box center [1310, 199] width 137 height 13
click at [1292, 212] on span "double-facet-underscore - 3 URLs" at bounding box center [1329, 212] width 149 height 13
click at [1282, 198] on span "Indexing-Control-Facets - 3 URLs" at bounding box center [1310, 199] width 137 height 13
click at [1300, 208] on span "double-facet-underscore - 3 URLs" at bounding box center [1329, 212] width 149 height 13
click at [232, 330] on div "[segment:FY26-originalcatid-and-altrurlid] @originalcatid-and-altrurlid/altrurl…" at bounding box center [410, 313] width 605 height 422
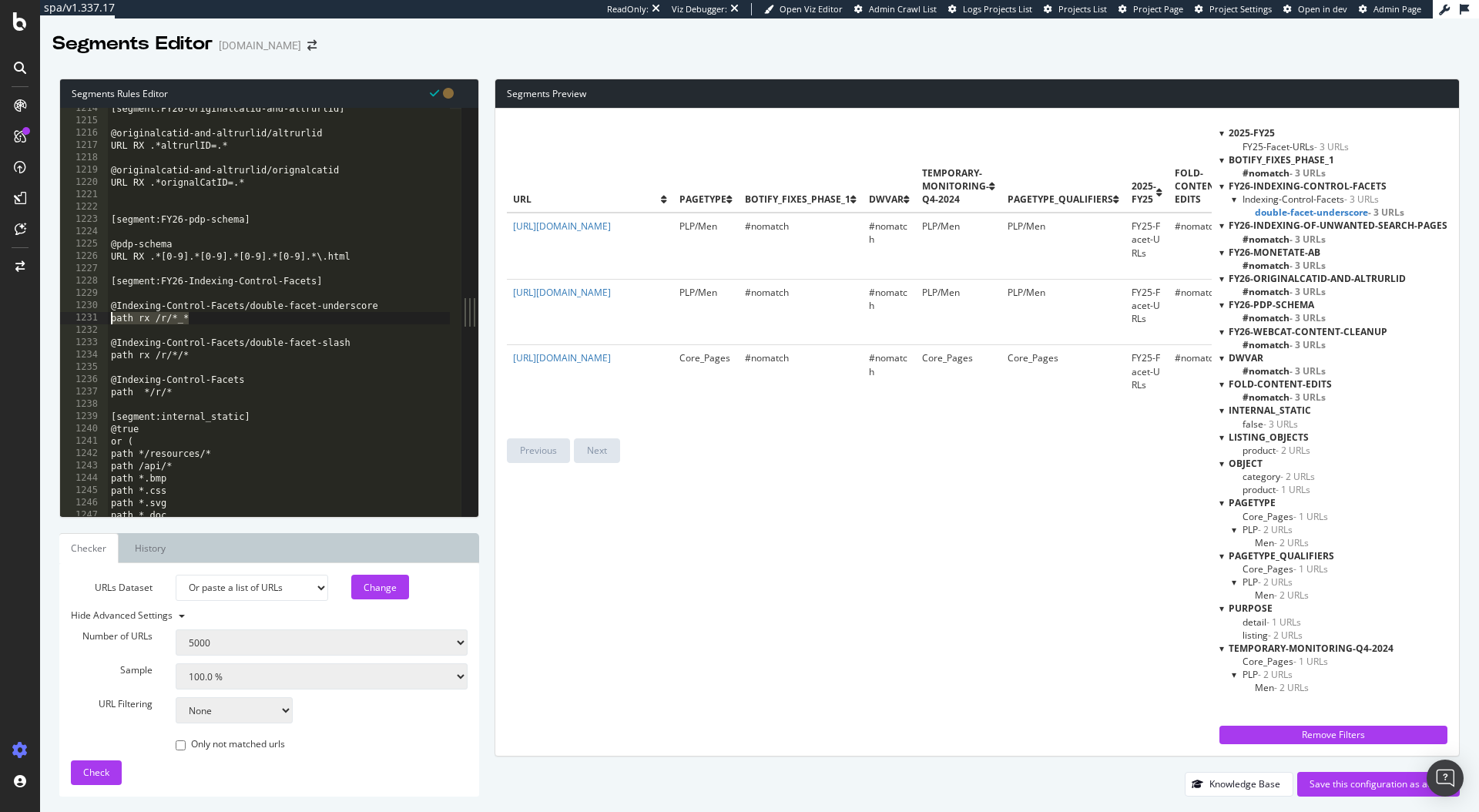
drag, startPoint x: 213, startPoint y: 321, endPoint x: 112, endPoint y: 321, distance: 101.0
click at [112, 321] on div "[segment:FY26-originalcatid-and-altrurlid] @originalcatid-and-altrurlid/altrurl…" at bounding box center [410, 313] width 605 height 422
paste textarea "^.*/r/[^/_]+_[^/_]+$"
drag, startPoint x: 248, startPoint y: 360, endPoint x: 103, endPoint y: 358, distance: 145.0
click at [103, 358] on div "path rx ^.*/r/[^/_]+_[^/_]+$ 1214 1215 1216 1217 1218 1219 1220 1221 1222 1223 …" at bounding box center [261, 312] width 401 height 408
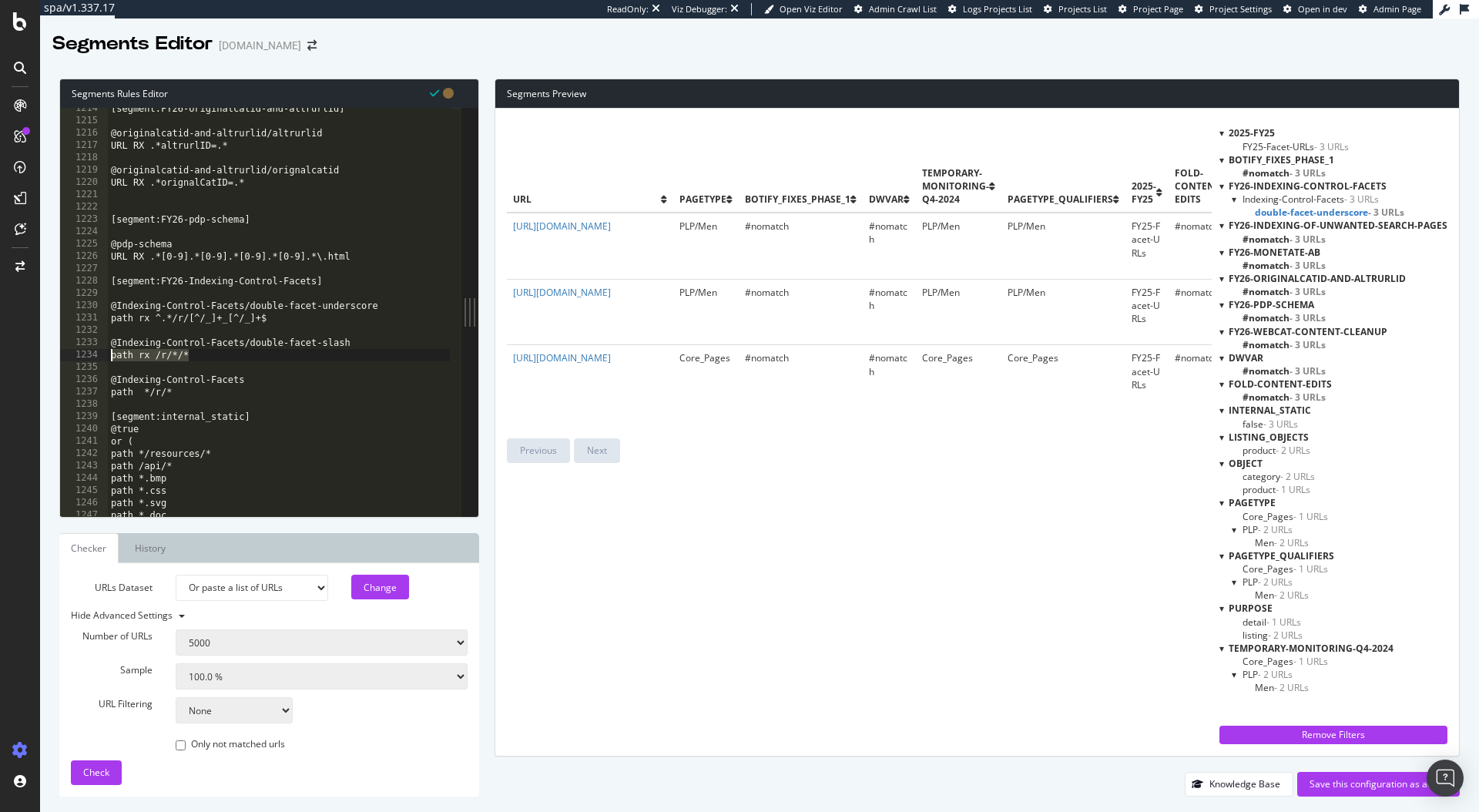
paste textarea "^.*/r/[^/]+/[^/]+$"
type textarea "path rx ^.*/r/[^/]+/[^/]+$"
click at [105, 774] on span "Check" at bounding box center [97, 772] width 27 height 13
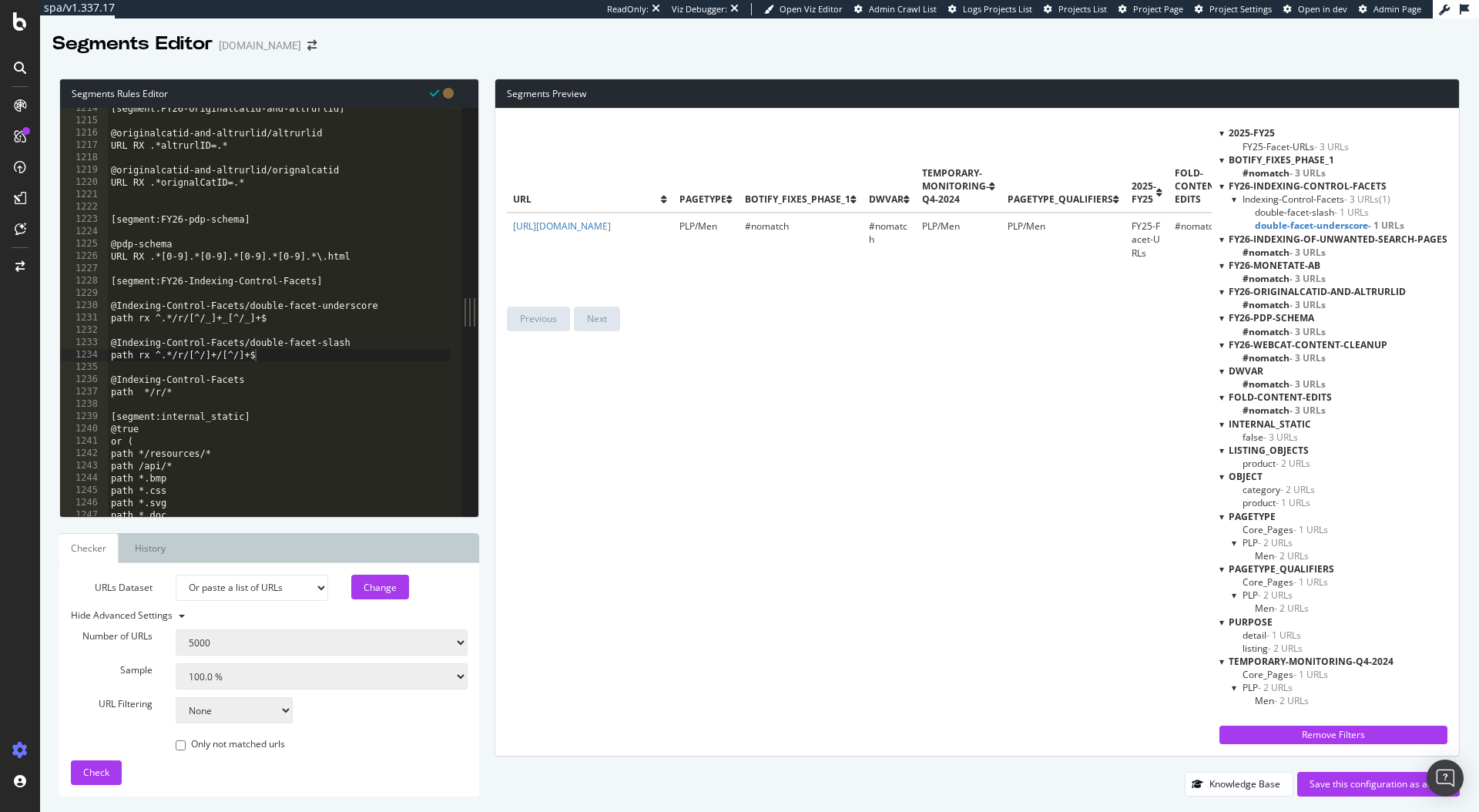
click at [1292, 211] on span "double-facet-slash - 1 URLs" at bounding box center [1312, 212] width 114 height 13
click at [1297, 224] on span "double-facet-underscore - 1 URLs" at bounding box center [1325, 225] width 141 height 13
click at [1300, 201] on span "Indexing-Control-Facets - 3 URLs" at bounding box center [1310, 199] width 137 height 13
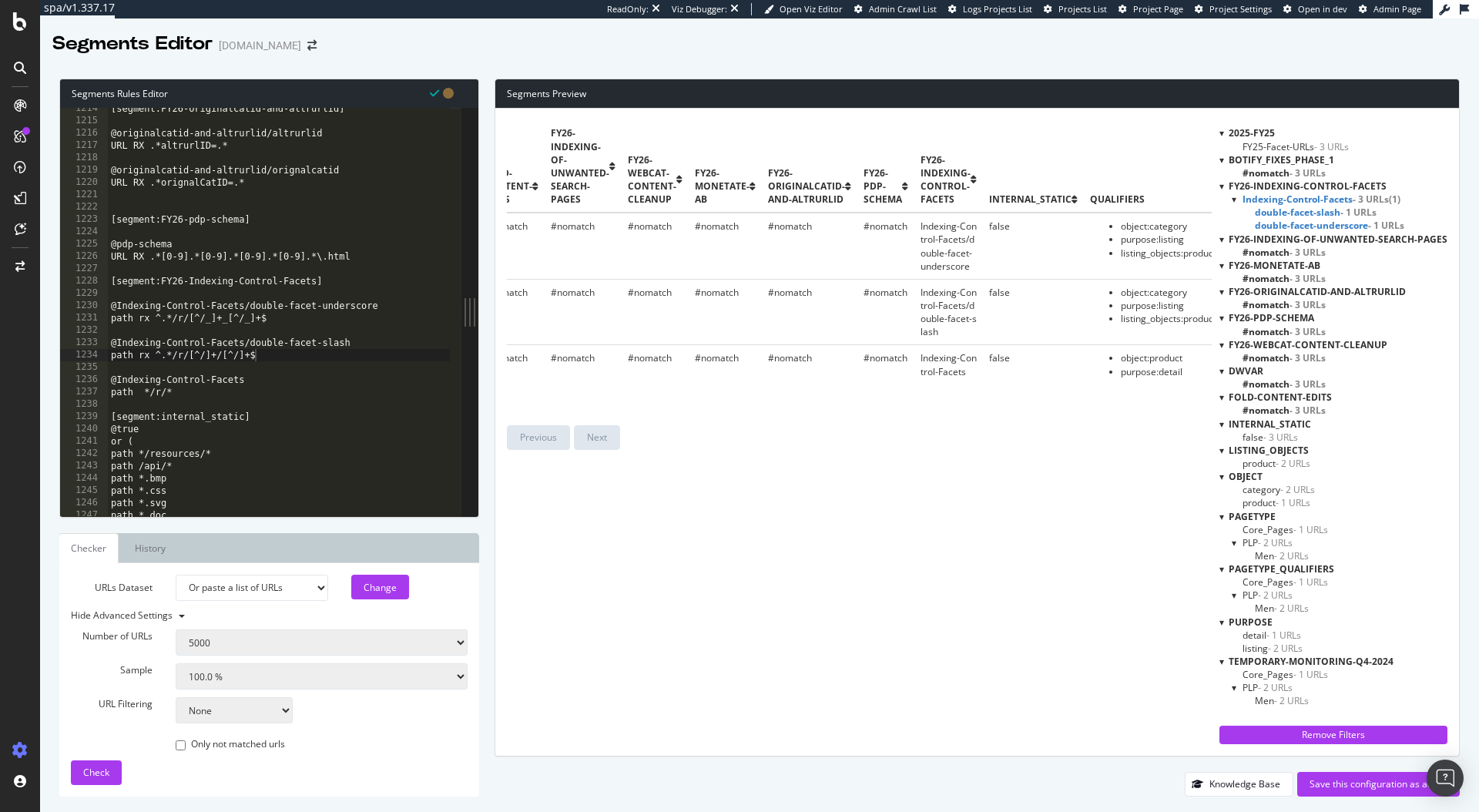
scroll to position [0, 707]
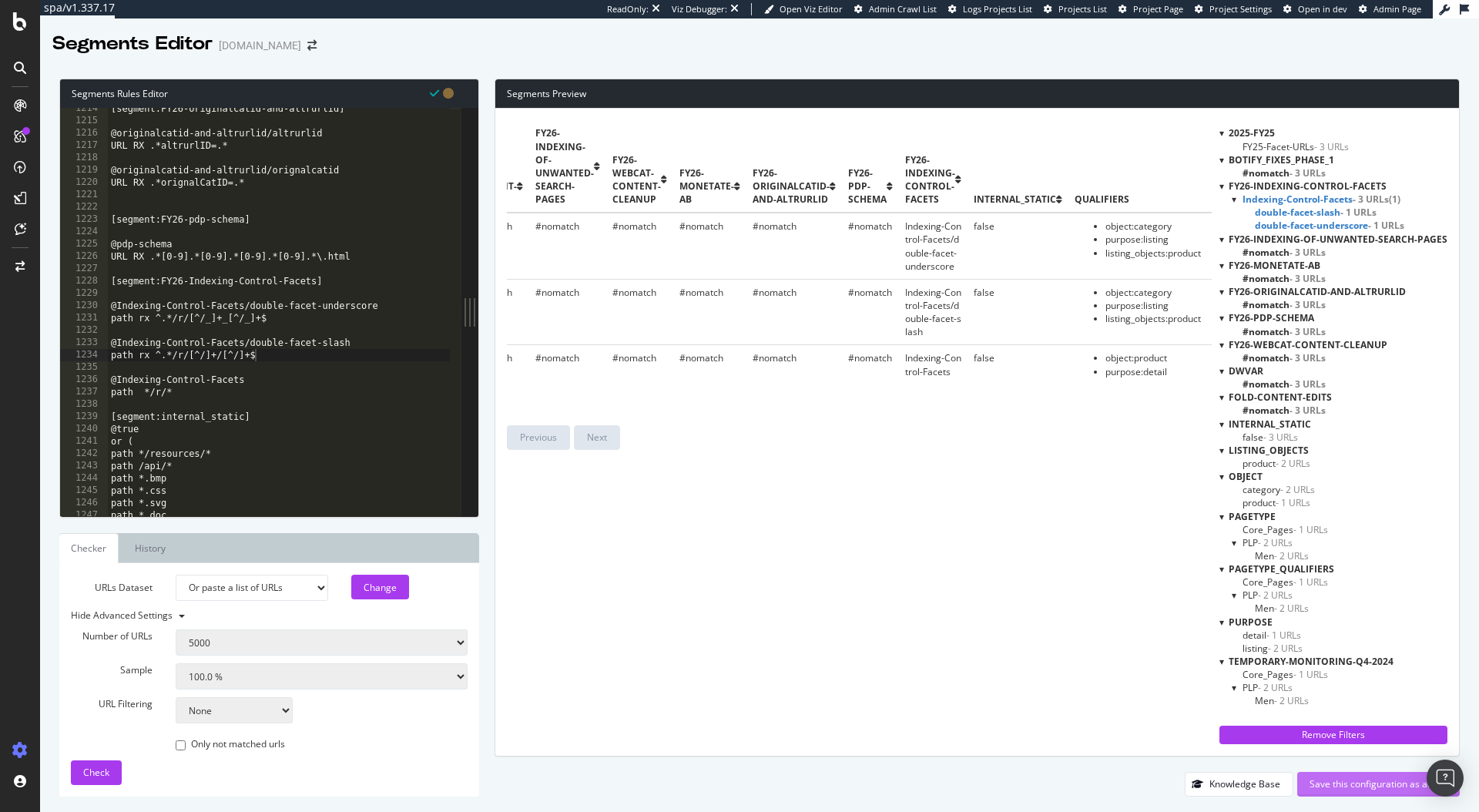
click at [1368, 778] on div "Save this configuration as active" at bounding box center [1378, 784] width 138 height 13
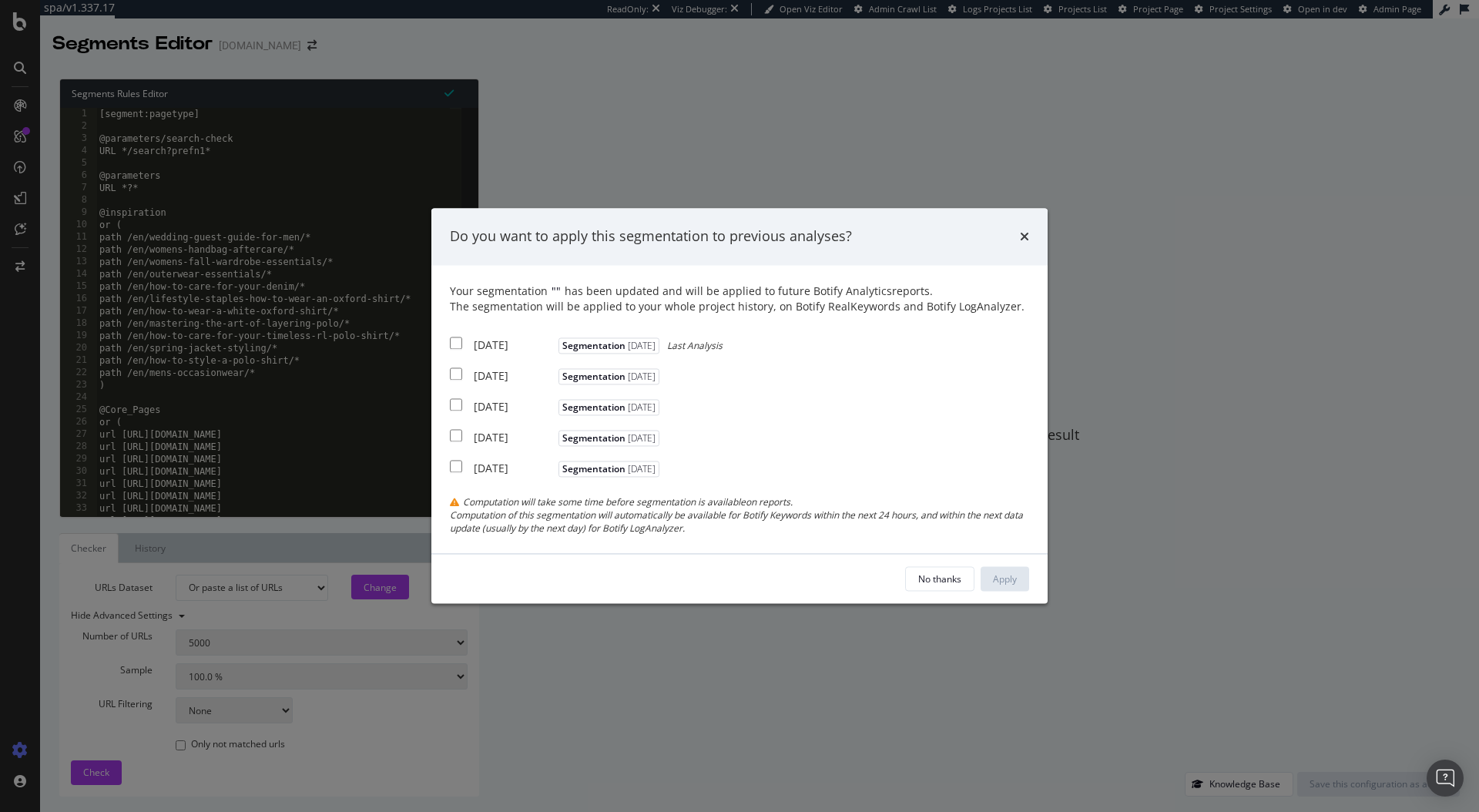
click at [475, 347] on div "2025 Sep. 7th" at bounding box center [515, 345] width 81 height 16
checkbox input "true"
click at [477, 371] on div "2025 Aug. 31st" at bounding box center [515, 376] width 81 height 16
checkbox input "true"
click at [486, 404] on div "2025 Aug. 24th" at bounding box center [515, 407] width 81 height 16
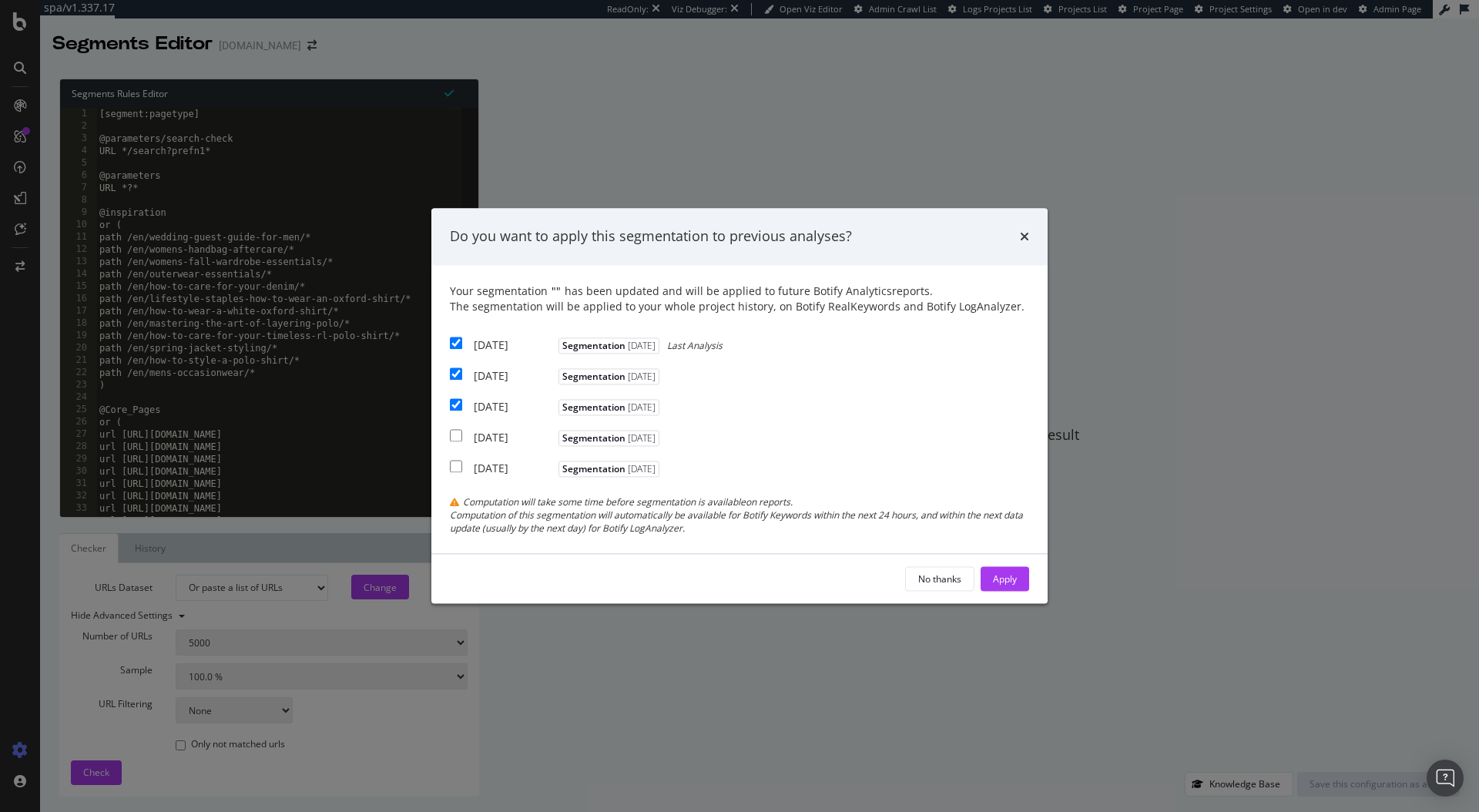
checkbox input "true"
click at [996, 575] on div "Apply" at bounding box center [1005, 579] width 24 height 13
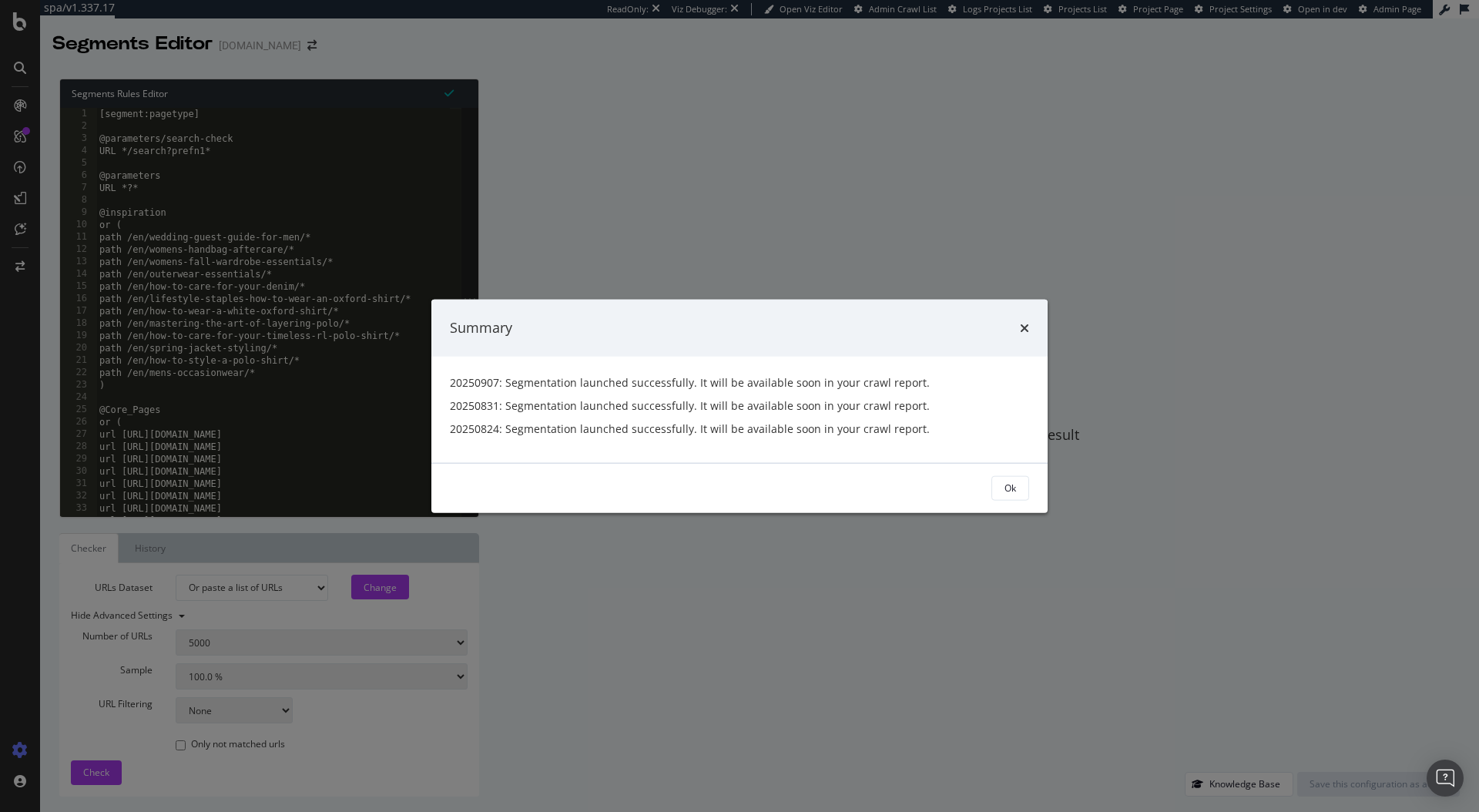
click at [1025, 504] on div "Ok" at bounding box center [740, 487] width 616 height 49
click at [1020, 496] on button "Ok" at bounding box center [1010, 488] width 37 height 25
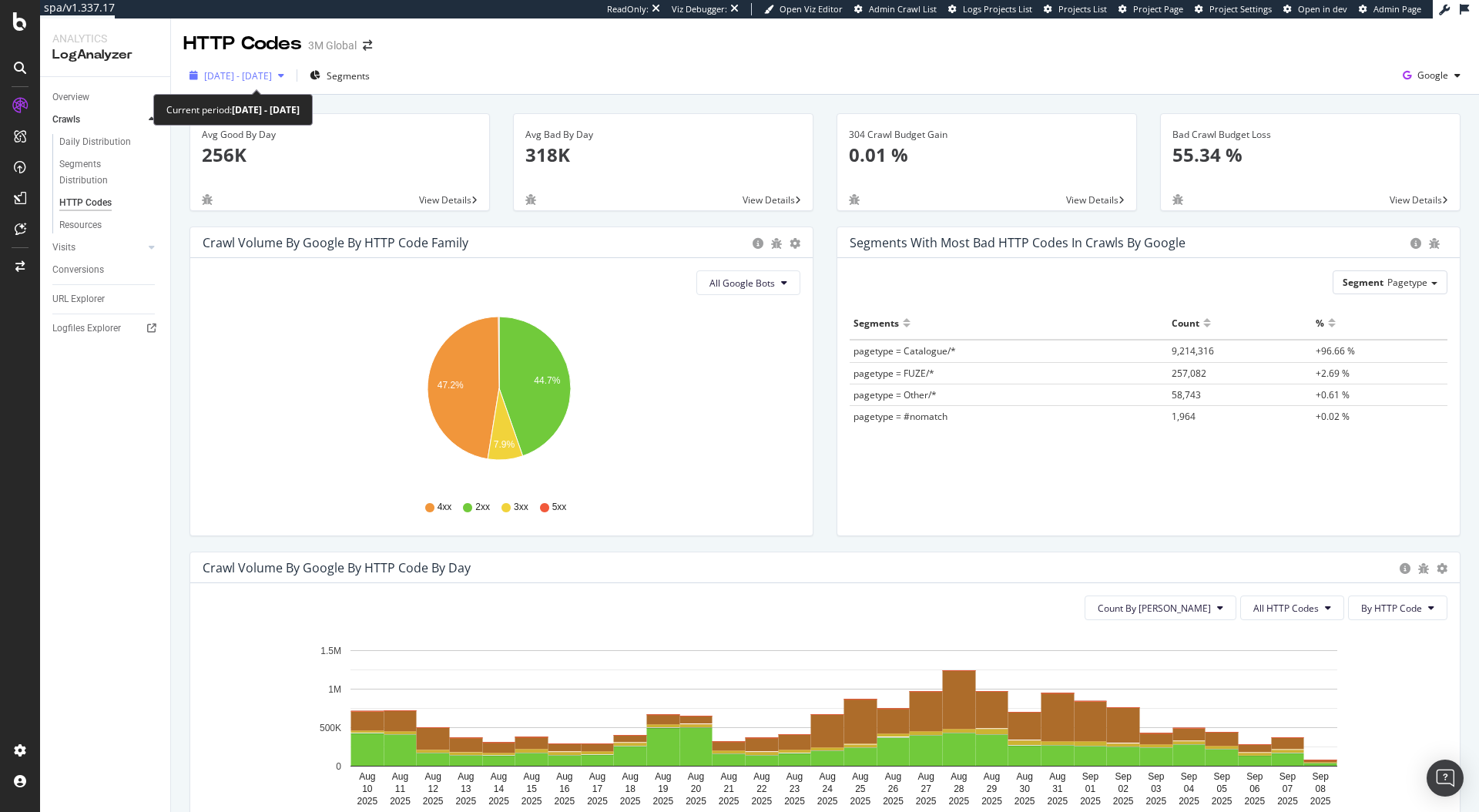
click at [284, 71] on icon "button" at bounding box center [281, 76] width 6 height 9
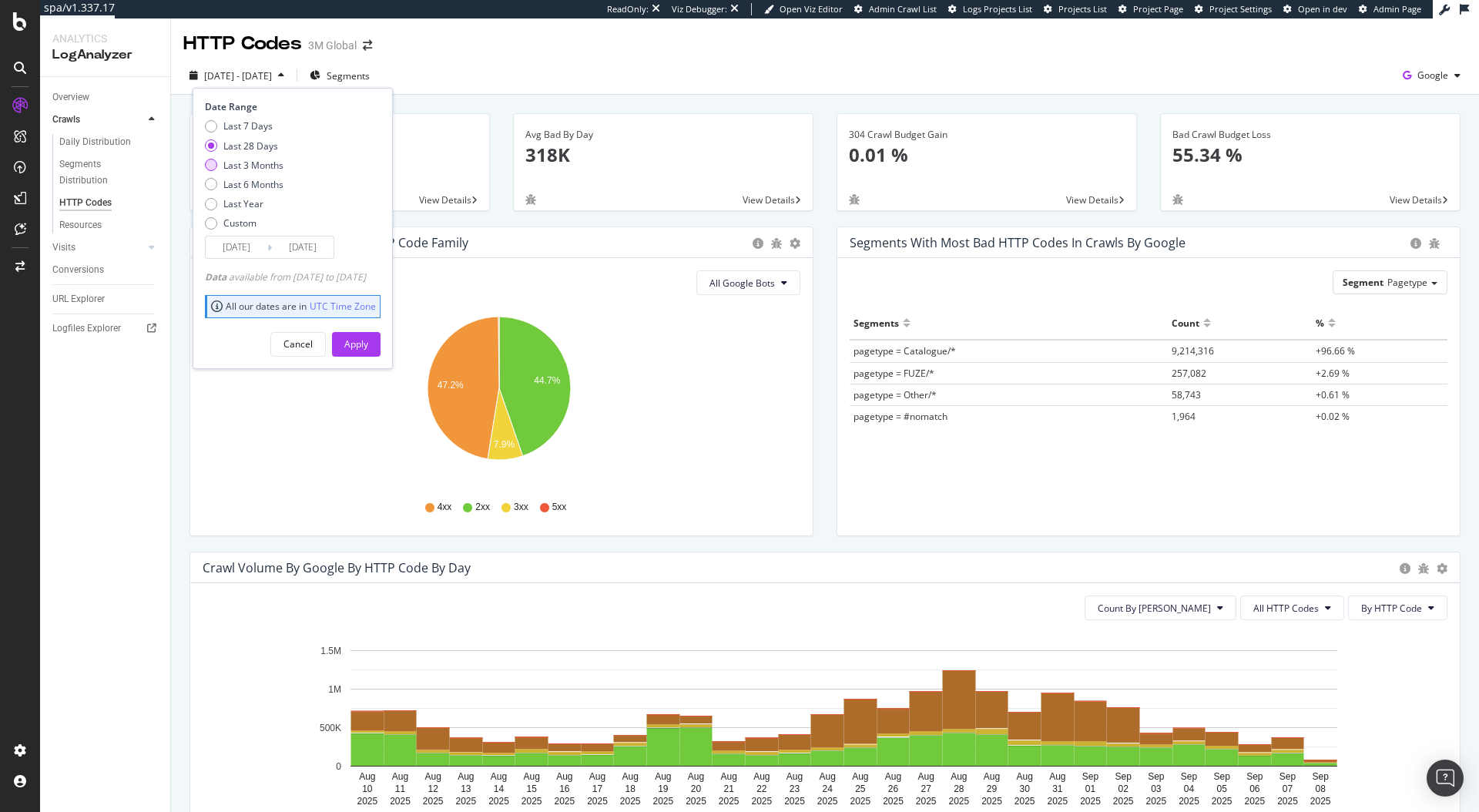
click at [264, 162] on div "Last 3 Months" at bounding box center [253, 165] width 60 height 13
type input "[DATE]"
click at [369, 340] on div "Apply" at bounding box center [356, 344] width 24 height 13
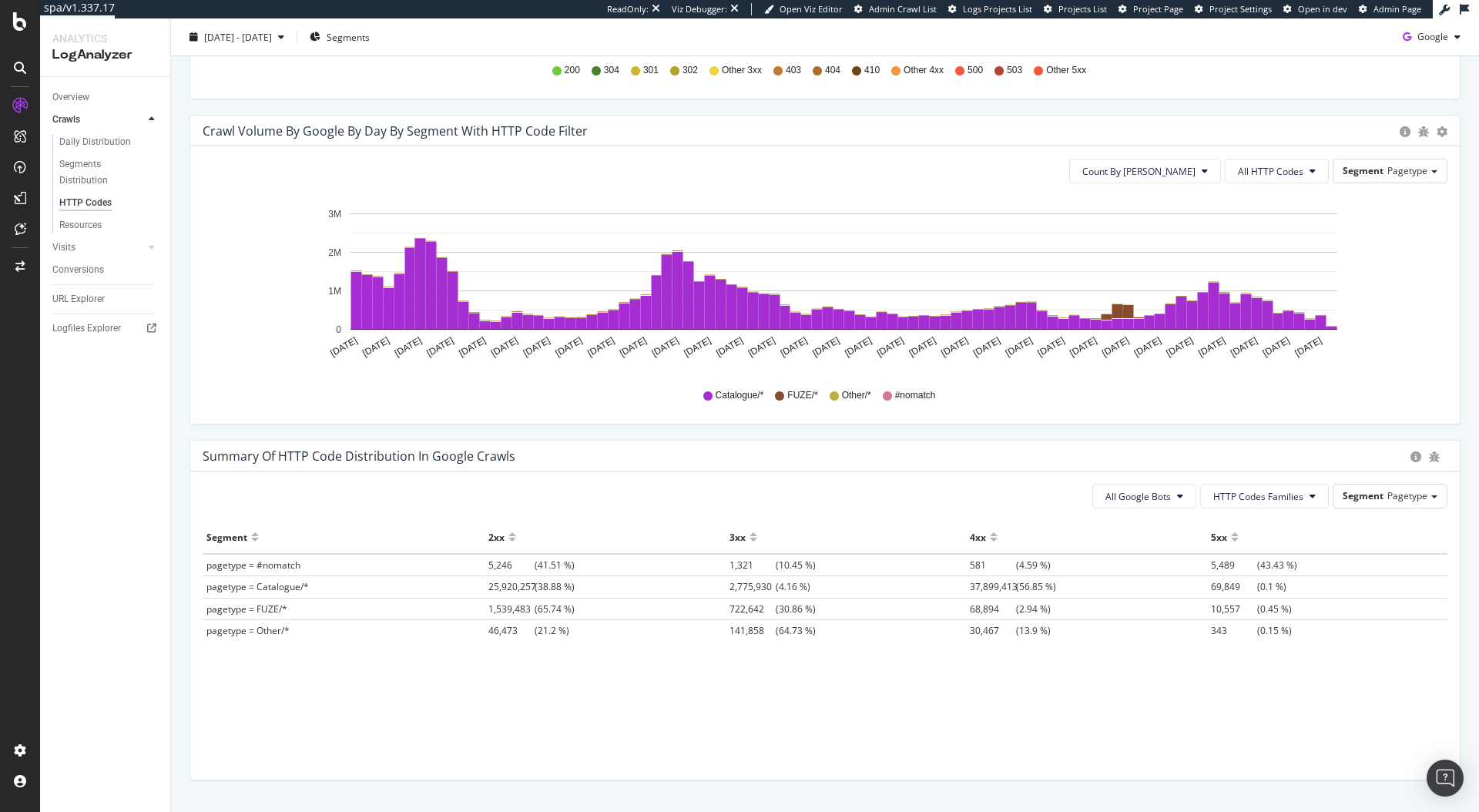
scroll to position [744, 0]
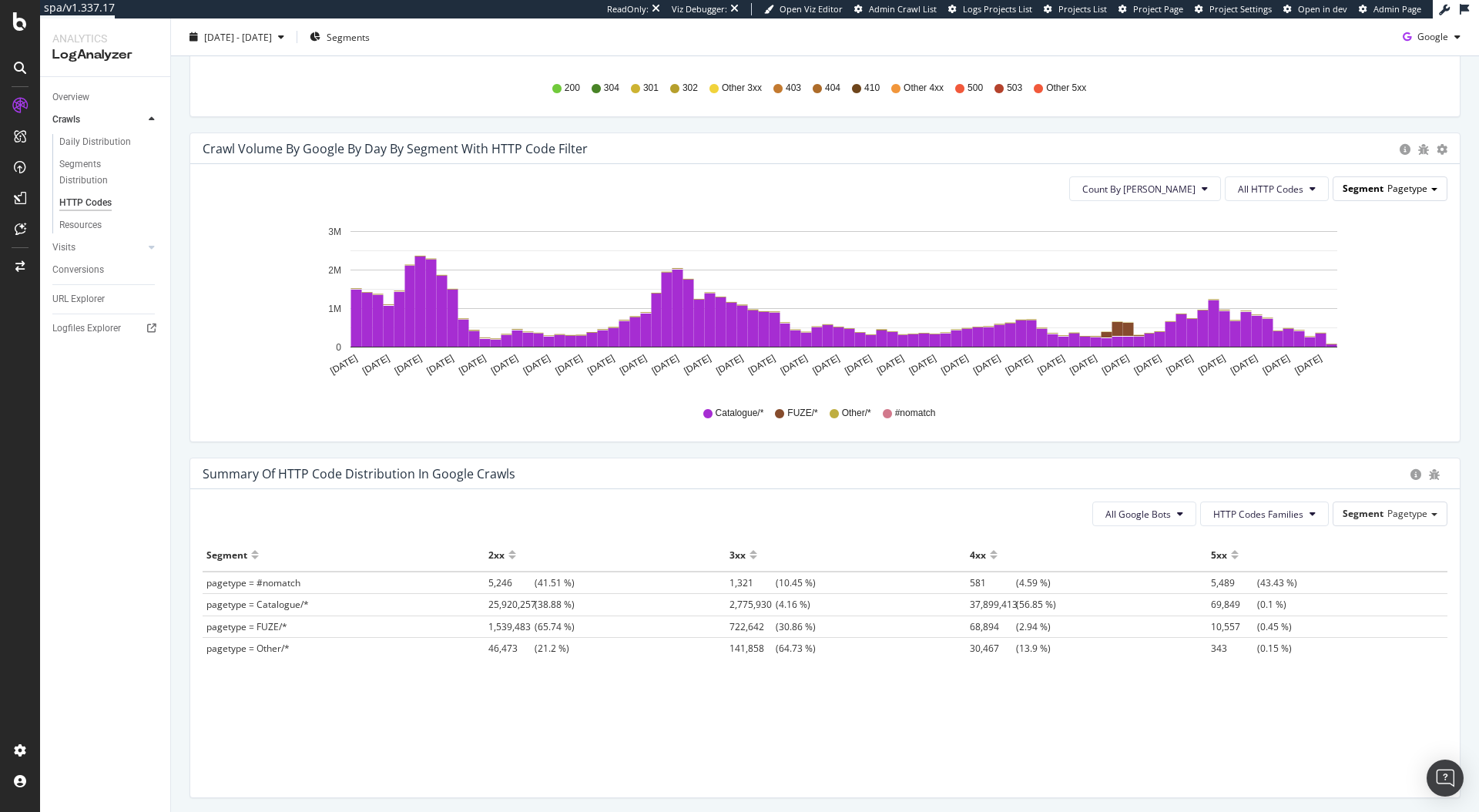
click at [1388, 192] on span "Pagetype" at bounding box center [1407, 188] width 40 height 13
click at [1356, 233] on div "Locale" at bounding box center [1378, 232] width 123 height 21
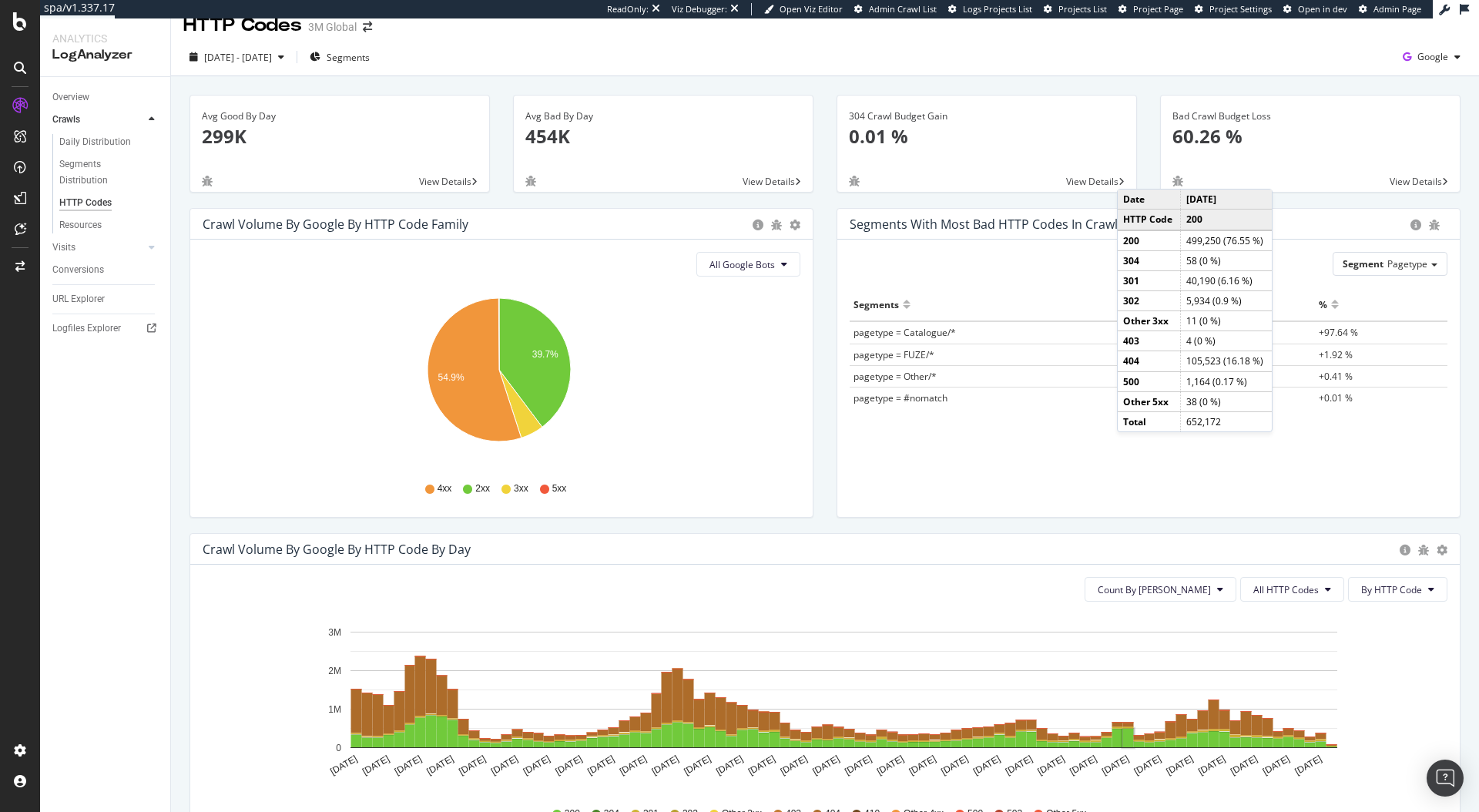
scroll to position [12, 0]
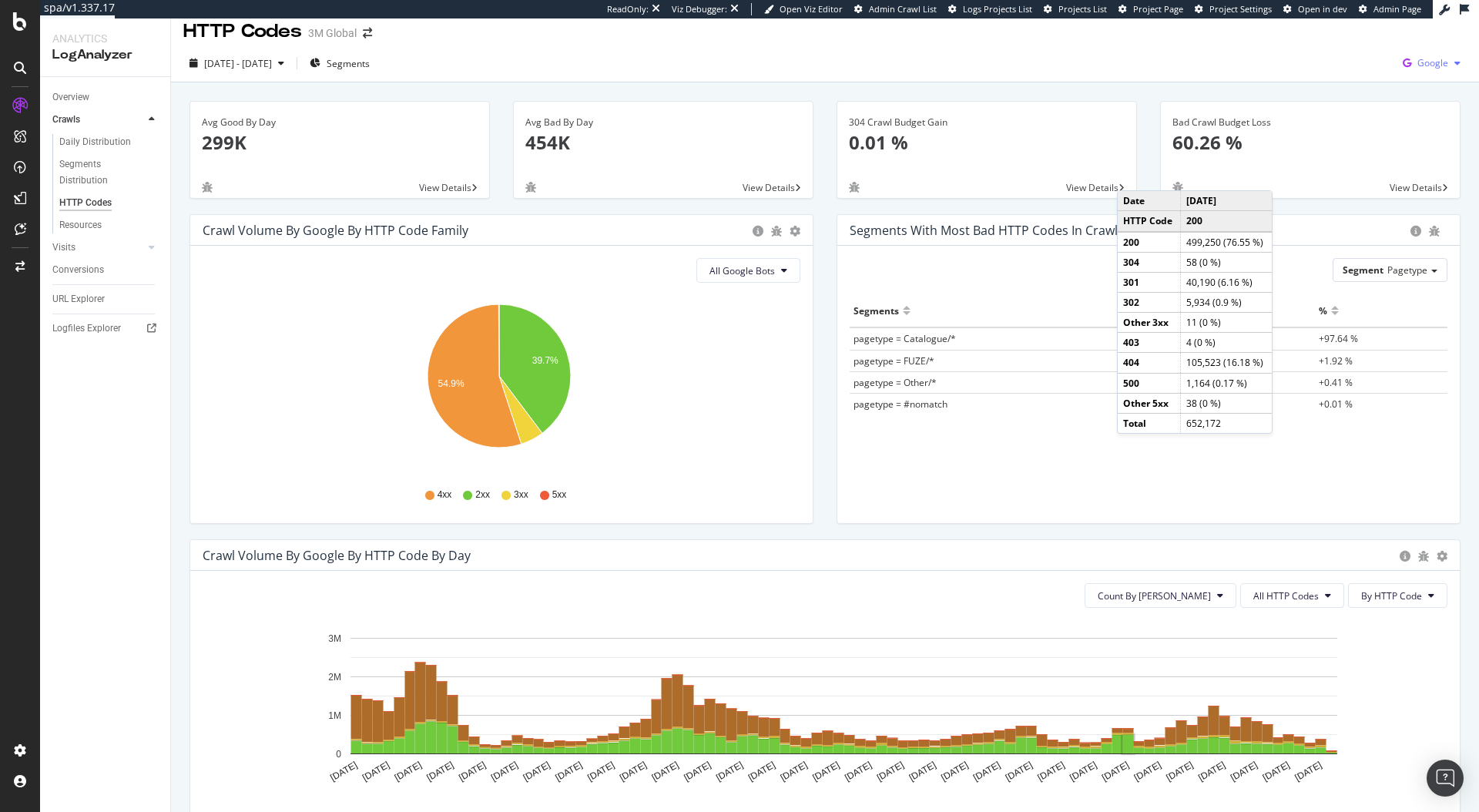
click at [1421, 71] on div "Google" at bounding box center [1432, 63] width 70 height 23
click at [1413, 126] on span "Bing" at bounding box center [1432, 123] width 57 height 14
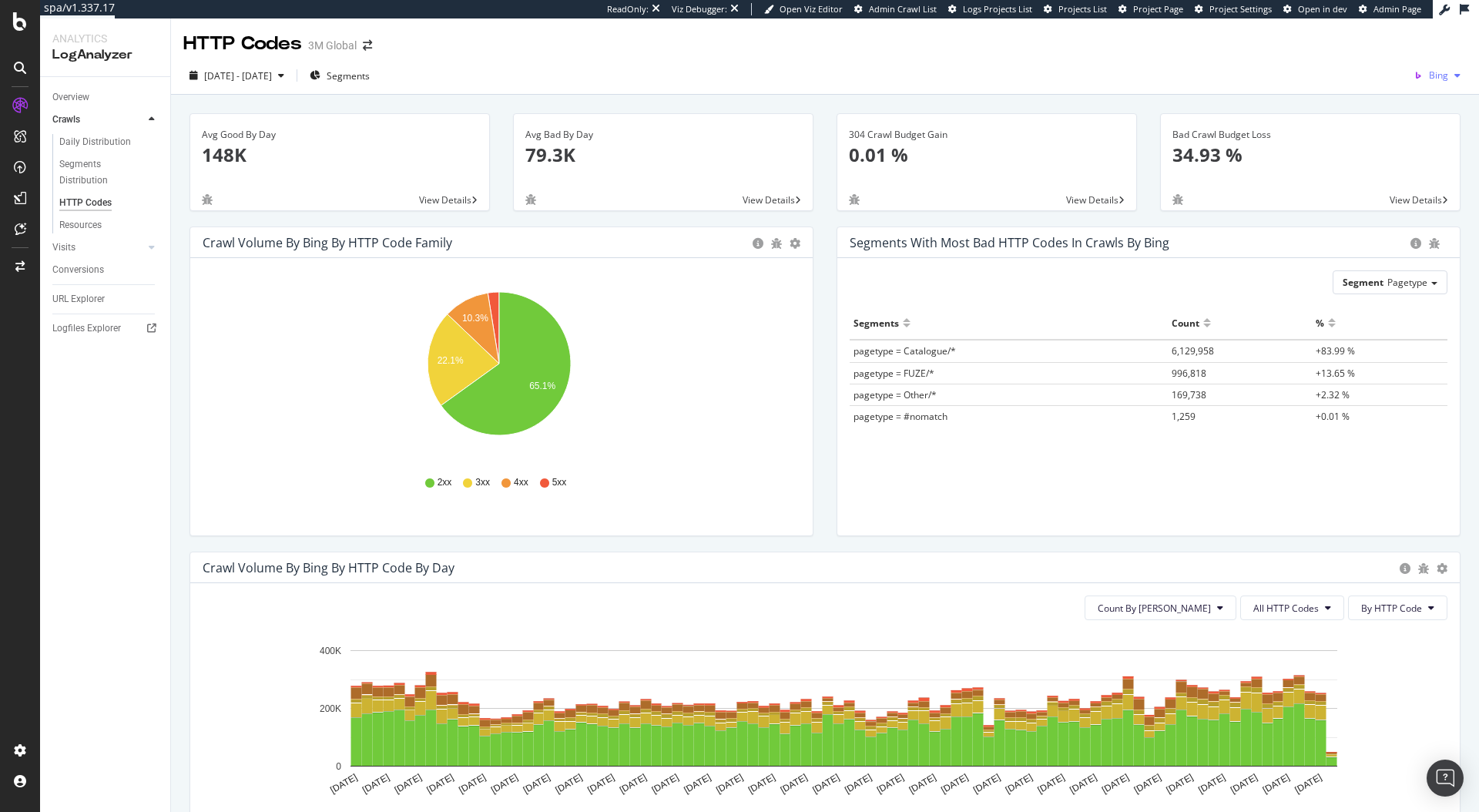
click at [1436, 73] on span "Bing" at bounding box center [1438, 75] width 20 height 13
click at [1403, 166] on div "Baidu" at bounding box center [1420, 162] width 106 height 23
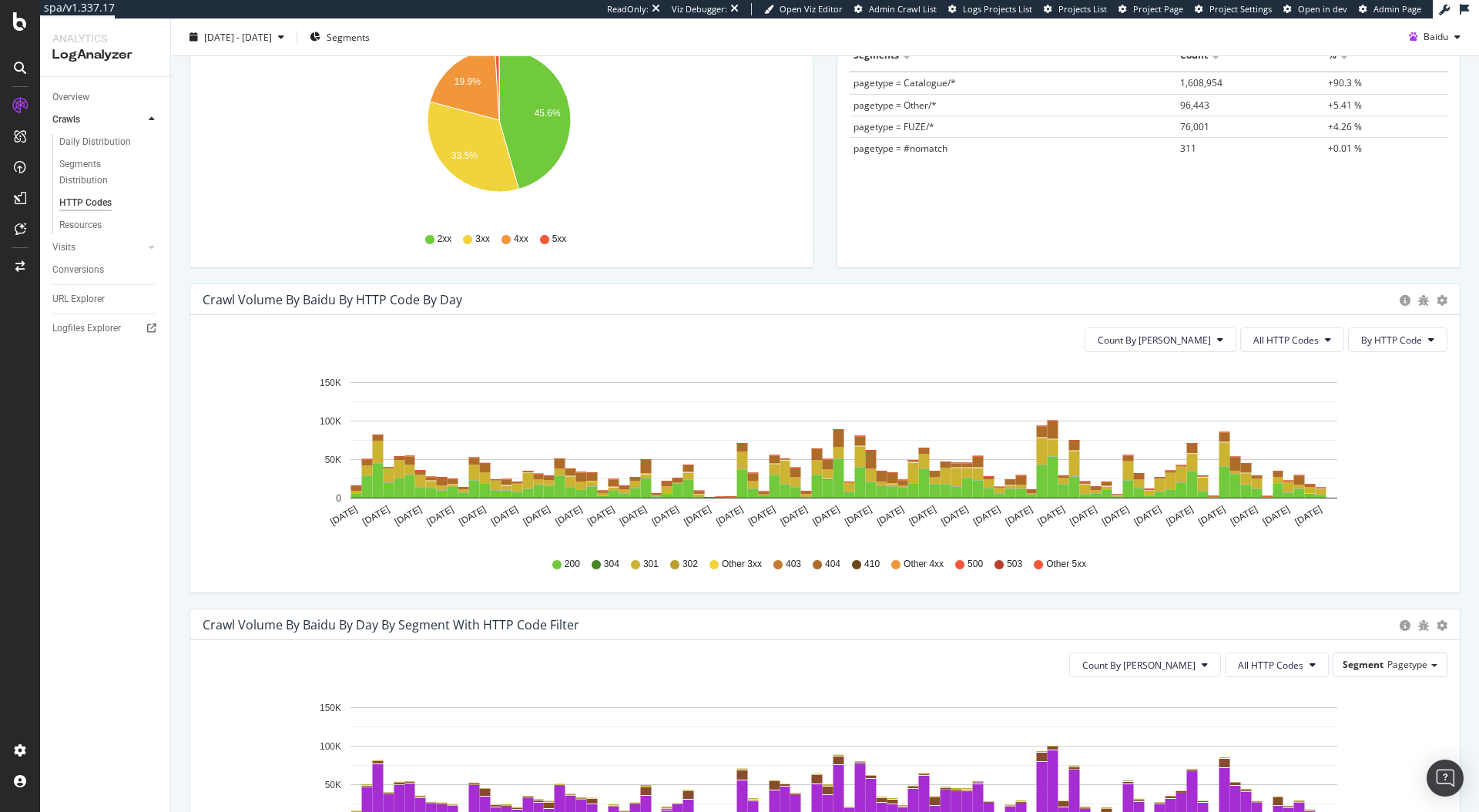
scroll to position [144, 0]
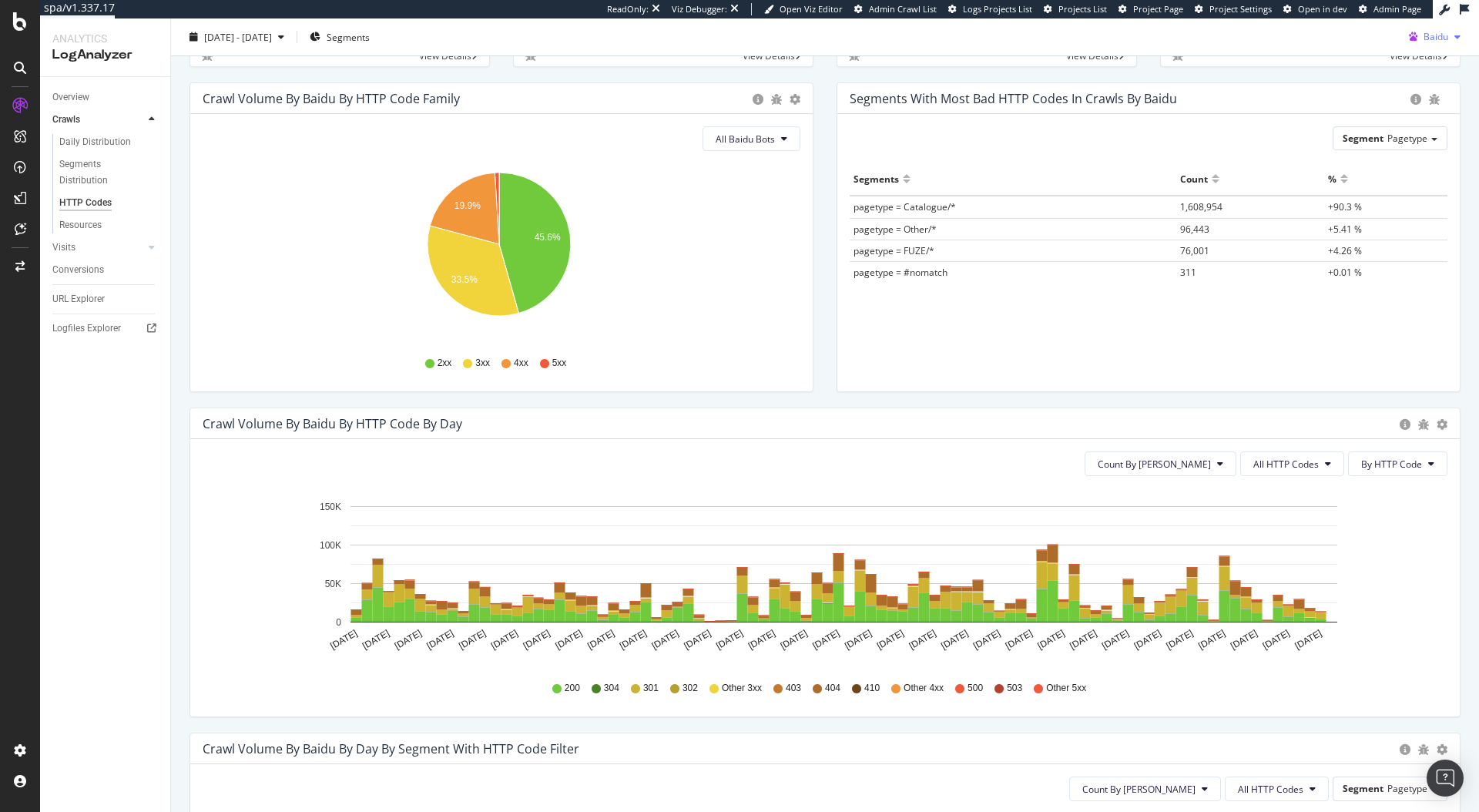
click at [1449, 41] on div "button" at bounding box center [1458, 37] width 19 height 9
click at [1407, 156] on span "OpenAI" at bounding box center [1433, 153] width 57 height 14
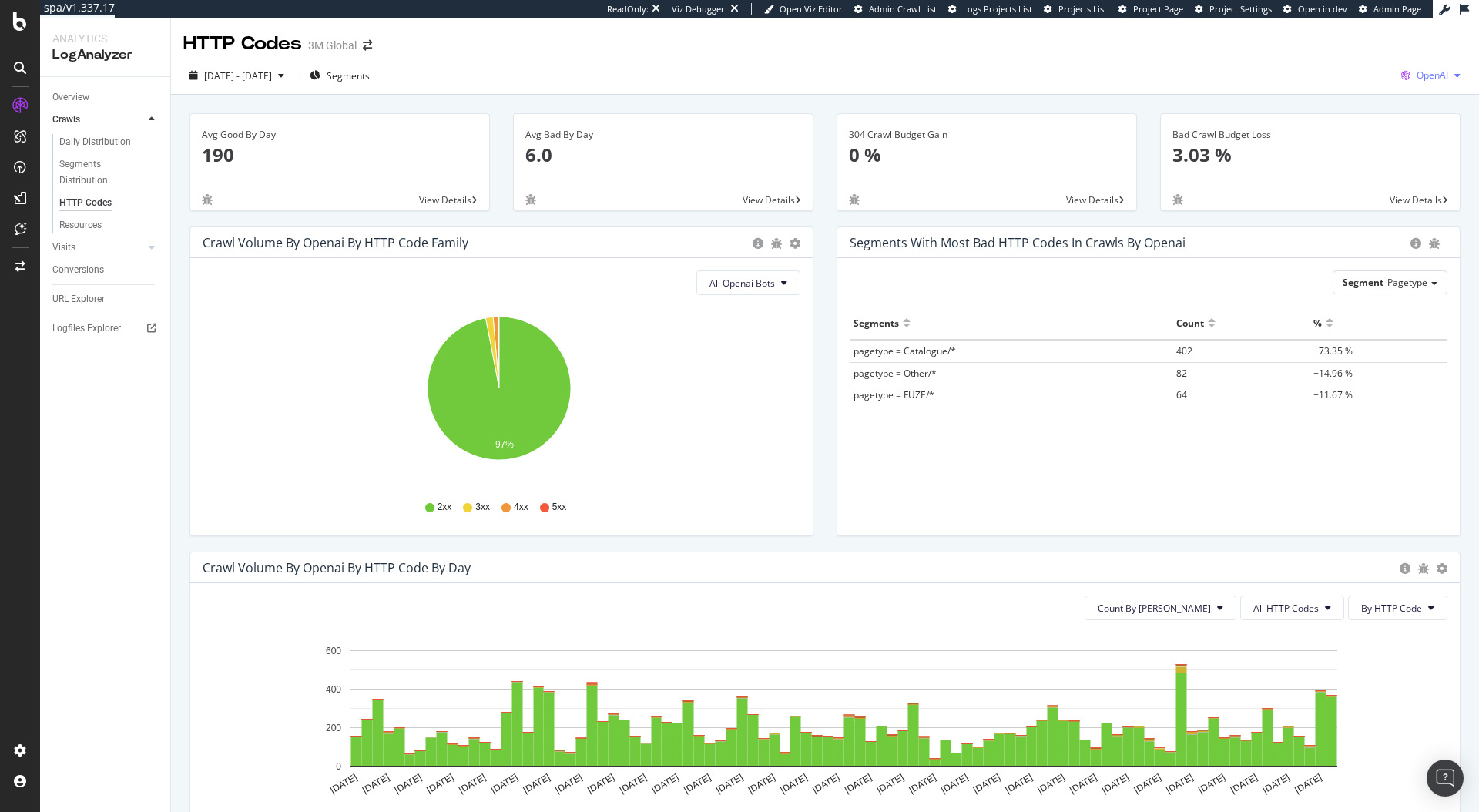
click at [1430, 81] on span "OpenAI" at bounding box center [1432, 75] width 31 height 13
click at [1389, 230] on div "Other AI Bots" at bounding box center [1419, 219] width 106 height 23
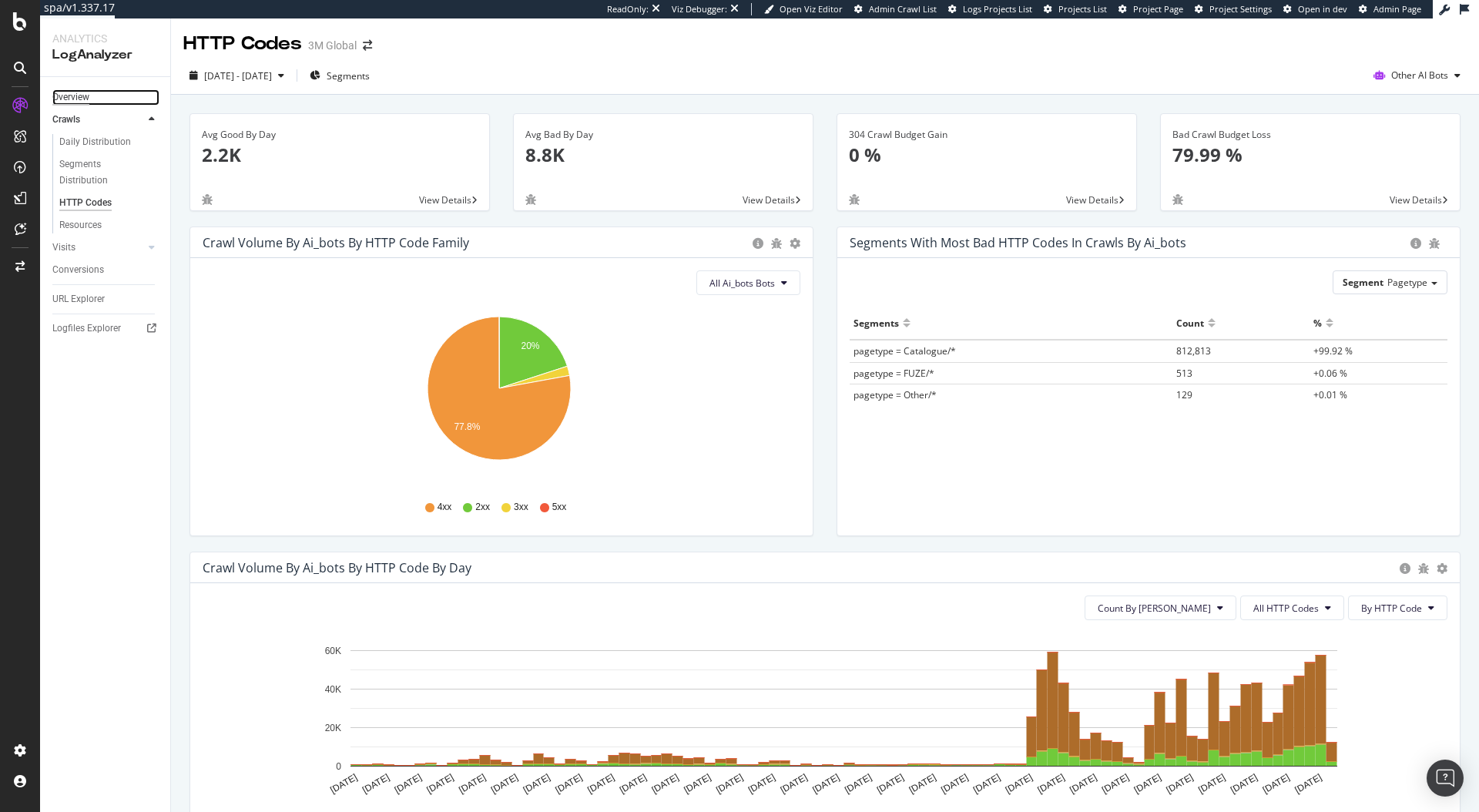
click at [73, 95] on div "Overview" at bounding box center [70, 97] width 37 height 16
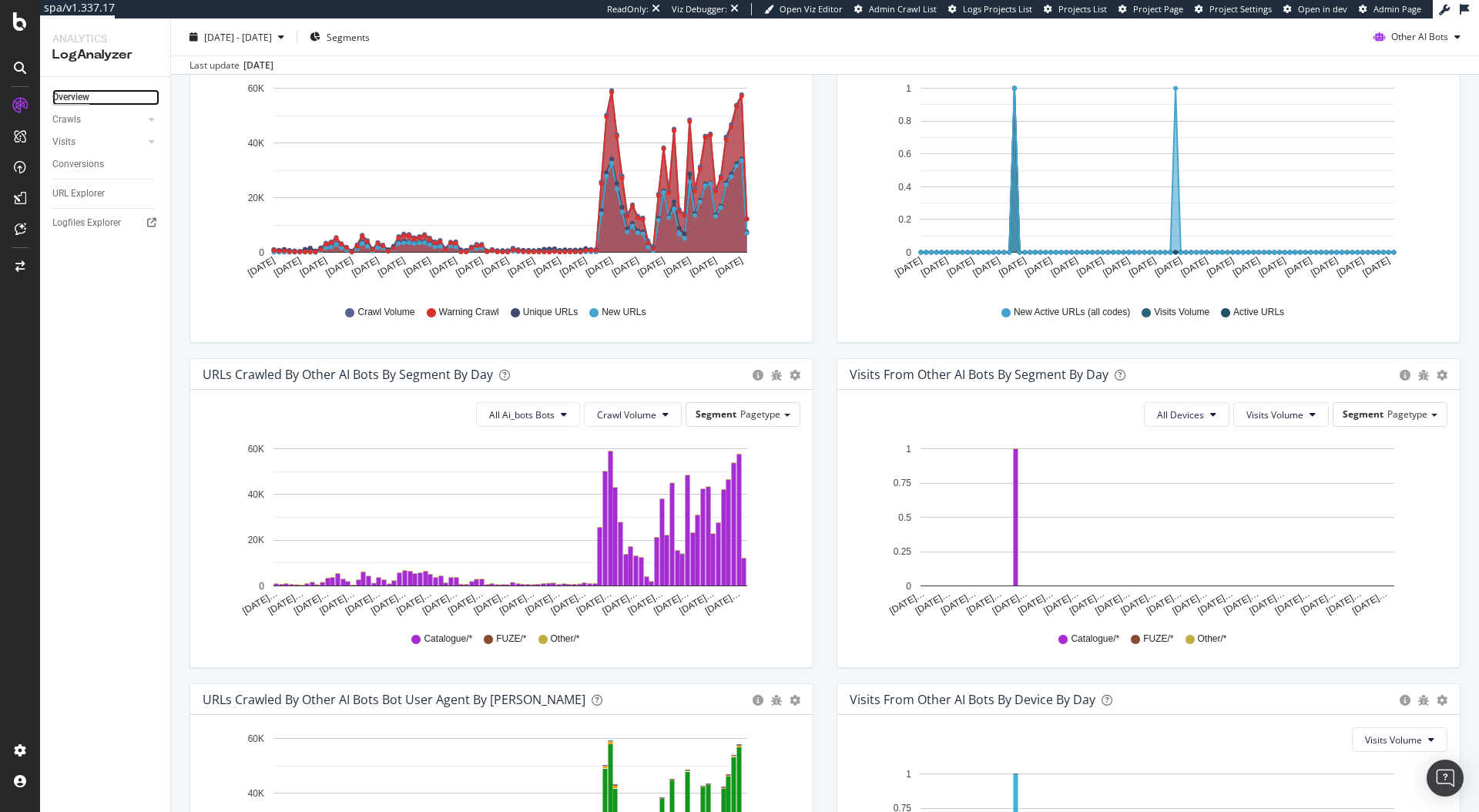
scroll to position [5, 0]
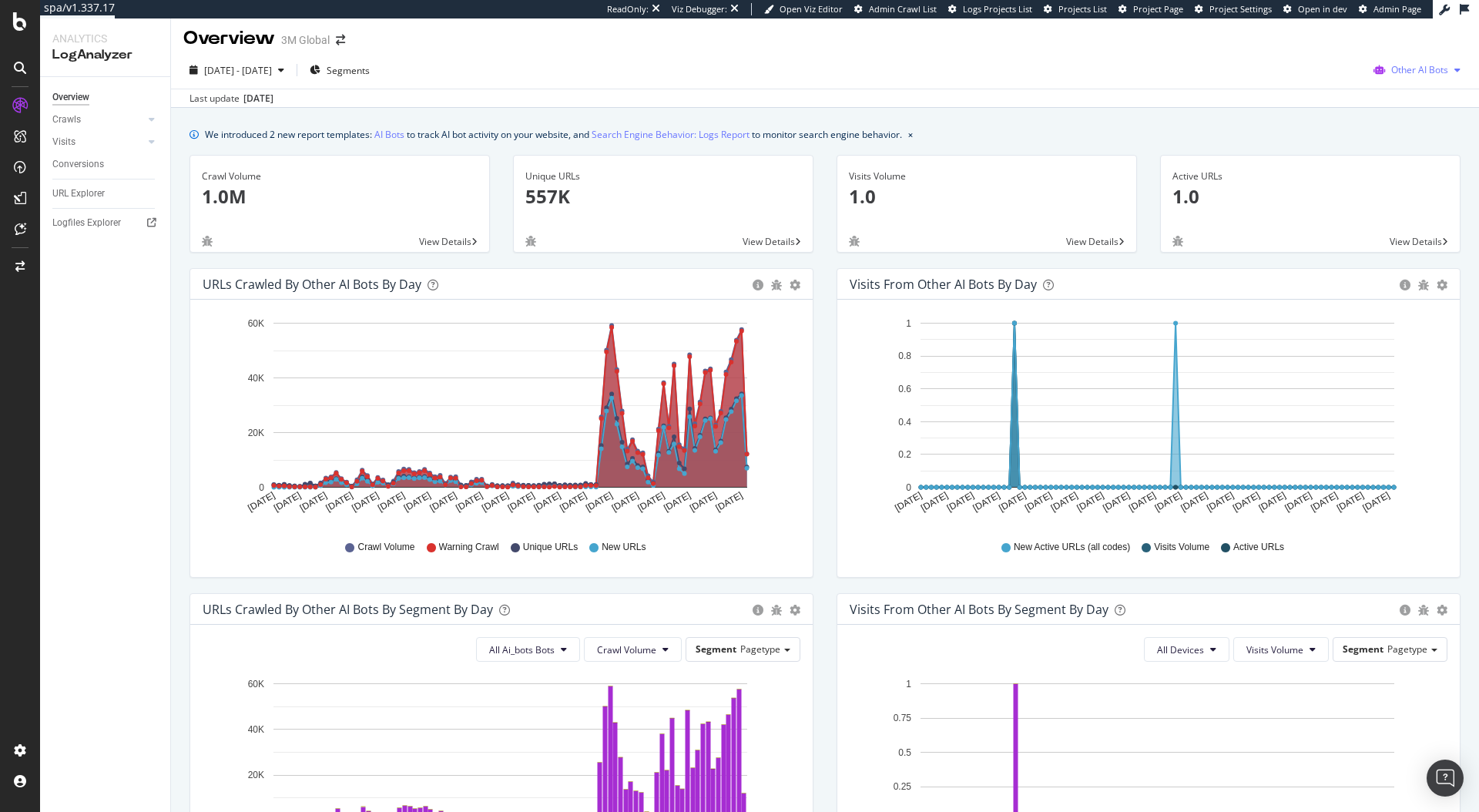
click at [1412, 72] on span "Other AI Bots" at bounding box center [1420, 69] width 57 height 13
click at [1403, 180] on span "OpenAI" at bounding box center [1424, 187] width 60 height 14
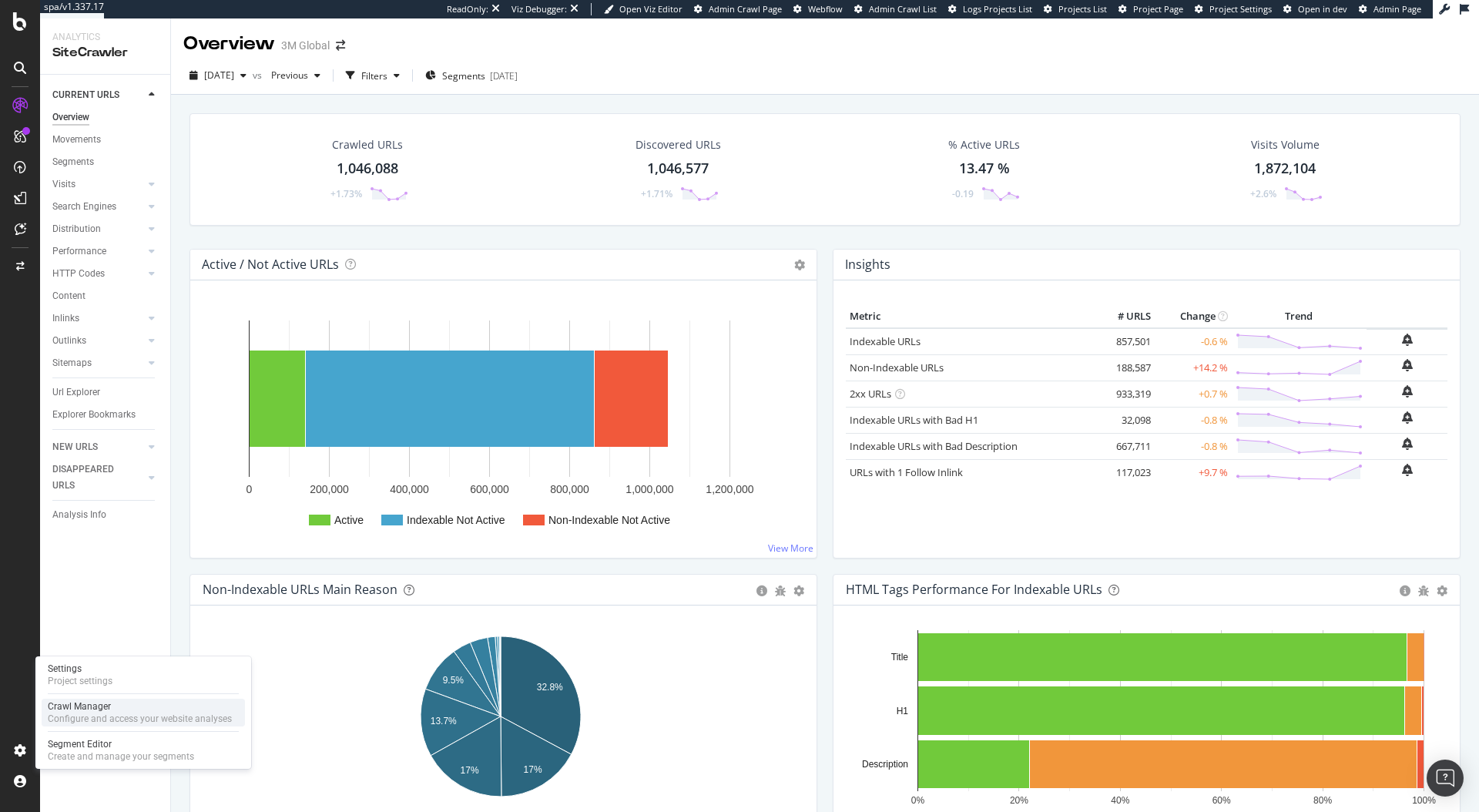
click at [84, 707] on div "Crawl Manager" at bounding box center [140, 707] width 184 height 12
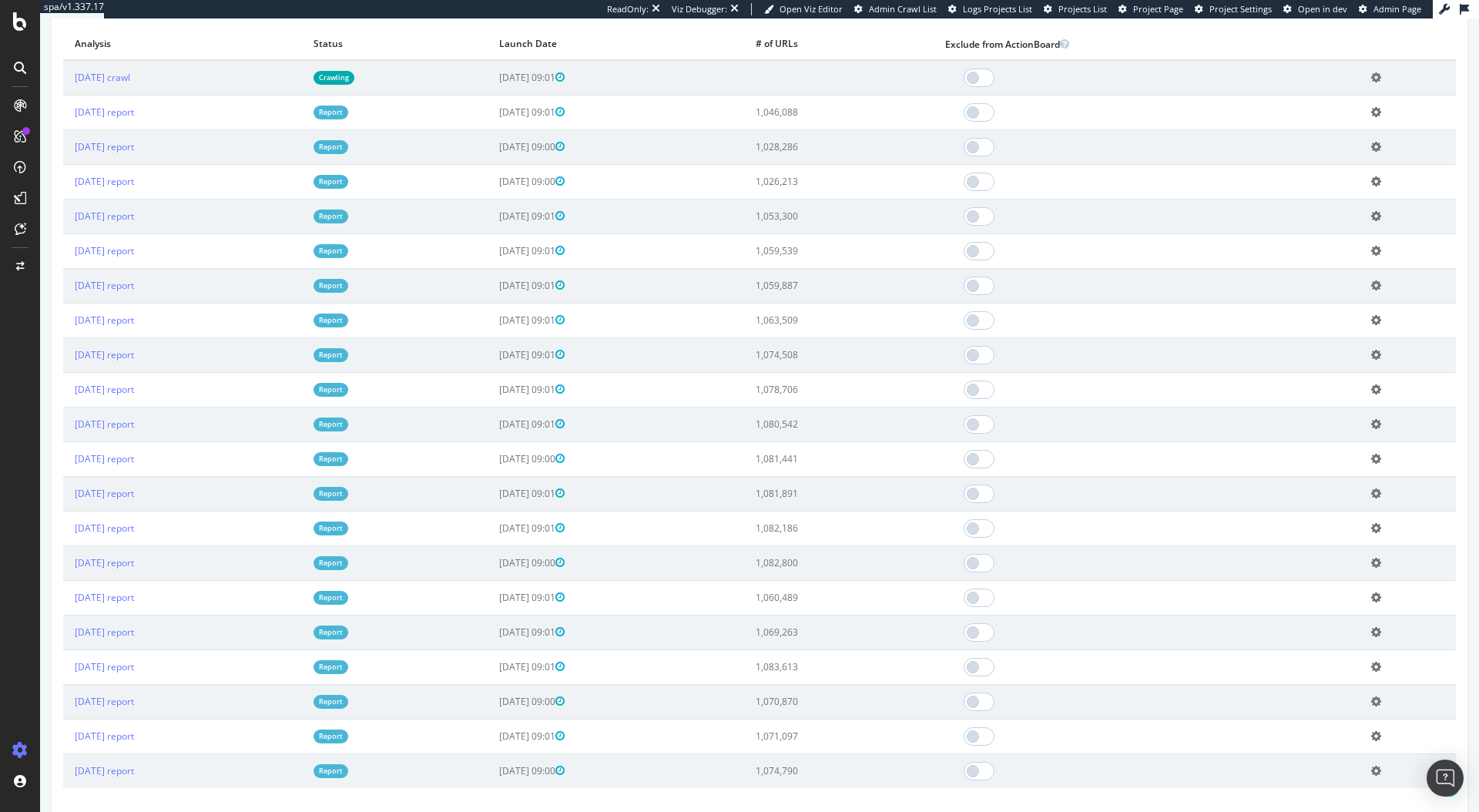
scroll to position [1675, 0]
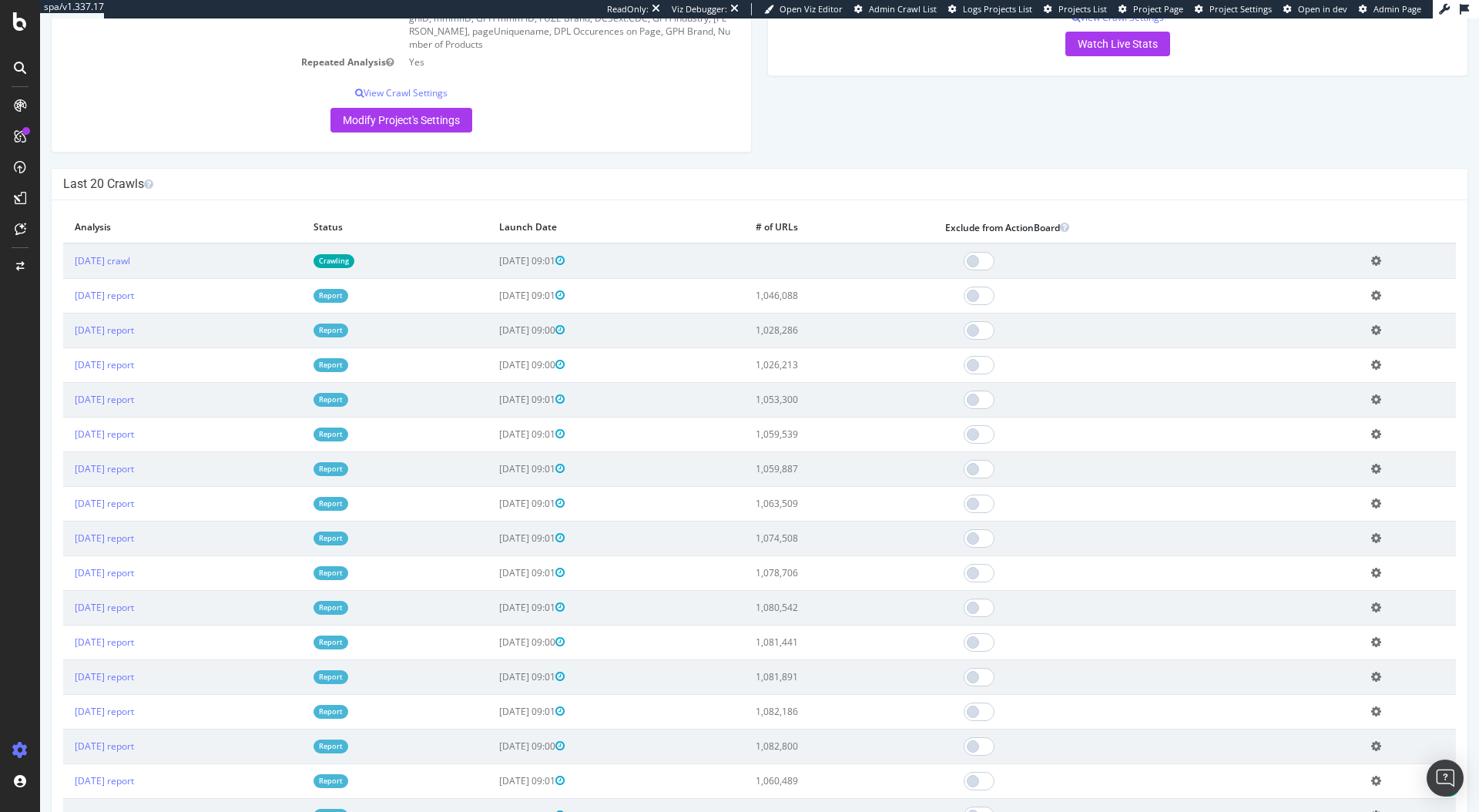
click at [437, 279] on td "Crawling" at bounding box center [394, 261] width 185 height 35
click at [130, 267] on link "2025 Sep. 7th crawl" at bounding box center [102, 261] width 55 height 13
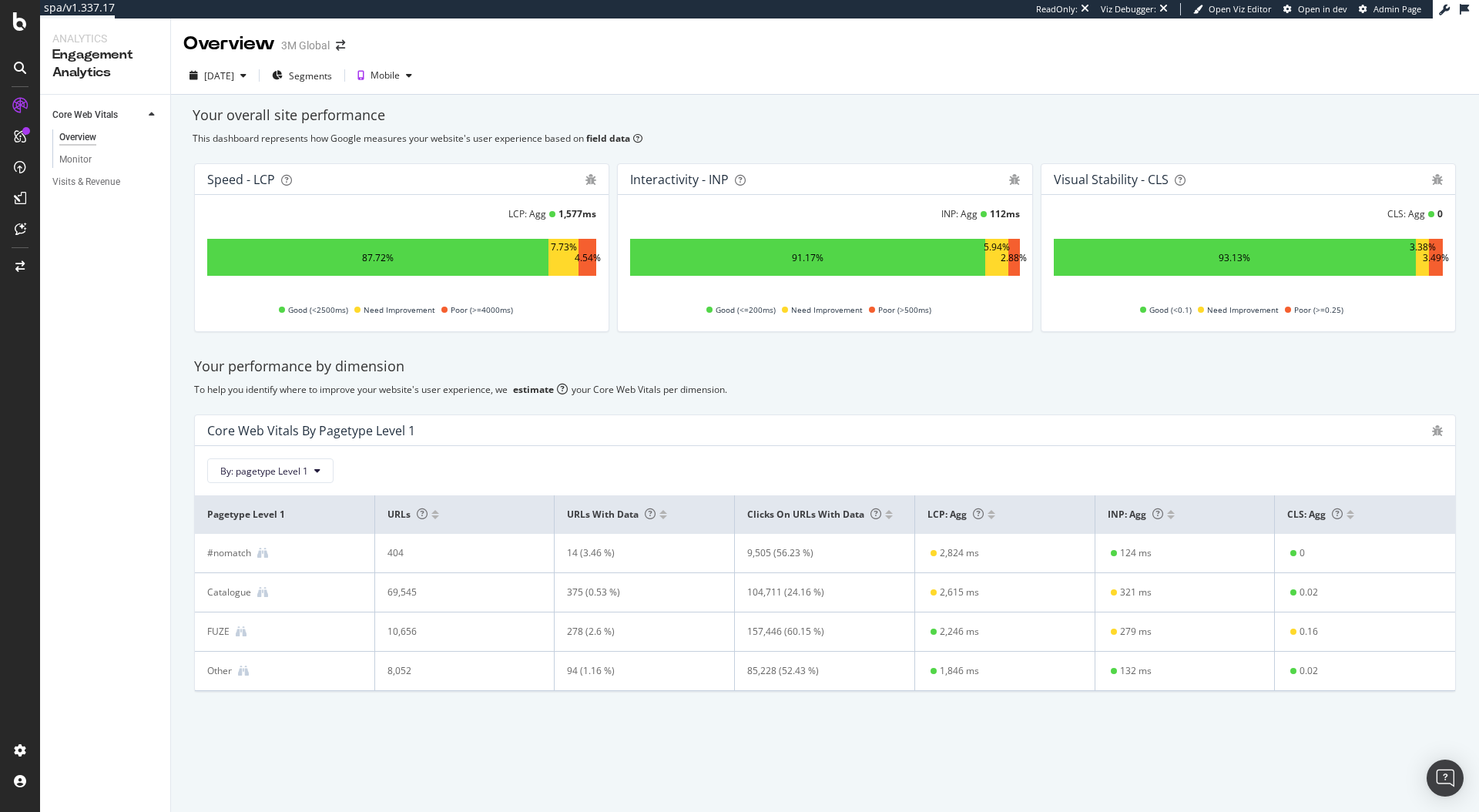
click at [88, 191] on div "Visits & Revenue" at bounding box center [111, 182] width 118 height 23
click at [98, 180] on div "Visits & Revenue" at bounding box center [86, 182] width 68 height 16
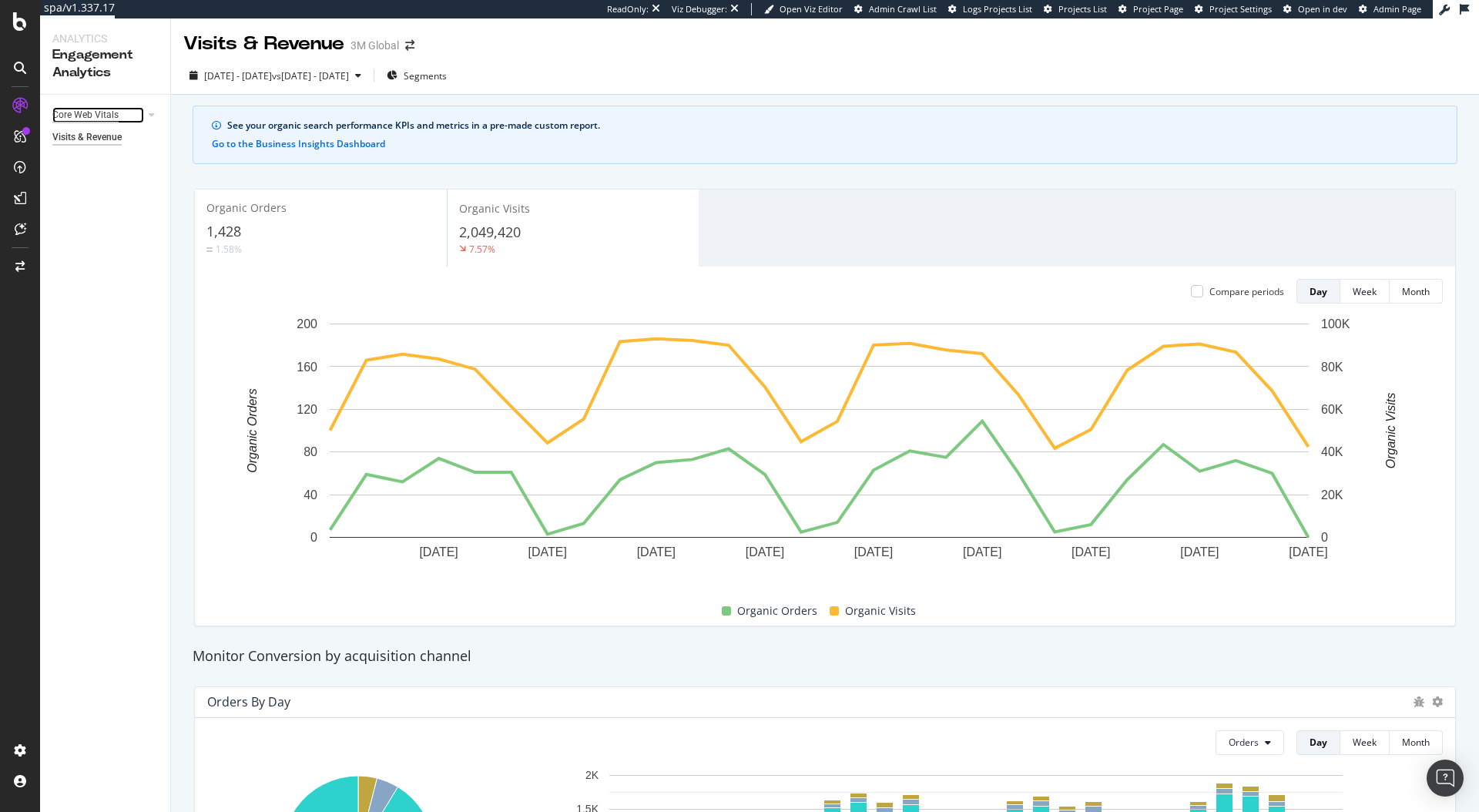
click at [106, 114] on div "Core Web Vitals" at bounding box center [85, 115] width 66 height 16
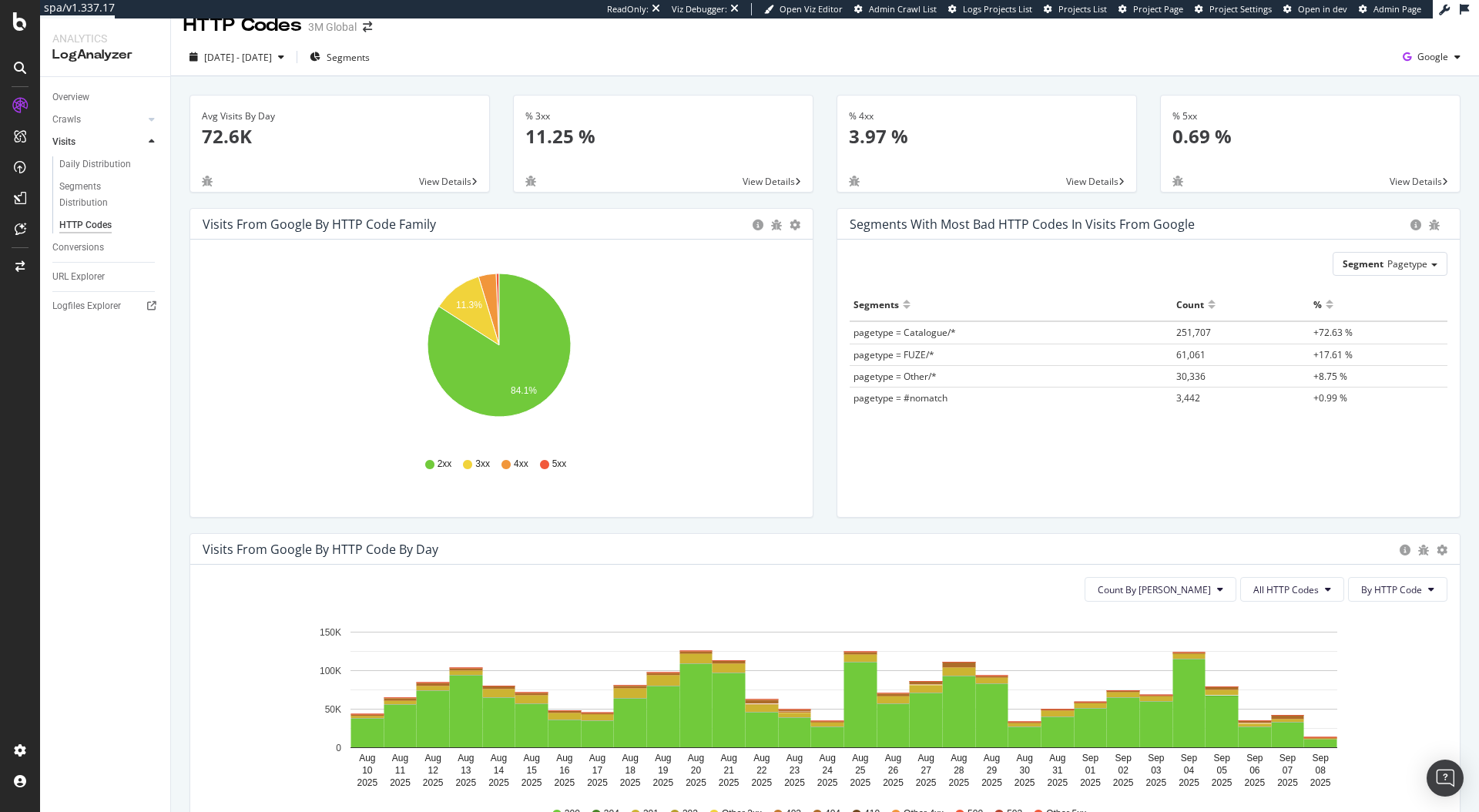
scroll to position [20, 0]
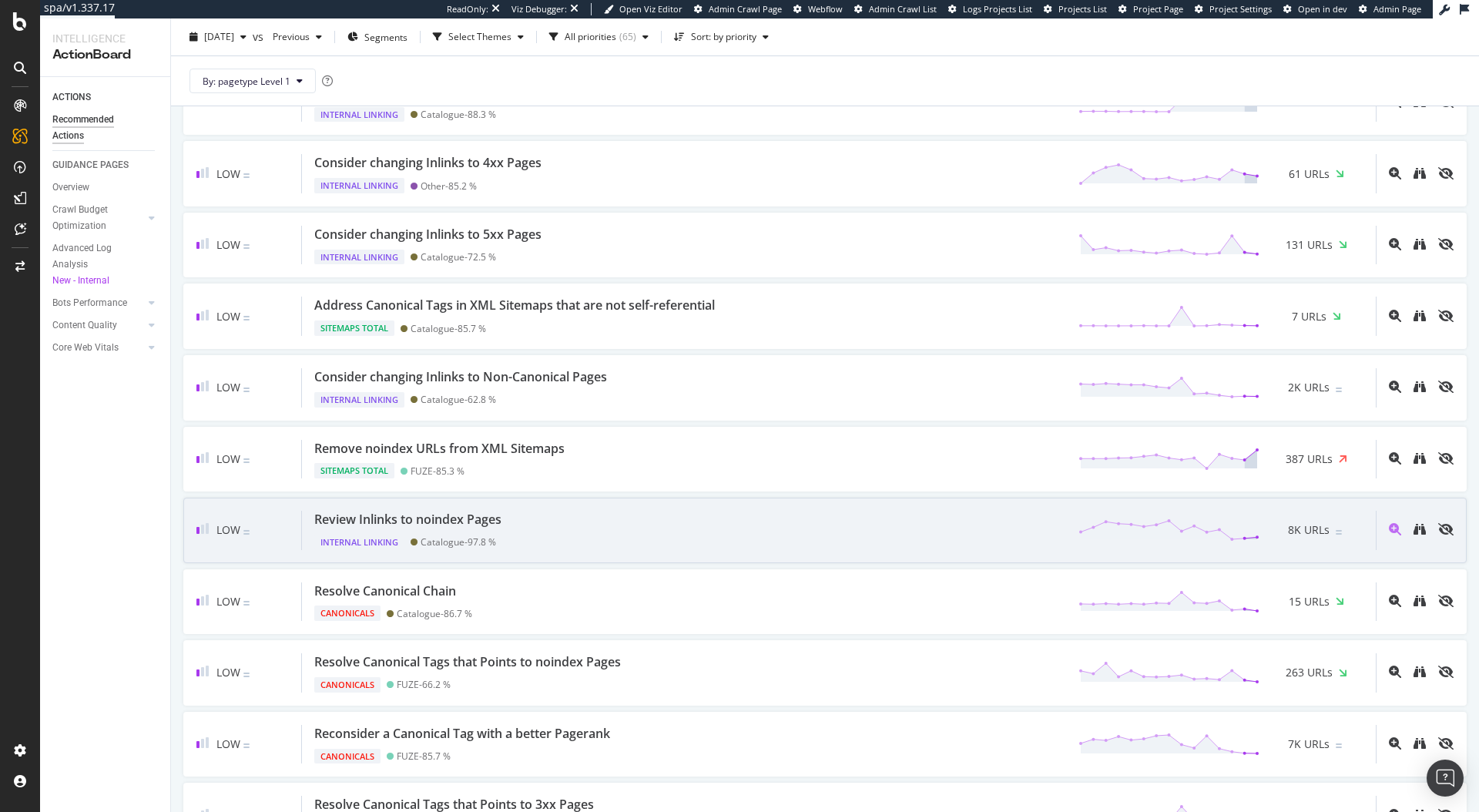
scroll to position [2505, 0]
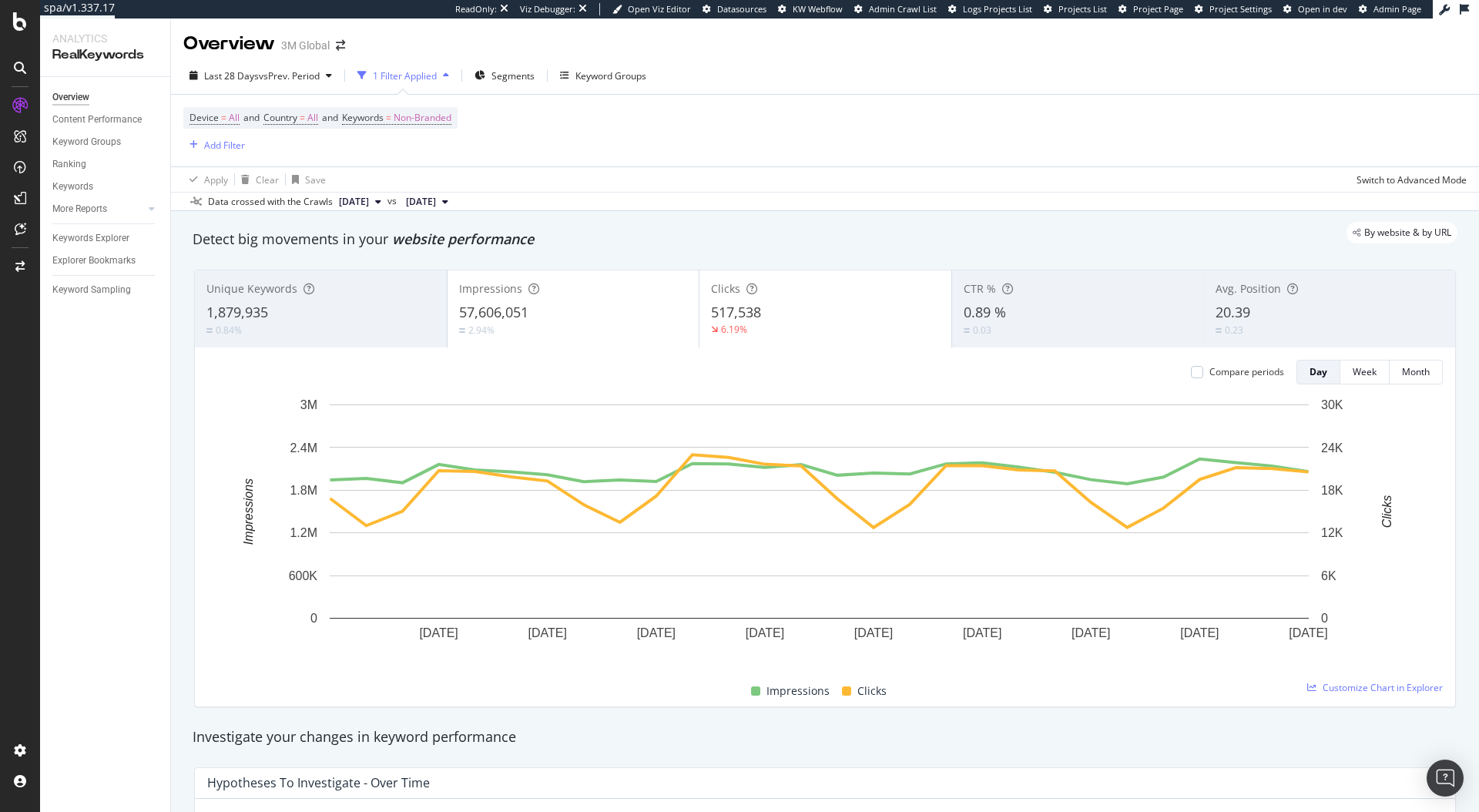
click at [775, 113] on div "Device = All and Country = All and Keywords = Non-Branded Add Filter" at bounding box center [825, 130] width 1284 height 72
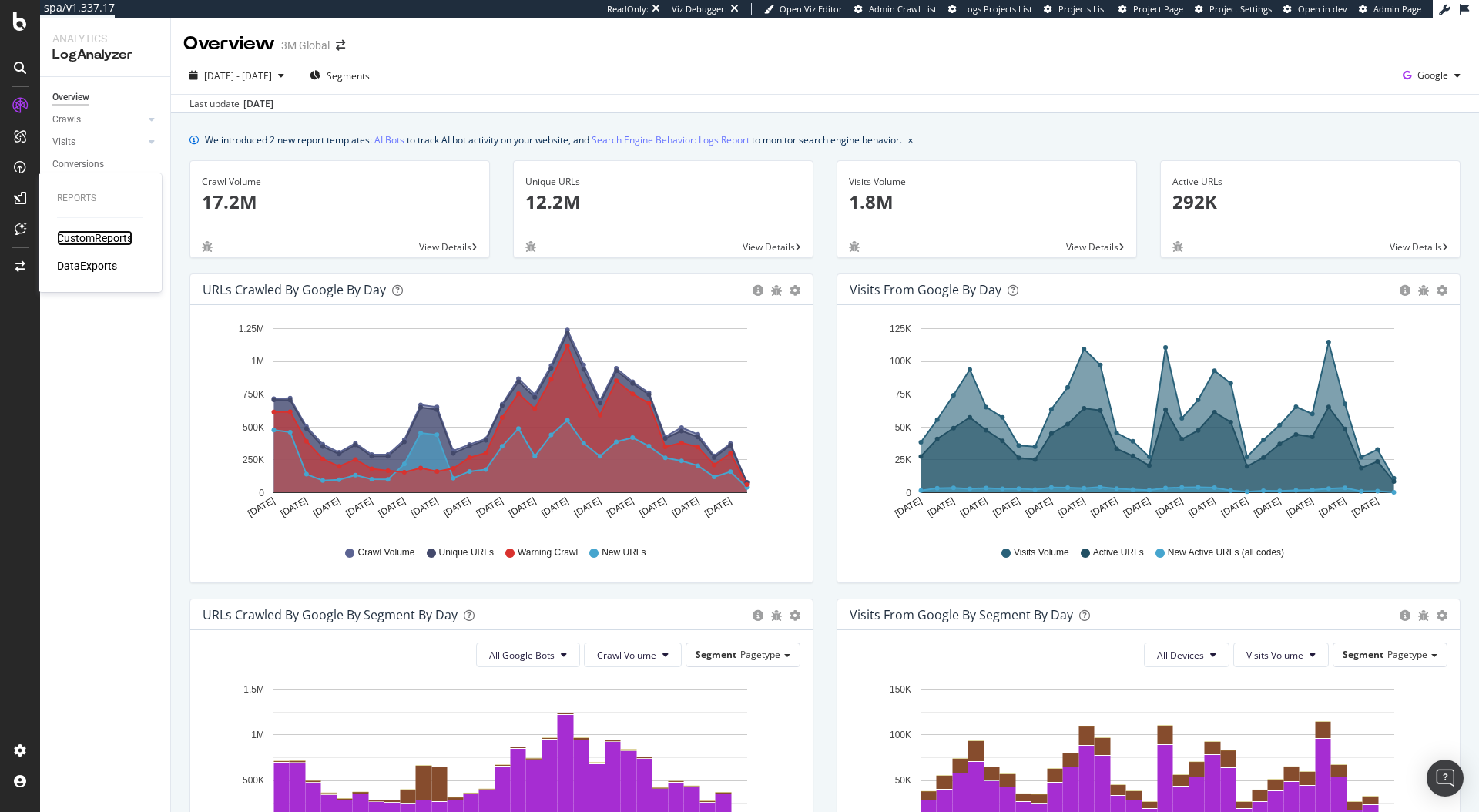
click at [67, 241] on div "CustomReports" at bounding box center [94, 238] width 76 height 16
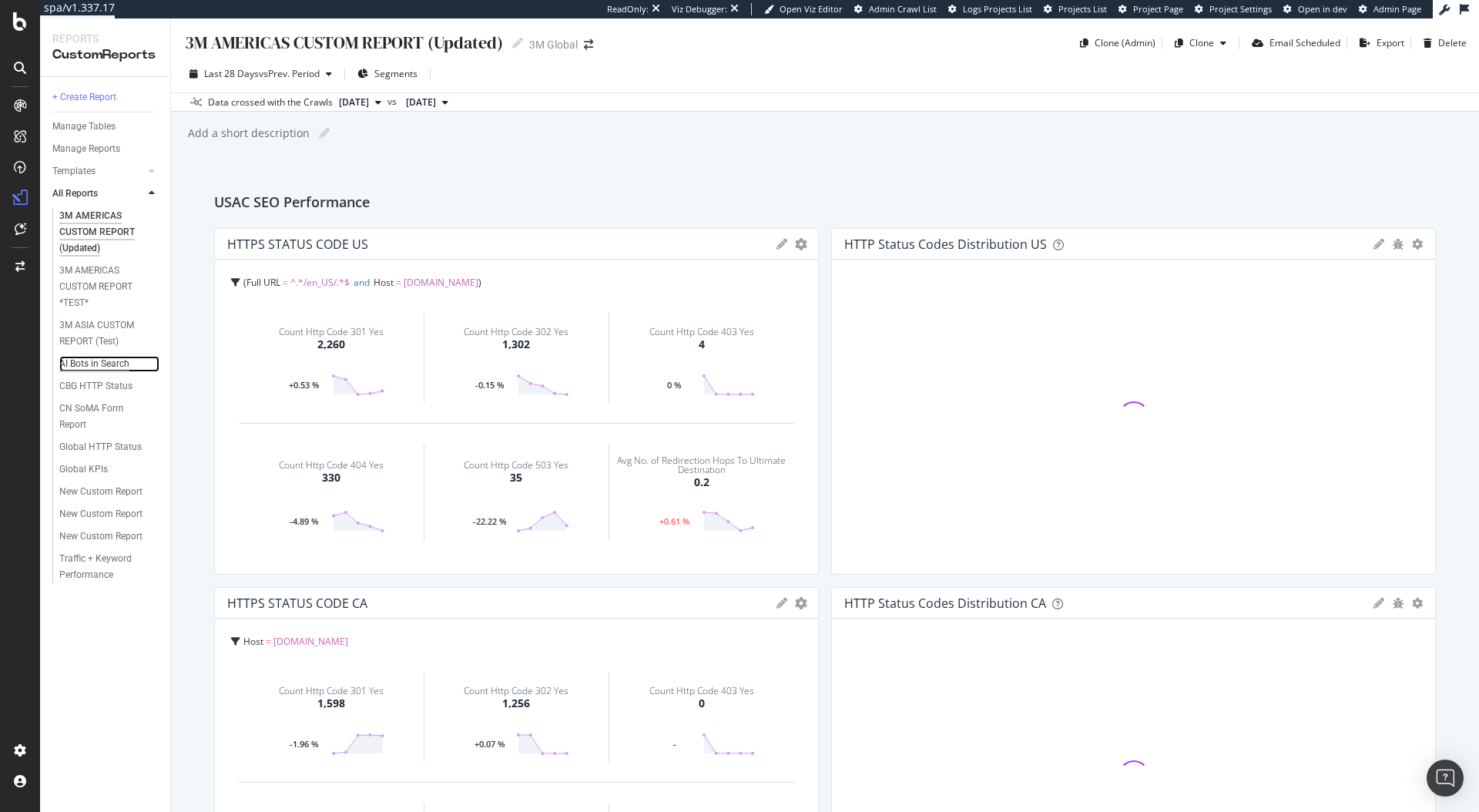
click at [94, 370] on div "AI Bots in Search" at bounding box center [94, 364] width 70 height 16
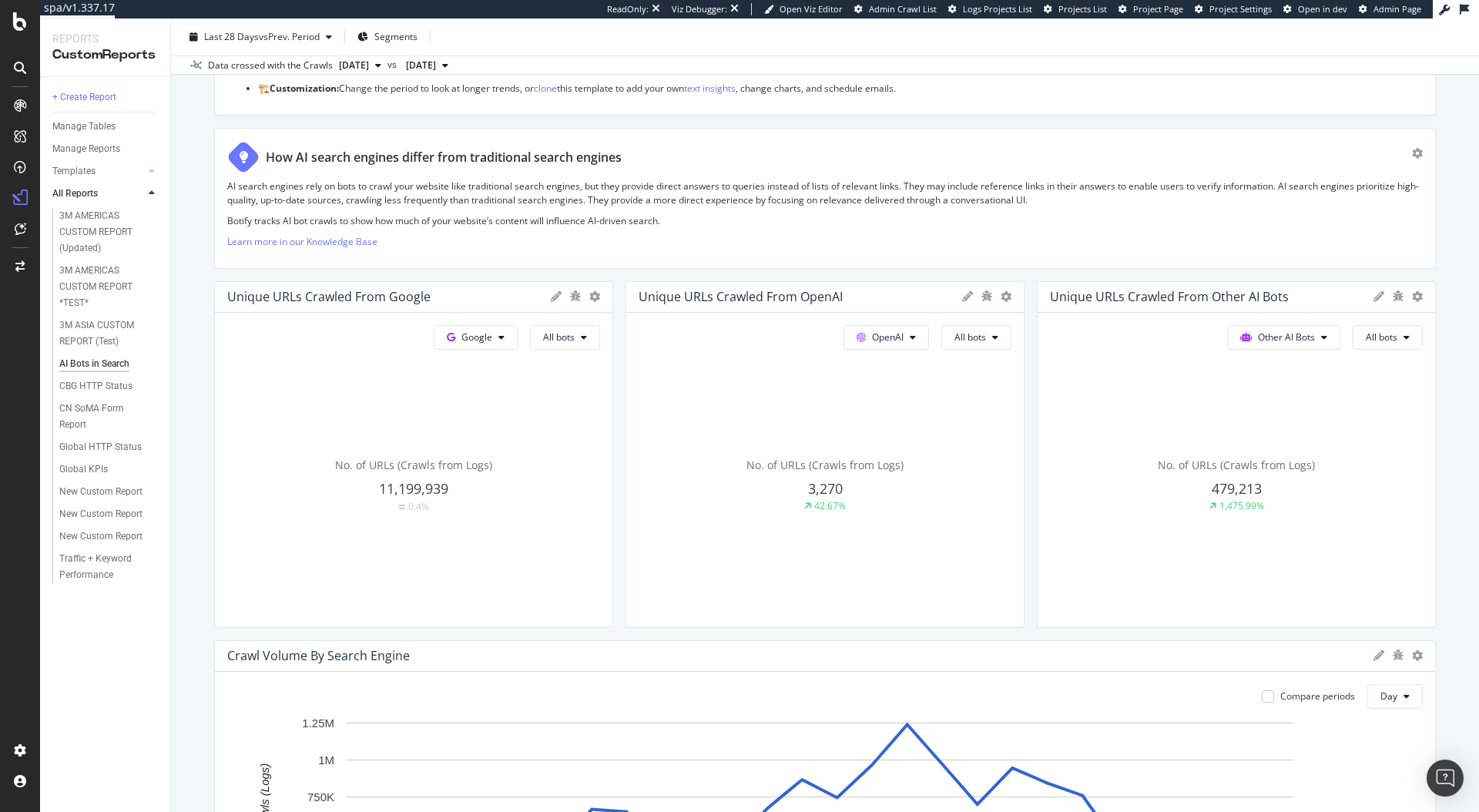
scroll to position [1, 0]
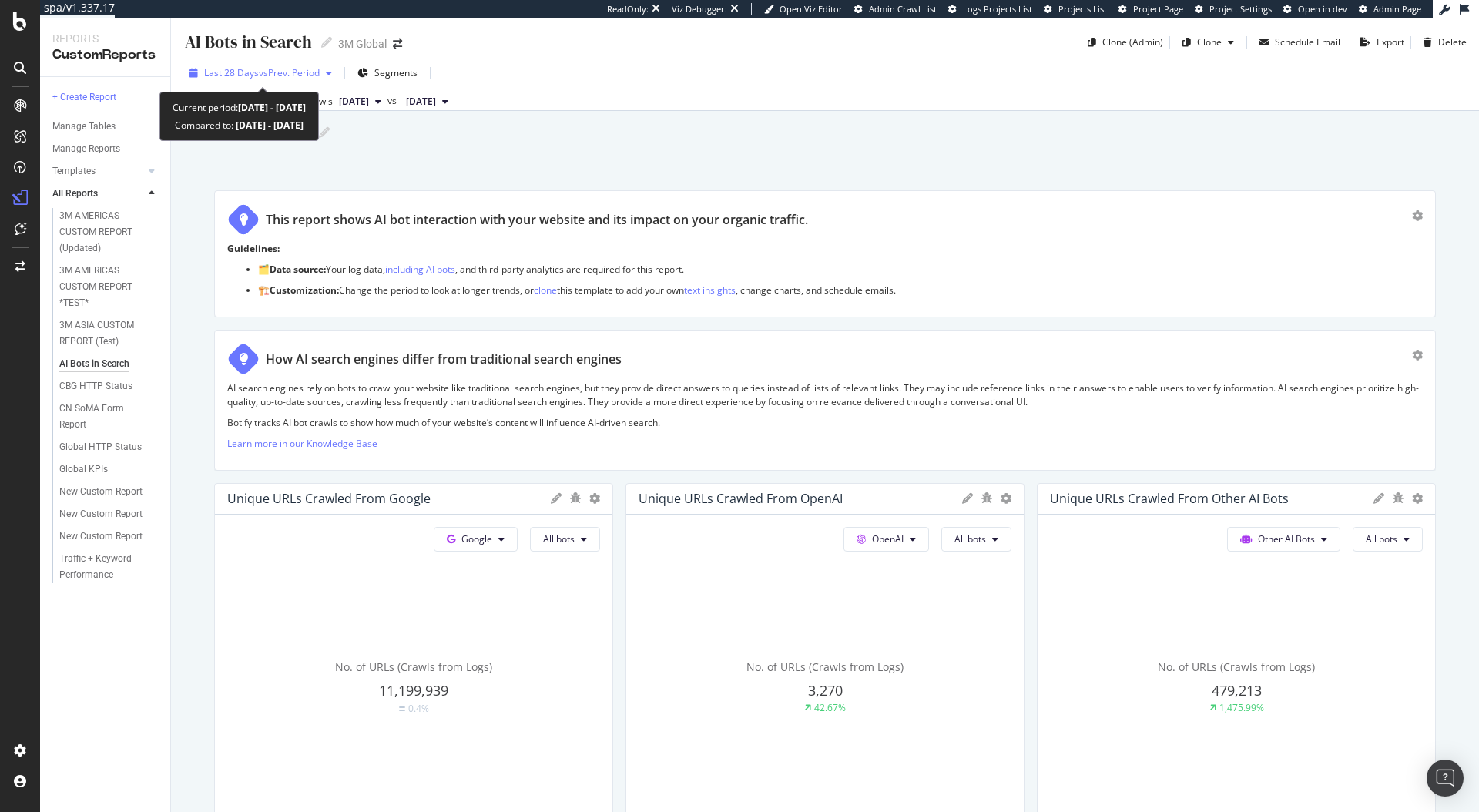
click at [325, 69] on div "button" at bounding box center [329, 73] width 19 height 9
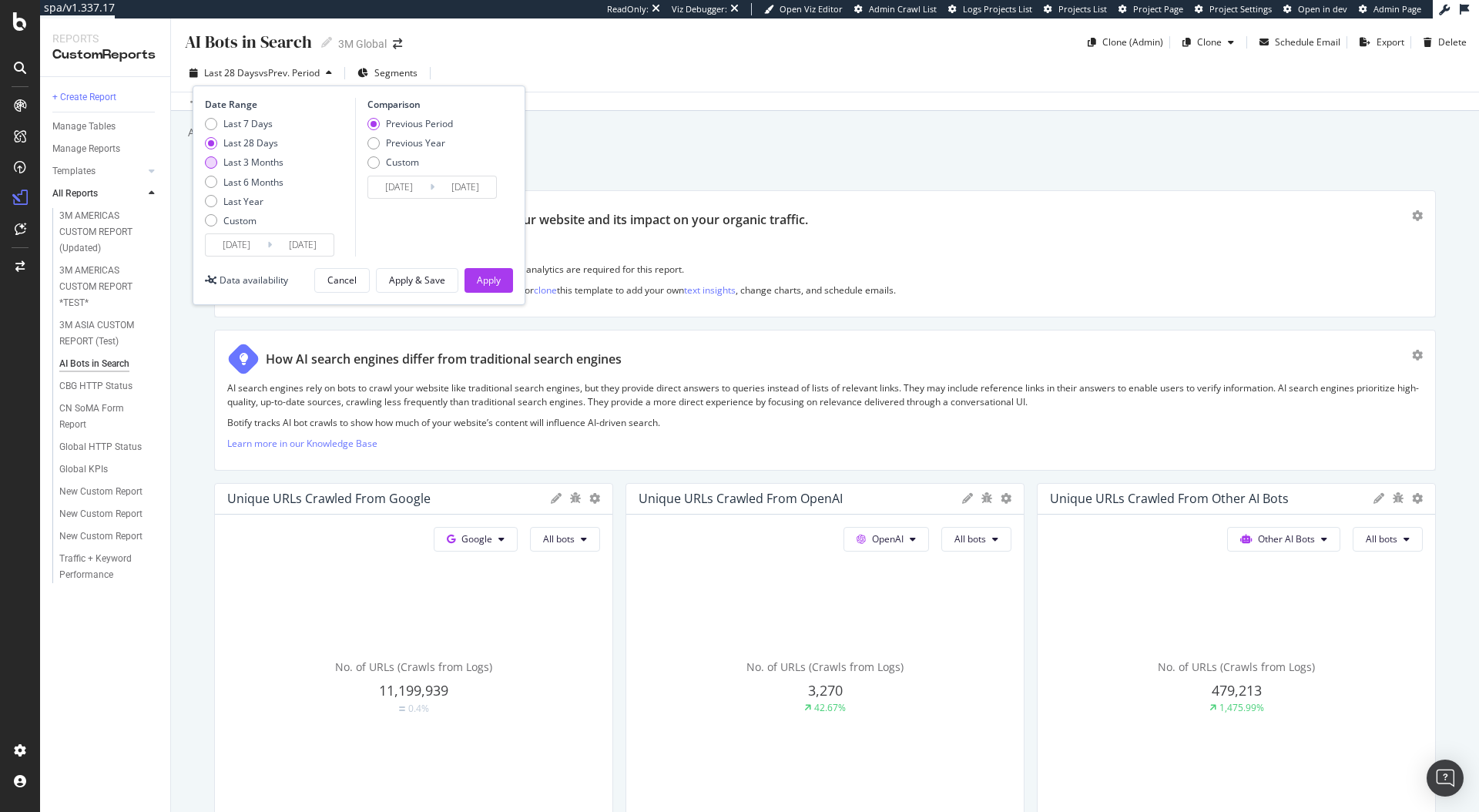
click at [263, 162] on div "Last 3 Months" at bounding box center [253, 162] width 60 height 13
type input "2025/06/09"
type input "2025/03/09"
type input "2025/06/08"
click at [495, 284] on div "Apply" at bounding box center [489, 280] width 24 height 13
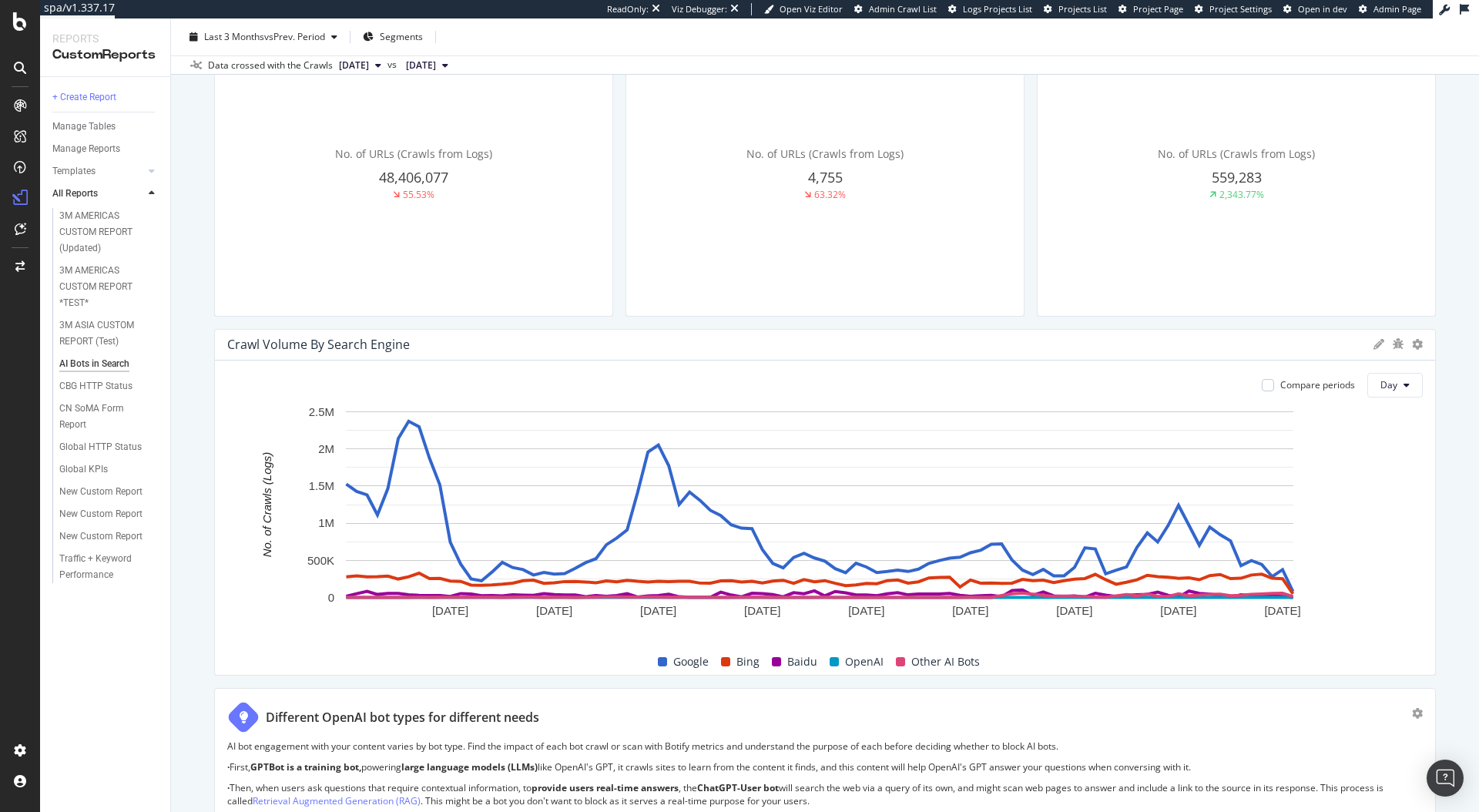
scroll to position [617, 0]
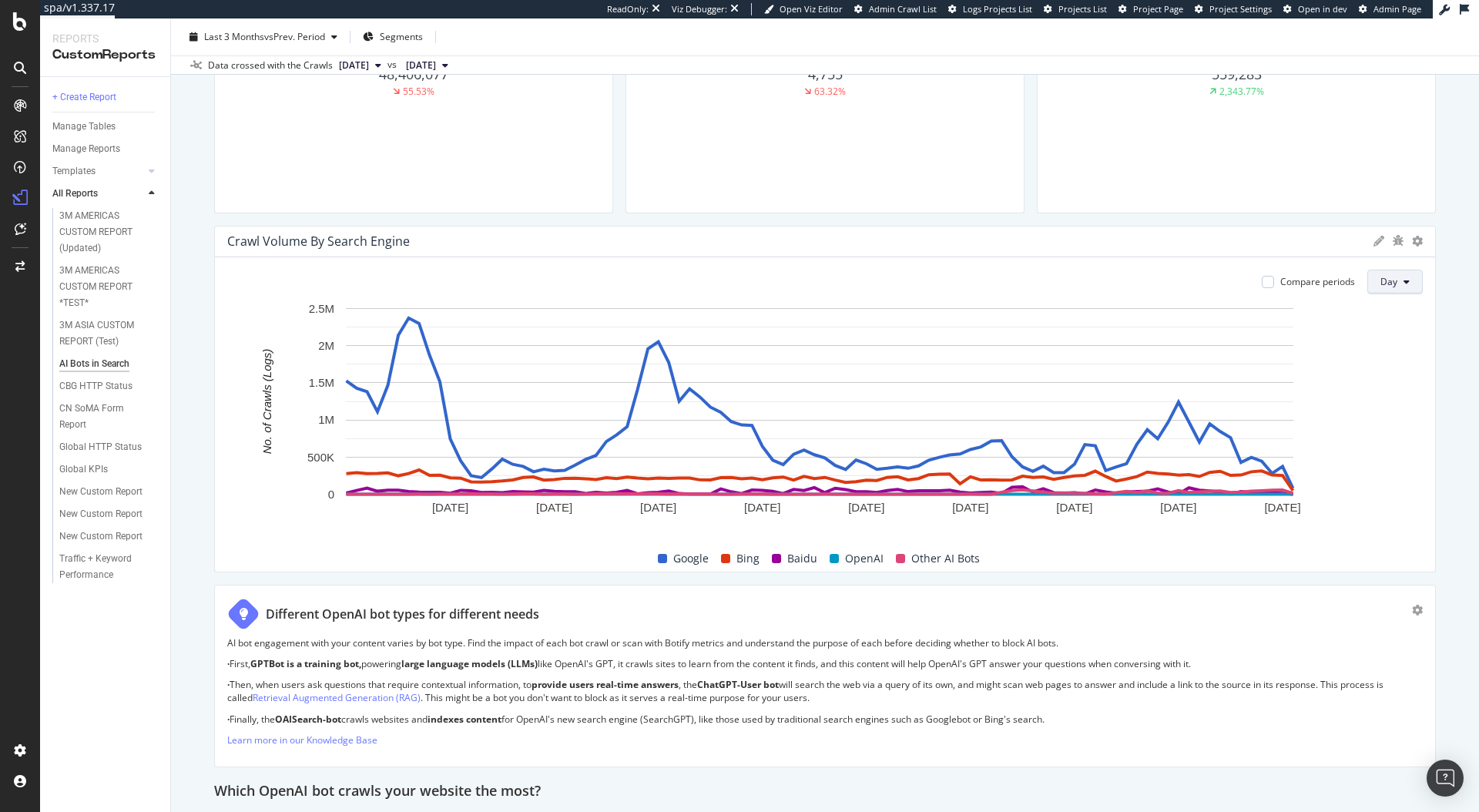
click at [1387, 276] on button "Day" at bounding box center [1395, 282] width 55 height 25
click at [1372, 365] on span "Month" at bounding box center [1384, 370] width 28 height 14
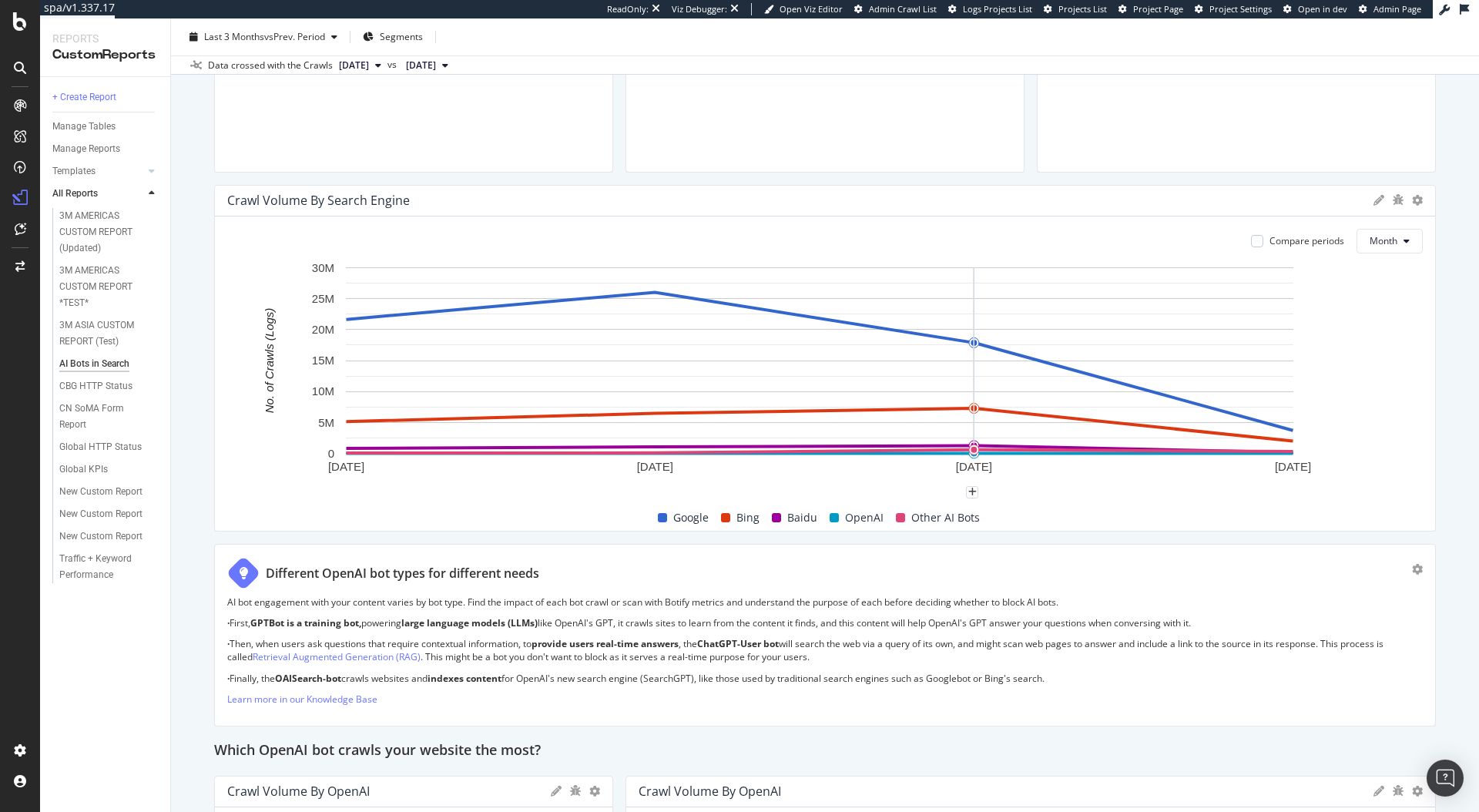
scroll to position [614, 0]
